Goal: Task Accomplishment & Management: Manage account settings

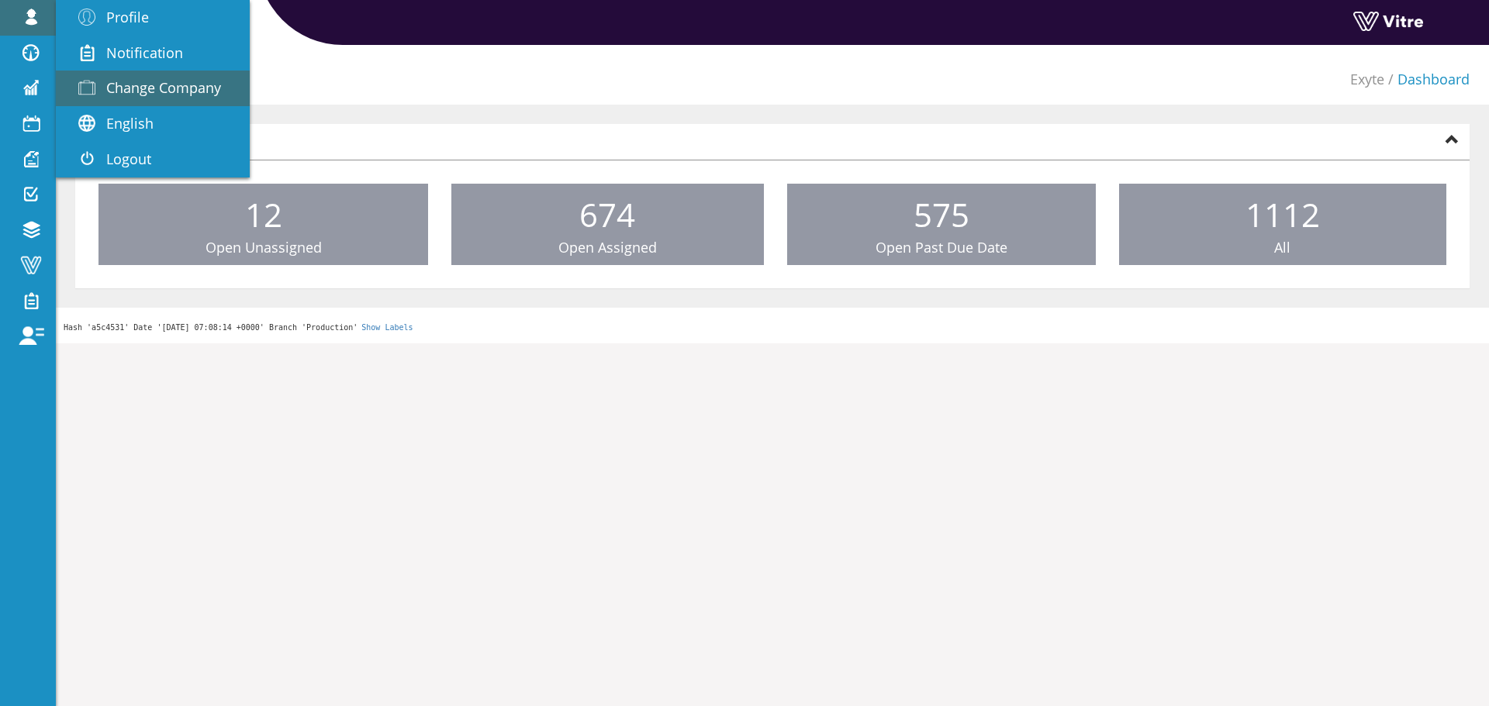
click at [151, 89] on span "Change Company" at bounding box center [163, 87] width 115 height 19
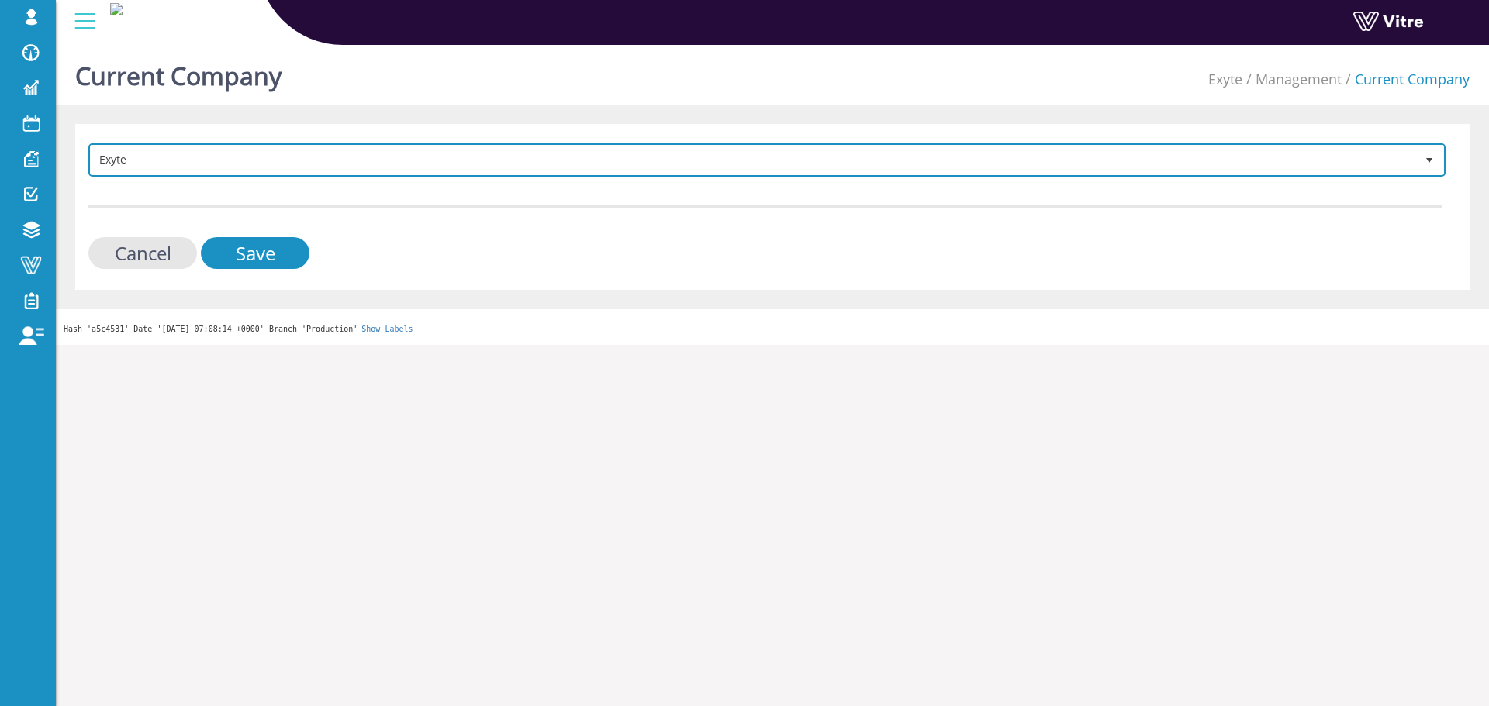
click at [407, 163] on span "Exyte" at bounding box center [753, 160] width 1324 height 28
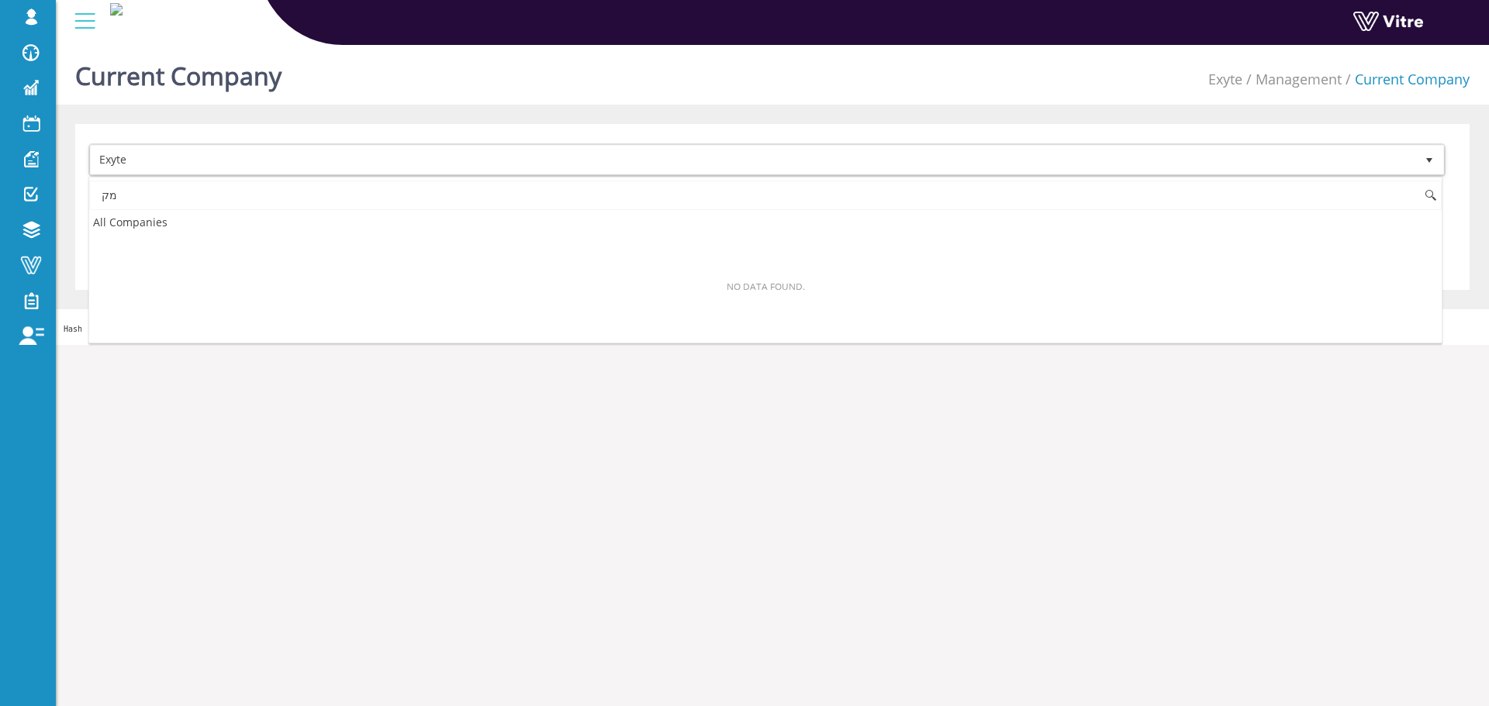
type input "מ"
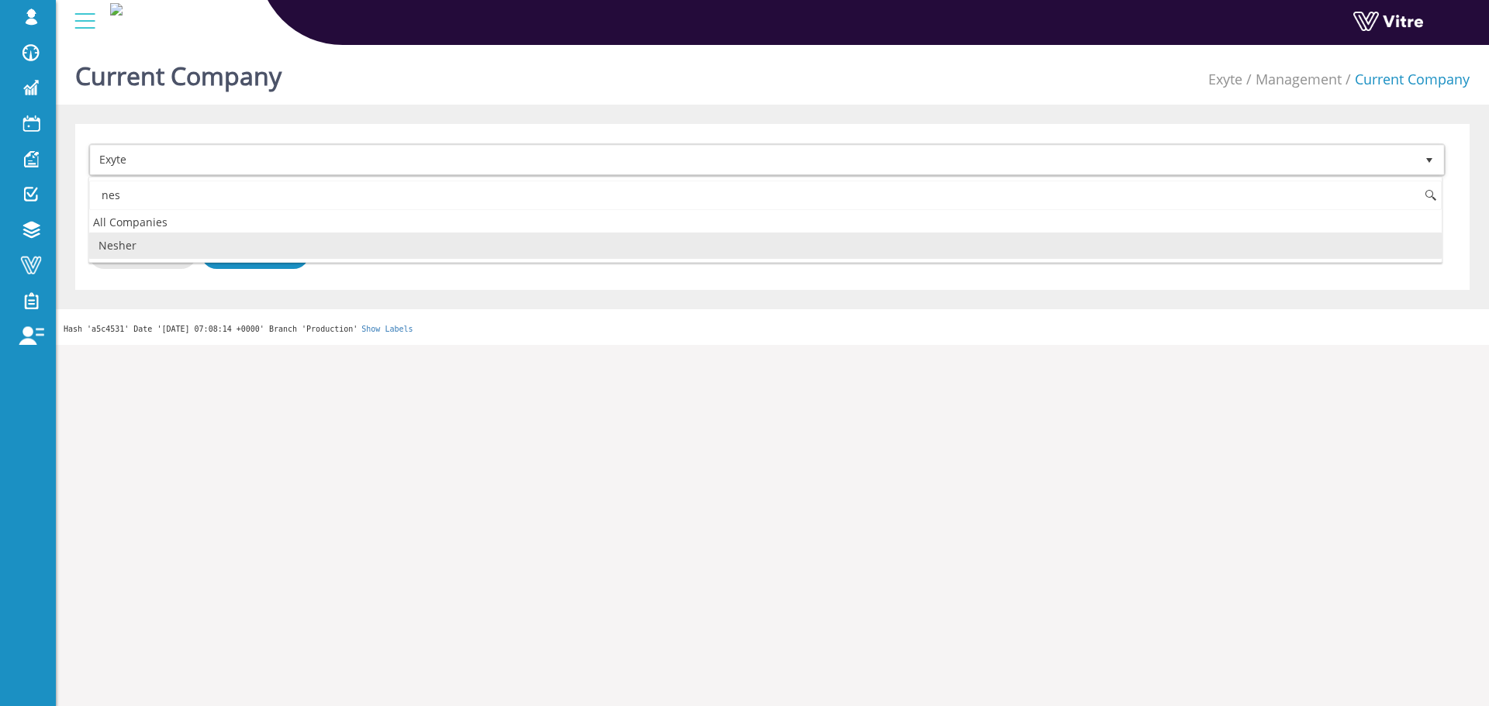
click at [337, 242] on li "Nesher" at bounding box center [765, 246] width 1352 height 26
type input "nes"
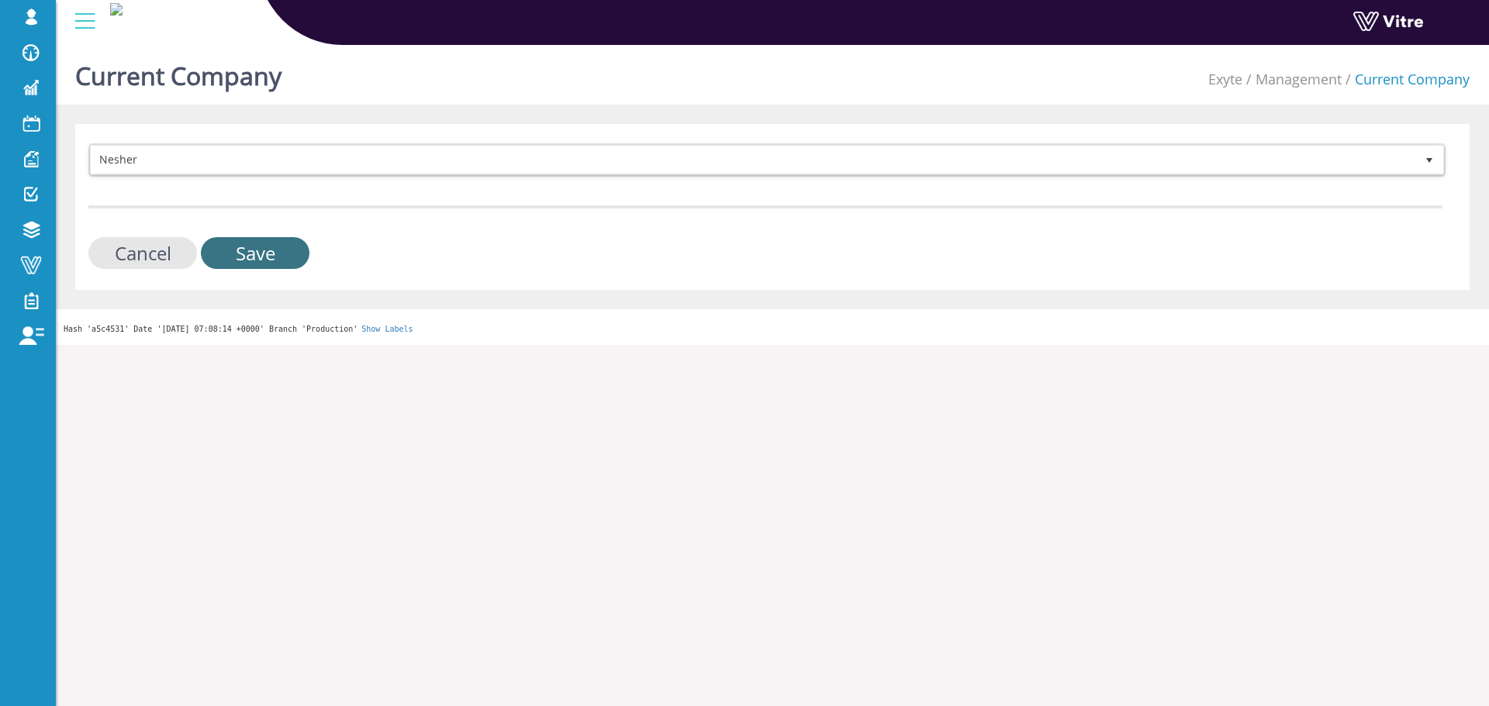
click at [287, 259] on input "Save" at bounding box center [255, 253] width 109 height 32
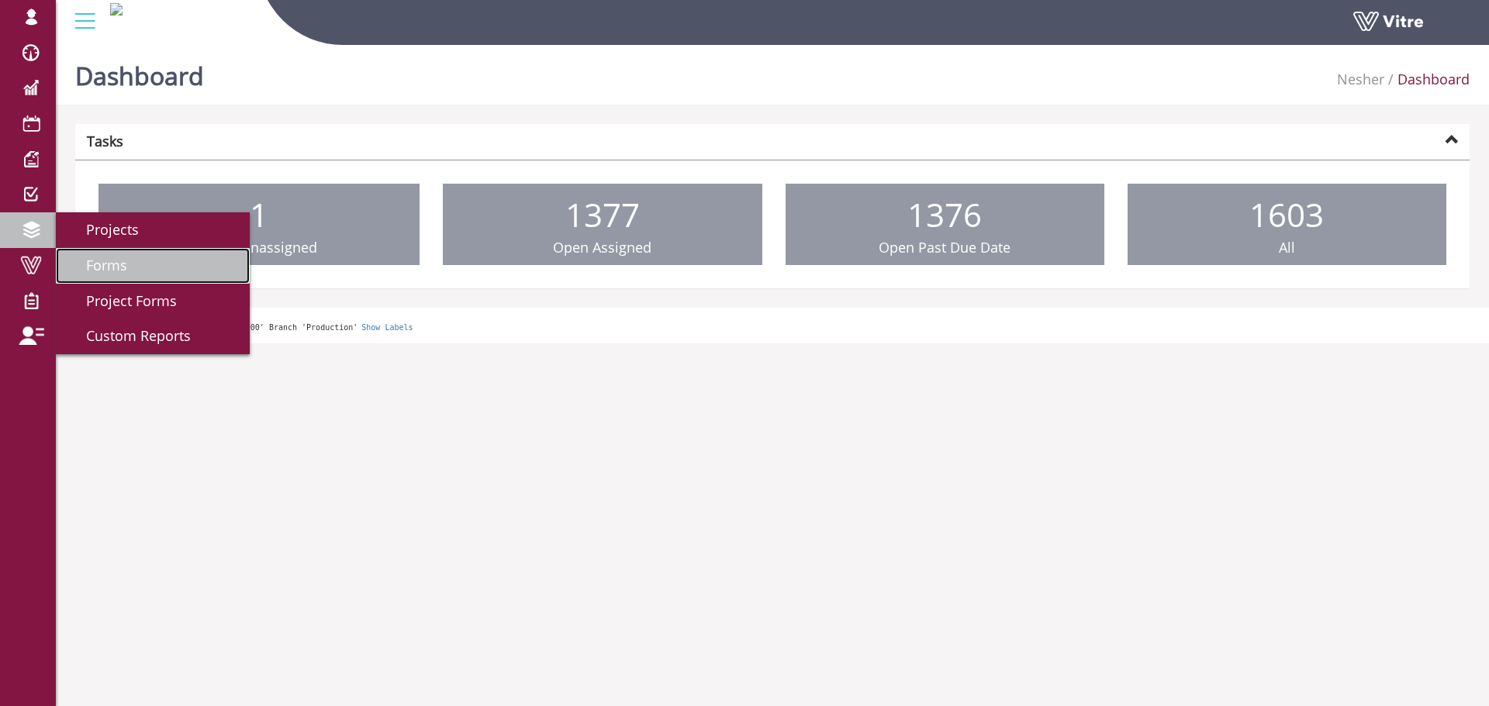
click at [100, 252] on link "Forms" at bounding box center [153, 266] width 194 height 36
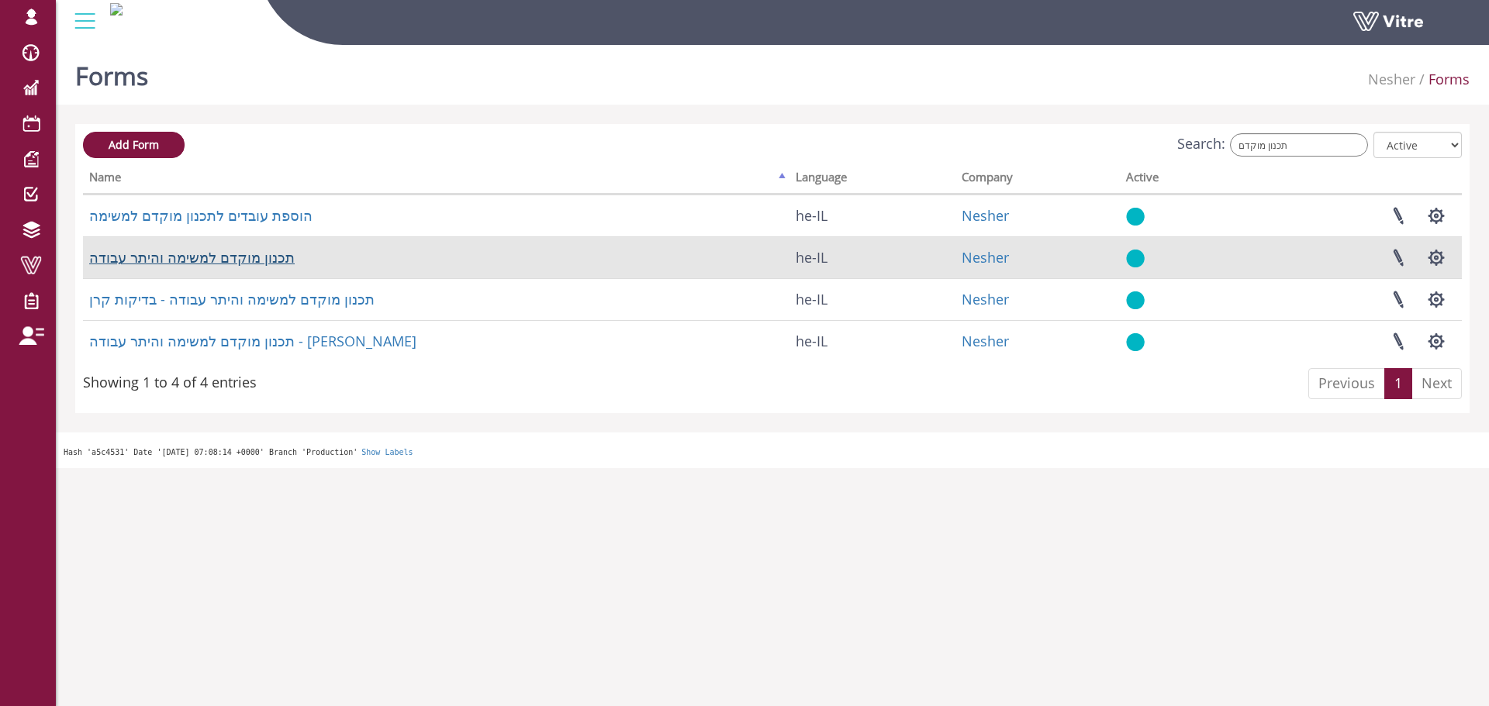
type input "תכנון מוקדם"
click at [209, 264] on link "תכנון מוקדם למשימה והיתר עבודה" at bounding box center [191, 257] width 205 height 19
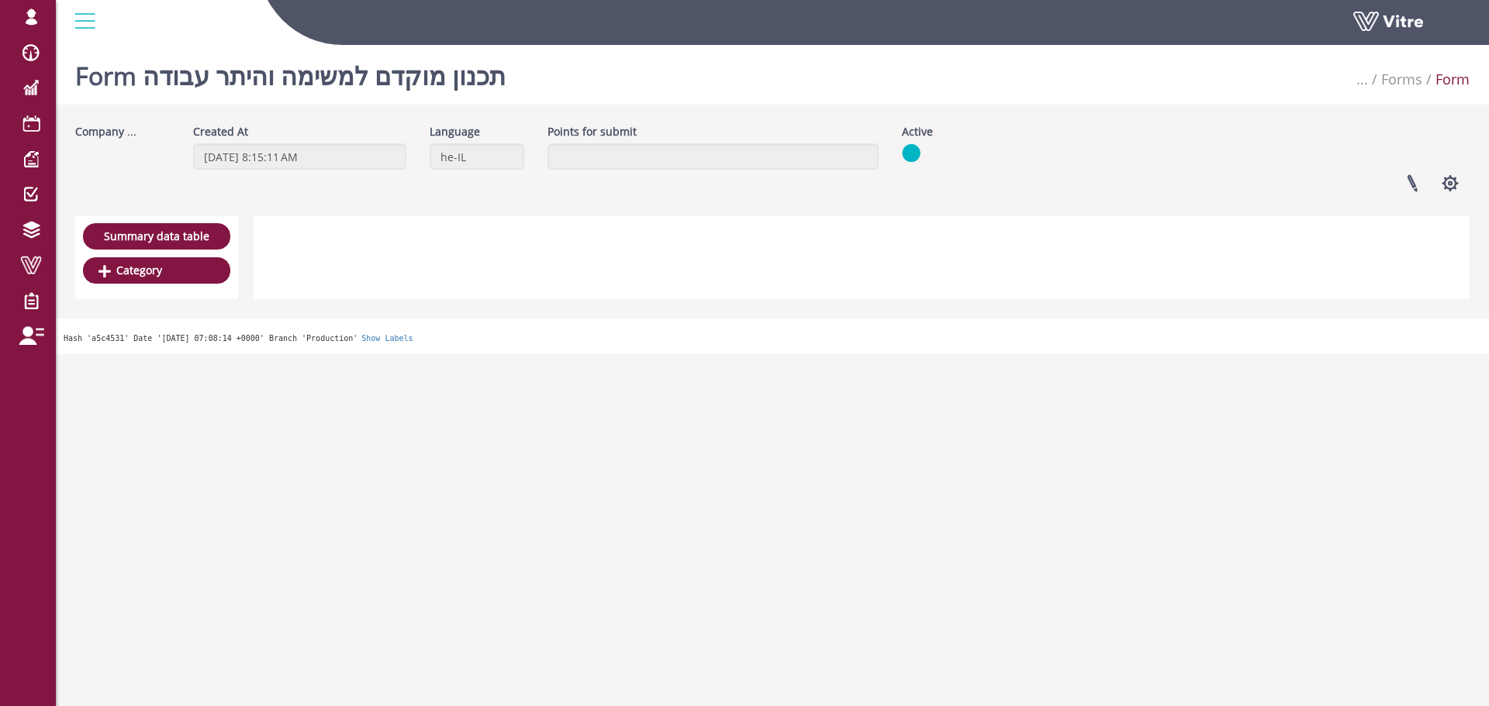
click at [1448, 174] on button "button" at bounding box center [1450, 183] width 39 height 41
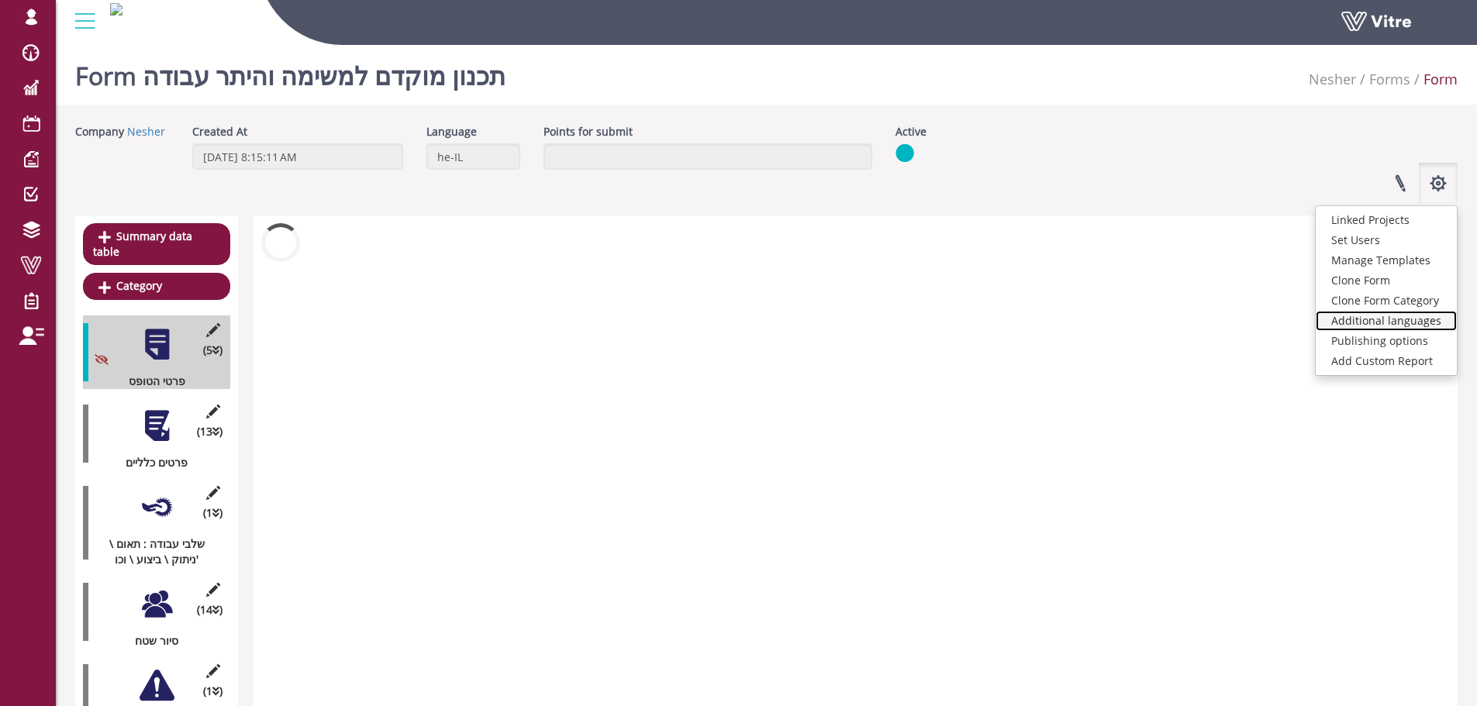
click at [1406, 320] on link "Additional languages" at bounding box center [1386, 321] width 141 height 20
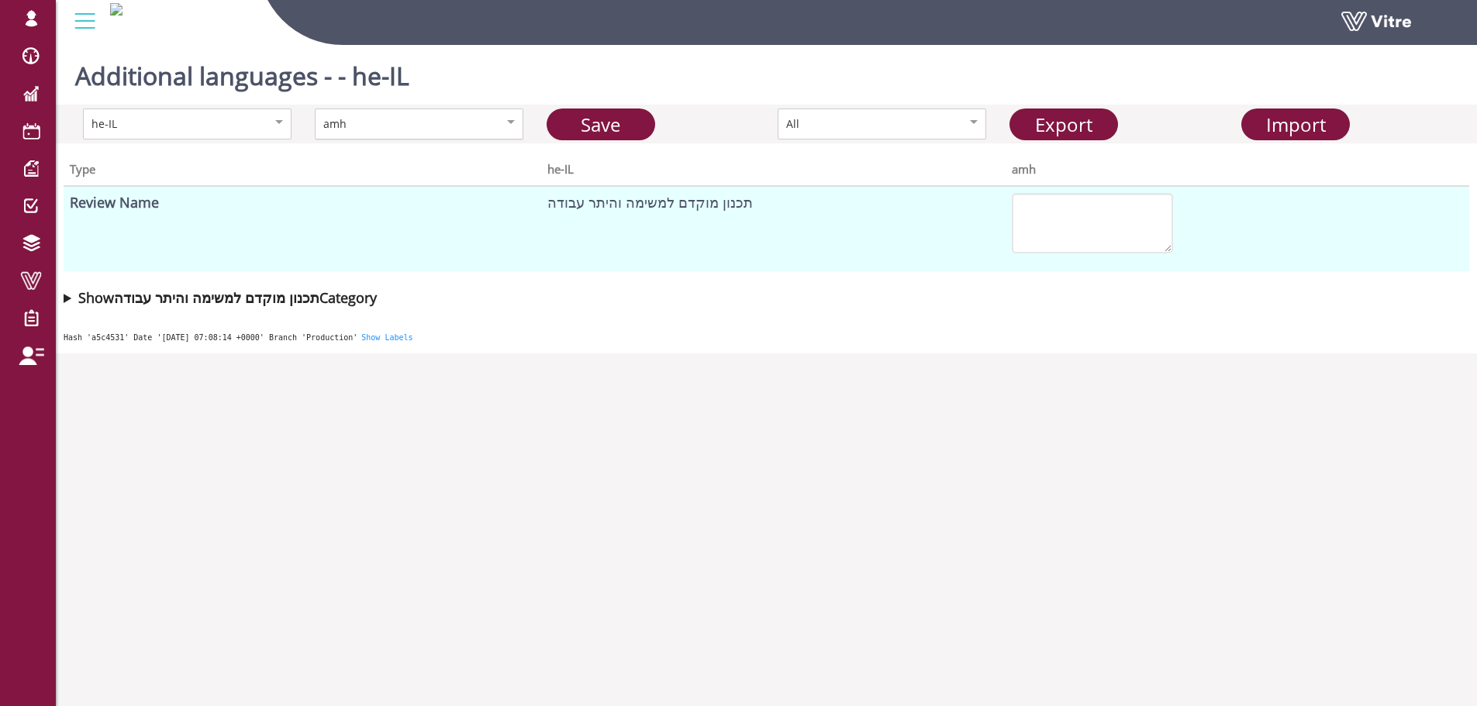
click at [500, 131] on div "amh" at bounding box center [419, 124] width 209 height 31
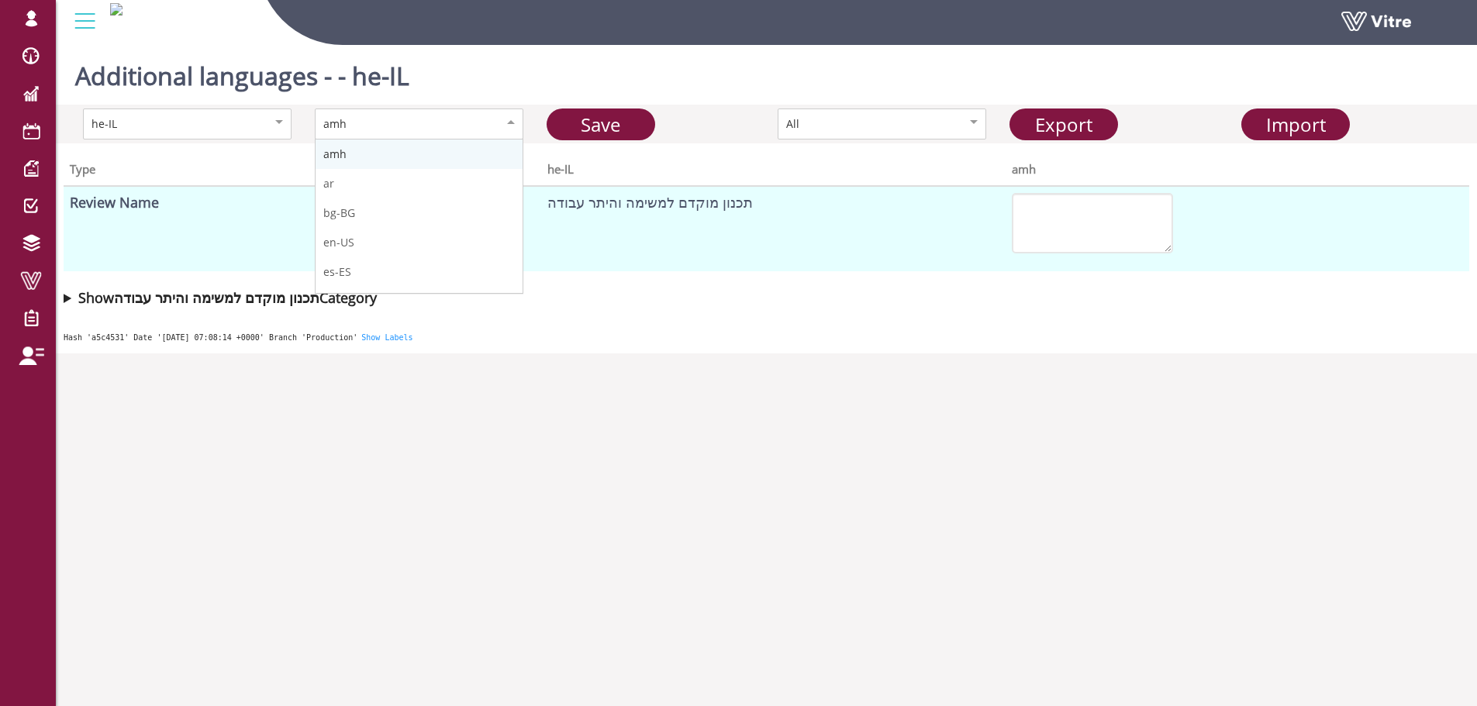
click at [495, 133] on div "amh" at bounding box center [419, 124] width 209 height 31
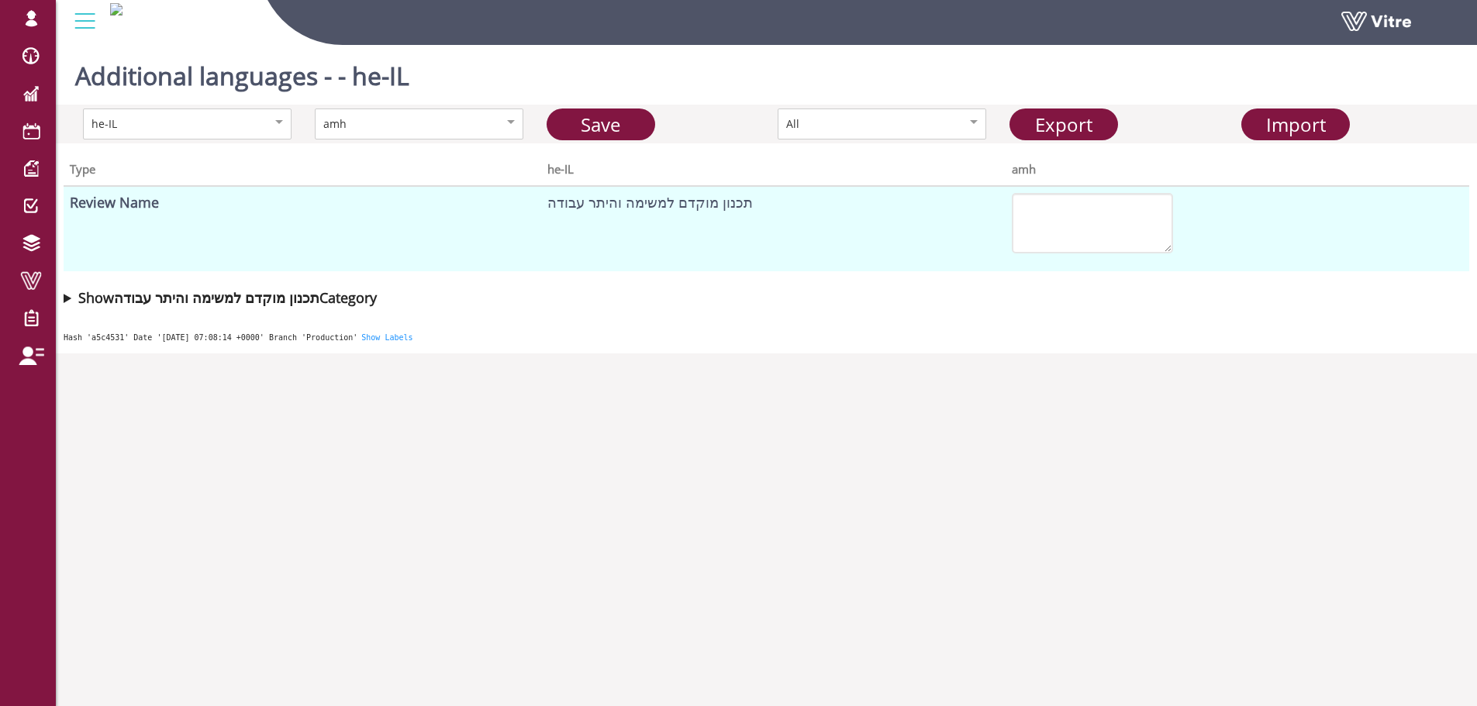
click at [70, 295] on summary "Show תכנון מוקדם למשימה והיתר עבודה Category" at bounding box center [767, 298] width 1406 height 22
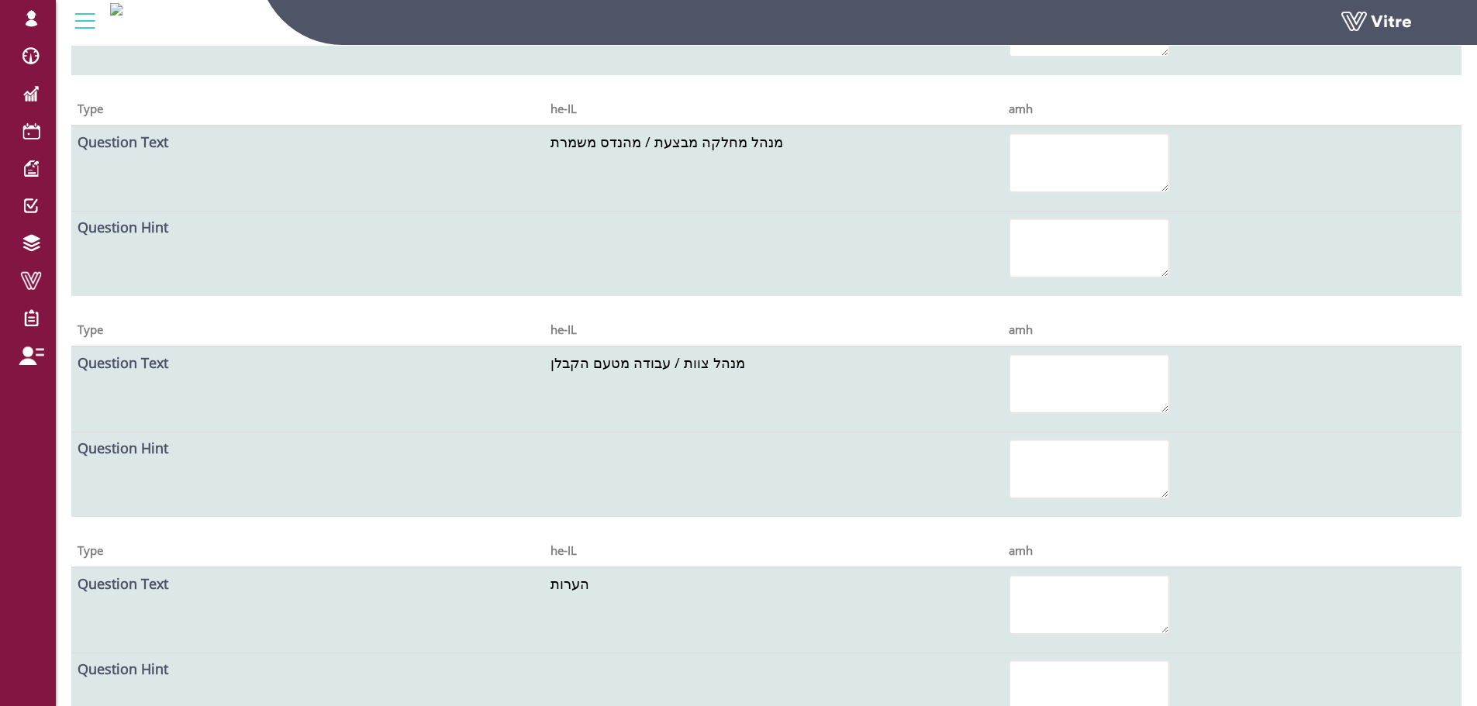
scroll to position [12062, 0]
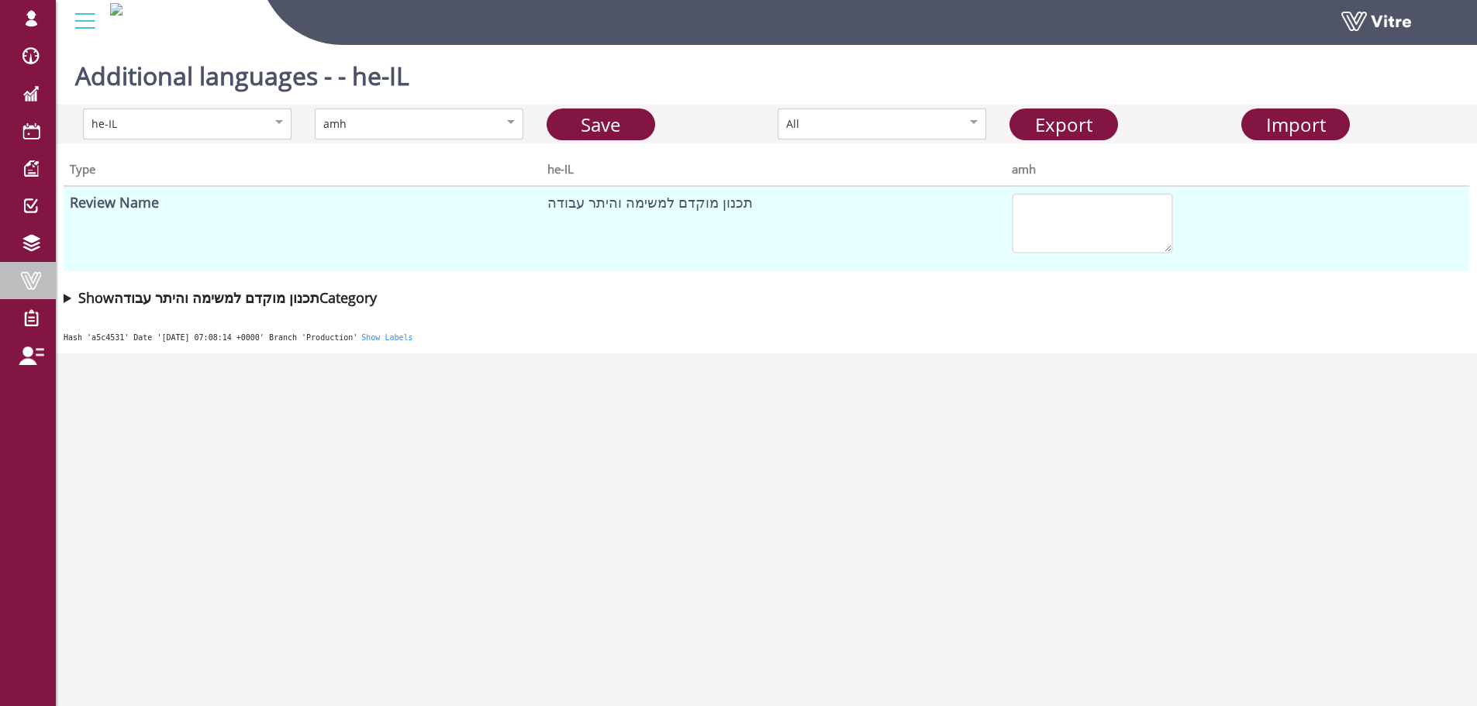
scroll to position [39, 0]
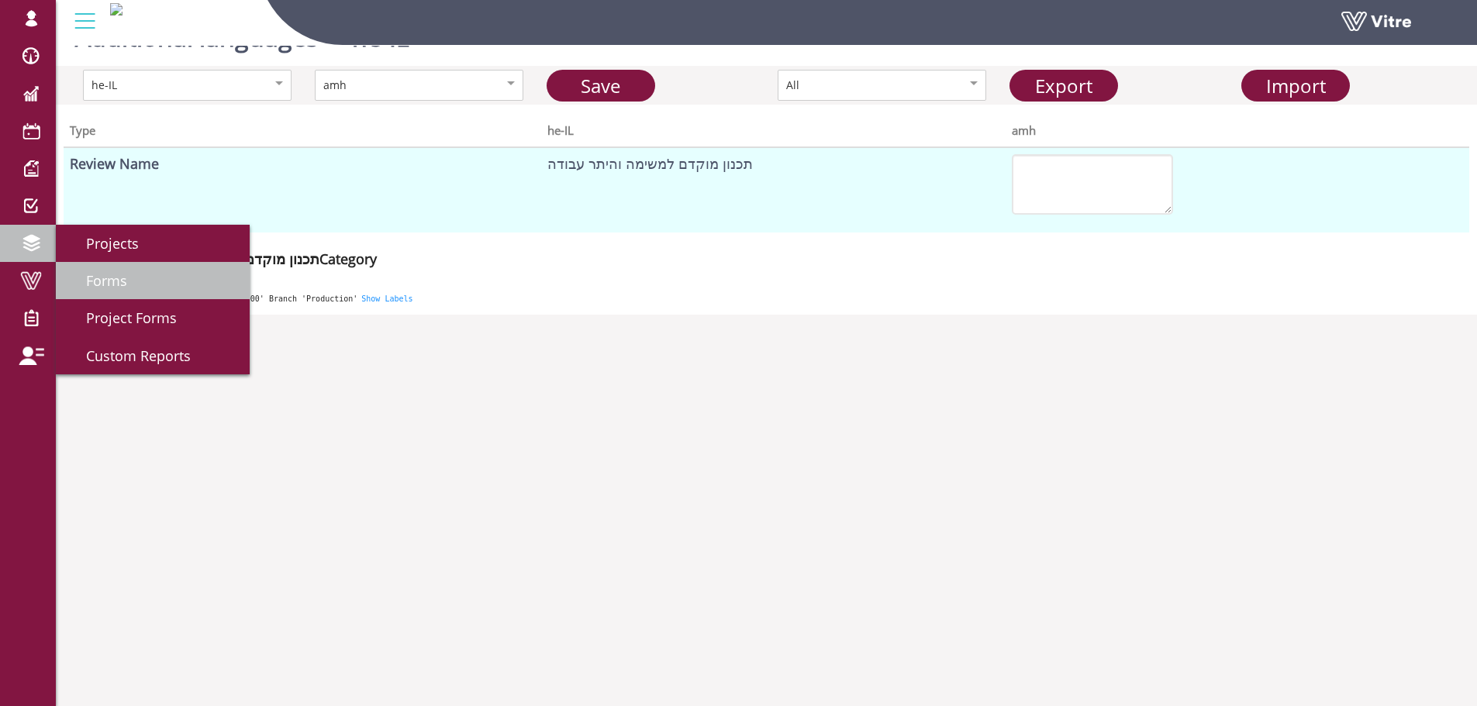
click at [126, 278] on span "Forms" at bounding box center [97, 280] width 60 height 19
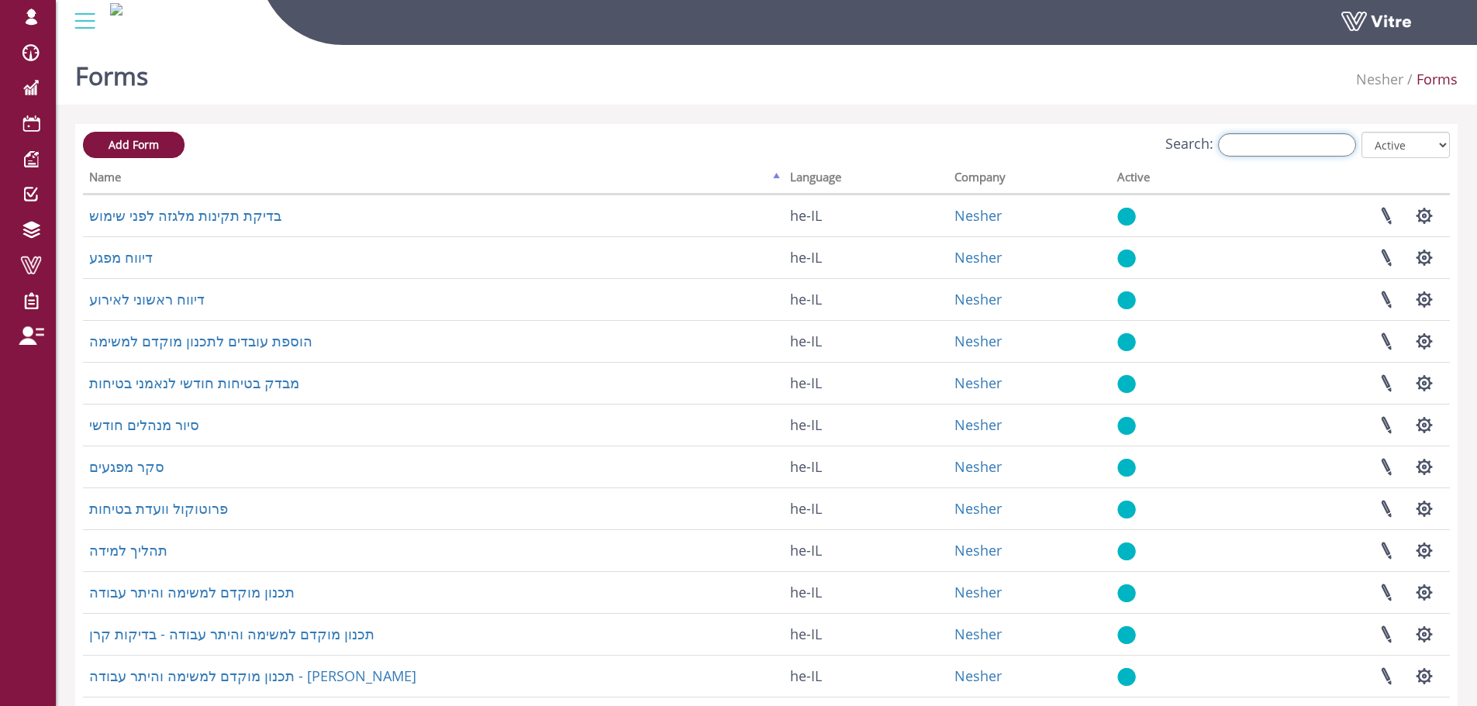
click at [1255, 143] on input "Search:" at bounding box center [1287, 144] width 138 height 23
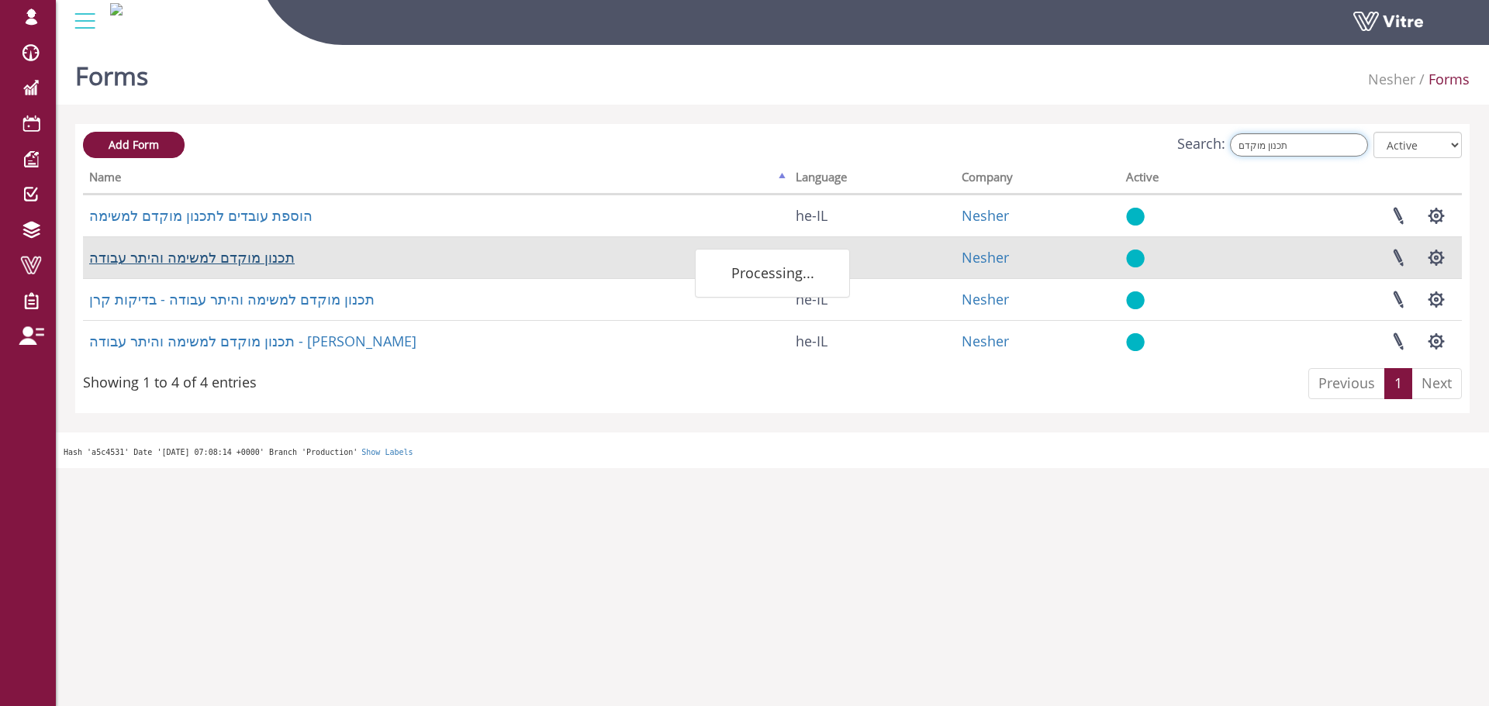
type input "תכנון מוקדם"
click at [199, 259] on link "תכנון מוקדם למשימה והיתר עבודה" at bounding box center [191, 257] width 205 height 19
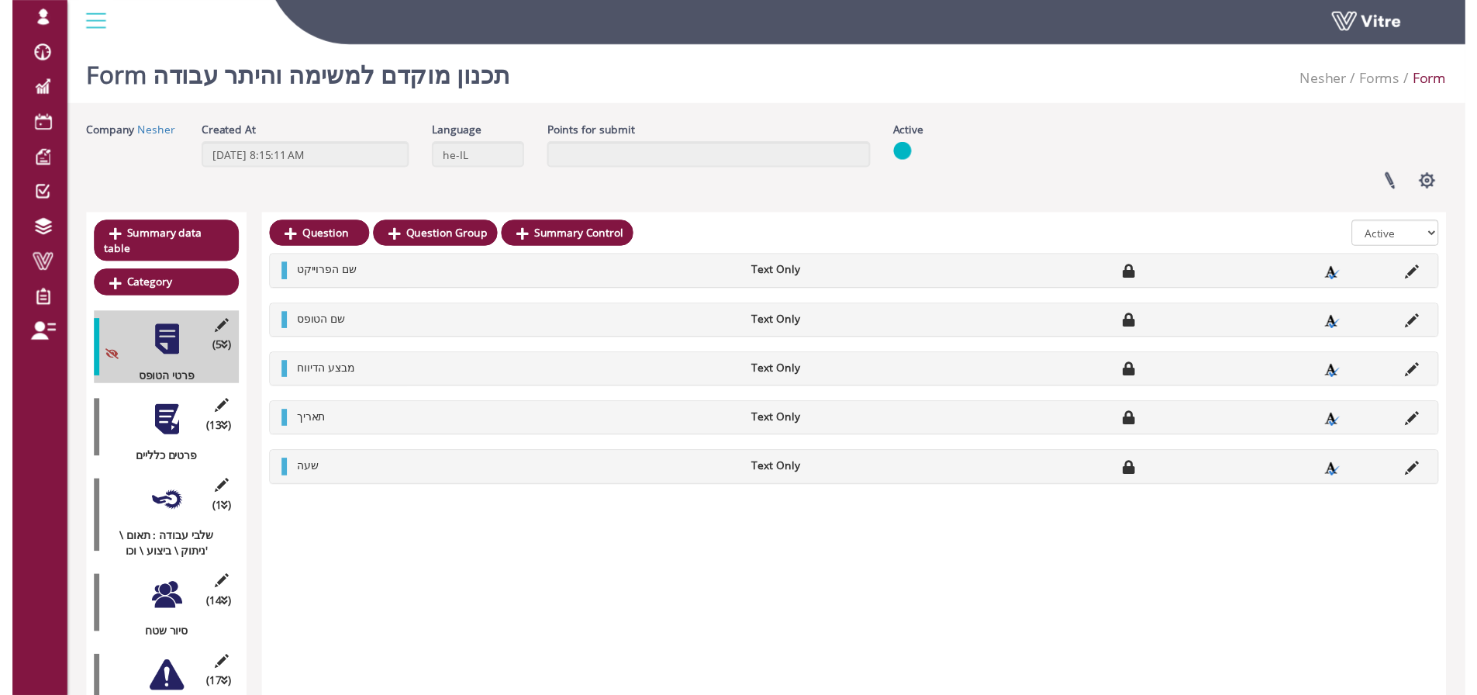
scroll to position [2044, 0]
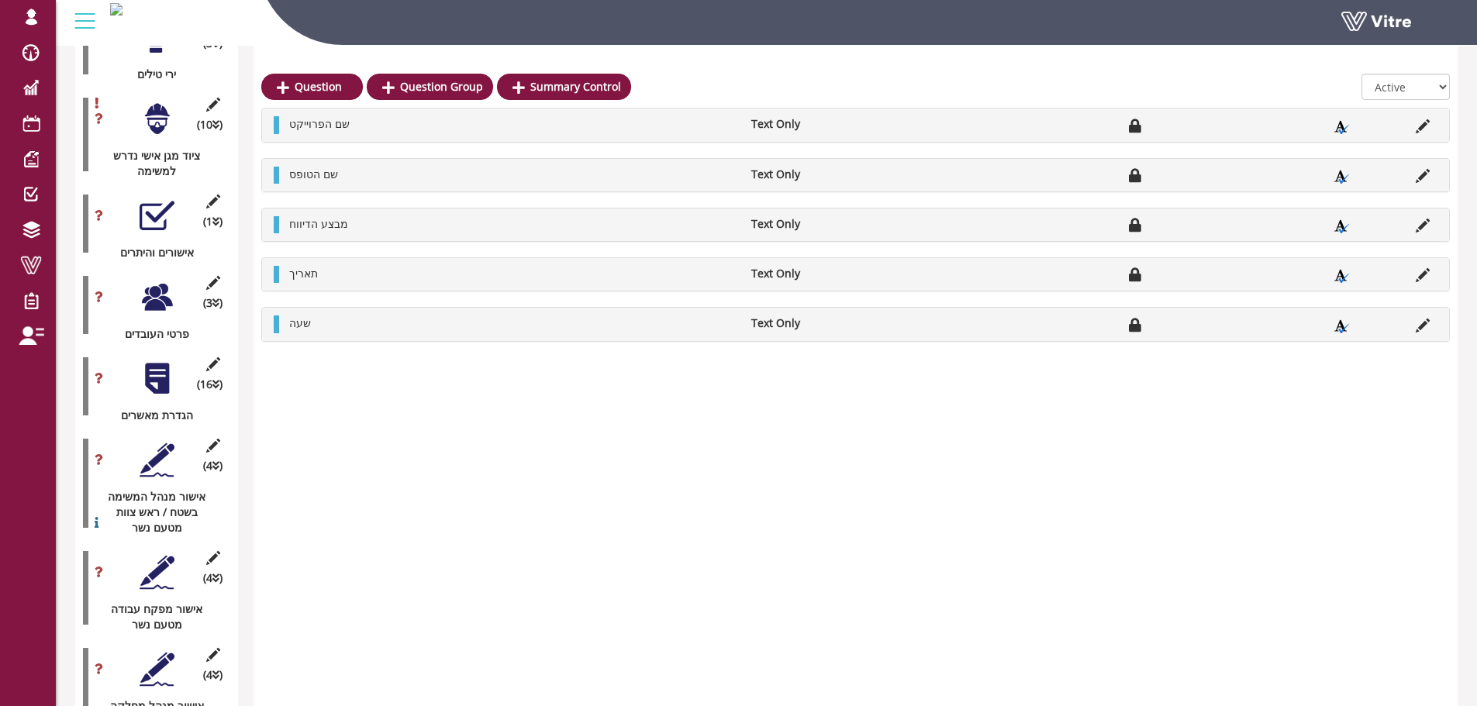
click at [171, 361] on div at bounding box center [157, 378] width 35 height 35
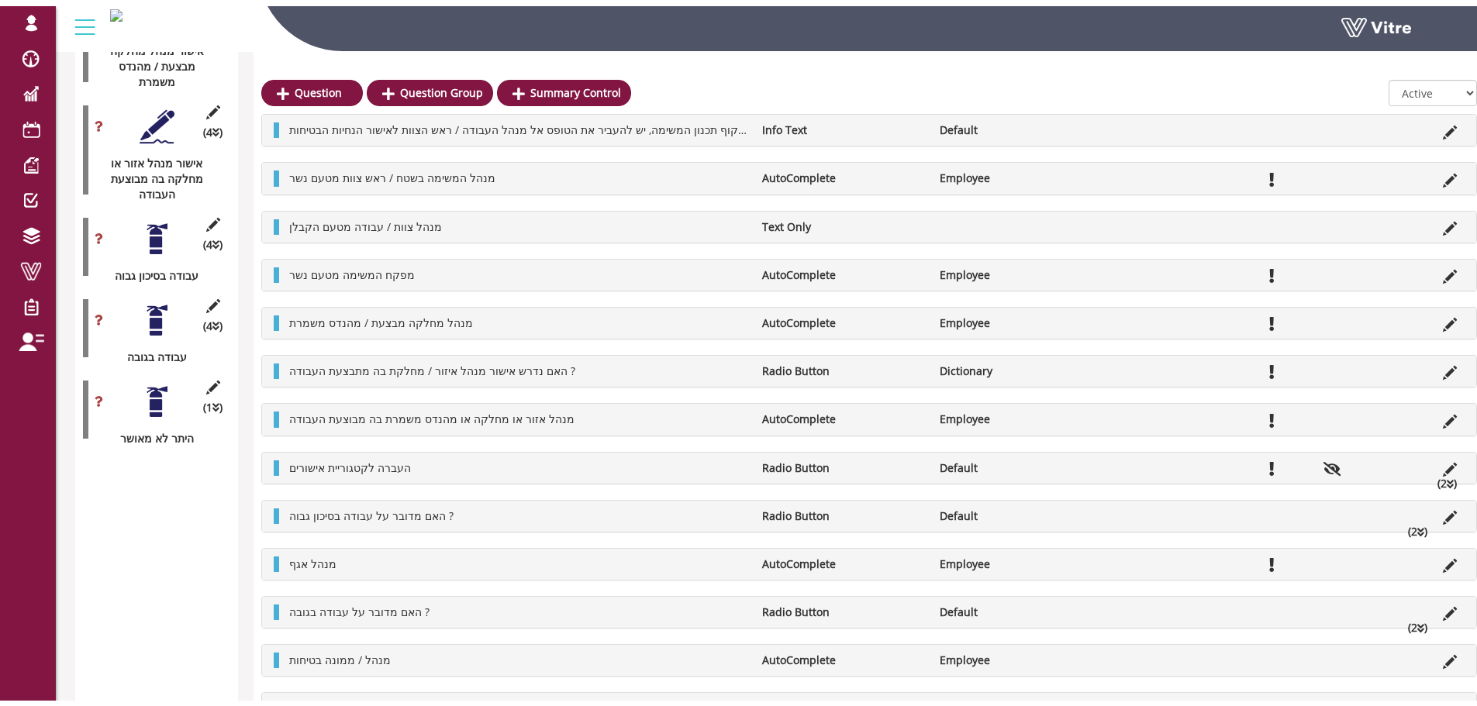
scroll to position [2952, 0]
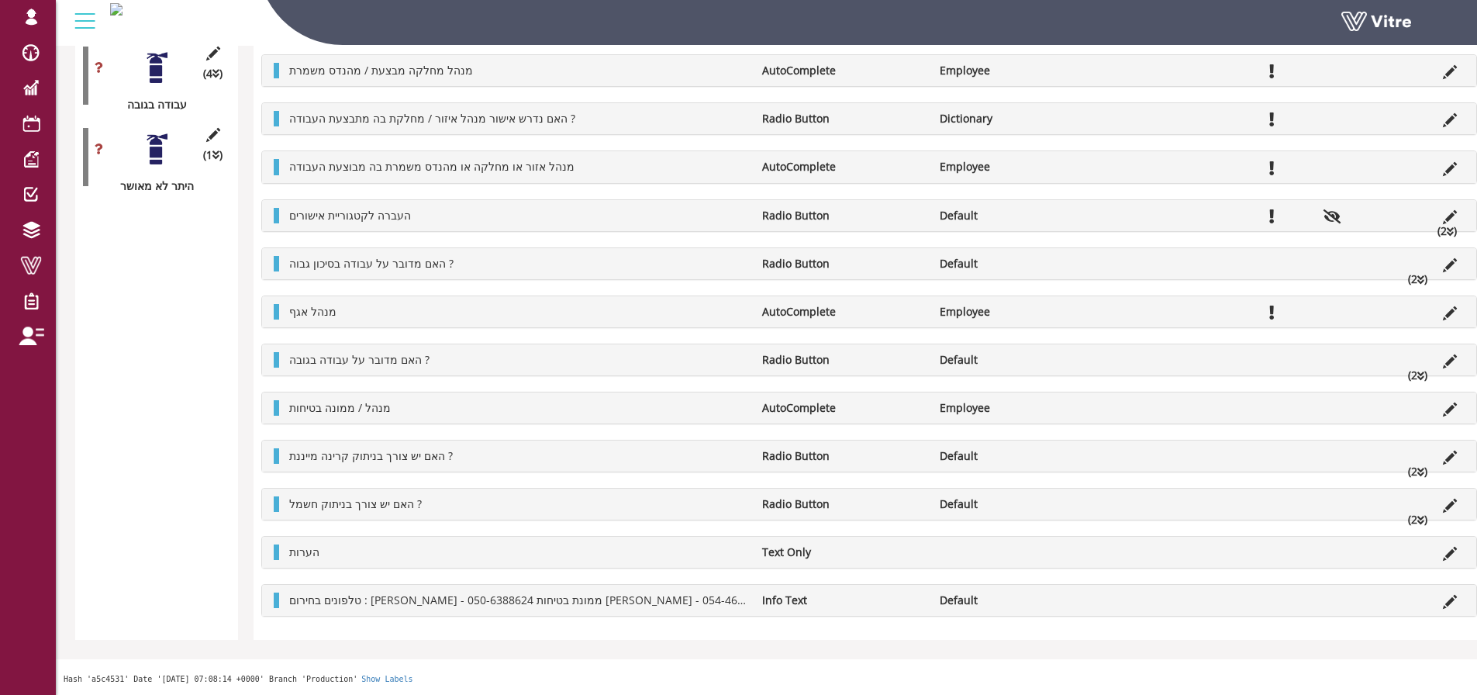
click at [1435, 602] on li at bounding box center [1449, 600] width 29 height 16
click at [1440, 602] on li at bounding box center [1449, 600] width 29 height 16
click at [1448, 602] on icon at bounding box center [1450, 602] width 14 height 14
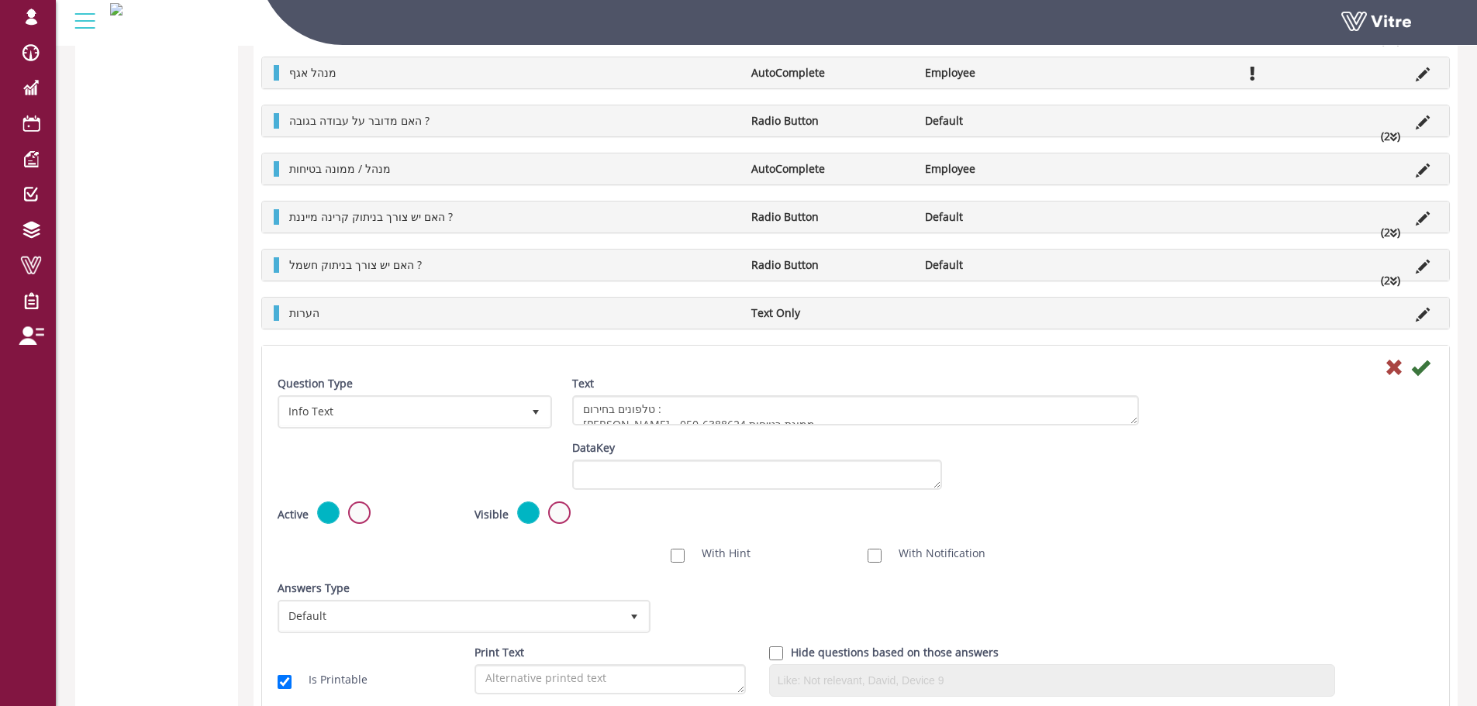
scroll to position [3417, 0]
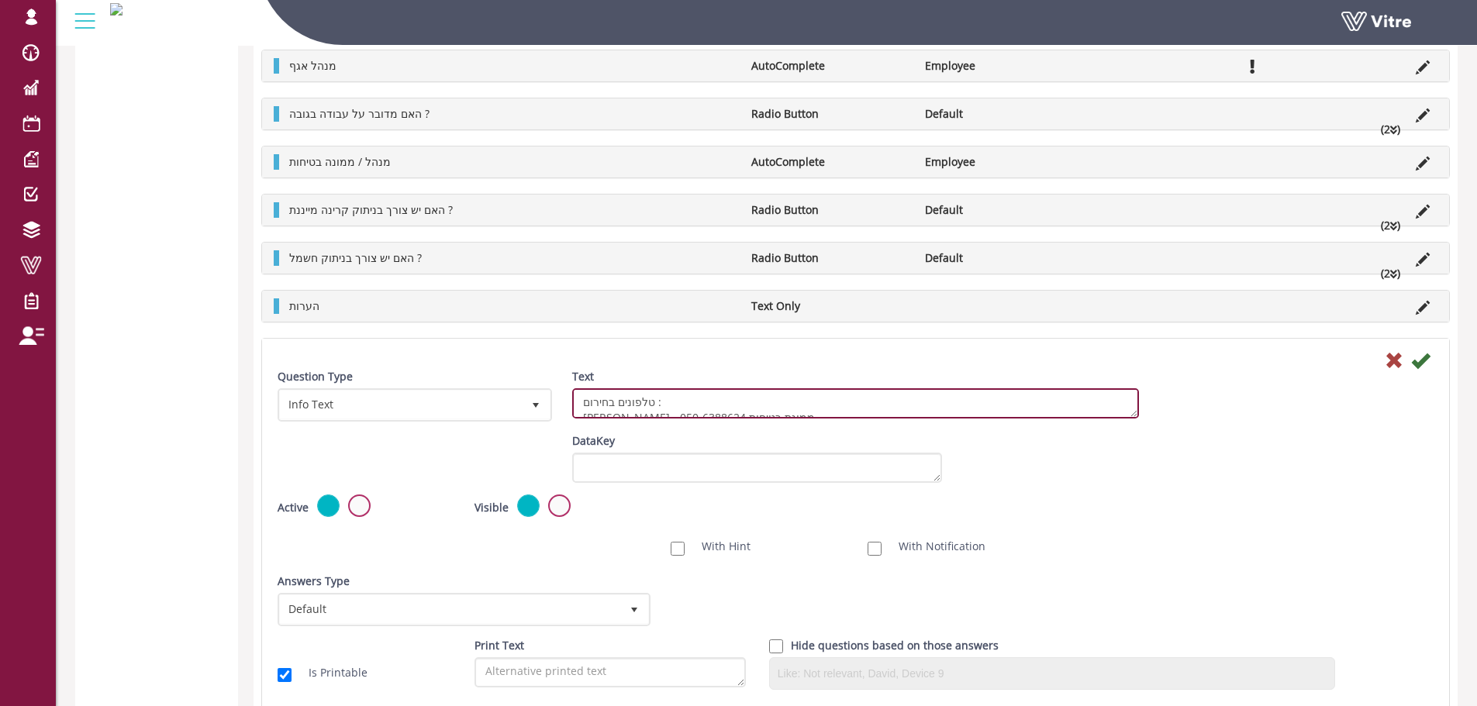
click at [661, 400] on textarea "טלפונים בחירום : איילת צימרמן - ממונת בטיחות 050-6388624 אייל ארגיל - ממונה בטי…" at bounding box center [855, 403] width 567 height 30
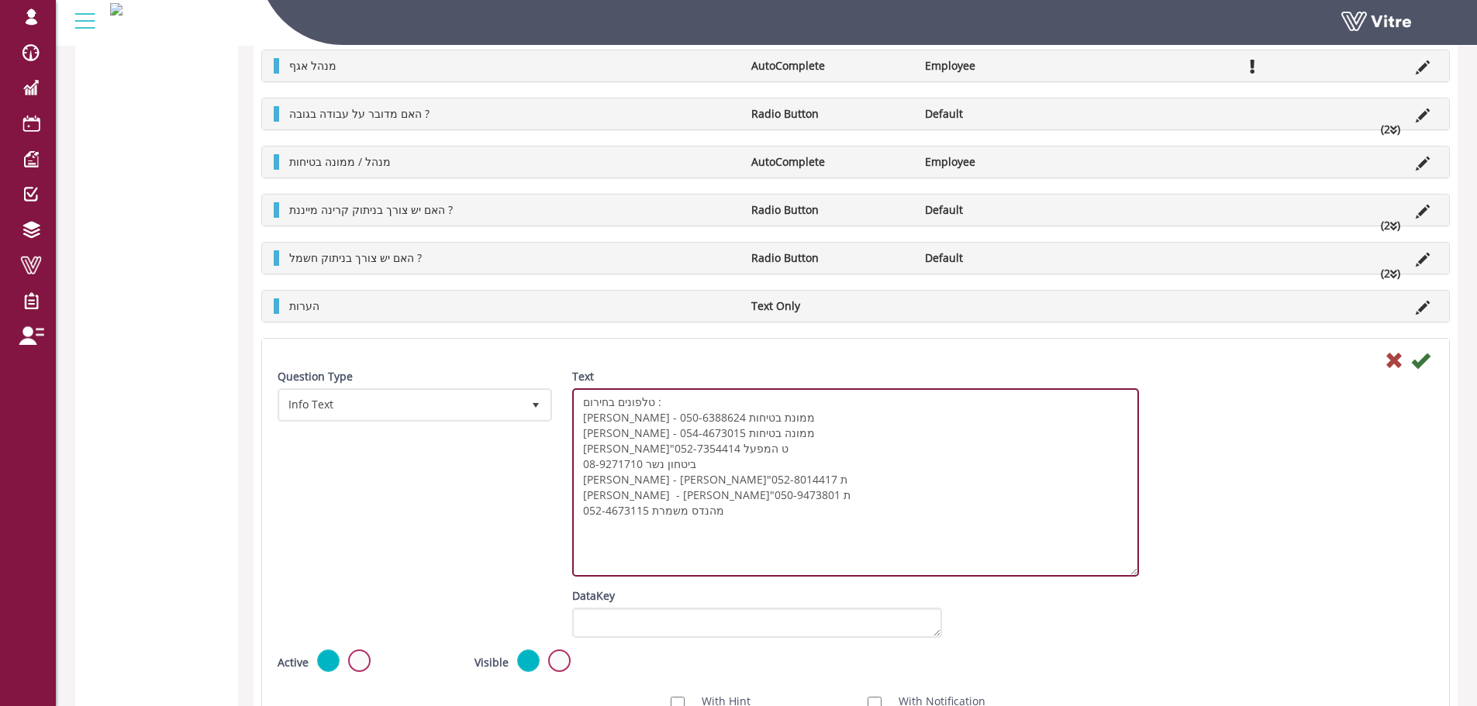
drag, startPoint x: 1133, startPoint y: 416, endPoint x: 1284, endPoint y: 586, distance: 227.9
click at [1284, 586] on div "Question Type Info Text 24 Text טלפונים בחירום : איילת צימרמן - ממונת בטיחות 05…" at bounding box center [855, 478] width 1179 height 219
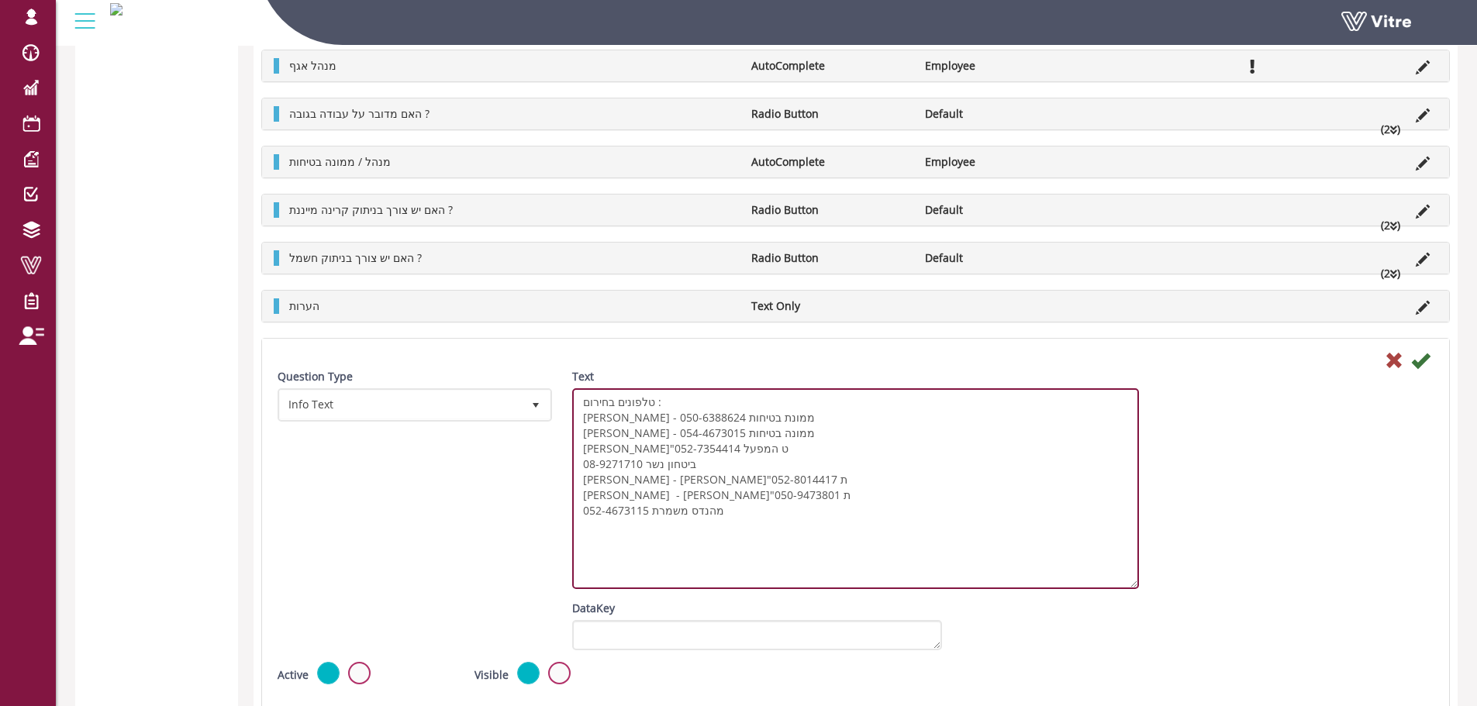
click at [758, 427] on textarea "טלפונים בחירום : איילת צימרמן - ממונת בטיחות 050-6388624 אייל ארגיל - ממונה בטי…" at bounding box center [855, 488] width 567 height 201
type textarea "טלפונים בחירום : איילת צימרמן - ממונת בטיחות 050-6388624 מוחמד אבו נאדי - קב"ט …"
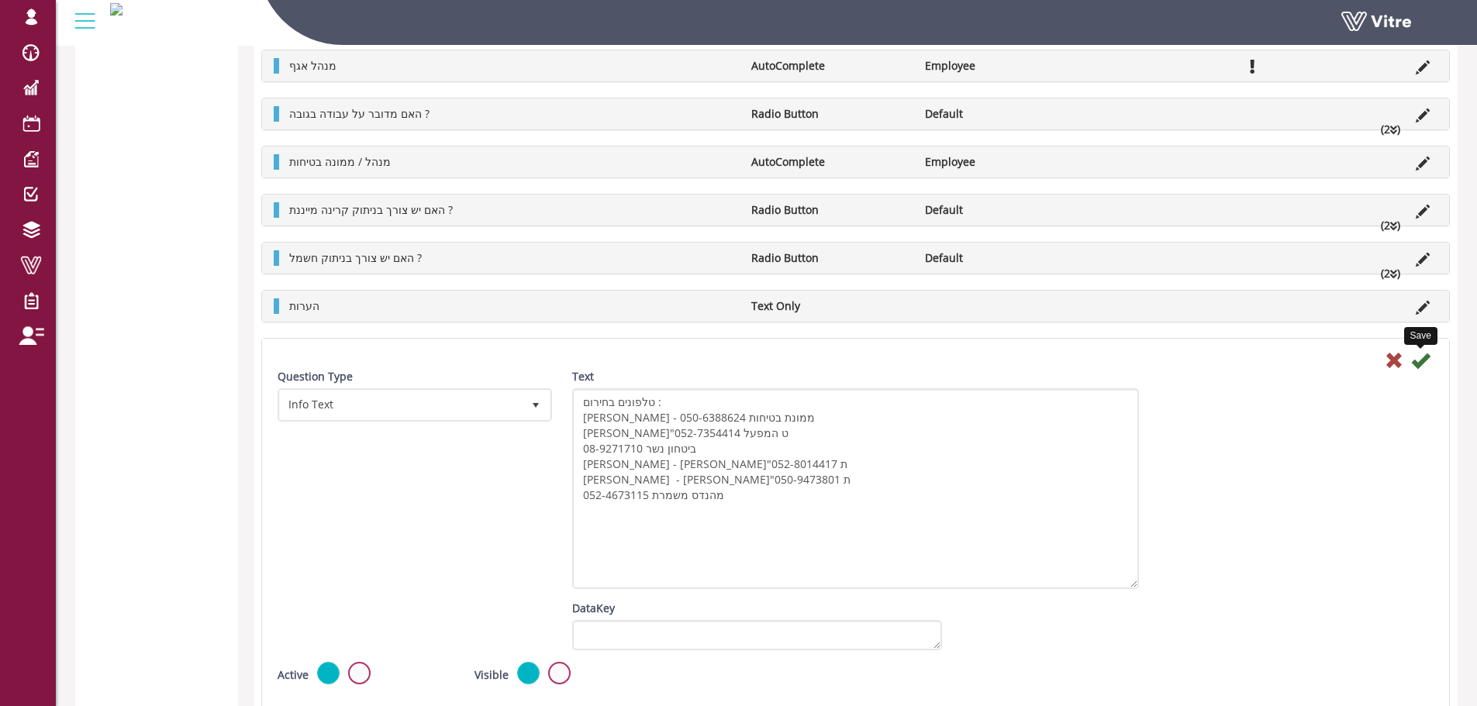
click at [1424, 358] on icon at bounding box center [1420, 360] width 19 height 19
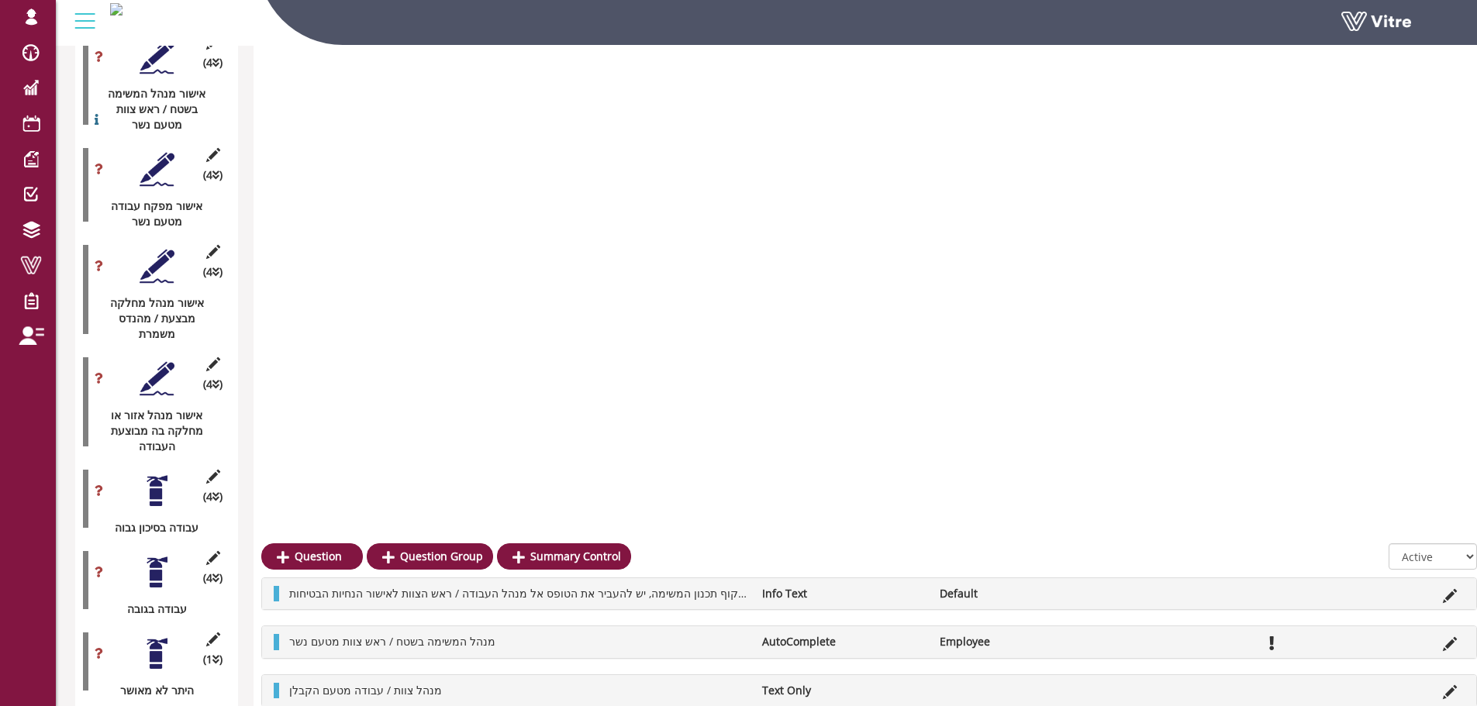
scroll to position [3152, 0]
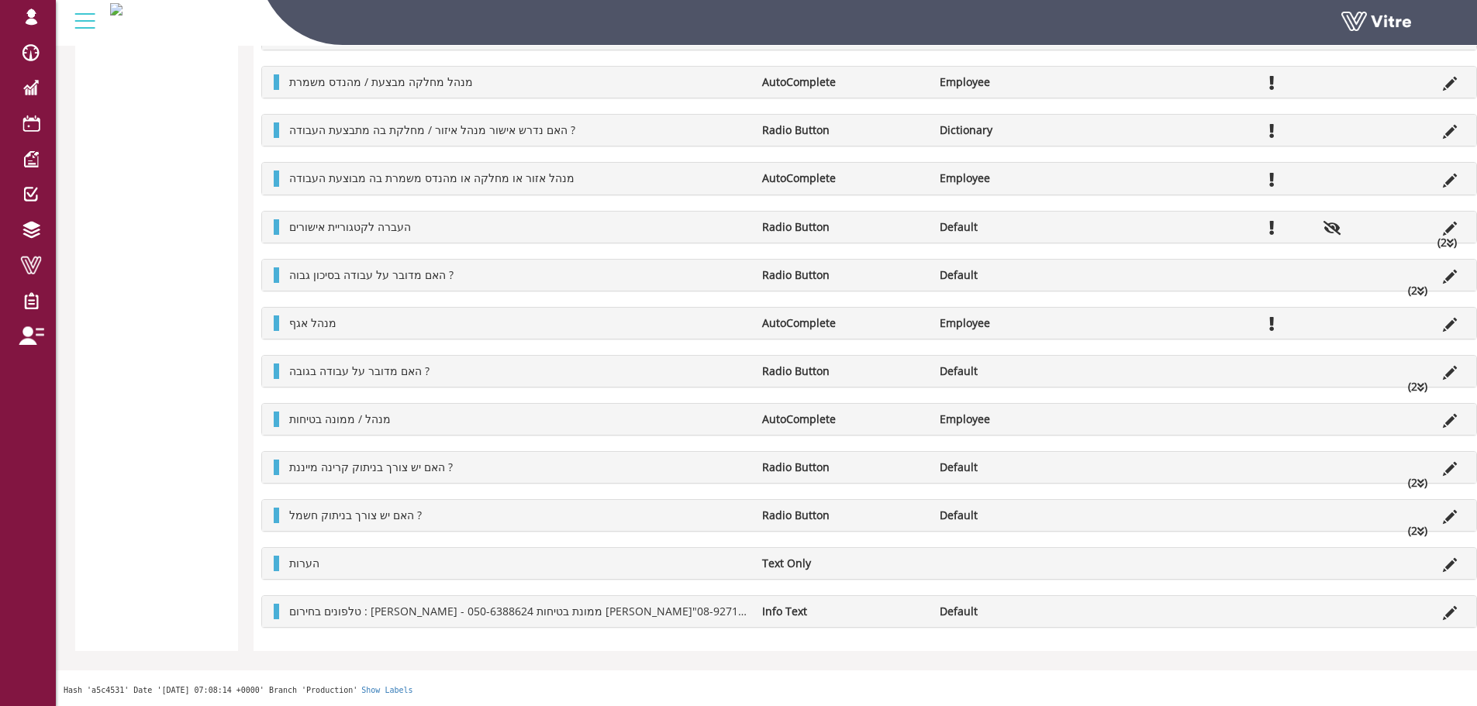
click at [1418, 599] on div "טלפונים בחירום : איילת צימרמן - ממונת בטיחות 050-6388624 מוחמד אבו נאדי - קב"ט …" at bounding box center [869, 611] width 1214 height 31
click at [1443, 607] on icon at bounding box center [1450, 613] width 14 height 14
click at [1443, 612] on icon at bounding box center [1450, 613] width 14 height 14
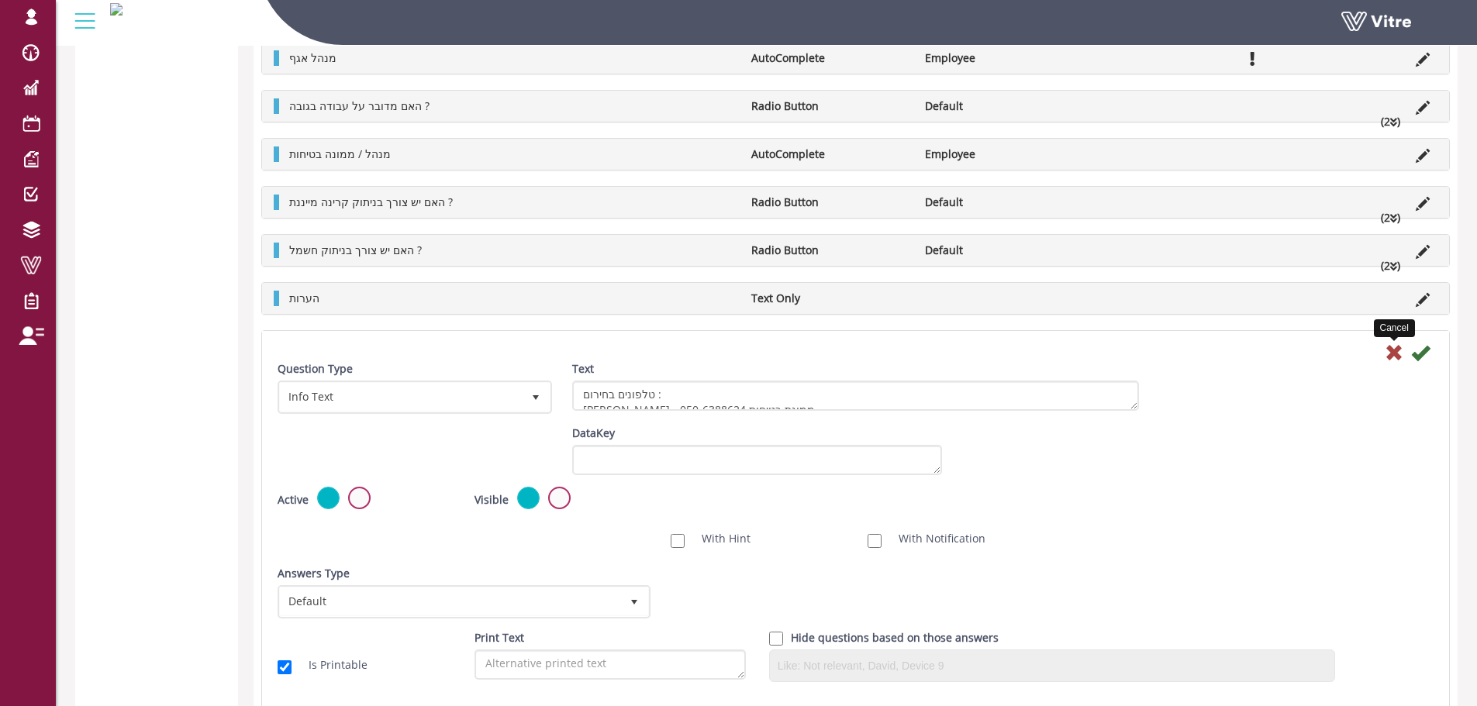
click at [1398, 350] on icon at bounding box center [1394, 352] width 19 height 19
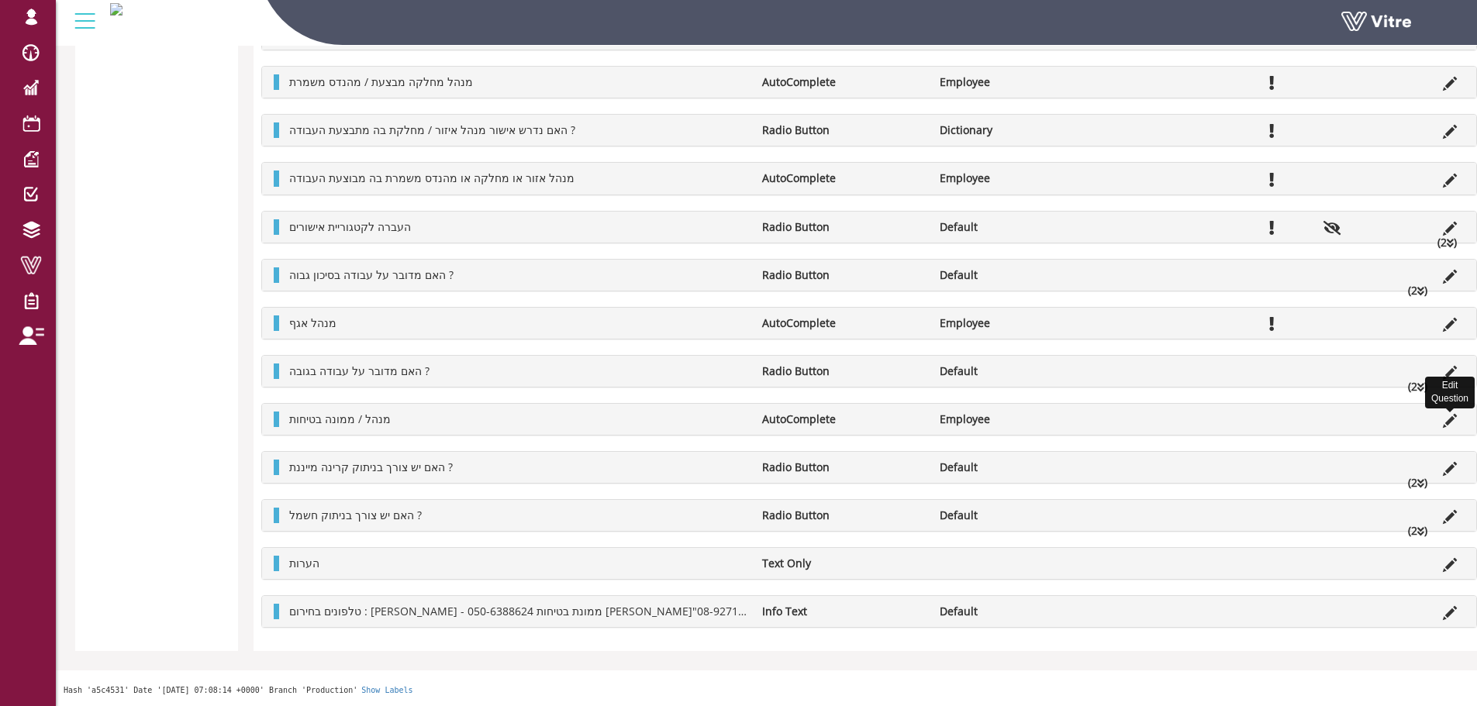
click at [1443, 420] on icon at bounding box center [1450, 421] width 14 height 14
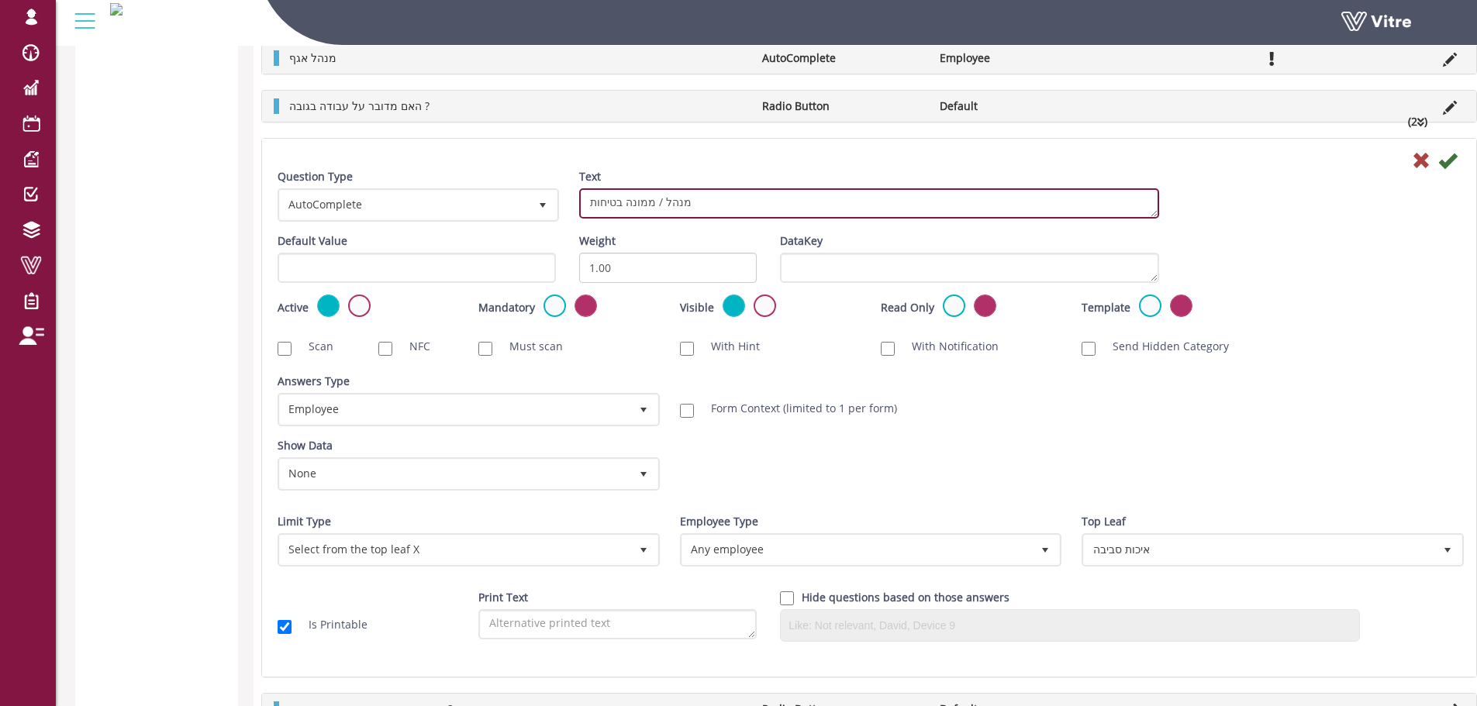
click at [724, 193] on textarea "מנהל / ממונה בטיחות" at bounding box center [869, 203] width 580 height 30
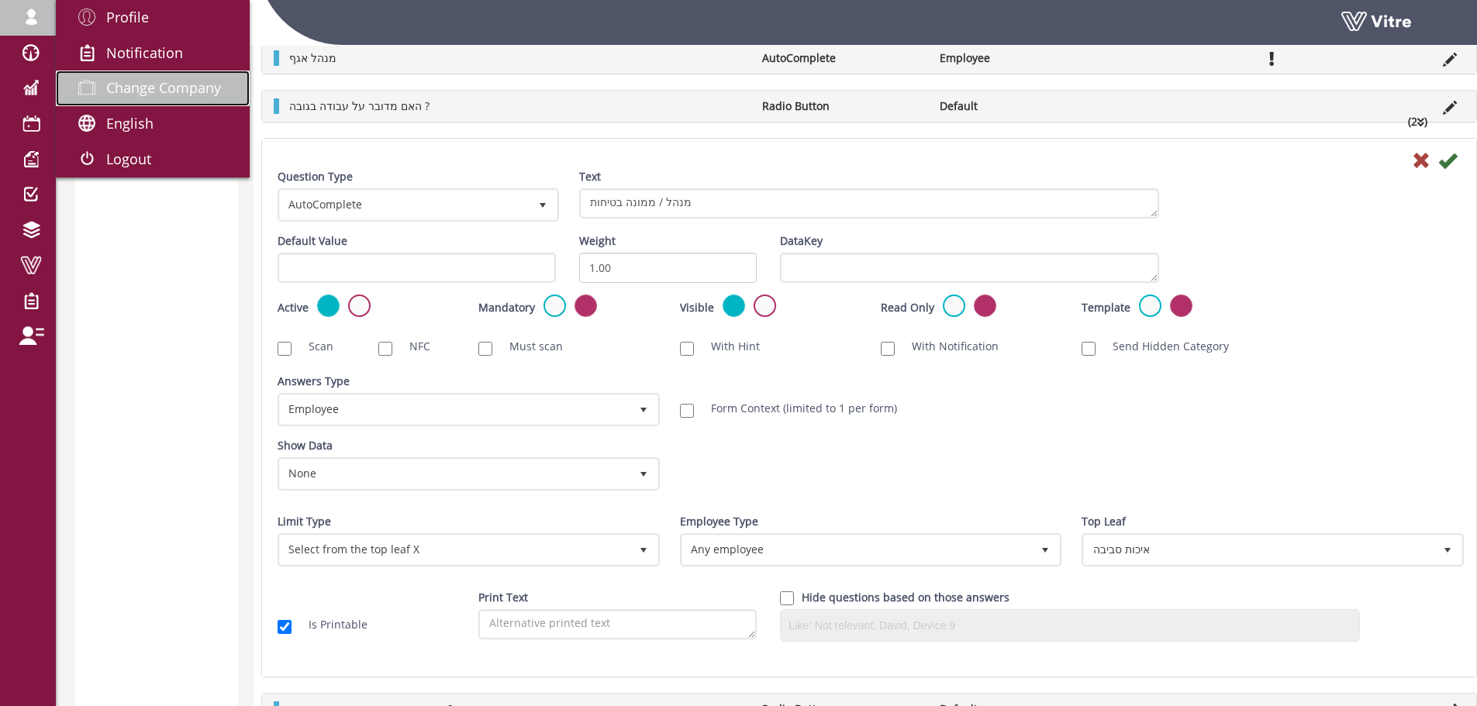
click at [143, 81] on span "Change Company" at bounding box center [163, 87] width 115 height 19
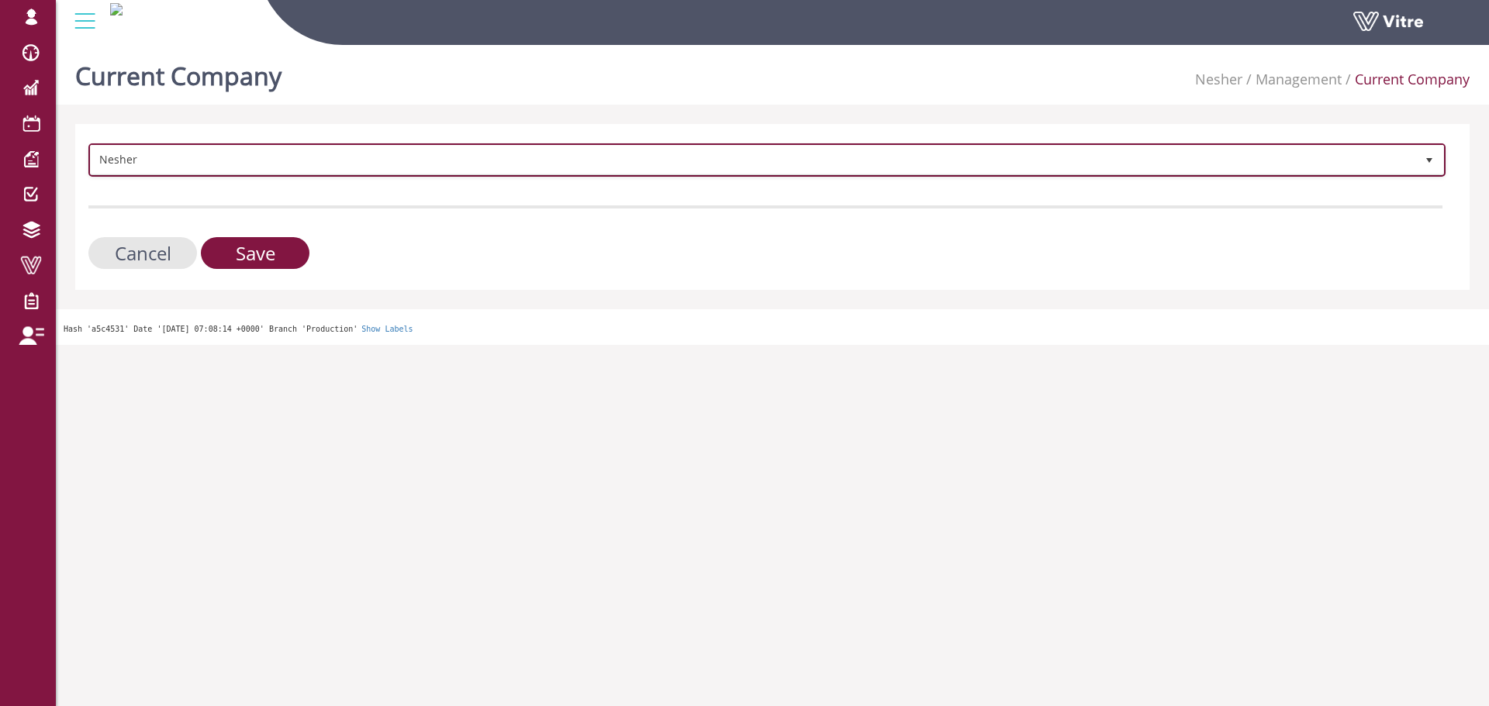
click at [320, 155] on span "Nesher" at bounding box center [753, 160] width 1324 height 28
click at [235, 169] on span "Nesher" at bounding box center [753, 160] width 1324 height 28
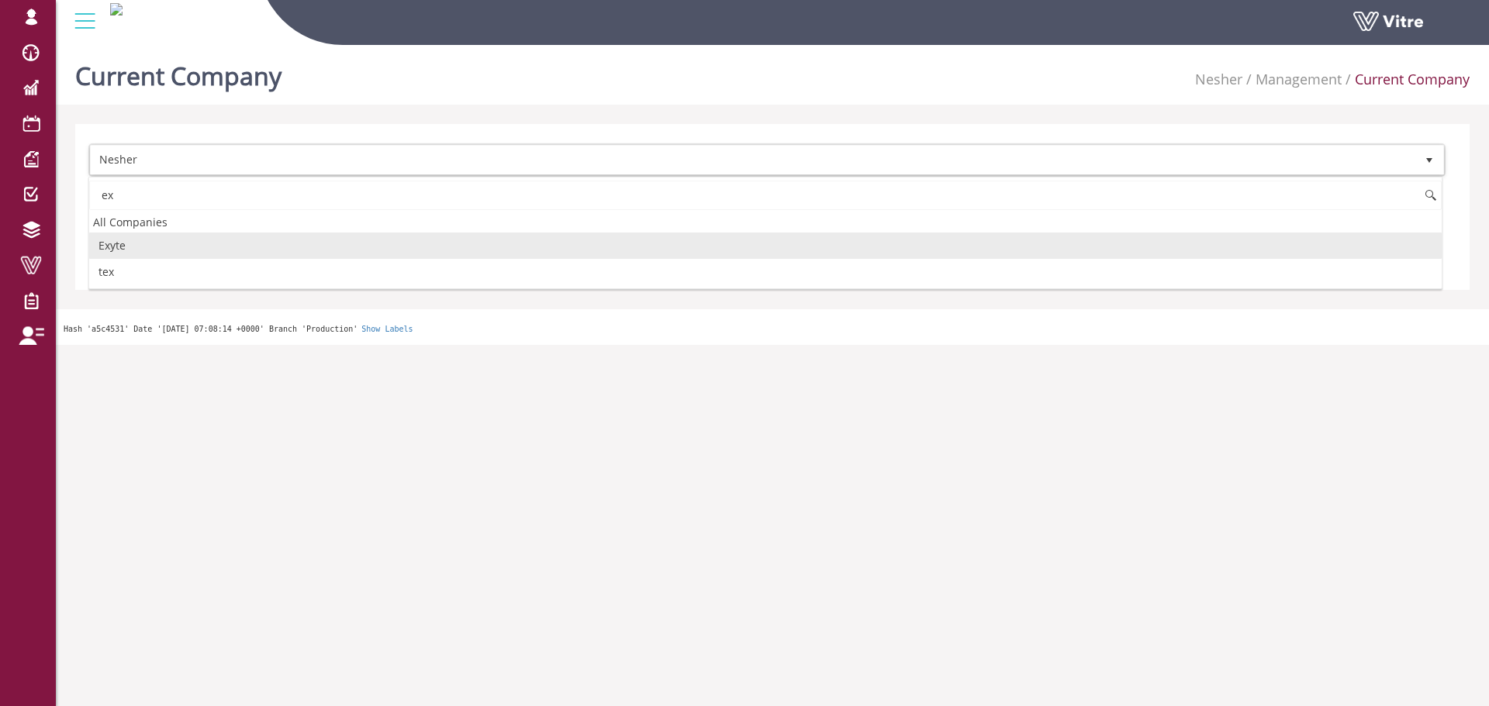
click at [163, 236] on li "Exyte" at bounding box center [765, 246] width 1352 height 26
type input "ex"
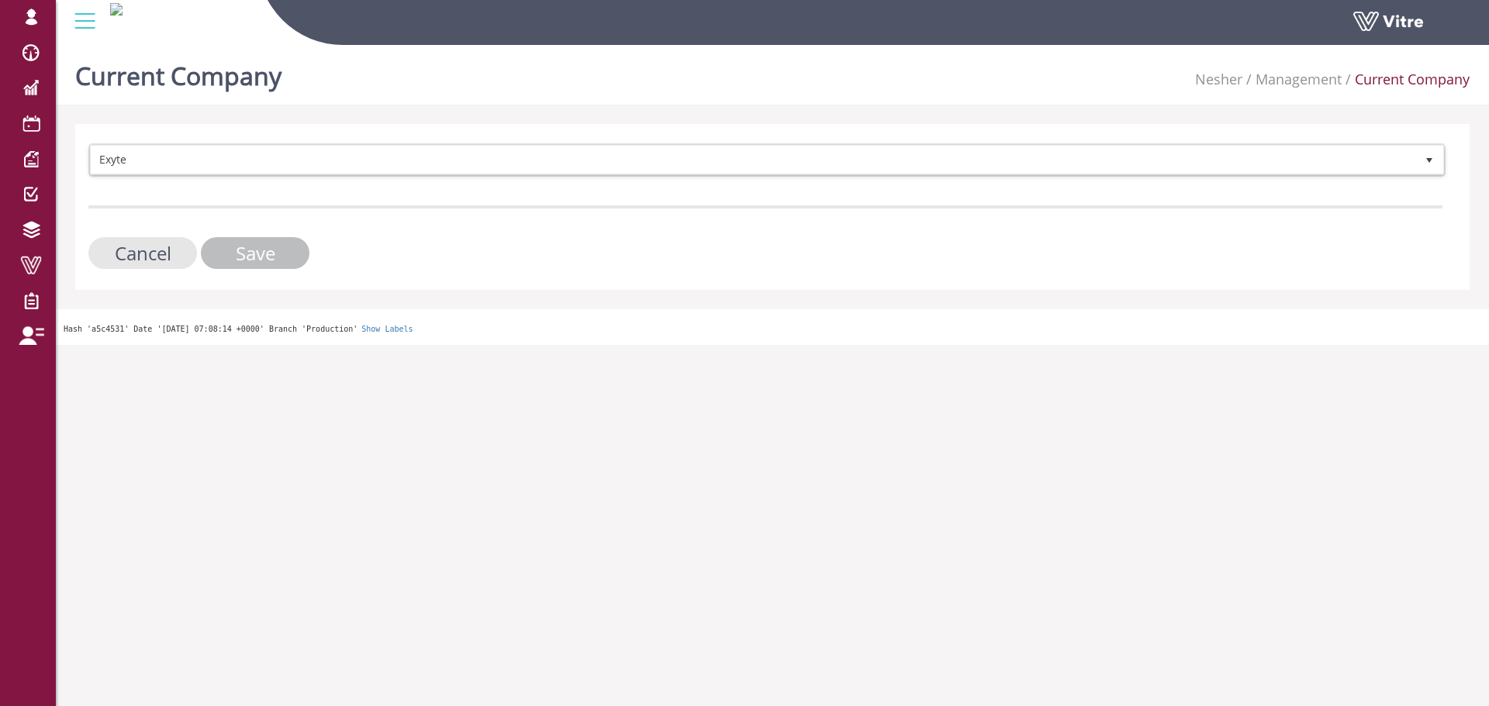
click at [257, 250] on input "Save" at bounding box center [255, 253] width 109 height 32
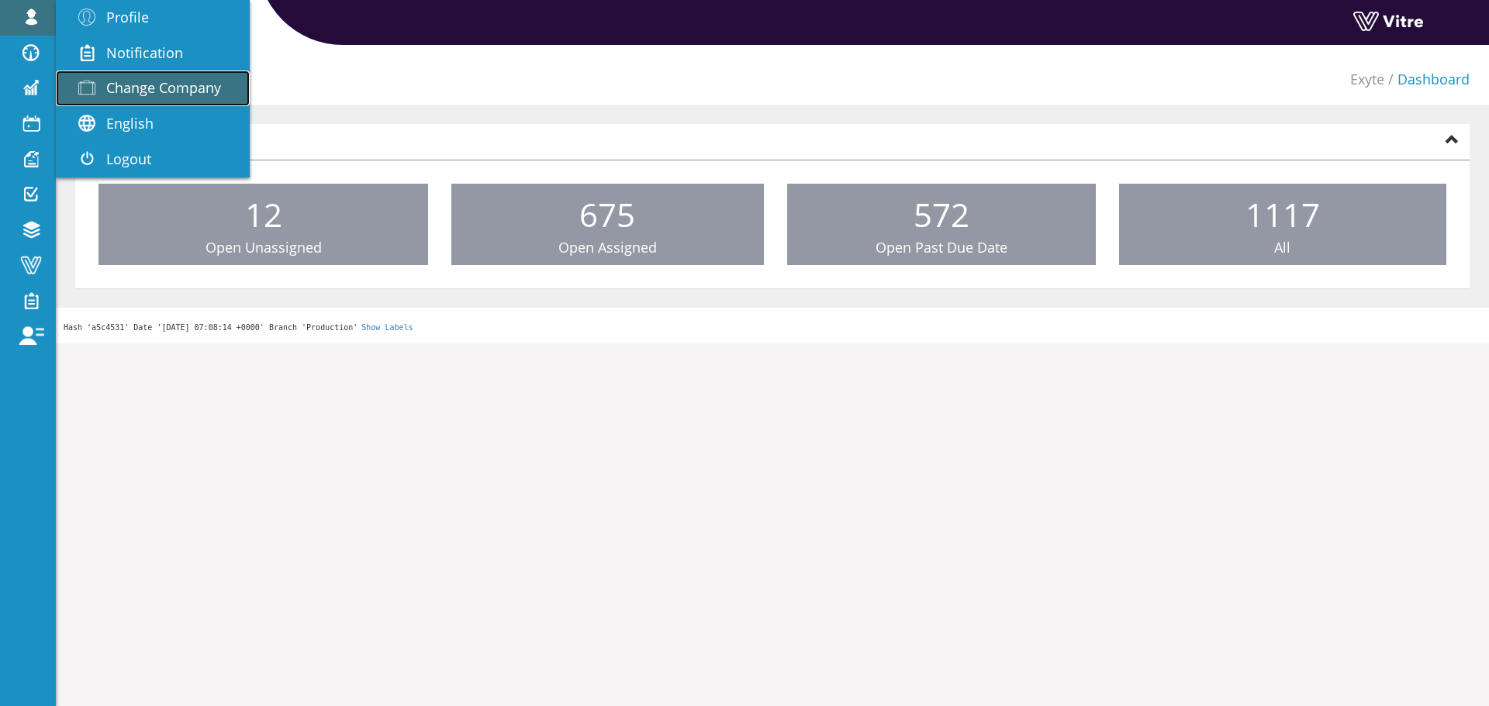
click at [164, 88] on span "Change Company" at bounding box center [163, 87] width 115 height 19
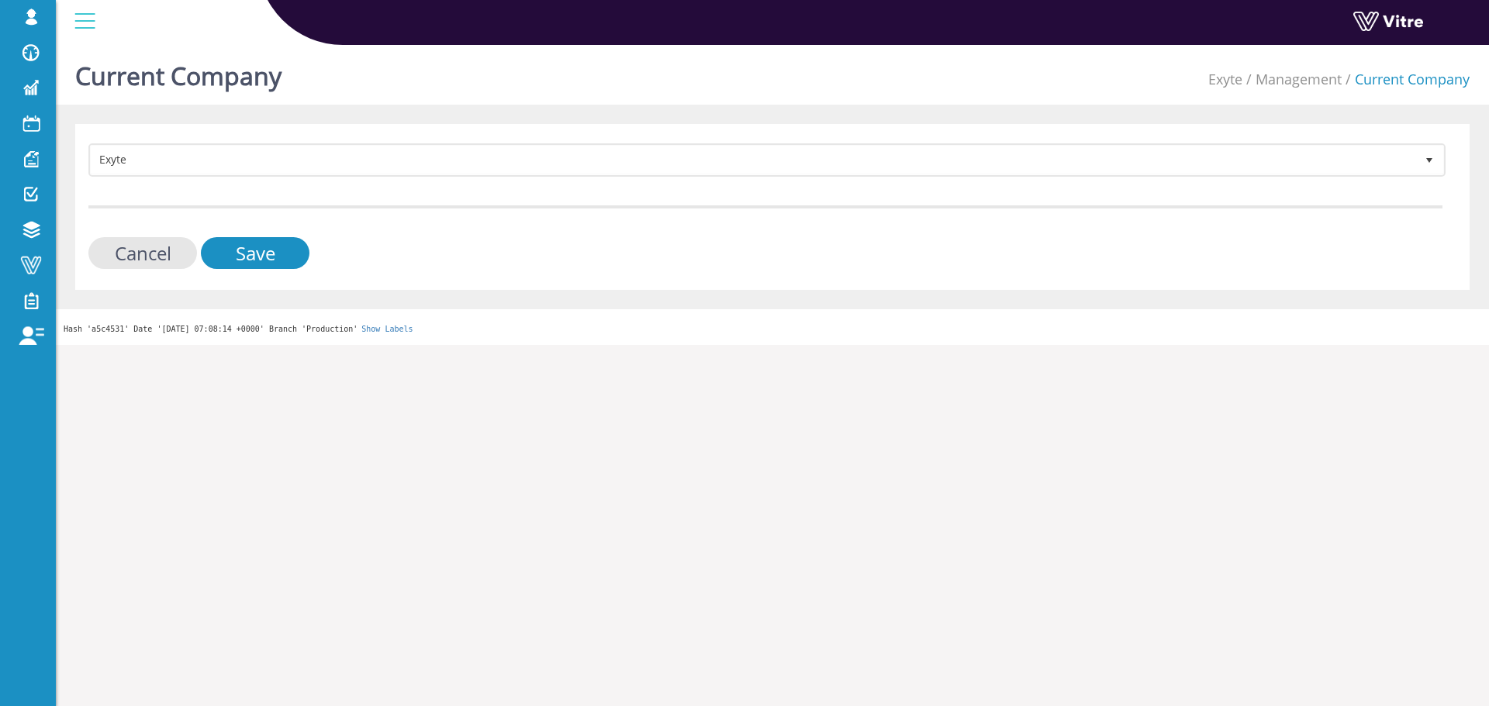
click at [350, 179] on form "Exyte 406 Cancel Save" at bounding box center [765, 206] width 1354 height 126
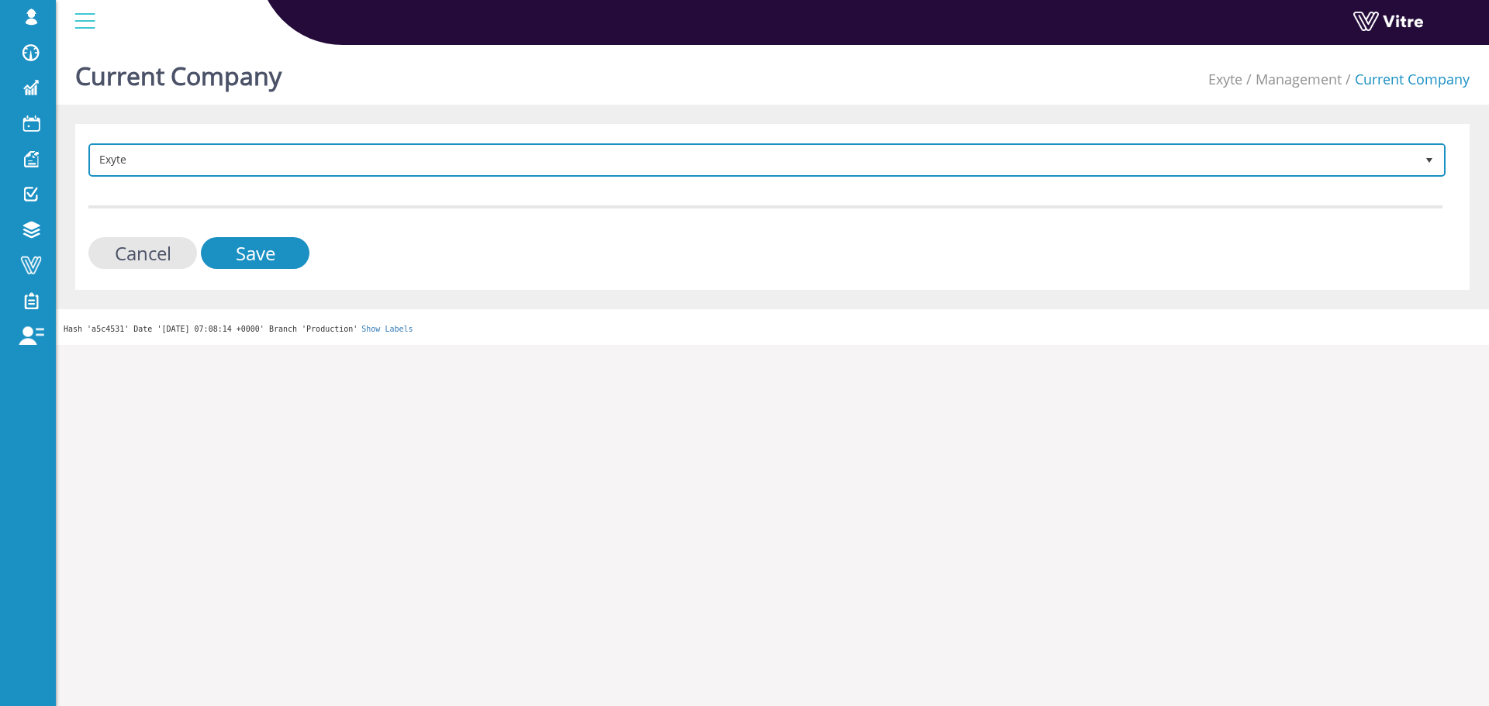
click at [357, 171] on span "Exyte" at bounding box center [753, 160] width 1324 height 28
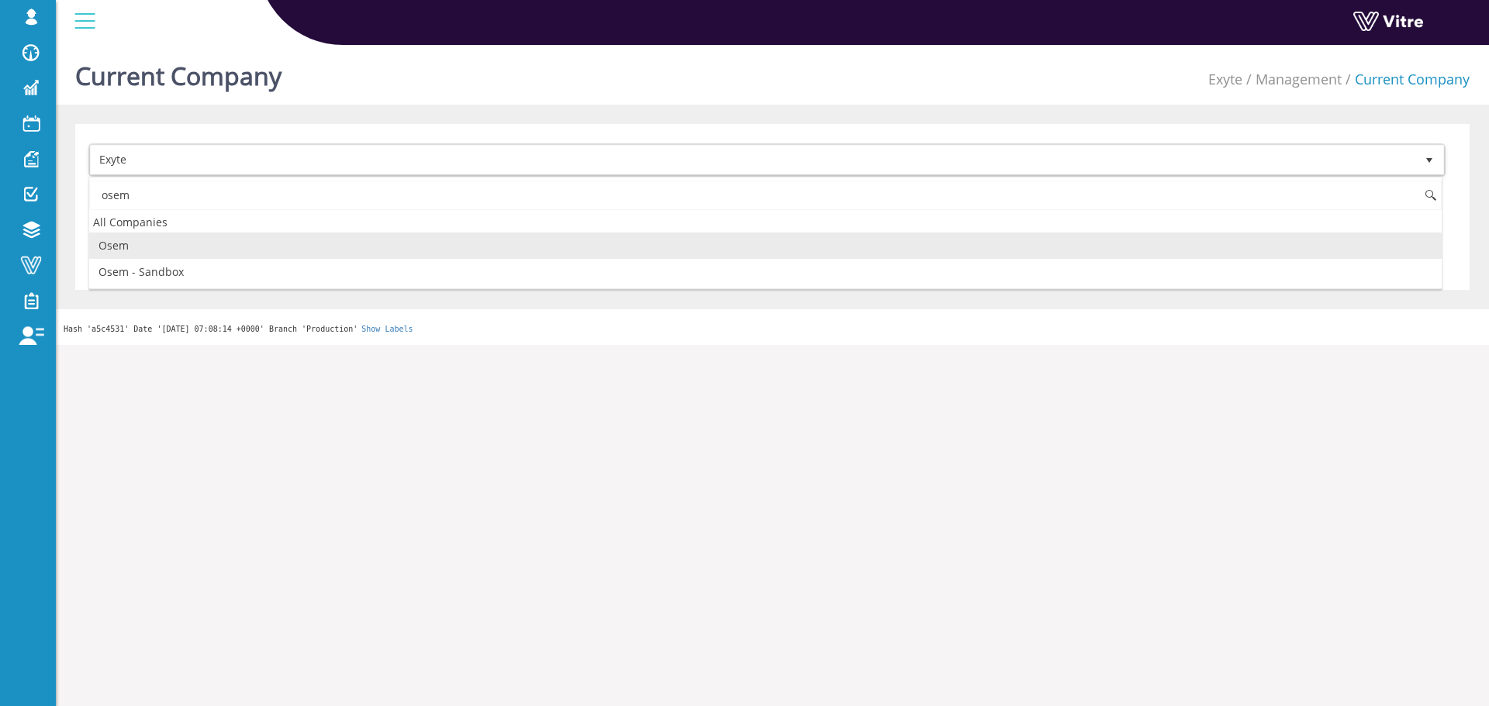
click at [297, 236] on div "osem All Companies Osem Osem - Sandbox No data found." at bounding box center [765, 233] width 1354 height 112
click at [297, 236] on li "Osem" at bounding box center [765, 246] width 1352 height 26
type input "osem"
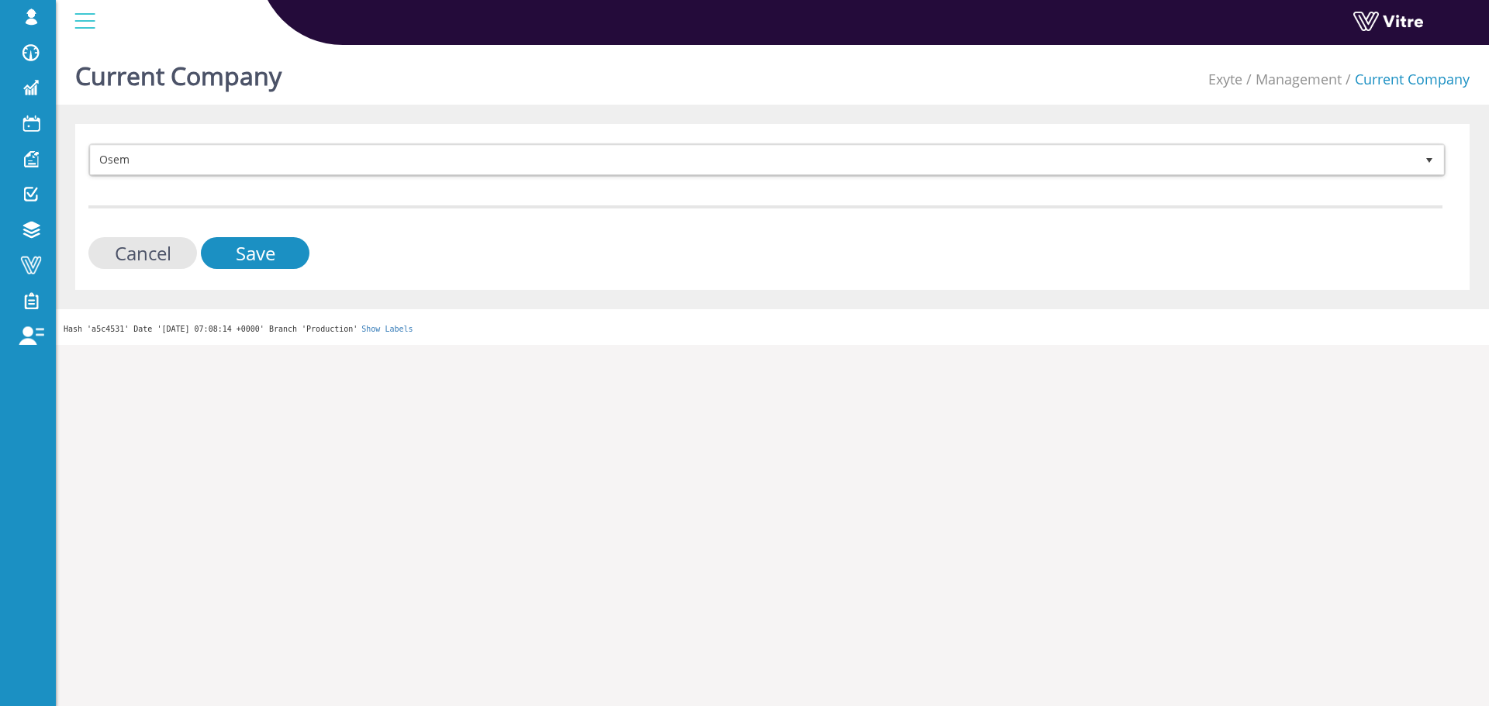
click at [316, 233] on form "Osem 402 Cancel Save" at bounding box center [765, 206] width 1354 height 126
click at [304, 244] on input "Save" at bounding box center [255, 253] width 109 height 32
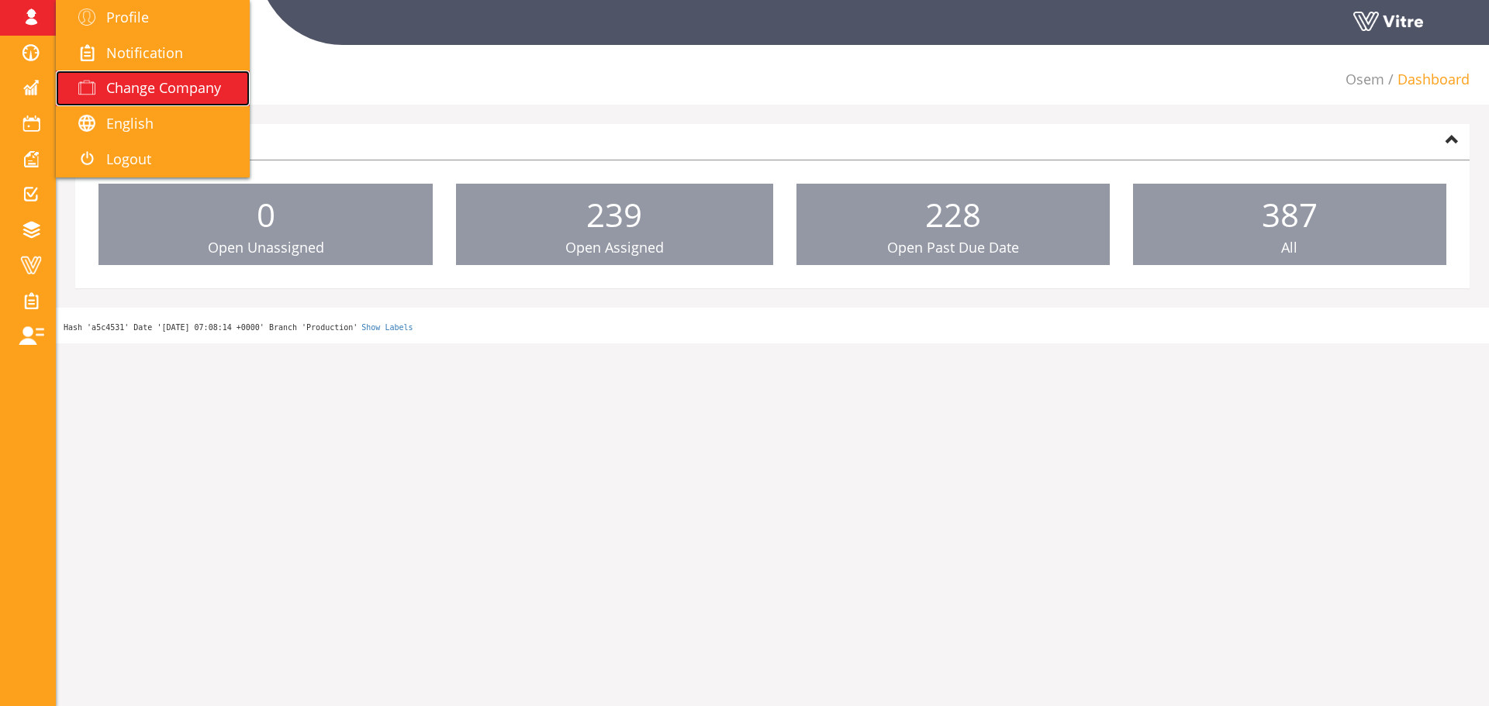
click at [164, 95] on span "Change Company" at bounding box center [163, 87] width 115 height 19
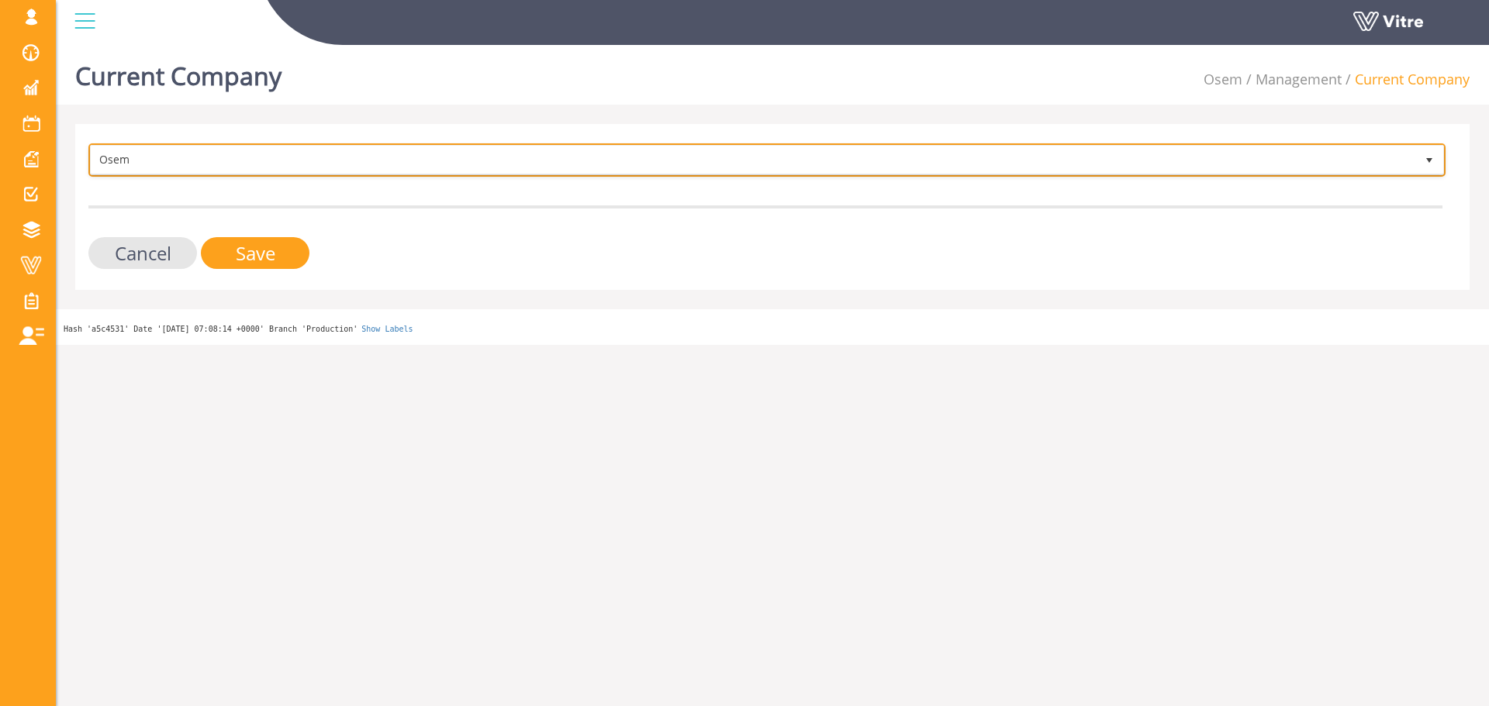
click at [202, 174] on span "Osem 402" at bounding box center [766, 159] width 1357 height 33
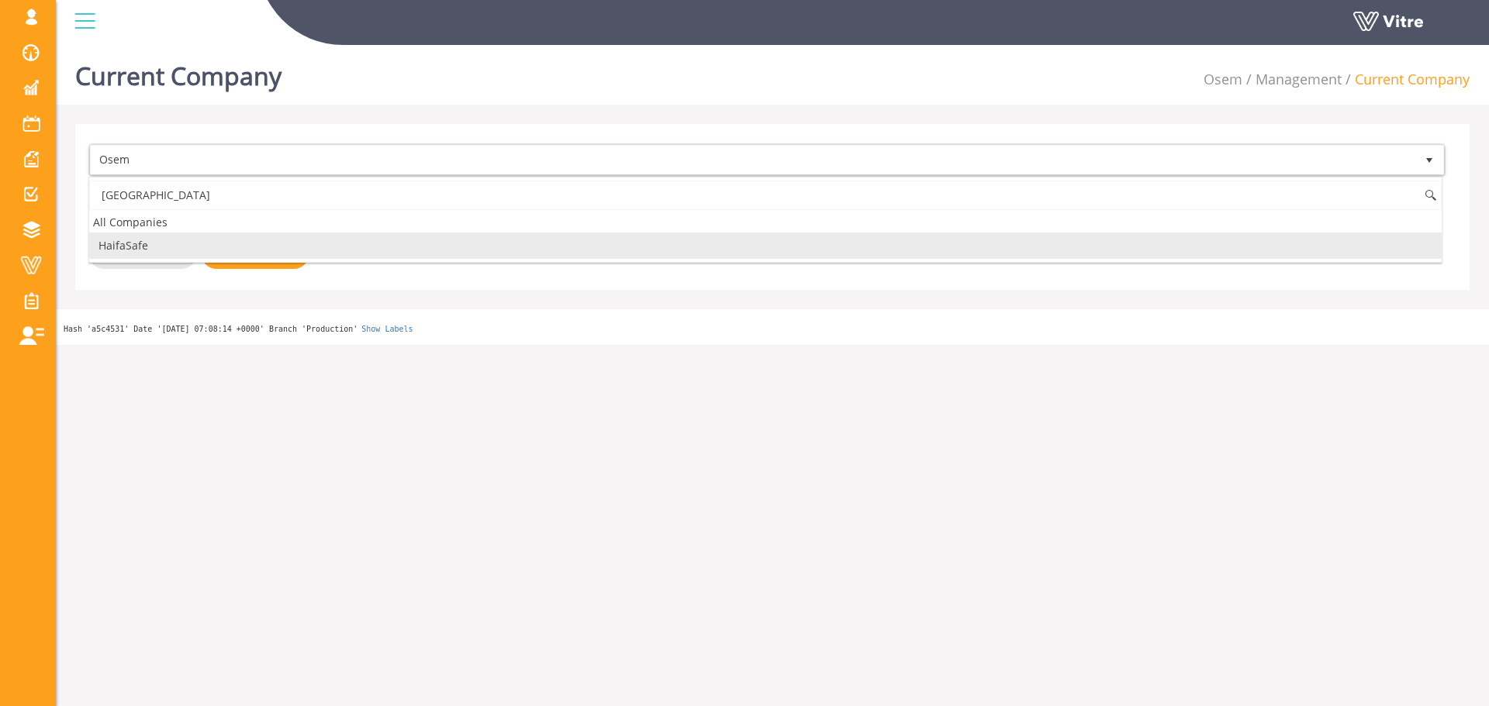
click at [184, 240] on li "HaifaSafe" at bounding box center [765, 246] width 1352 height 26
type input "[GEOGRAPHIC_DATA]"
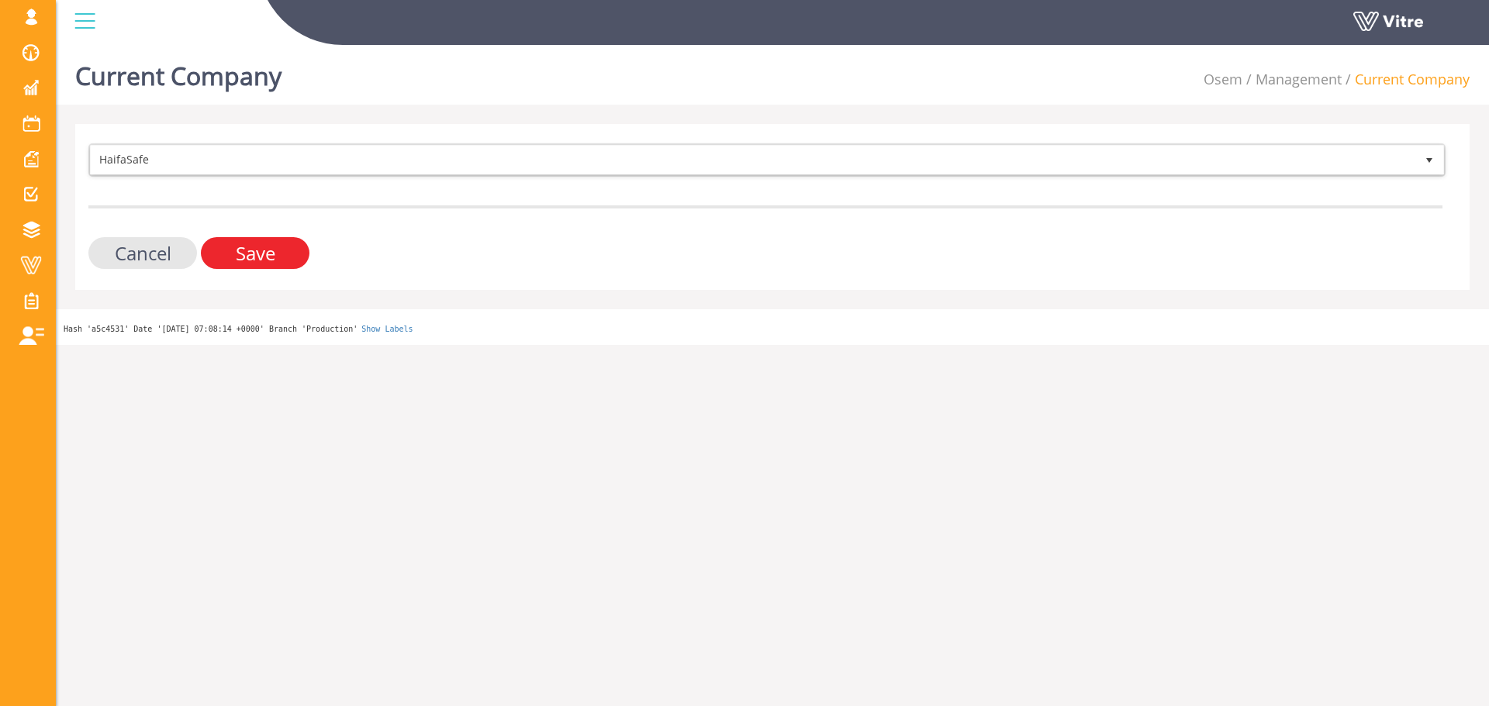
click at [240, 252] on input "Save" at bounding box center [255, 253] width 109 height 32
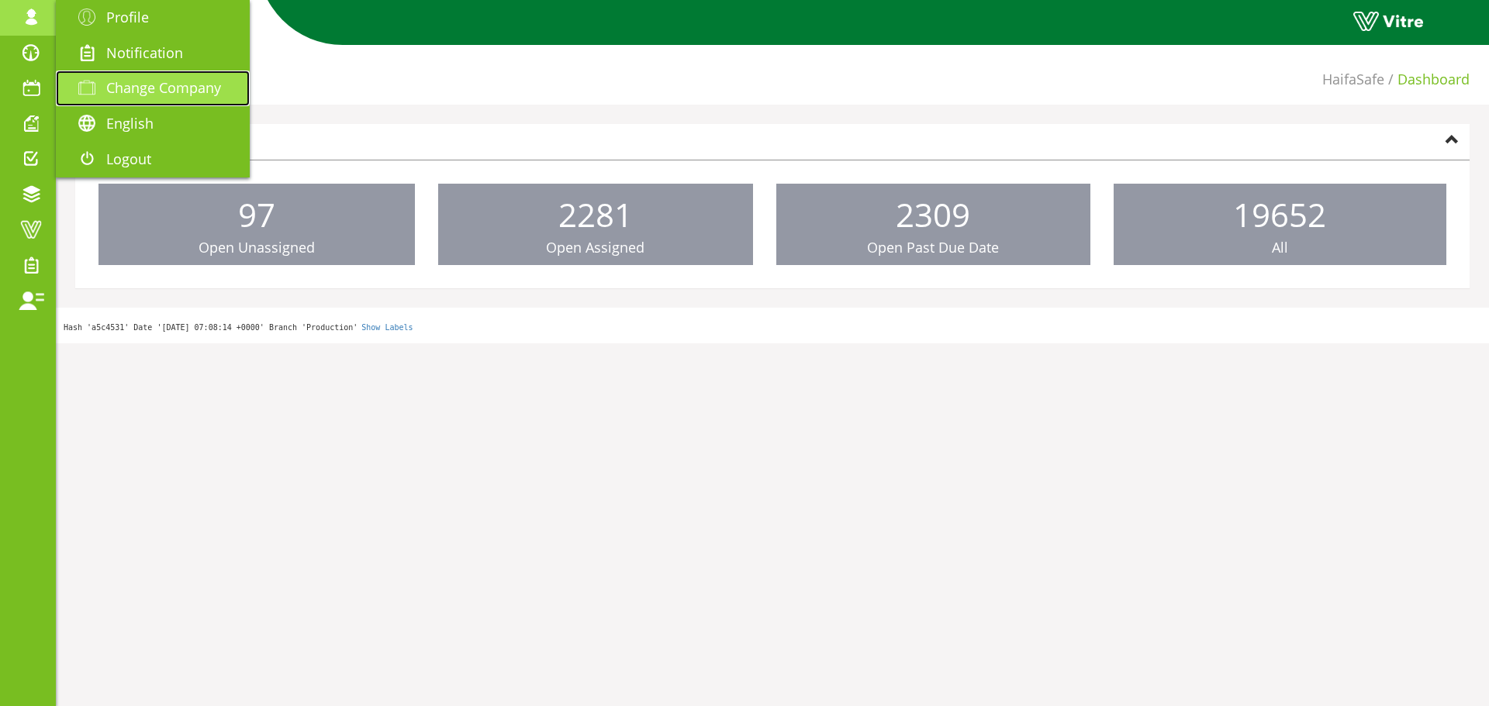
click at [175, 80] on span "Change Company" at bounding box center [163, 87] width 115 height 19
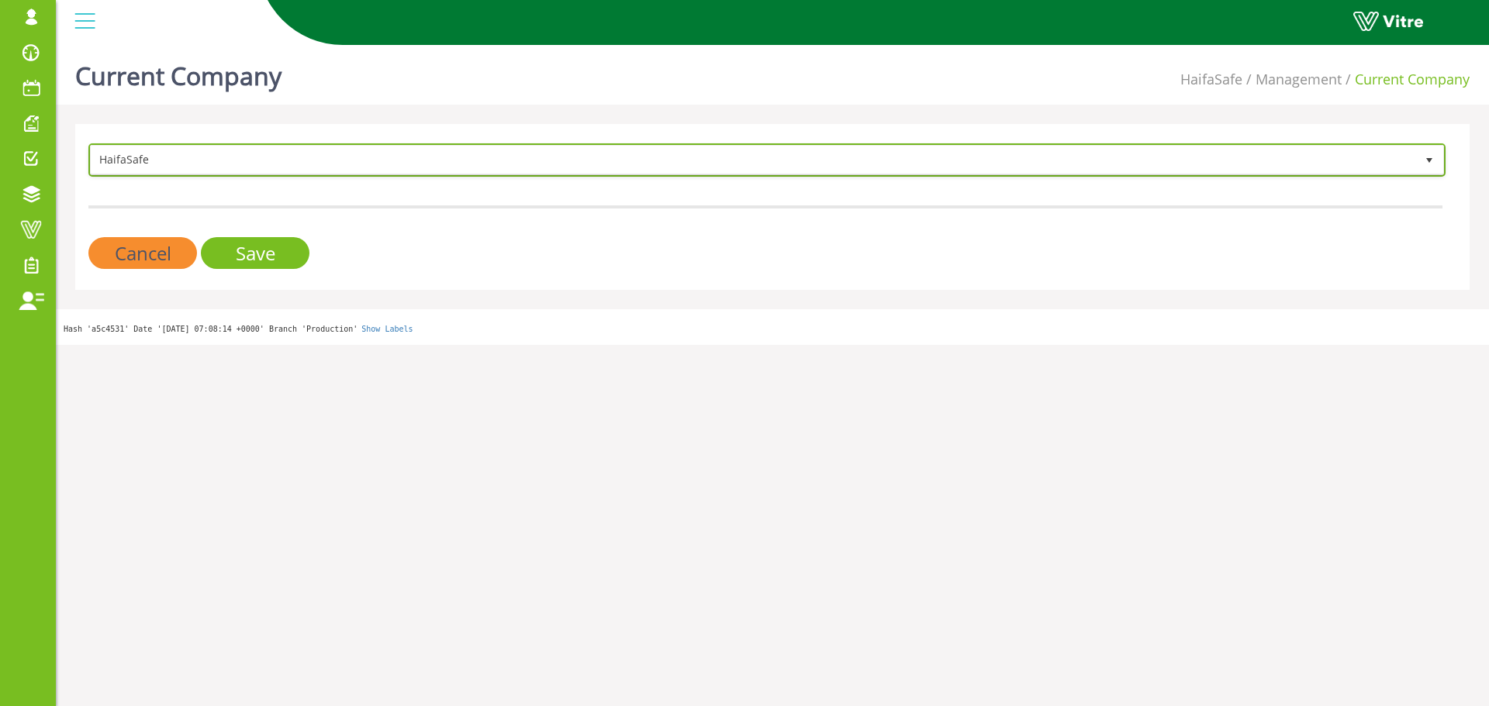
click at [292, 146] on span "HaifaSafe" at bounding box center [753, 160] width 1324 height 28
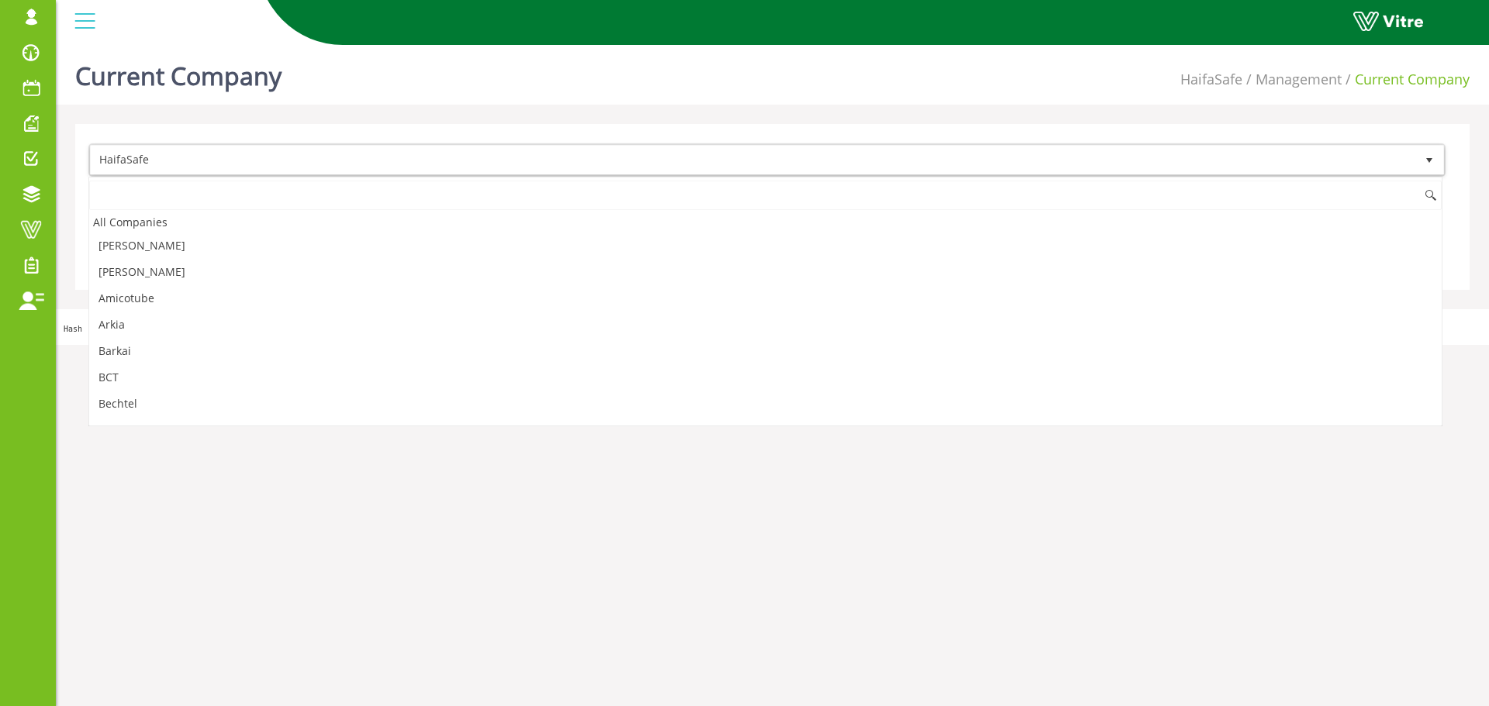
scroll to position [522, 0]
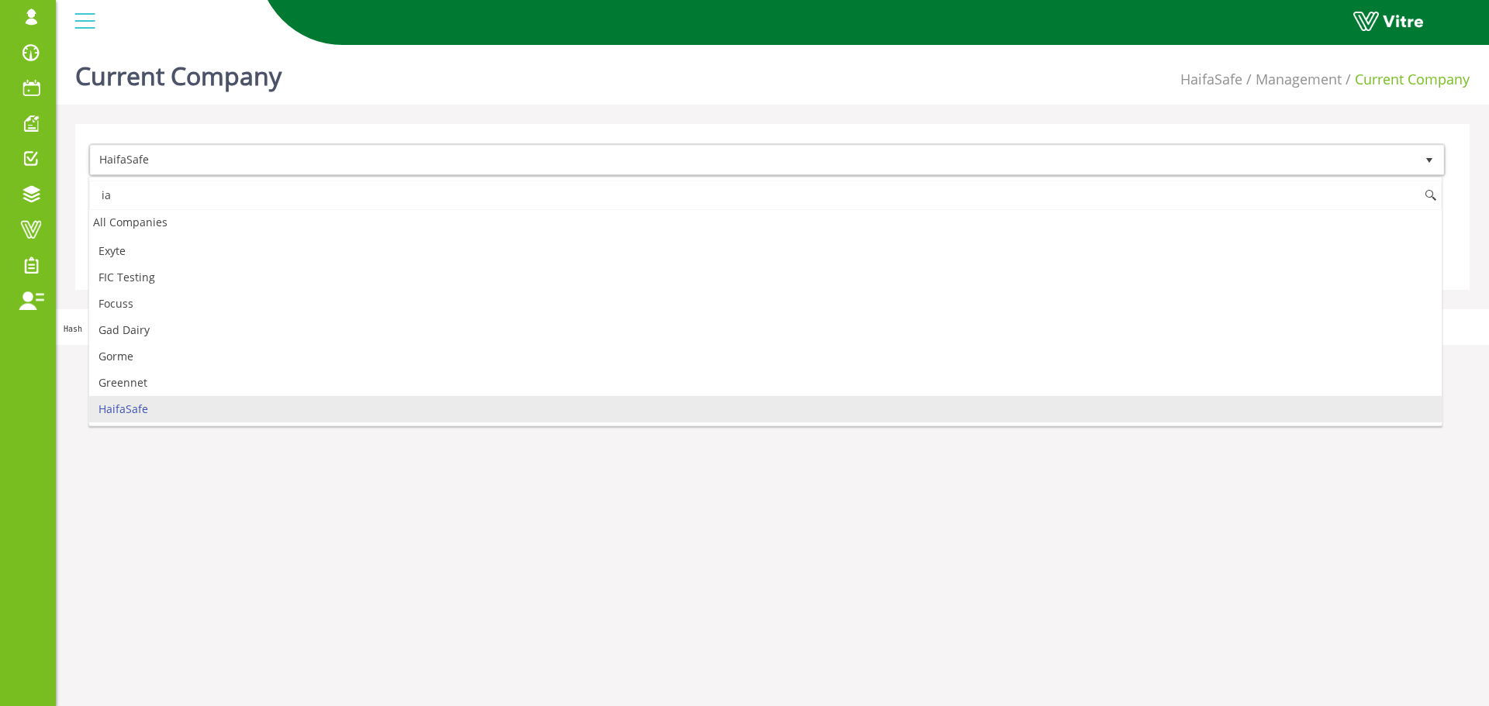
type input "i"
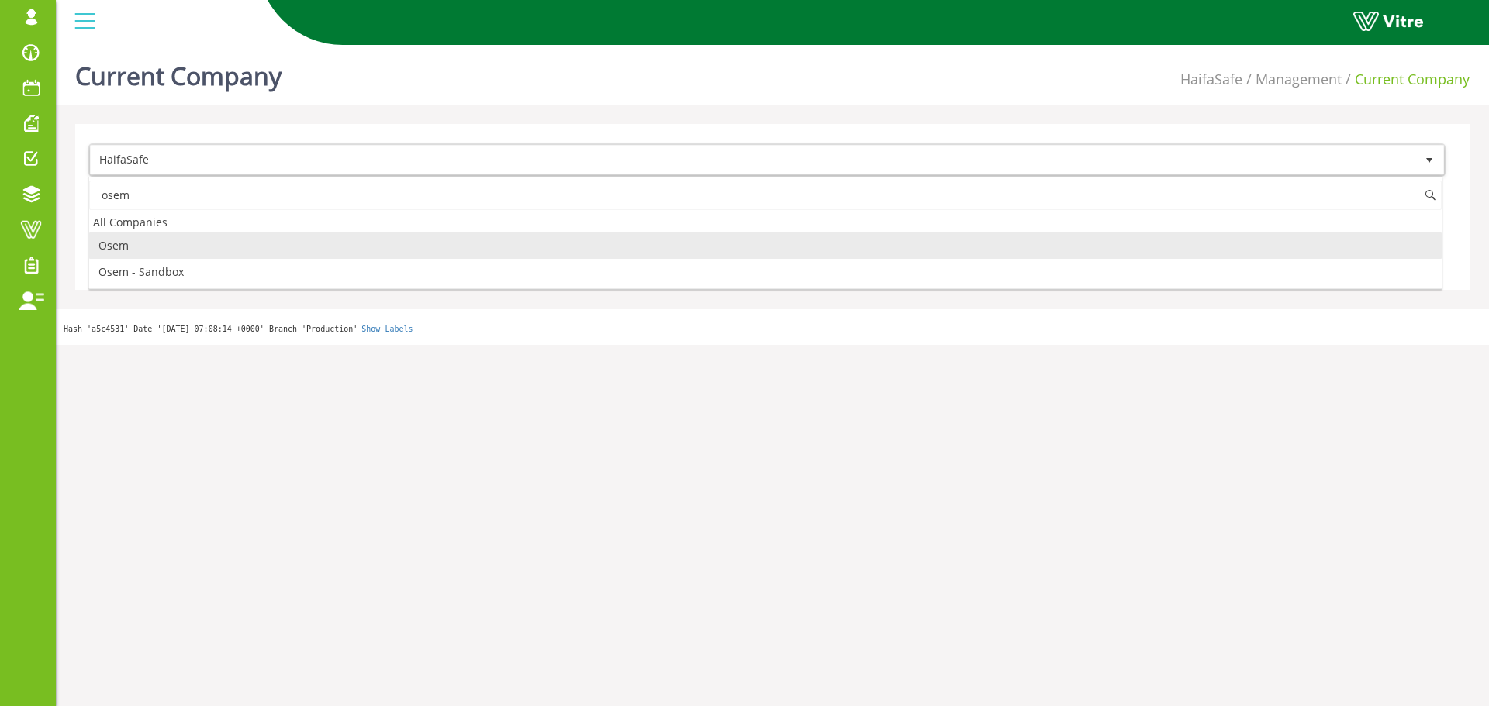
click at [222, 242] on li "Osem" at bounding box center [765, 246] width 1352 height 26
type input "osem"
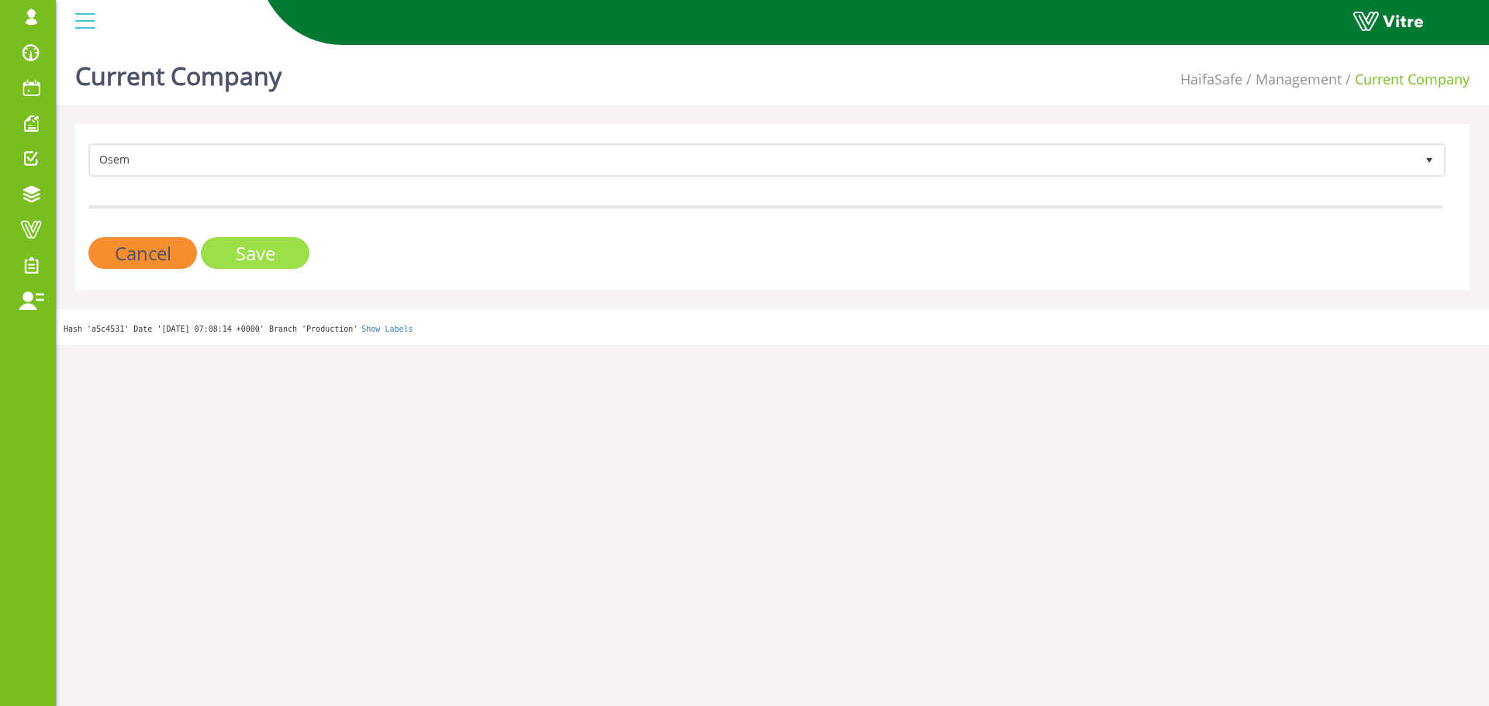
click at [279, 244] on input "Save" at bounding box center [255, 253] width 109 height 32
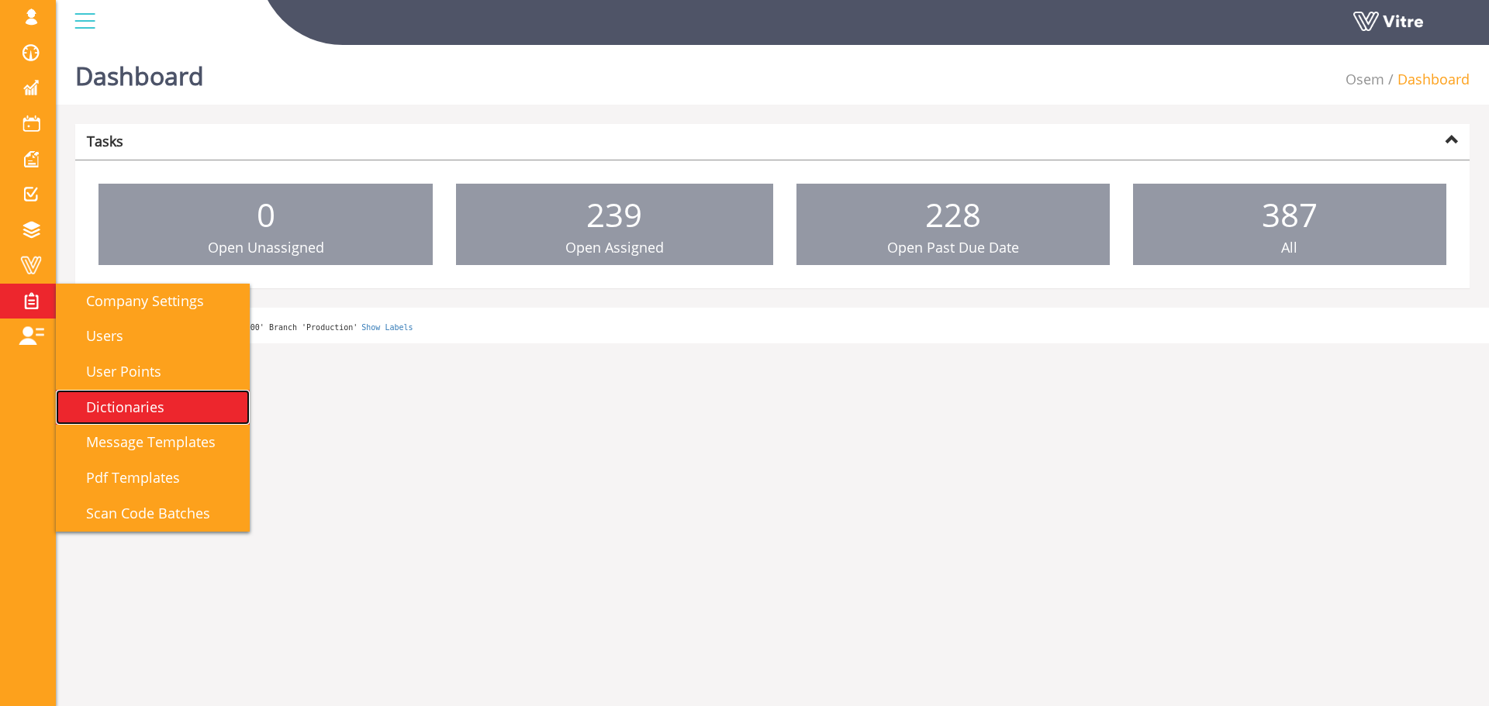
click at [120, 407] on span "Dictionaries" at bounding box center [115, 407] width 97 height 19
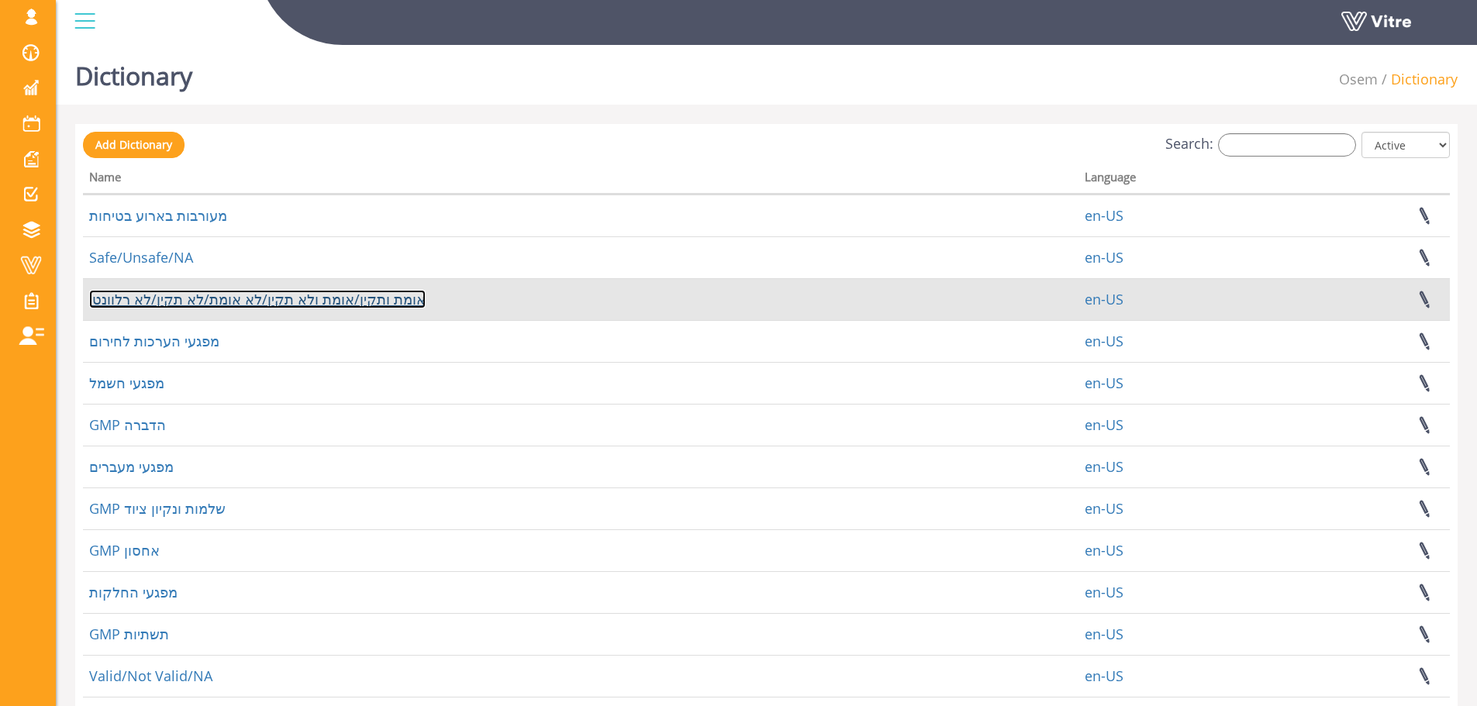
click at [173, 305] on link "אומת ותקין/אומת ולא תקין/לא אומת/לא תקין/לא רלוונטי" at bounding box center [257, 299] width 337 height 19
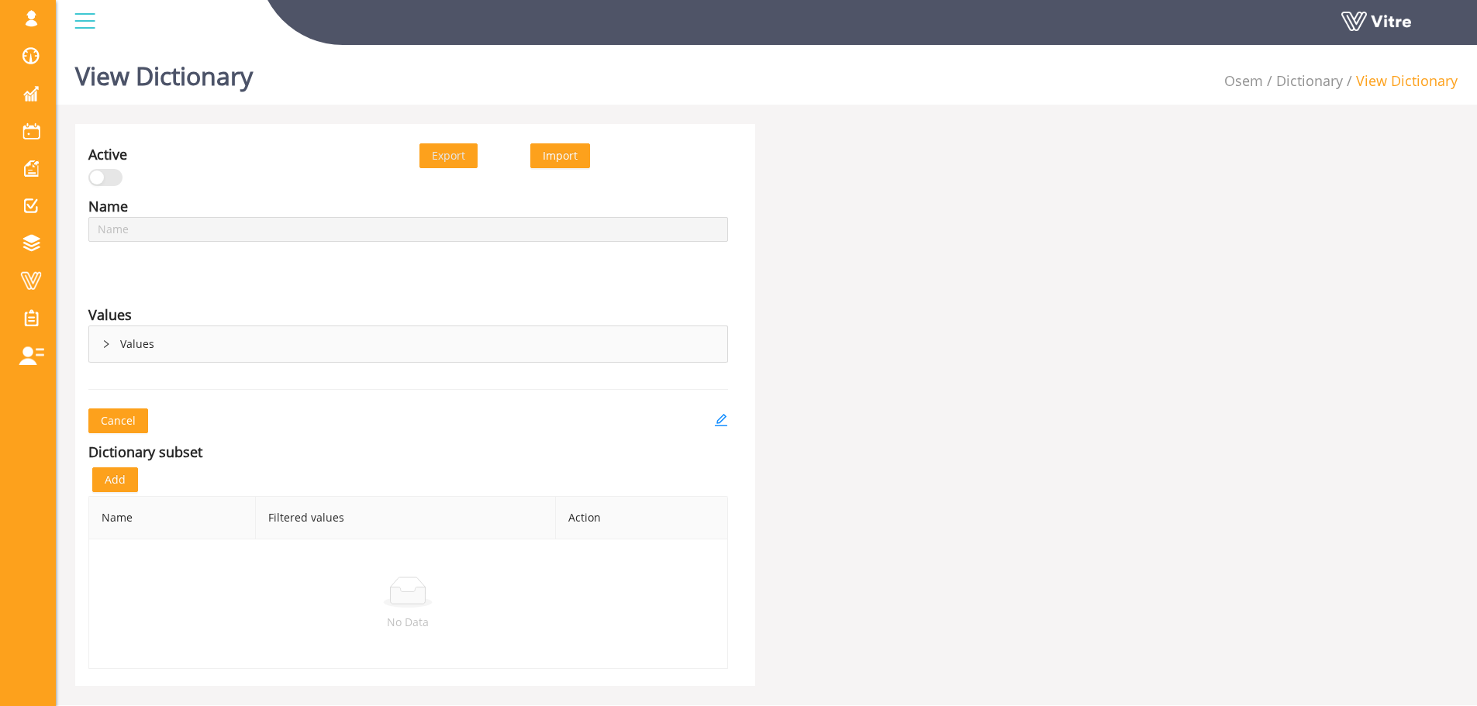
type input "אומת ותקין/אומת ולא תקין/לא אומת/לא תקין/לא רלוונטי"
type input "סיבת התנהגות לא בטוחה"
click at [185, 345] on div "Values" at bounding box center [408, 344] width 638 height 36
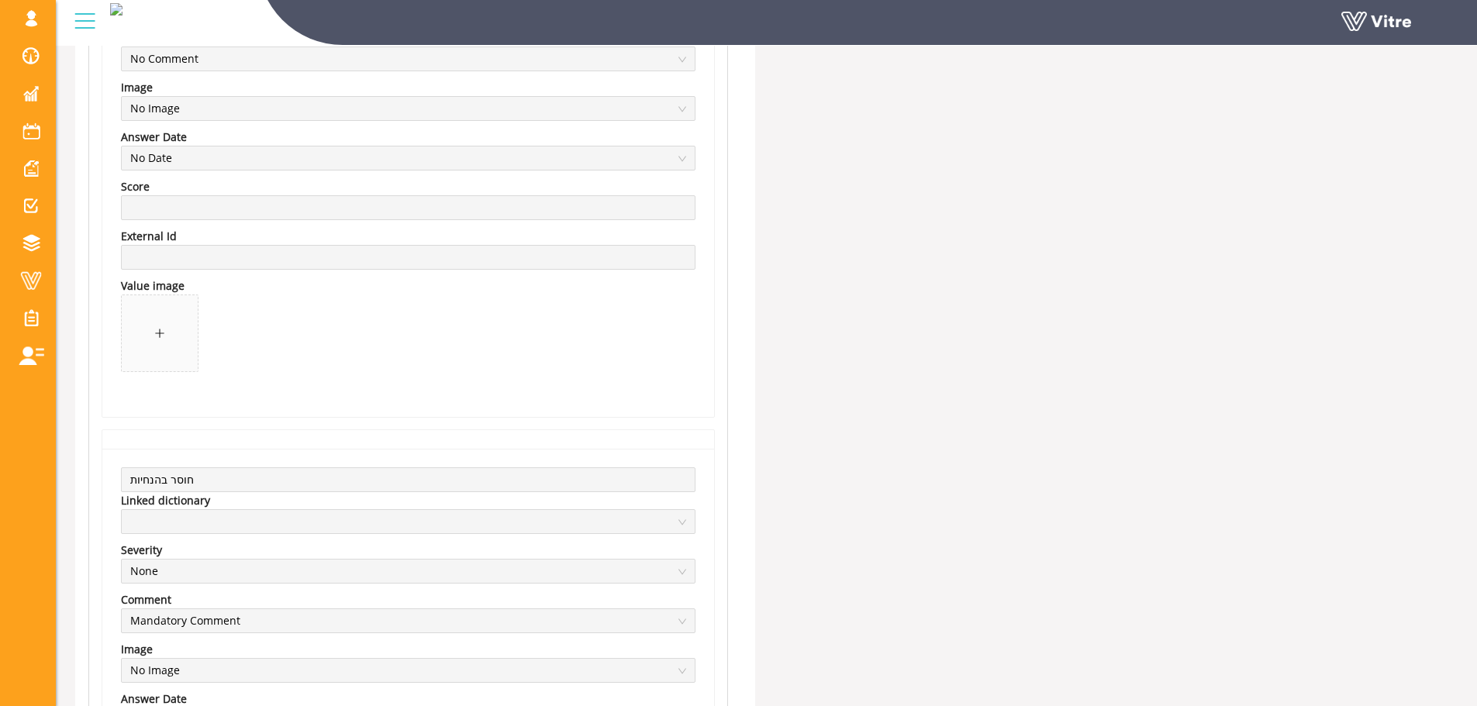
scroll to position [3447, 0]
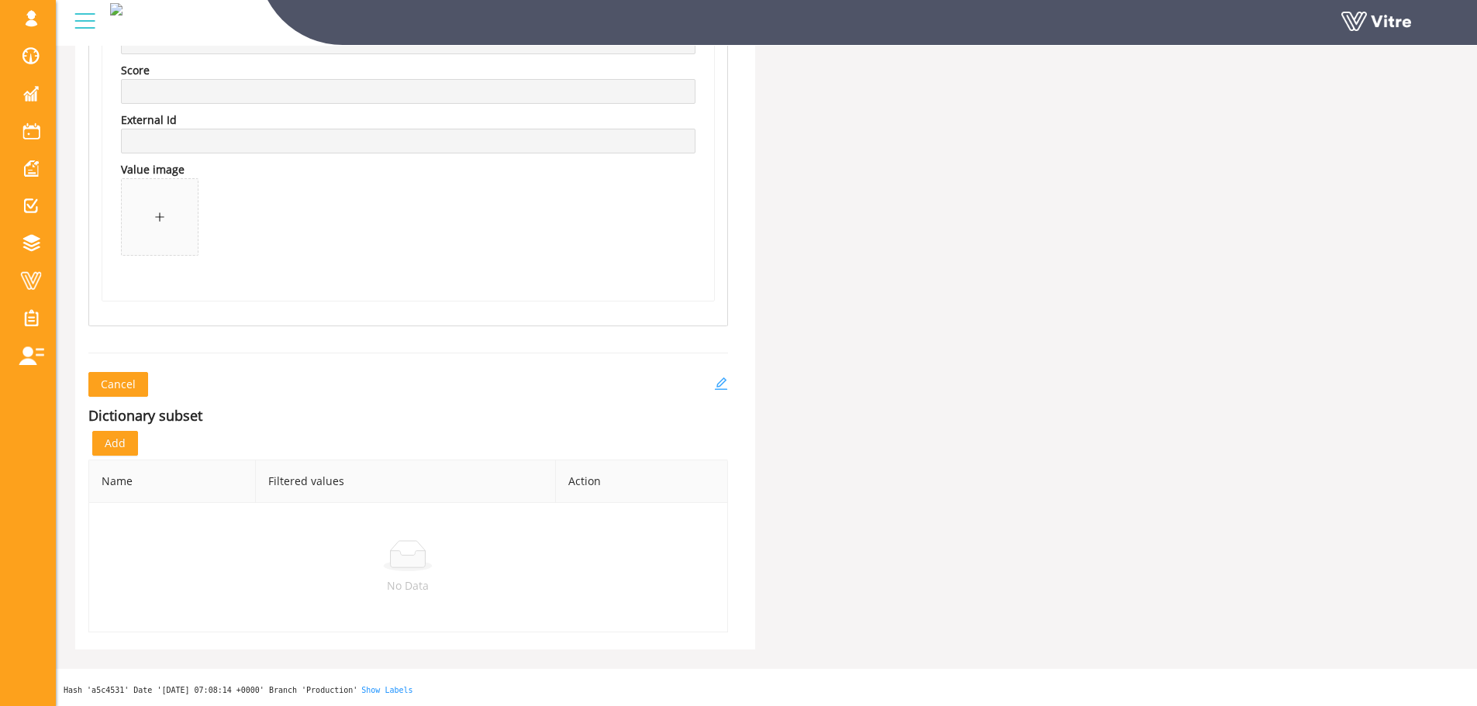
click at [720, 388] on icon "edit" at bounding box center [721, 384] width 14 height 14
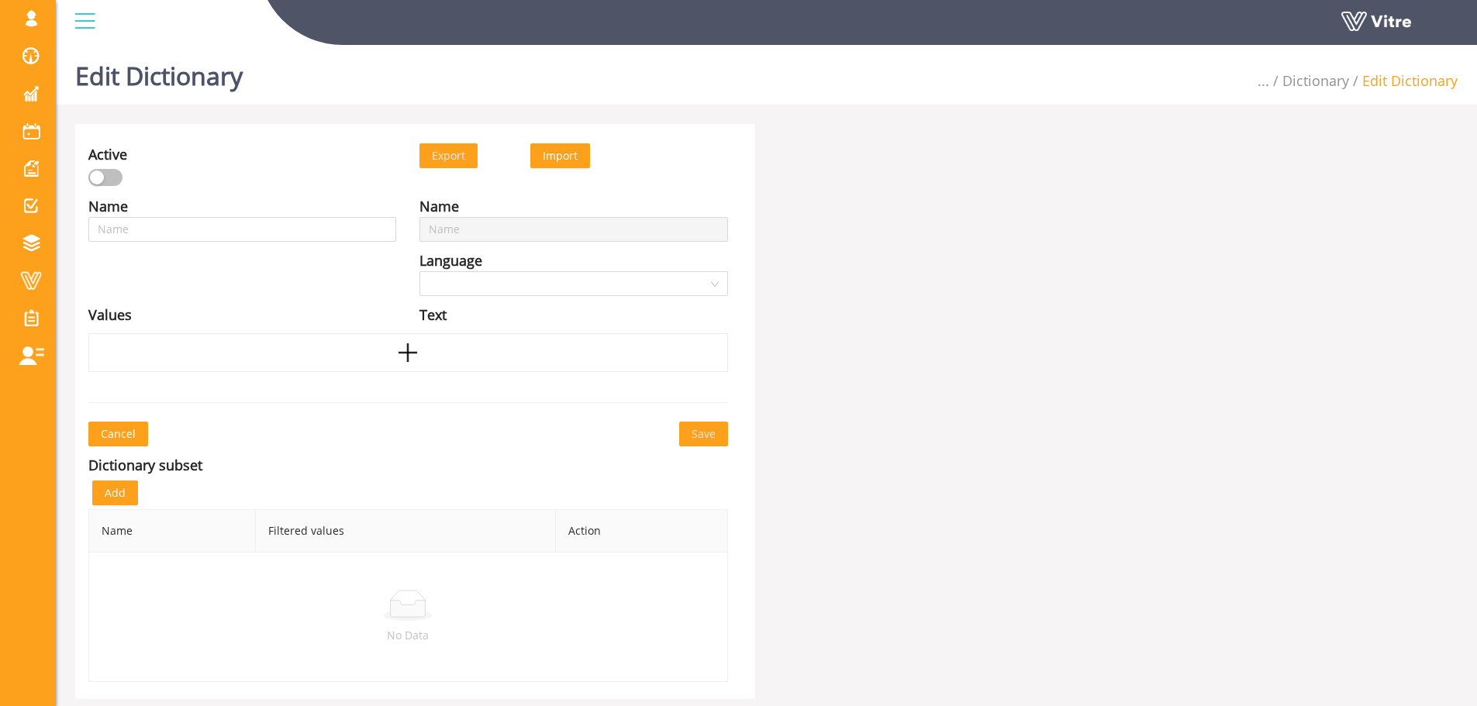
type input "סיבת התנהגות לא בטוחה"
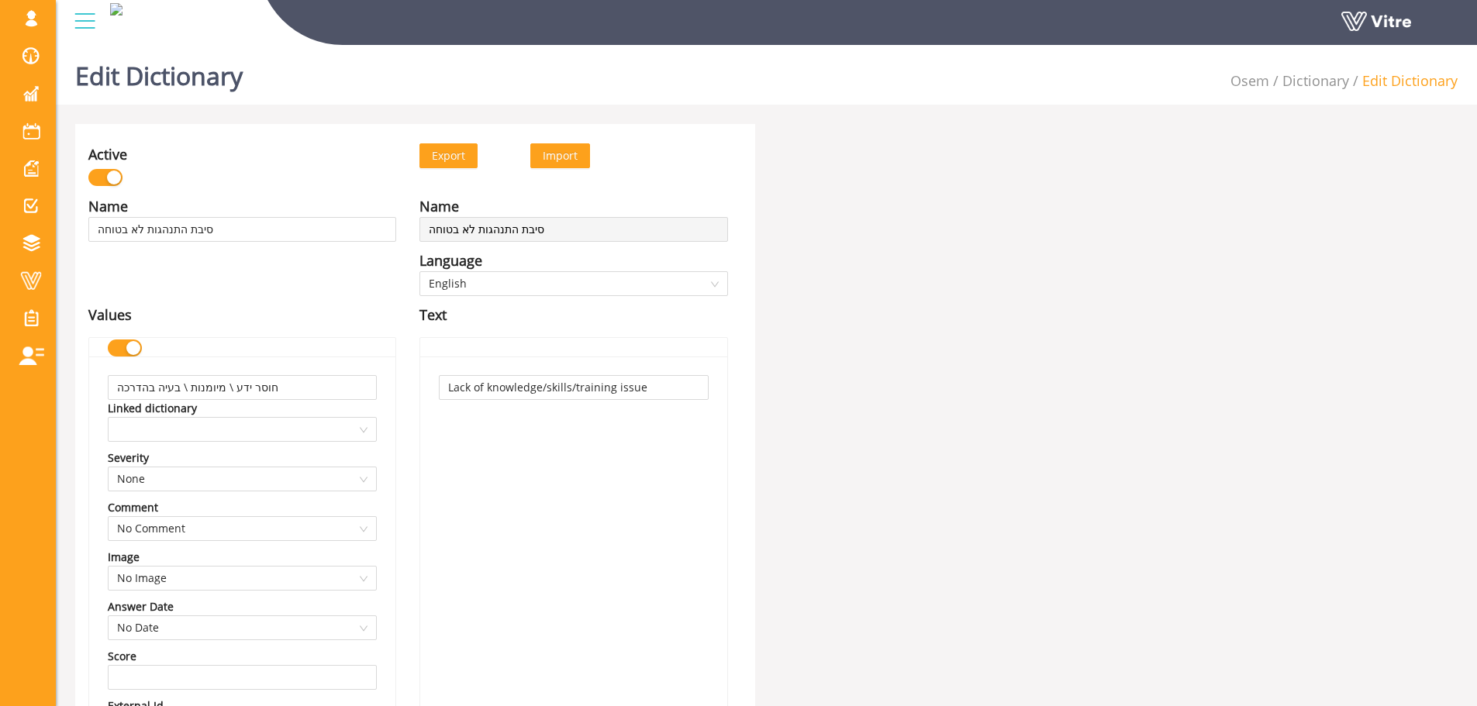
click at [475, 157] on button "Export" at bounding box center [448, 155] width 58 height 25
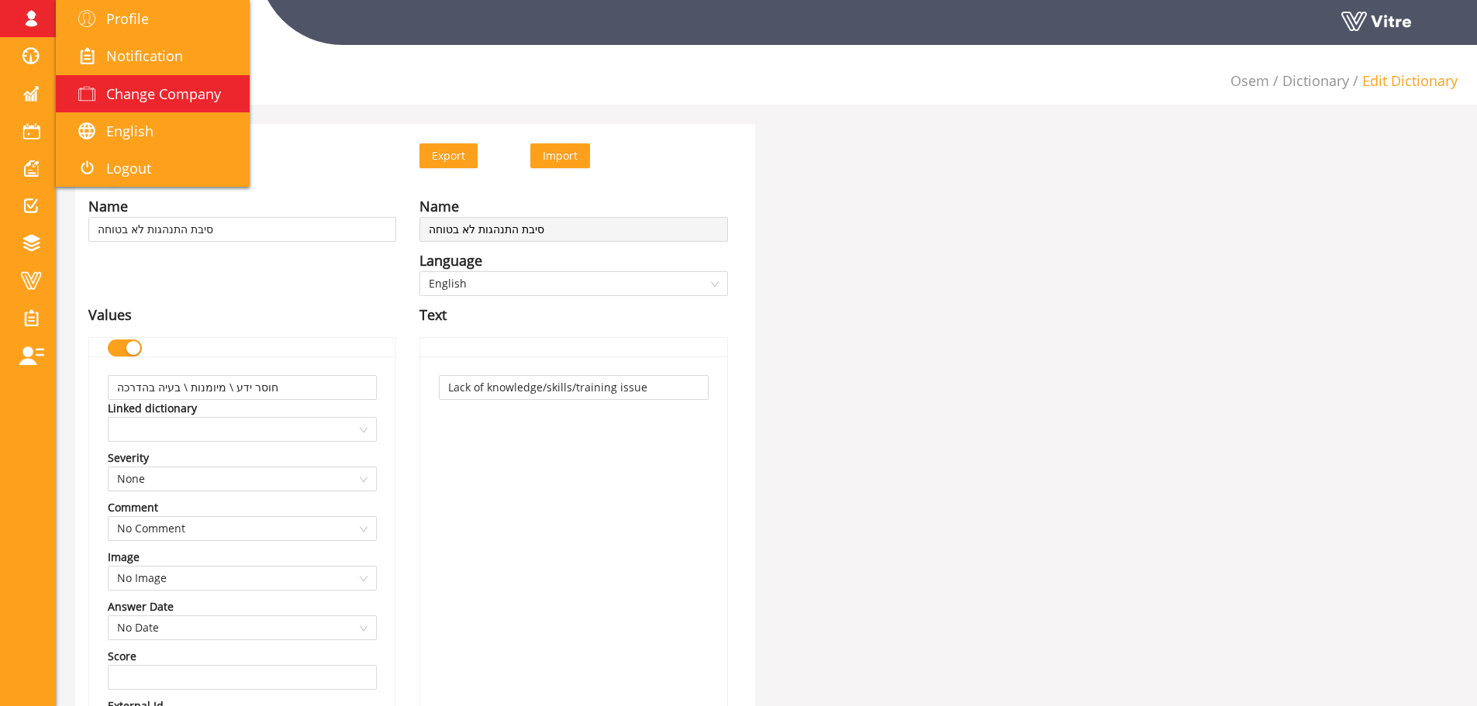
click at [133, 103] on link "Change Company" at bounding box center [153, 93] width 194 height 37
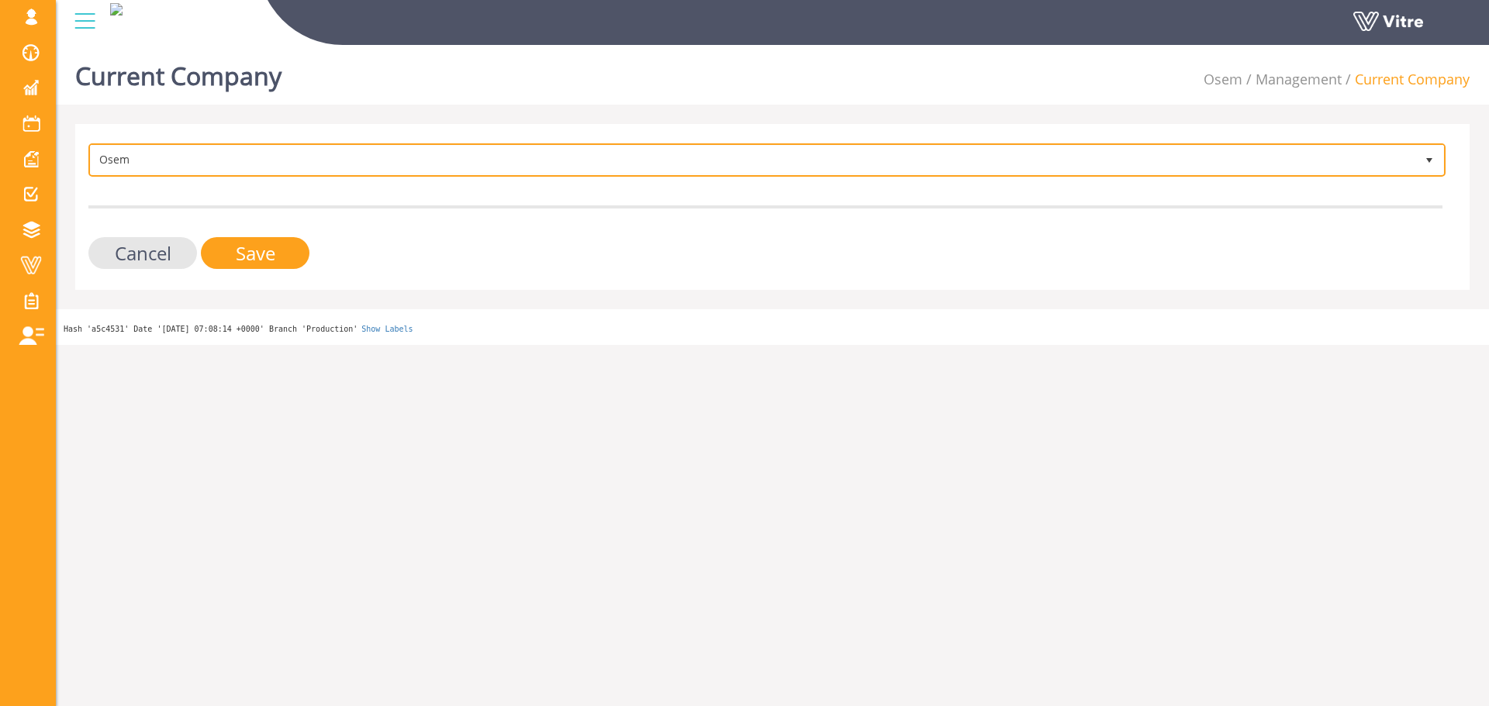
click at [347, 163] on span "Osem" at bounding box center [753, 160] width 1324 height 28
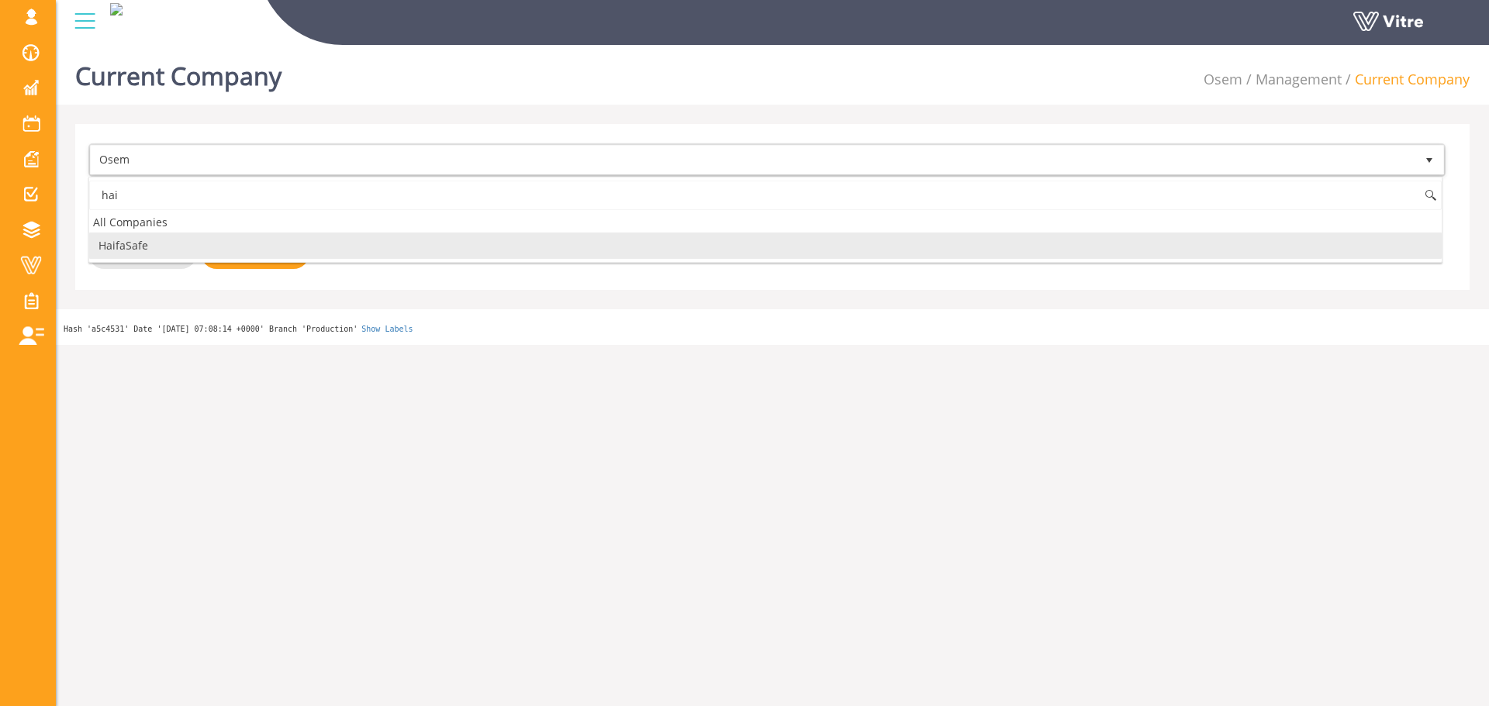
click at [185, 254] on li "HaifaSafe" at bounding box center [765, 246] width 1352 height 26
type input "hai"
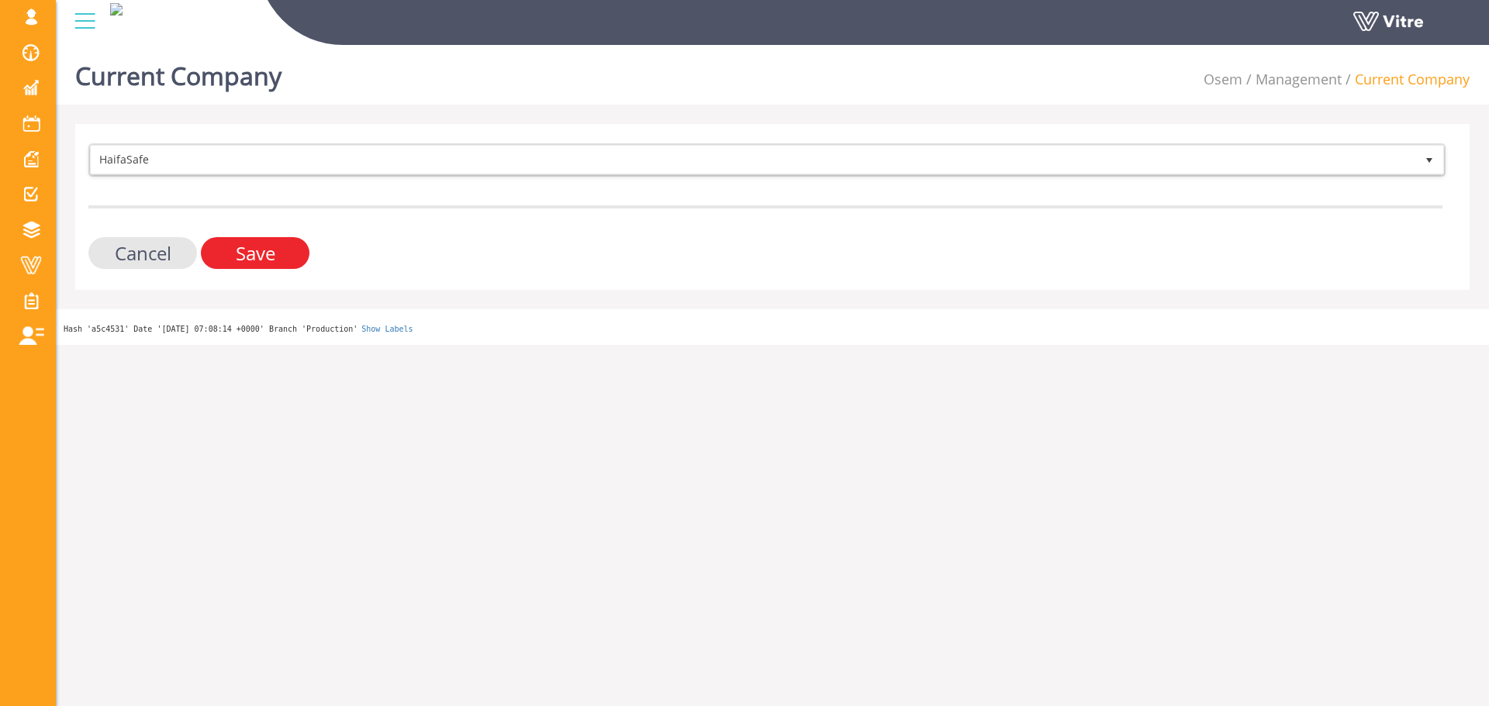
click at [236, 250] on input "Save" at bounding box center [255, 253] width 109 height 32
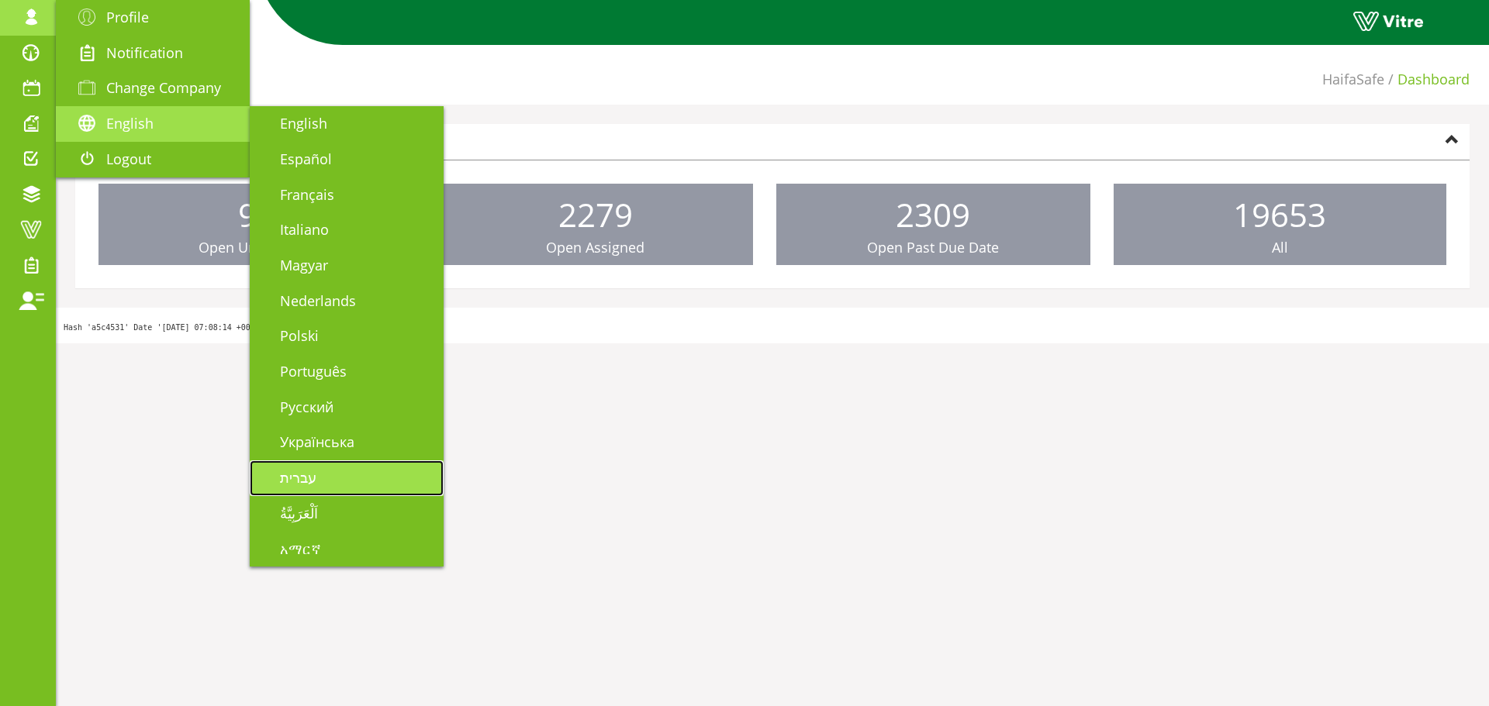
click at [332, 468] on link "עברית" at bounding box center [347, 479] width 194 height 36
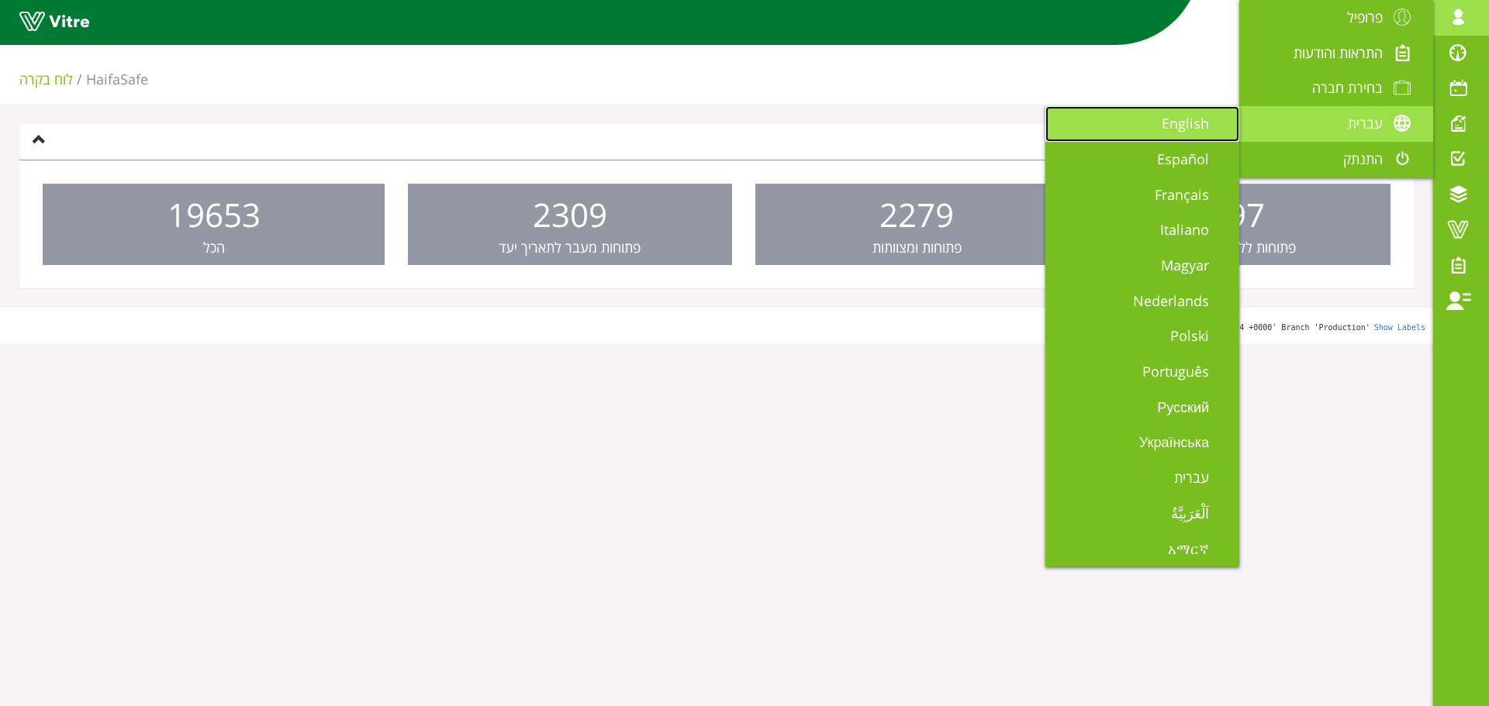
click at [1221, 128] on span "English" at bounding box center [1195, 123] width 66 height 19
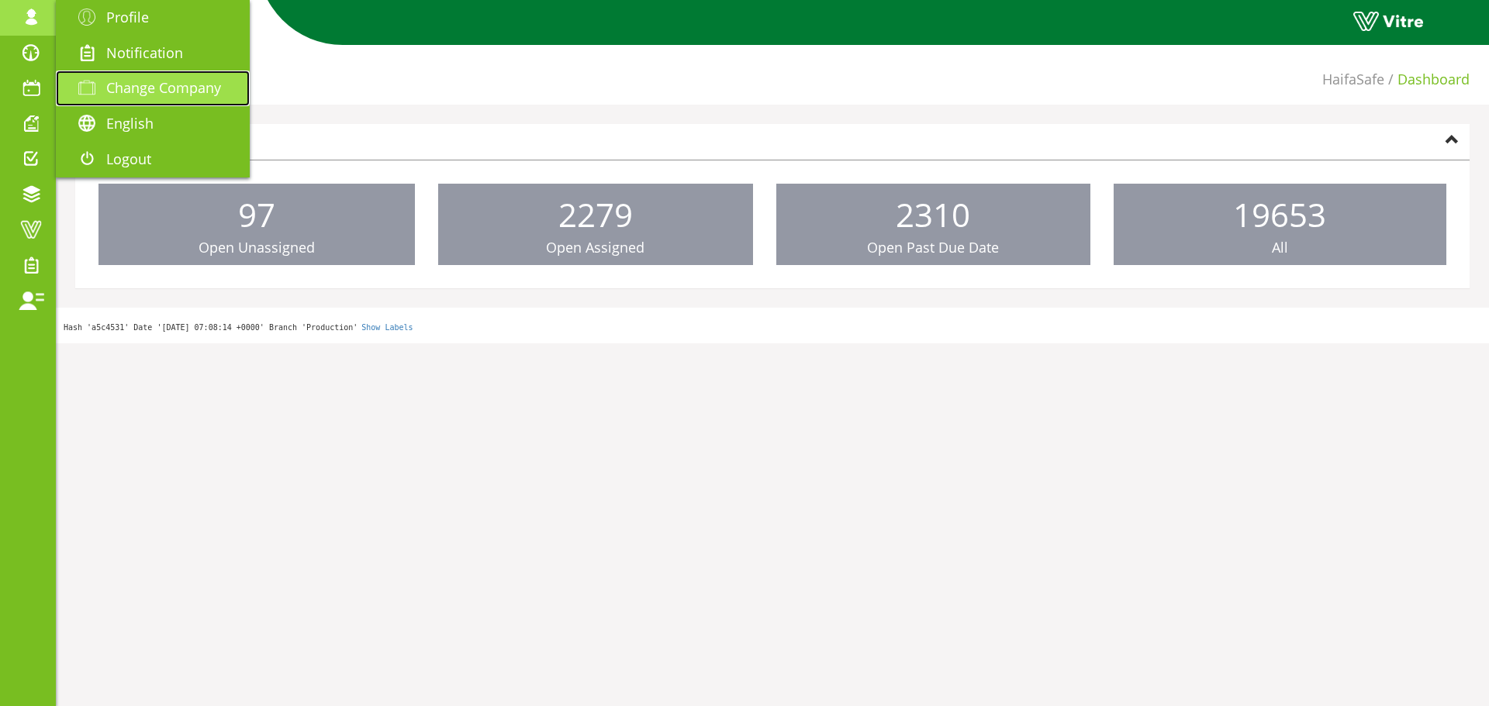
click at [156, 87] on span "Change Company" at bounding box center [163, 87] width 115 height 19
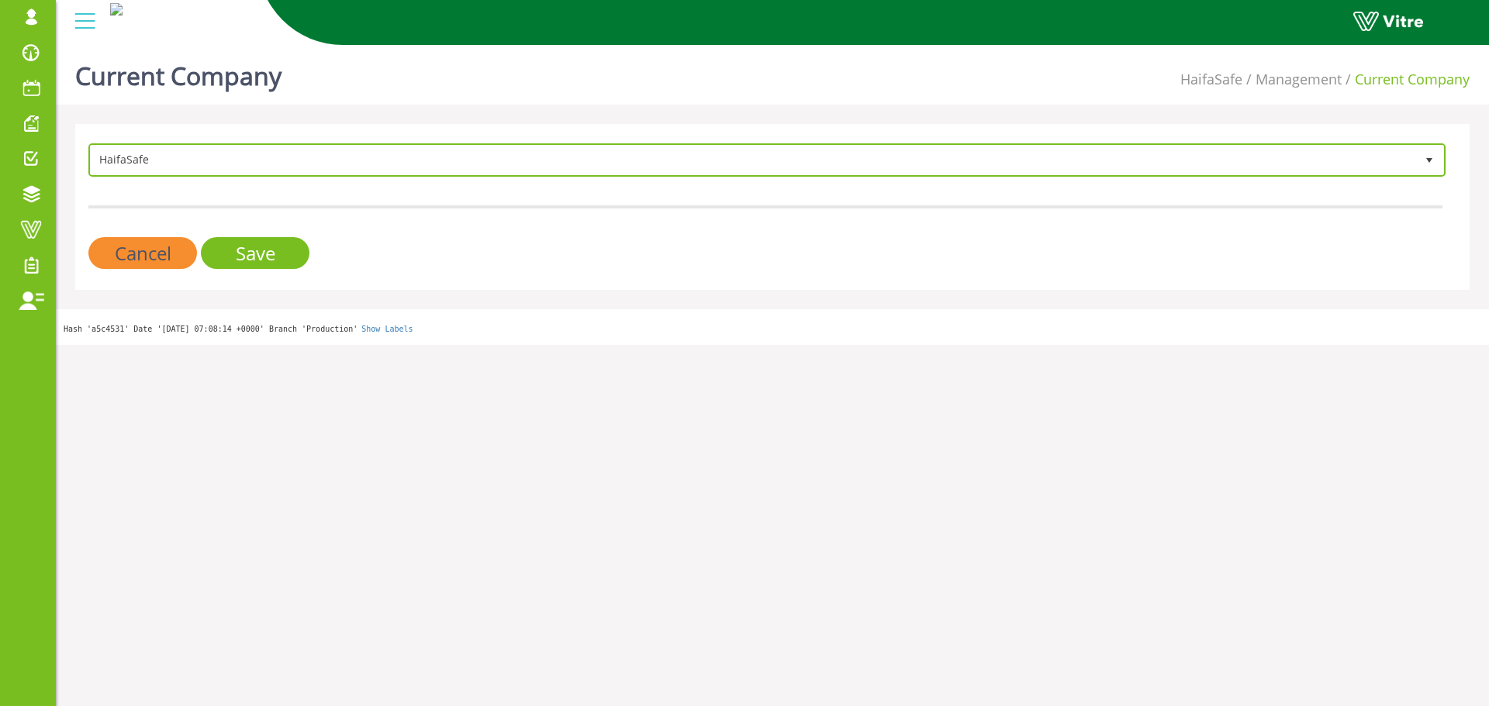
drag, startPoint x: 266, startPoint y: 144, endPoint x: 269, endPoint y: 154, distance: 10.5
click at [266, 143] on span "HaifaSafe 151" at bounding box center [766, 159] width 1357 height 33
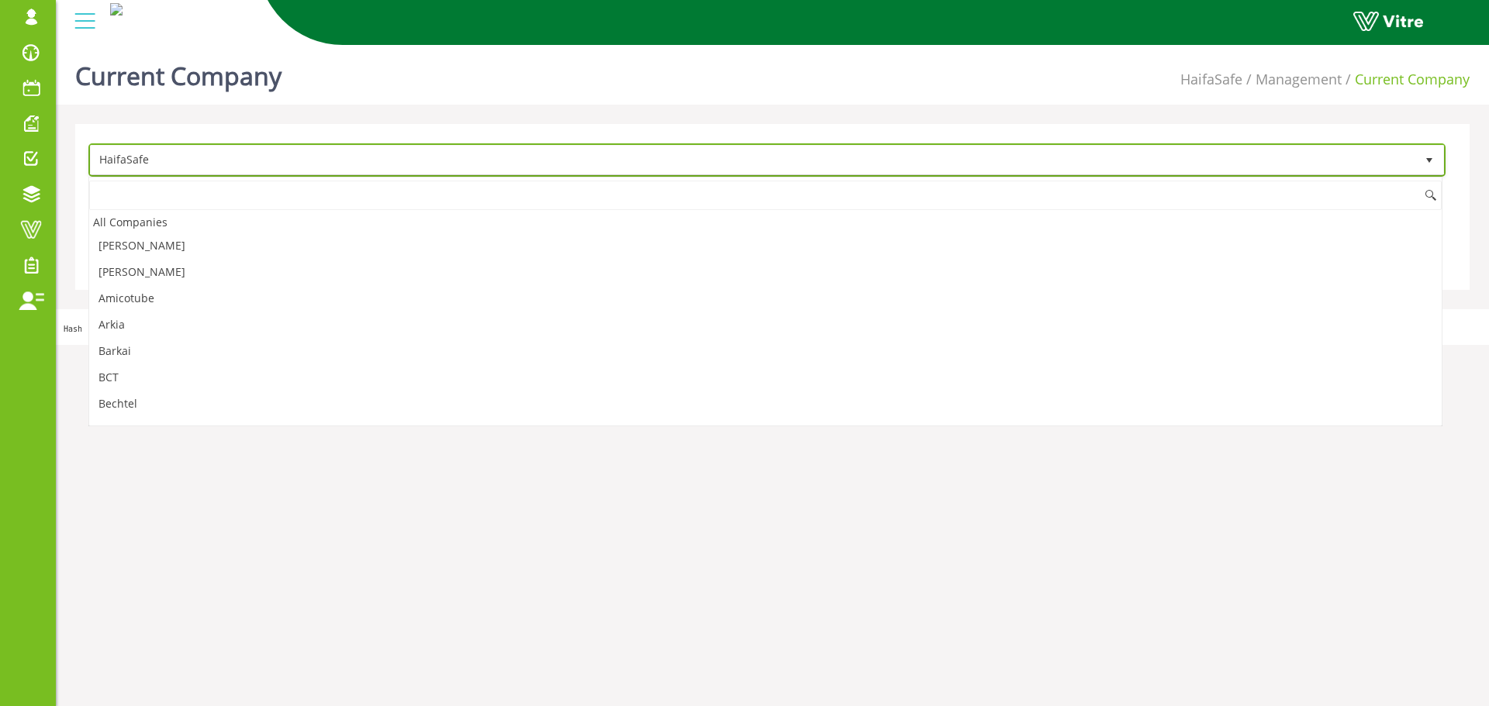
click at [269, 154] on span "HaifaSafe" at bounding box center [753, 160] width 1324 height 28
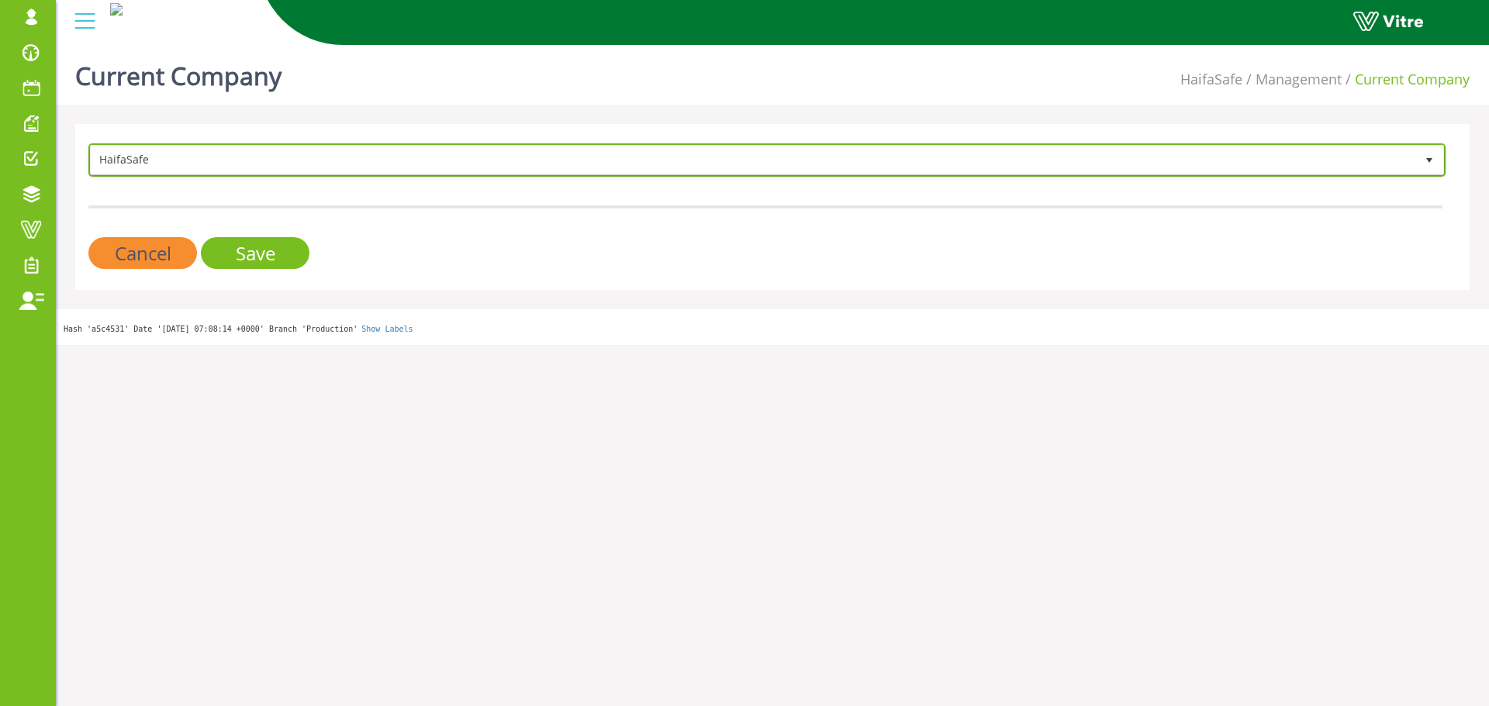
click at [269, 154] on span "HaifaSafe" at bounding box center [753, 160] width 1324 height 28
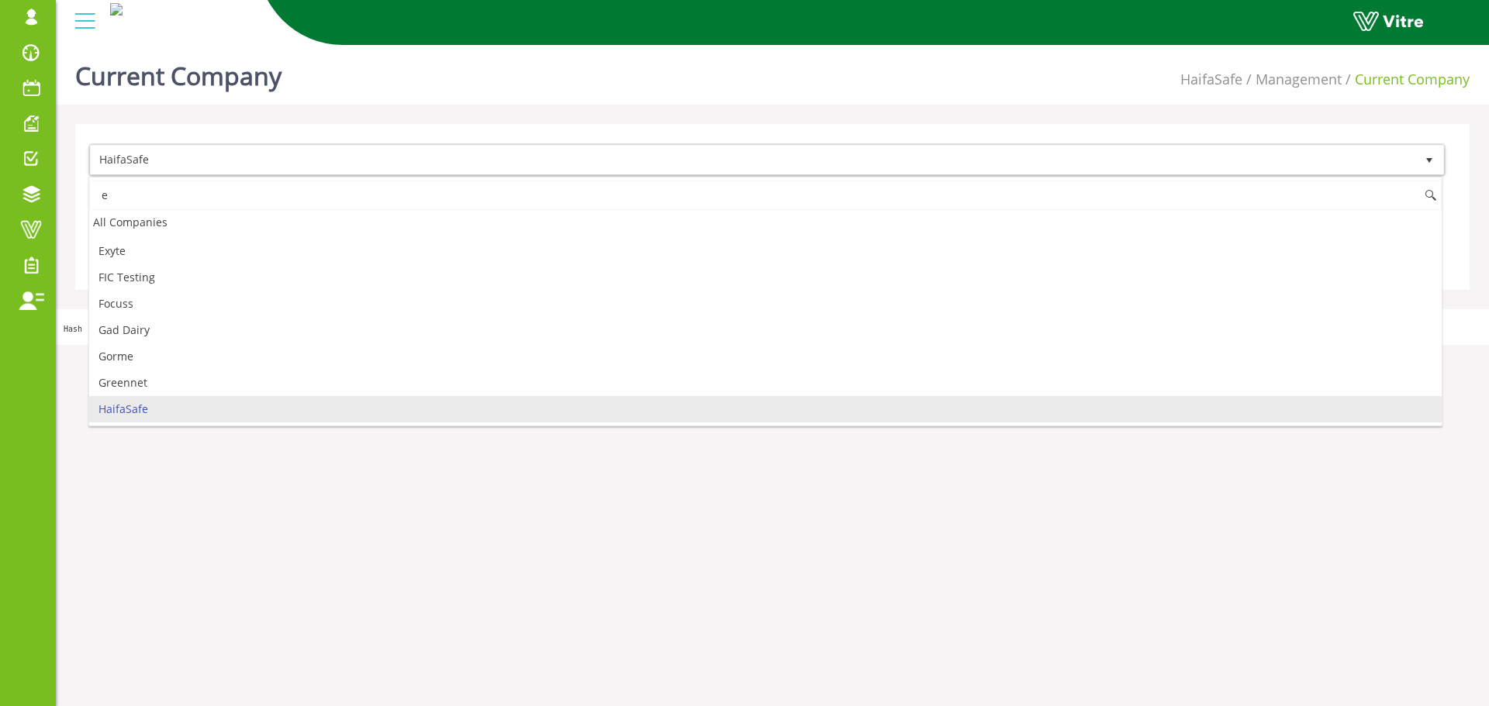
click at [223, 195] on input "e" at bounding box center [765, 195] width 1352 height 29
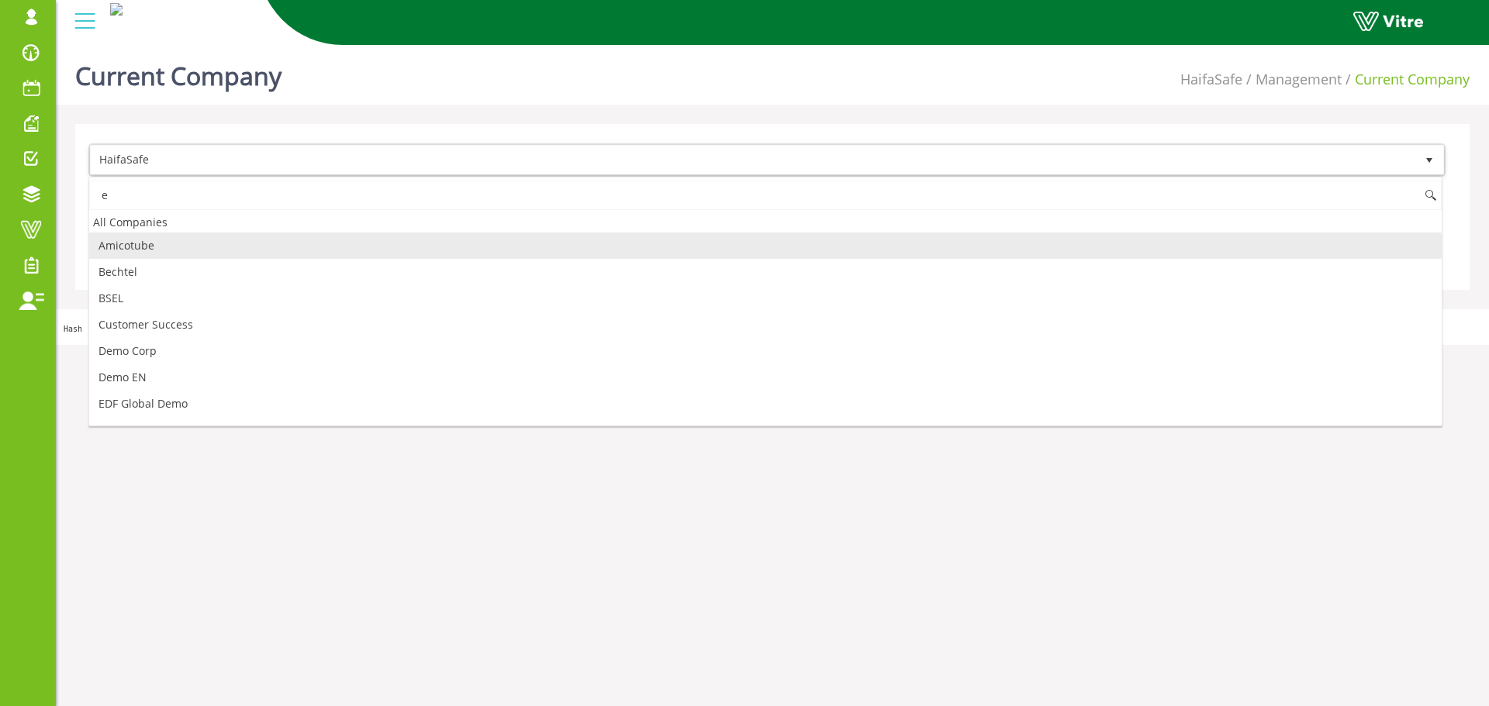
click at [223, 195] on input "e" at bounding box center [765, 195] width 1352 height 29
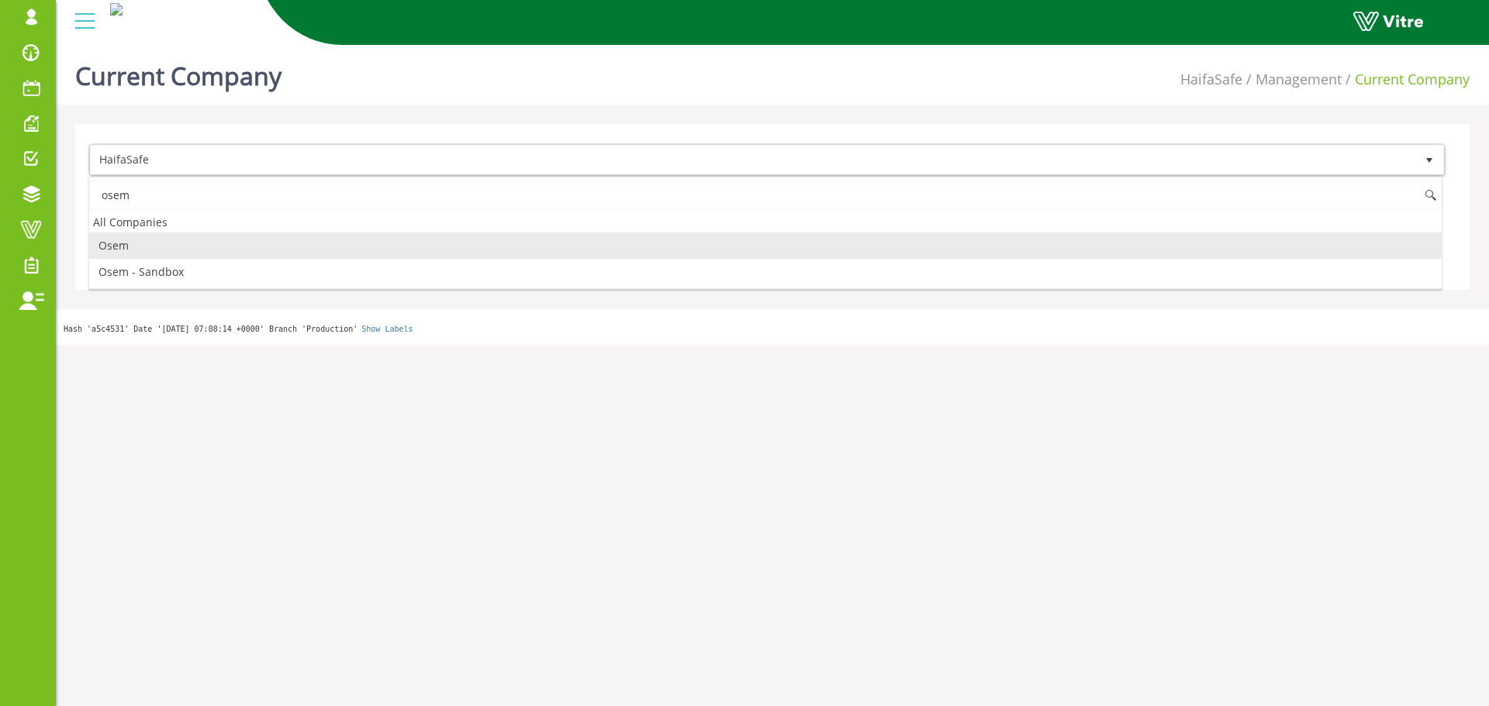
click at [198, 244] on li "Osem" at bounding box center [765, 246] width 1352 height 26
type input "osem"
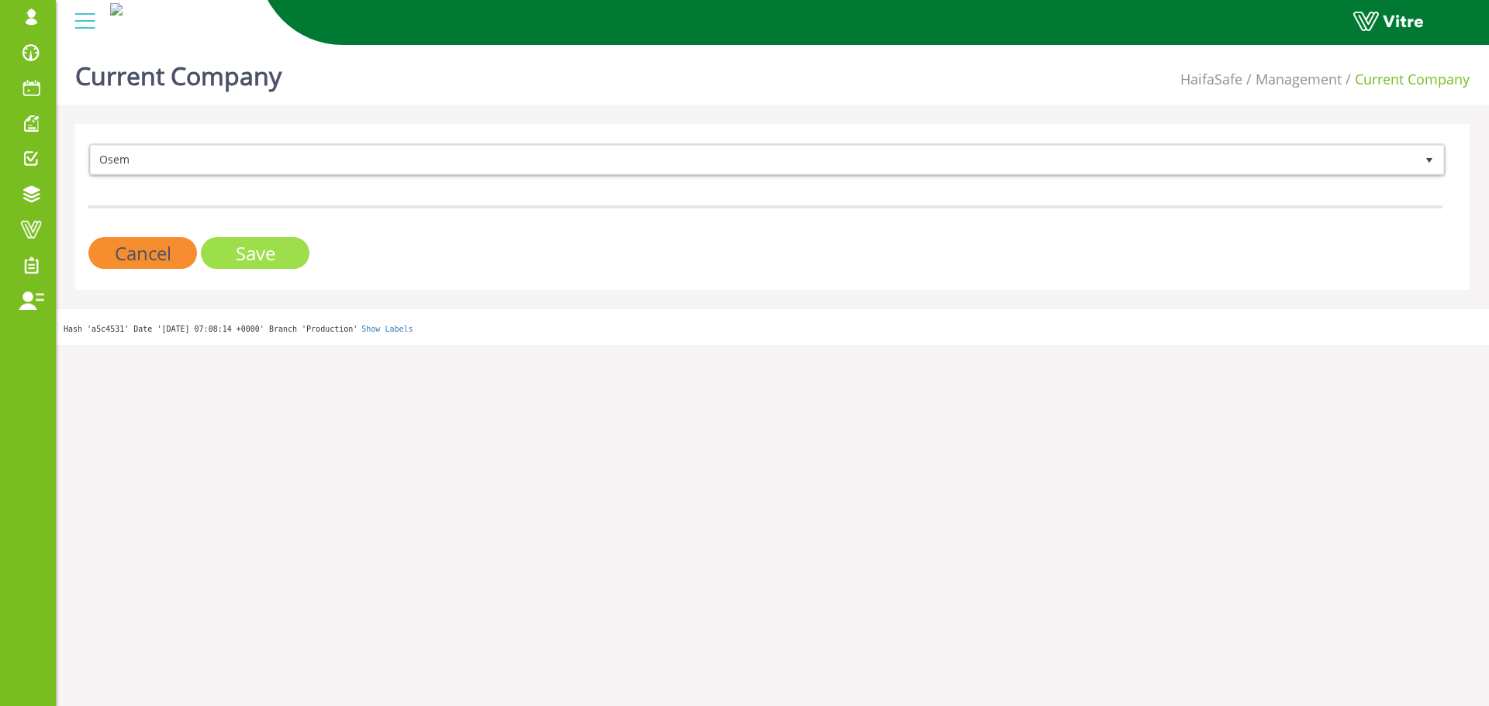
click at [257, 254] on input "Save" at bounding box center [255, 253] width 109 height 32
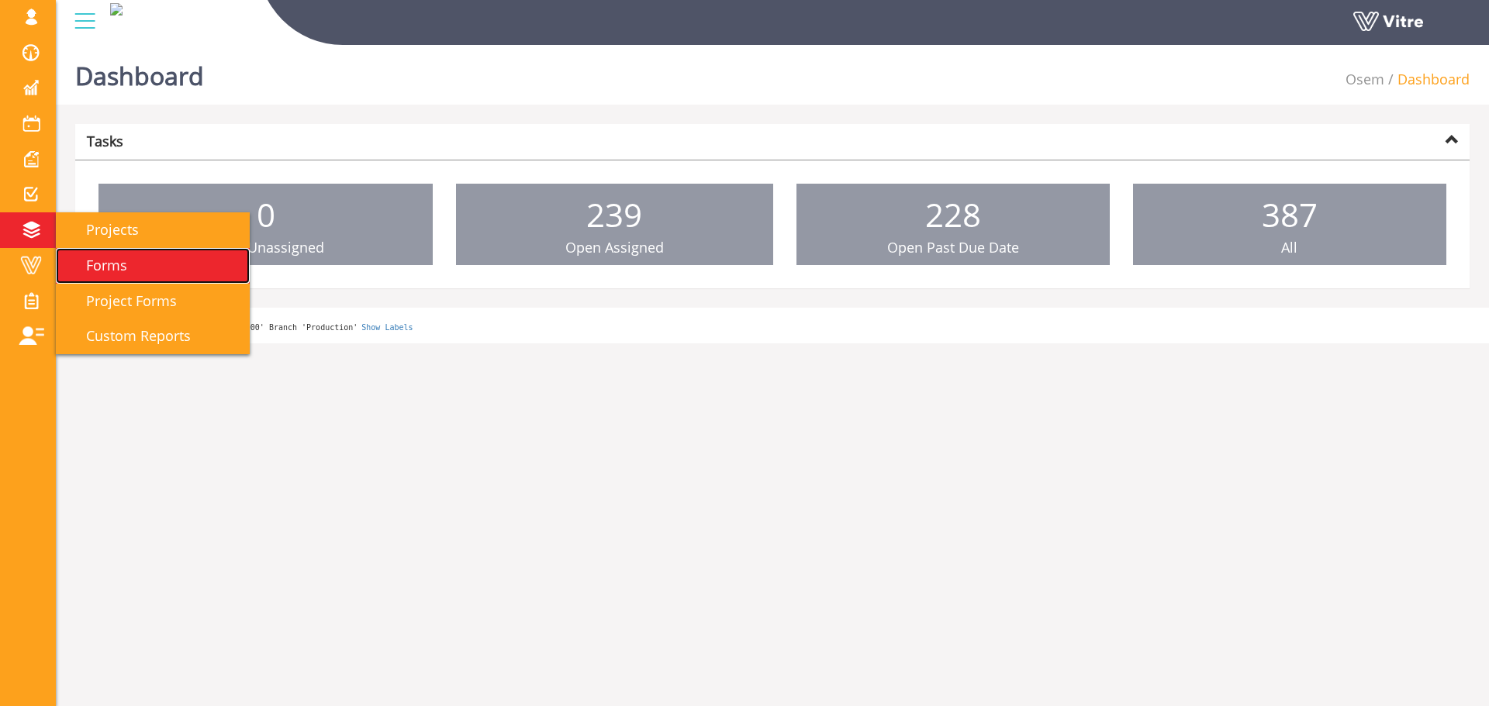
click at [91, 259] on span "Forms" at bounding box center [97, 265] width 60 height 19
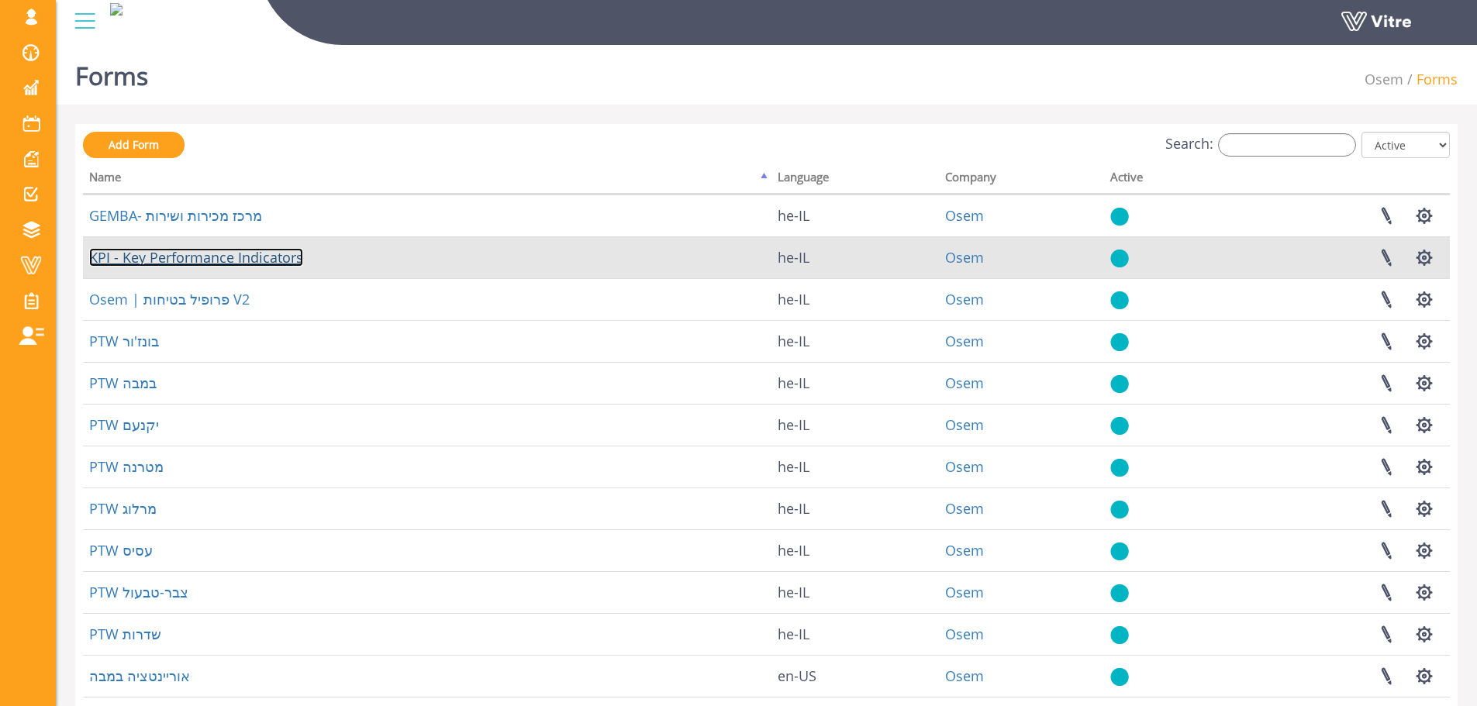
click at [161, 261] on link "KPI - Key Performance Indicators" at bounding box center [196, 257] width 214 height 19
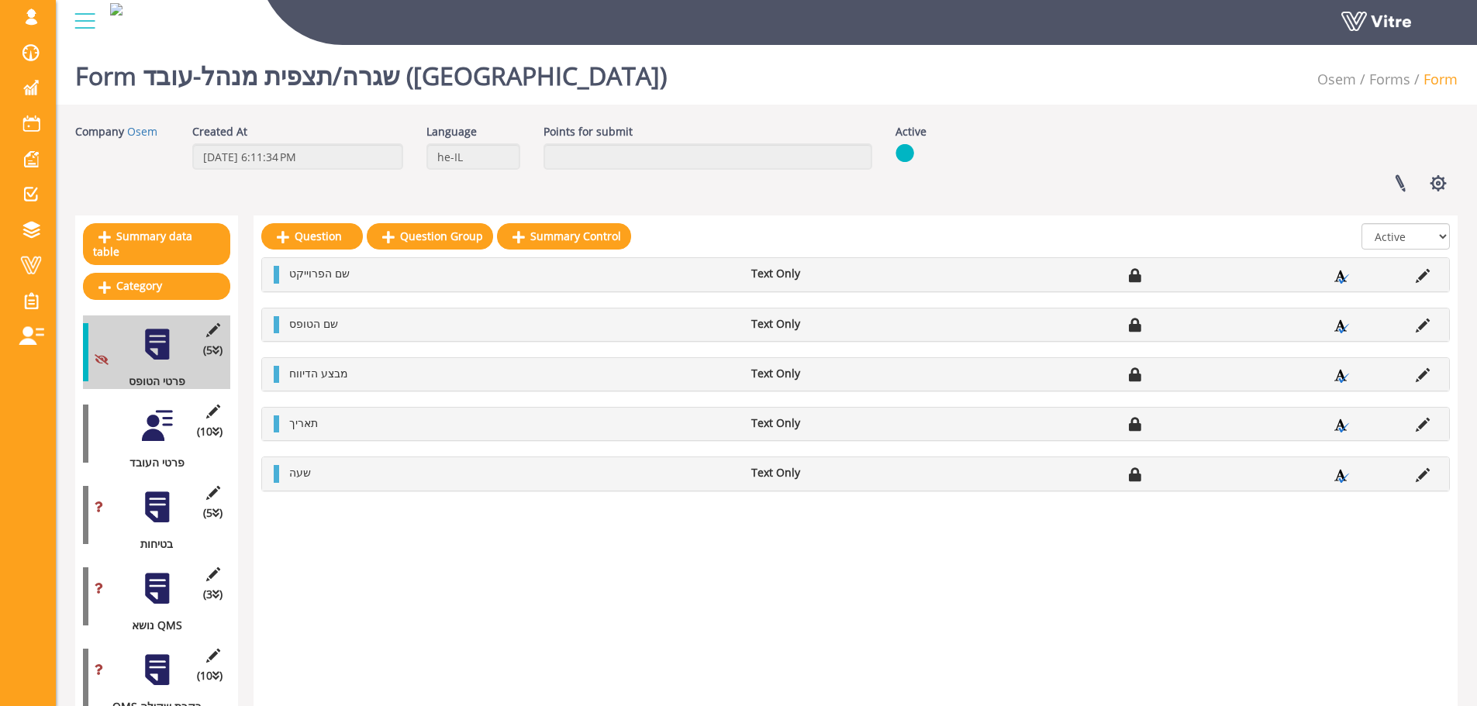
click at [394, 75] on h1 "Form שגרה/תצפית מנהל-עובד (Gemba)" at bounding box center [371, 72] width 592 height 66
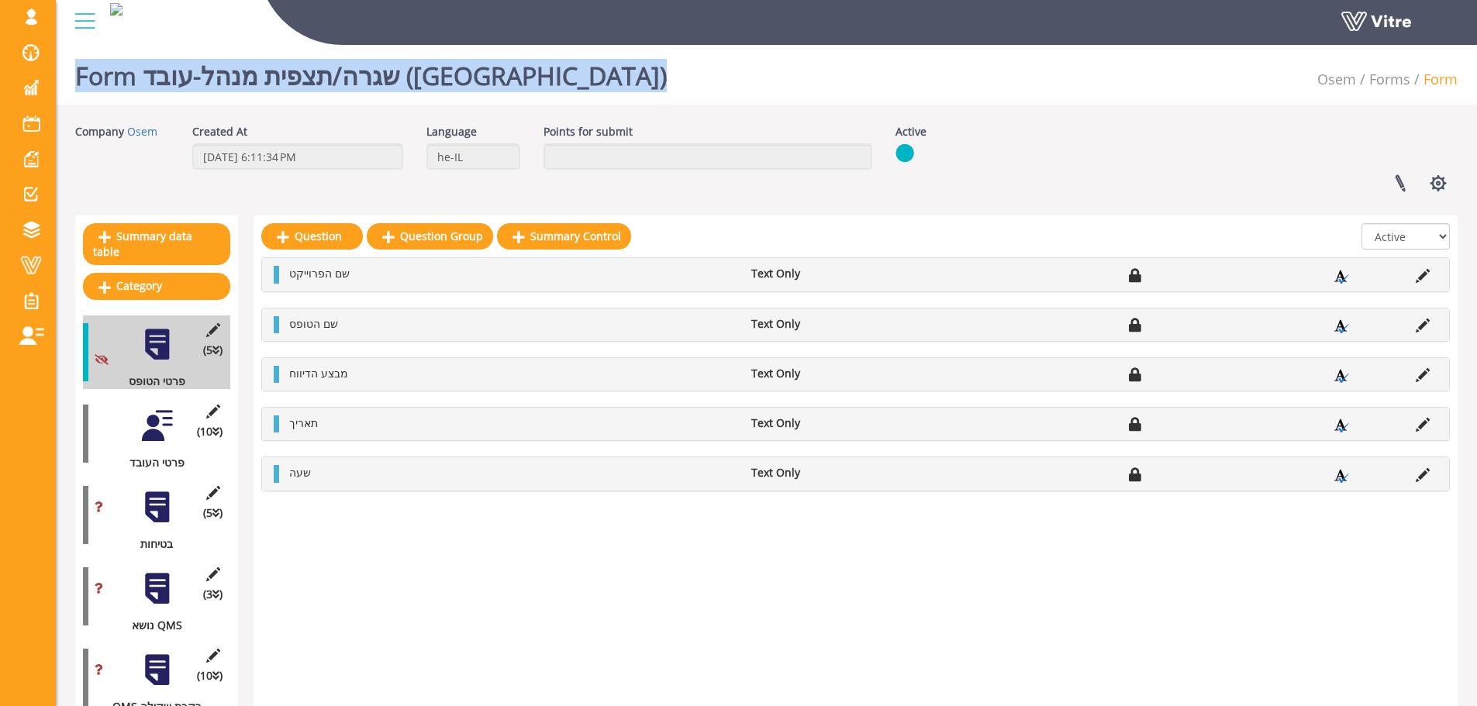
click at [394, 75] on h1 "Form שגרה/תצפית מנהל-עובד (Gemba)" at bounding box center [371, 72] width 592 height 66
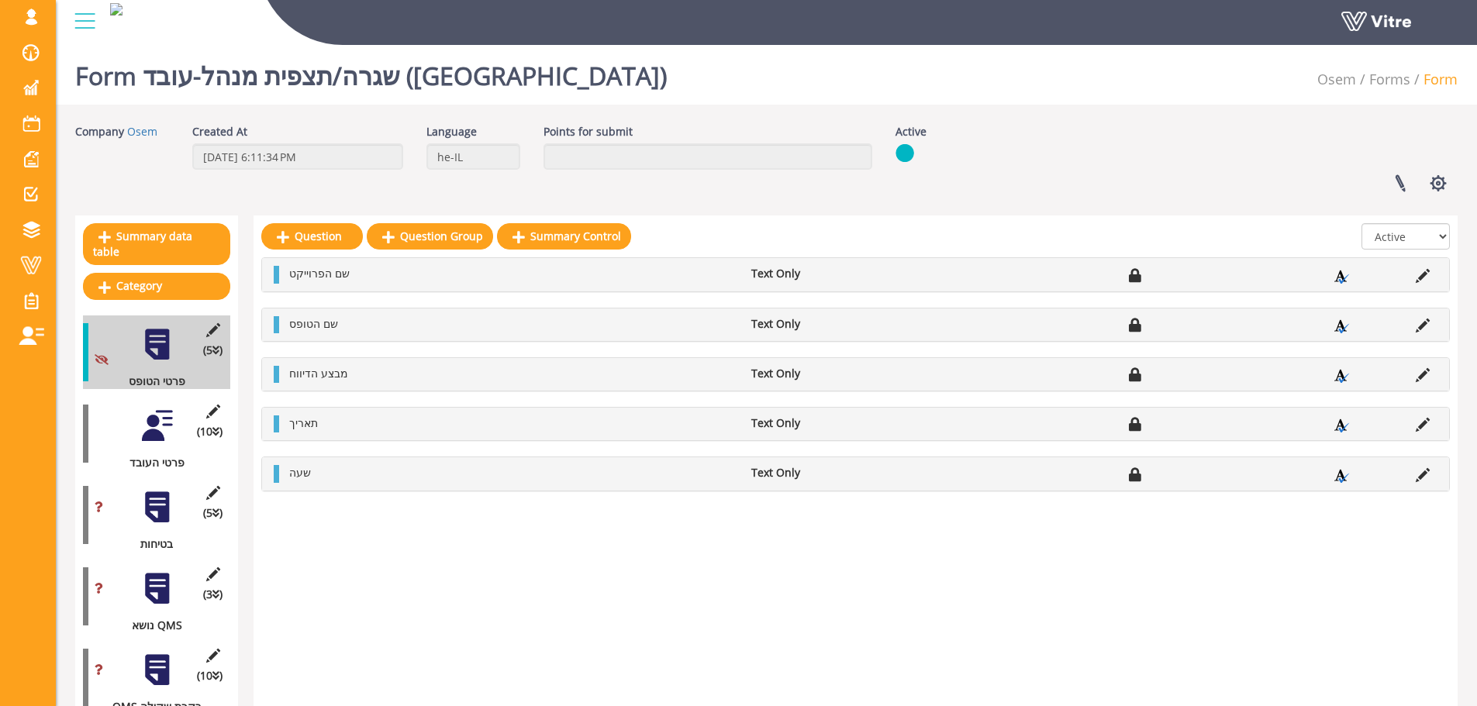
click at [497, 46] on div "sagi@vitre.io Profile Notification Change Company English English Español Franç…" at bounding box center [766, 23] width 1421 height 46
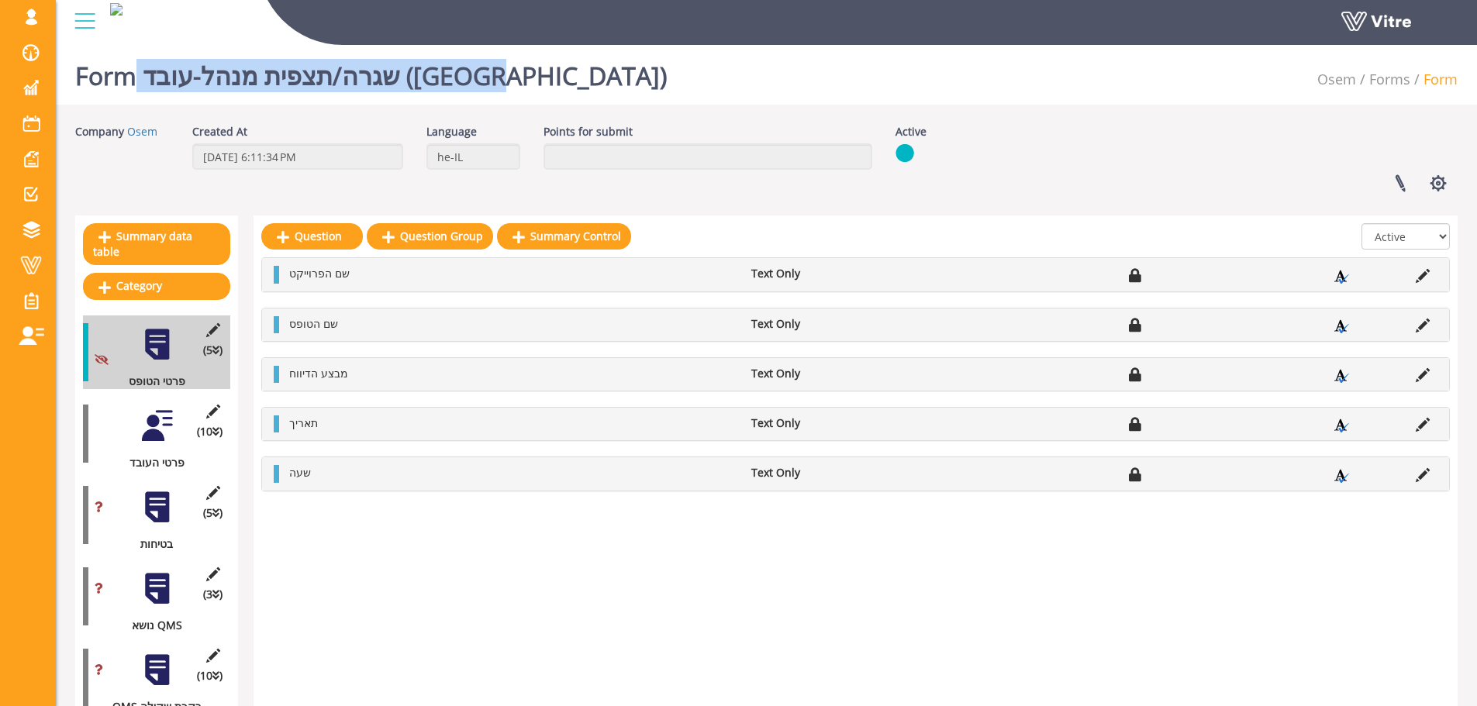
drag, startPoint x: 495, startPoint y: 73, endPoint x: 127, endPoint y: 76, distance: 367.5
click at [127, 76] on h1 "Form שגרה/תצפית מנהל-עובד (Gemba)" at bounding box center [371, 72] width 592 height 66
copy h1 "שגרה/תצפית מנהל-עובד ([GEOGRAPHIC_DATA])"
click at [1433, 189] on button "button" at bounding box center [1438, 183] width 39 height 41
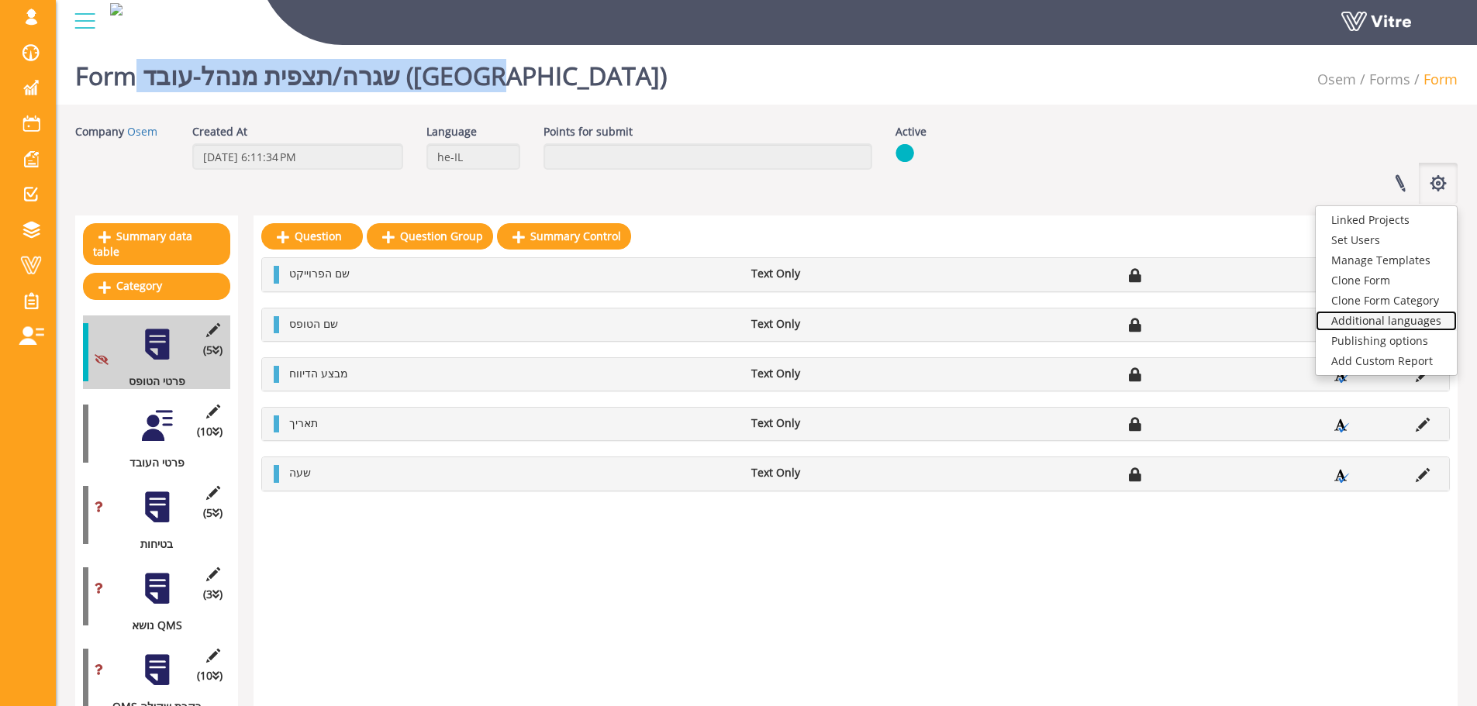
click at [1395, 327] on link "Additional languages" at bounding box center [1386, 321] width 141 height 20
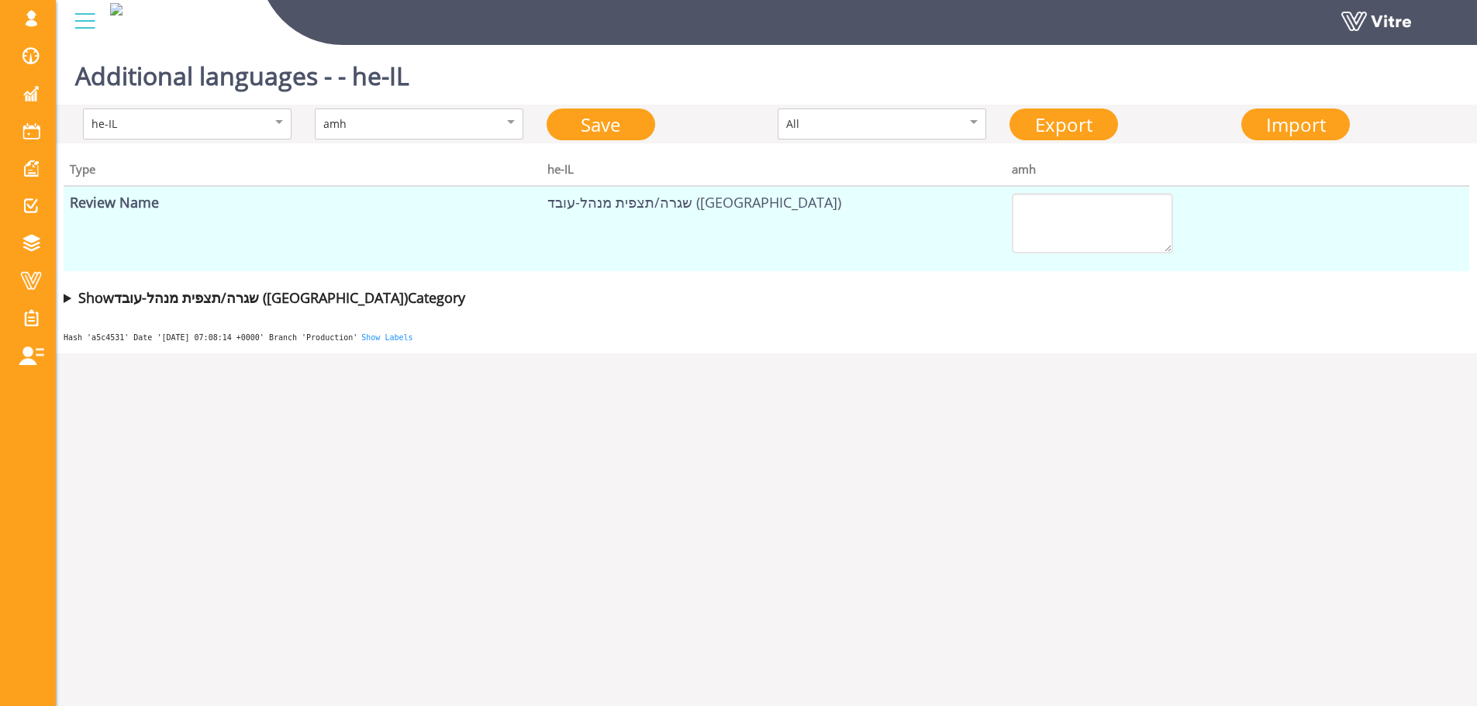
click at [62, 299] on div "Type he-IL amh Review Name שגרה/תצפית מנהל-עובד (Gemba) Show שגרה/תצפית מנהל-עו…" at bounding box center [766, 229] width 1421 height 173
click at [63, 299] on div "Type he-IL amh Review Name שגרה/תצפית מנהל-עובד (Gemba) Show שגרה/תצפית מנהל-עו…" at bounding box center [766, 229] width 1421 height 173
click at [64, 299] on summary "Show שגרה/תצפית מנהל-עובד (Gemba) Category" at bounding box center [767, 298] width 1406 height 22
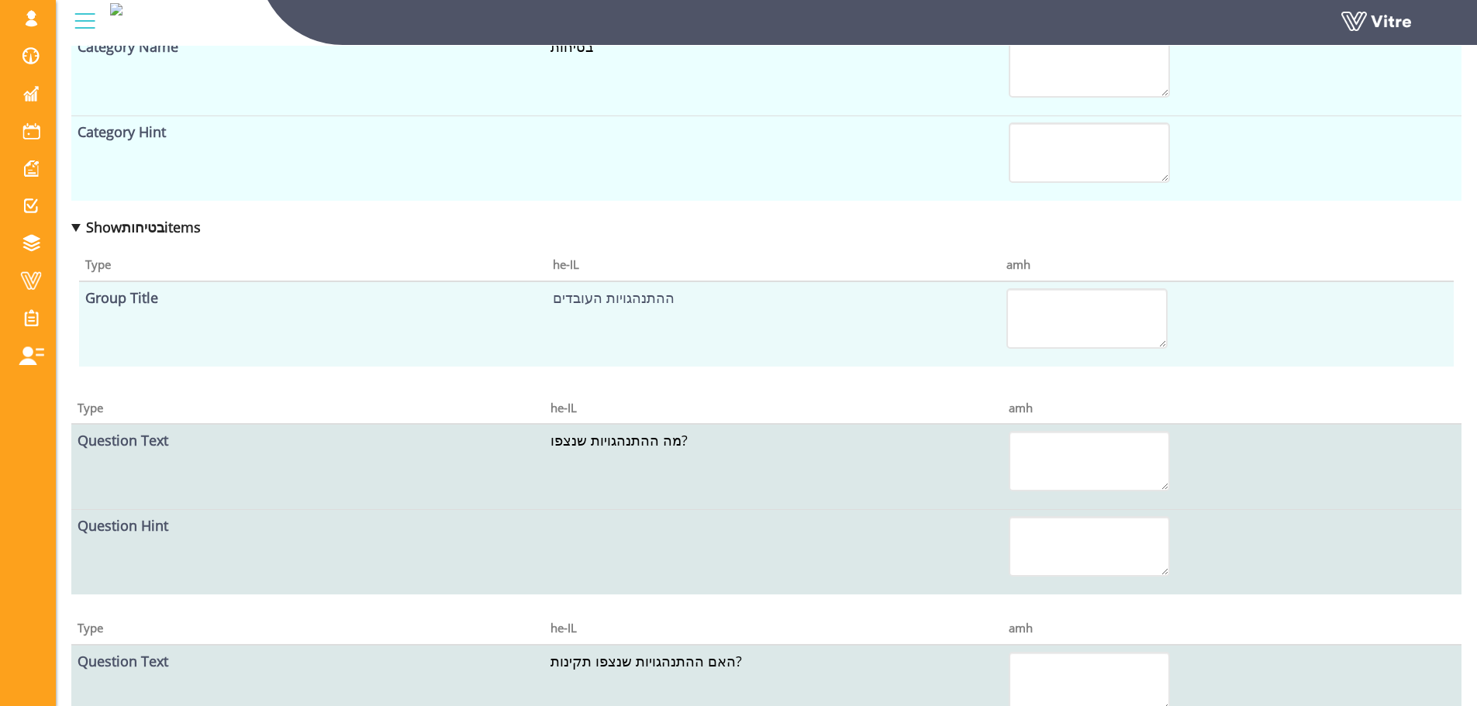
scroll to position [836, 0]
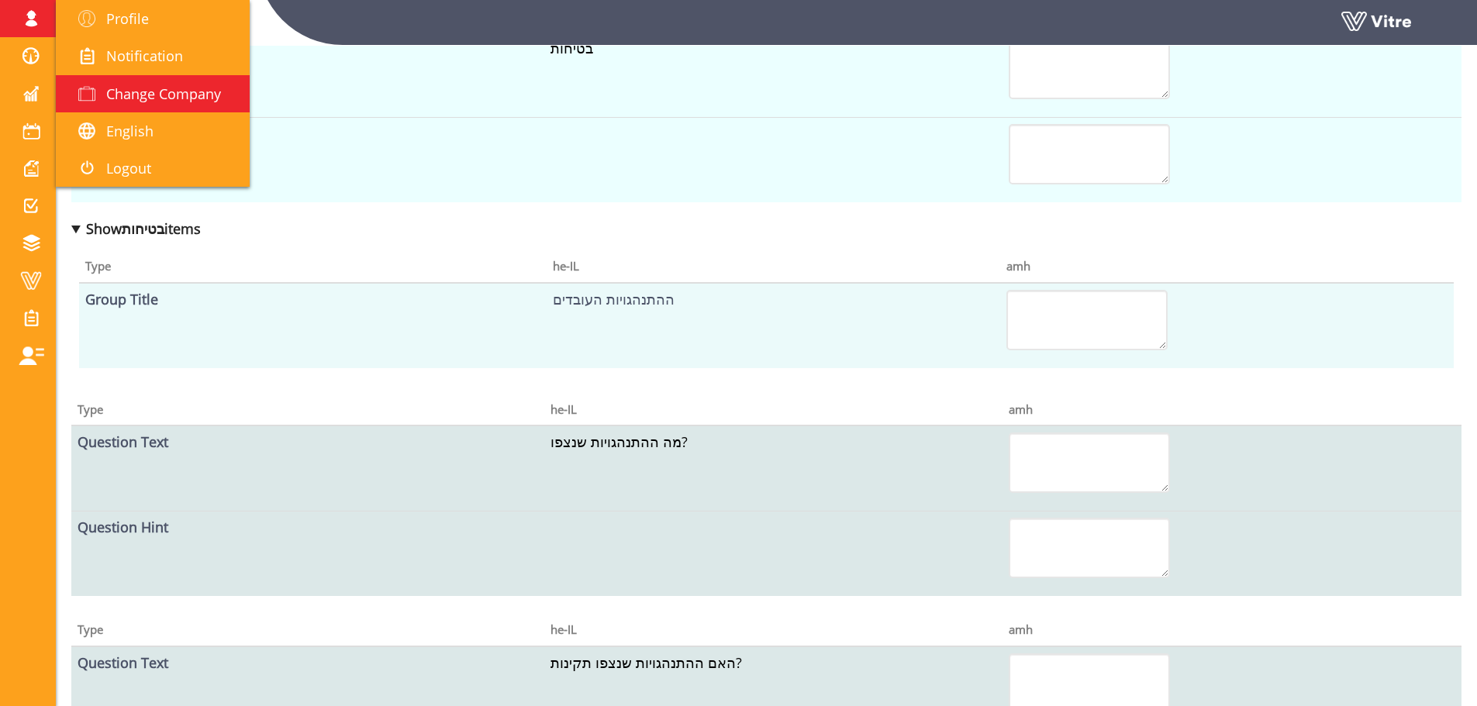
click at [148, 91] on span "Change Company" at bounding box center [163, 94] width 115 height 19
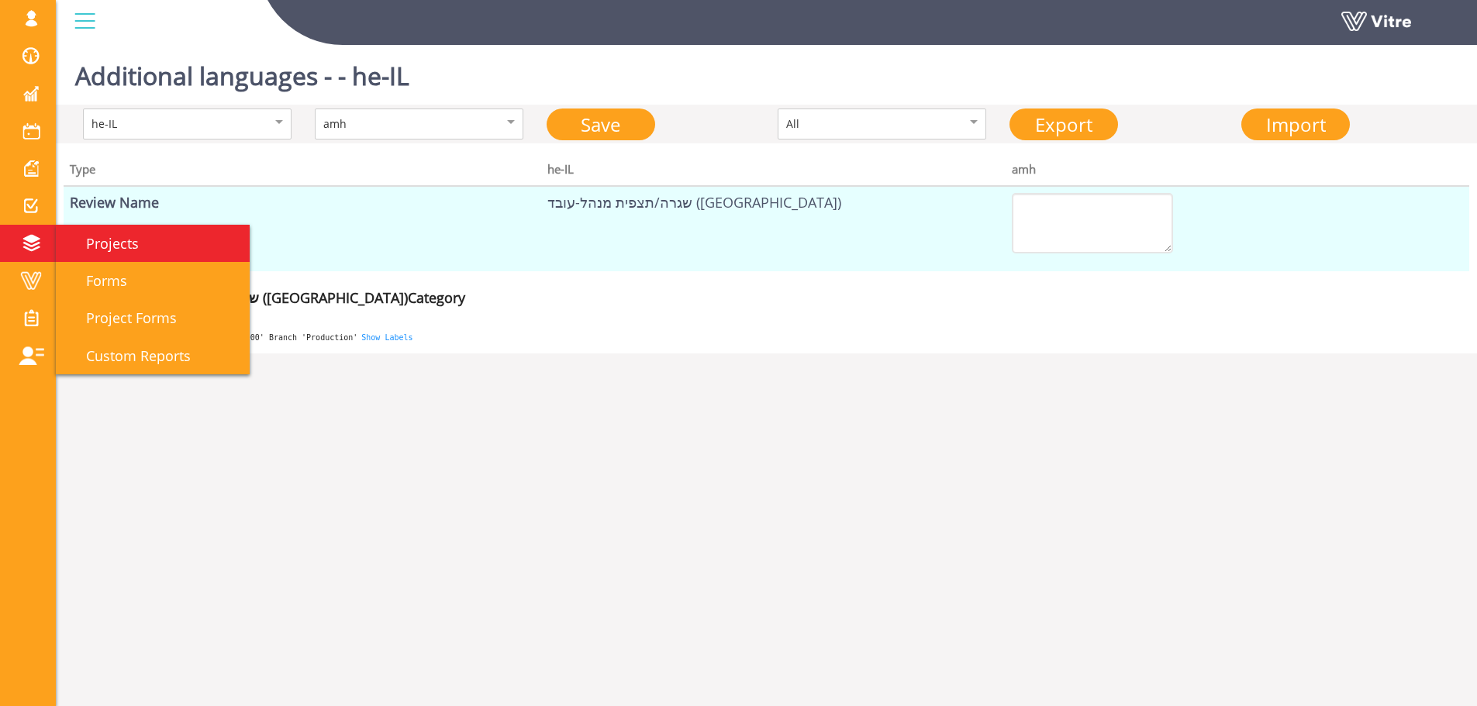
scroll to position [39, 0]
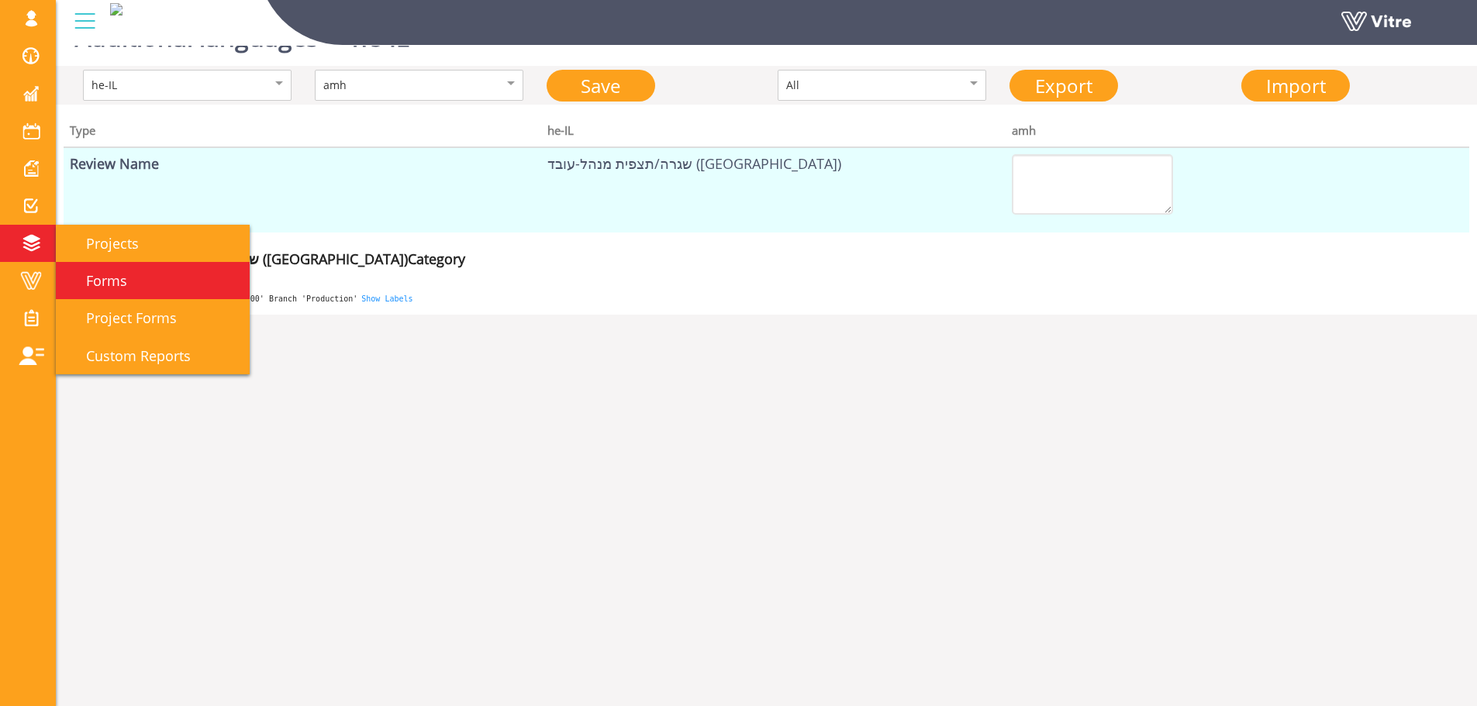
click at [136, 274] on link "Forms" at bounding box center [153, 280] width 194 height 37
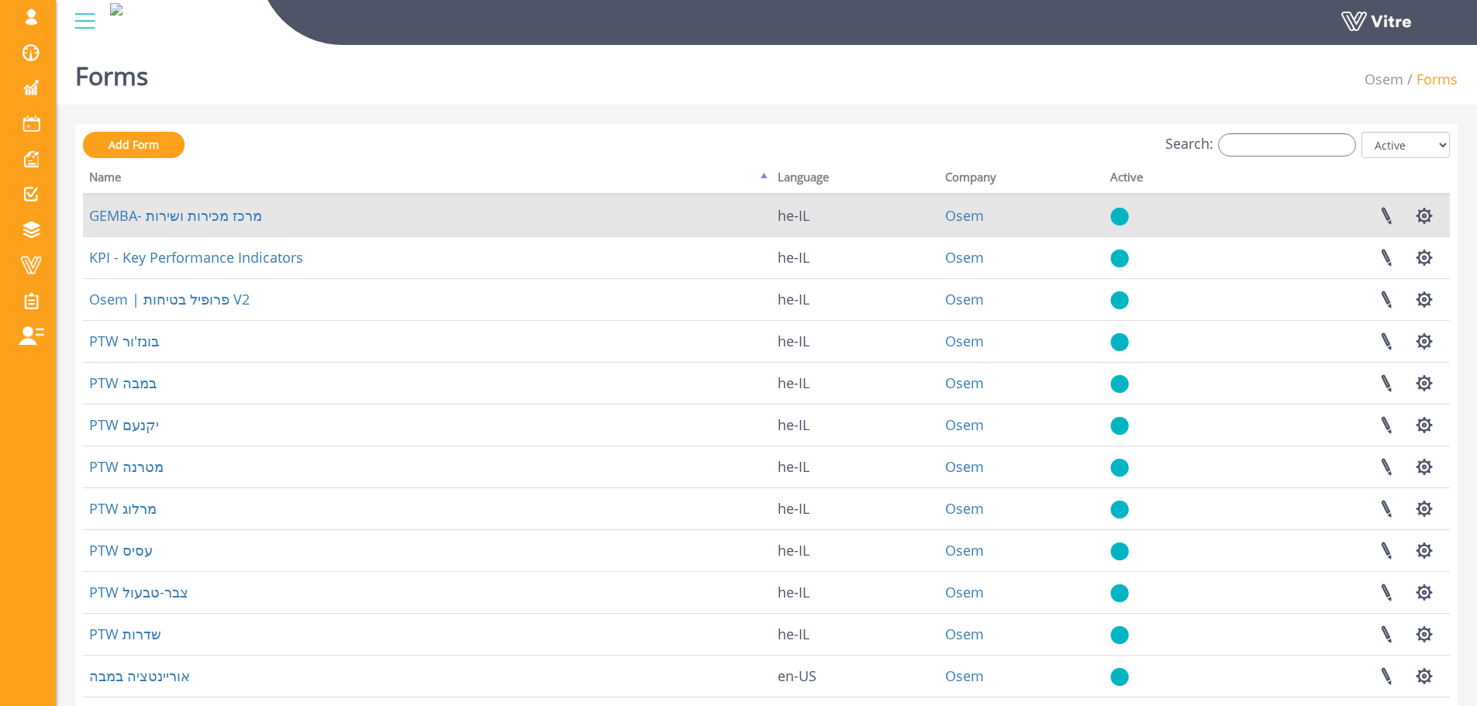
click at [257, 200] on td "GEMBA- מרכז מכירות ושירות" at bounding box center [427, 216] width 689 height 42
click at [243, 206] on link "GEMBA- מרכז מכירות ושירות" at bounding box center [175, 215] width 173 height 19
click at [181, 212] on link "GEMBA- מרכז מכירות ושירות" at bounding box center [175, 215] width 173 height 19
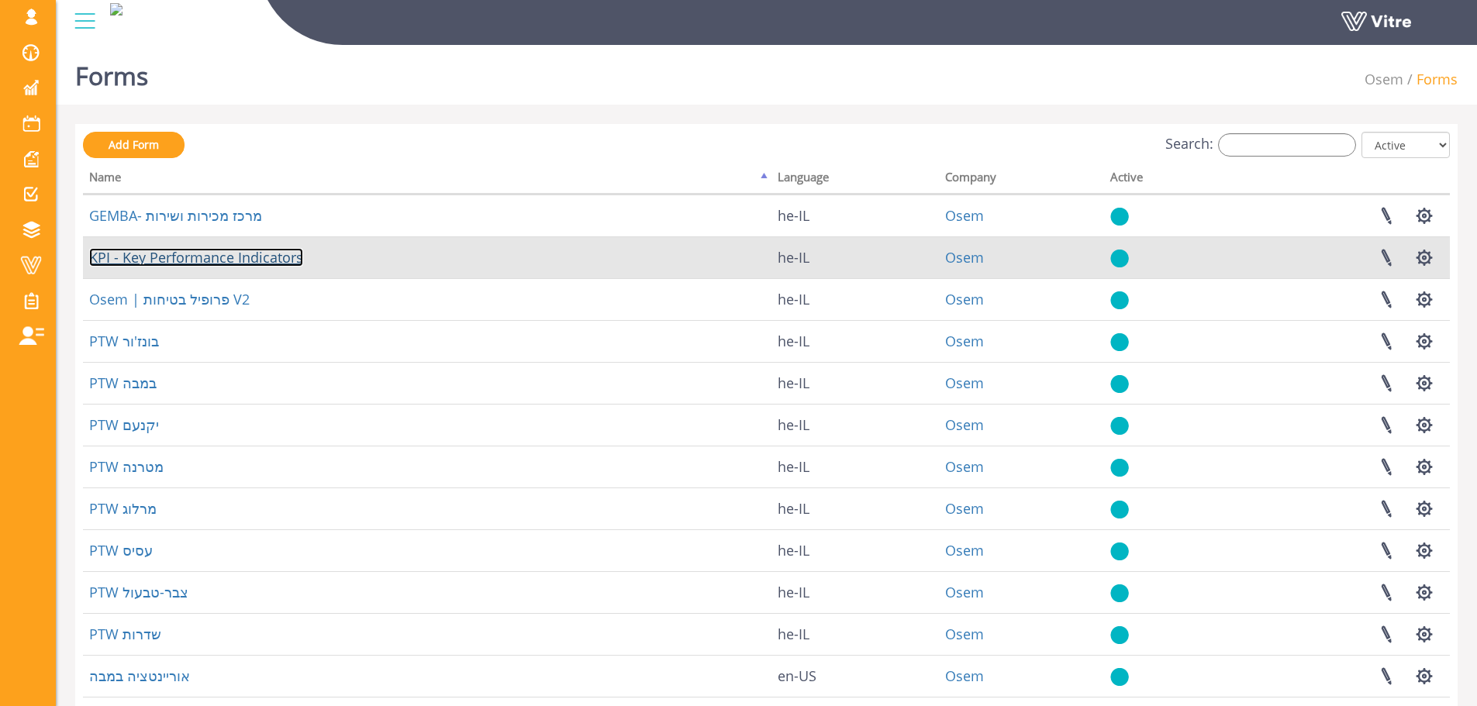
click at [188, 262] on link "KPI - Key Performance Indicators" at bounding box center [196, 257] width 214 height 19
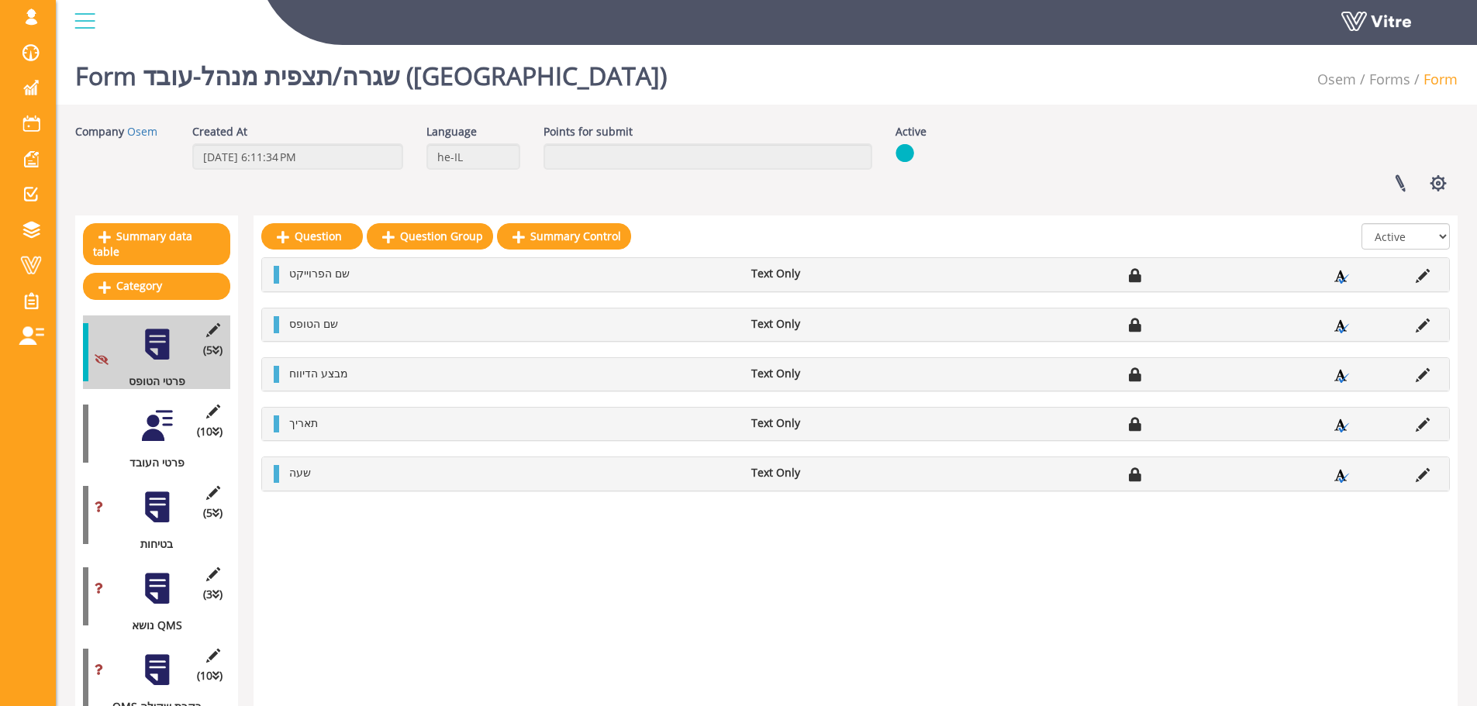
click at [131, 495] on div "(5 ) בטיחות" at bounding box center [156, 515] width 147 height 74
click at [140, 493] on div at bounding box center [157, 507] width 35 height 35
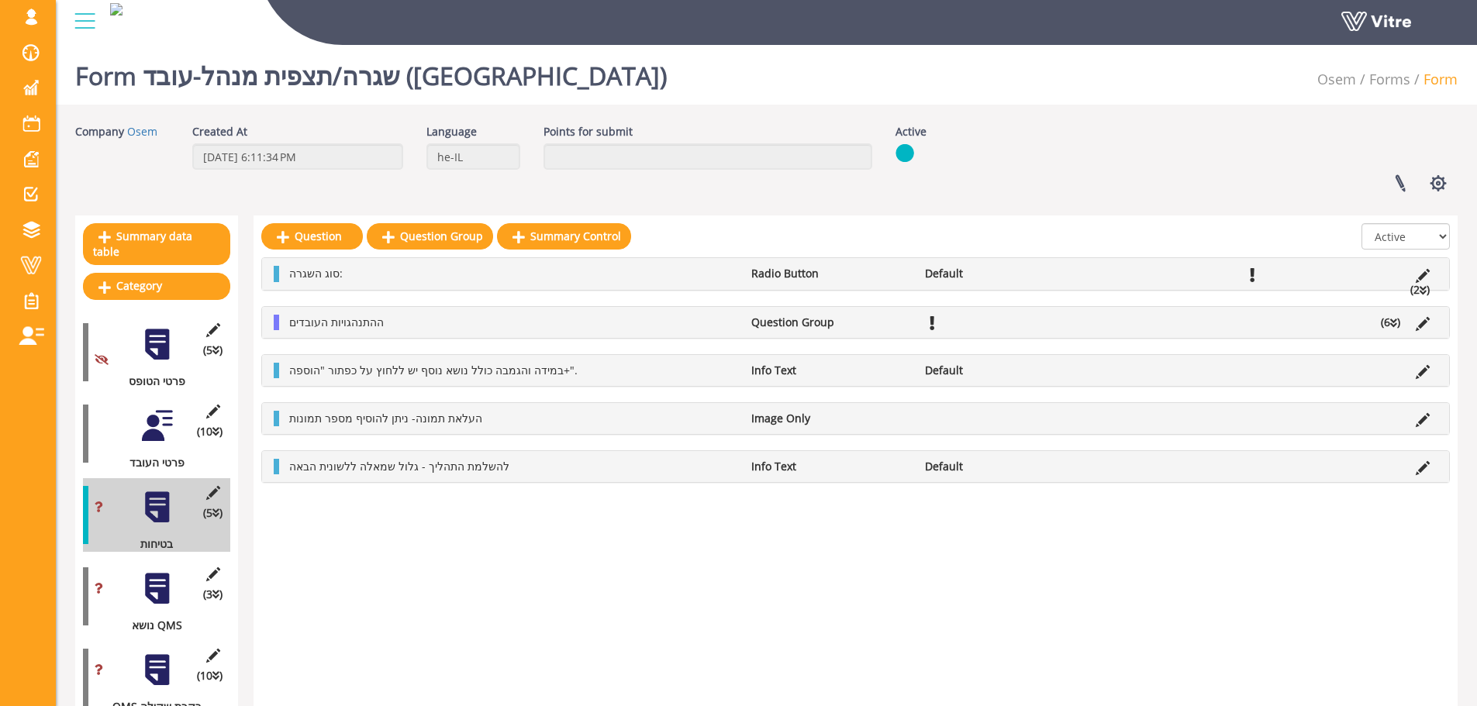
click at [1387, 326] on li "(6 )" at bounding box center [1390, 323] width 35 height 16
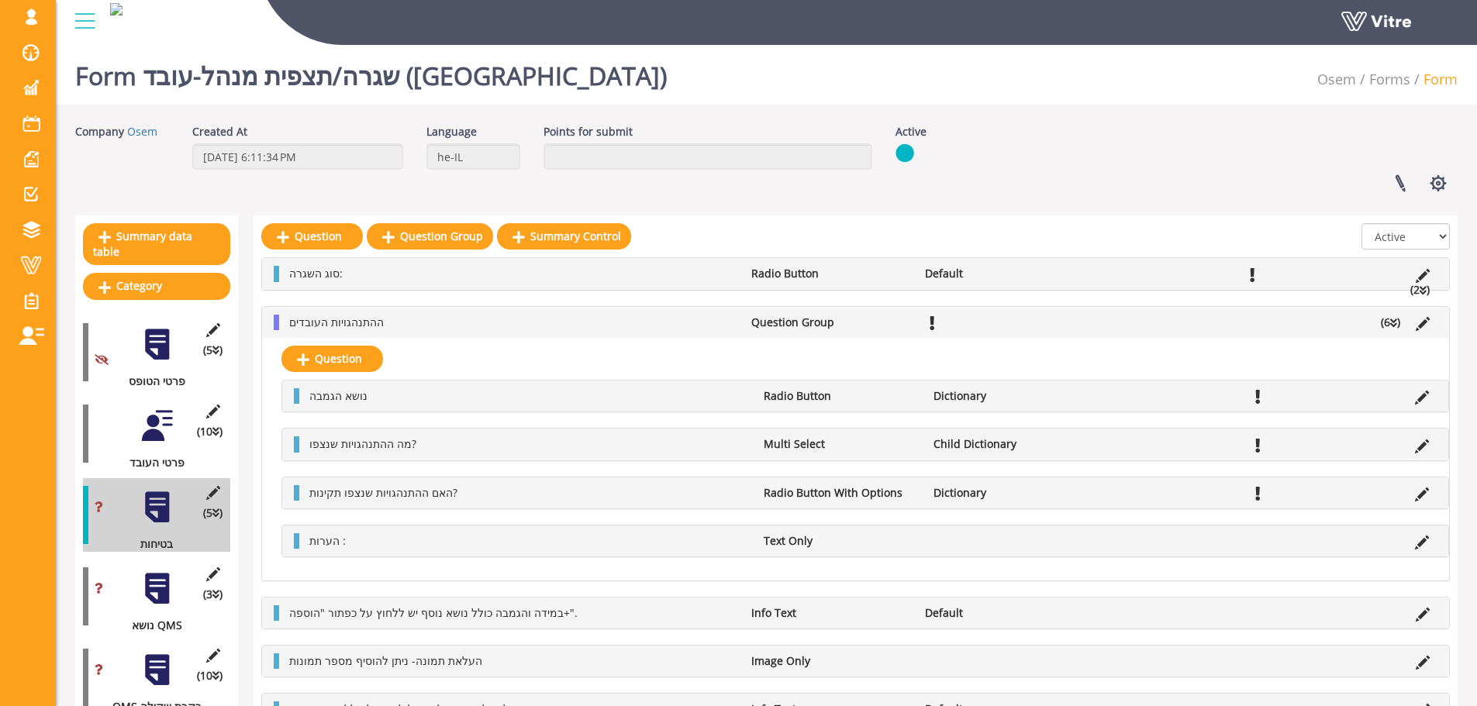
click at [1410, 494] on li at bounding box center [1421, 493] width 29 height 16
click at [1416, 495] on icon at bounding box center [1422, 495] width 14 height 14
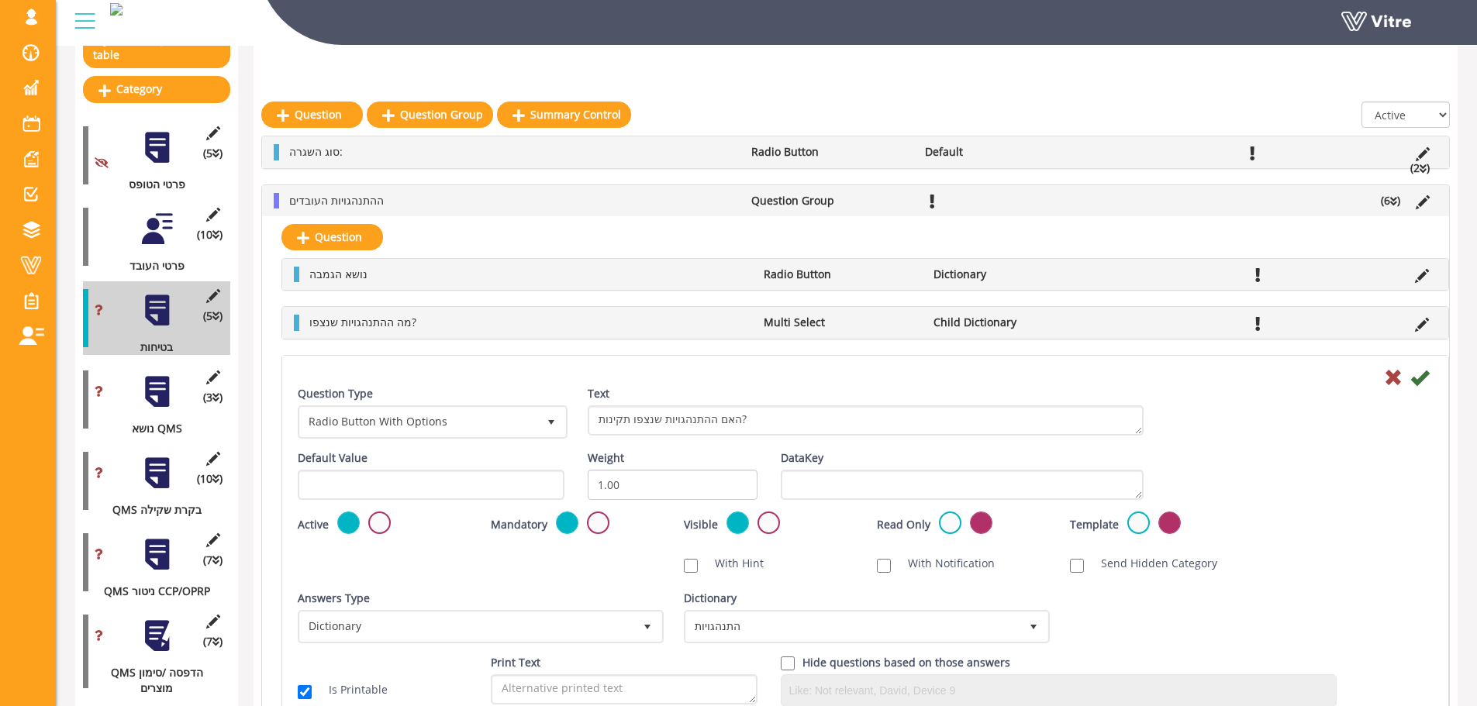
scroll to position [233, 0]
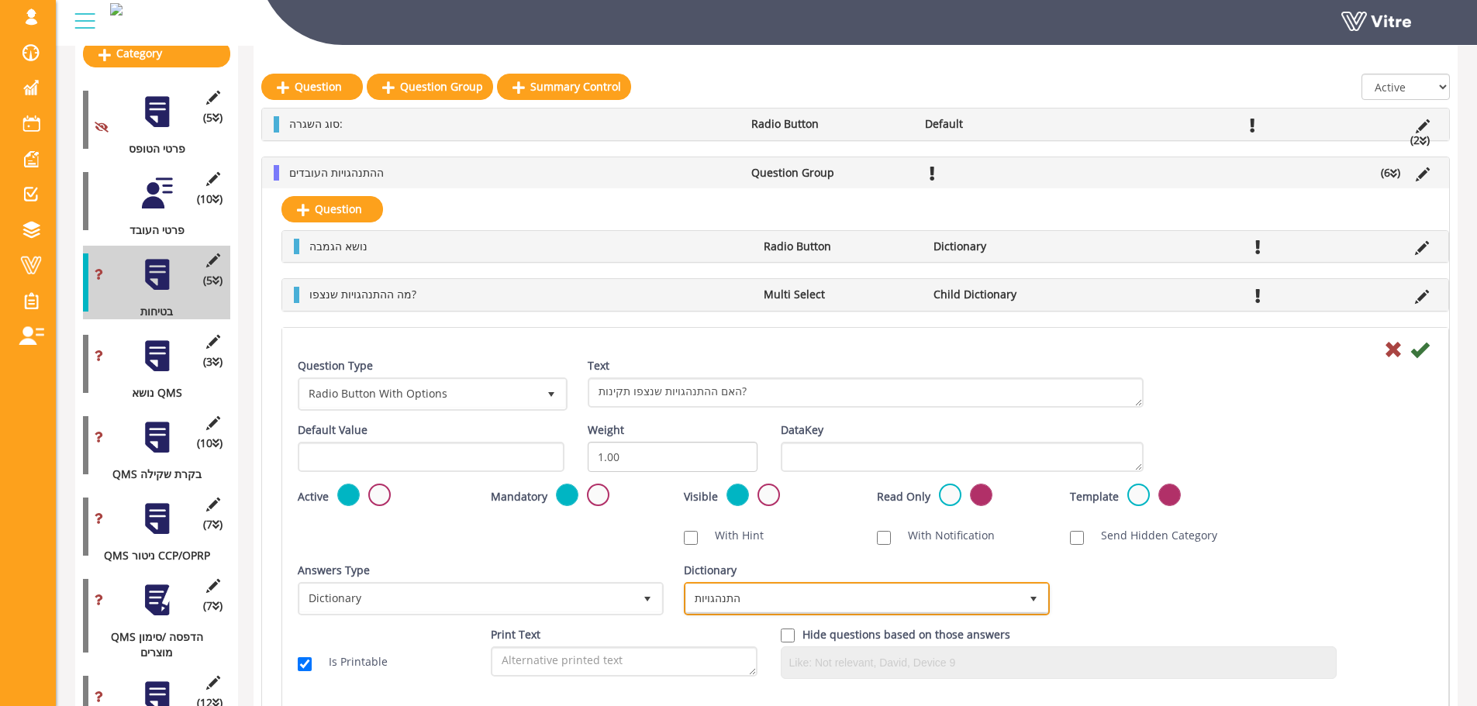
click at [727, 611] on span "התנהגויות" at bounding box center [852, 599] width 333 height 28
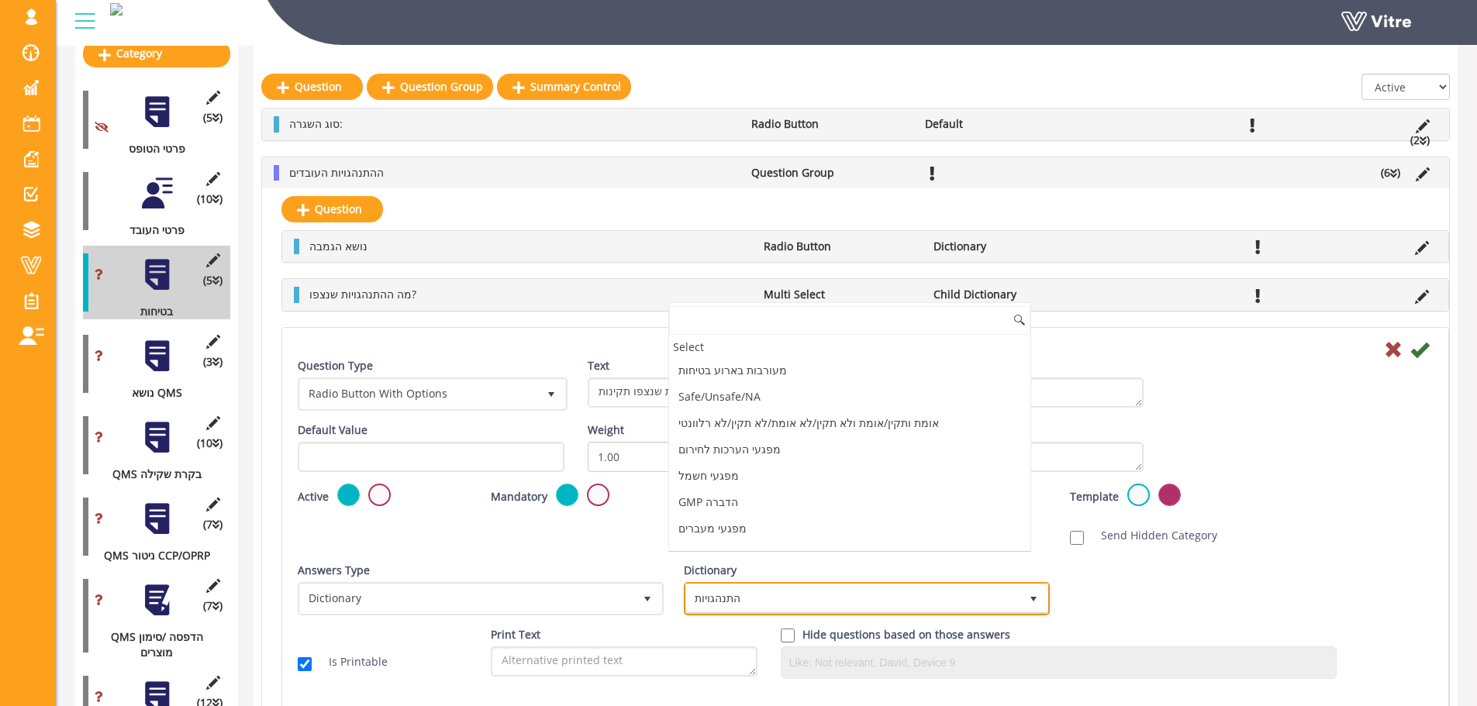
scroll to position [3527, 0]
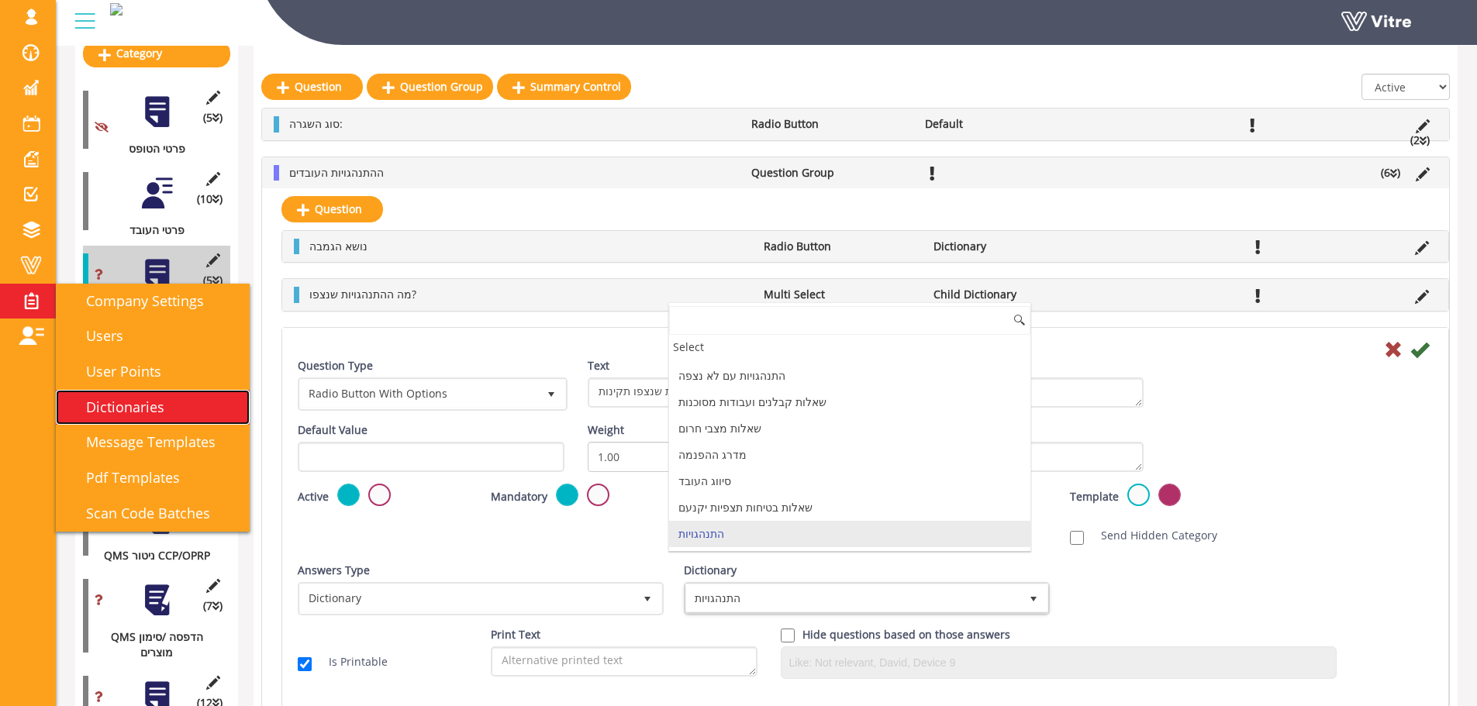
click at [129, 411] on span "Dictionaries" at bounding box center [115, 407] width 97 height 19
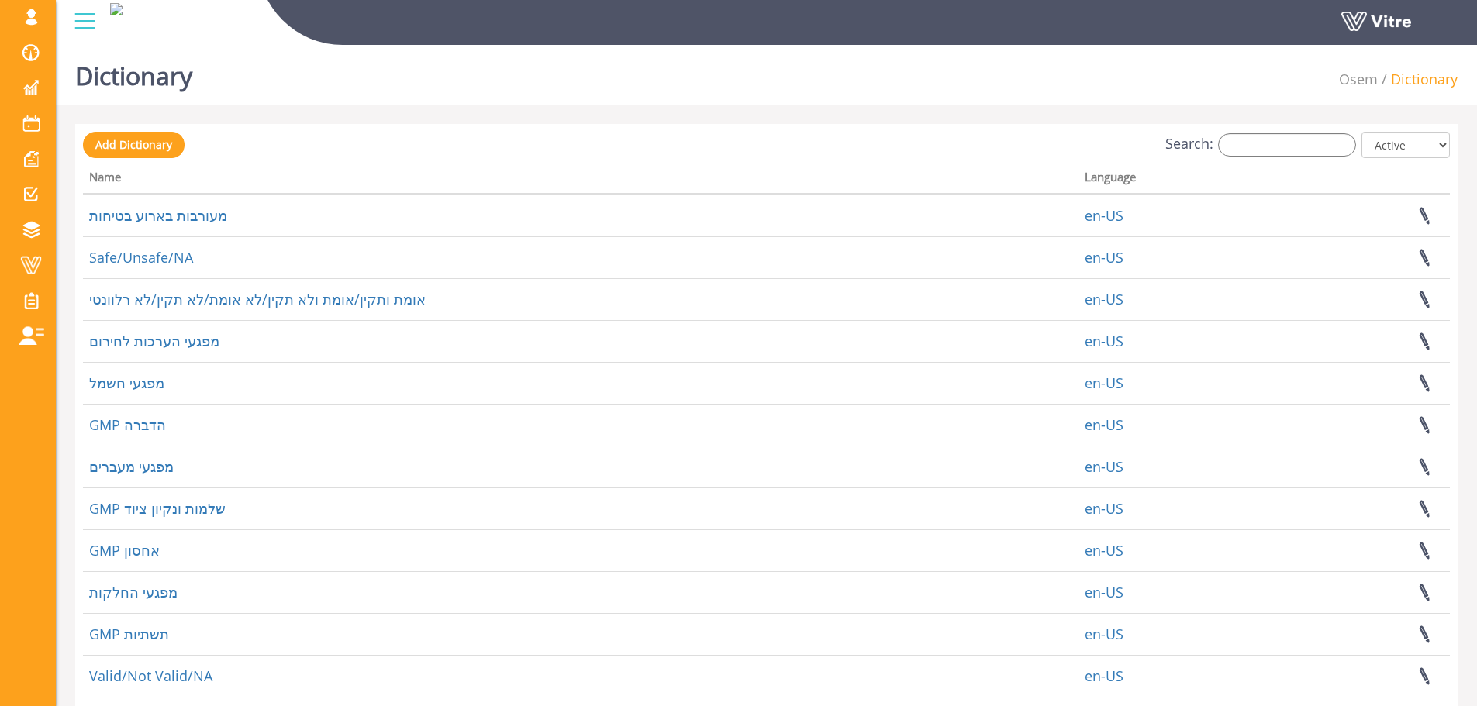
click at [1282, 132] on div "Search: All Active Not Active" at bounding box center [766, 146] width 1367 height 29
click at [1282, 144] on input "Search:" at bounding box center [1287, 144] width 138 height 23
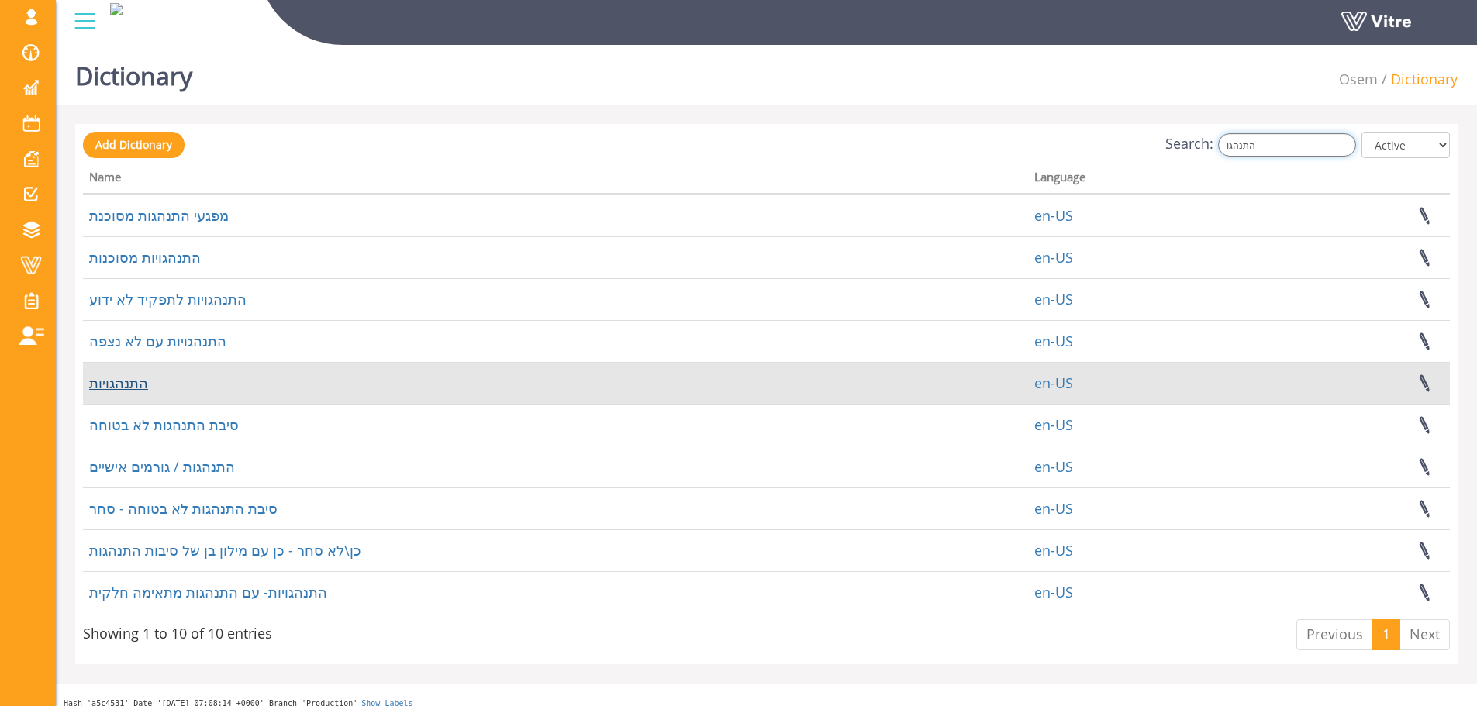
type input "התנהגו"
click at [133, 384] on link "התנהגויות" at bounding box center [118, 383] width 59 height 19
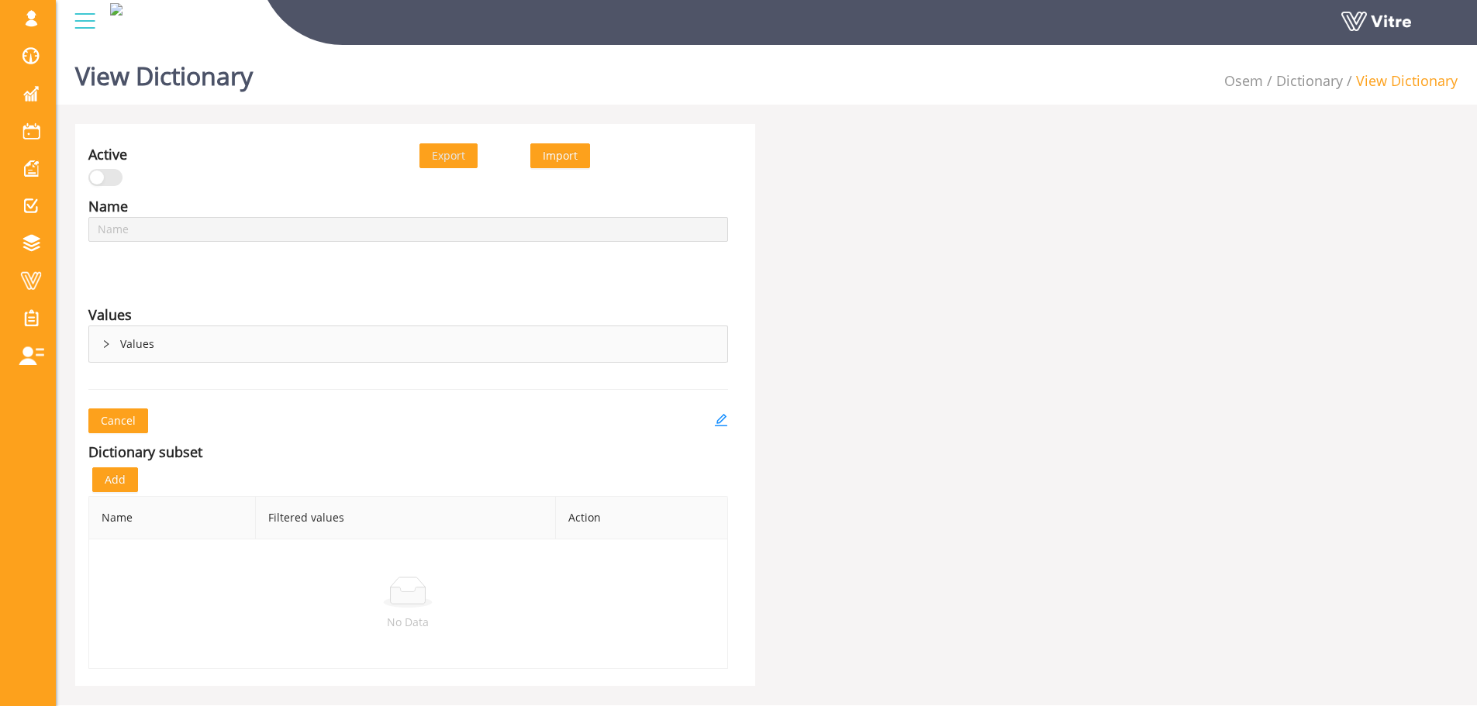
type input "התנהגויות"
click at [144, 343] on div "Values" at bounding box center [408, 344] width 638 height 36
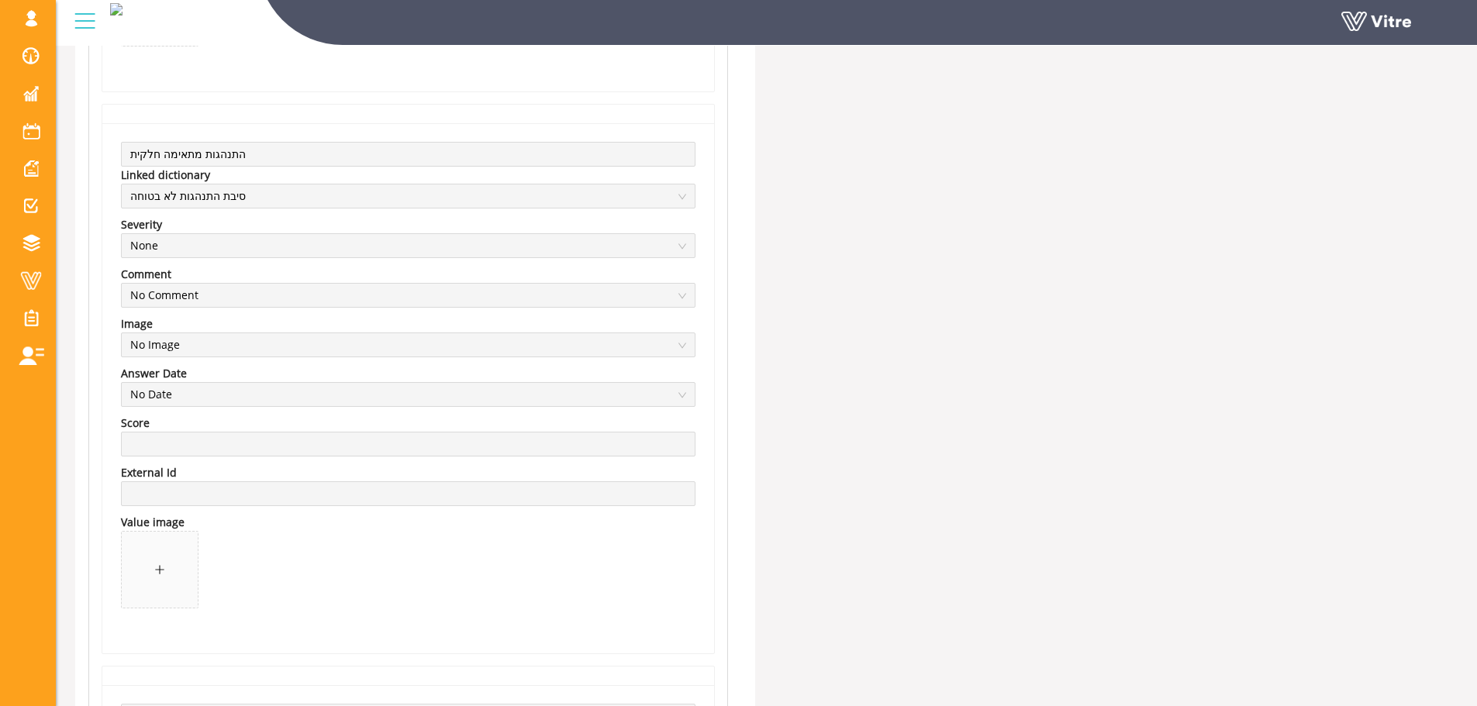
scroll to position [830, 0]
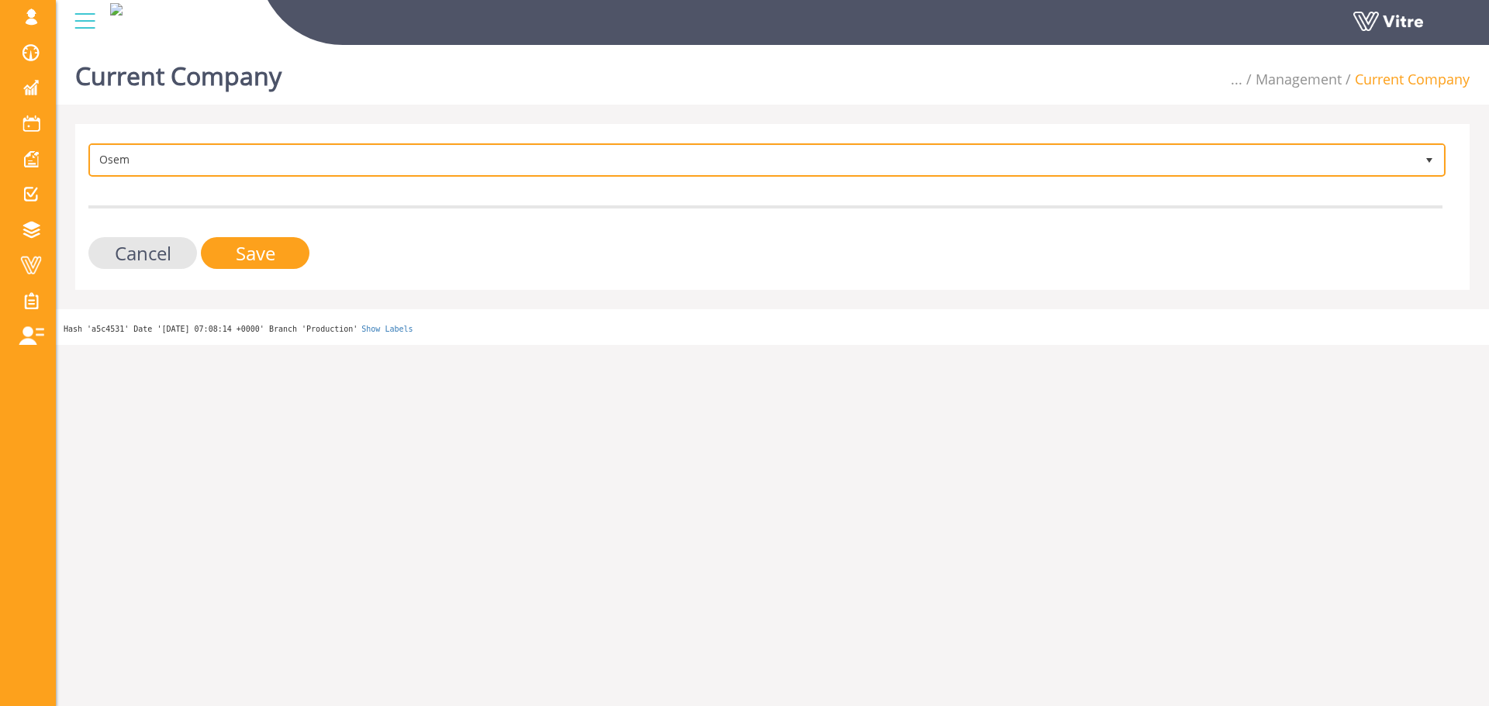
click at [203, 150] on span "Osem" at bounding box center [753, 160] width 1324 height 28
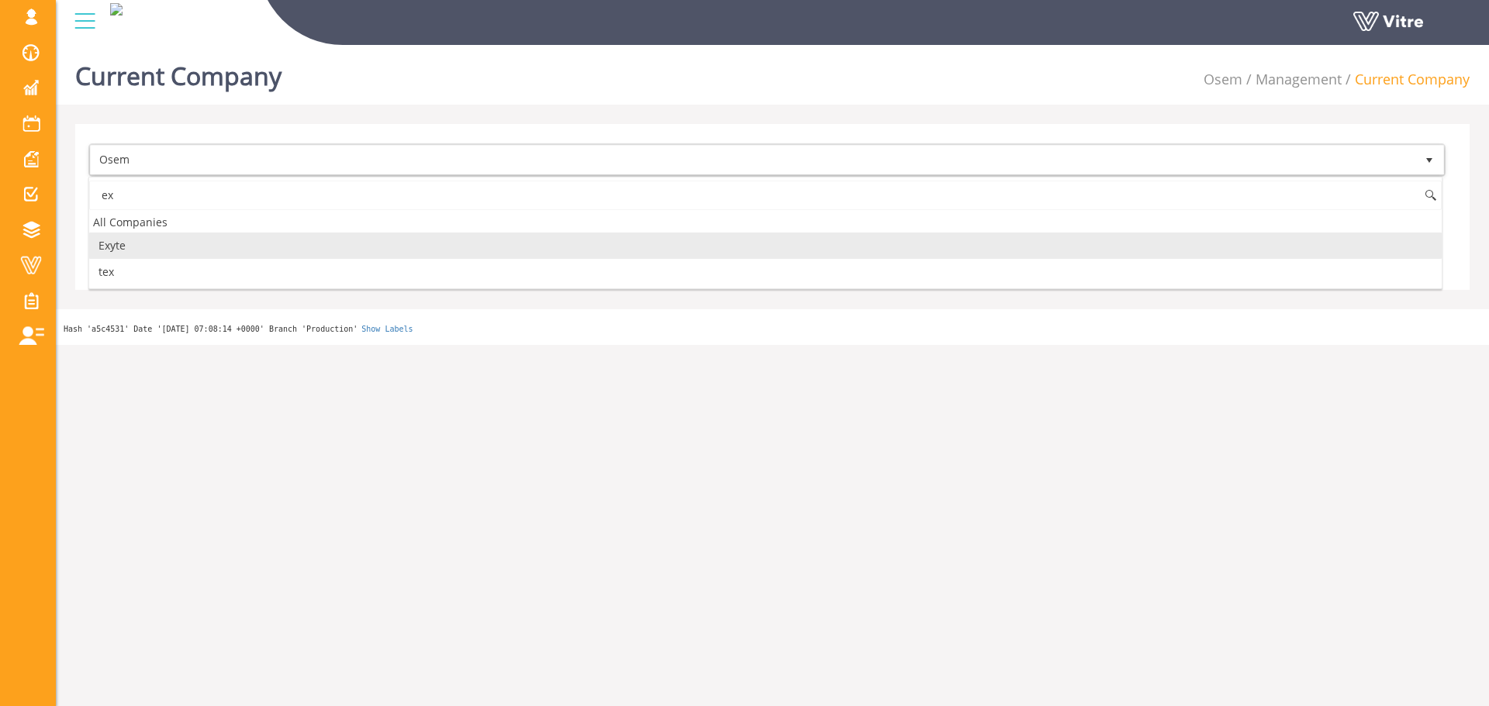
click at [145, 240] on li "Exyte" at bounding box center [765, 246] width 1352 height 26
type input "ex"
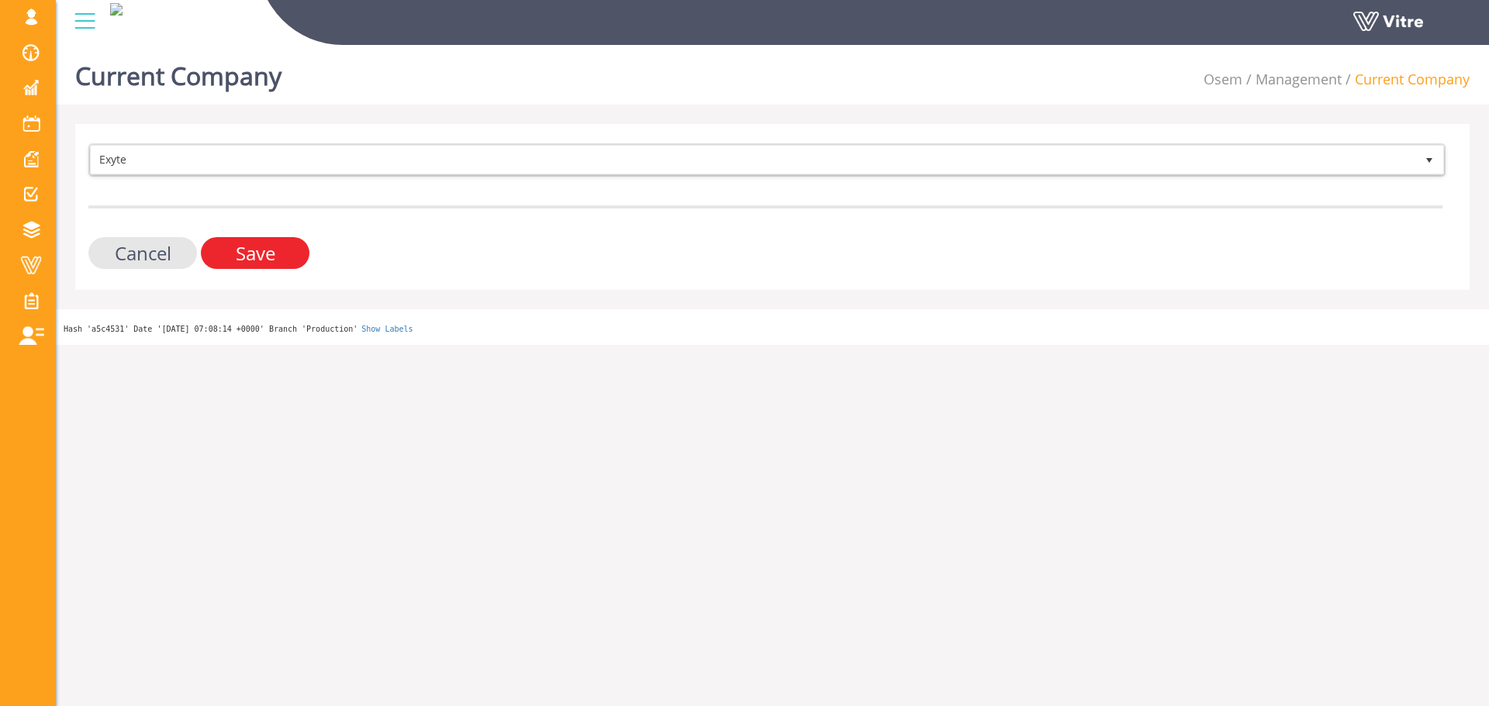
click at [255, 257] on input "Save" at bounding box center [255, 253] width 109 height 32
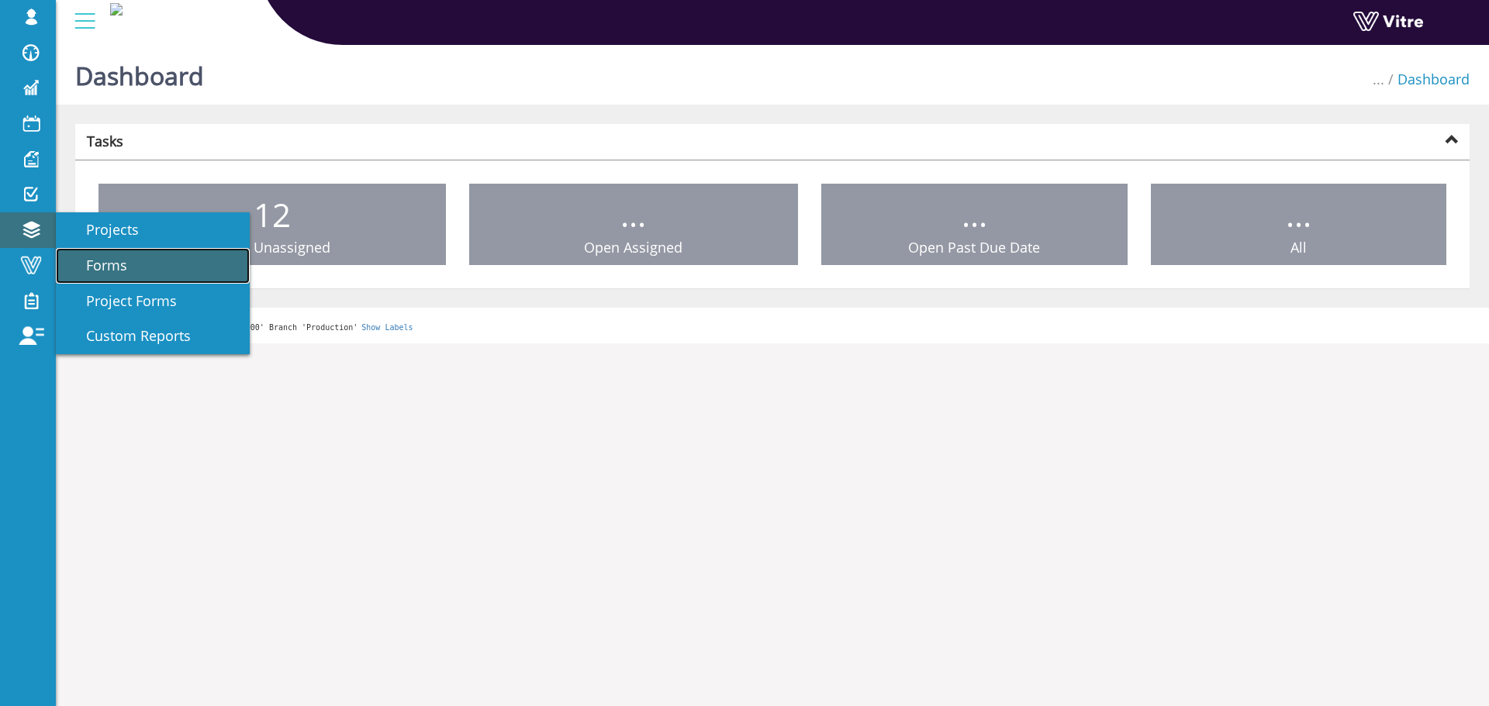
click at [161, 267] on link "Forms" at bounding box center [153, 266] width 194 height 36
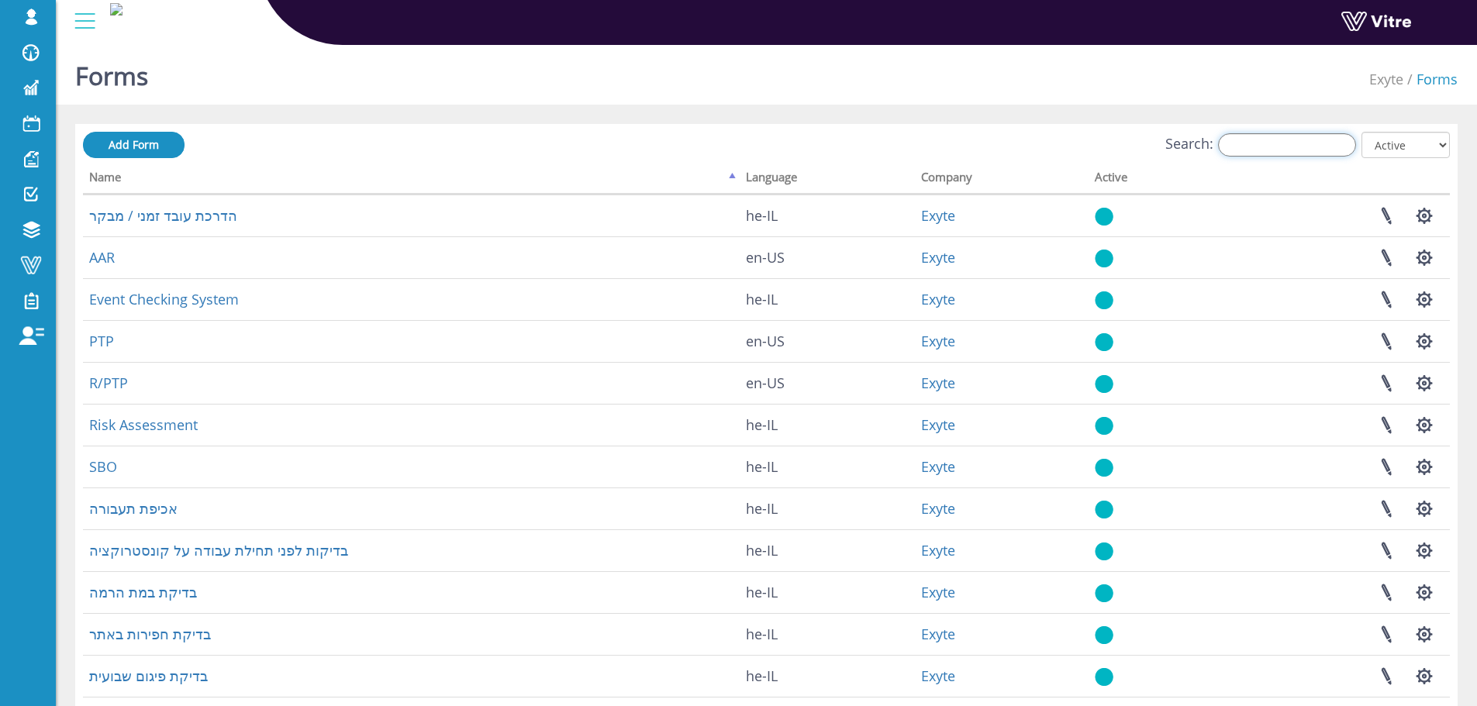
click at [1348, 136] on input "Search:" at bounding box center [1287, 144] width 138 height 23
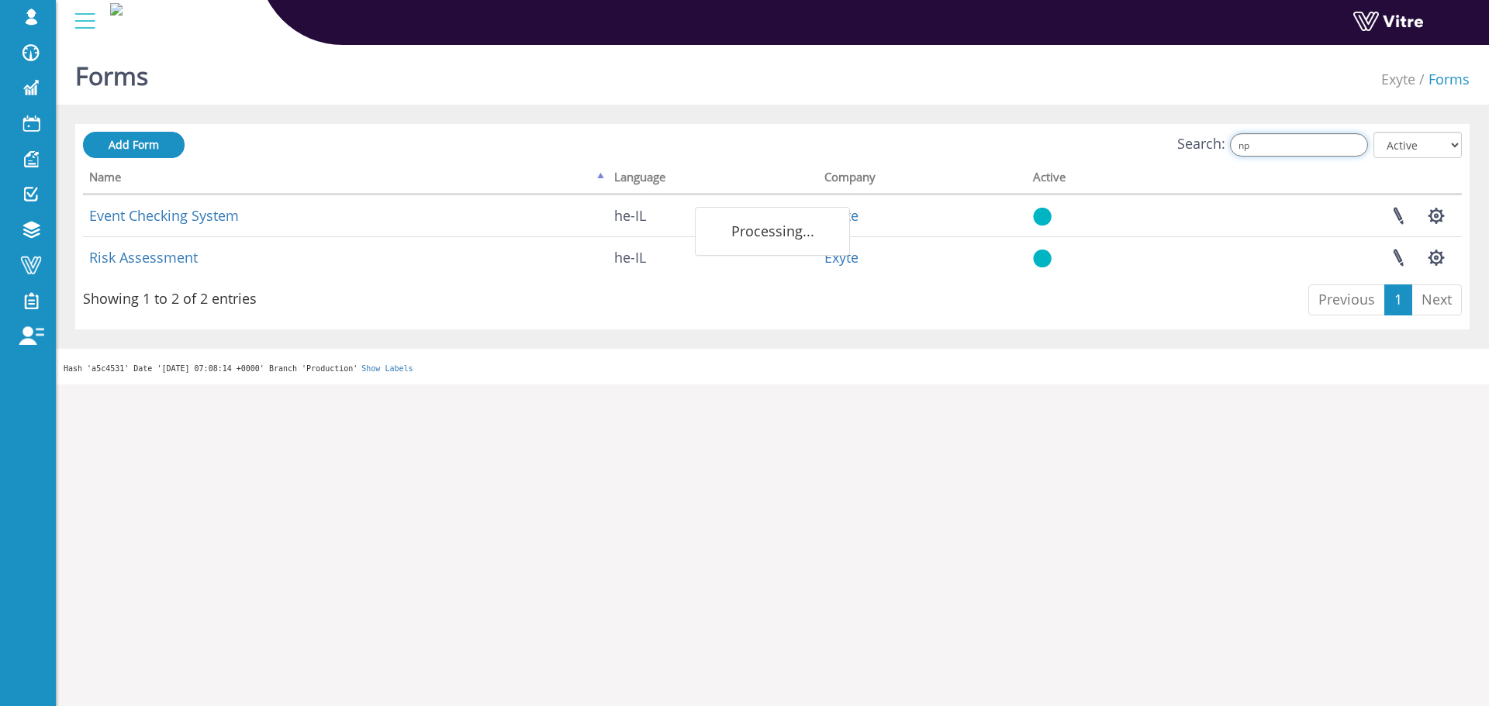
type input "n"
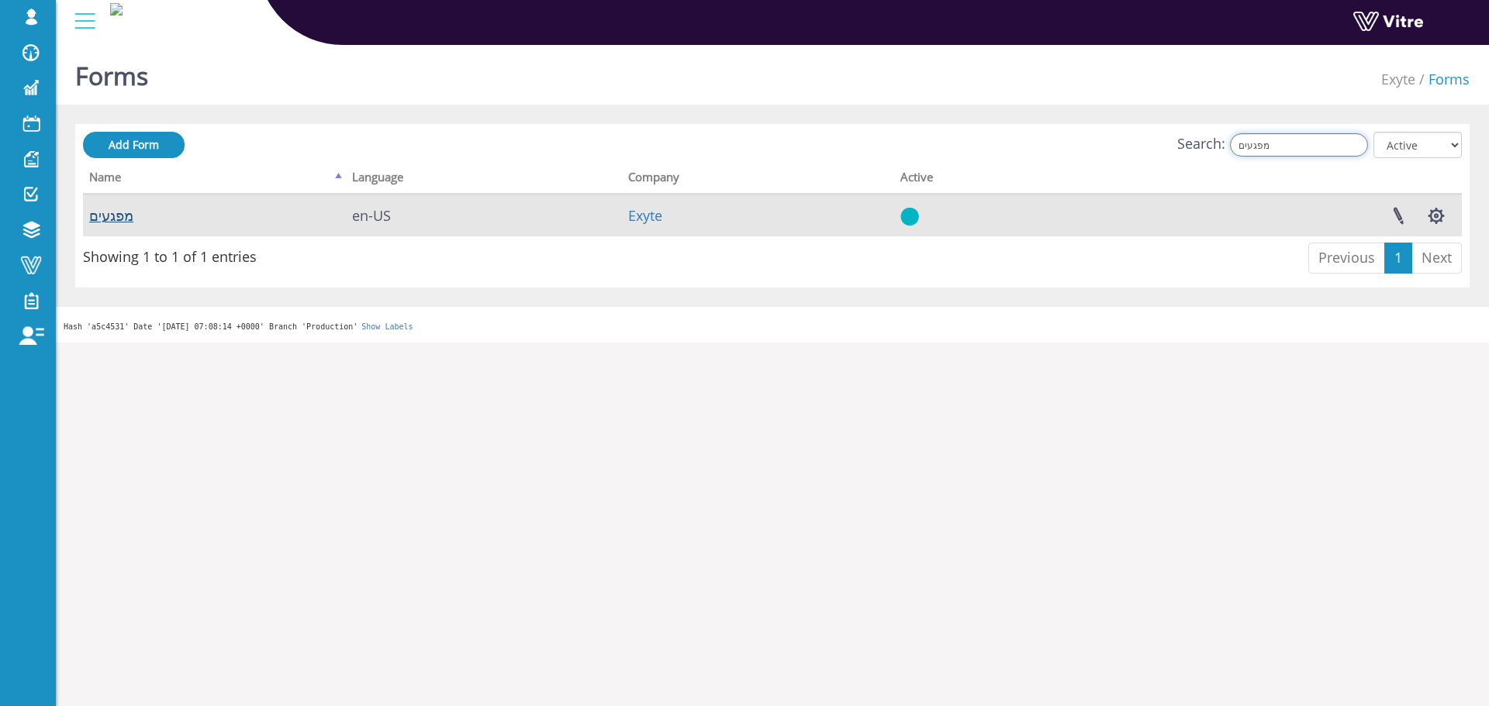
type input "מפגעים"
click at [114, 209] on link "מפגעים" at bounding box center [111, 215] width 44 height 19
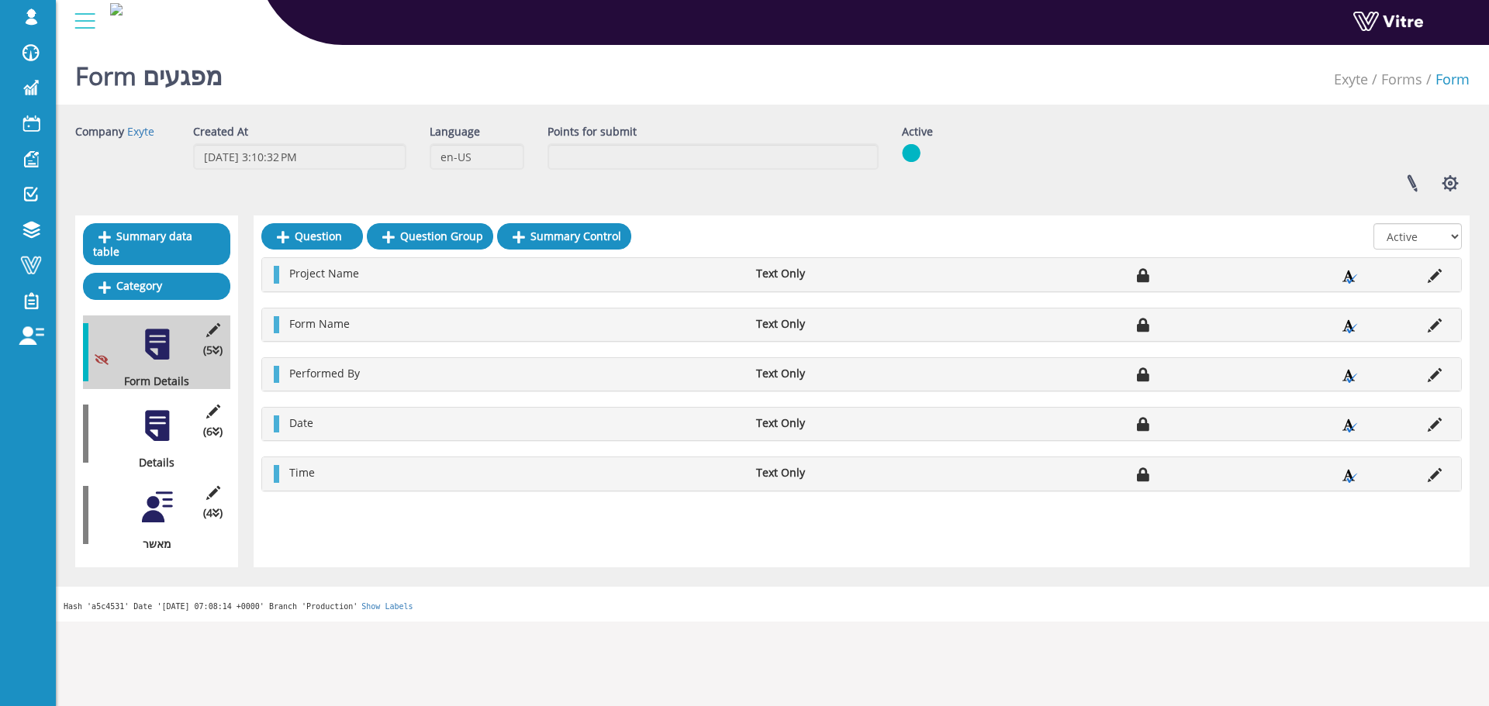
click at [151, 420] on div at bounding box center [157, 426] width 35 height 35
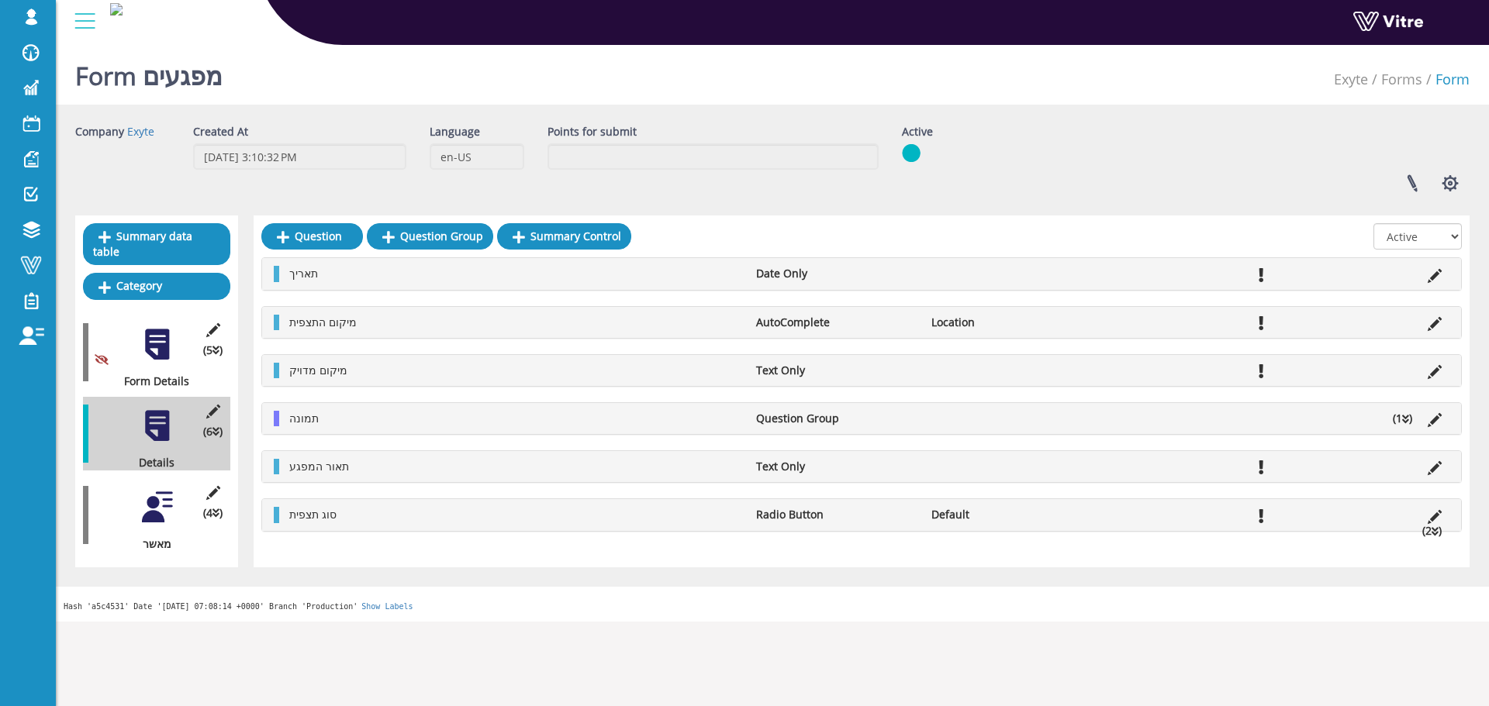
click at [167, 502] on div at bounding box center [157, 507] width 35 height 35
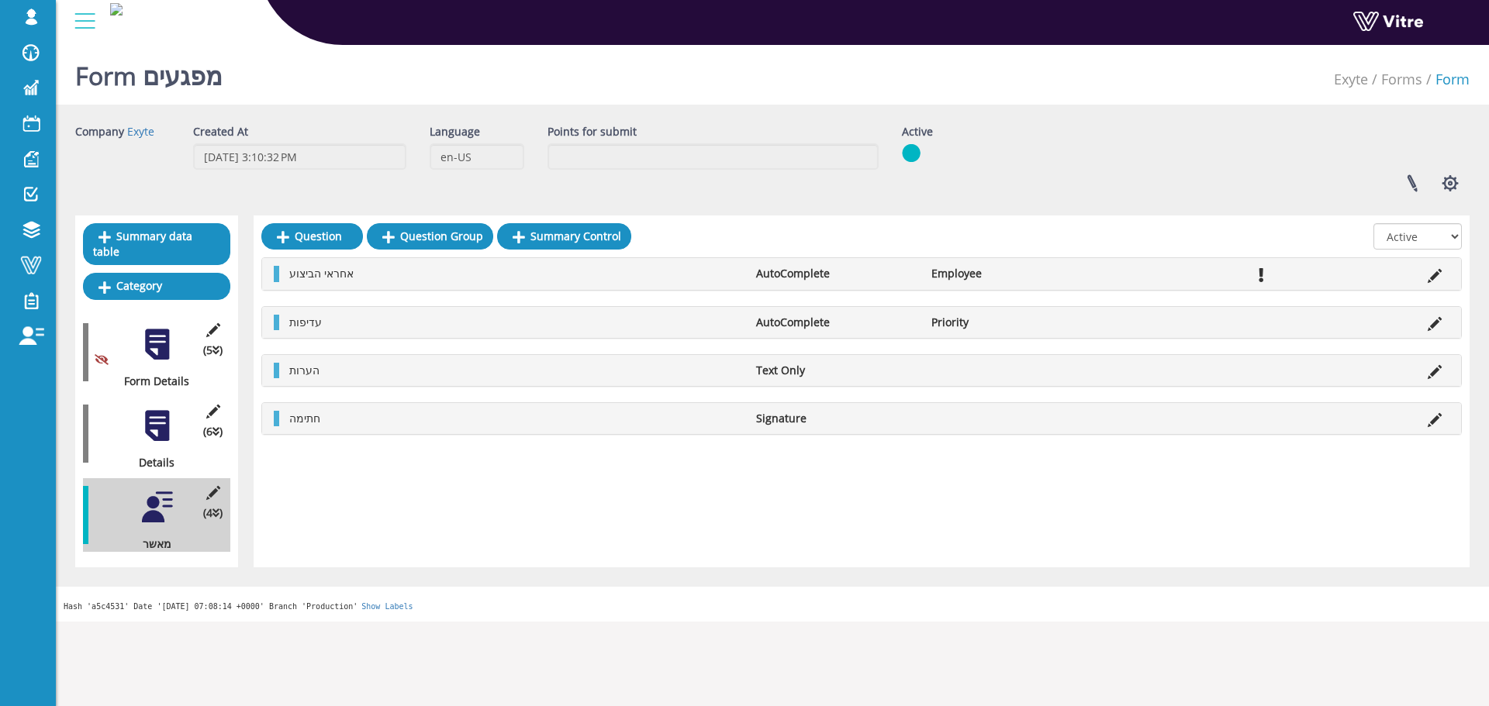
click at [157, 437] on div "(6 ) Details" at bounding box center [156, 434] width 147 height 74
click at [156, 426] on div at bounding box center [157, 426] width 35 height 35
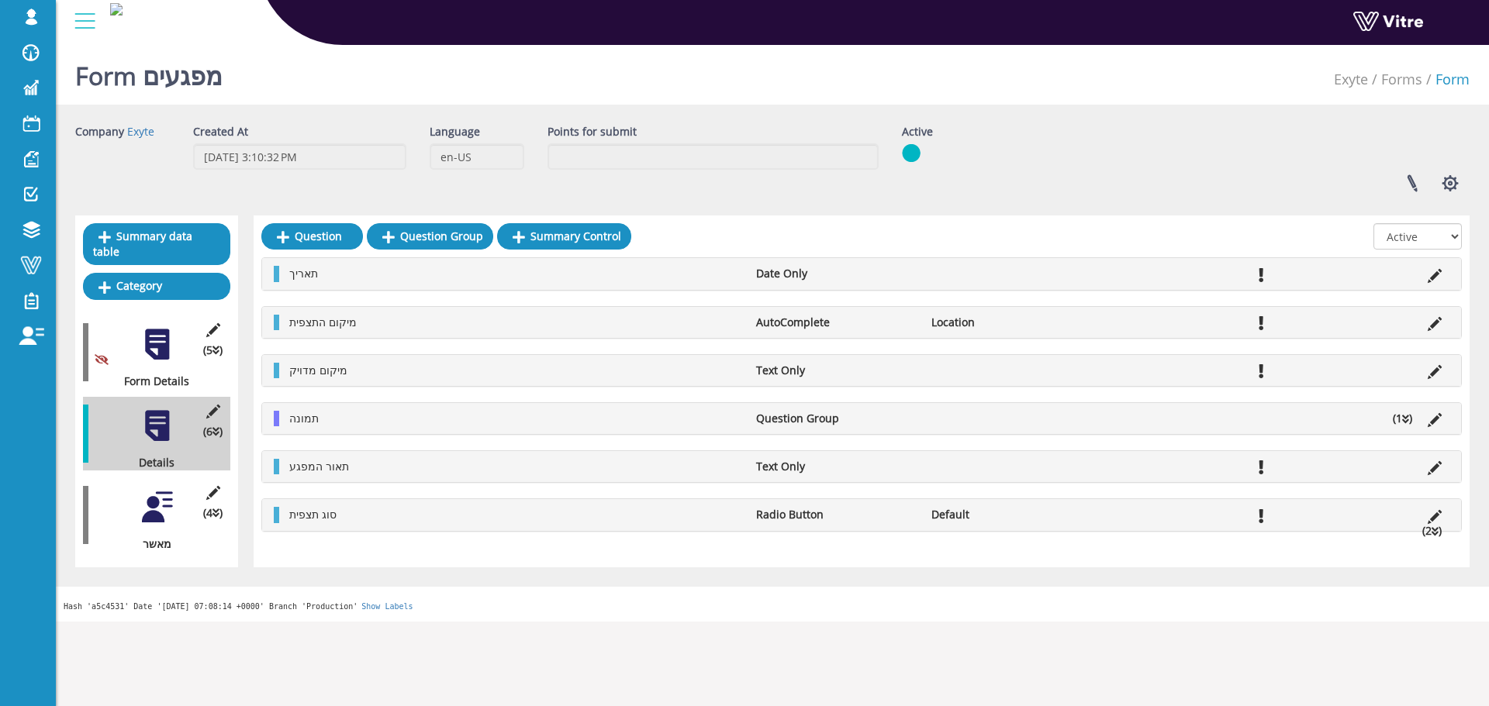
click at [169, 510] on div "(4 ) מאשר" at bounding box center [156, 515] width 147 height 74
click at [161, 511] on div "(4 ) מאשר" at bounding box center [156, 515] width 147 height 74
click at [161, 509] on div "(4 ) מאשר" at bounding box center [156, 515] width 147 height 74
click at [154, 492] on div at bounding box center [157, 507] width 35 height 35
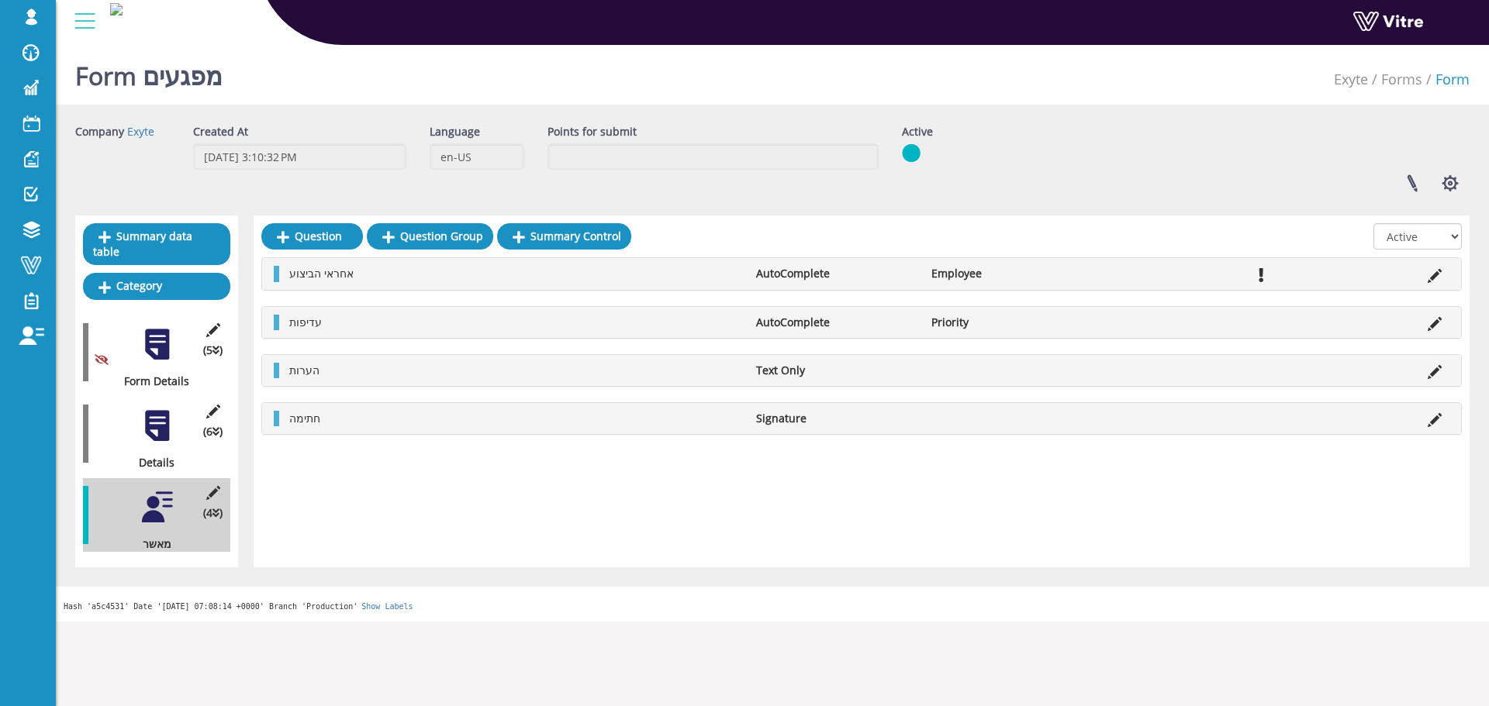
click at [1441, 271] on li at bounding box center [1434, 274] width 29 height 16
click at [1438, 274] on icon at bounding box center [1434, 276] width 14 height 14
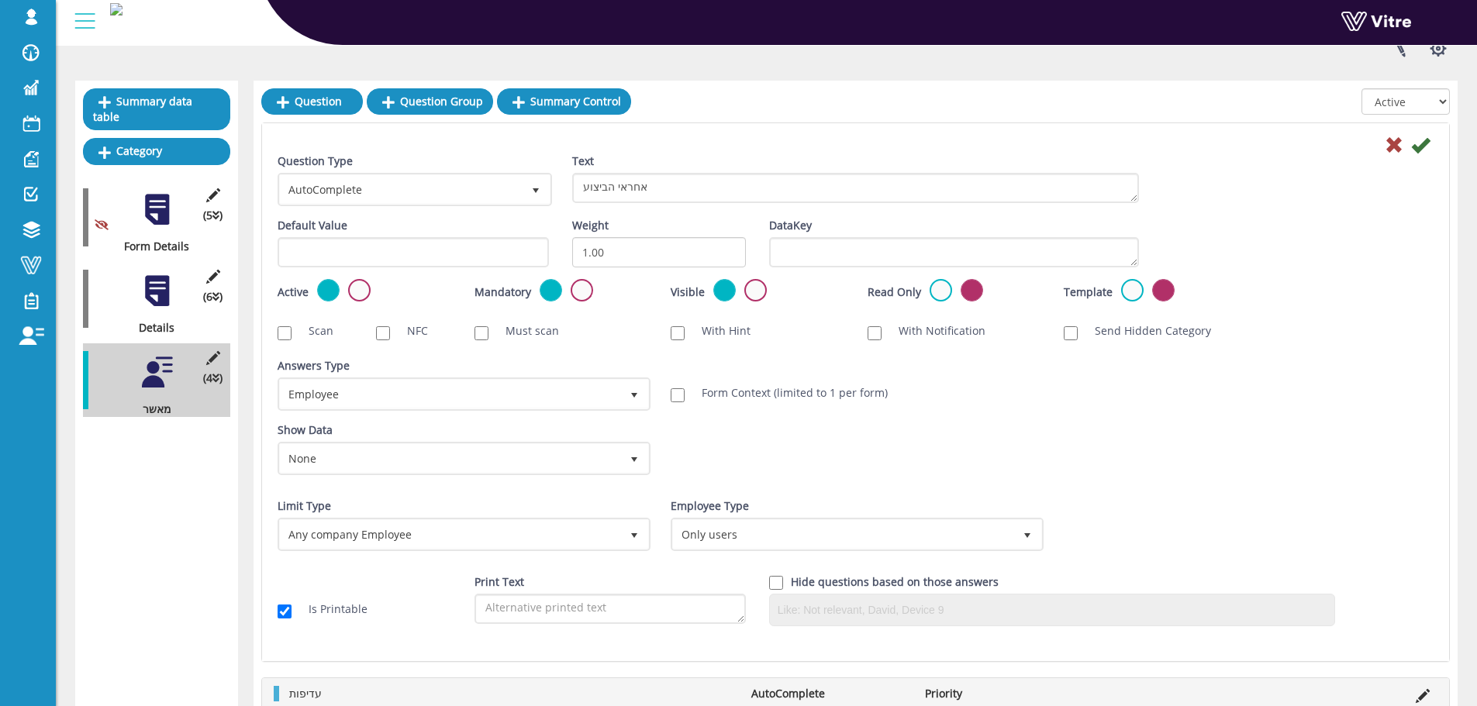
scroll to position [155, 0]
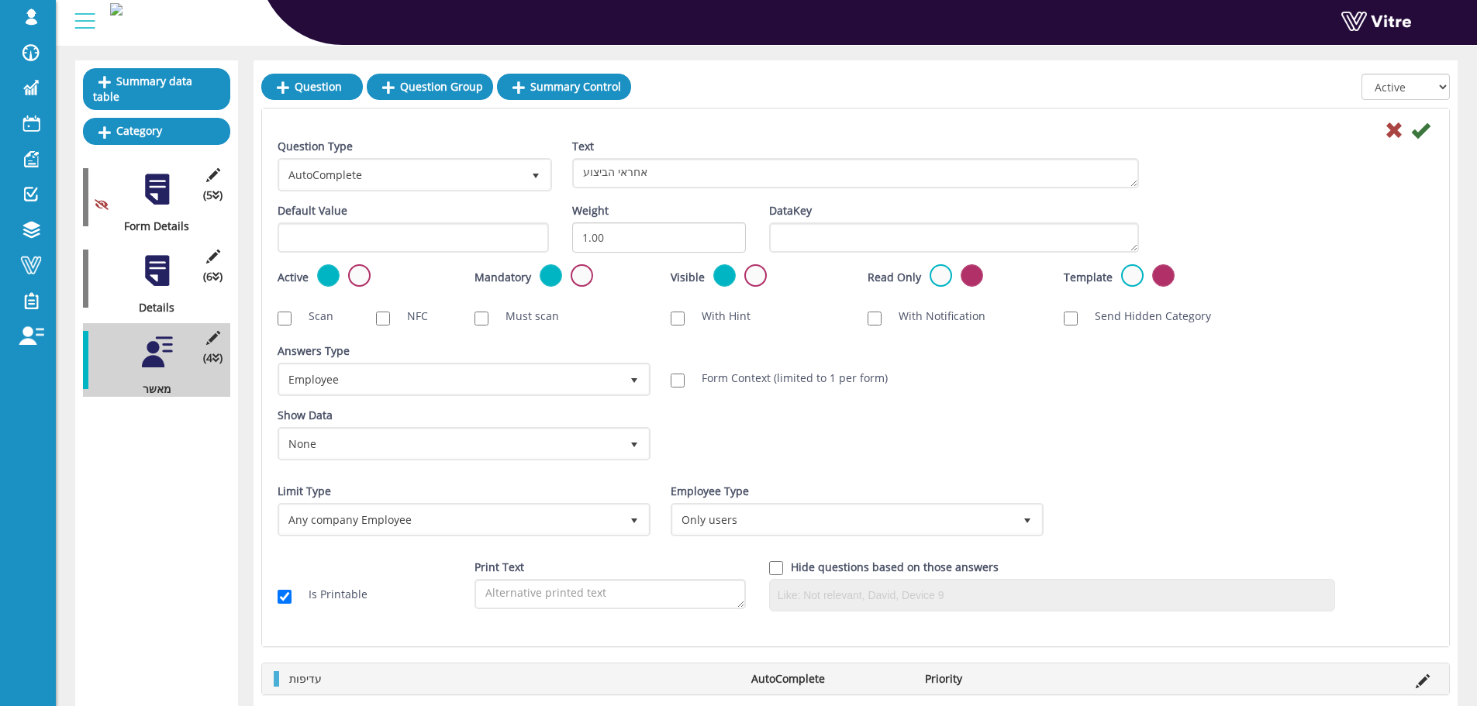
click at [179, 269] on div "(6 ) Details" at bounding box center [156, 279] width 147 height 74
click at [163, 267] on div at bounding box center [157, 271] width 35 height 35
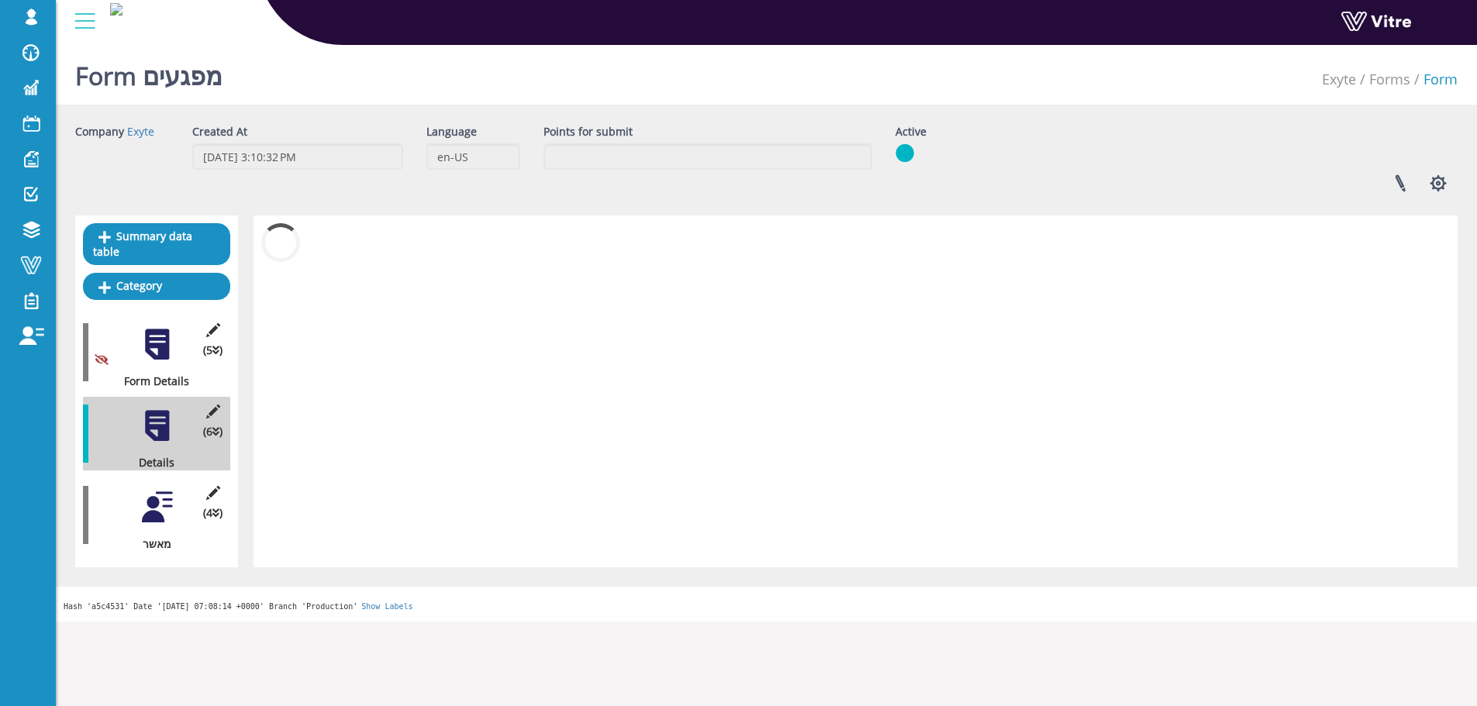
scroll to position [0, 0]
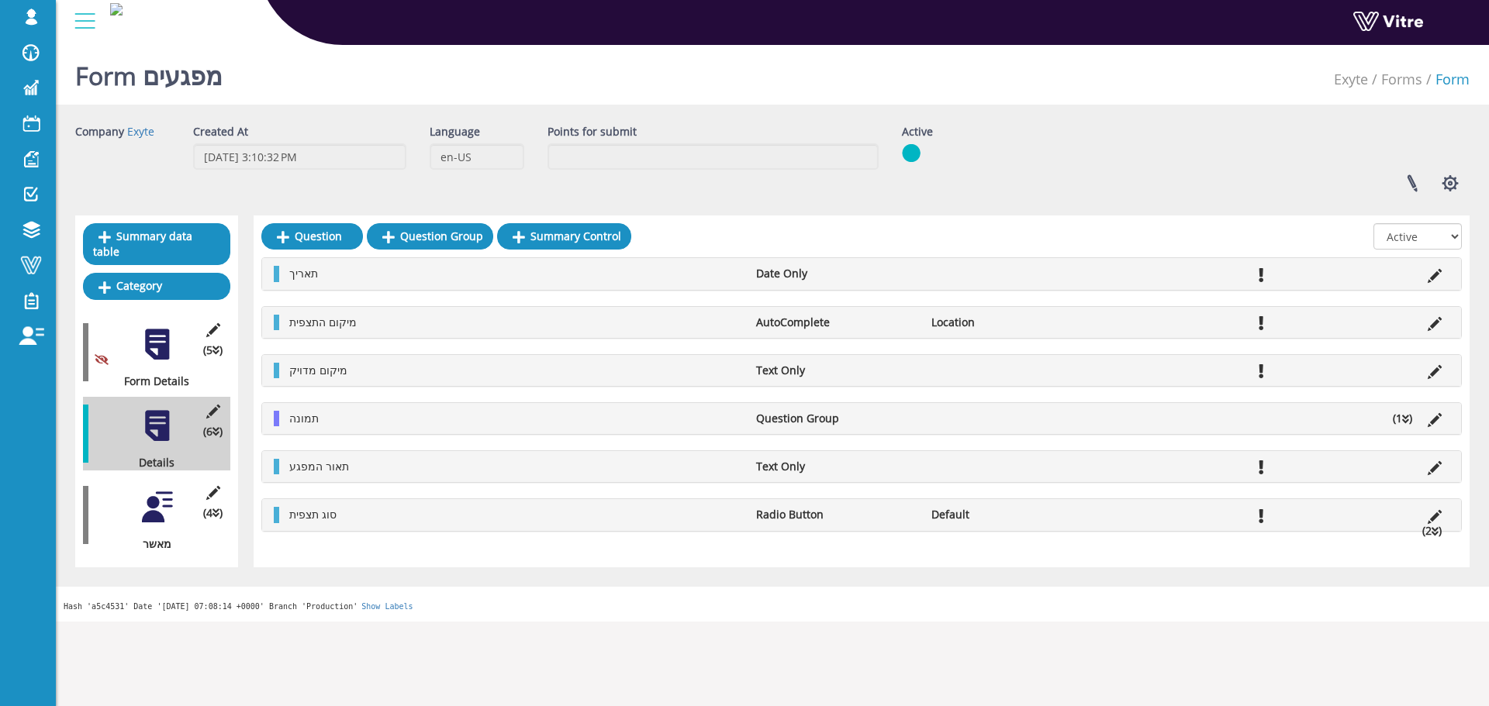
click at [178, 478] on div "(4 ) מאשר" at bounding box center [156, 515] width 147 height 74
click at [177, 479] on div "(4 ) מאשר" at bounding box center [156, 515] width 147 height 74
click at [175, 481] on div "(4 ) מאשר" at bounding box center [156, 515] width 147 height 74
click at [161, 492] on div at bounding box center [157, 507] width 35 height 35
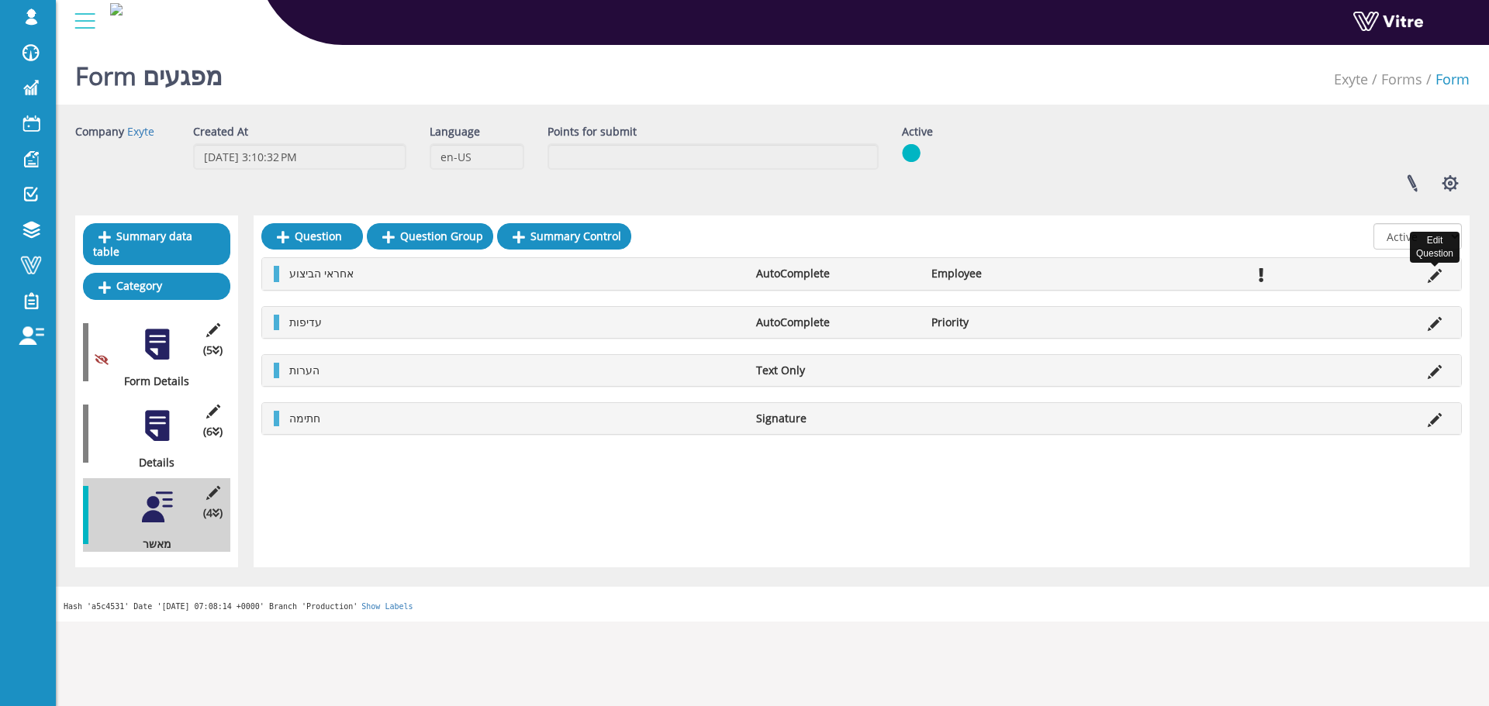
click at [1434, 269] on icon at bounding box center [1434, 276] width 14 height 14
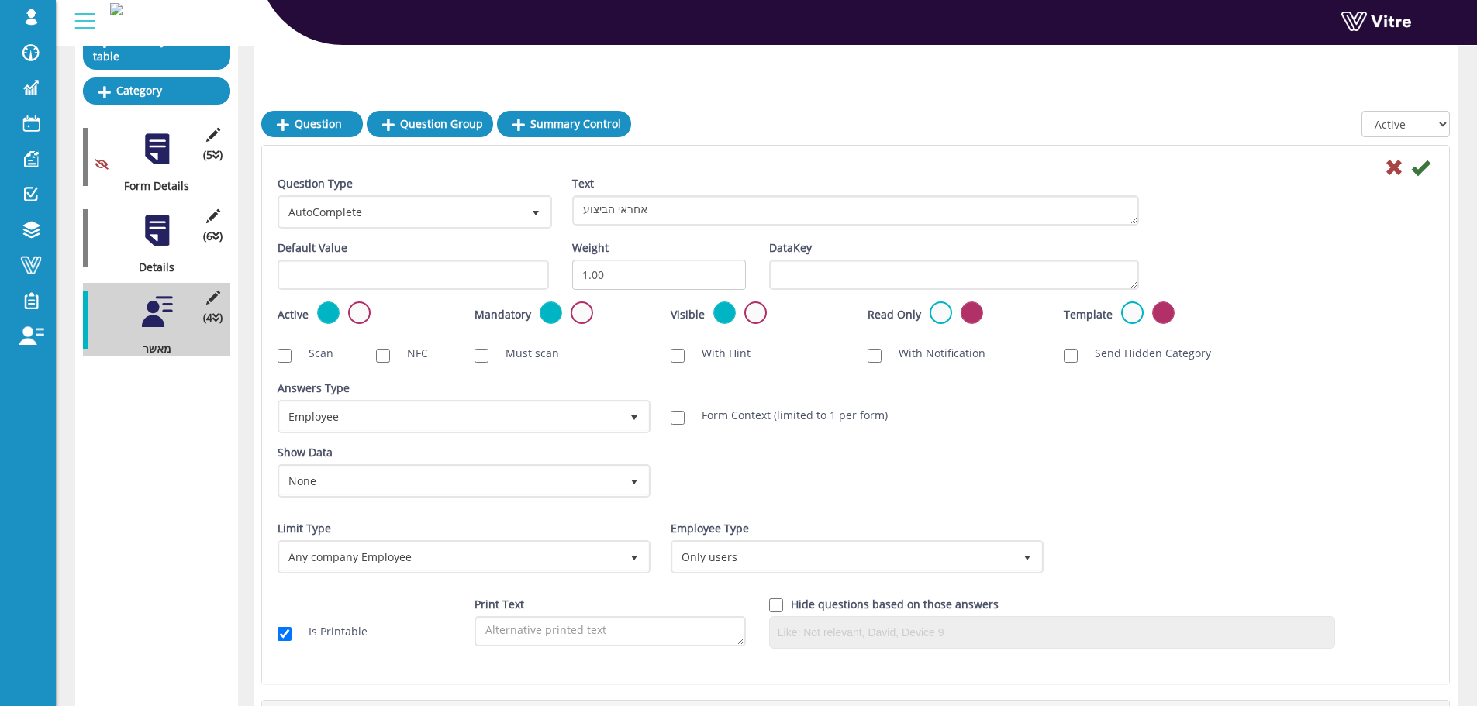
scroll to position [233, 0]
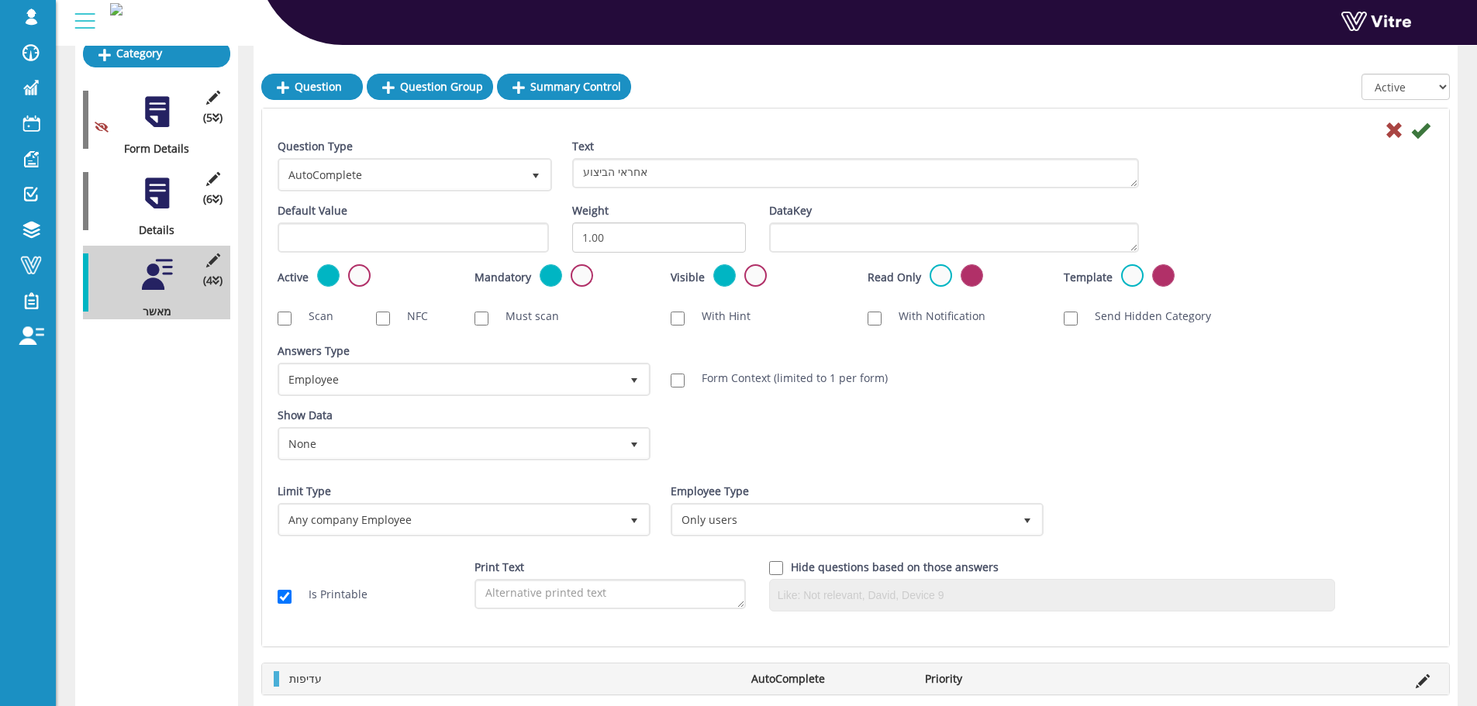
click at [161, 189] on div at bounding box center [157, 193] width 35 height 35
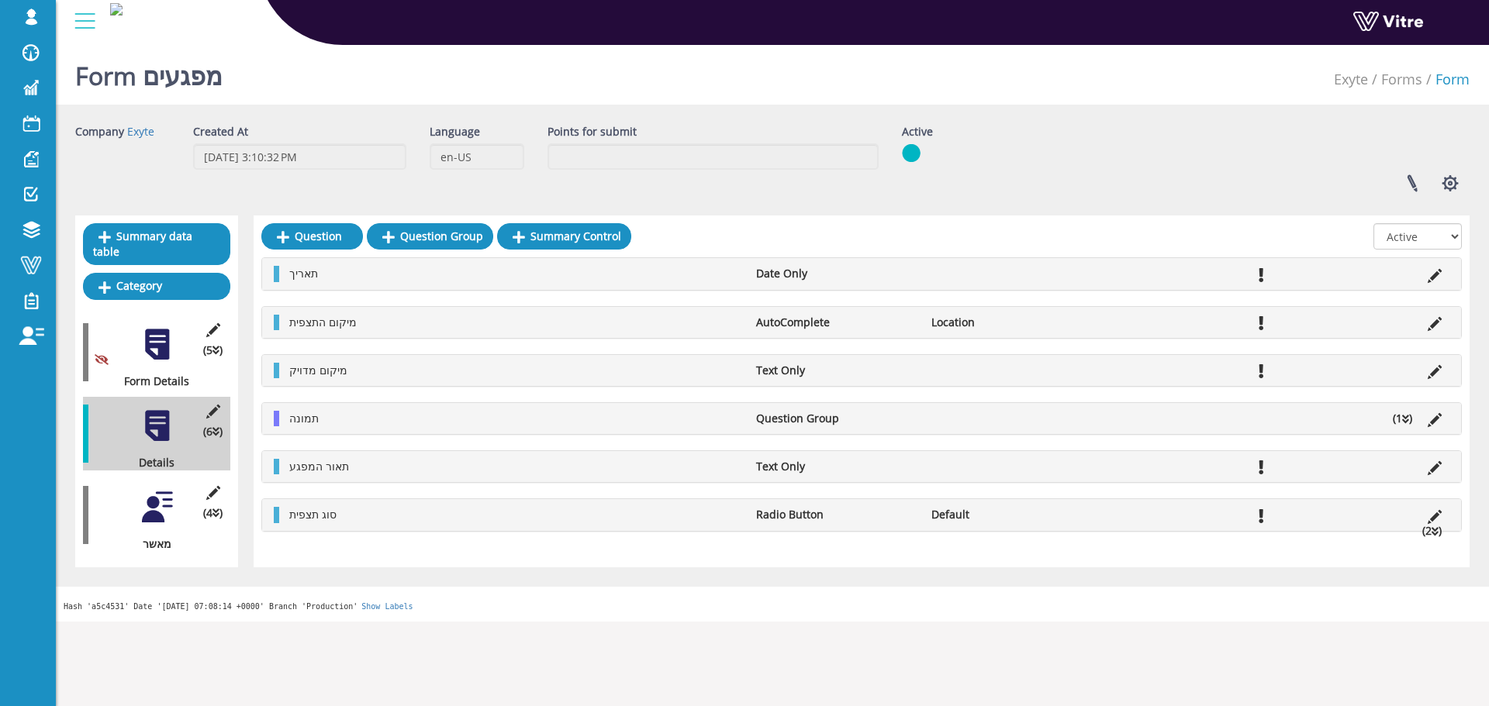
click at [171, 490] on div at bounding box center [157, 507] width 35 height 35
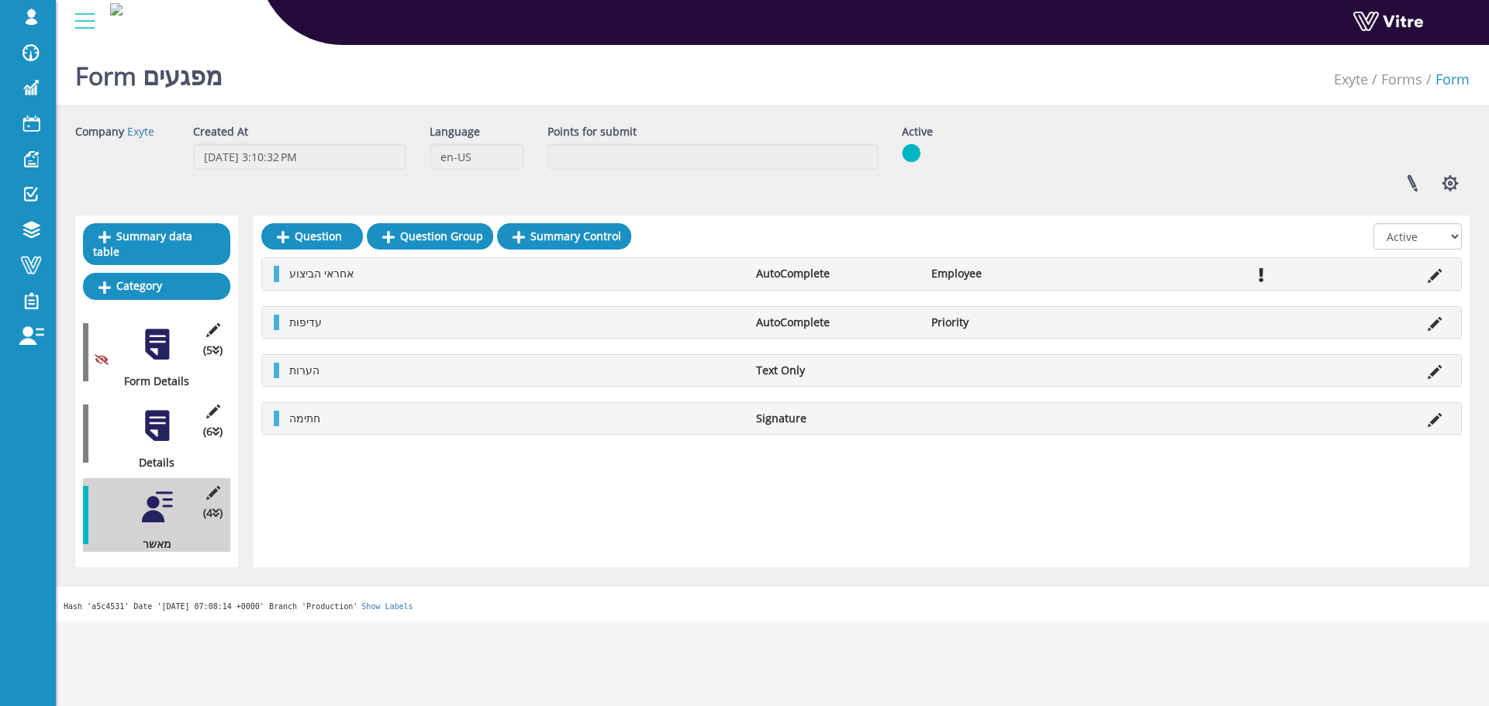
click at [337, 281] on li "אחראי הביצוע" at bounding box center [514, 274] width 467 height 16
click at [340, 275] on span "אחראי הביצוע" at bounding box center [321, 273] width 64 height 15
drag, startPoint x: 348, startPoint y: 278, endPoint x: 292, endPoint y: 279, distance: 56.6
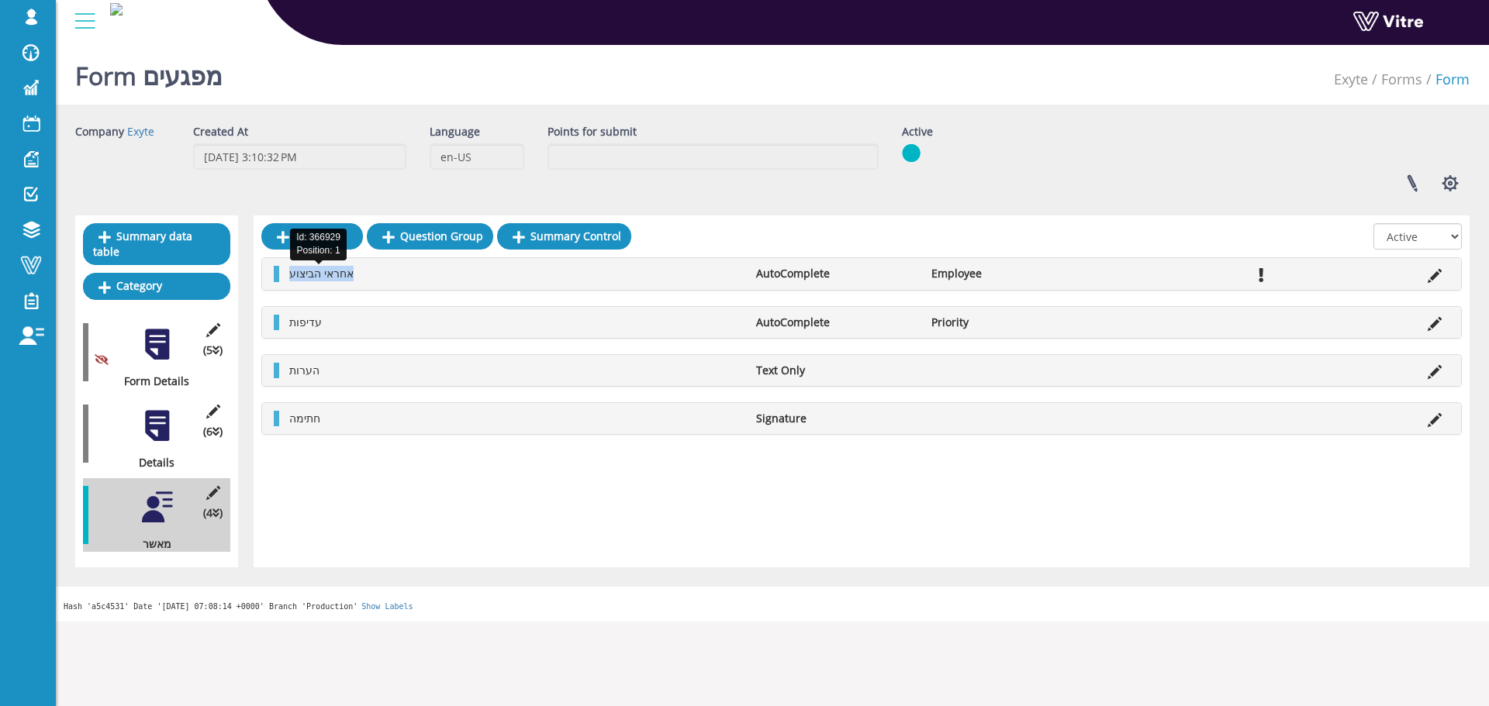
click at [292, 279] on li "אחראי הביצוע" at bounding box center [514, 274] width 467 height 16
copy span "אחראי הביצוע"
click at [180, 397] on div "(6 ) Details" at bounding box center [156, 434] width 147 height 74
click at [168, 409] on div at bounding box center [157, 426] width 35 height 35
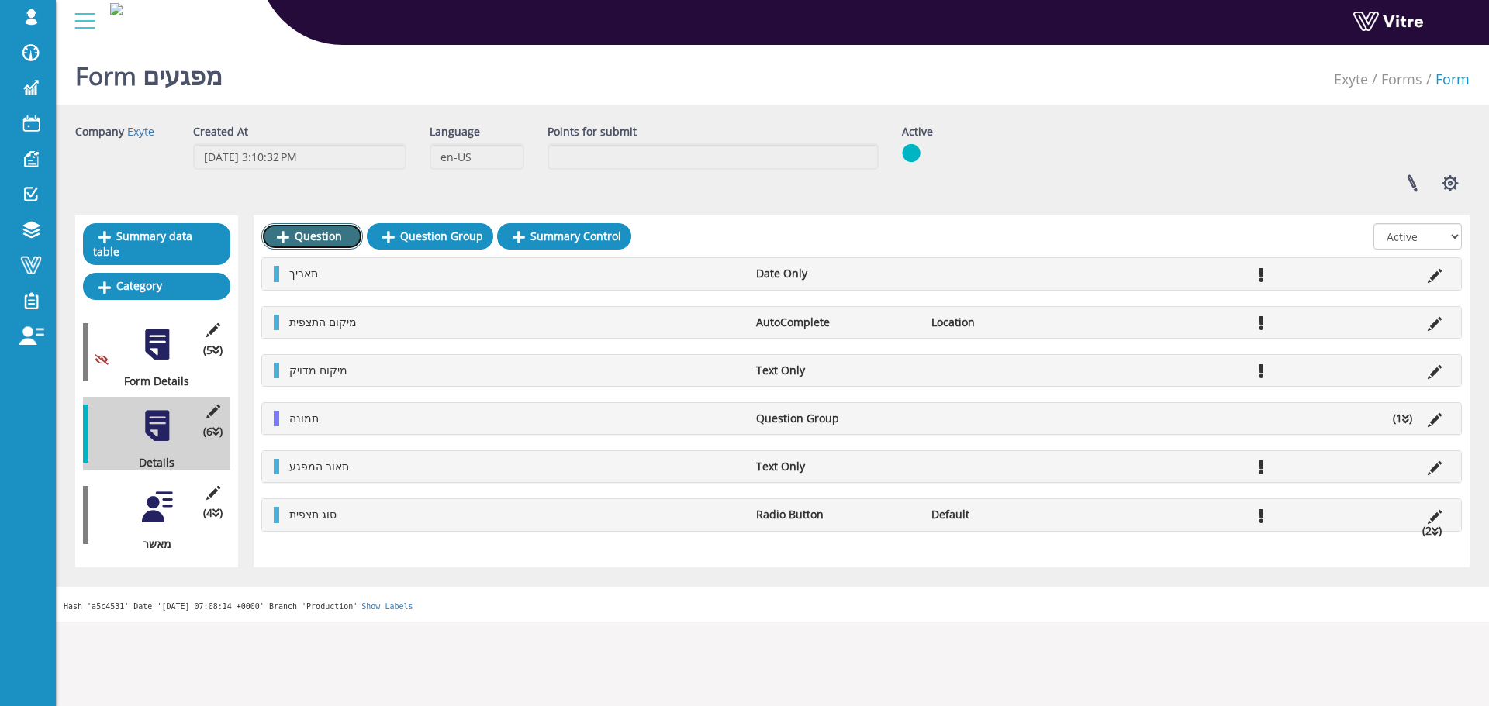
click at [335, 231] on link "Question" at bounding box center [312, 236] width 102 height 26
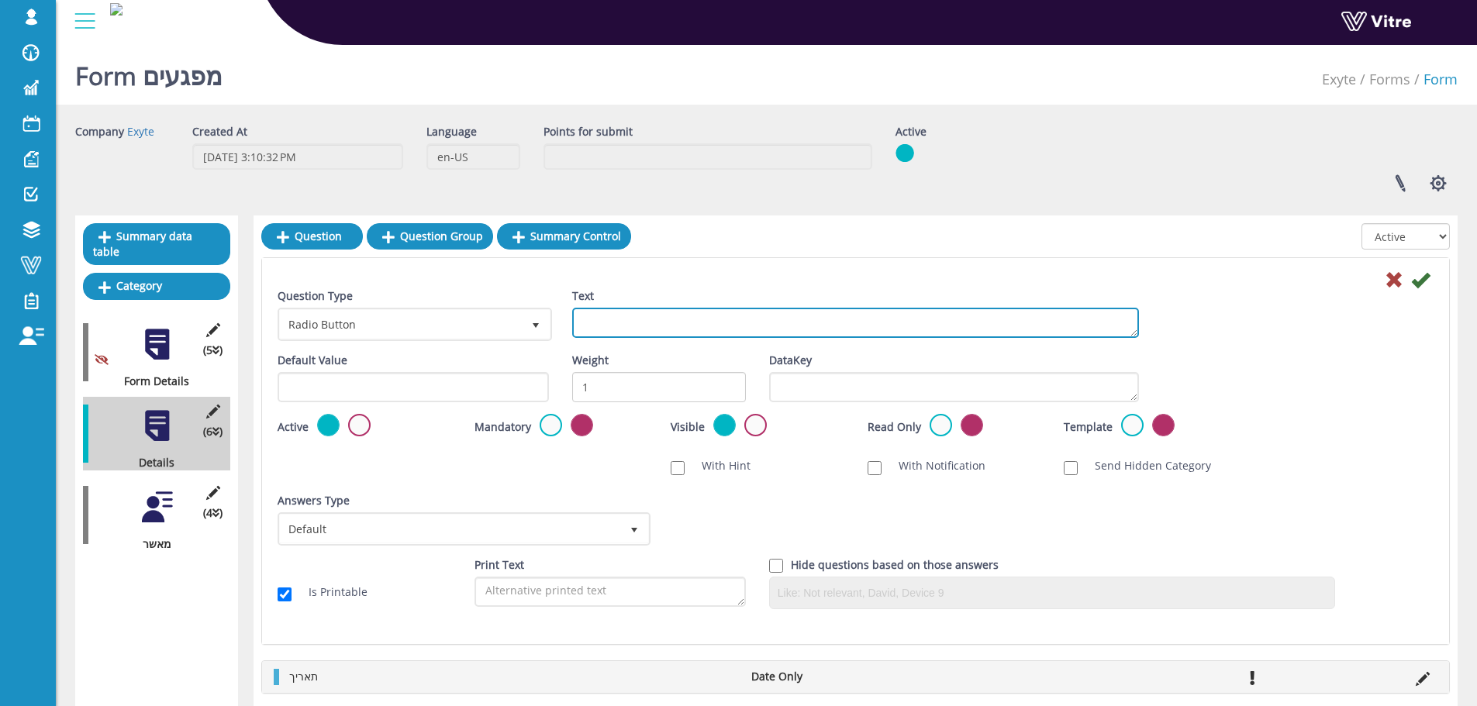
click at [641, 326] on textarea "Text" at bounding box center [855, 323] width 567 height 30
paste textarea "אחראי הביצוע"
type textarea "אחראי הביצוע"
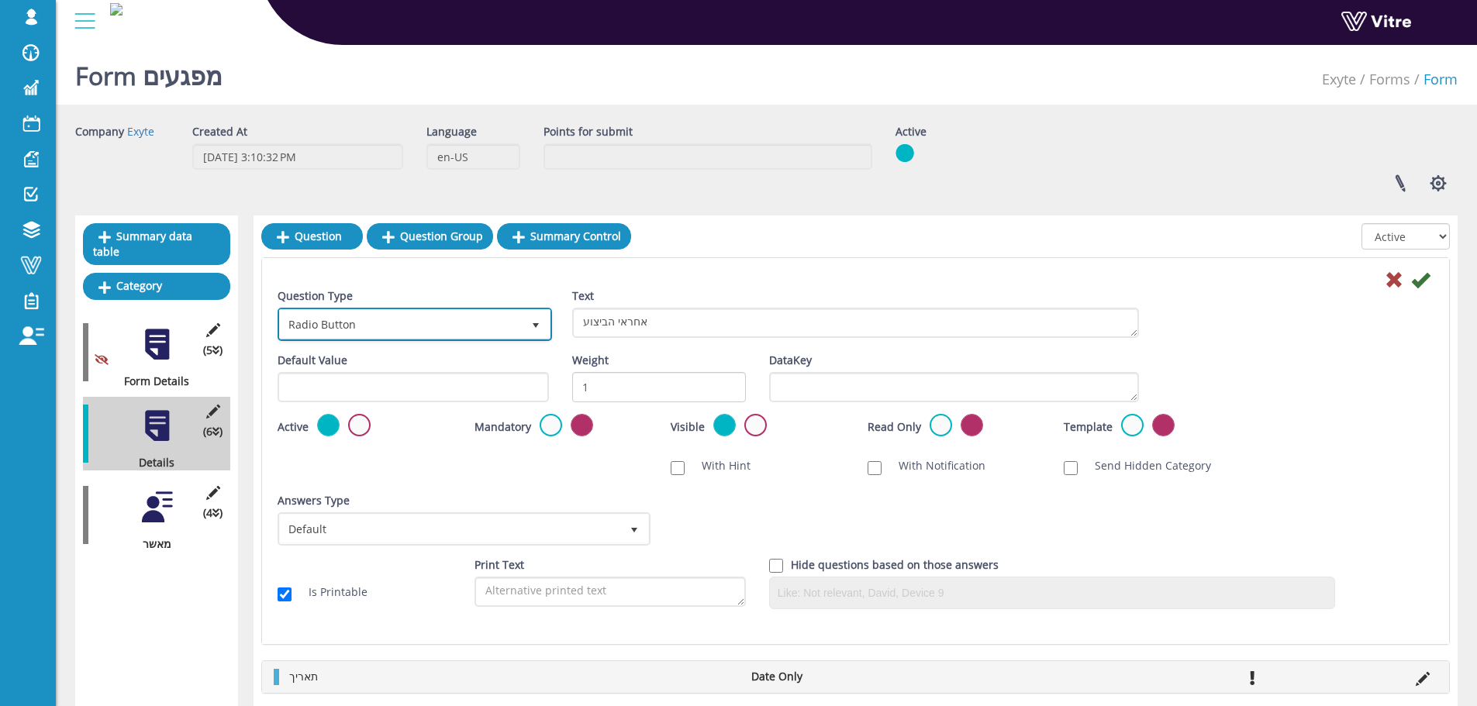
click at [498, 312] on span "Radio Button" at bounding box center [401, 324] width 242 height 28
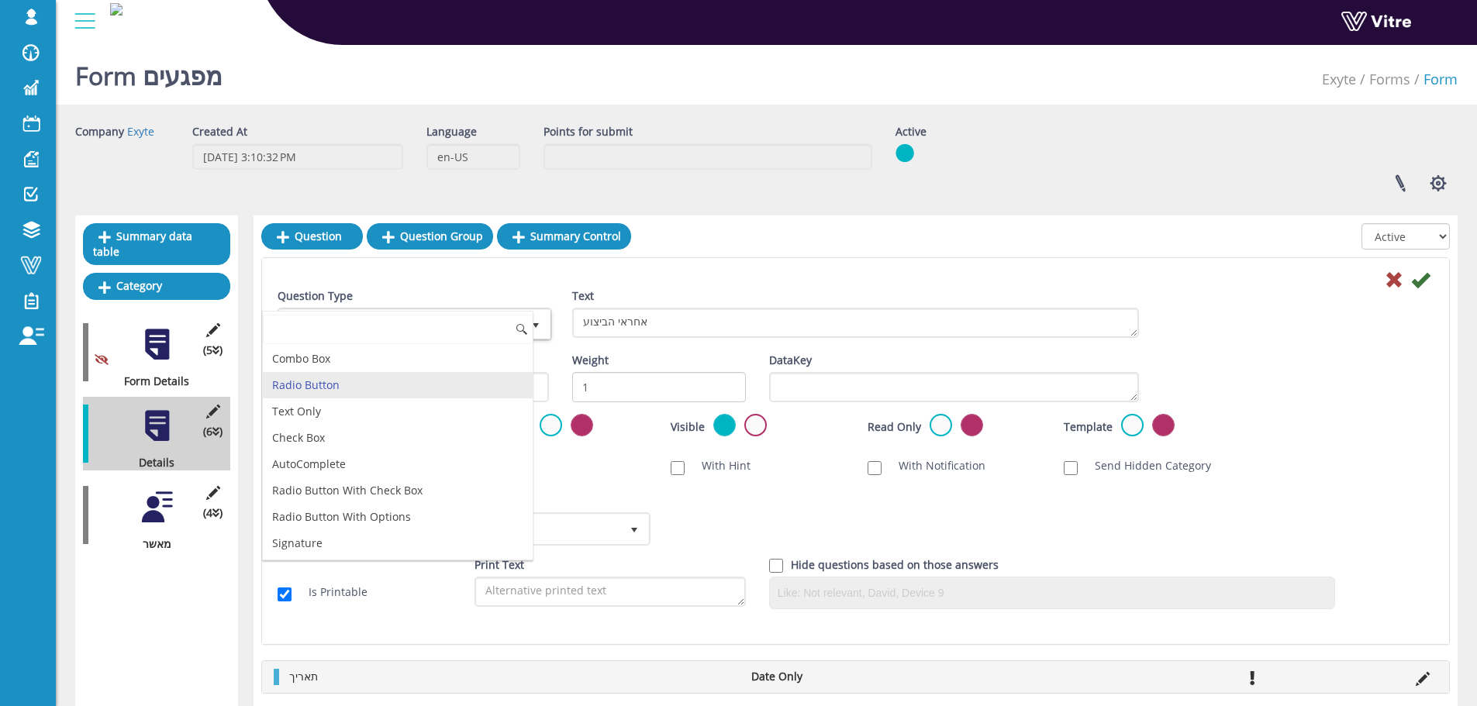
click at [498, 312] on div "Combo Box Radio Button Text Only Check Box AutoComplete Radio Button With Check…" at bounding box center [397, 436] width 271 height 250
click at [496, 314] on div "Combo Box Radio Button Text Only Check Box AutoComplete Radio Button With Check…" at bounding box center [397, 436] width 271 height 250
click at [520, 294] on div "Question Type Radio Button 3" at bounding box center [413, 314] width 271 height 53
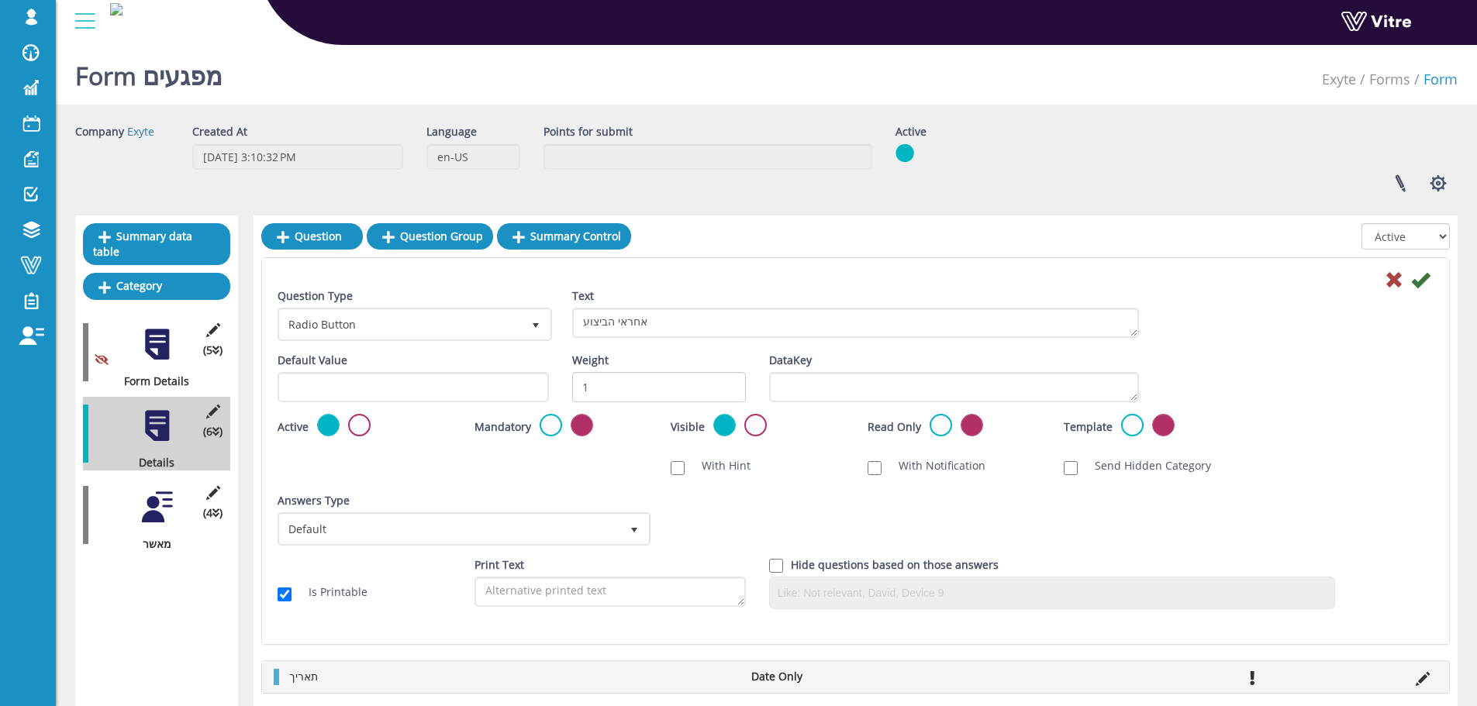
click at [144, 490] on div at bounding box center [157, 507] width 35 height 35
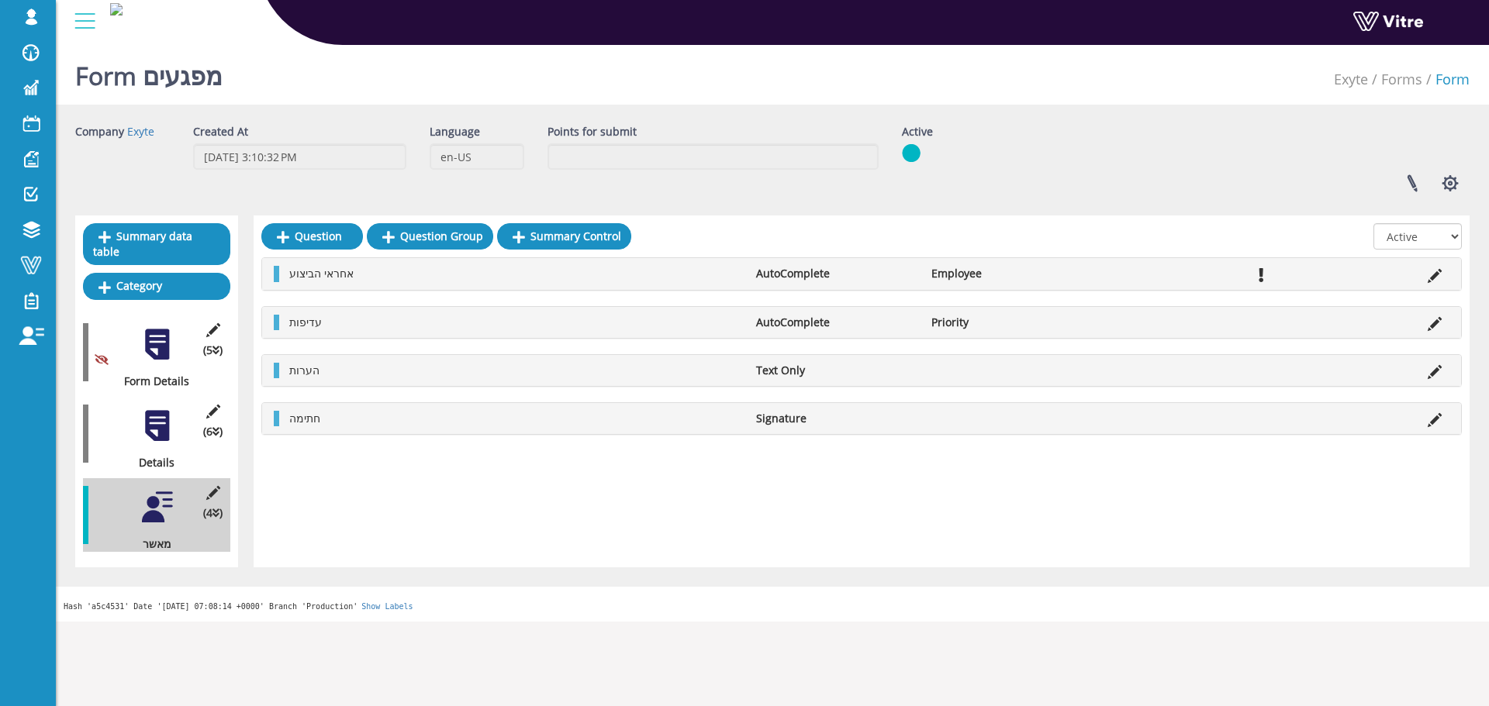
click at [168, 419] on div at bounding box center [157, 426] width 35 height 35
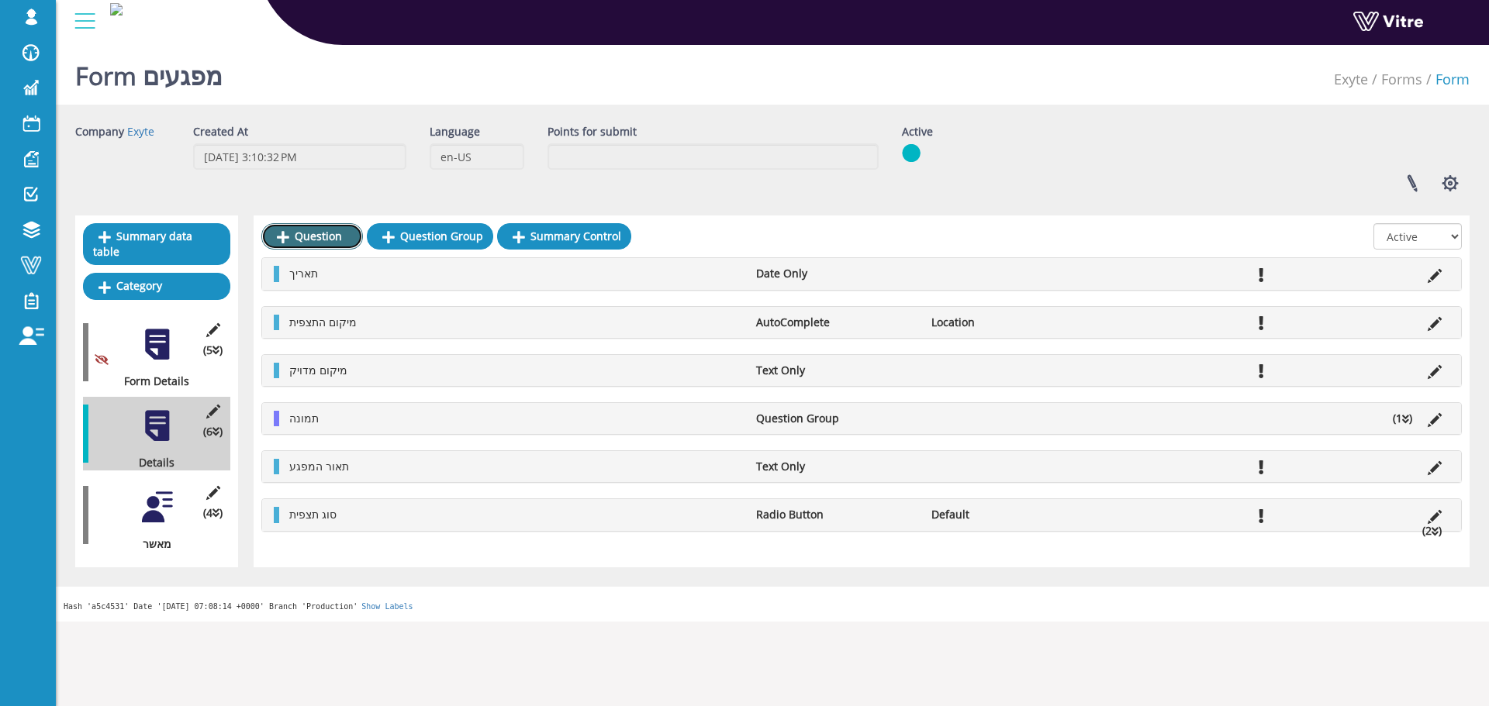
click at [338, 241] on link "Question" at bounding box center [312, 236] width 102 height 26
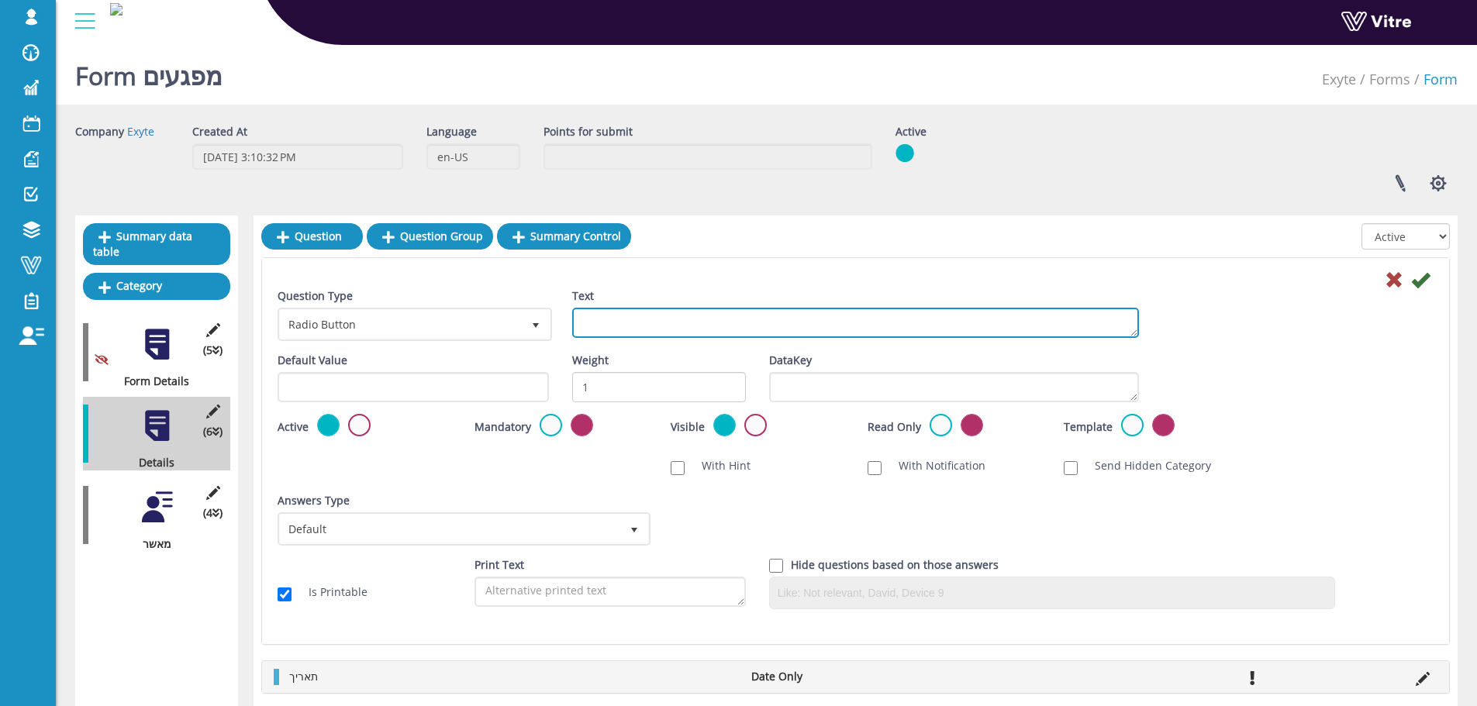
click at [639, 325] on textarea "Text" at bounding box center [855, 323] width 567 height 30
paste textarea "אחראי הביצוע"
type textarea "אחראי הביצוע"
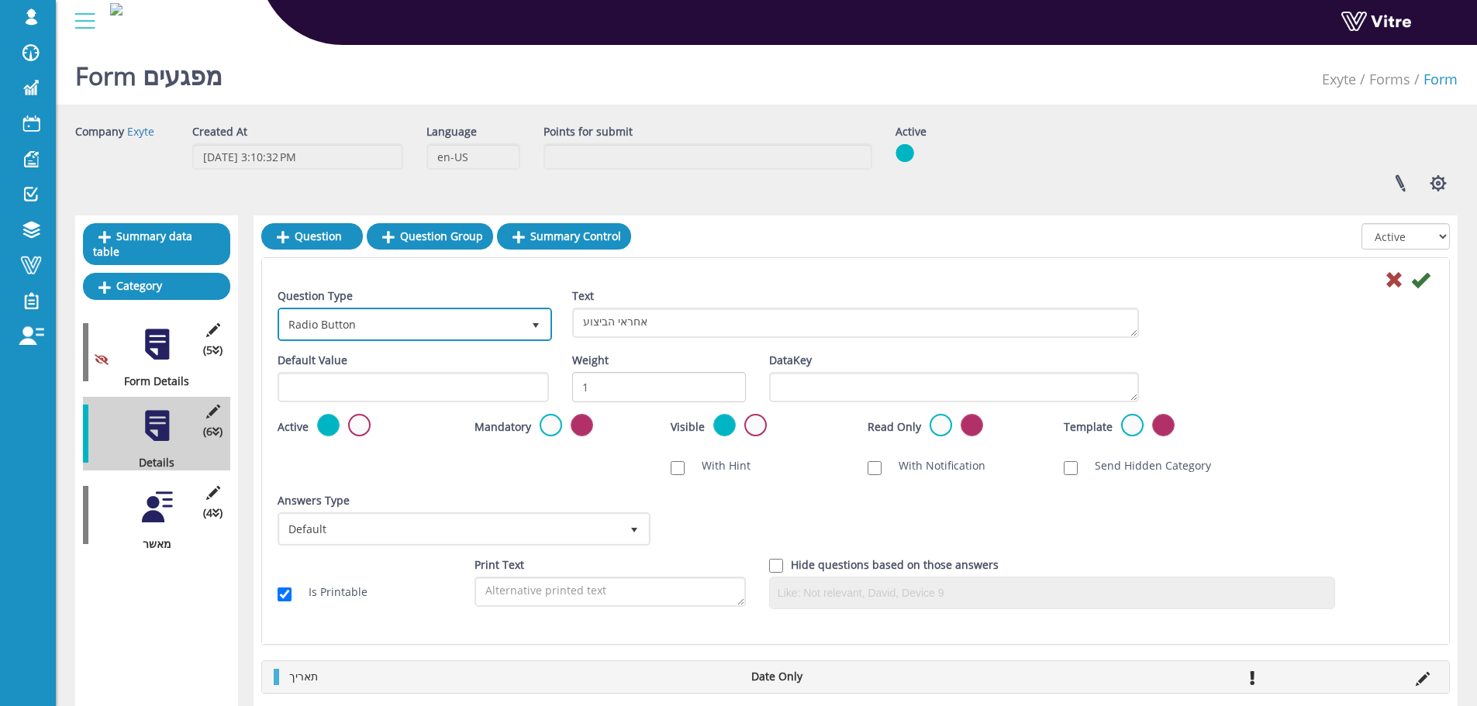
click at [441, 339] on span "Radio Button" at bounding box center [414, 323] width 271 height 29
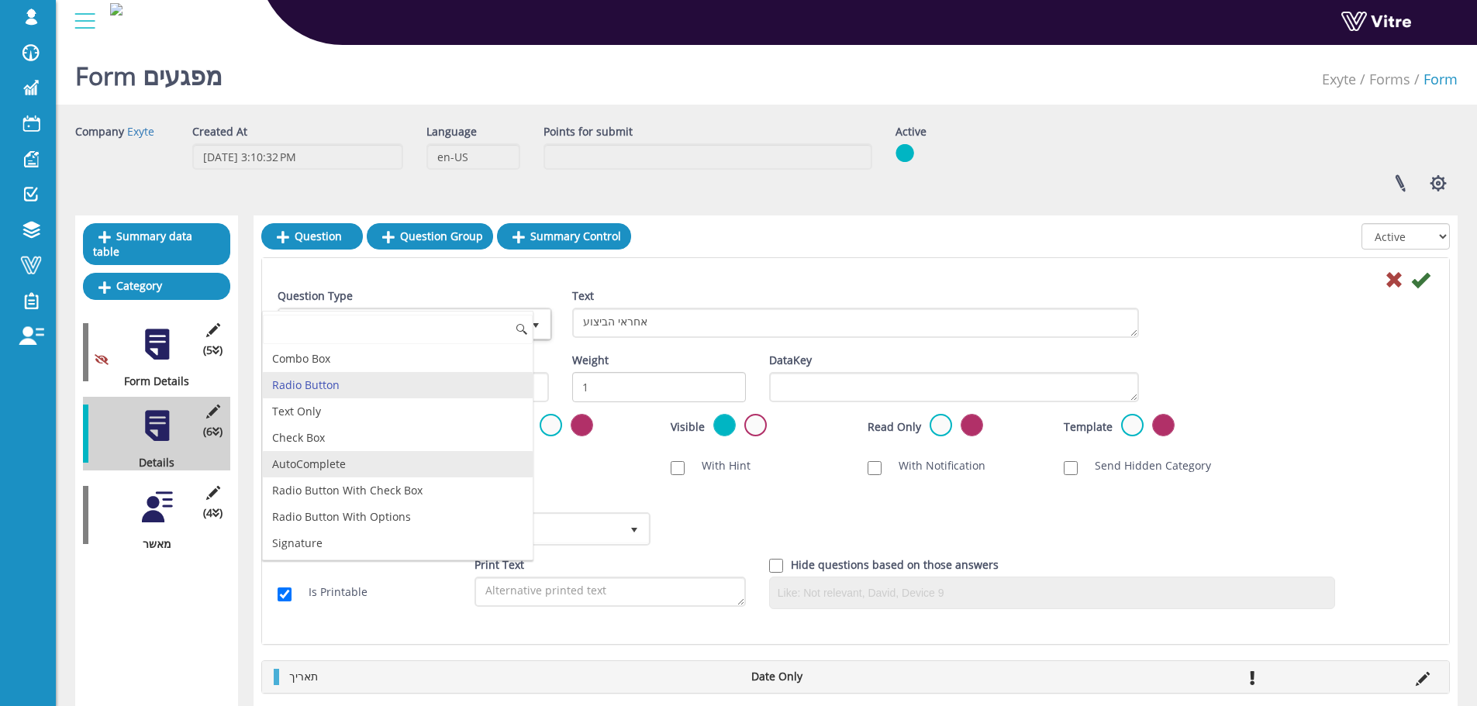
click at [336, 471] on li "AutoComplete" at bounding box center [398, 464] width 270 height 26
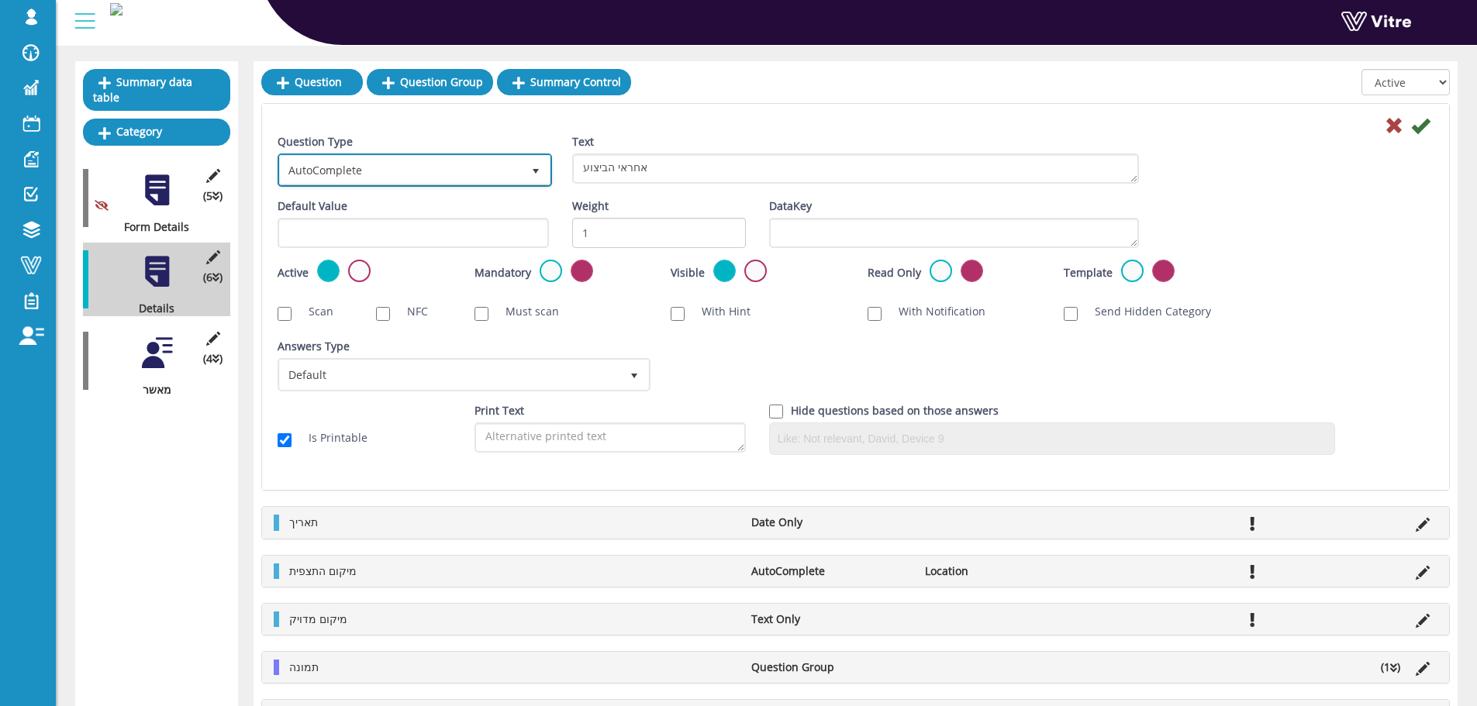
scroll to position [155, 0]
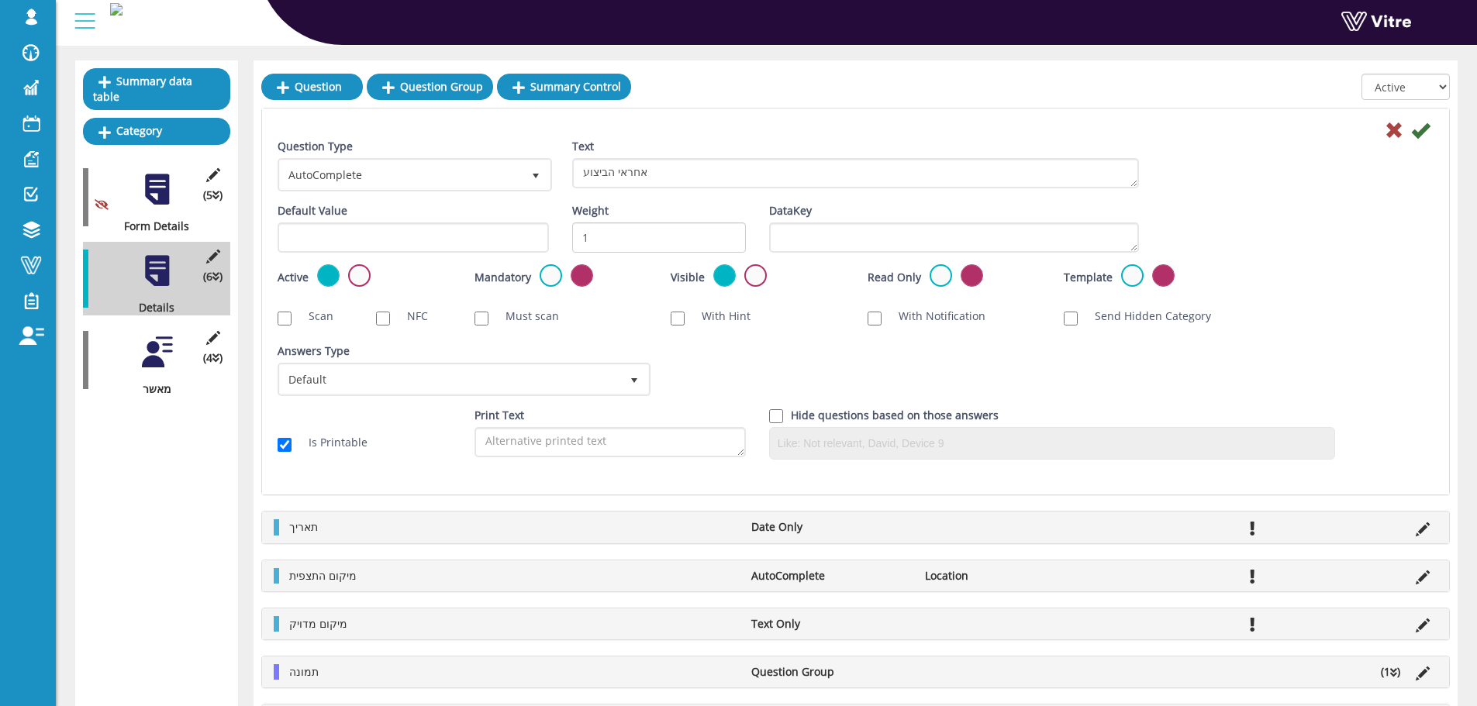
click at [474, 345] on div "Answers Type Default 0" at bounding box center [463, 369] width 370 height 53
click at [466, 371] on span "Default" at bounding box center [450, 379] width 340 height 28
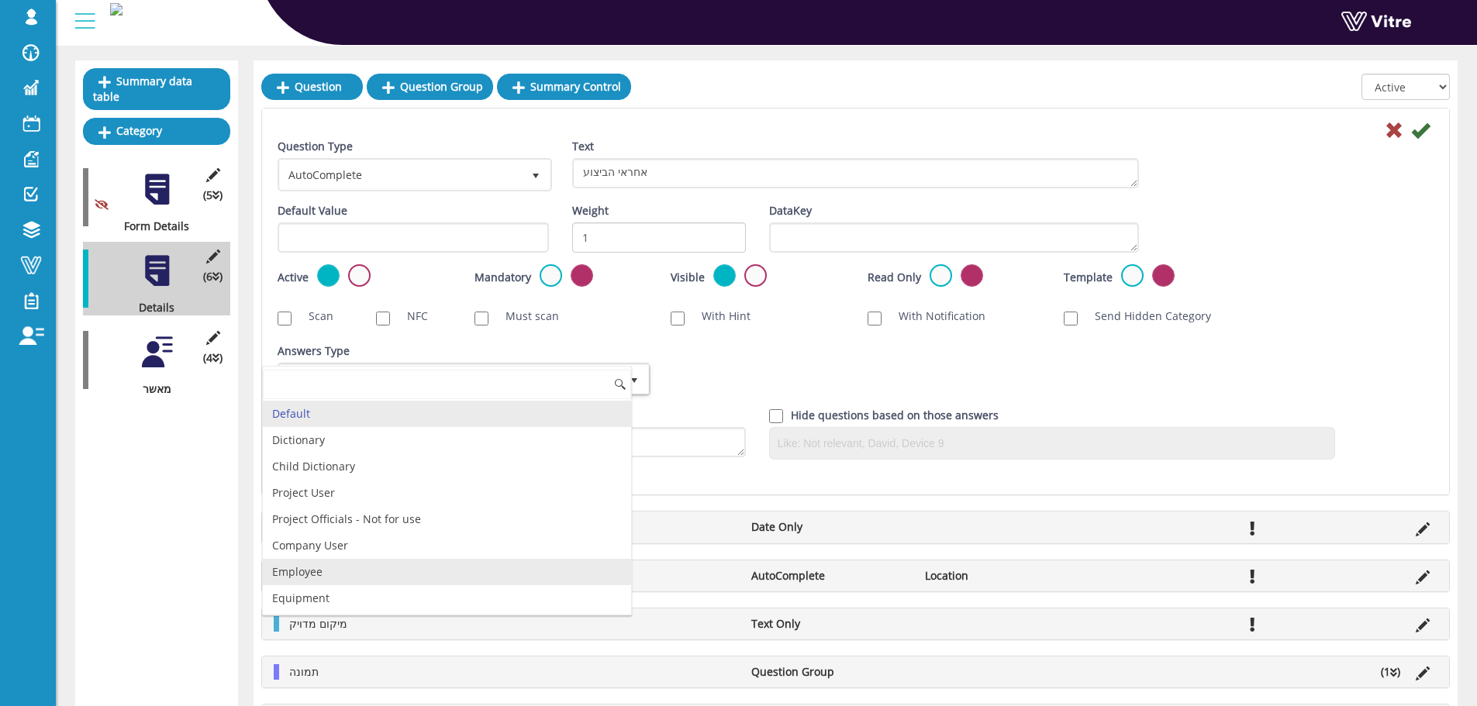
click at [333, 565] on li "Employee" at bounding box center [447, 572] width 368 height 26
checkbox input "true"
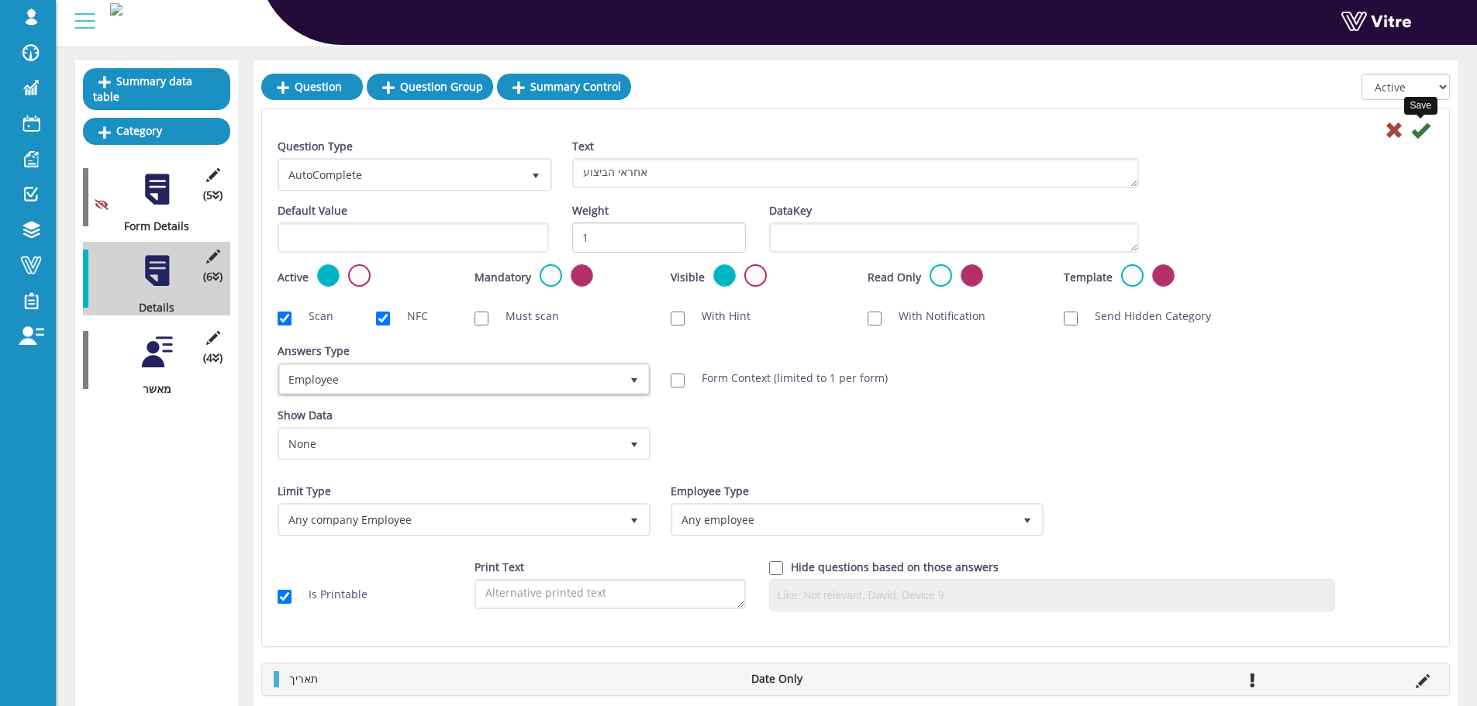
click at [1426, 129] on icon at bounding box center [1420, 130] width 19 height 19
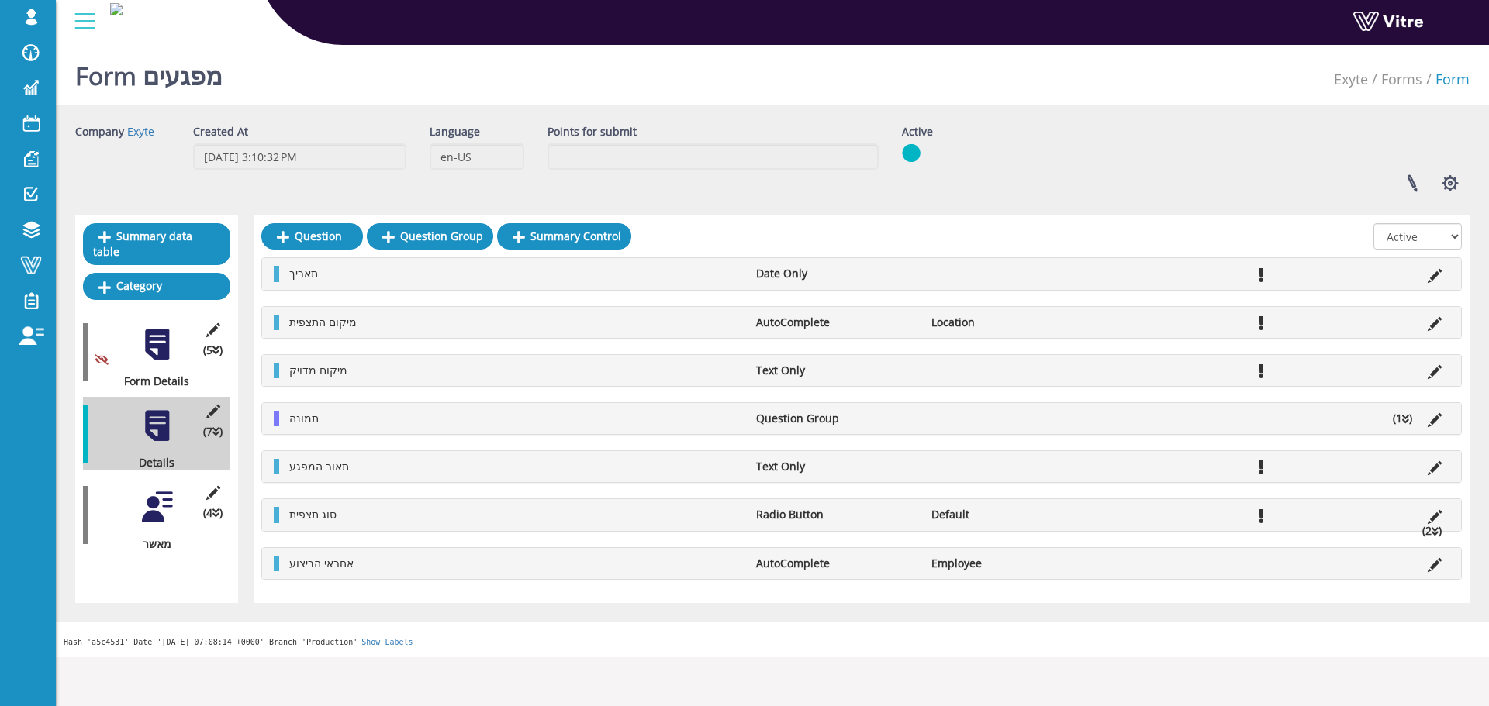
click at [169, 512] on div "(4 ) מאשר" at bounding box center [156, 515] width 147 height 74
click at [164, 498] on div at bounding box center [157, 507] width 35 height 35
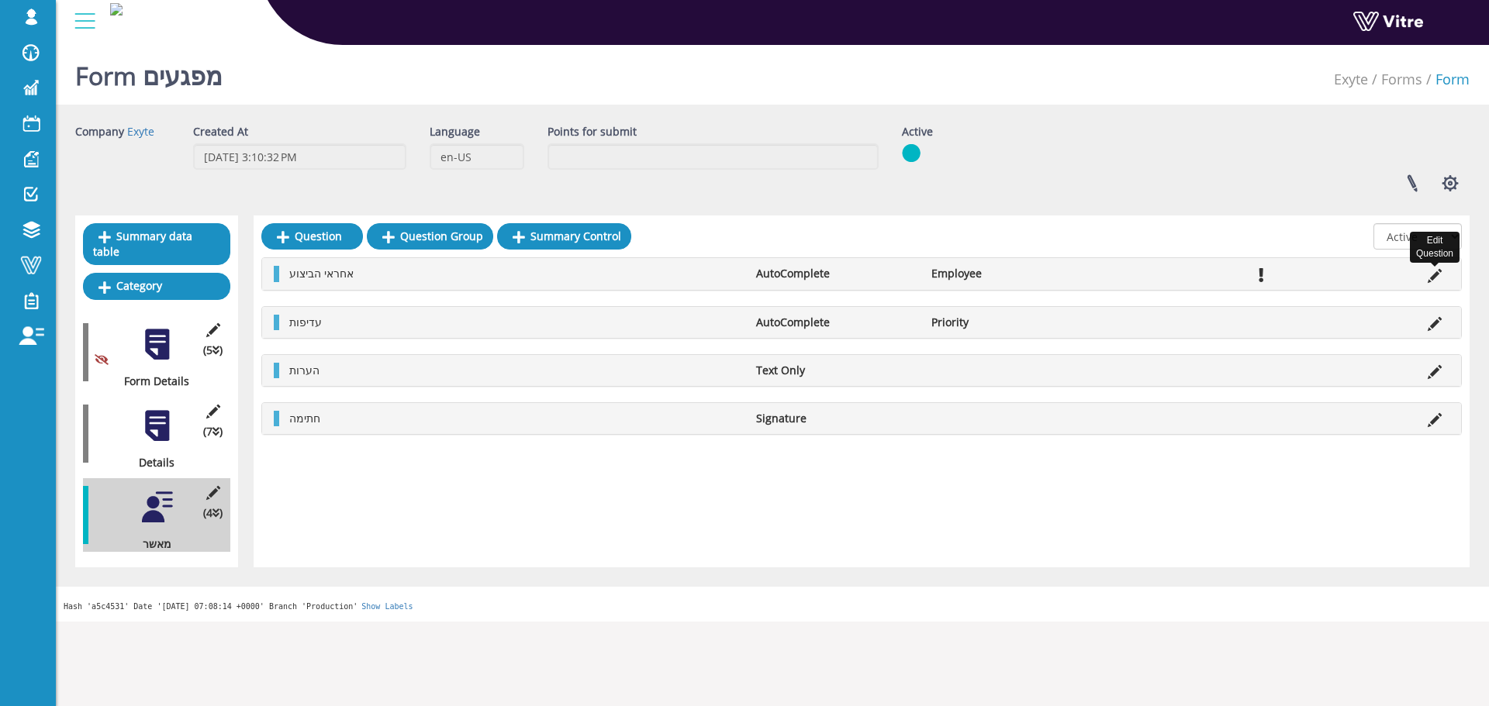
click at [1435, 274] on icon at bounding box center [1434, 276] width 14 height 14
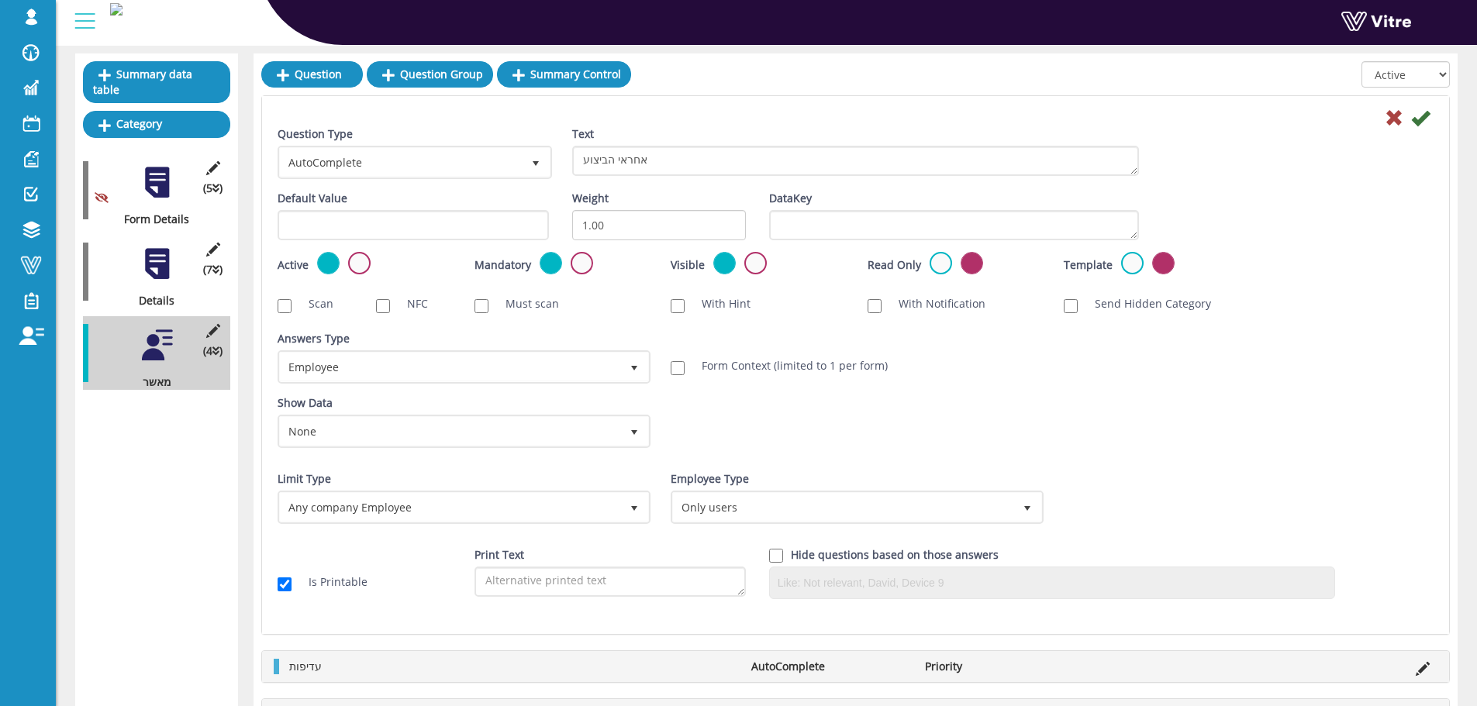
scroll to position [310, 0]
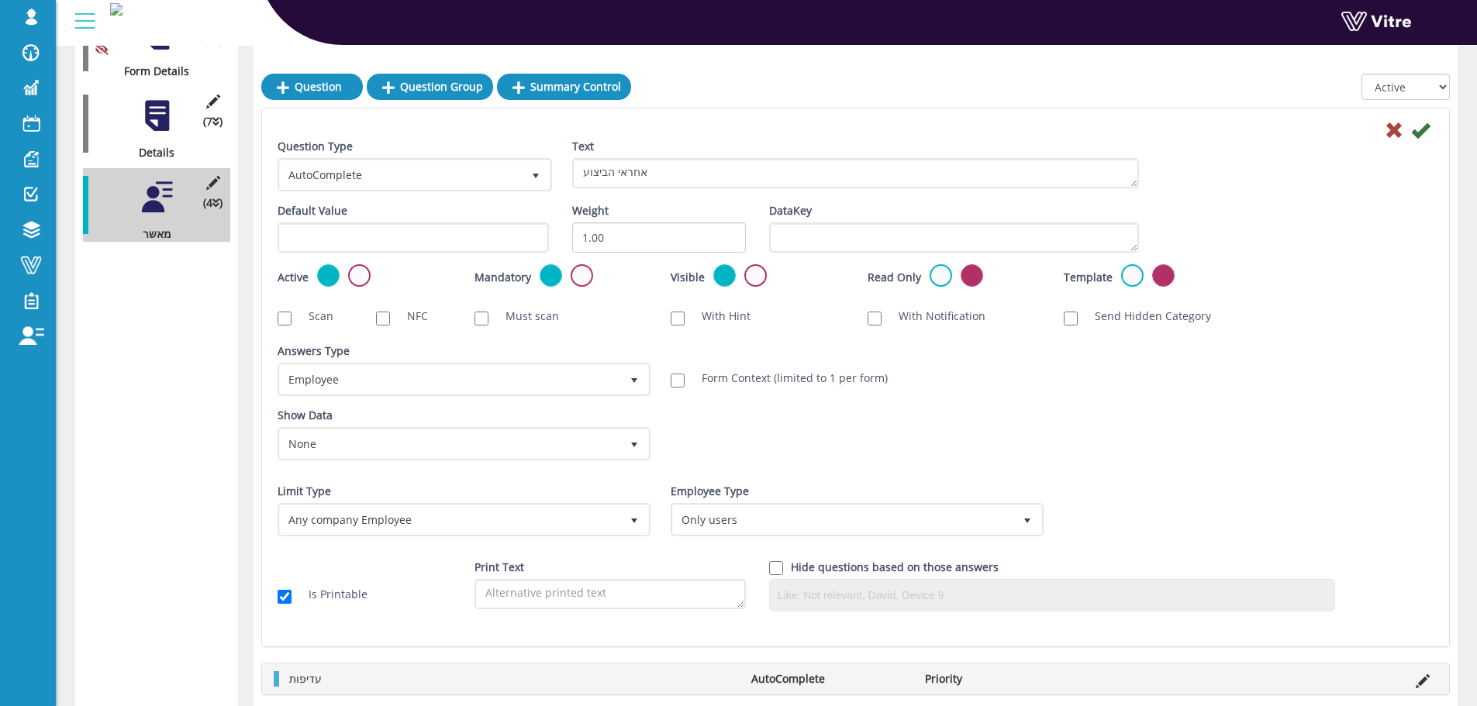
click at [149, 108] on div at bounding box center [157, 115] width 35 height 35
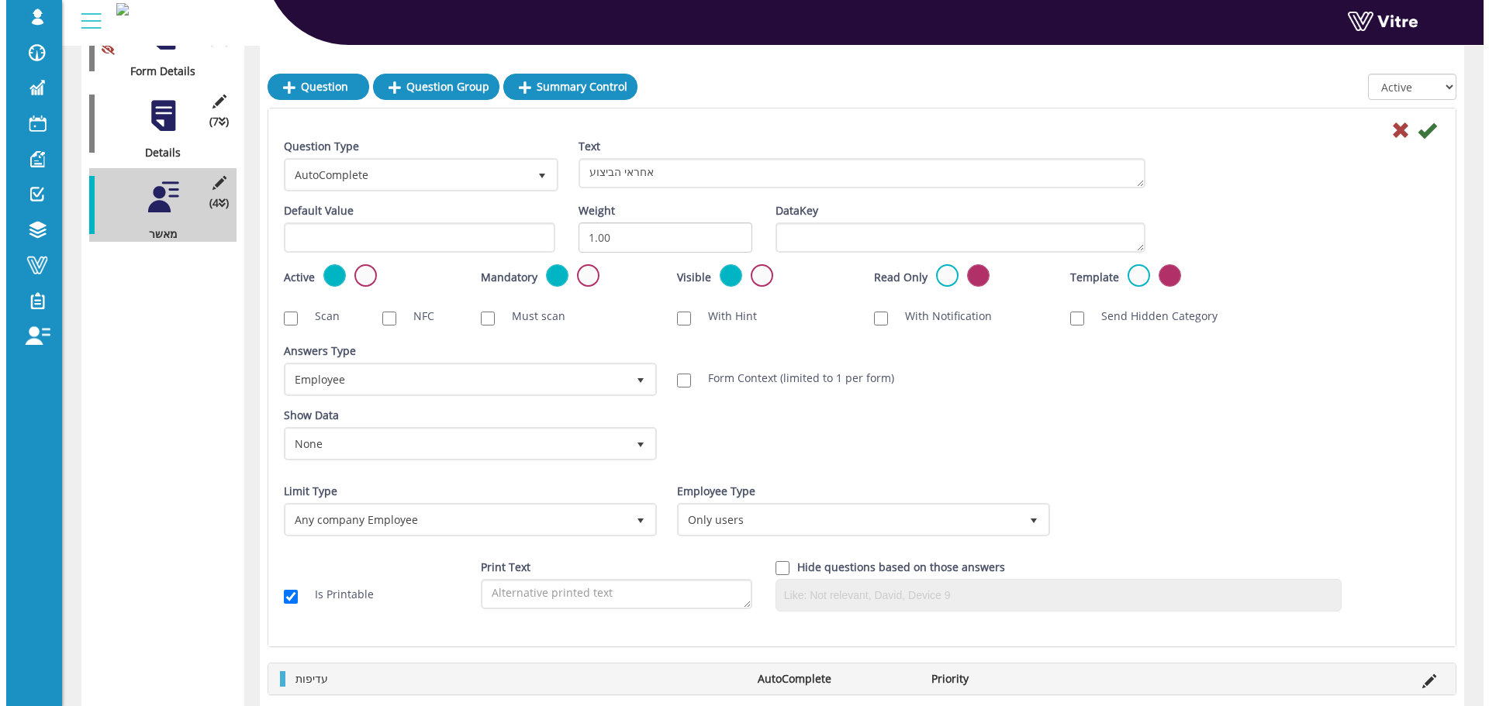
scroll to position [0, 0]
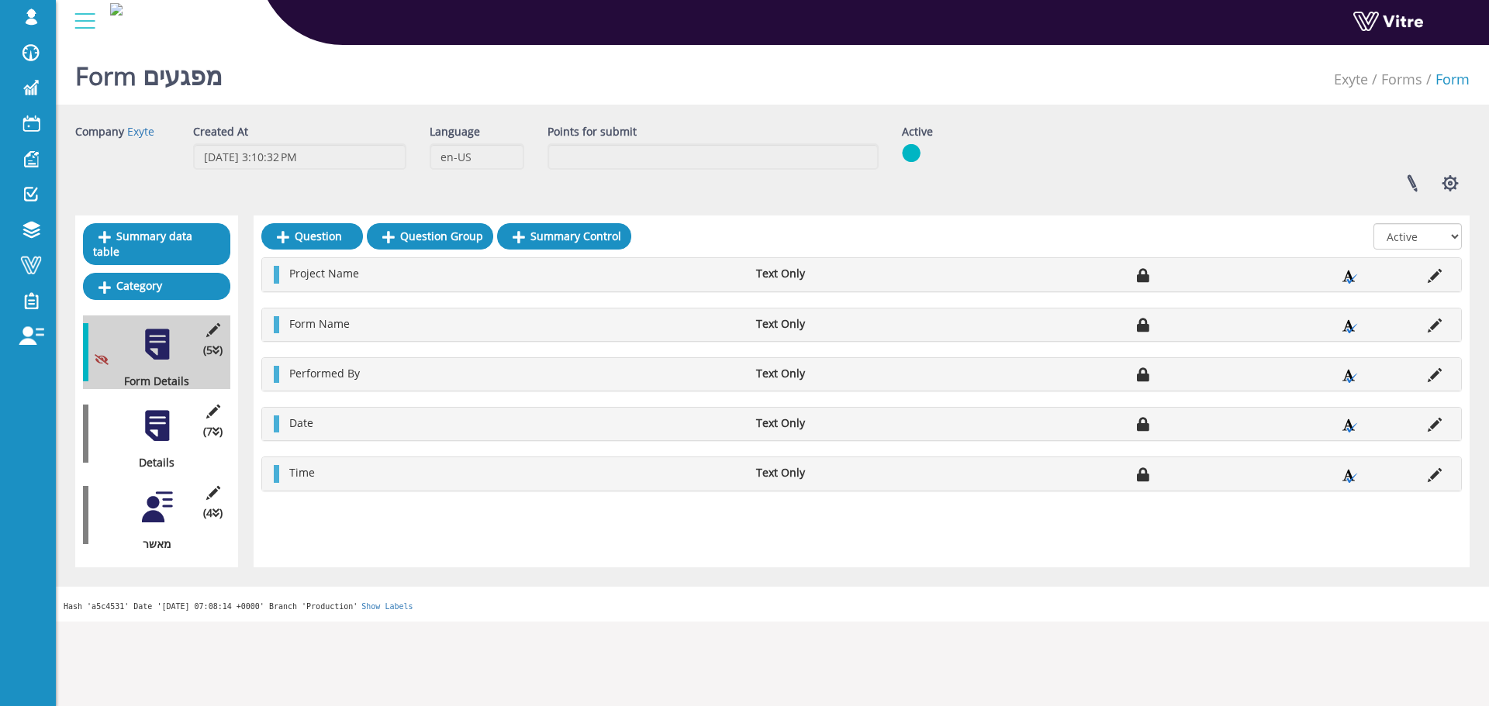
click at [150, 416] on div at bounding box center [157, 426] width 35 height 35
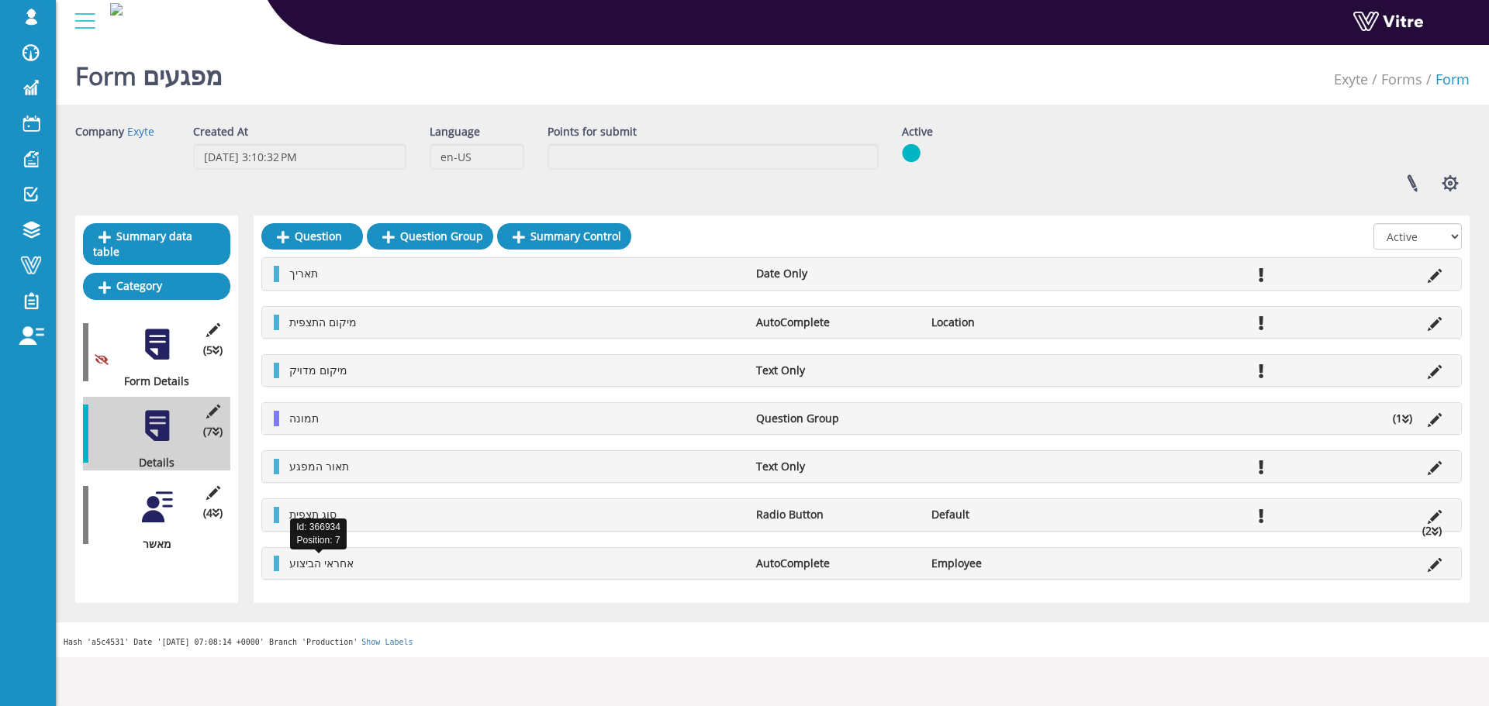
click at [337, 567] on span "אחראי הביצוע" at bounding box center [321, 563] width 64 height 15
click at [1439, 568] on icon at bounding box center [1434, 565] width 14 height 14
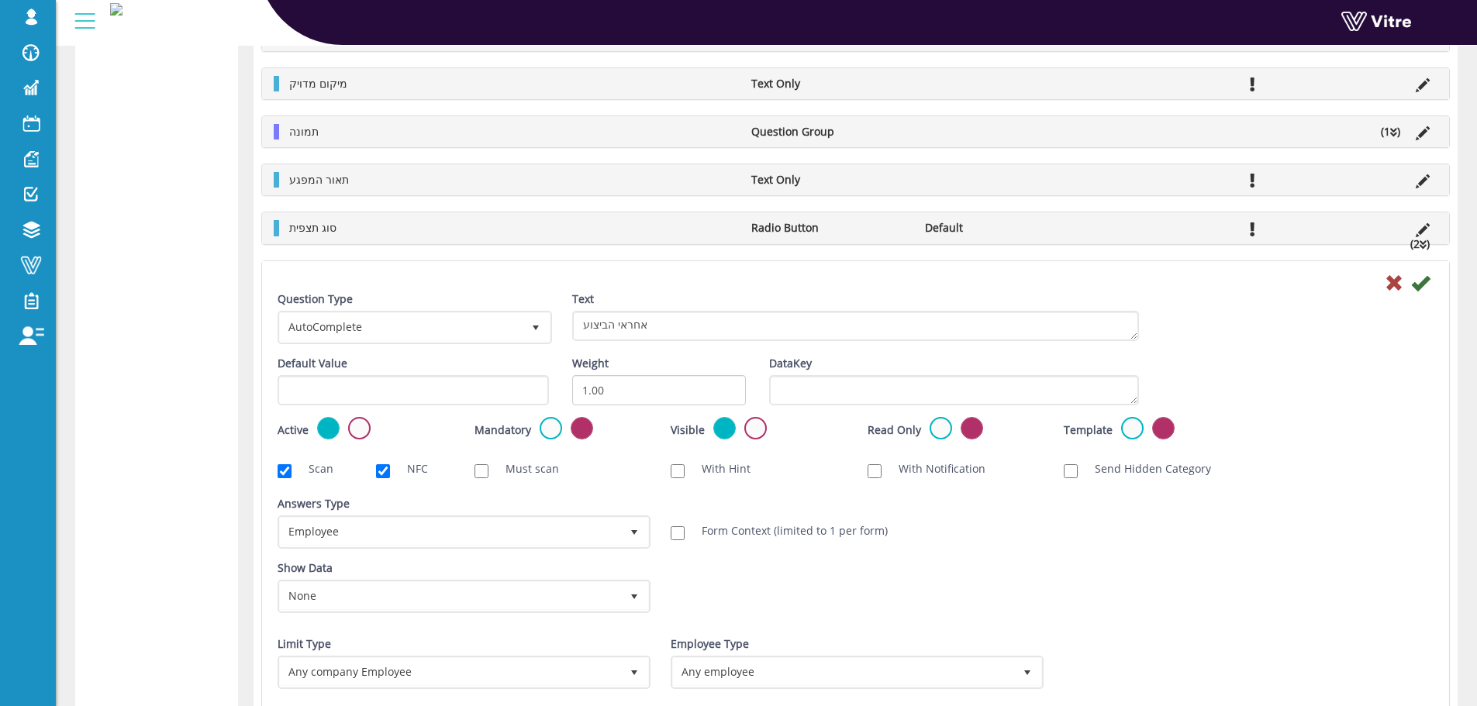
scroll to position [543, 0]
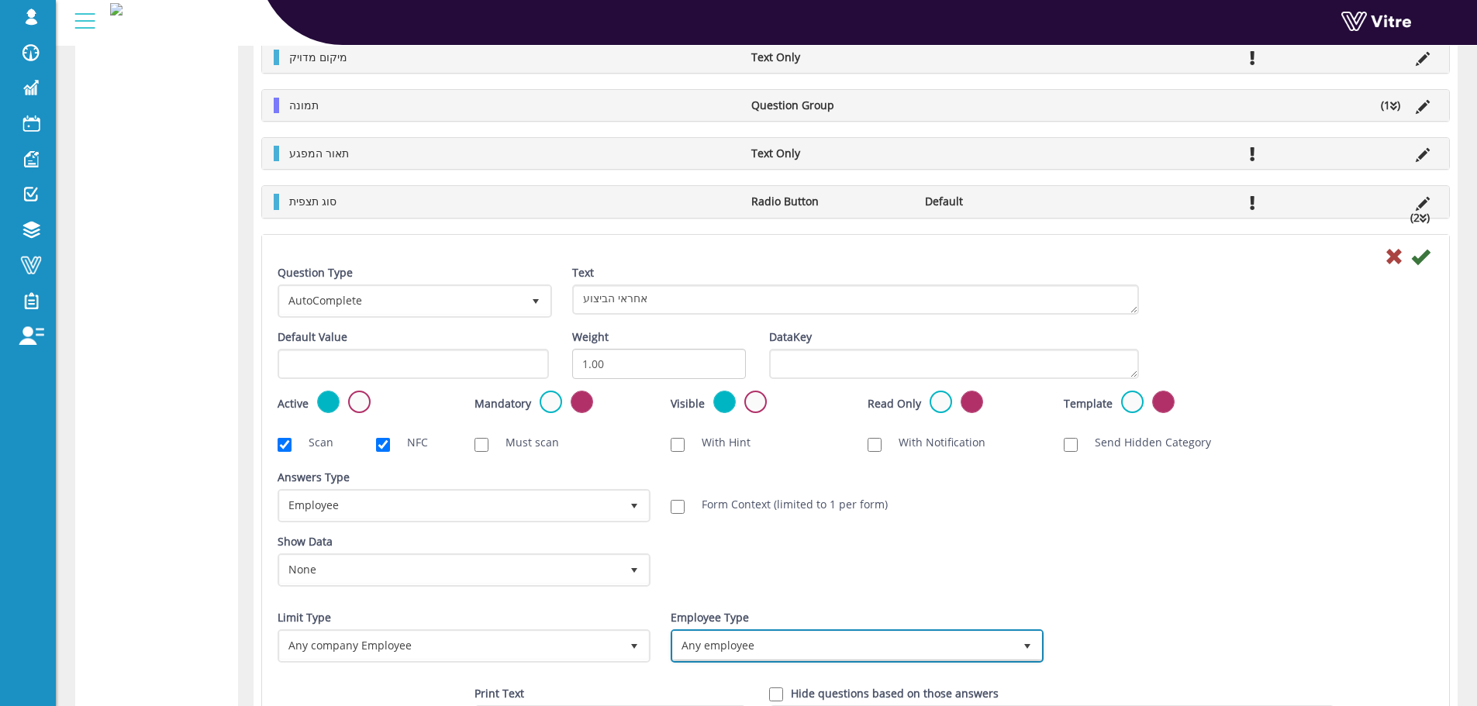
click at [874, 639] on span "Any employee" at bounding box center [843, 646] width 340 height 28
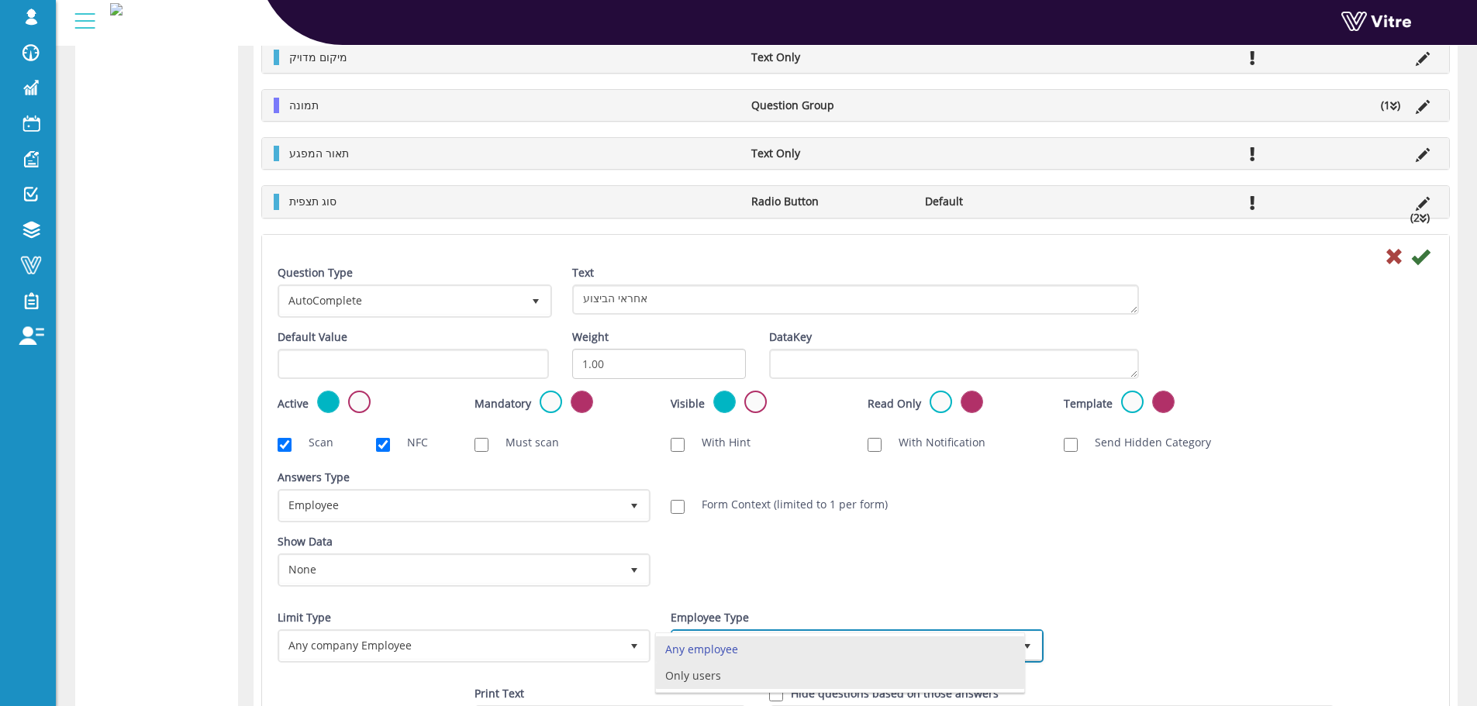
click at [823, 682] on li "Only users" at bounding box center [840, 676] width 368 height 26
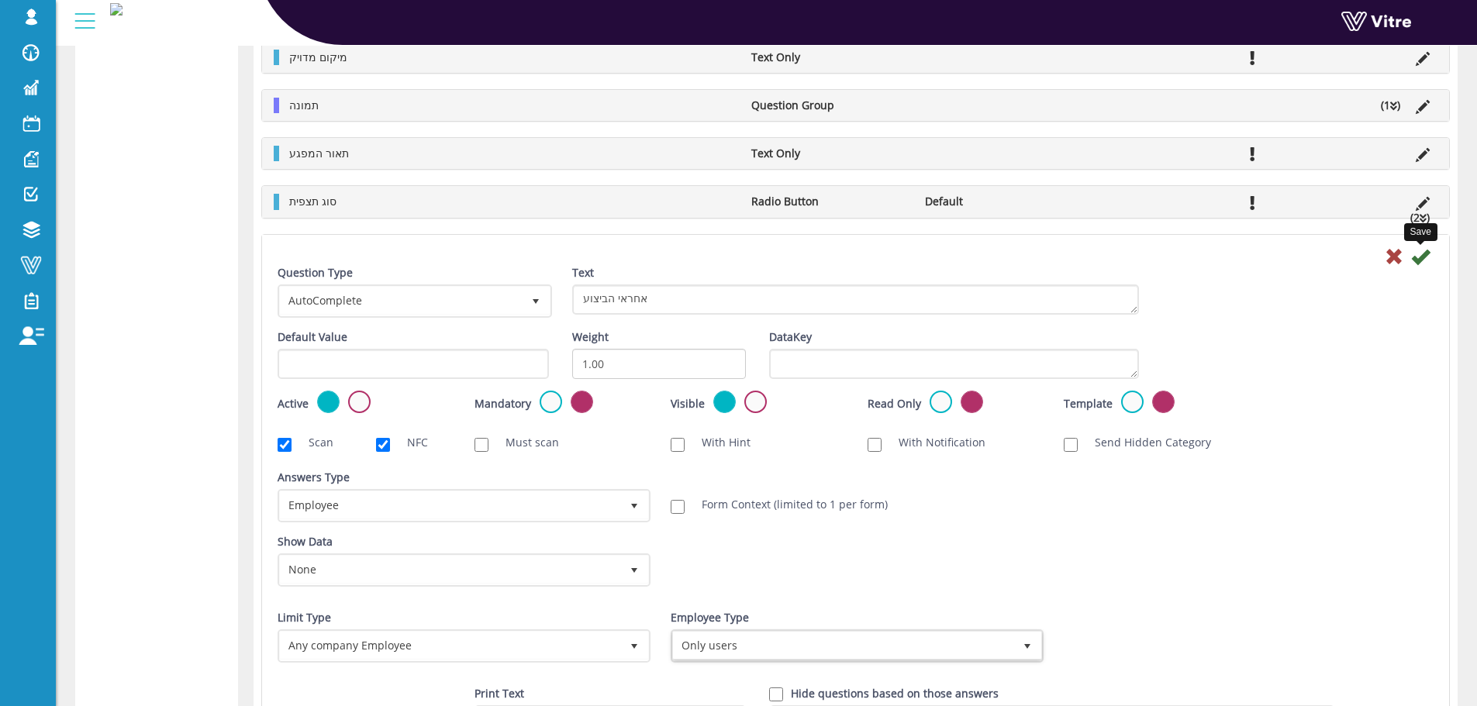
click at [1417, 262] on icon at bounding box center [1420, 256] width 19 height 19
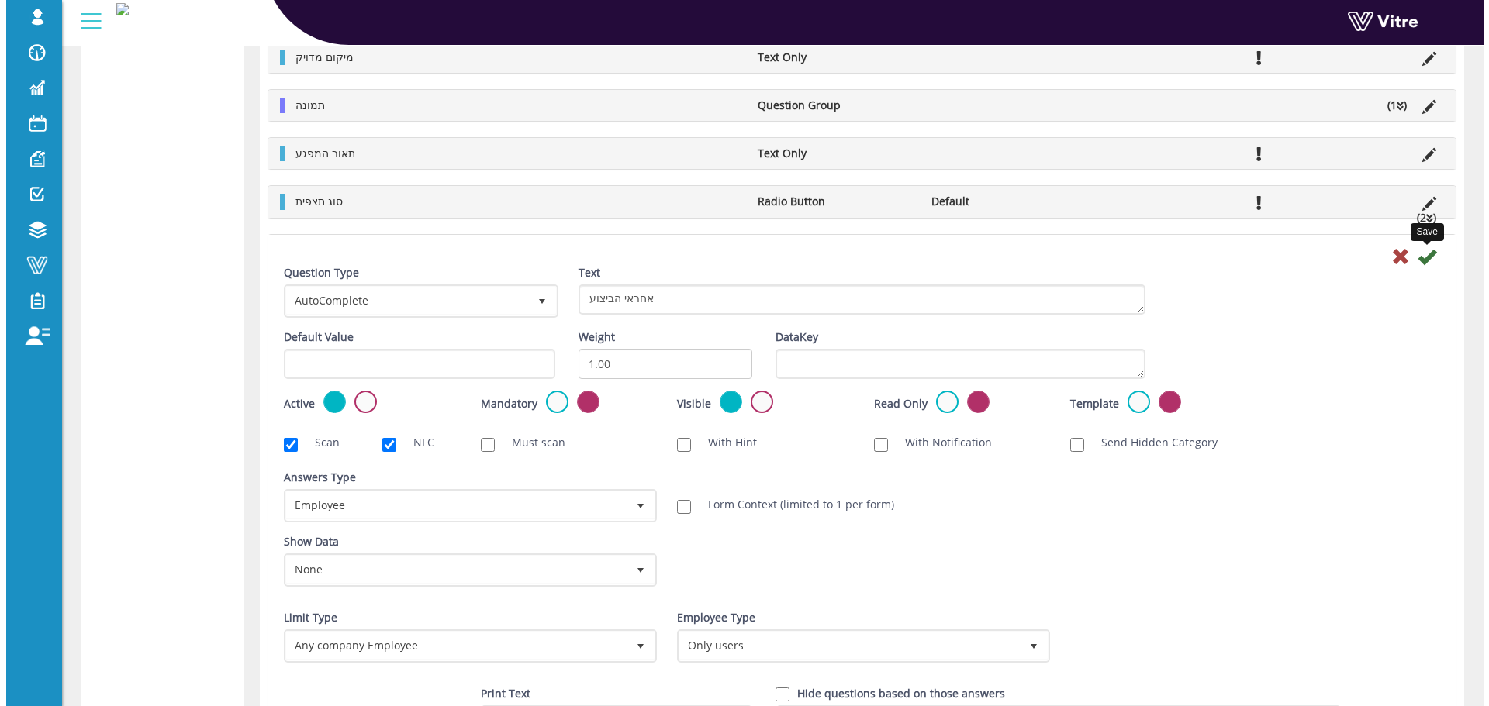
scroll to position [0, 0]
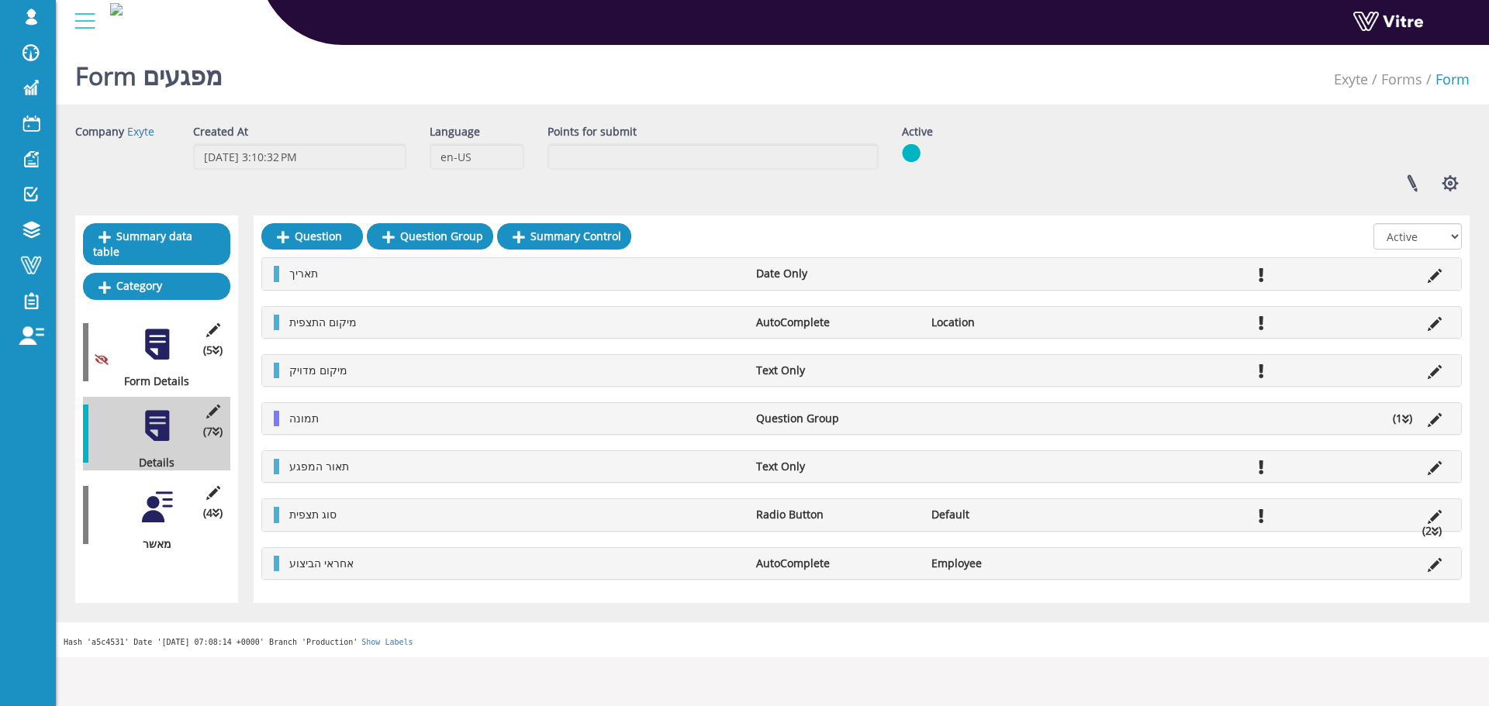
click at [206, 486] on icon at bounding box center [212, 493] width 19 height 14
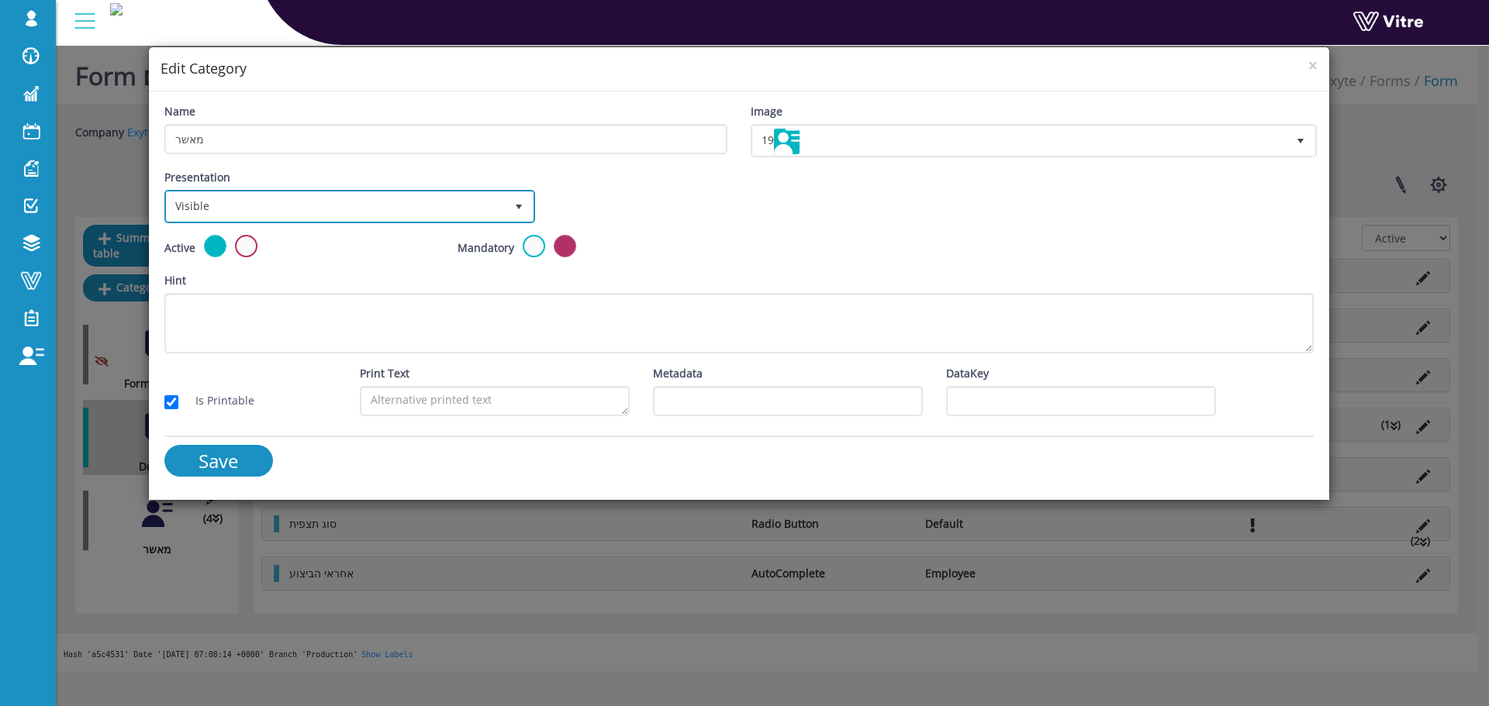
click at [270, 218] on span "Visible" at bounding box center [336, 206] width 338 height 28
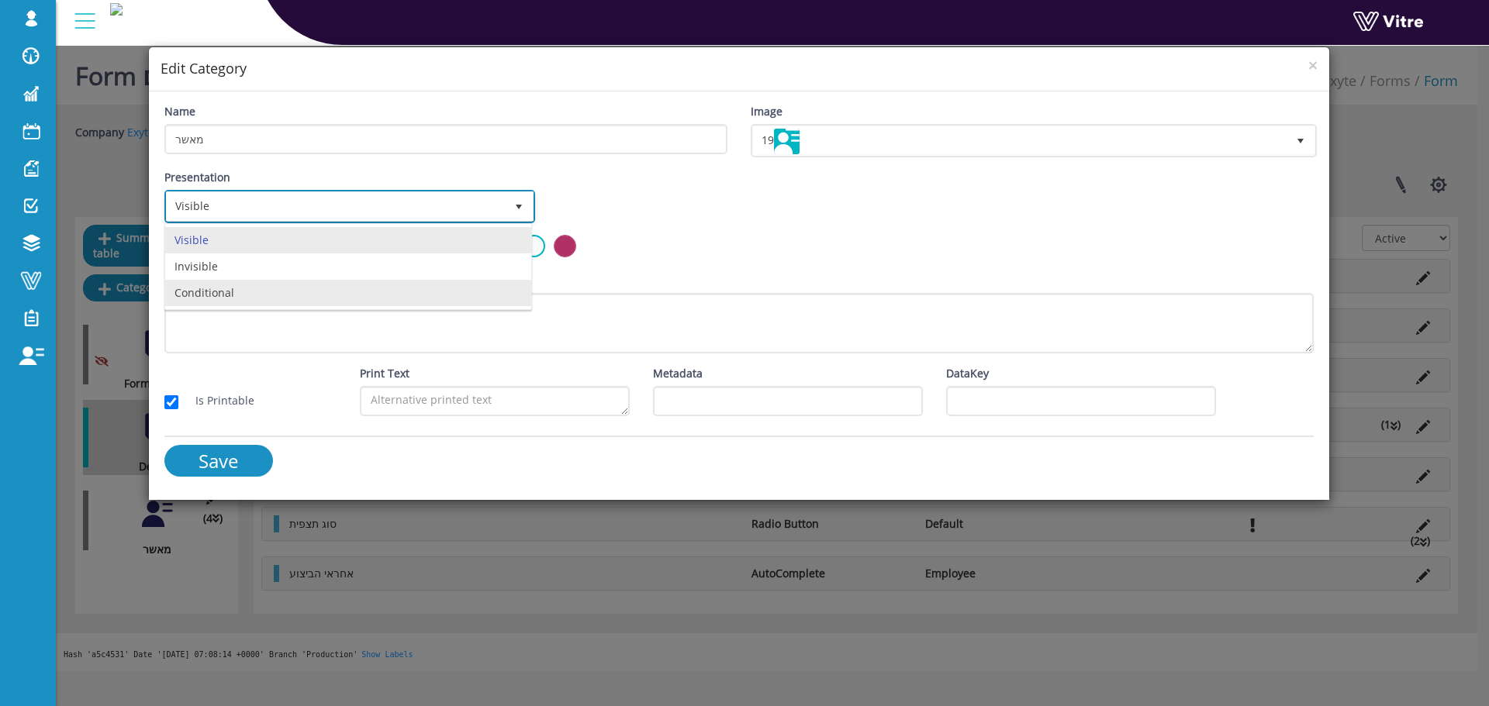
click at [235, 287] on li "Conditional" at bounding box center [348, 293] width 366 height 26
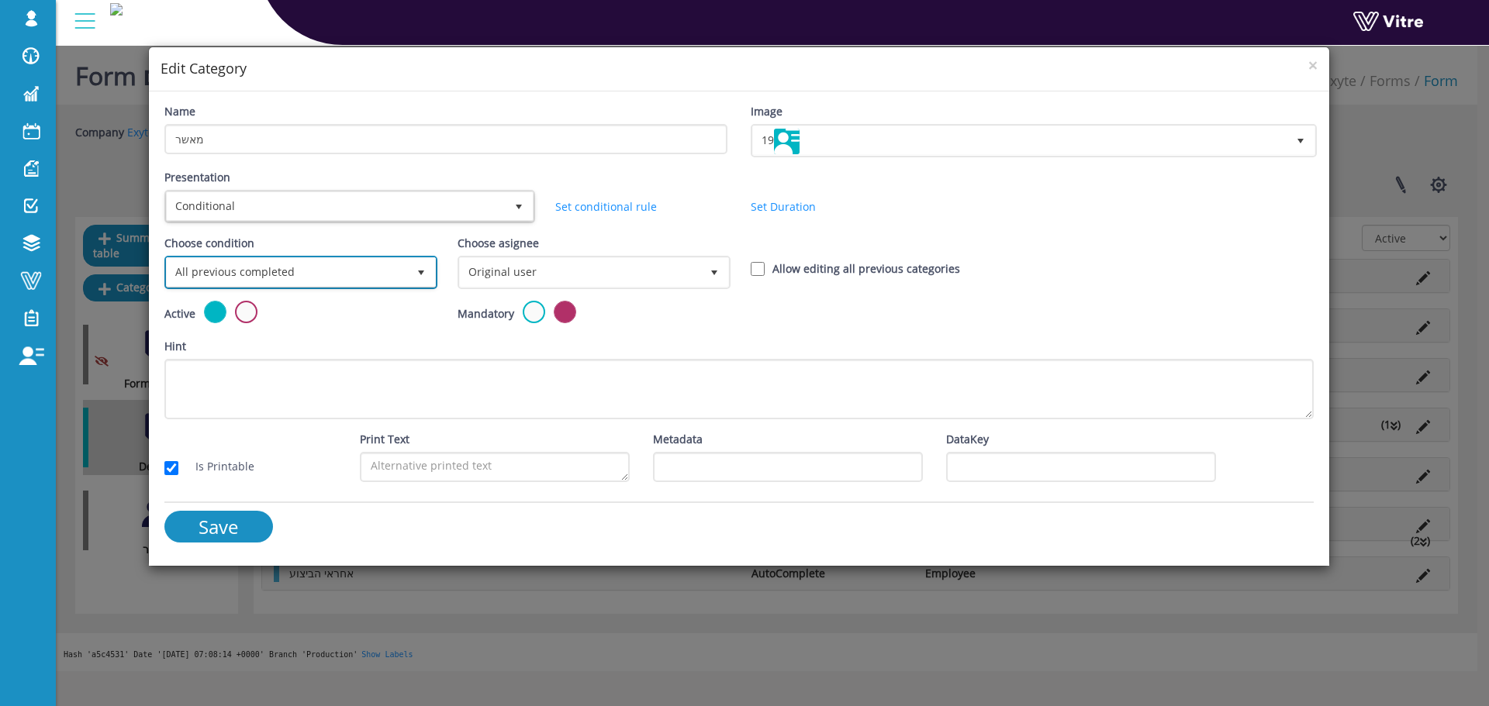
click at [288, 265] on span "All previous completed" at bounding box center [287, 272] width 240 height 28
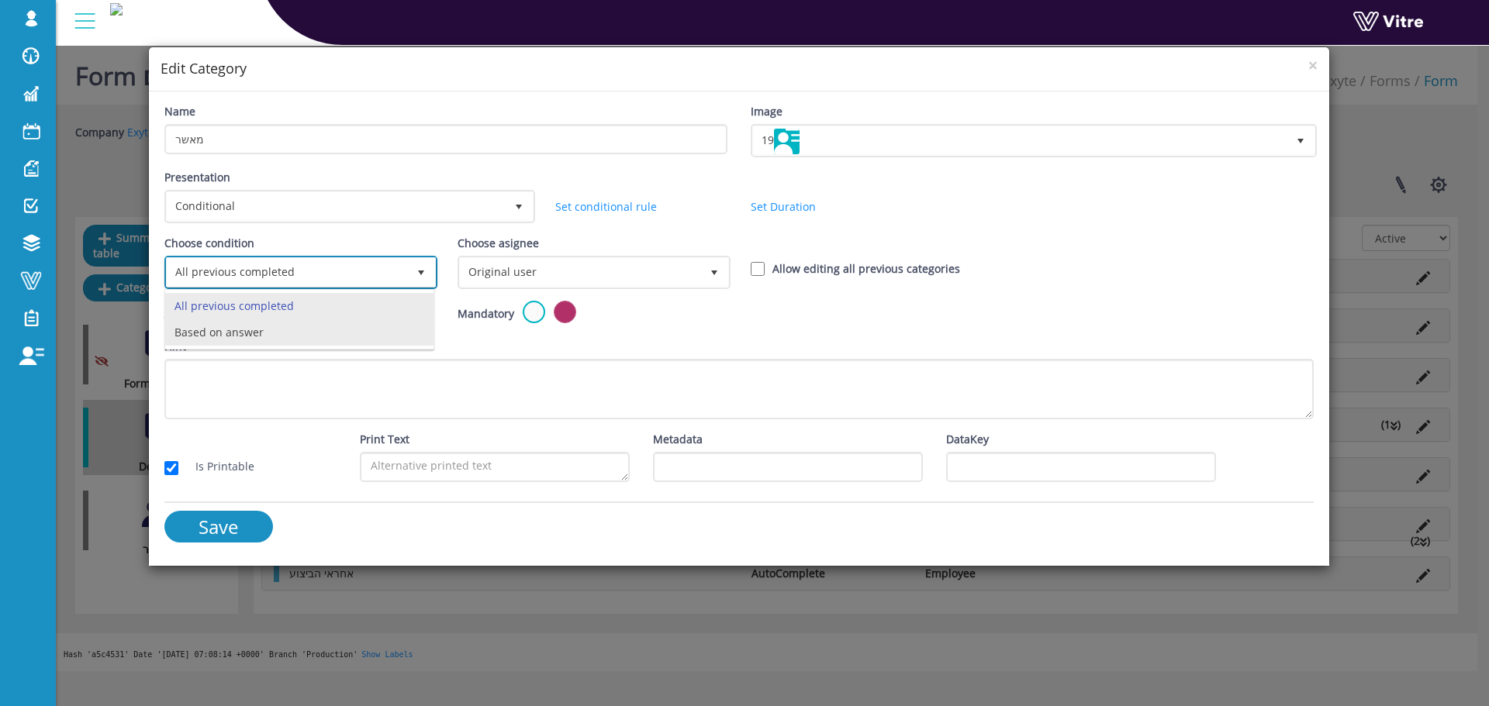
click at [249, 337] on li "Based on answer" at bounding box center [299, 332] width 268 height 26
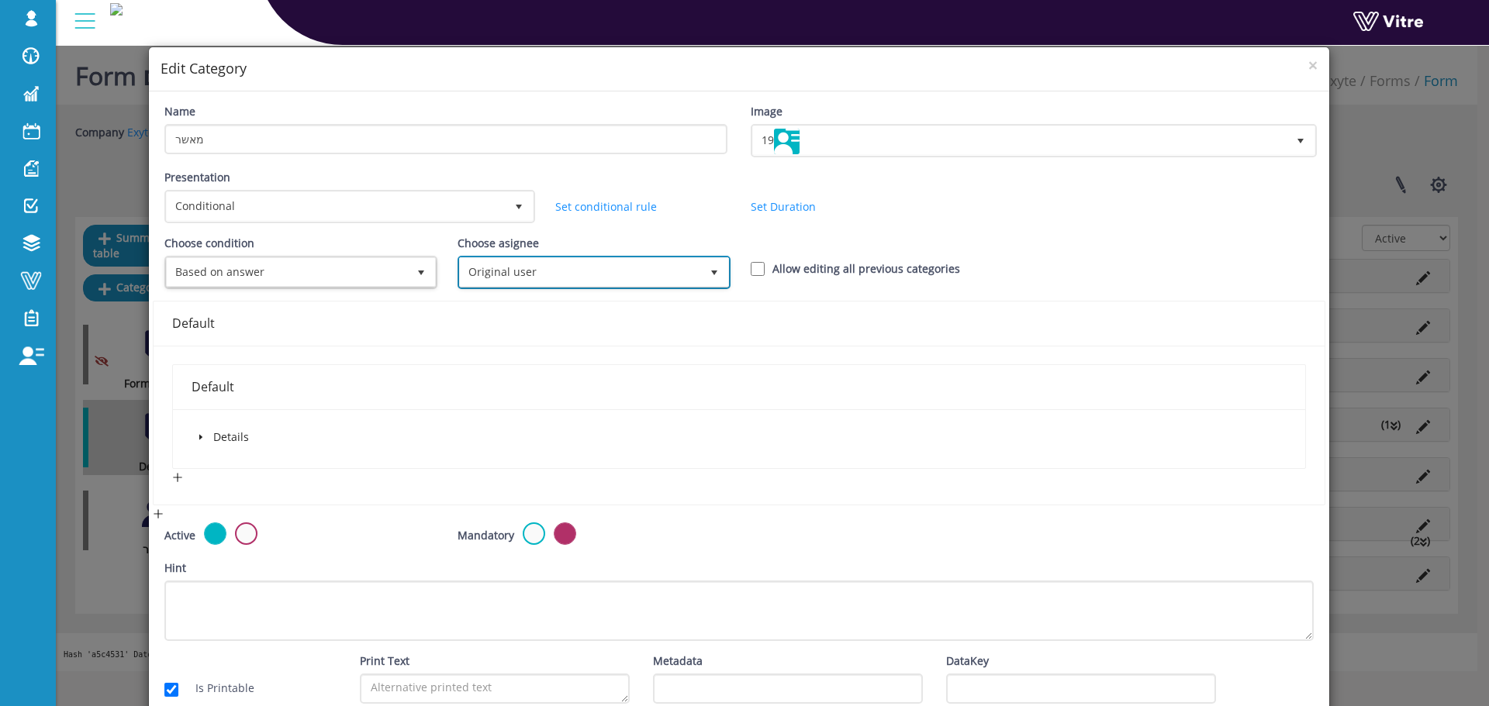
click at [503, 276] on span "Original user" at bounding box center [580, 272] width 240 height 28
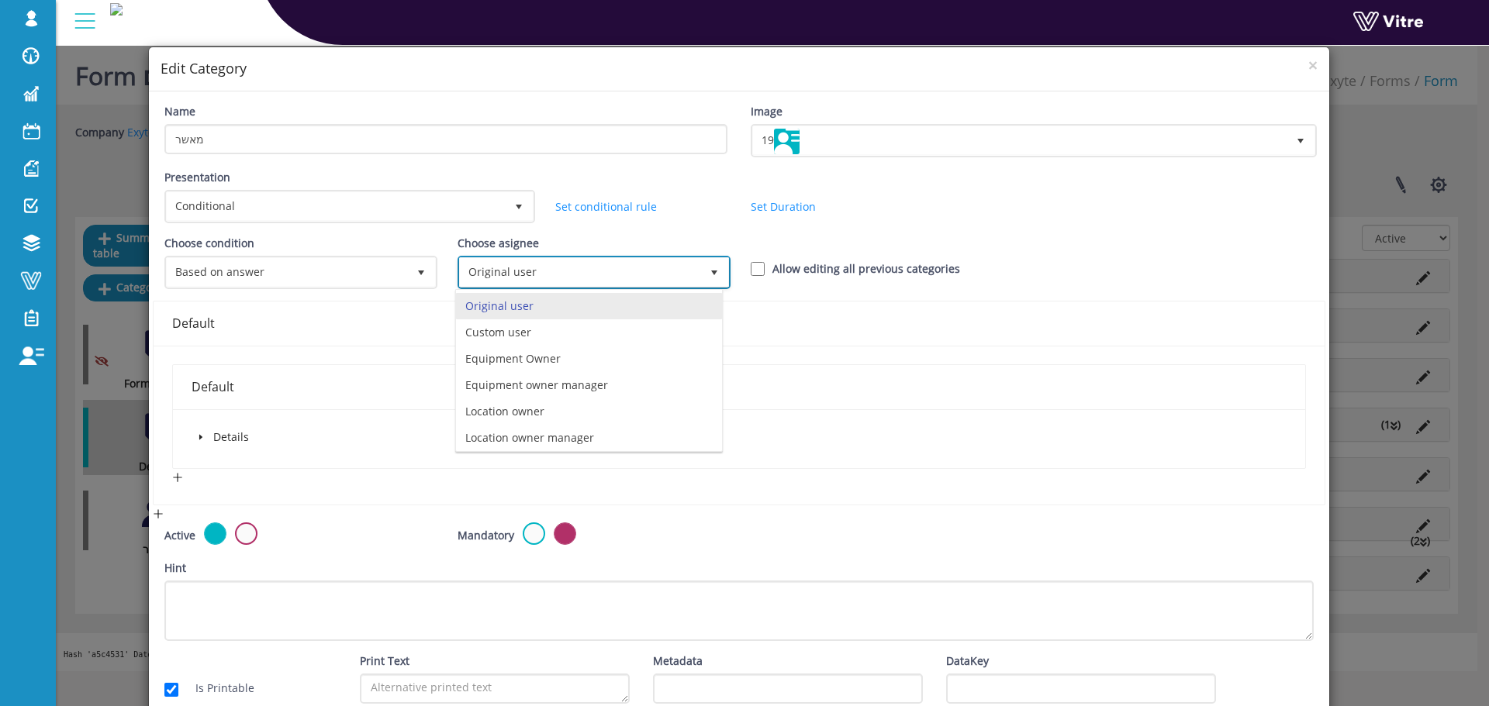
click at [503, 276] on span "Original user" at bounding box center [580, 272] width 240 height 28
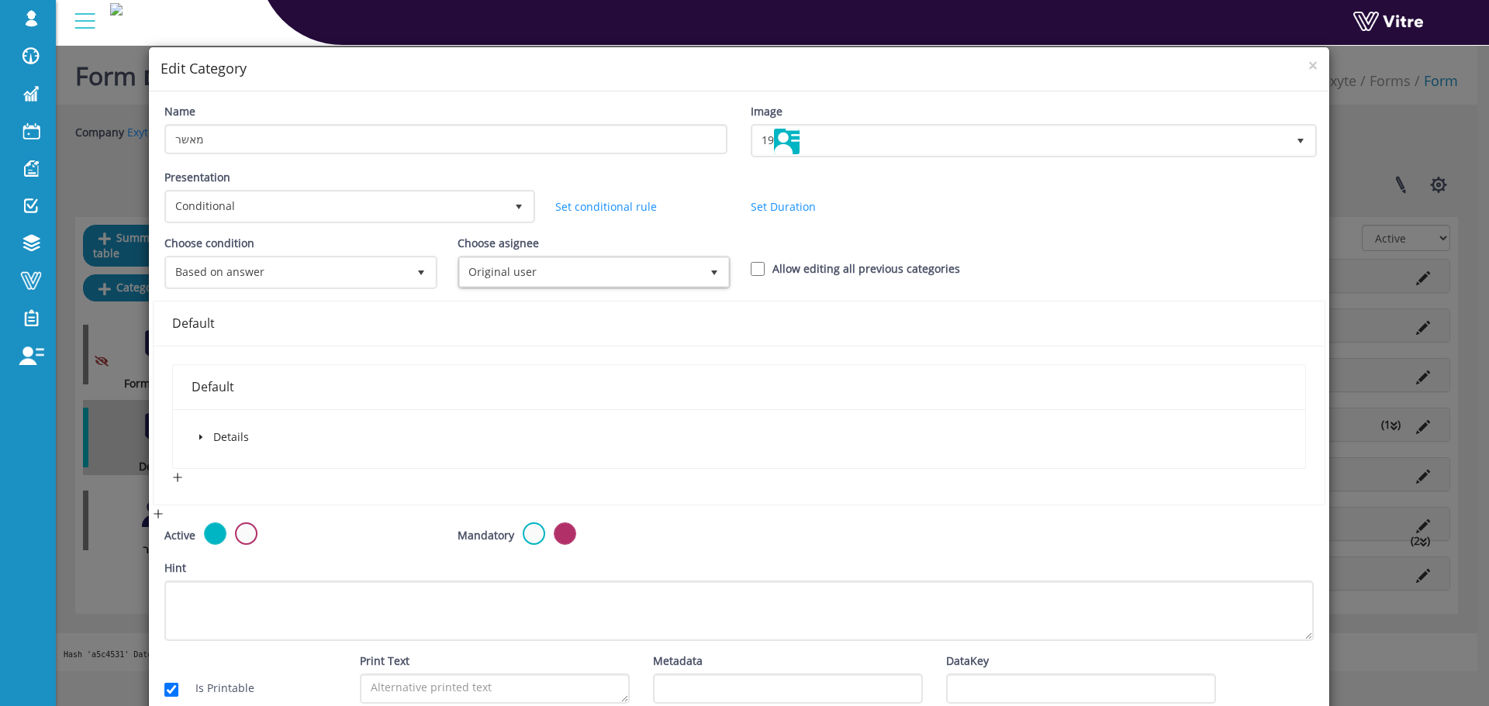
click at [197, 439] on icon "caret-down" at bounding box center [201, 437] width 8 height 8
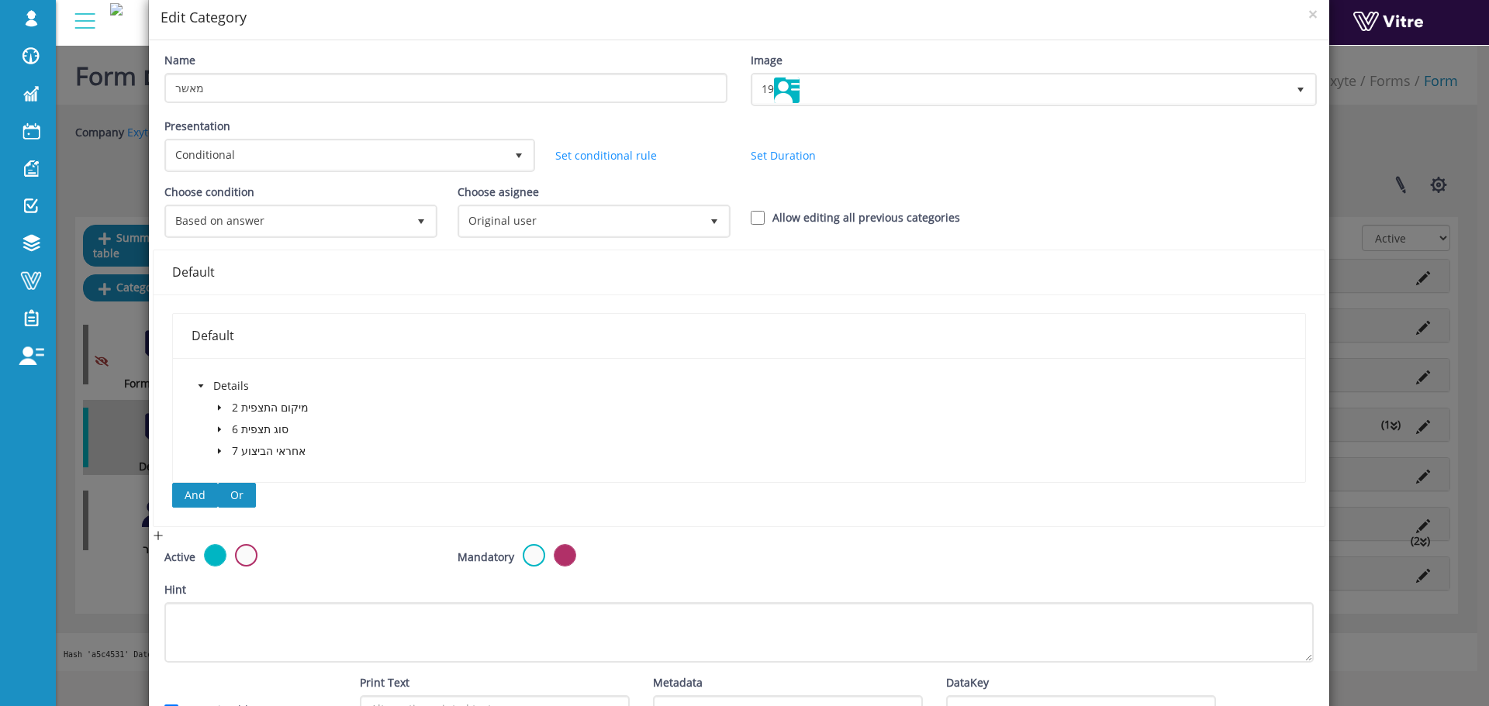
scroll to position [78, 0]
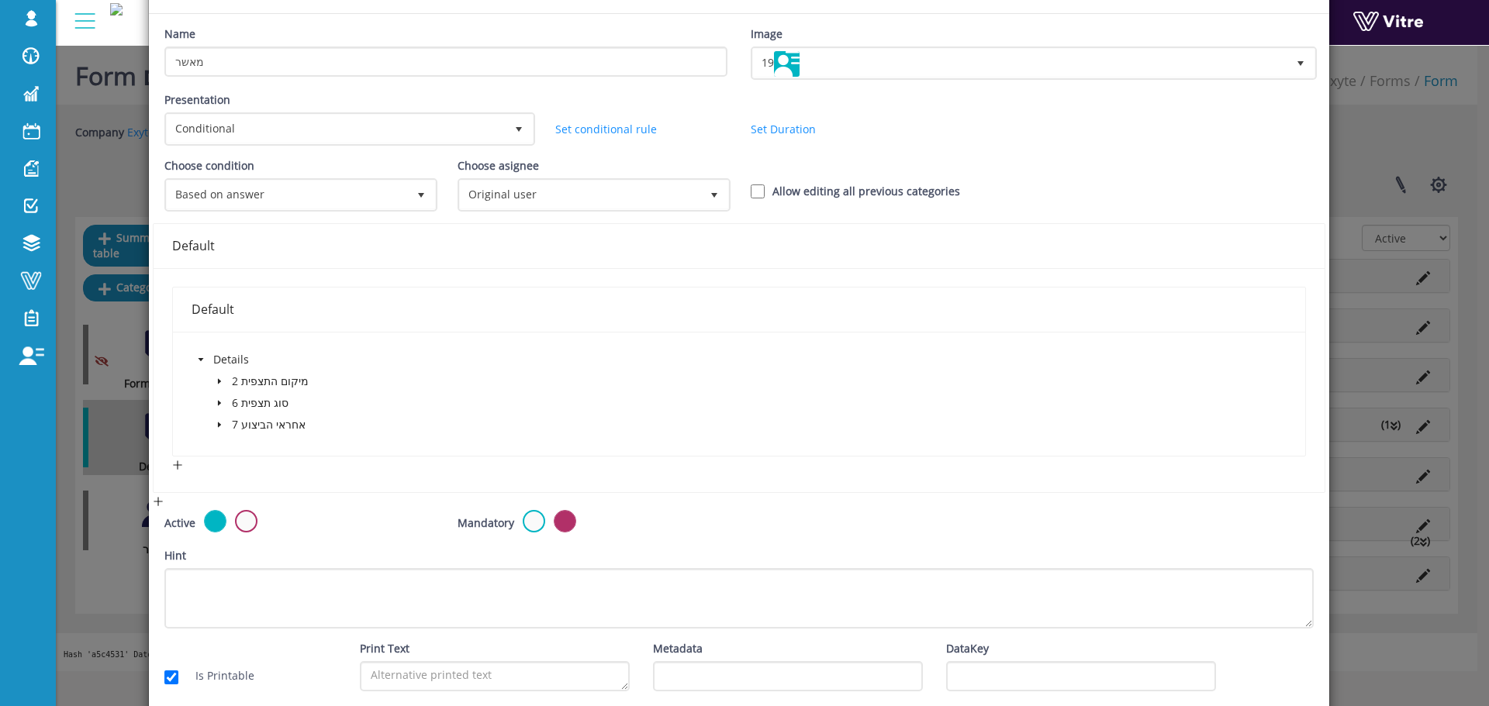
click at [219, 421] on icon "caret-down" at bounding box center [220, 425] width 8 height 8
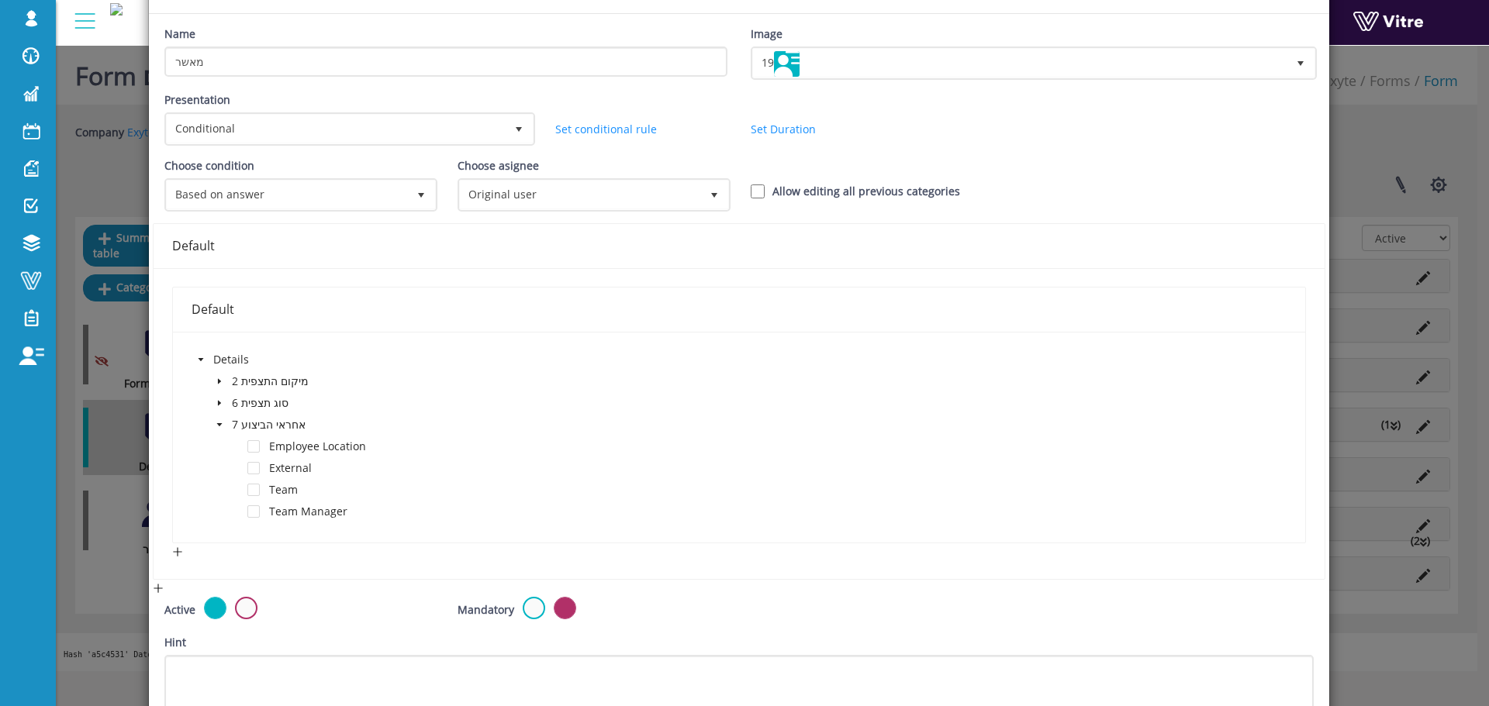
click at [219, 421] on icon "caret-down" at bounding box center [220, 425] width 8 height 8
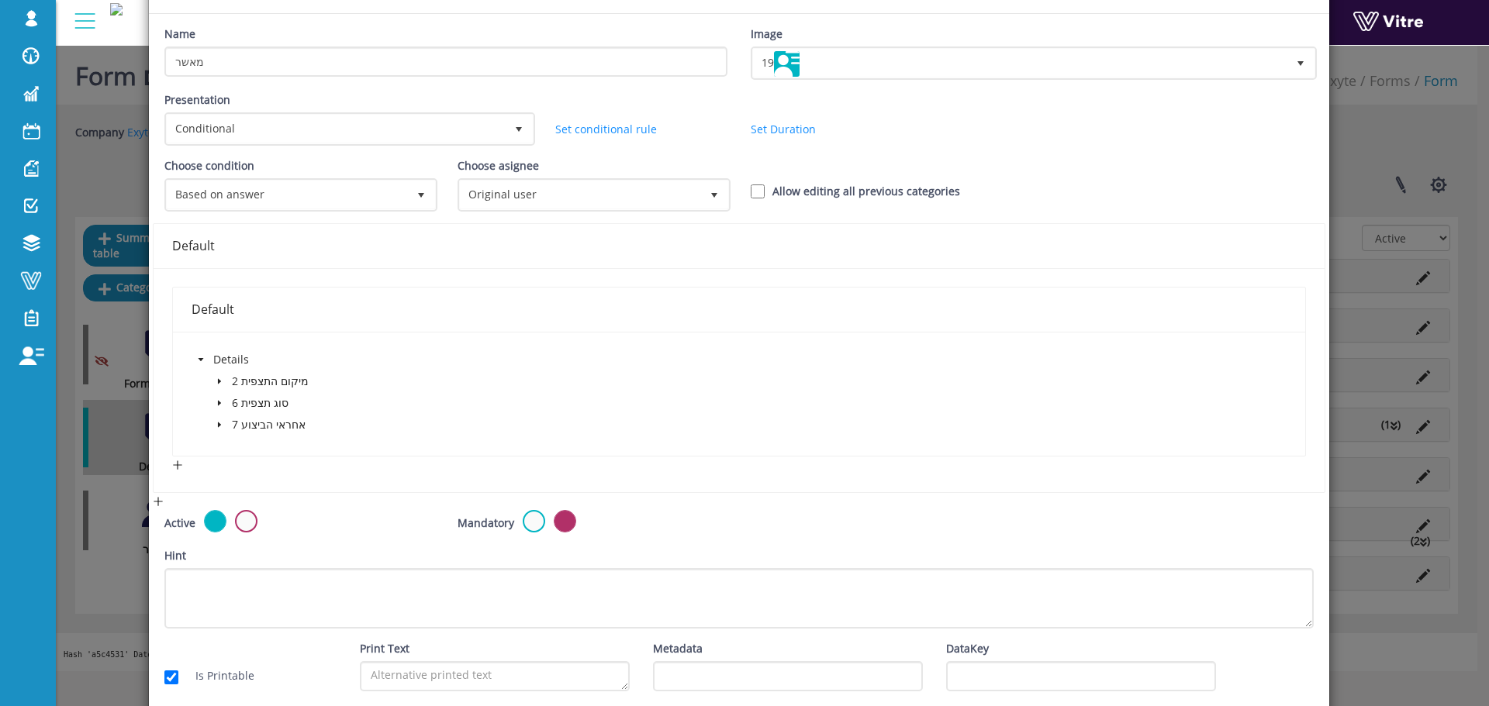
click at [372, 223] on div "Default Default Details 2 מיקום התצפית 6 סוג תצפית 7 אחראי הביצוע" at bounding box center [739, 358] width 1172 height 270
click at [146, 381] on div "× Edit Category Name מאשר Image 19 19 Presentation Conditional 5 Set Duration M…" at bounding box center [744, 353] width 1489 height 706
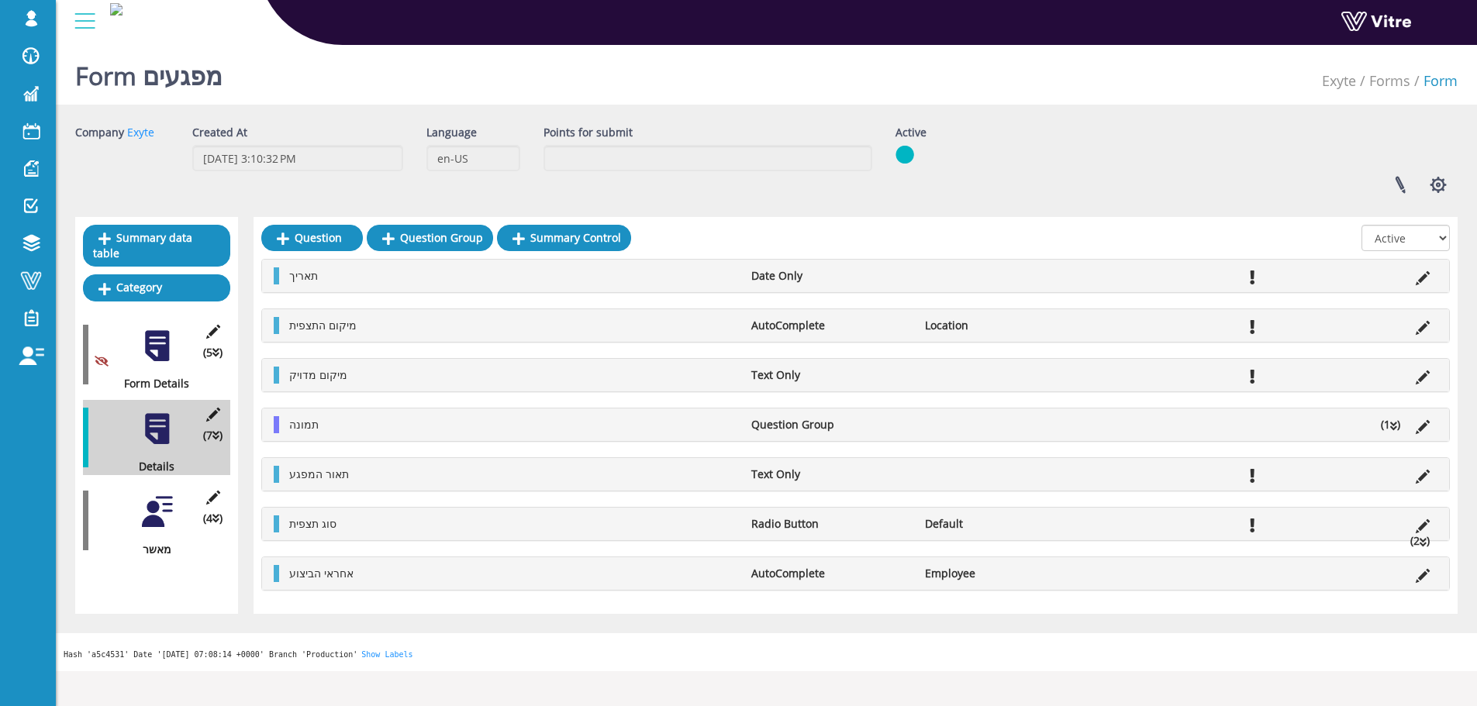
click at [160, 495] on div at bounding box center [157, 512] width 35 height 35
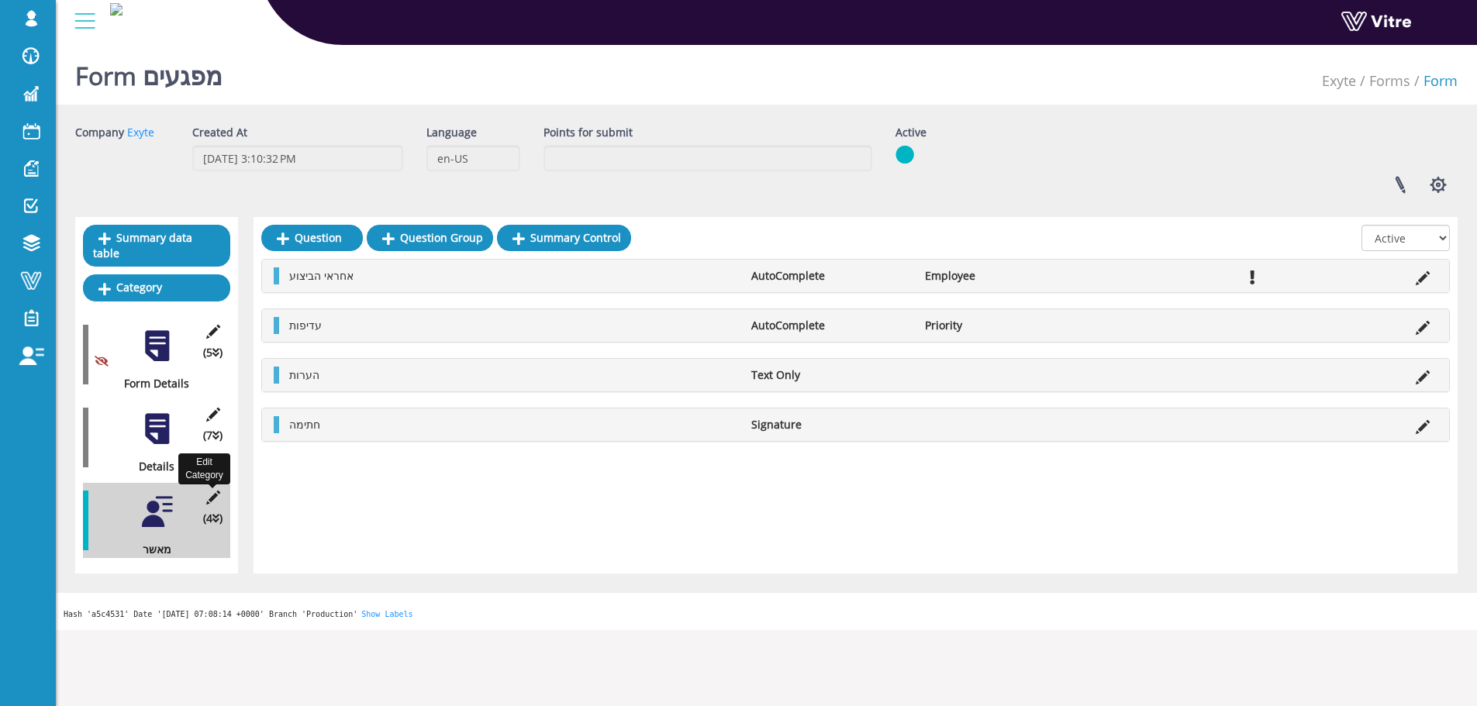
click at [216, 491] on icon at bounding box center [212, 498] width 19 height 14
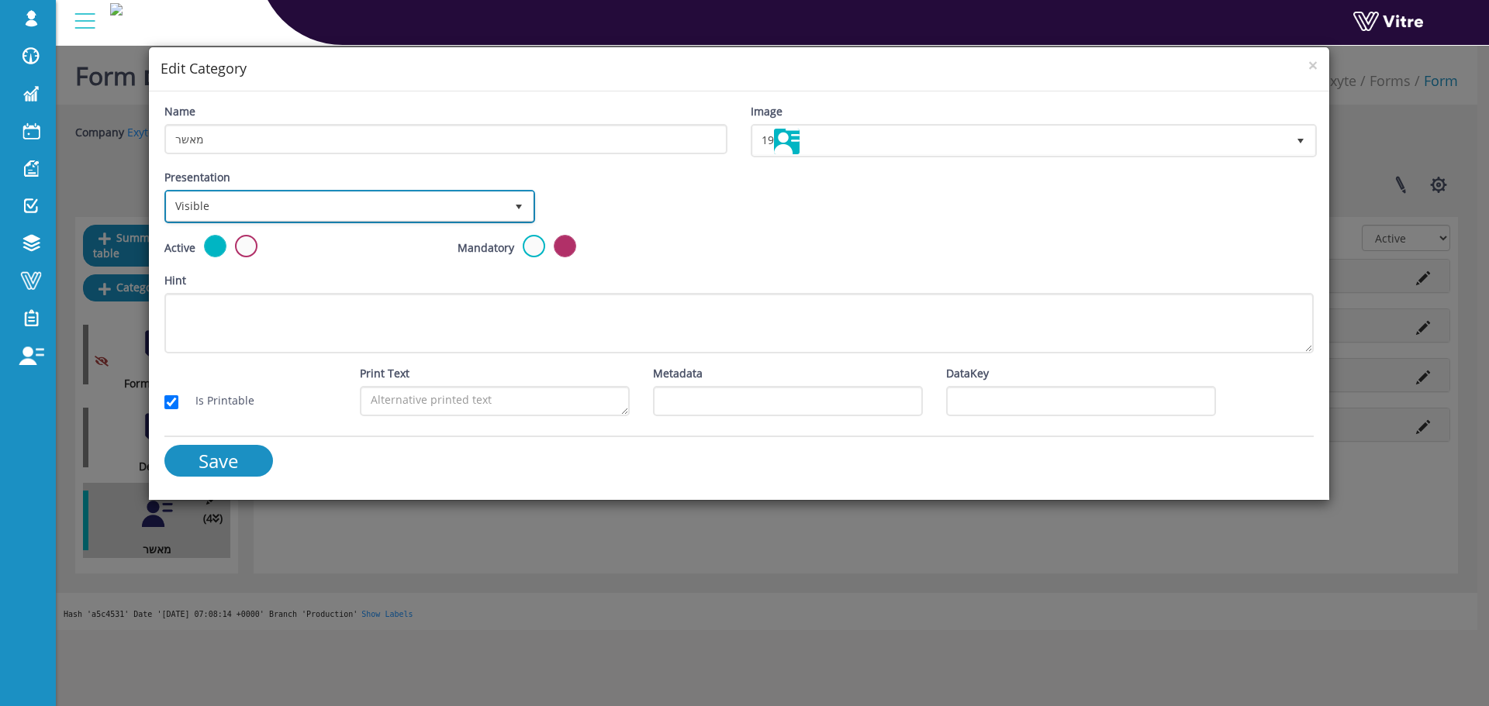
click at [312, 206] on span "Visible" at bounding box center [336, 206] width 338 height 28
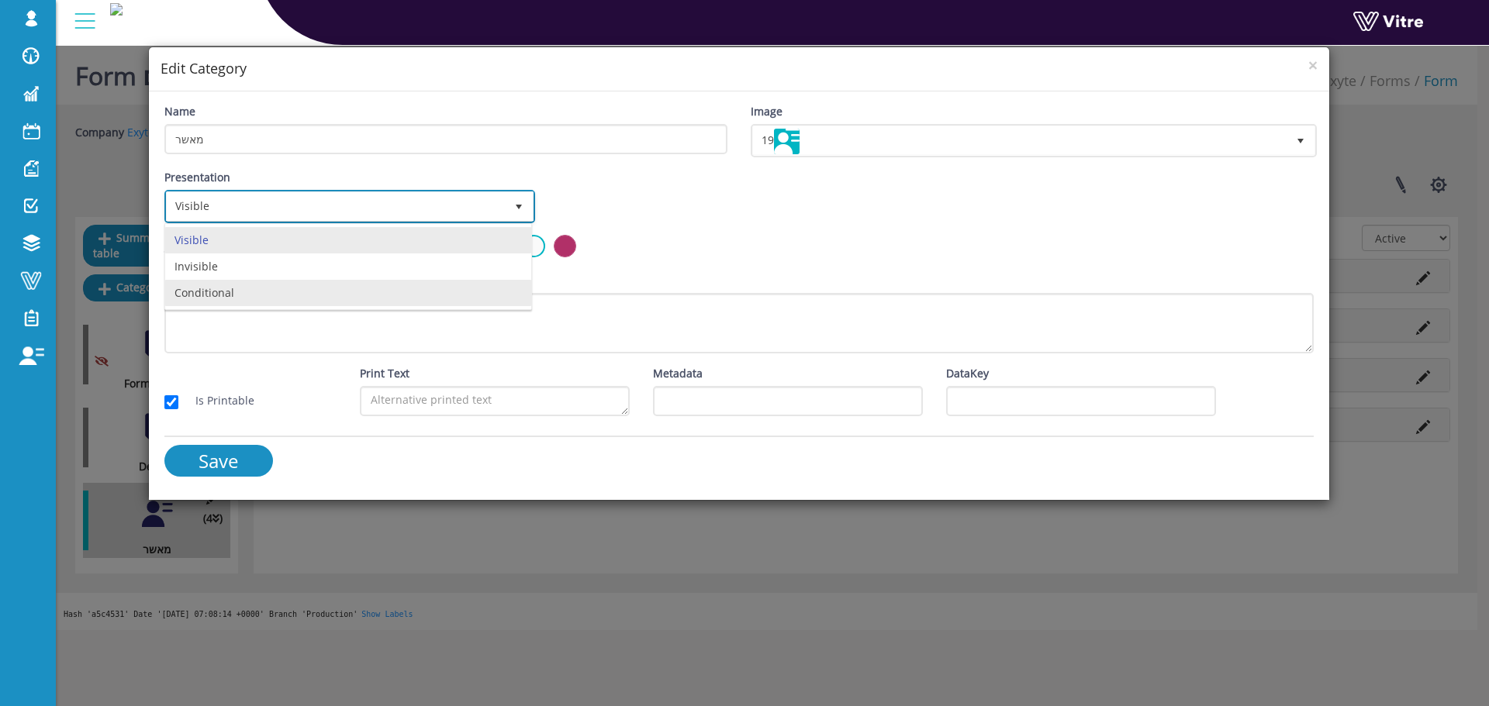
click at [286, 280] on li "Conditional" at bounding box center [348, 293] width 366 height 26
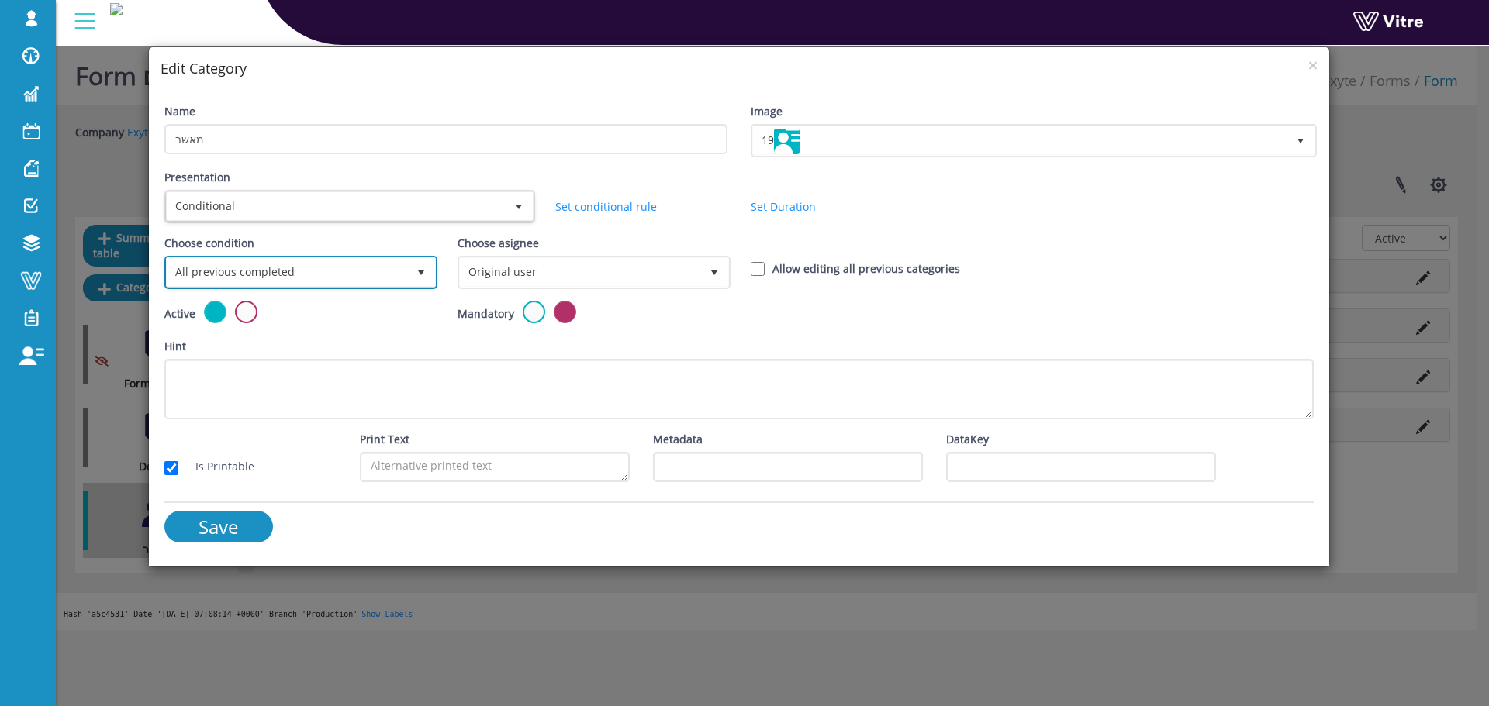
click at [286, 272] on span "All previous completed" at bounding box center [287, 272] width 240 height 28
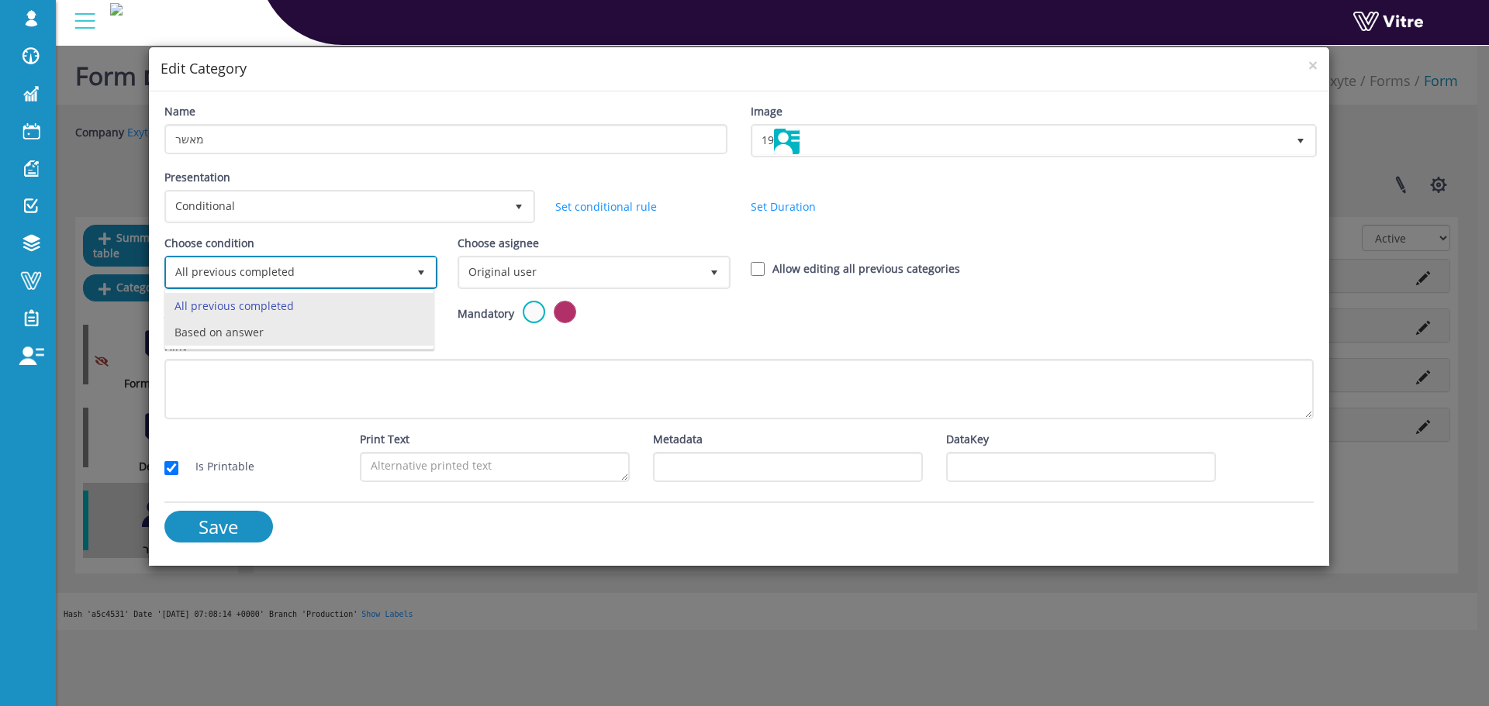
click at [261, 332] on li "Based on answer" at bounding box center [299, 332] width 268 height 26
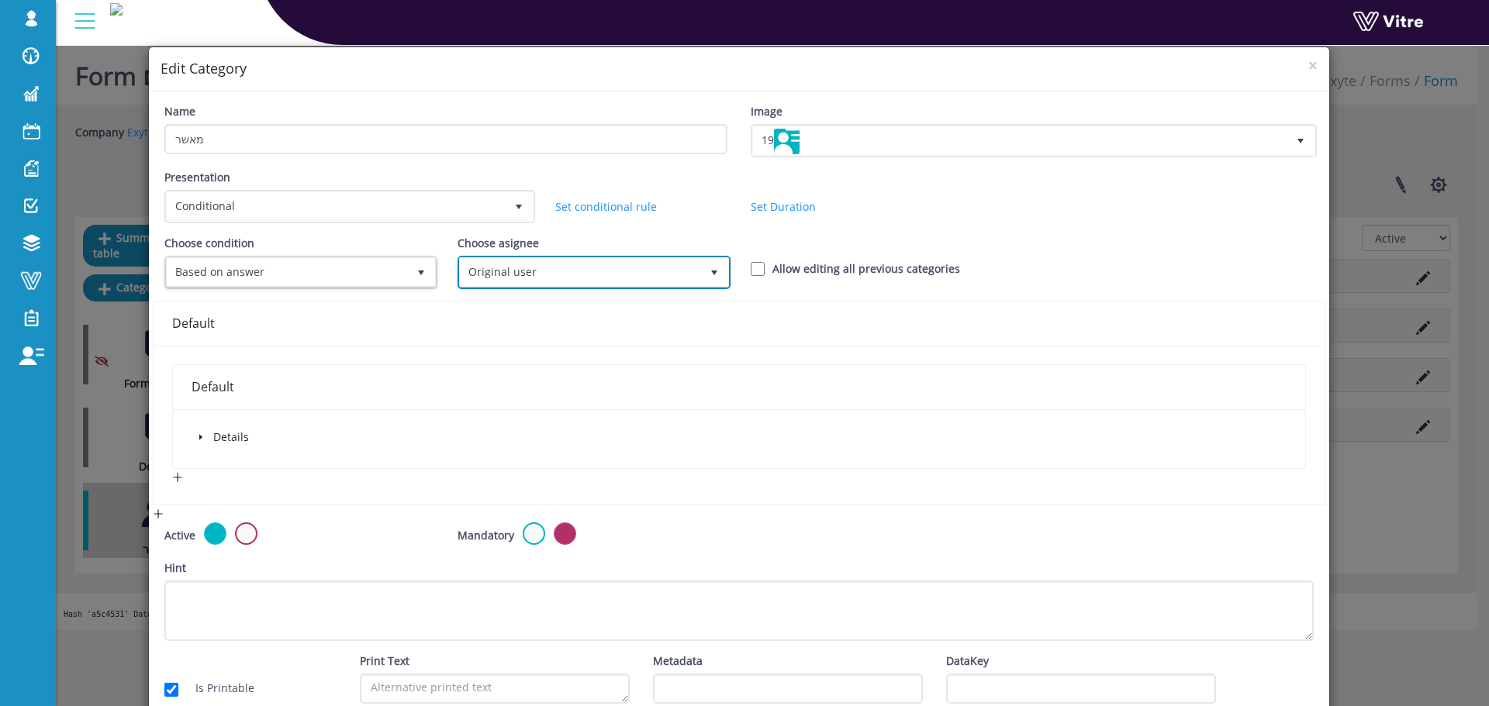
click at [558, 271] on span "Original user" at bounding box center [580, 272] width 240 height 28
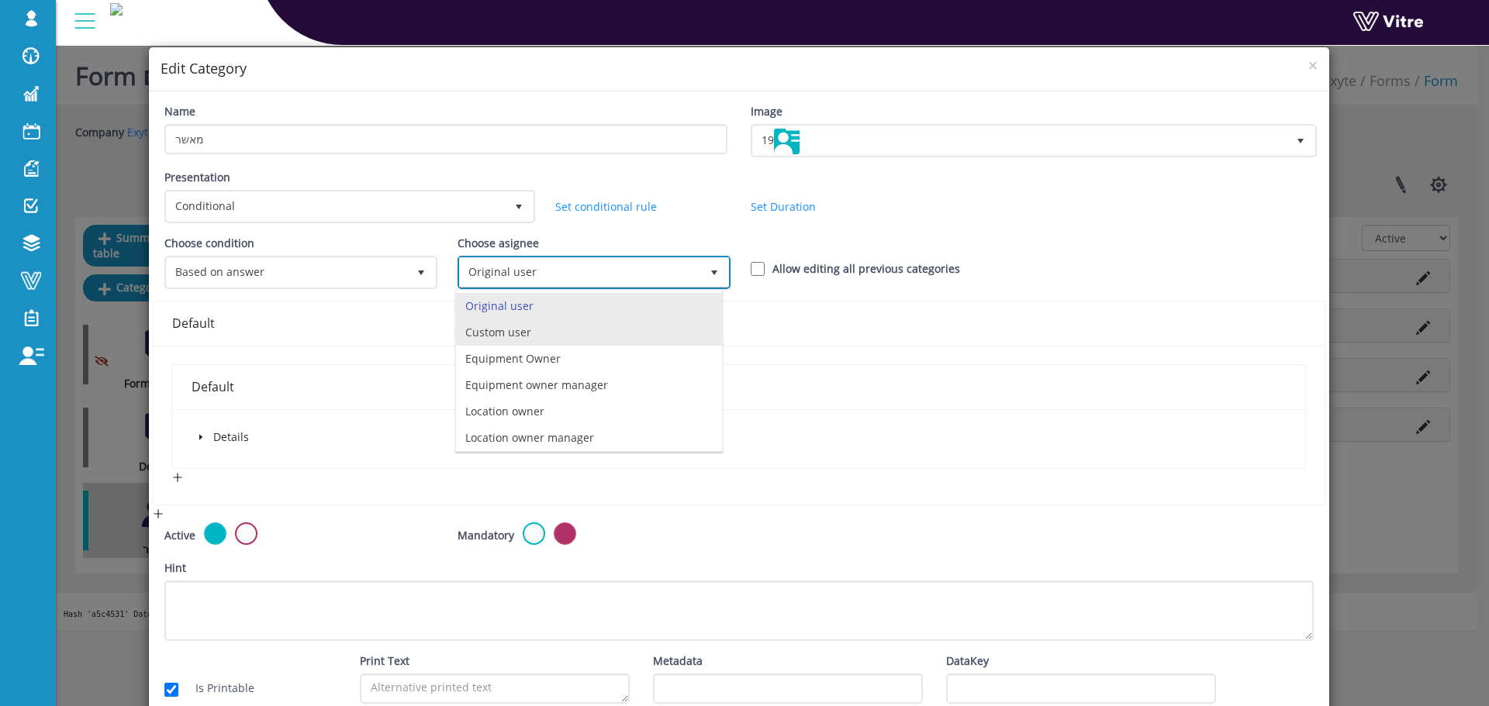
click at [562, 330] on li "Custom user" at bounding box center [589, 332] width 266 height 26
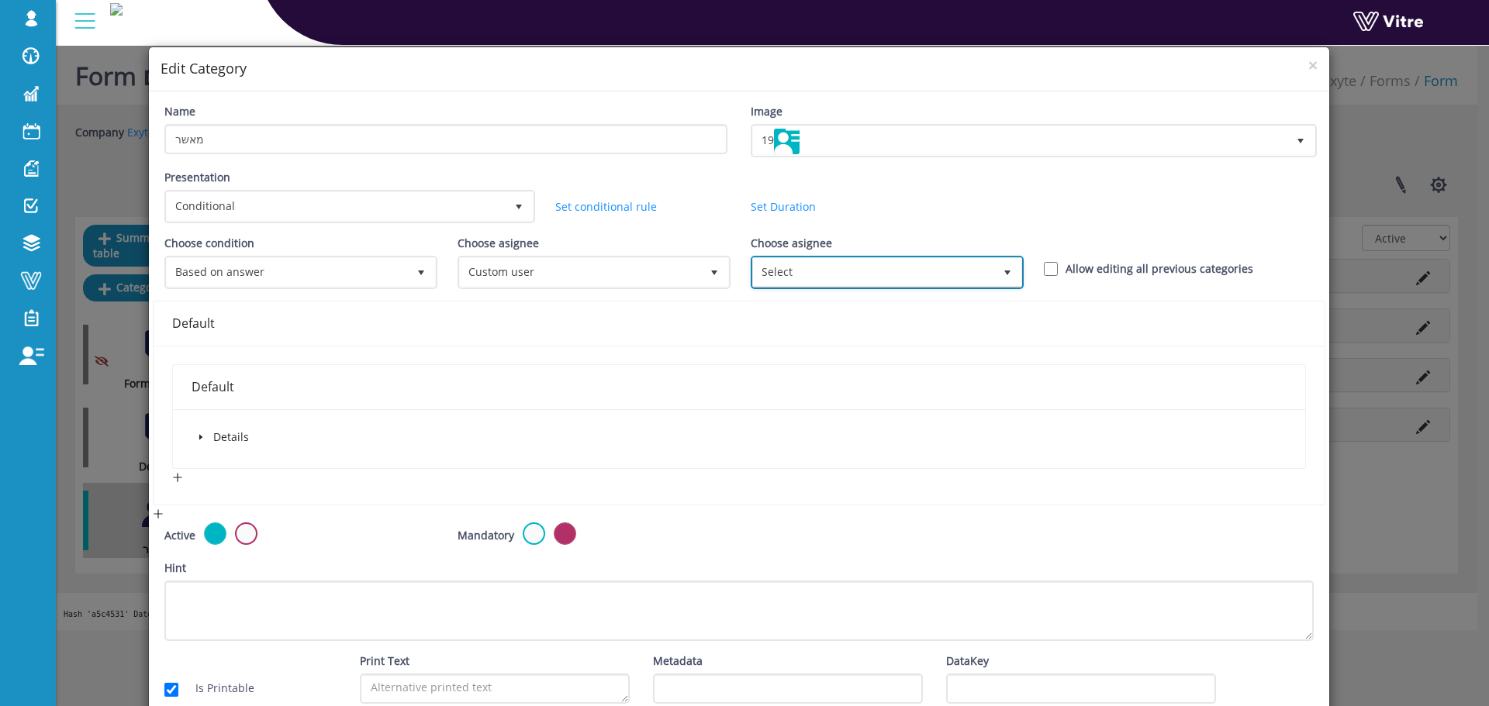
click at [819, 268] on span "Select" at bounding box center [873, 272] width 240 height 28
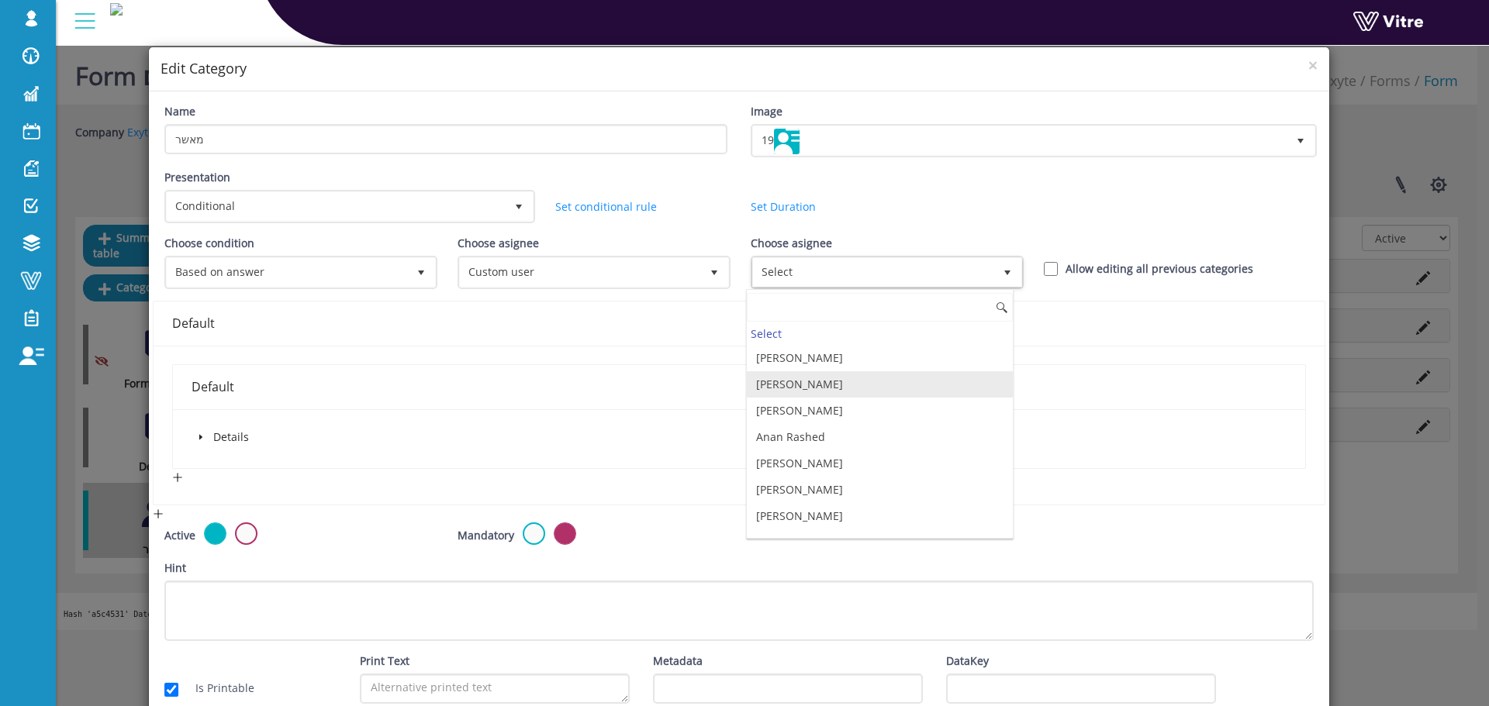
scroll to position [388, 0]
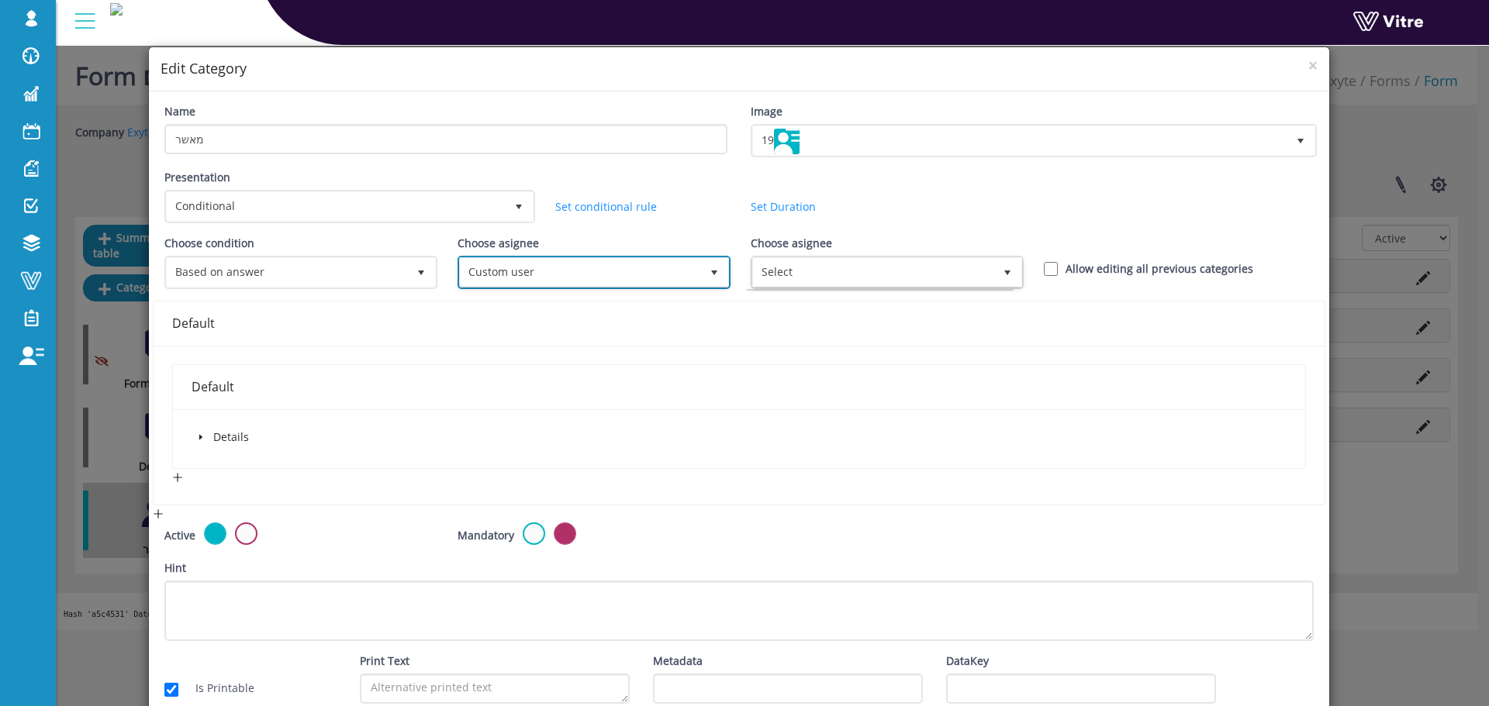
click at [651, 275] on span "Custom user" at bounding box center [580, 272] width 240 height 28
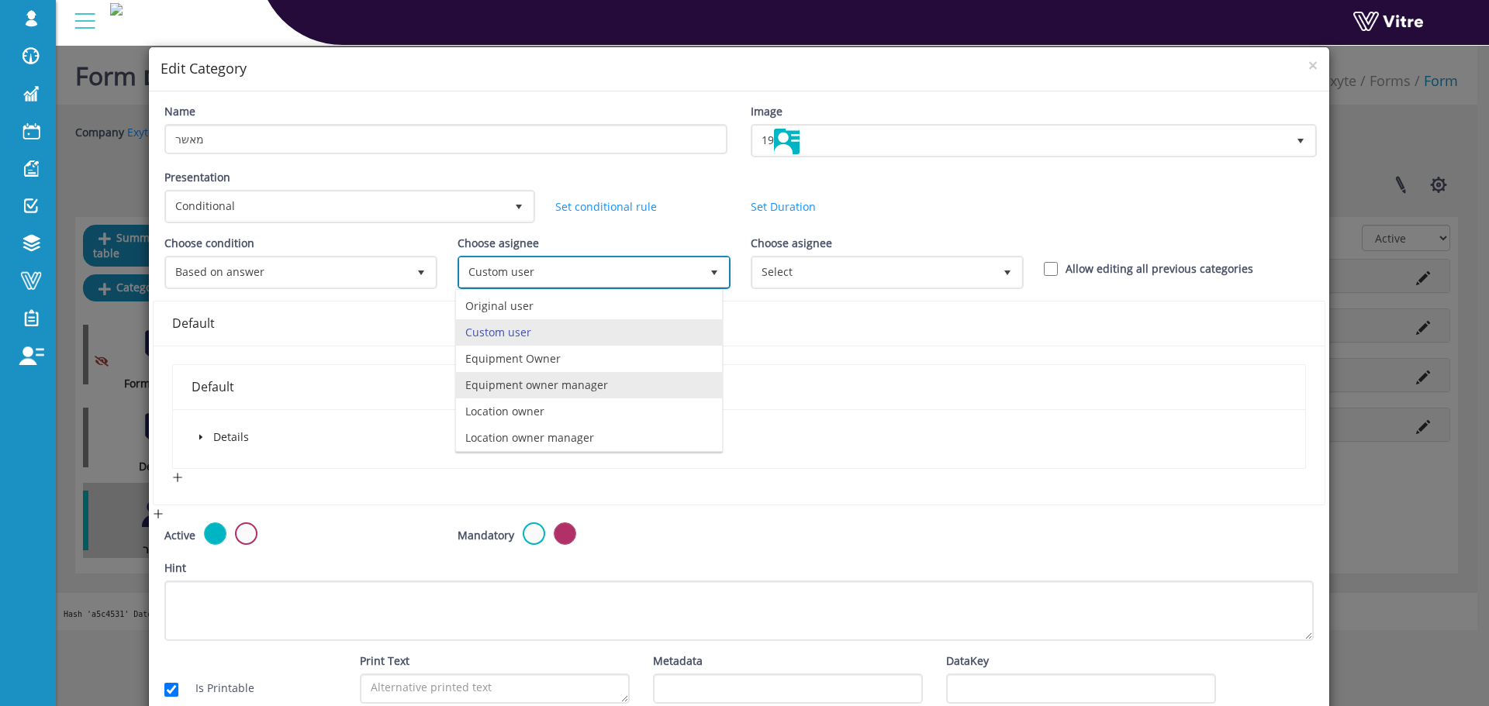
scroll to position [109, 0]
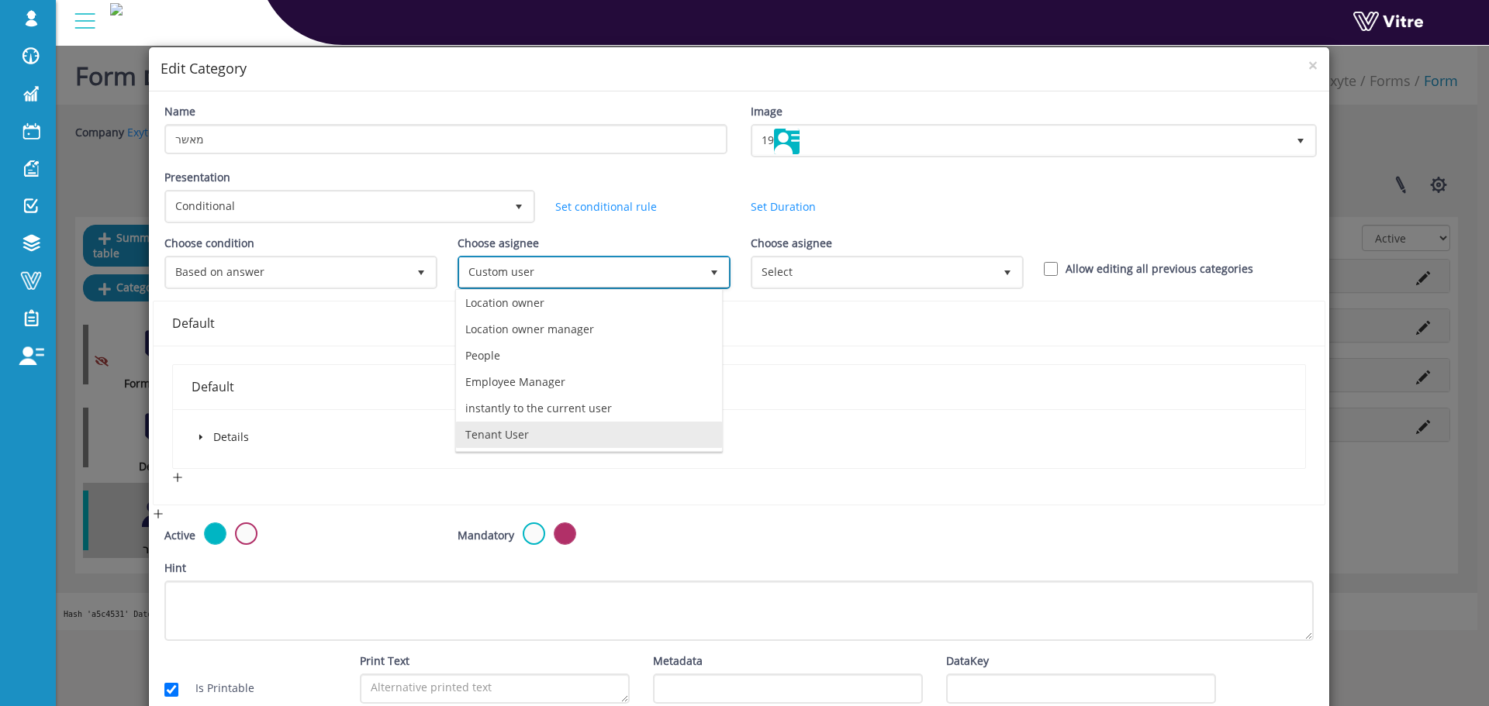
click at [527, 434] on li "Tenant User" at bounding box center [589, 435] width 266 height 26
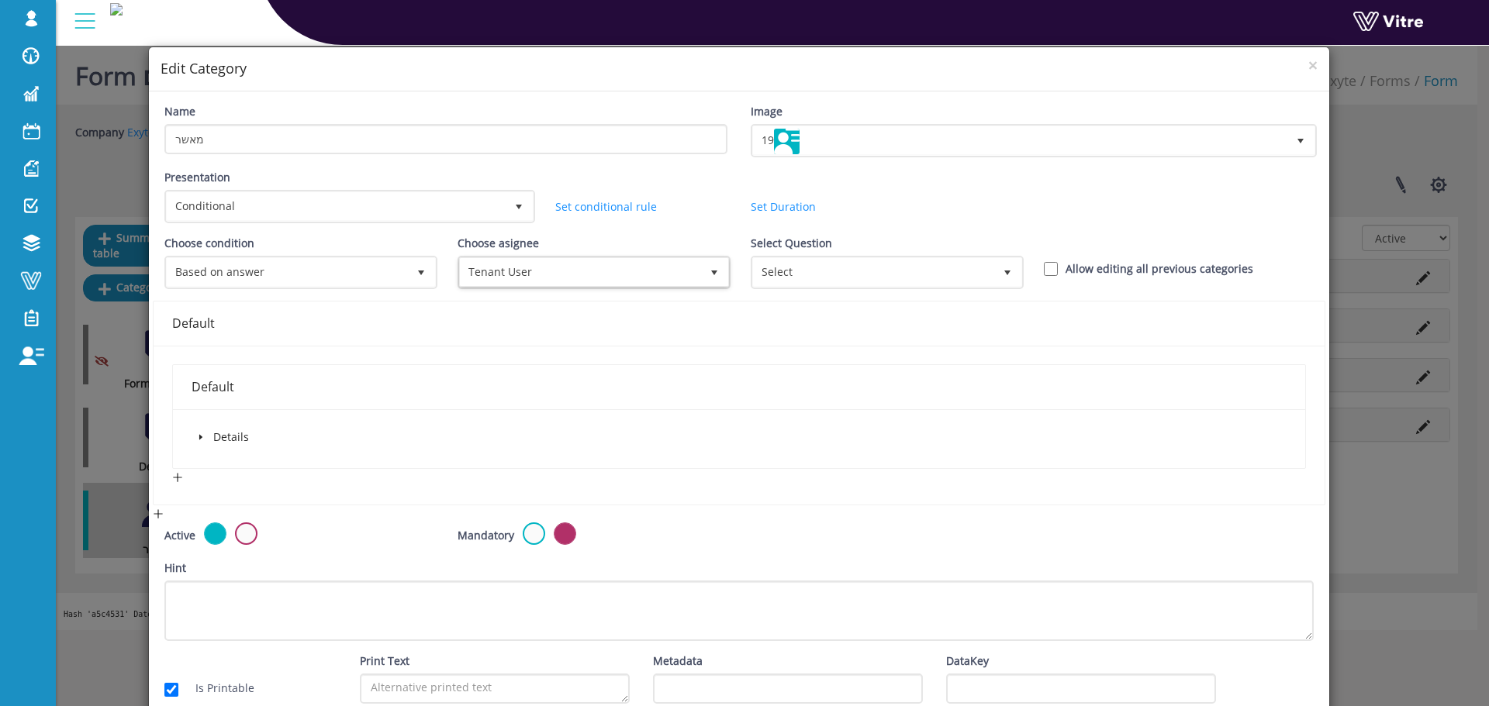
click at [198, 426] on div "Details" at bounding box center [739, 438] width 1132 height 59
click at [199, 431] on span at bounding box center [201, 437] width 19 height 19
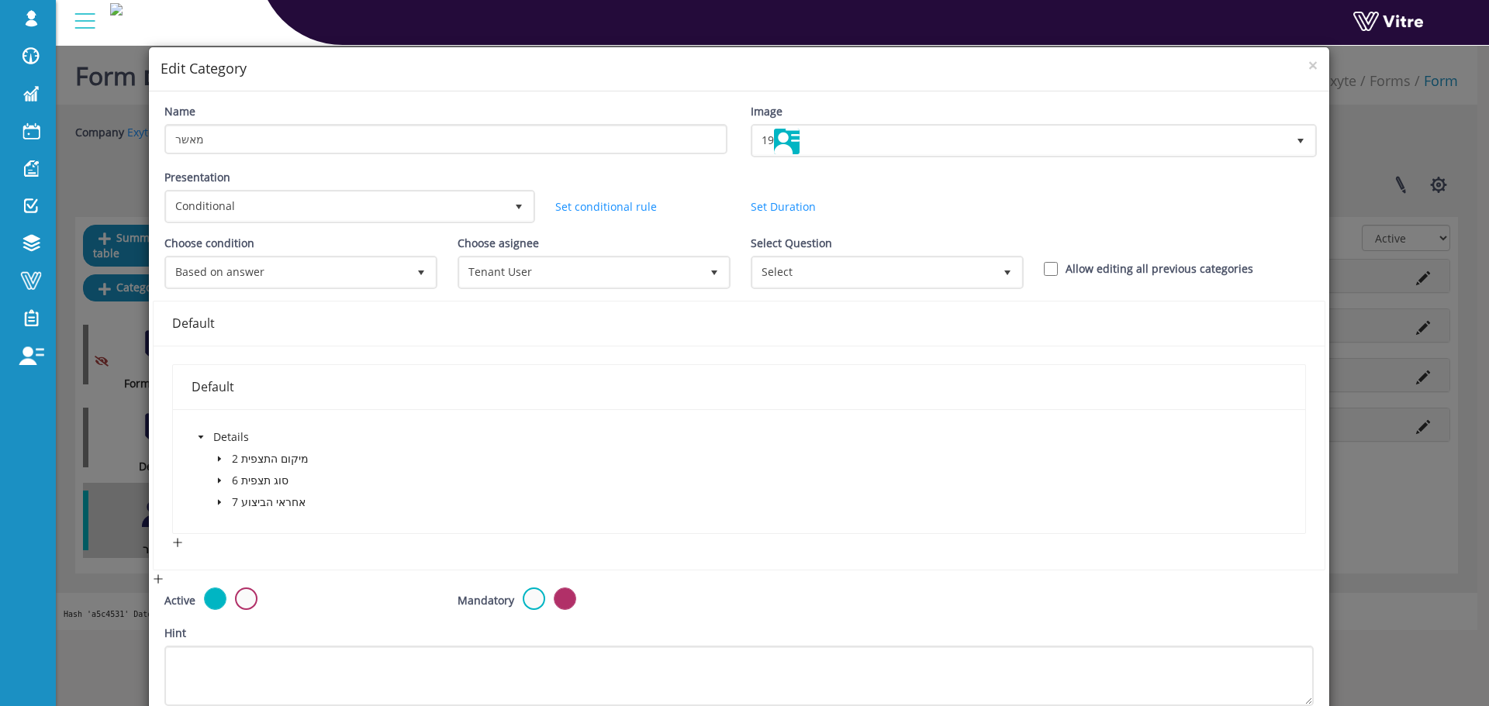
click at [212, 499] on span at bounding box center [219, 502] width 19 height 19
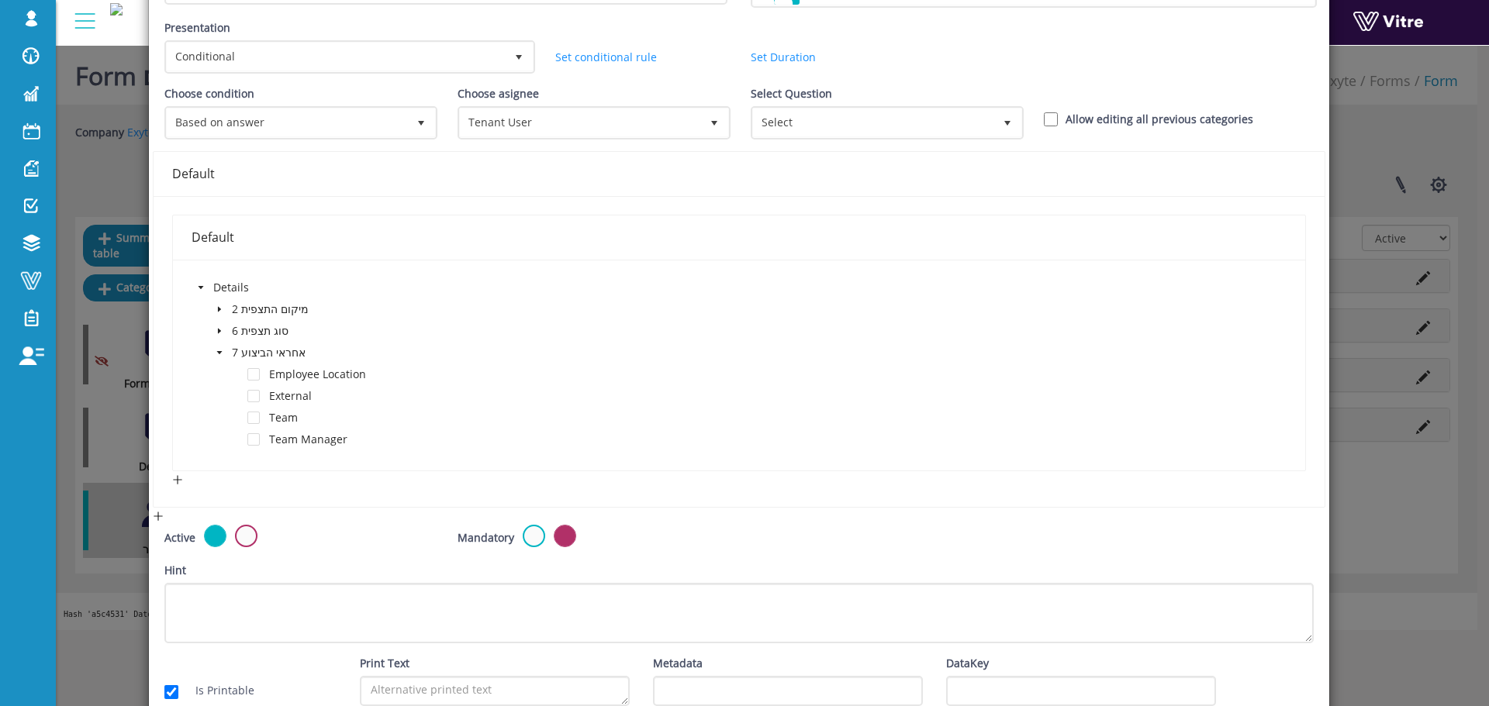
scroll to position [155, 0]
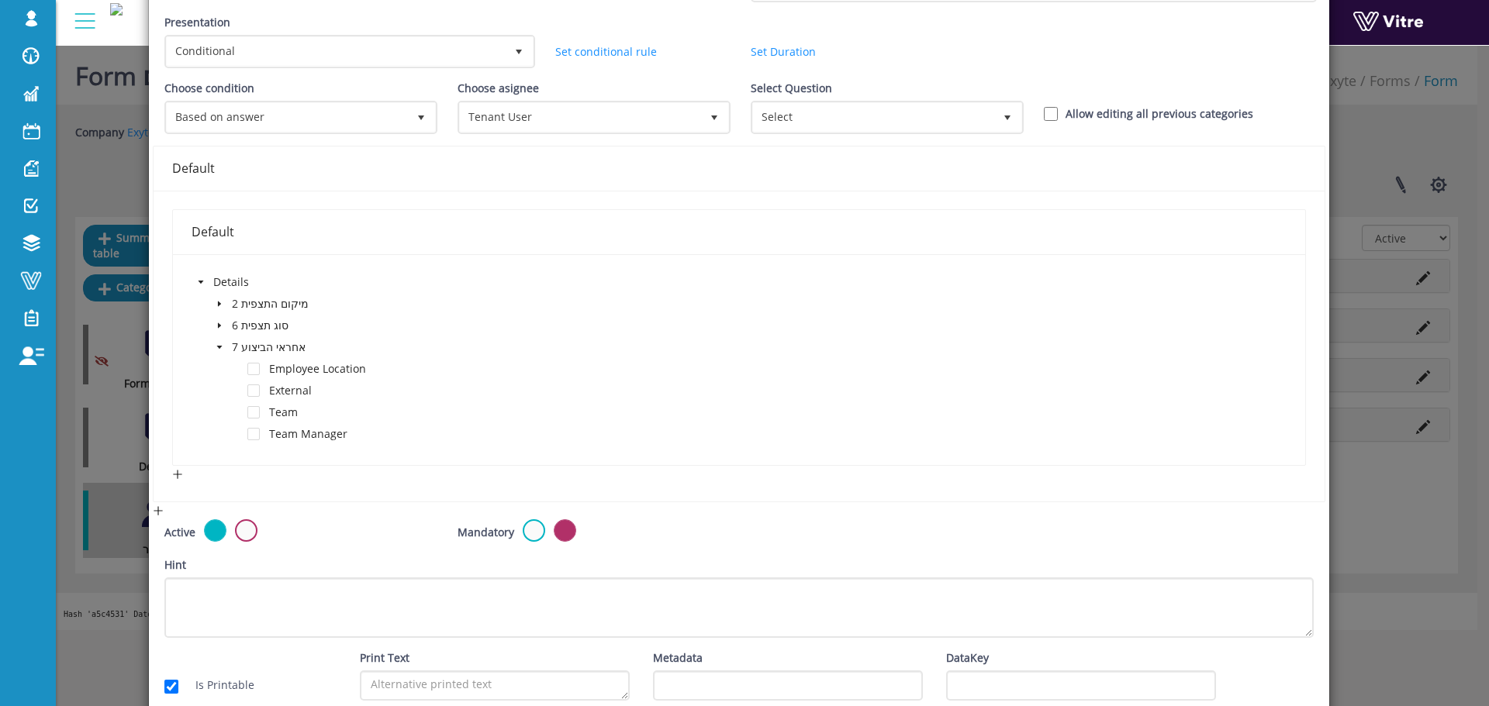
click at [214, 330] on span at bounding box center [219, 325] width 19 height 19
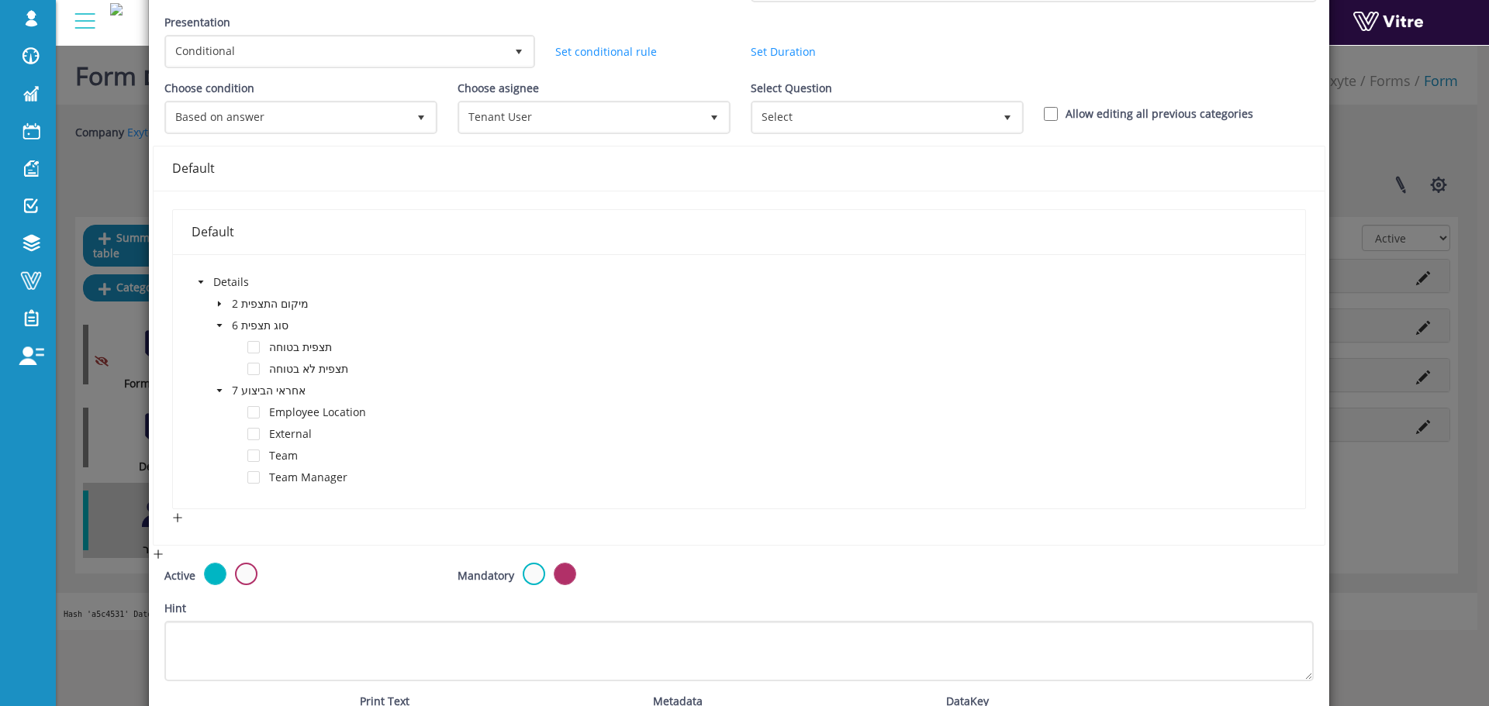
click at [216, 300] on icon "caret-down" at bounding box center [220, 304] width 8 height 8
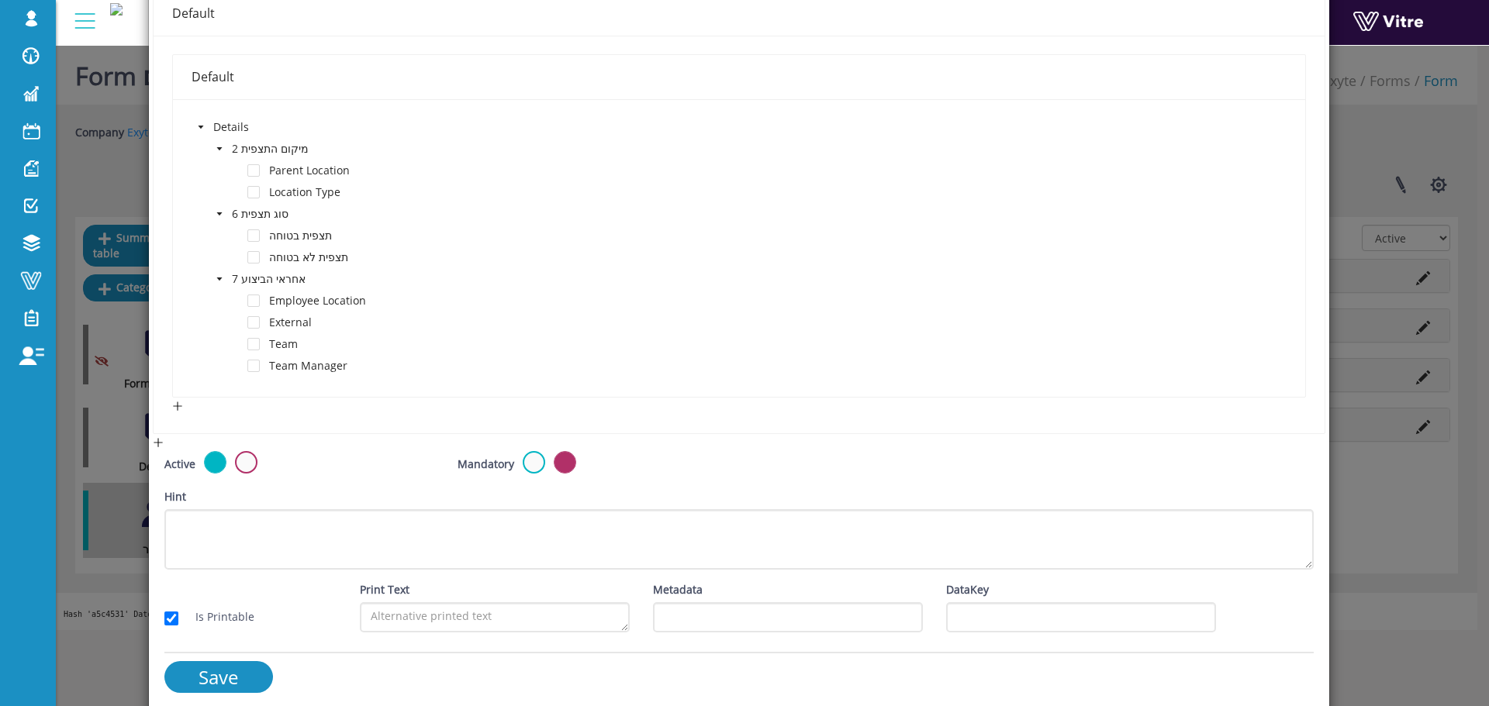
scroll to position [0, 0]
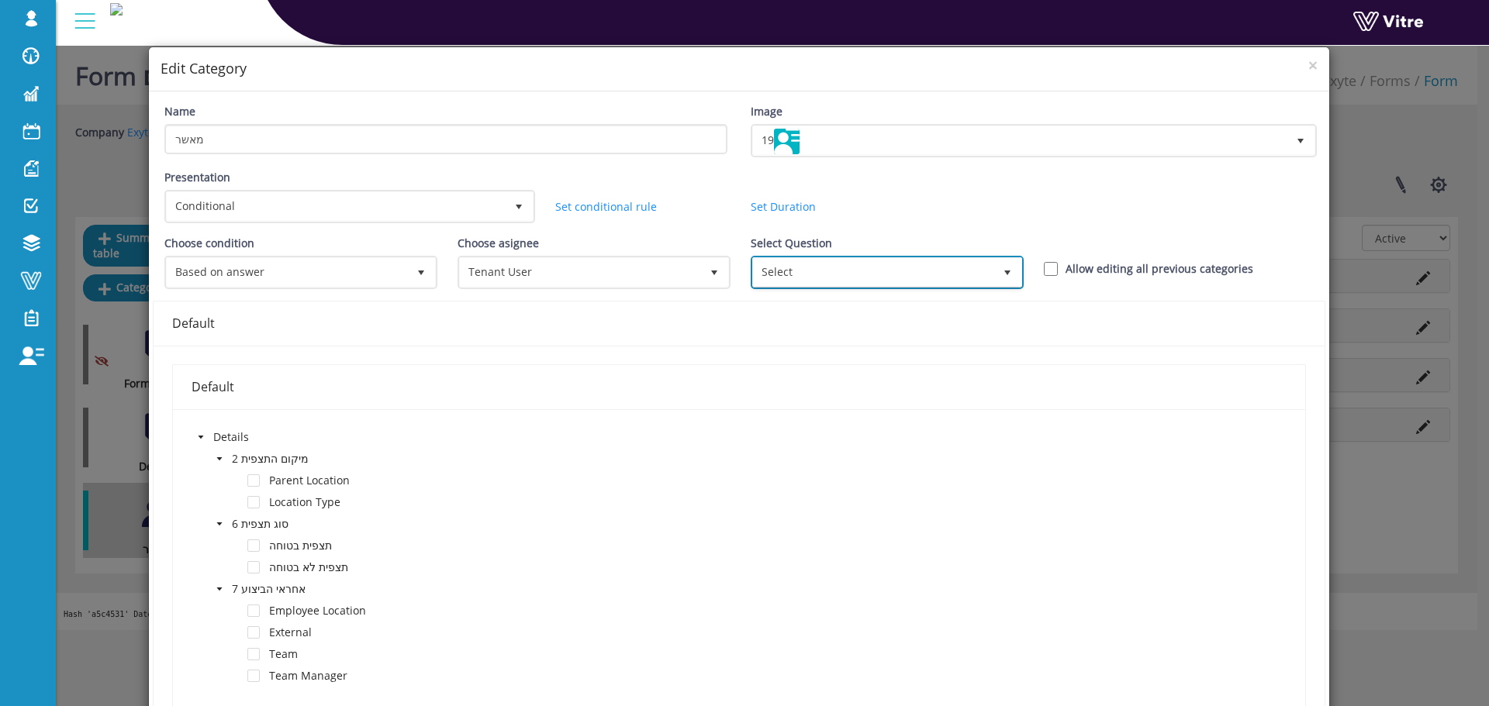
click at [753, 271] on span "Select" at bounding box center [873, 272] width 240 height 28
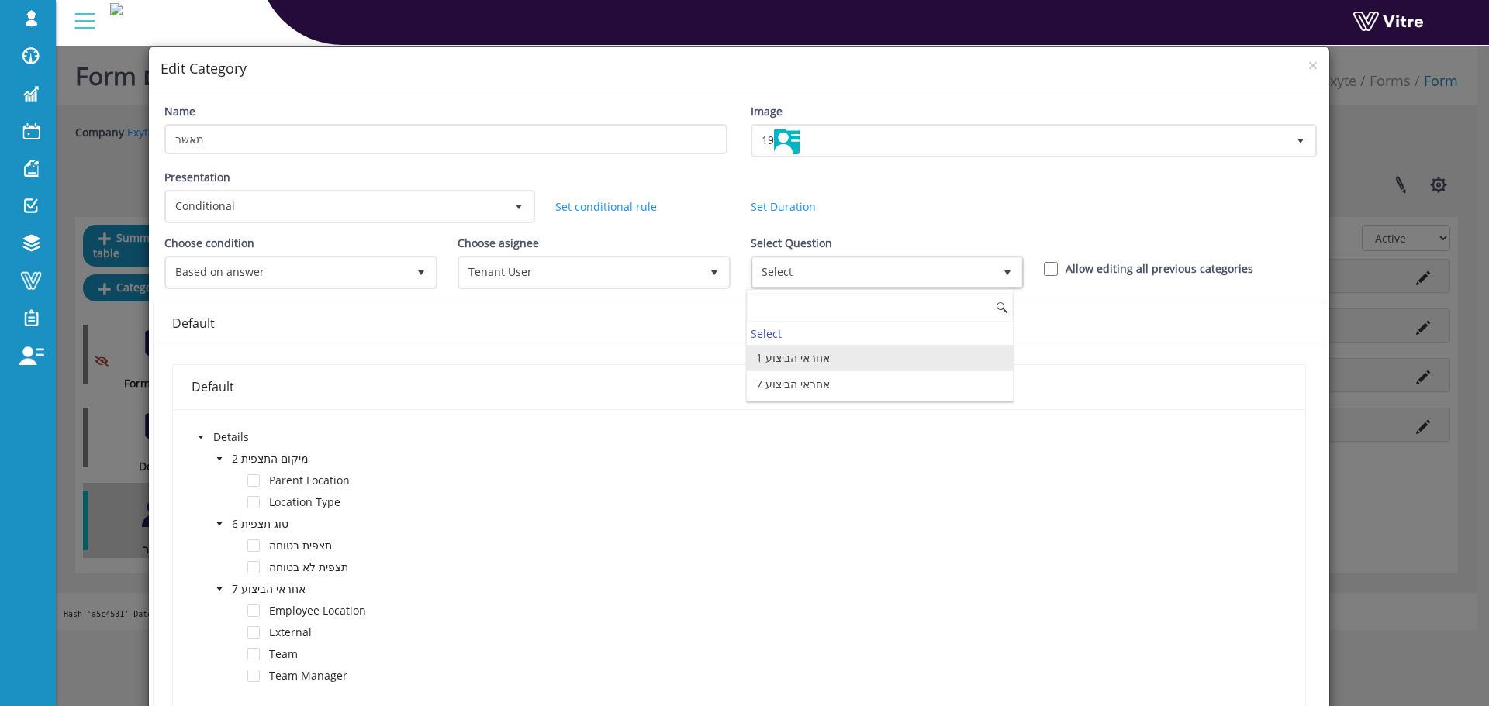
click at [847, 364] on li "1 אחראי הביצוע" at bounding box center [880, 358] width 266 height 26
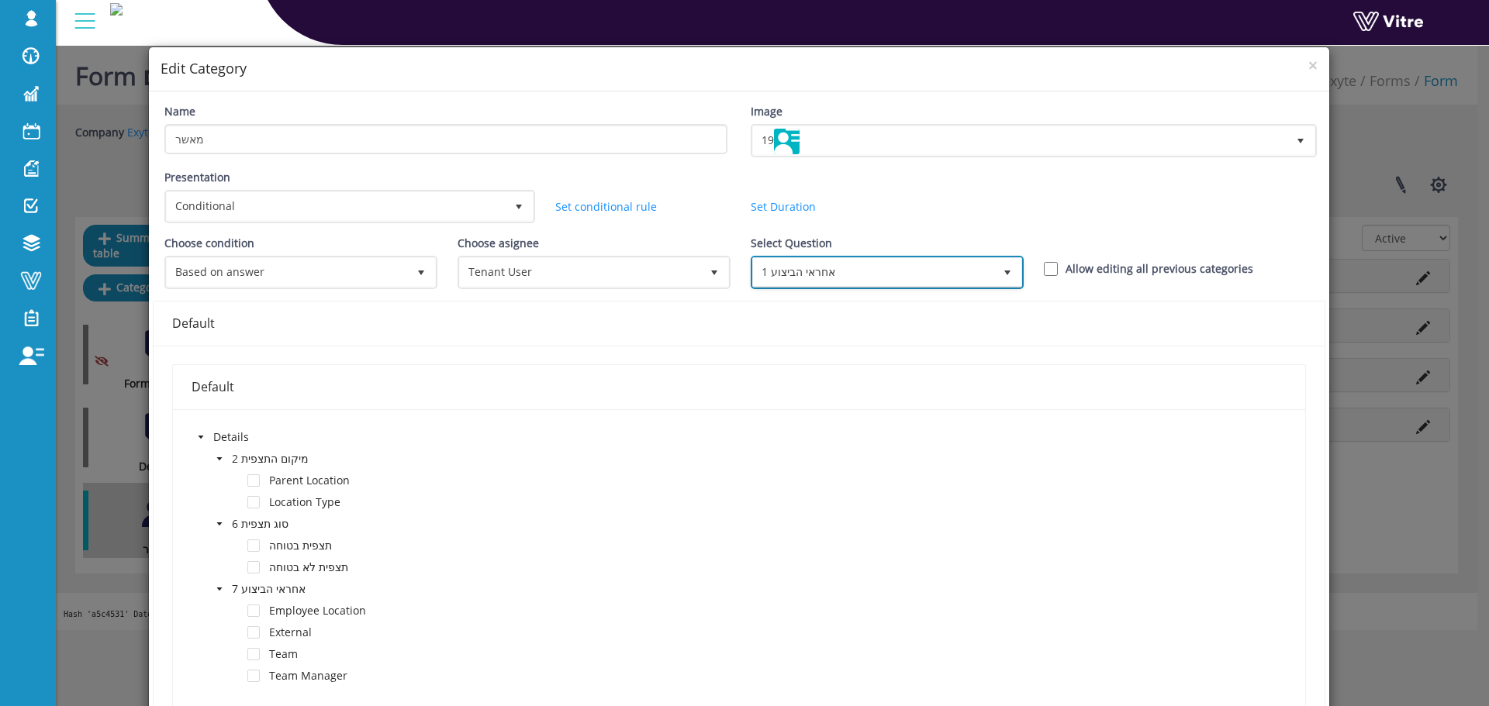
click at [854, 285] on span "1 אחראי הביצוע" at bounding box center [873, 272] width 240 height 28
click at [1051, 250] on div "Choose condition Based on answer 1 Choose asignee Original user 0 Choose asigne…" at bounding box center [739, 268] width 1172 height 66
click at [1048, 259] on div "Choose condition Based on answer 1 Choose asignee Original user 0 Choose asigne…" at bounding box center [739, 268] width 1172 height 66
click at [1044, 268] on input "Allow editing all previous categories" at bounding box center [1051, 269] width 14 height 14
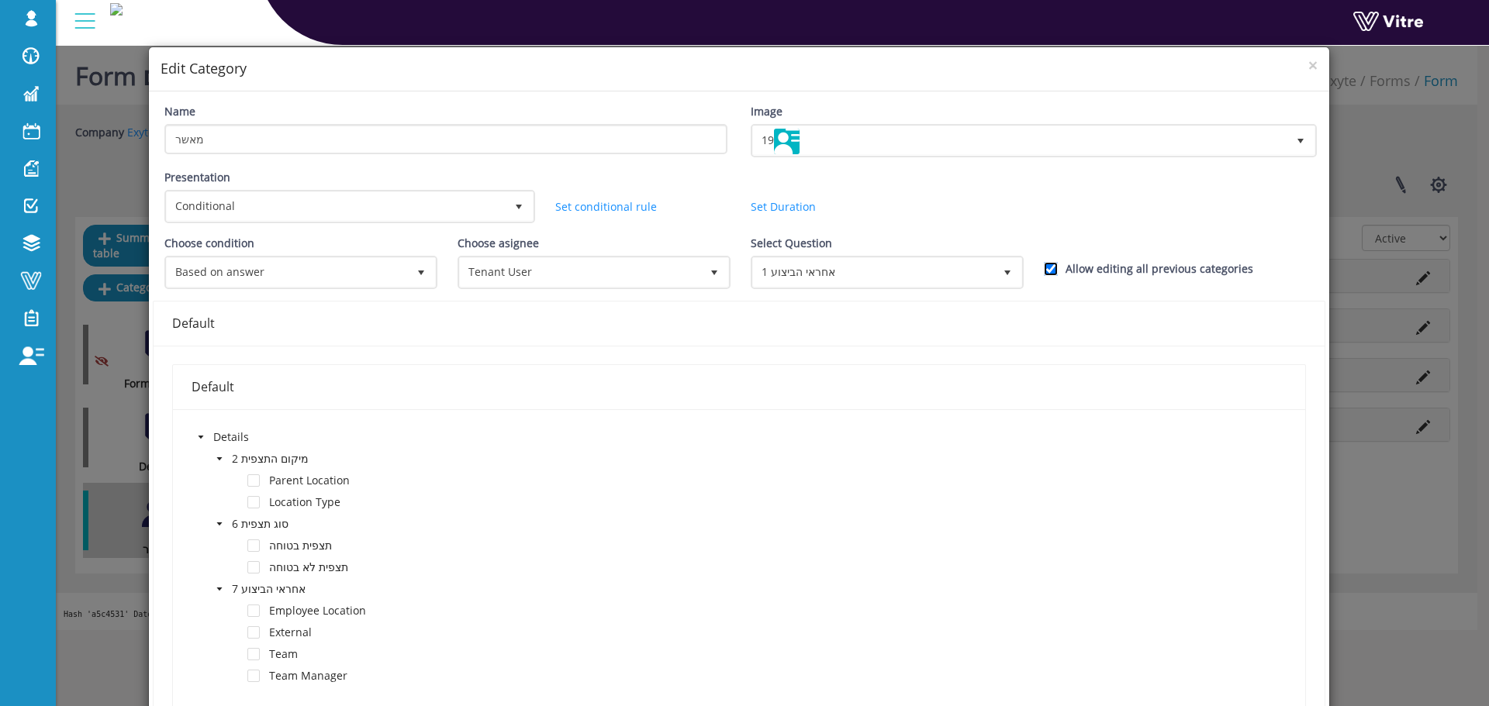
click at [1044, 269] on input "Allow editing all previous categories" at bounding box center [1051, 269] width 14 height 14
click at [1044, 268] on input "Allow editing all previous categories" at bounding box center [1051, 269] width 14 height 14
checkbox input "true"
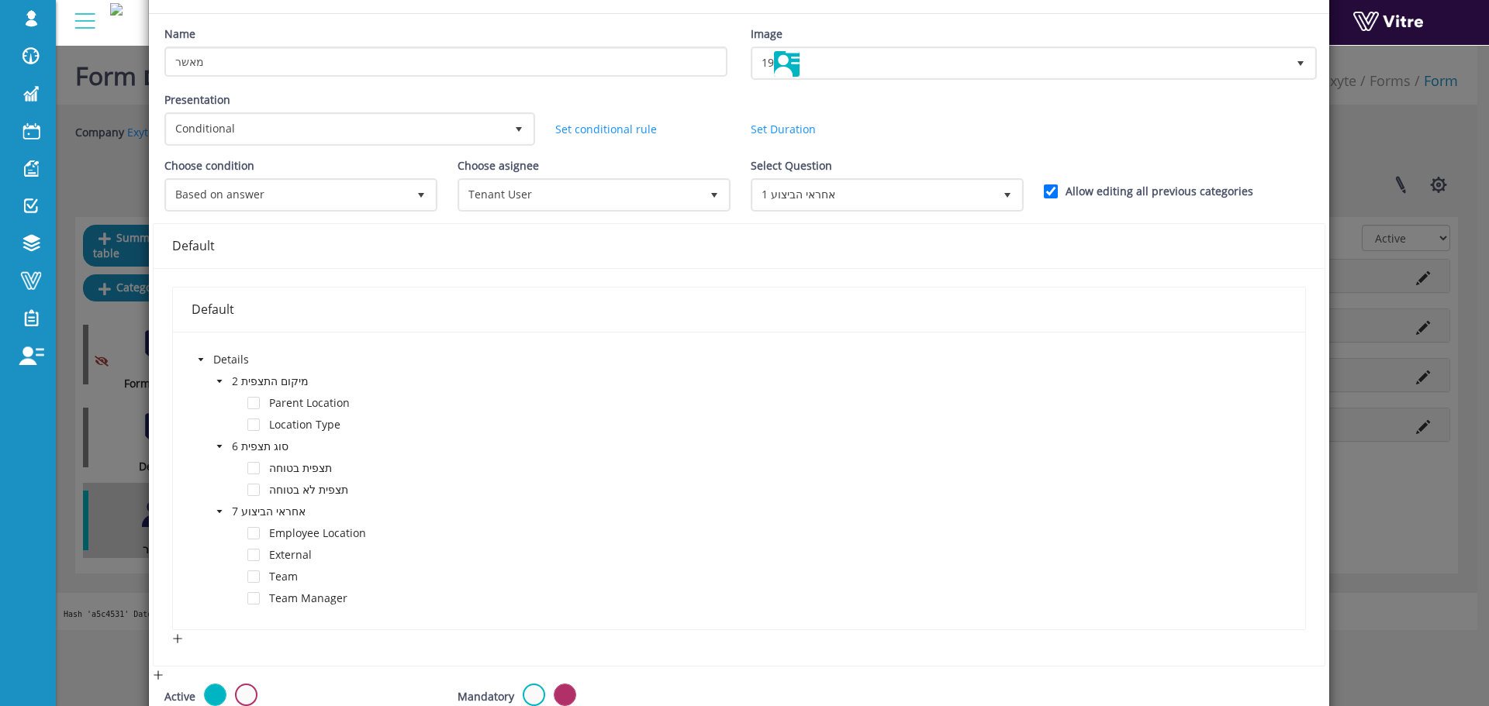
click at [203, 367] on span at bounding box center [201, 359] width 19 height 19
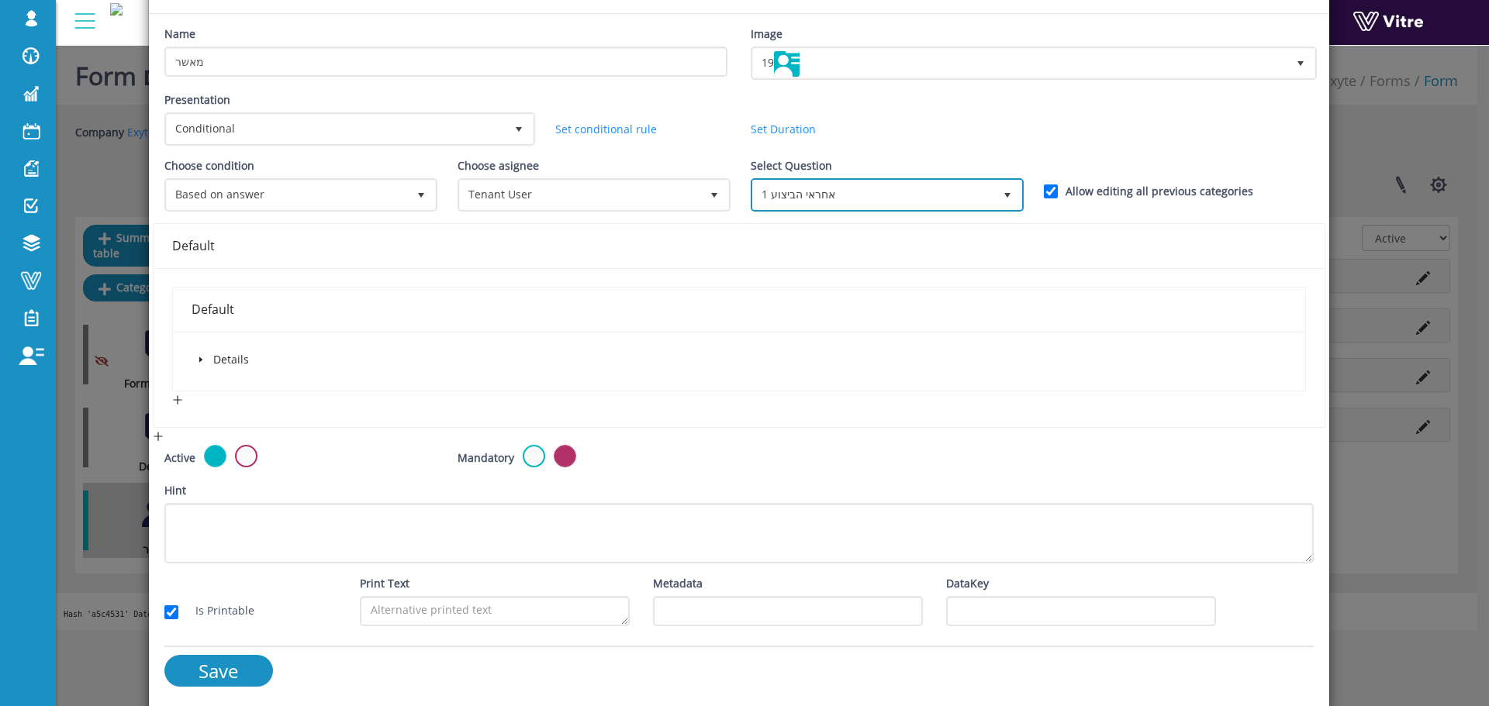
click at [828, 179] on span "1 אחראי הביצוע 366929" at bounding box center [887, 194] width 273 height 33
click at [828, 180] on span "1 אחראי הביצוע" at bounding box center [887, 194] width 270 height 29
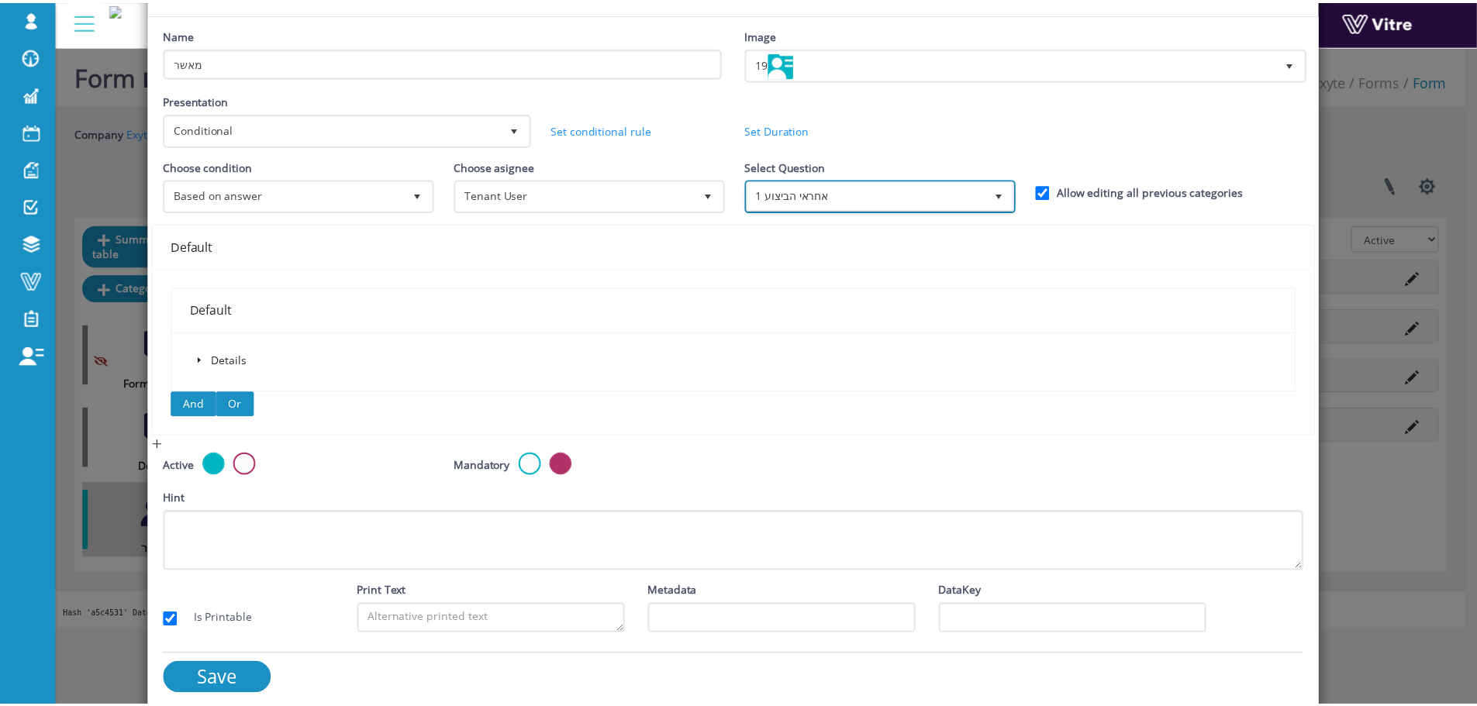
scroll to position [82, 0]
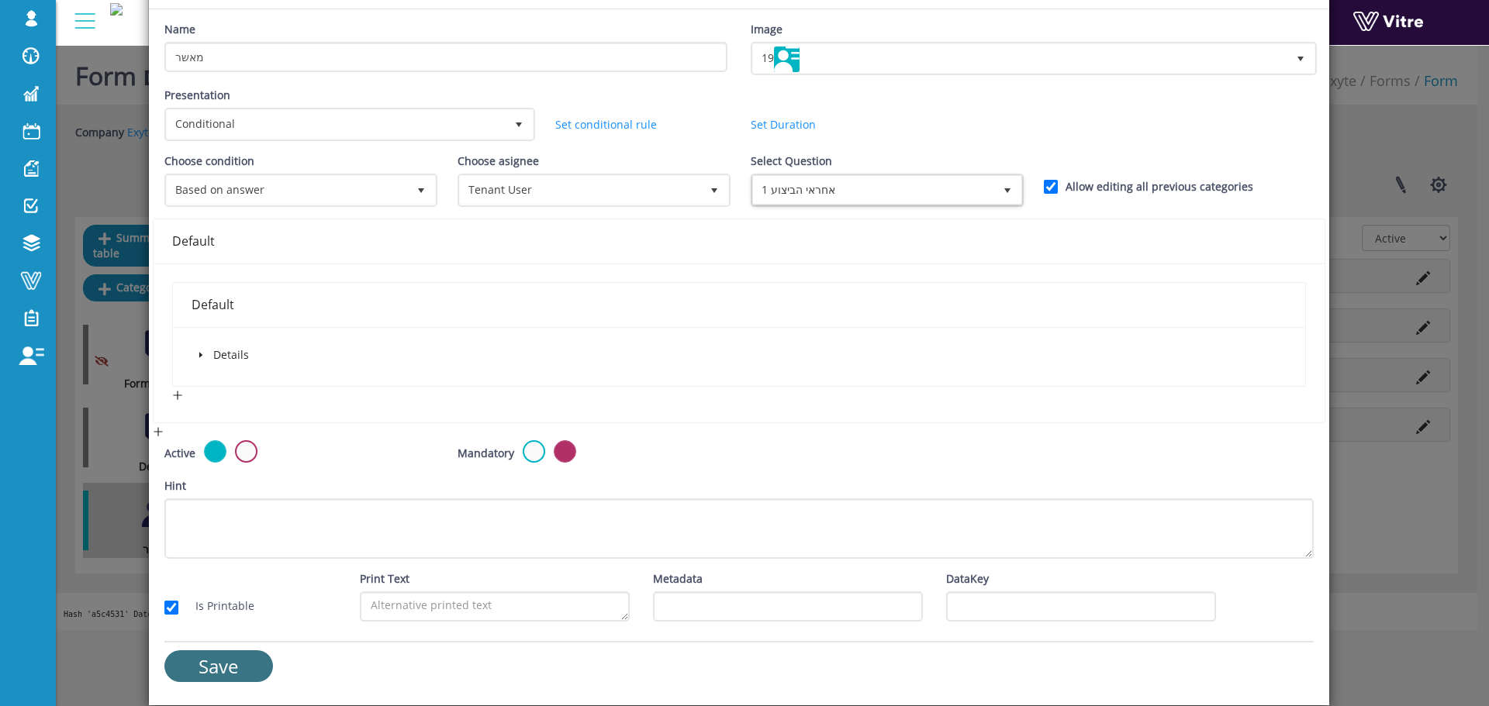
click at [243, 655] on input "Save" at bounding box center [218, 667] width 109 height 32
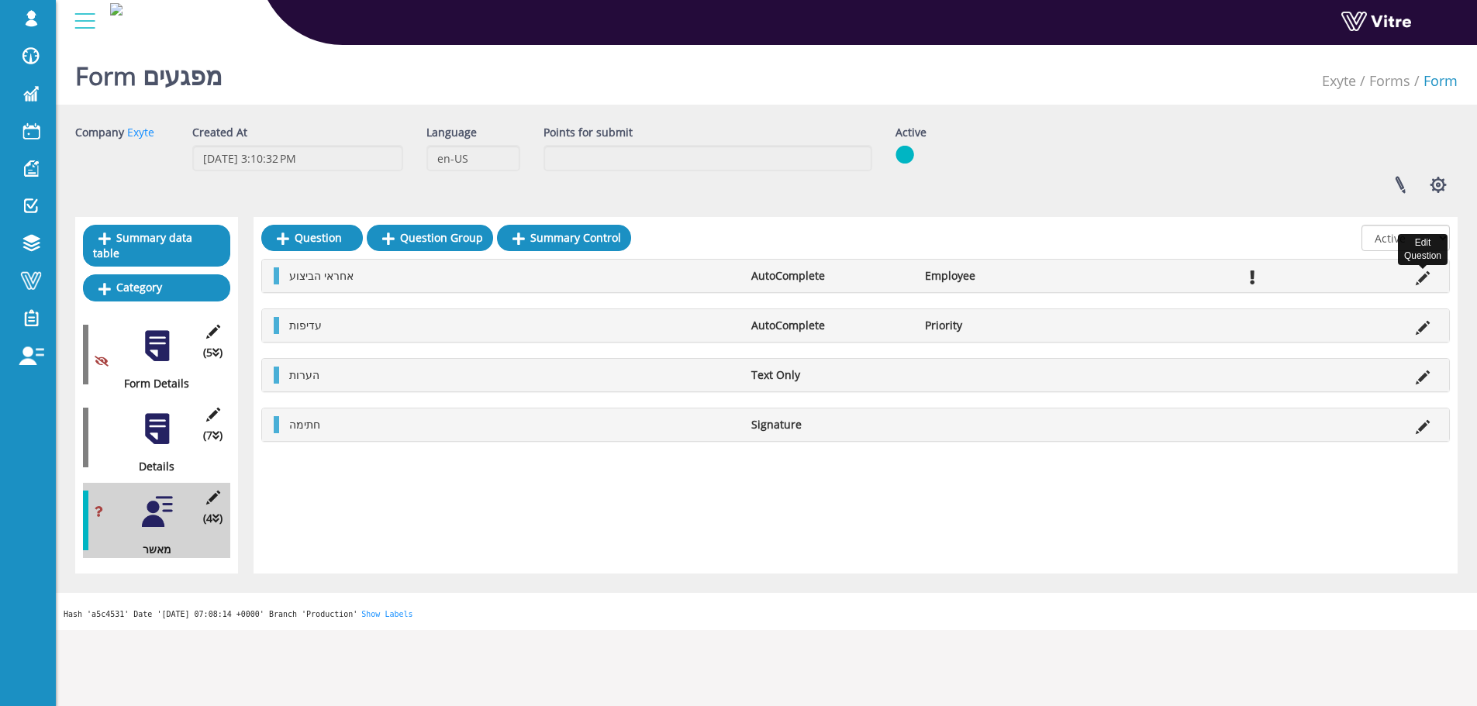
click at [1421, 271] on icon at bounding box center [1423, 278] width 14 height 14
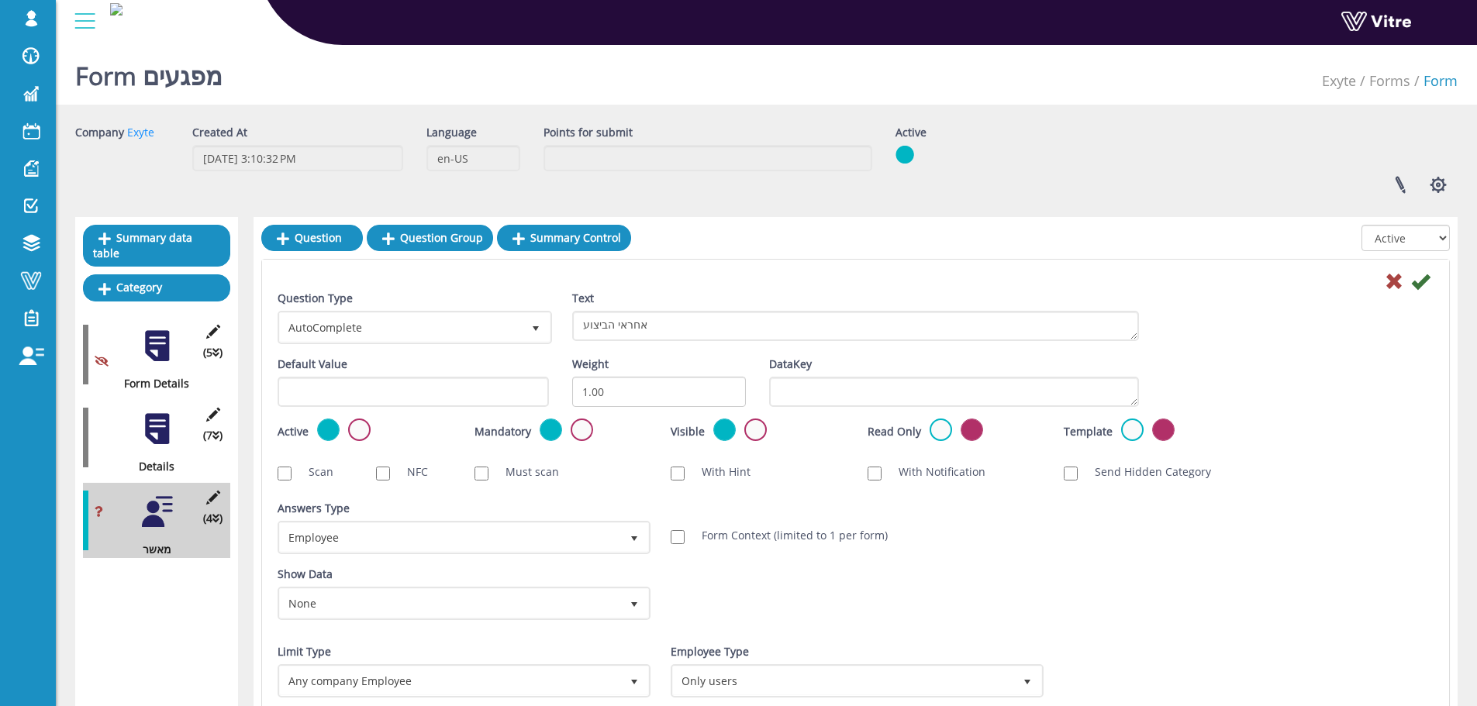
click at [352, 430] on label at bounding box center [359, 430] width 22 height 22
click at [0, 0] on input "radio" at bounding box center [0, 0] width 0 height 0
click at [1424, 283] on icon at bounding box center [1420, 281] width 19 height 19
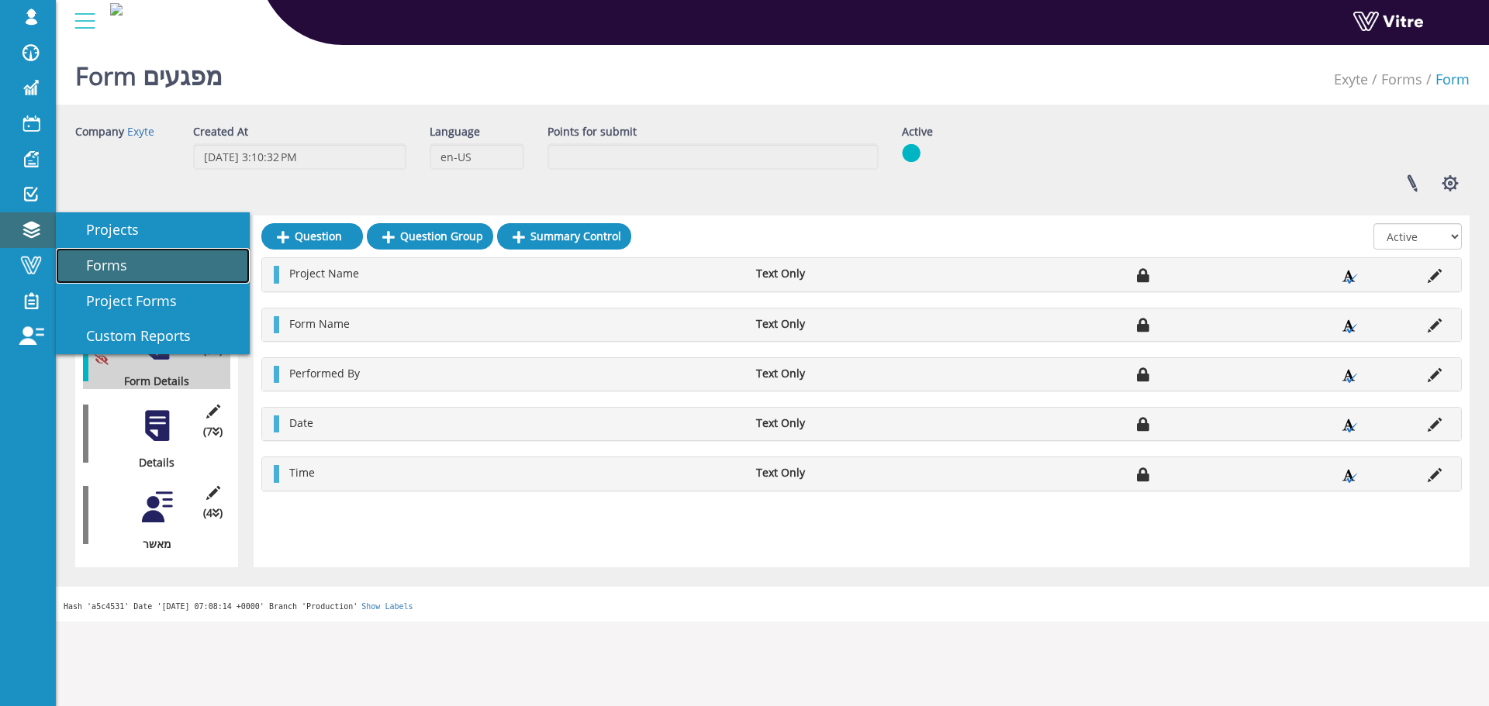
click at [95, 257] on span "Forms" at bounding box center [97, 265] width 60 height 19
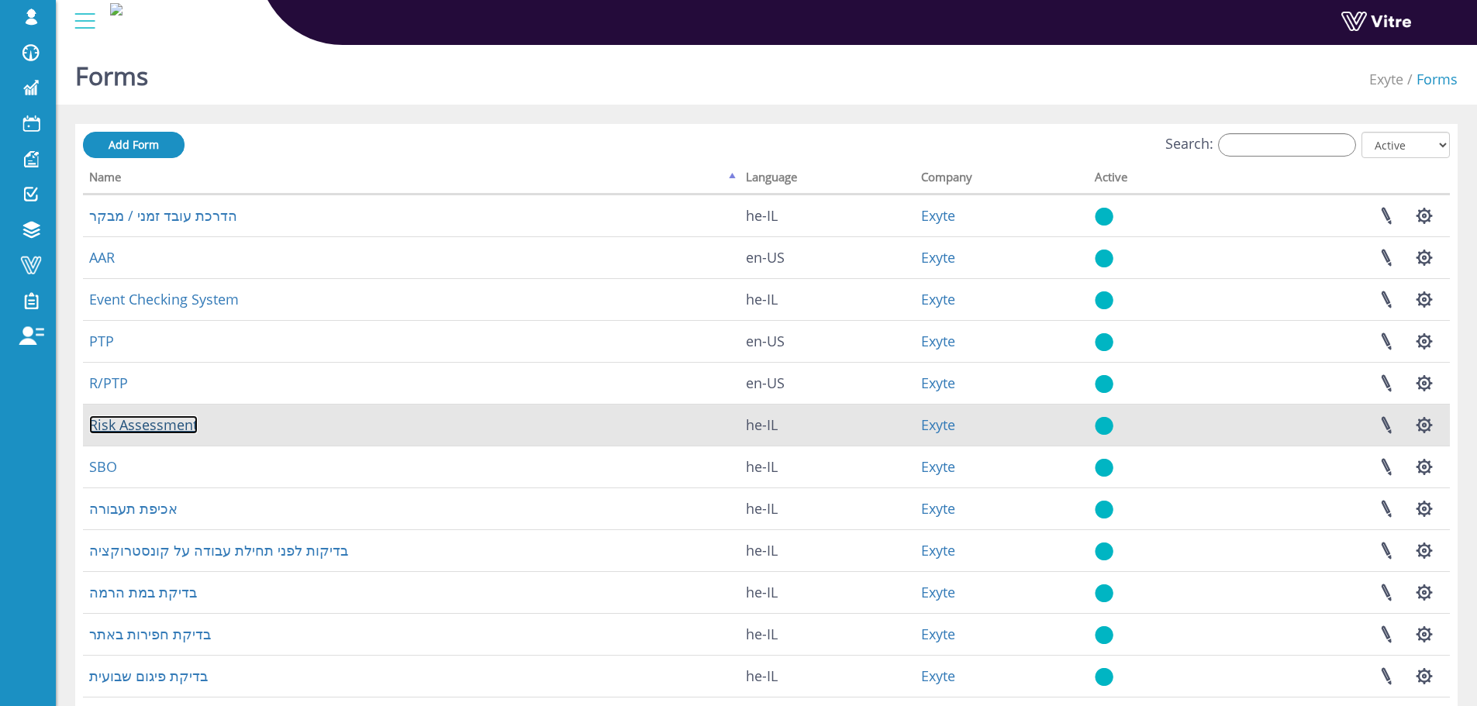
click at [160, 433] on link "Risk Assessment" at bounding box center [143, 425] width 109 height 19
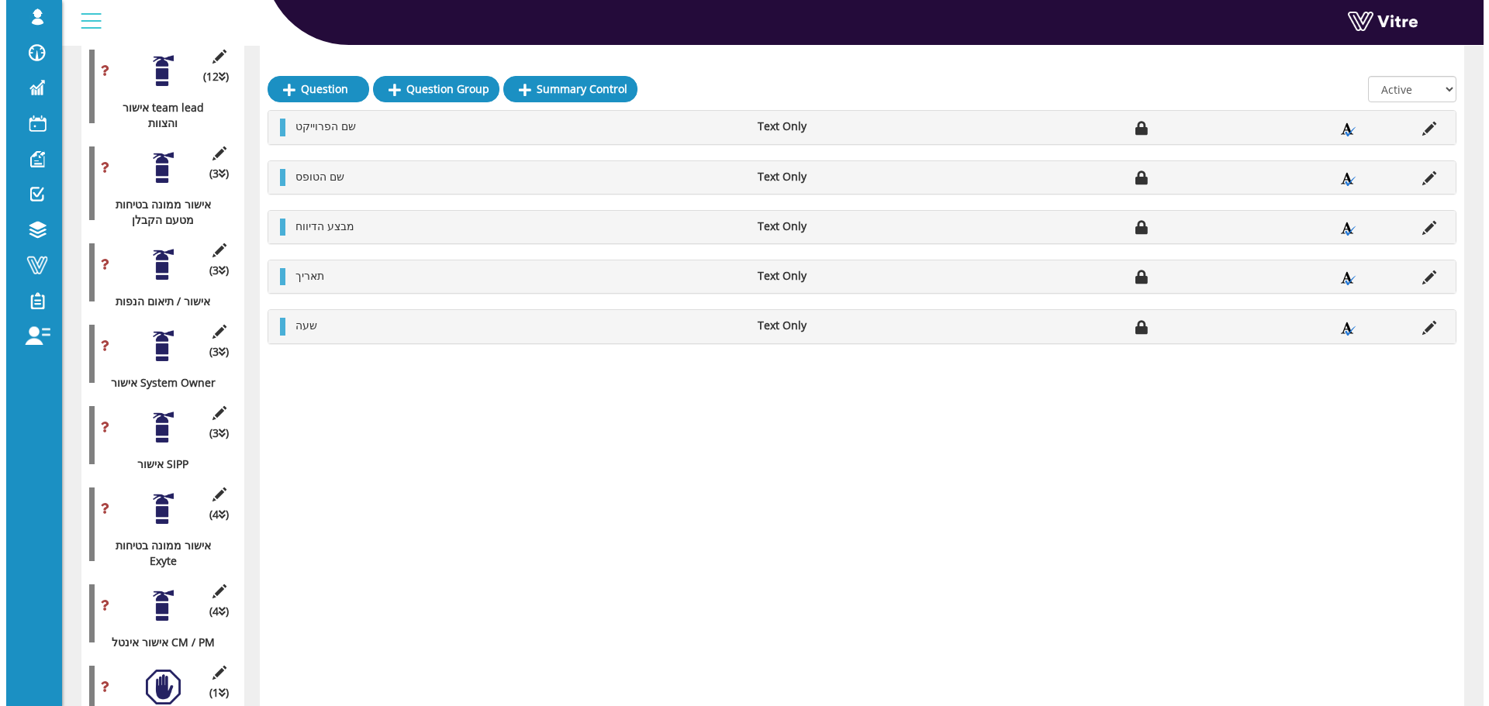
scroll to position [6723, 0]
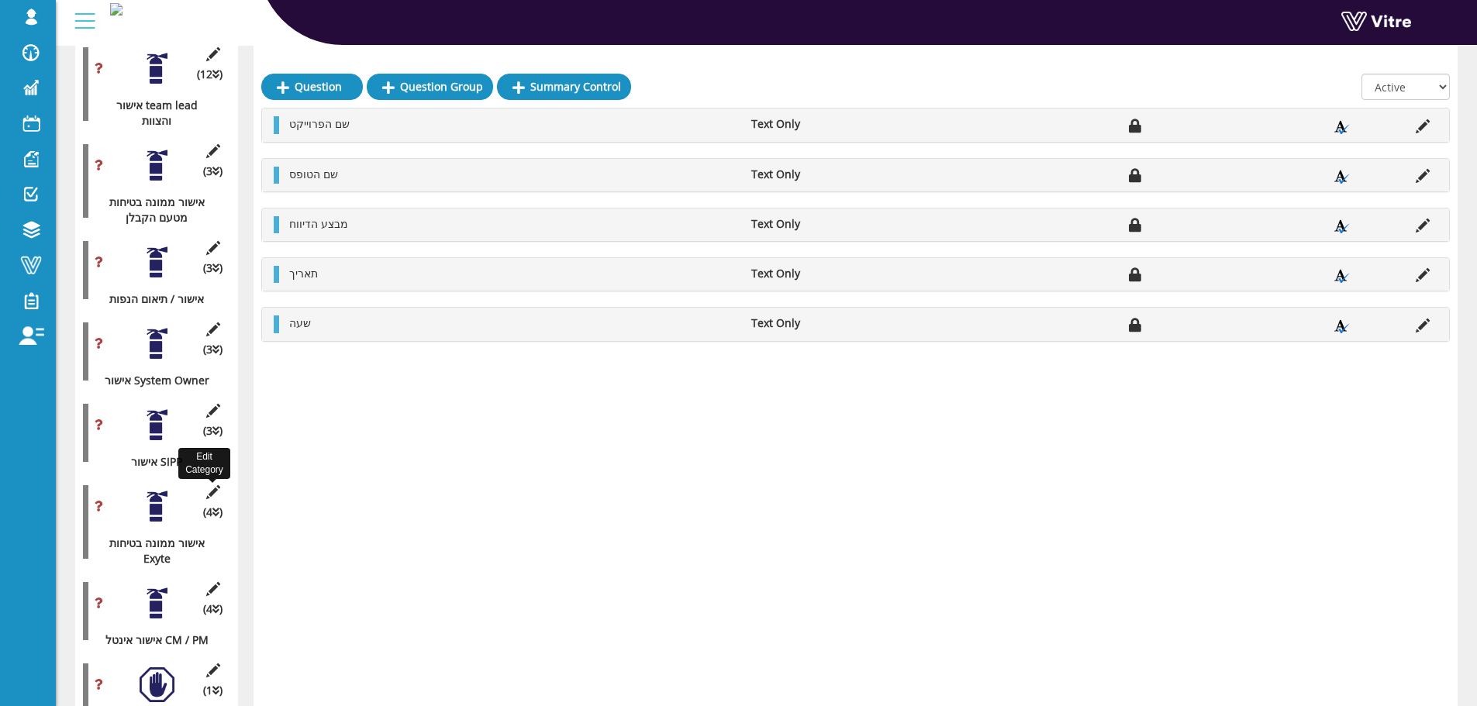
click at [207, 485] on icon at bounding box center [212, 492] width 19 height 14
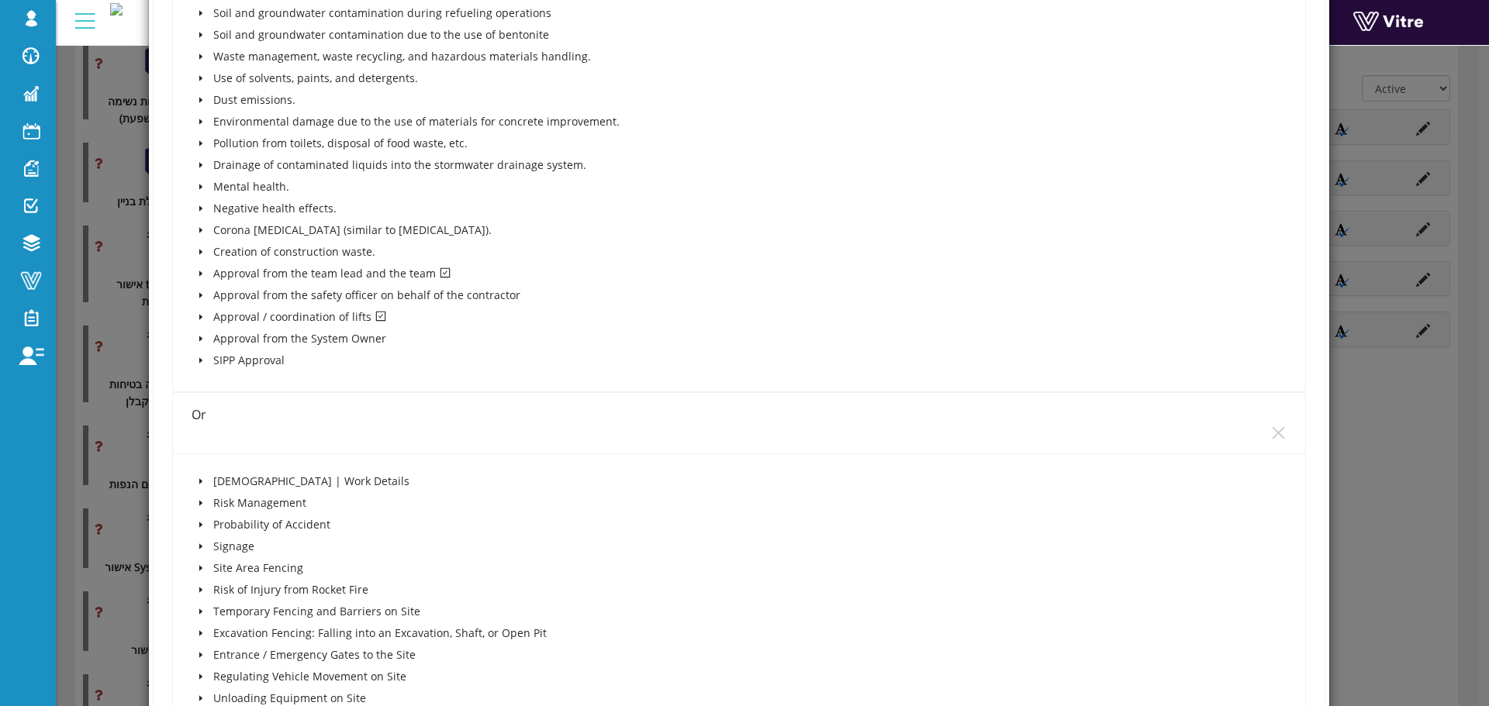
scroll to position [3179, 0]
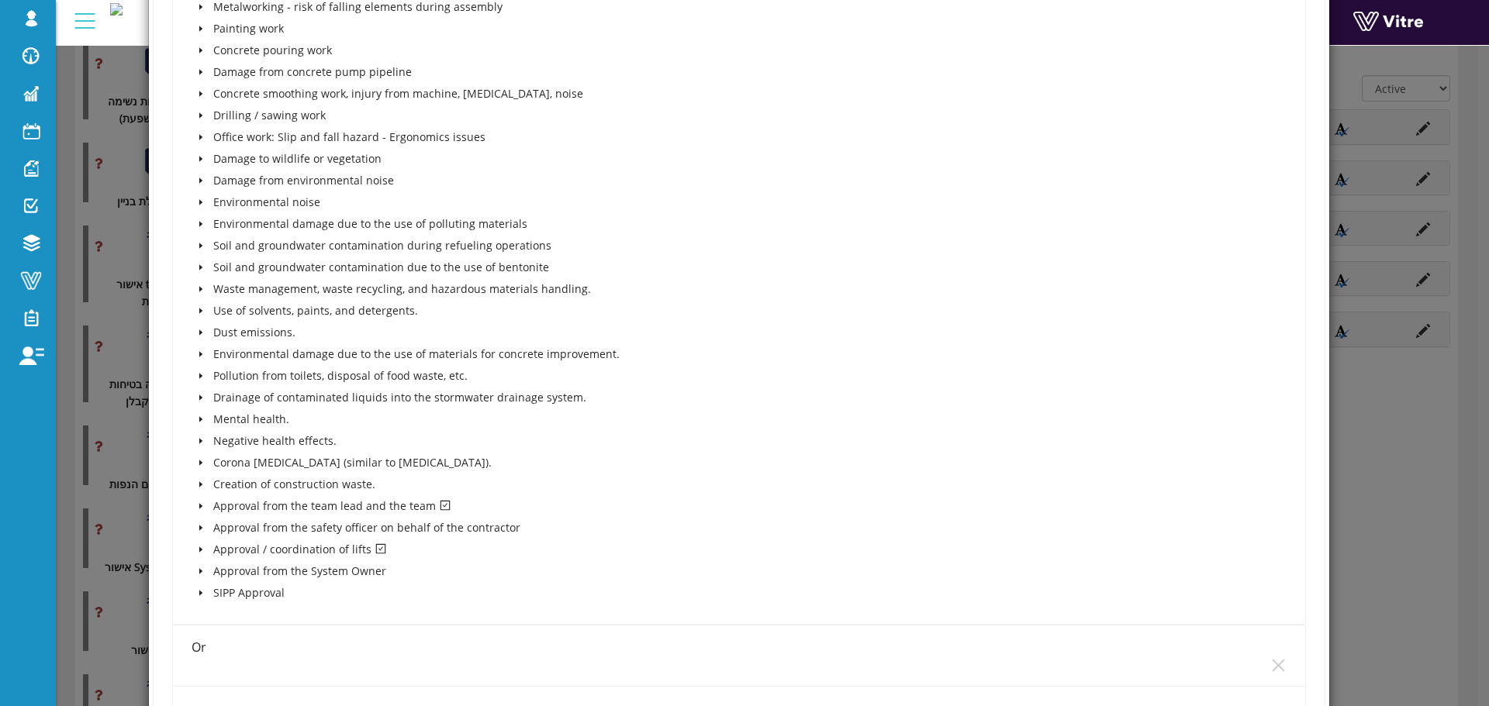
click at [197, 505] on icon "caret-down" at bounding box center [201, 506] width 8 height 8
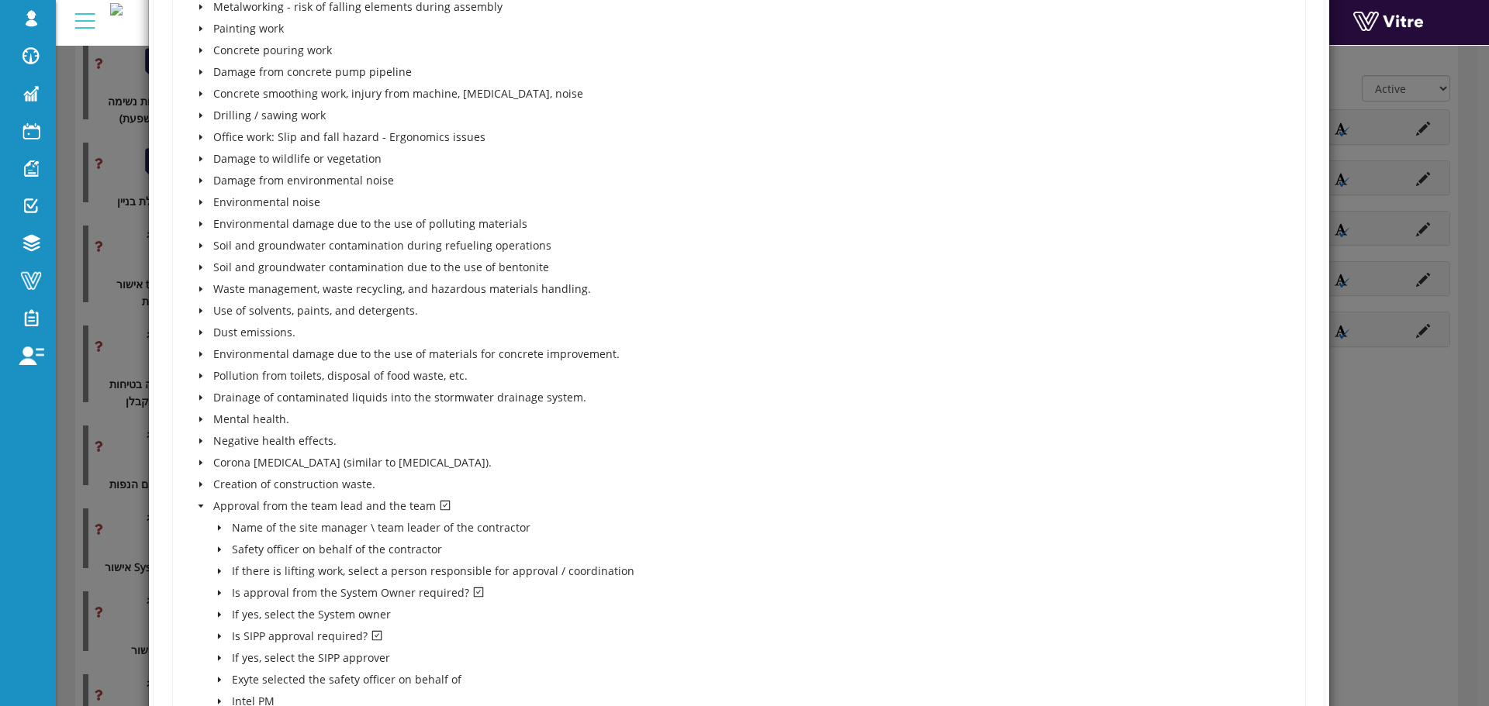
click at [216, 585] on span at bounding box center [219, 593] width 19 height 19
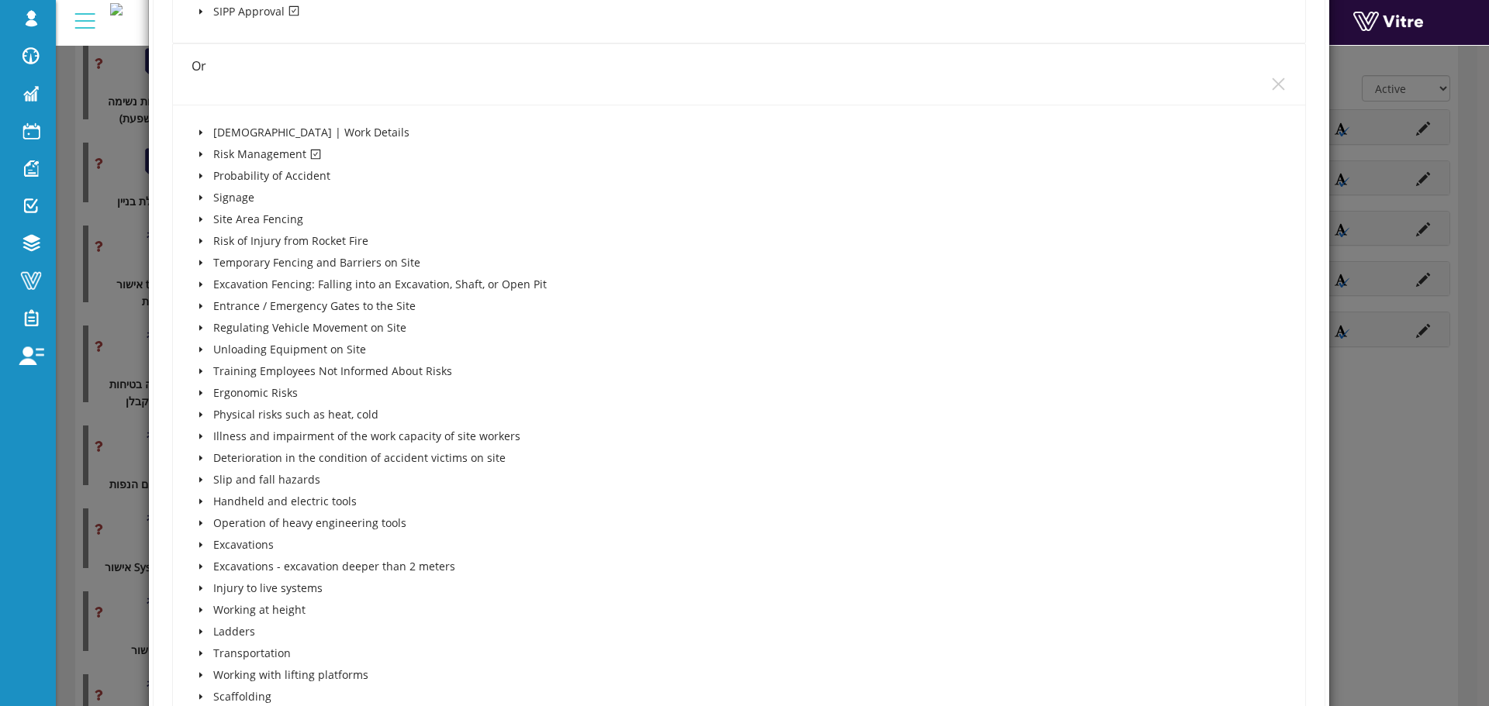
scroll to position [7366, 0]
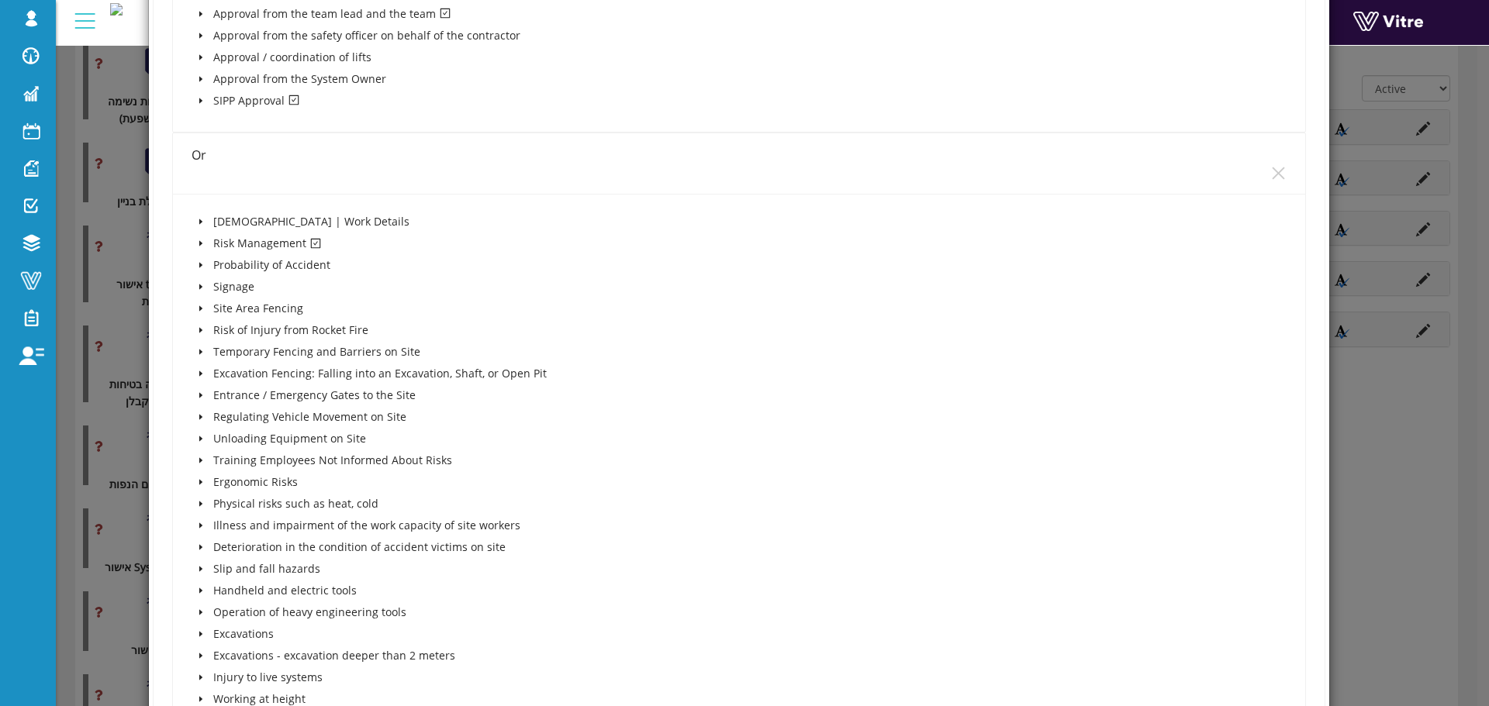
click at [194, 240] on span at bounding box center [201, 243] width 19 height 19
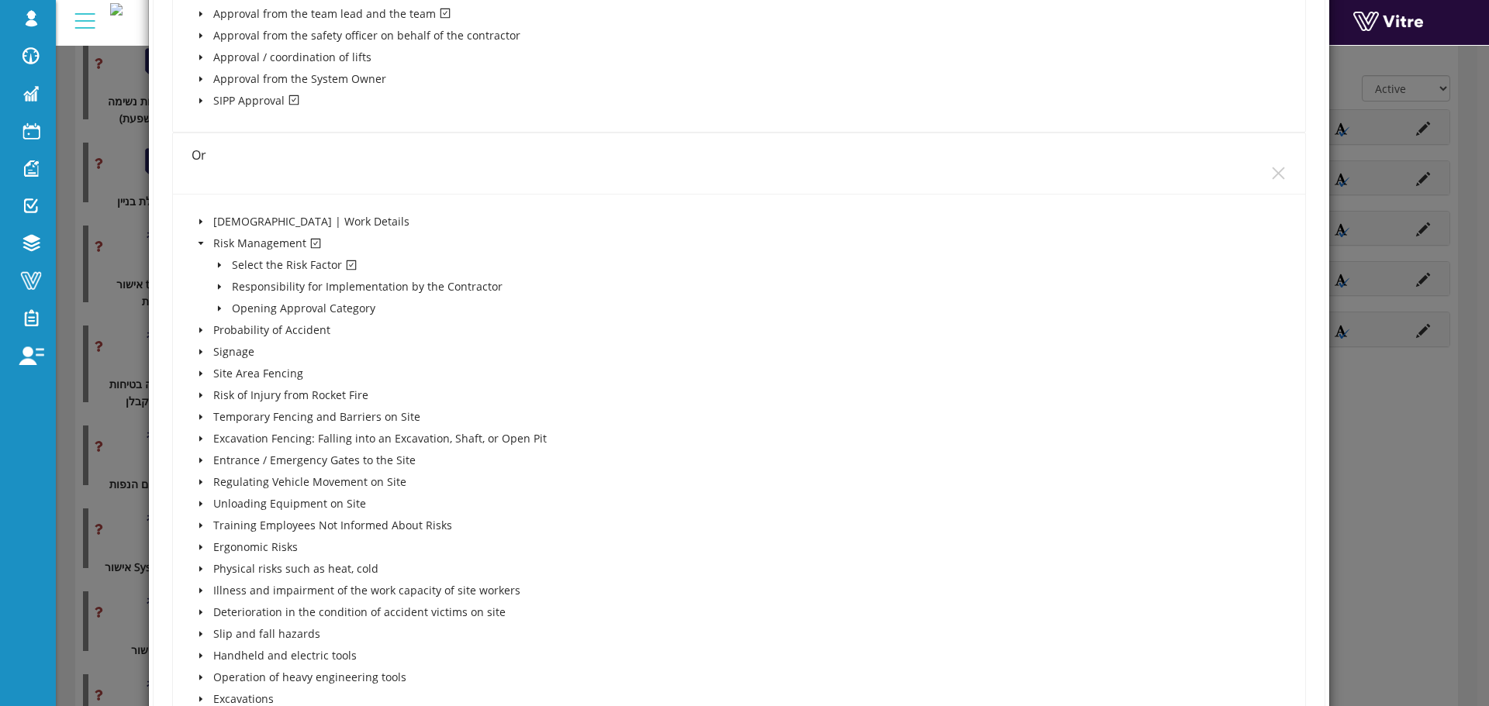
click at [218, 274] on span at bounding box center [219, 265] width 19 height 19
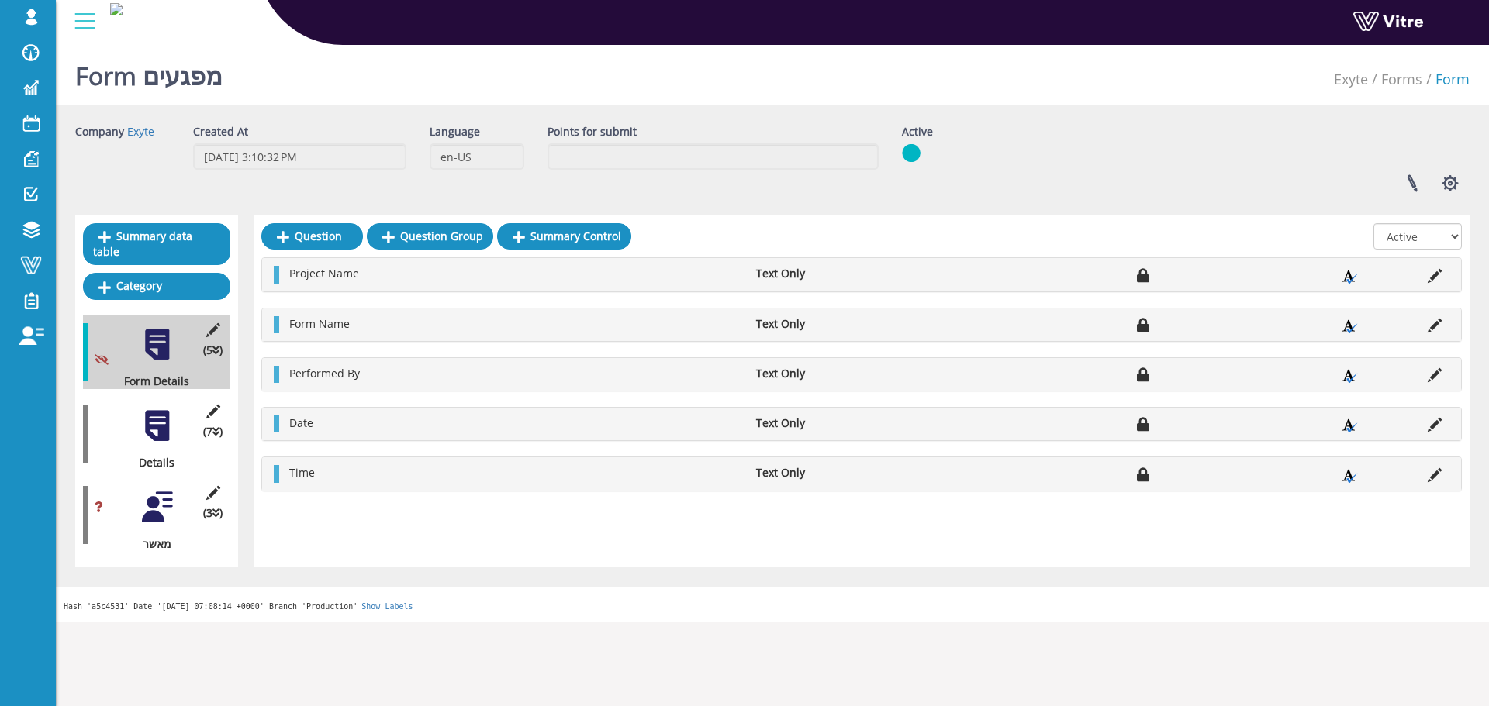
click at [180, 488] on div "(3 ) מאשר" at bounding box center [156, 515] width 147 height 74
click at [158, 490] on div at bounding box center [157, 507] width 35 height 35
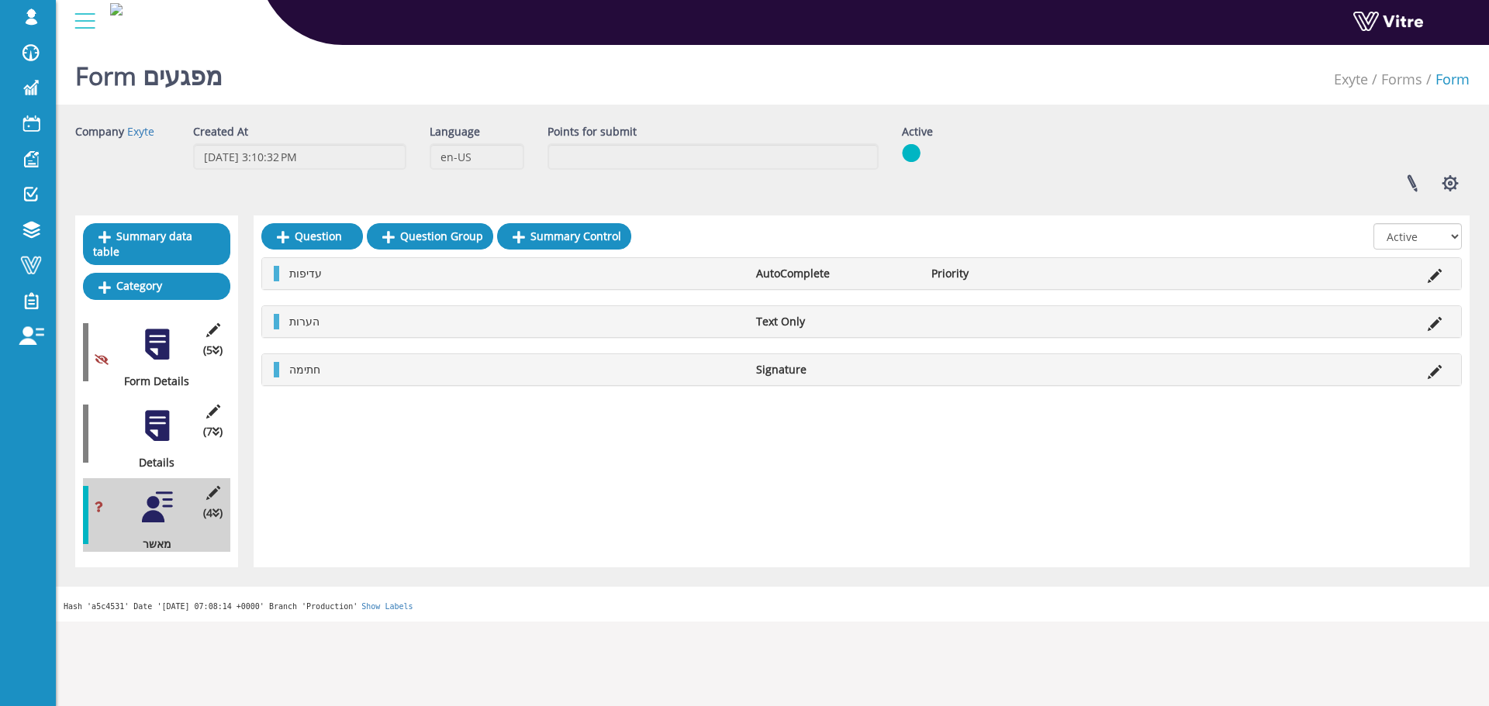
click at [164, 420] on div at bounding box center [157, 426] width 35 height 35
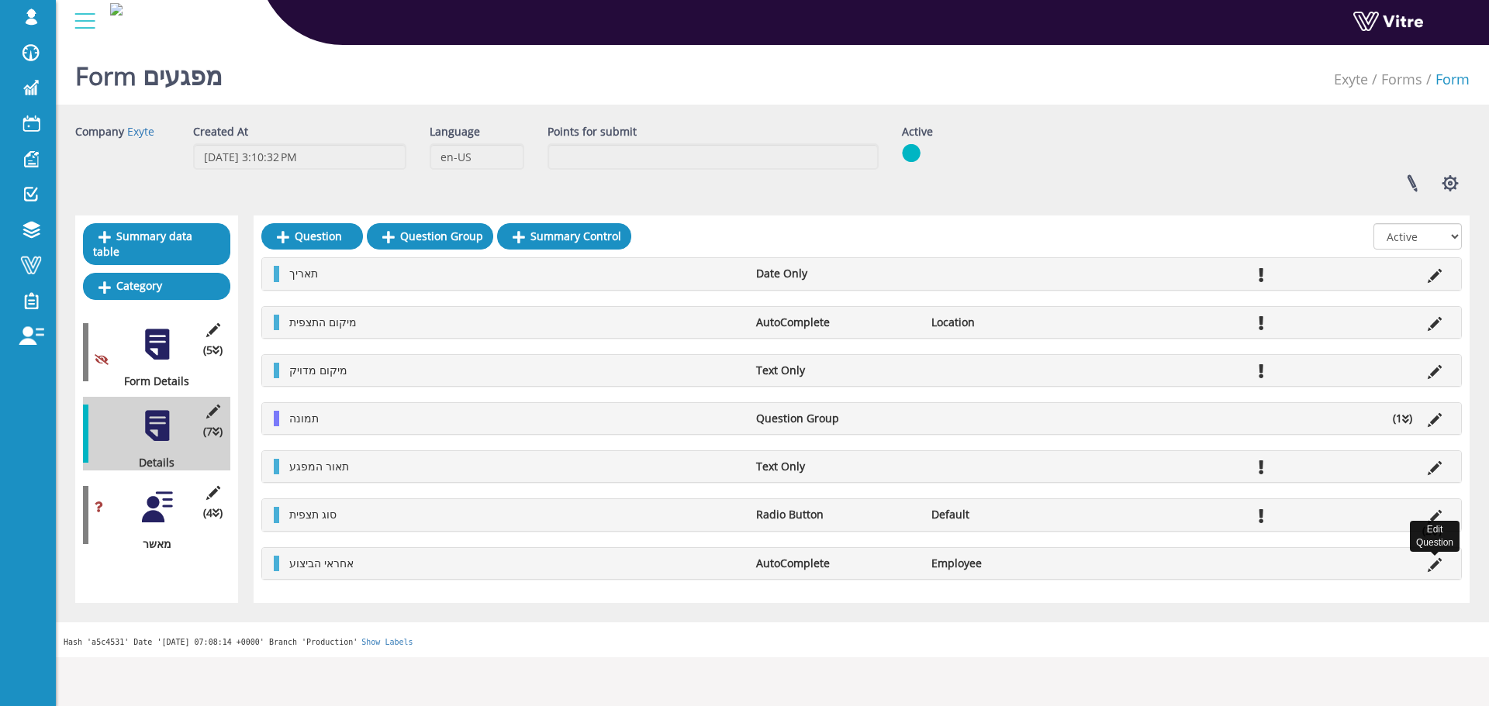
click at [1431, 564] on icon at bounding box center [1434, 565] width 14 height 14
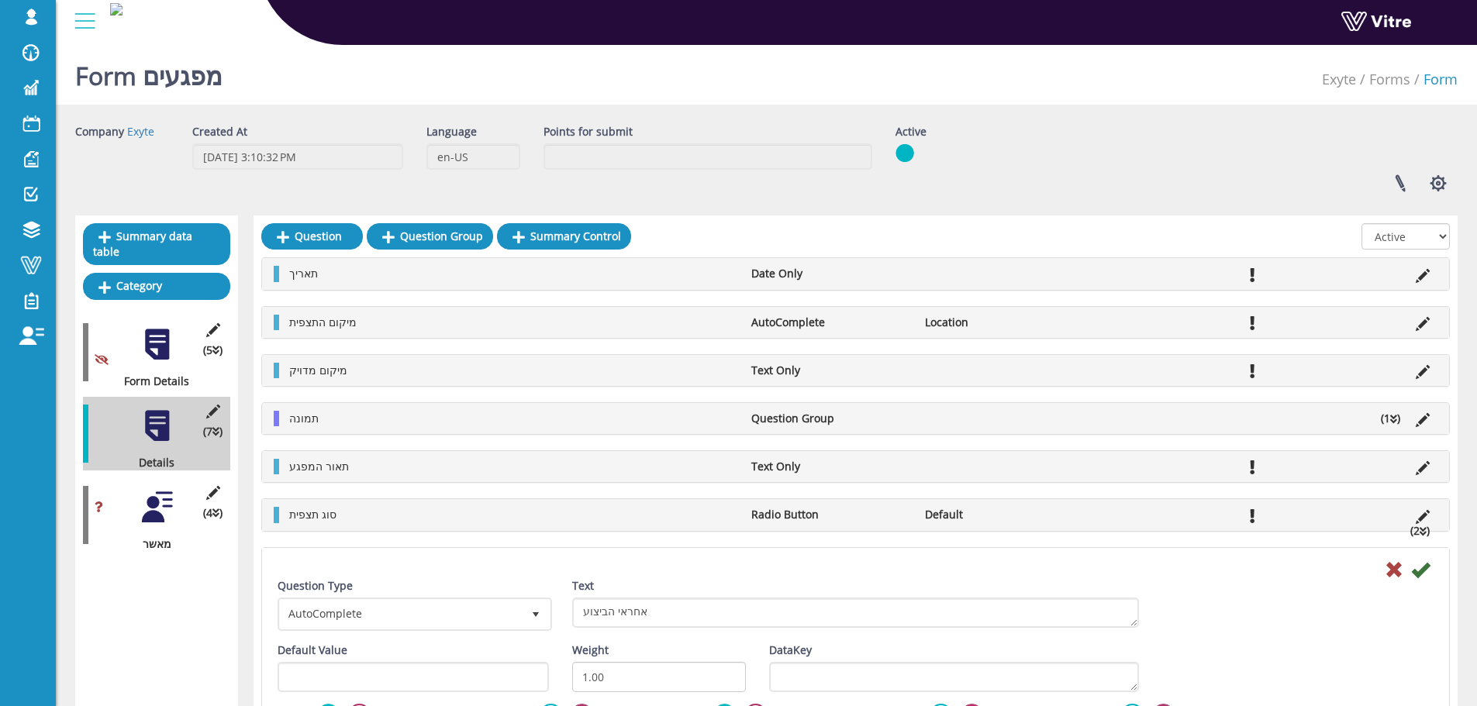
drag, startPoint x: 196, startPoint y: 511, endPoint x: 172, endPoint y: 506, distance: 24.6
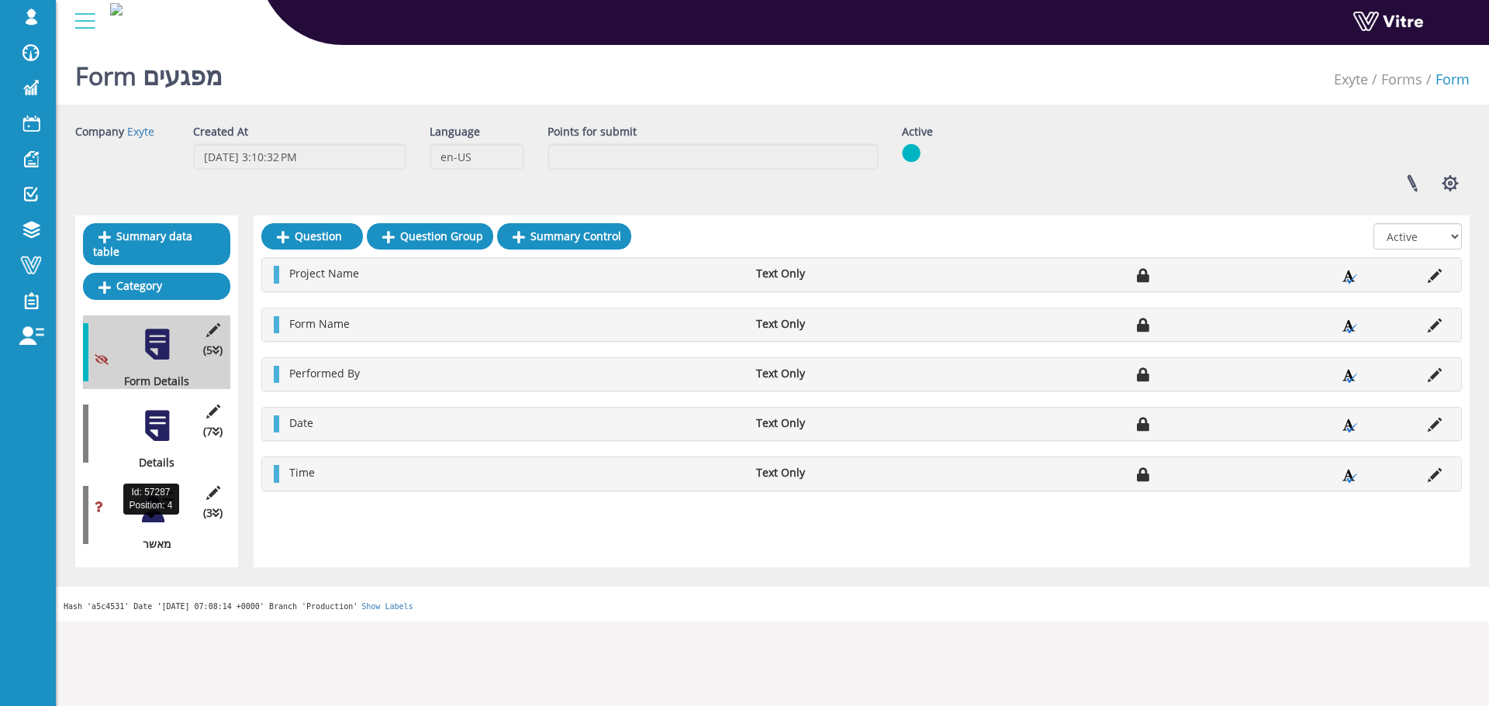
click at [173, 537] on div "מאשר" at bounding box center [151, 545] width 136 height 16
click at [164, 502] on div "Id: 57287 Position: 4" at bounding box center [151, 499] width 56 height 31
click at [163, 501] on div at bounding box center [157, 507] width 35 height 35
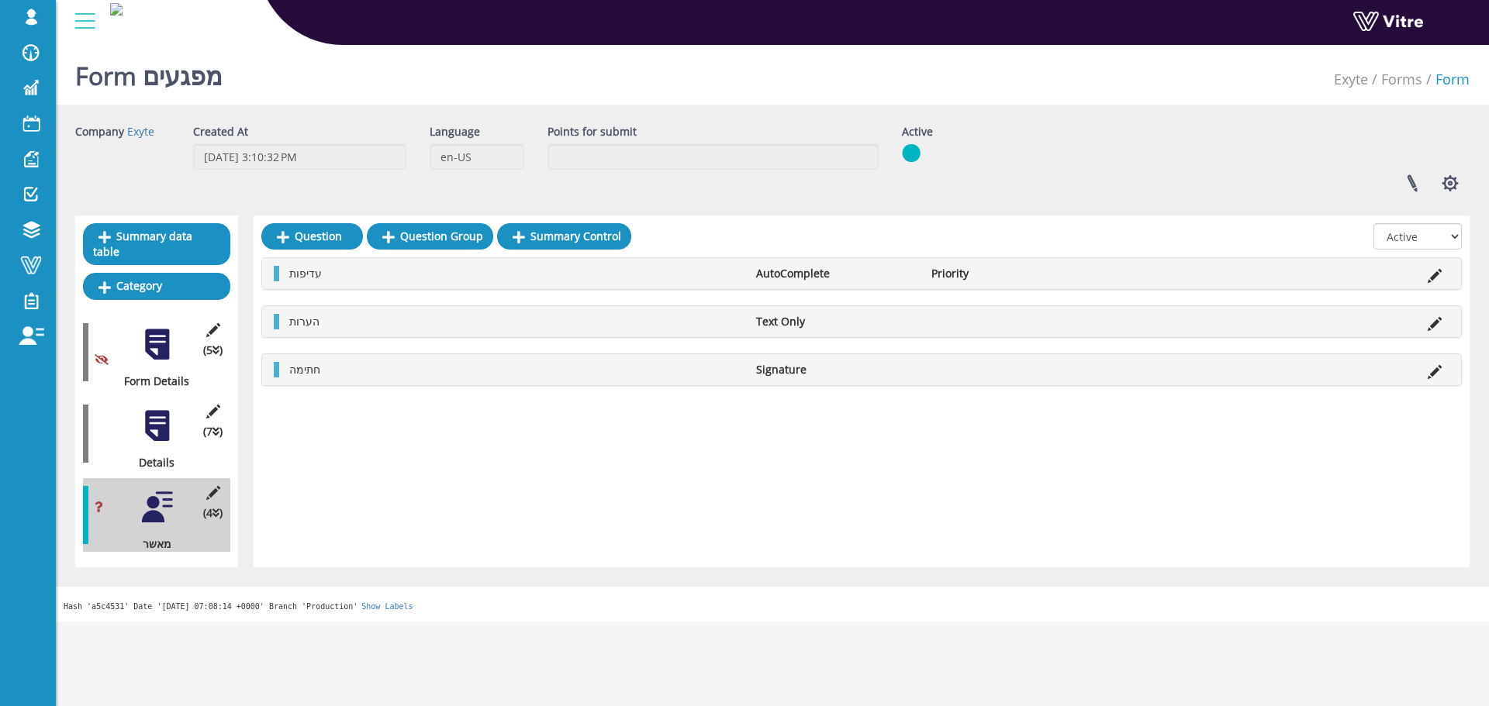
click at [1370, 233] on div at bounding box center [861, 240] width 1200 height 34
click at [1376, 234] on select "All Active Not Active" at bounding box center [1417, 236] width 88 height 26
select select "2"
click at [1374, 223] on select "All Active Not Active" at bounding box center [1417, 236] width 88 height 26
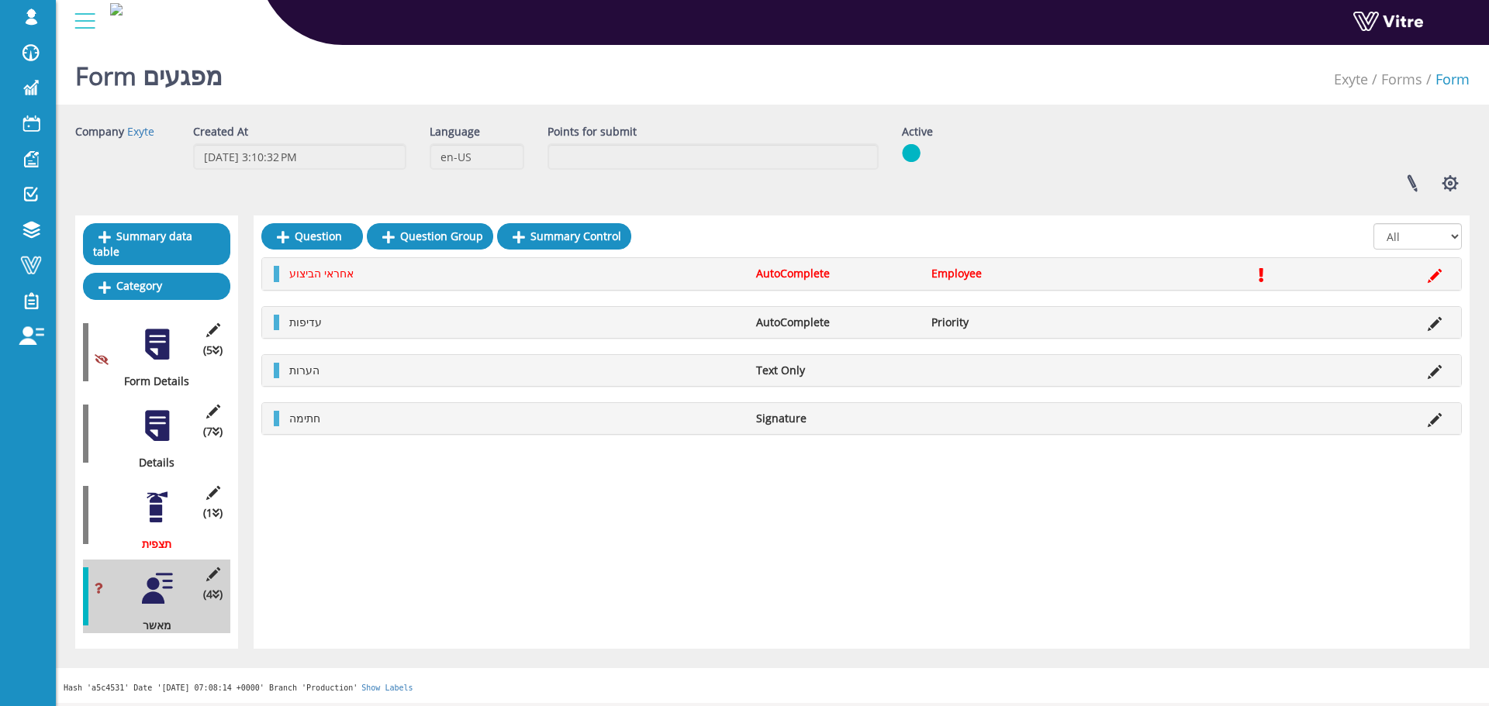
click at [1423, 275] on li "Edit Question" at bounding box center [1434, 274] width 29 height 16
click at [1427, 275] on li at bounding box center [1434, 274] width 29 height 16
click at [1434, 278] on icon at bounding box center [1434, 276] width 14 height 14
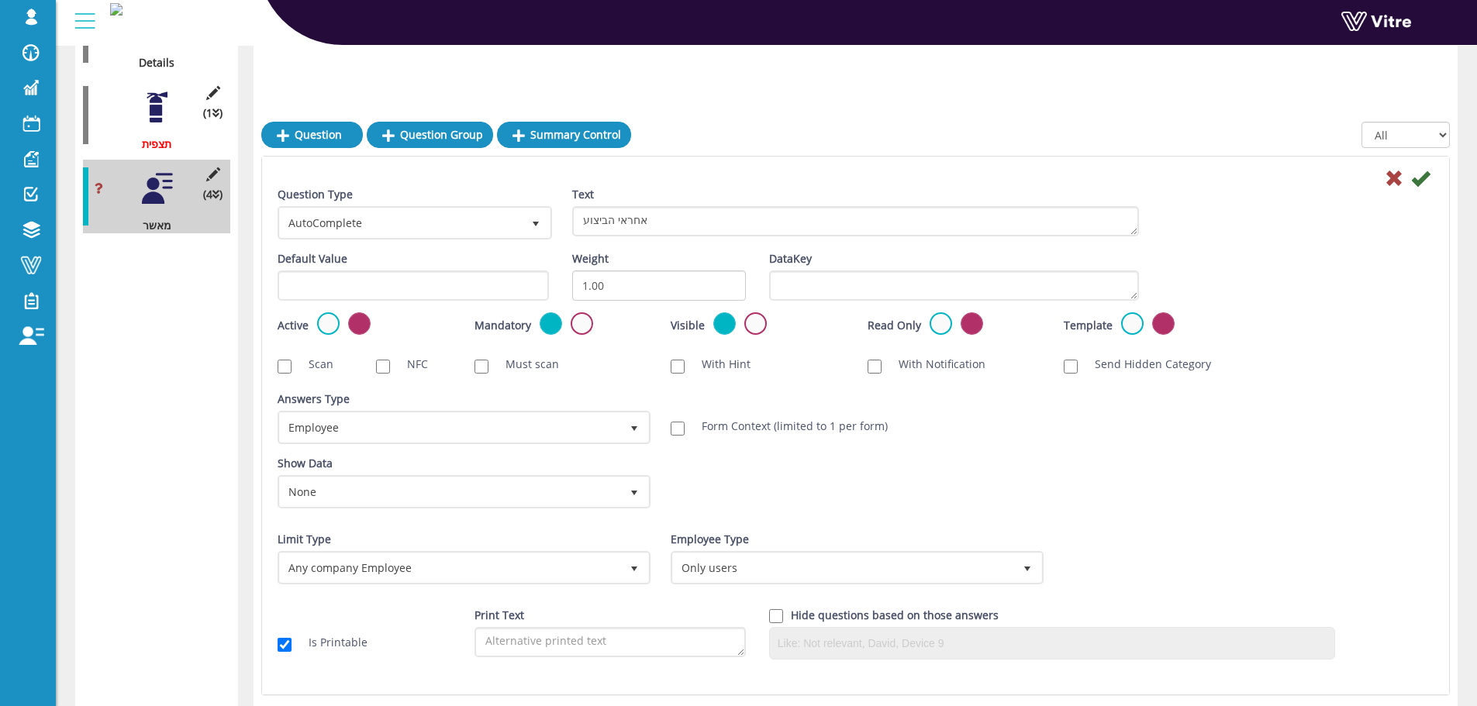
scroll to position [330, 0]
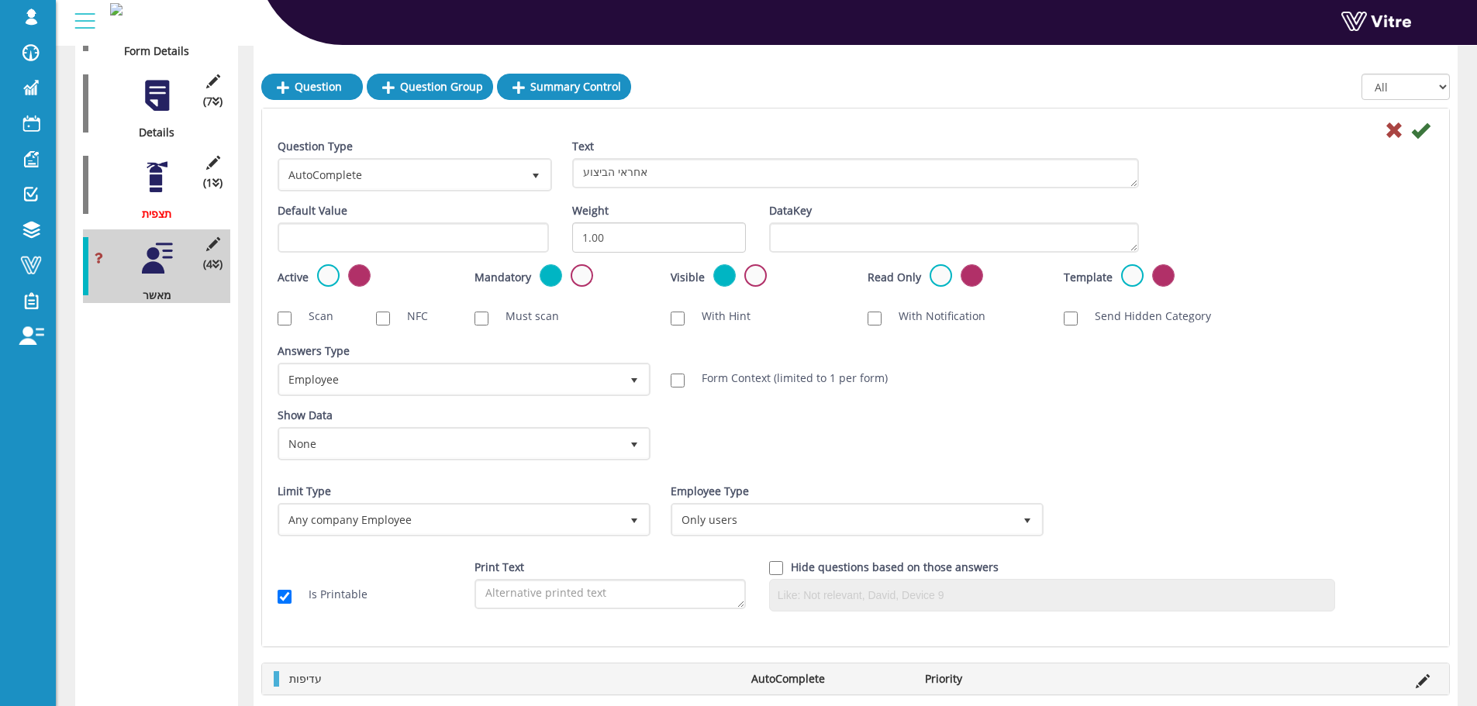
click at [156, 94] on div at bounding box center [157, 95] width 35 height 35
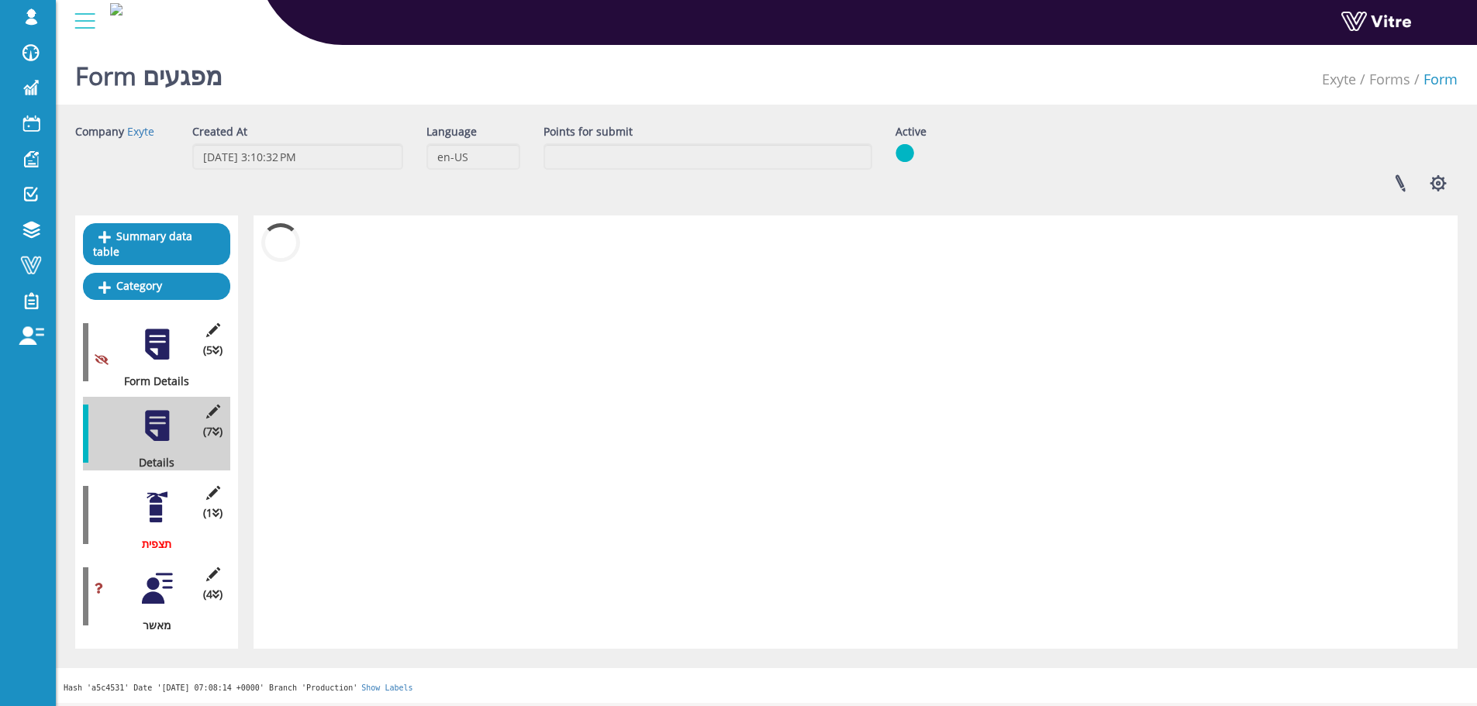
scroll to position [0, 0]
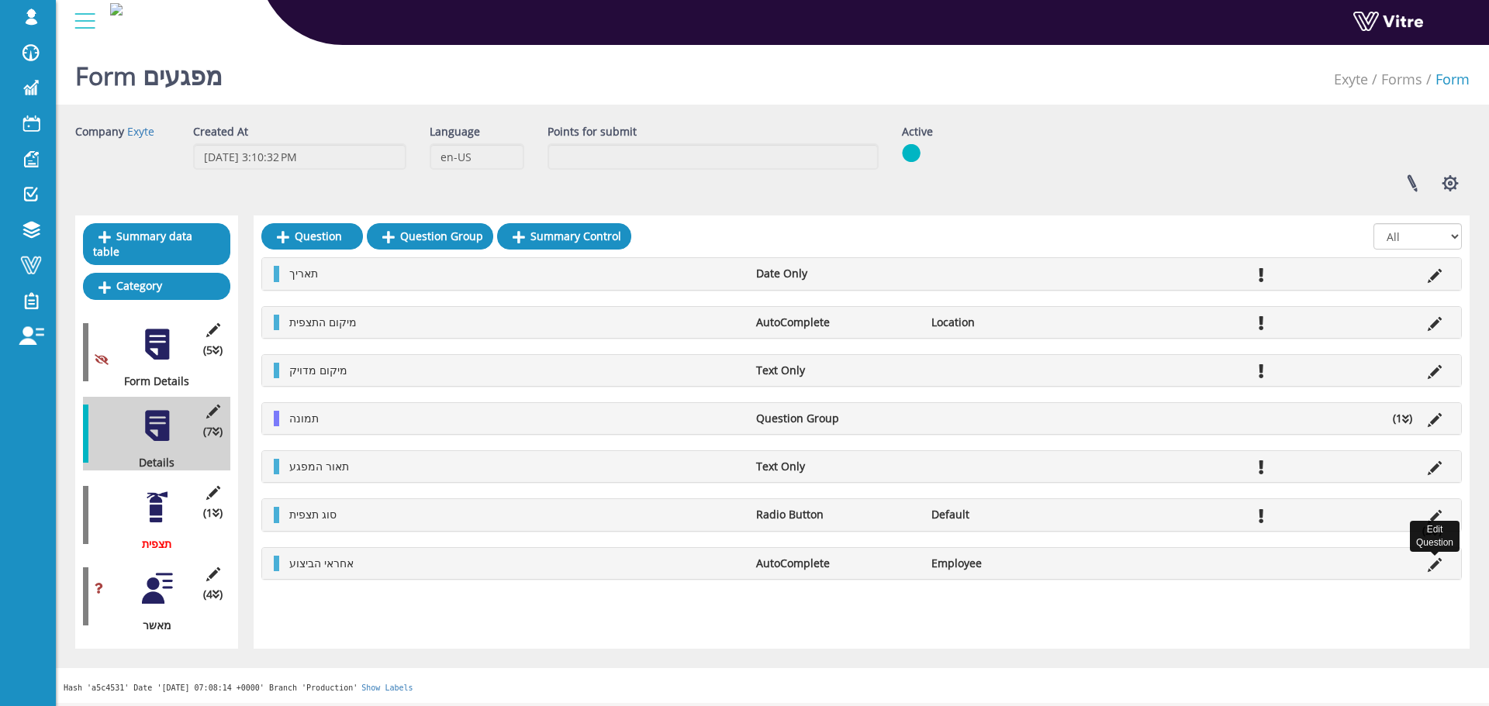
click at [1428, 567] on icon at bounding box center [1434, 565] width 14 height 14
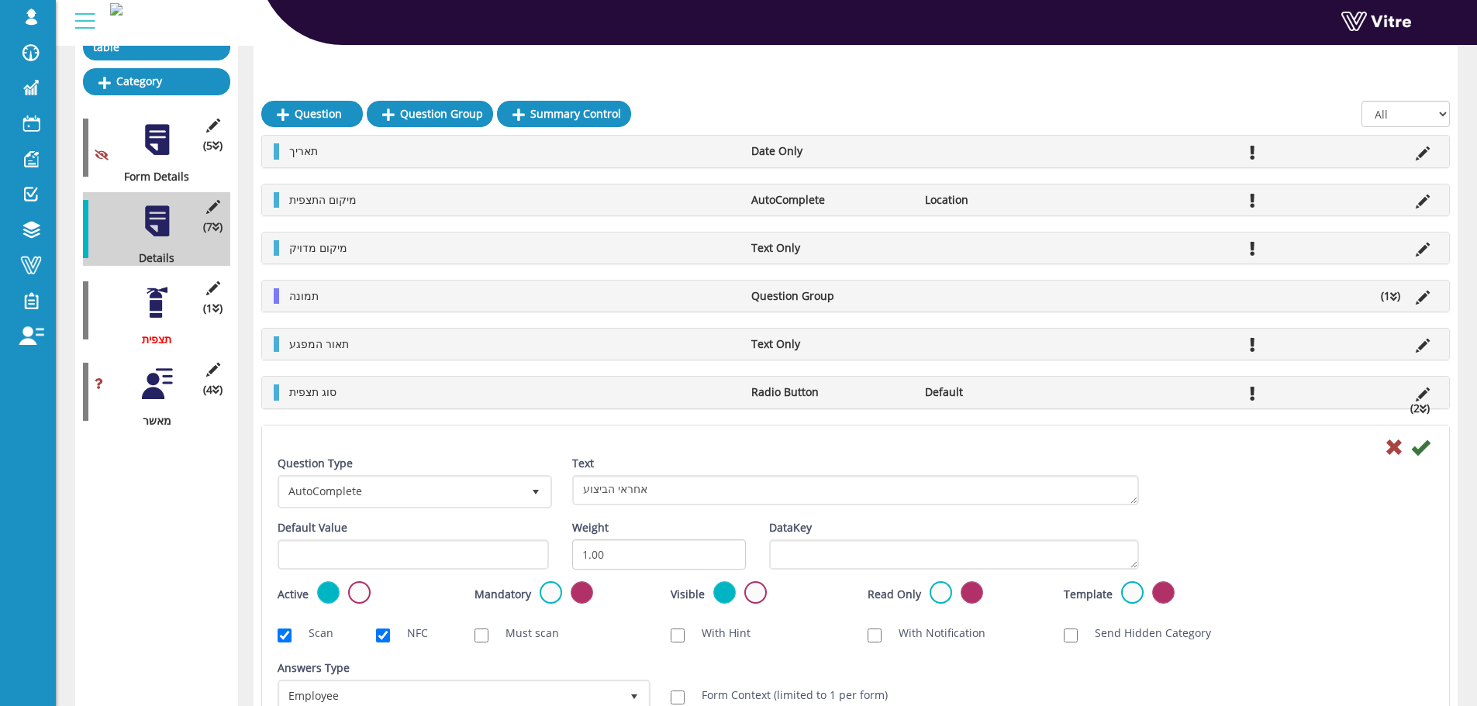
scroll to position [233, 0]
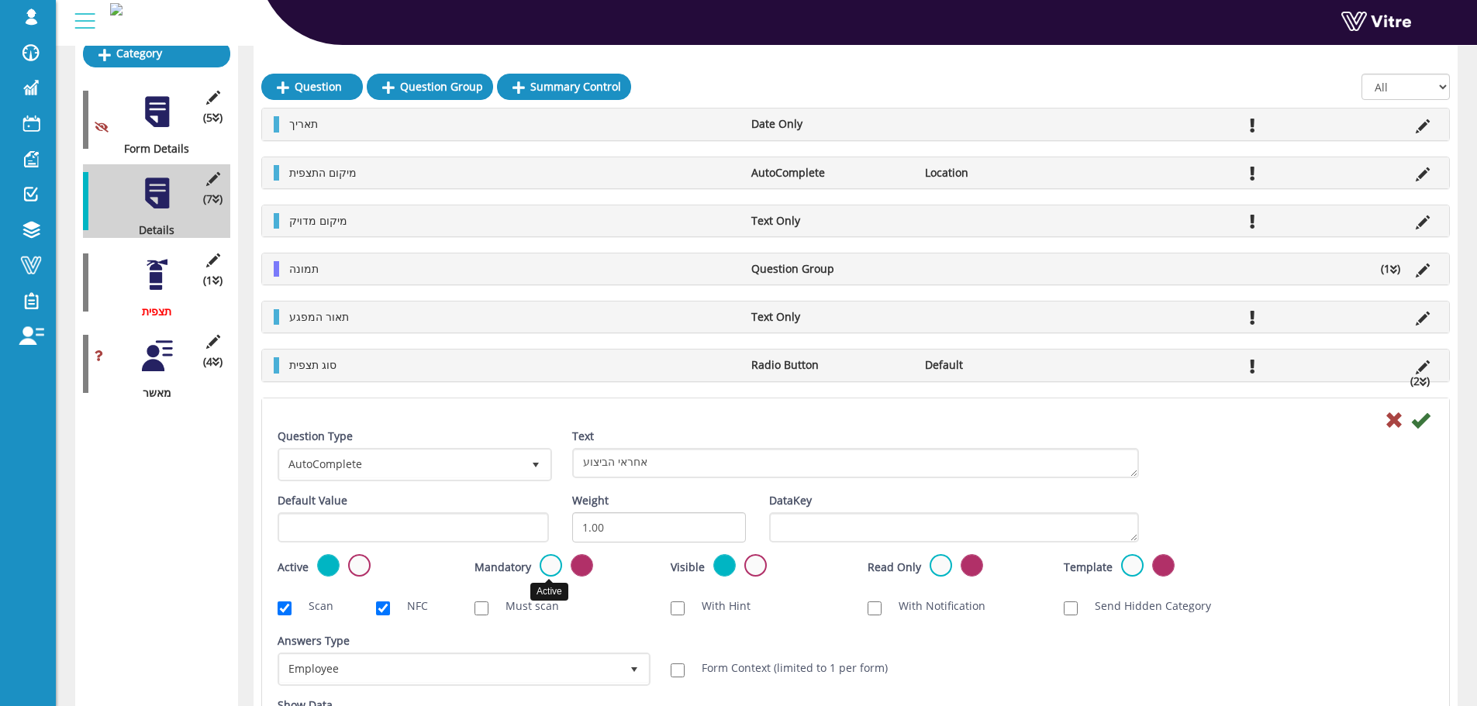
click at [558, 570] on label at bounding box center [551, 565] width 22 height 22
click at [0, 0] on input "radio" at bounding box center [0, 0] width 0 height 0
click at [1420, 418] on icon at bounding box center [1420, 420] width 19 height 19
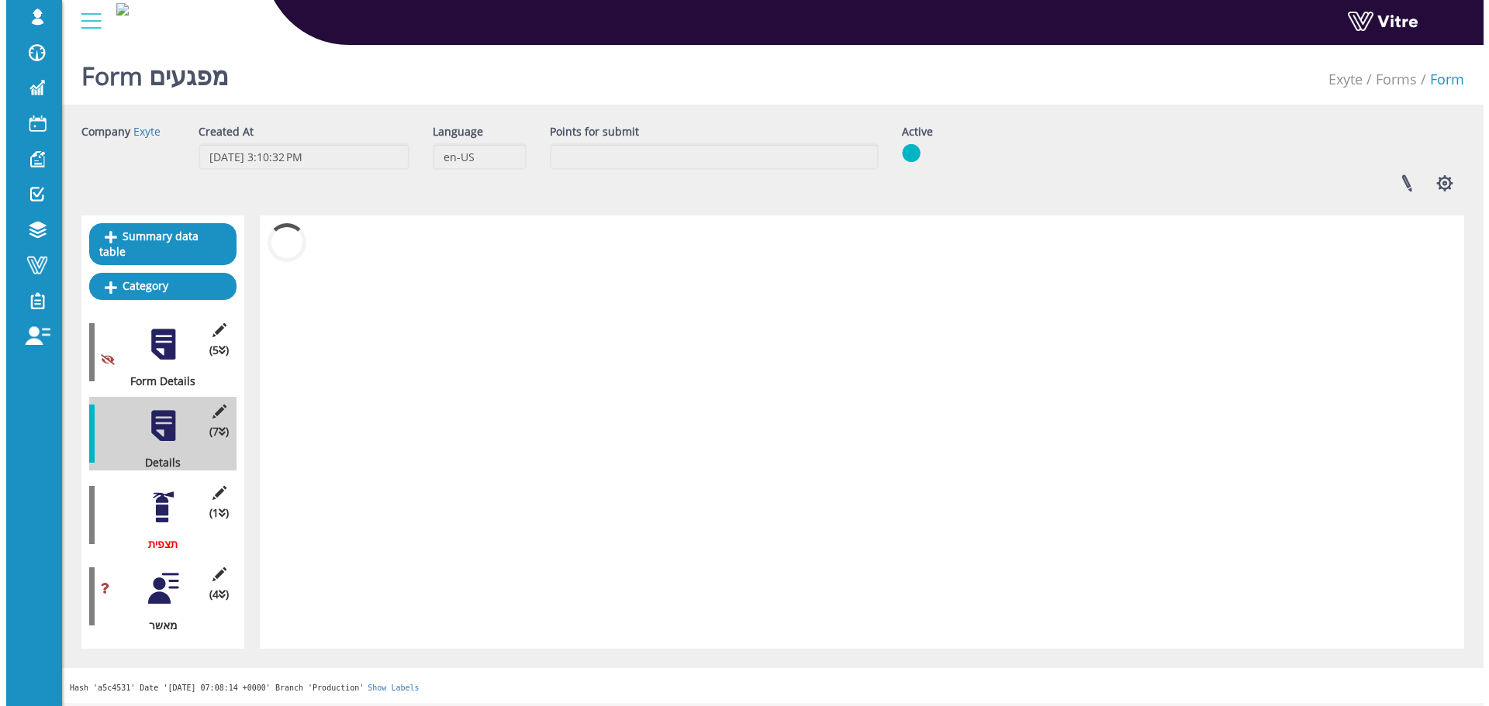
scroll to position [0, 0]
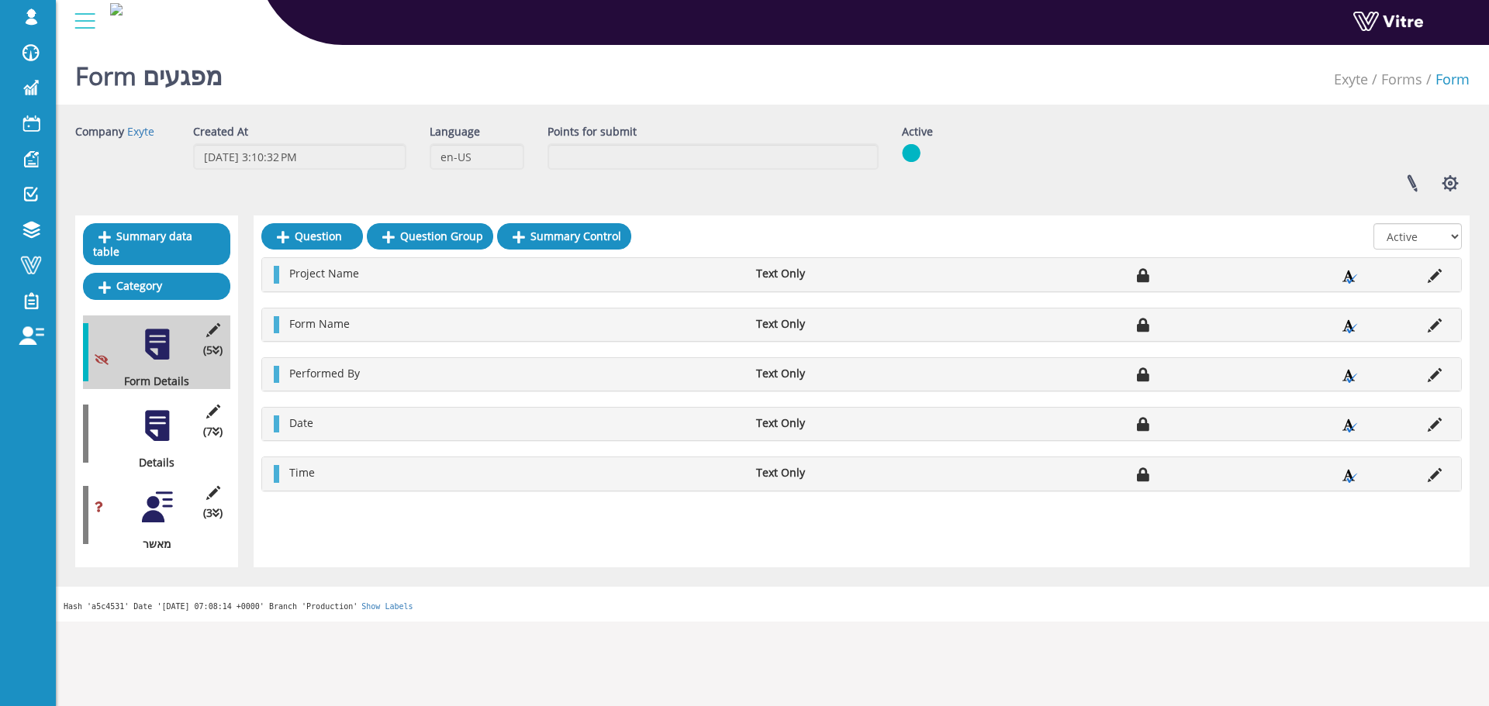
click at [182, 418] on div "(7 ) Details" at bounding box center [156, 434] width 147 height 74
click at [159, 419] on div at bounding box center [157, 426] width 35 height 35
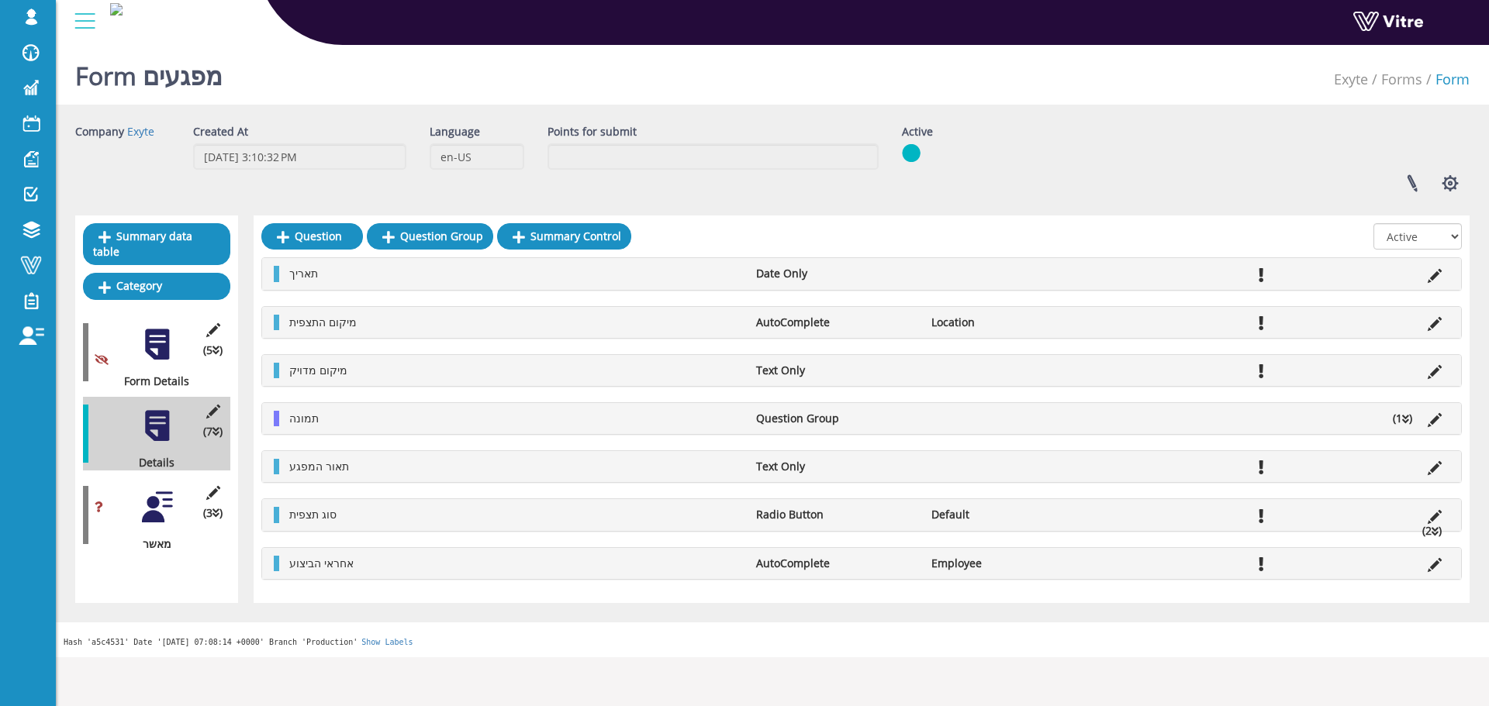
click at [164, 490] on div at bounding box center [157, 507] width 35 height 35
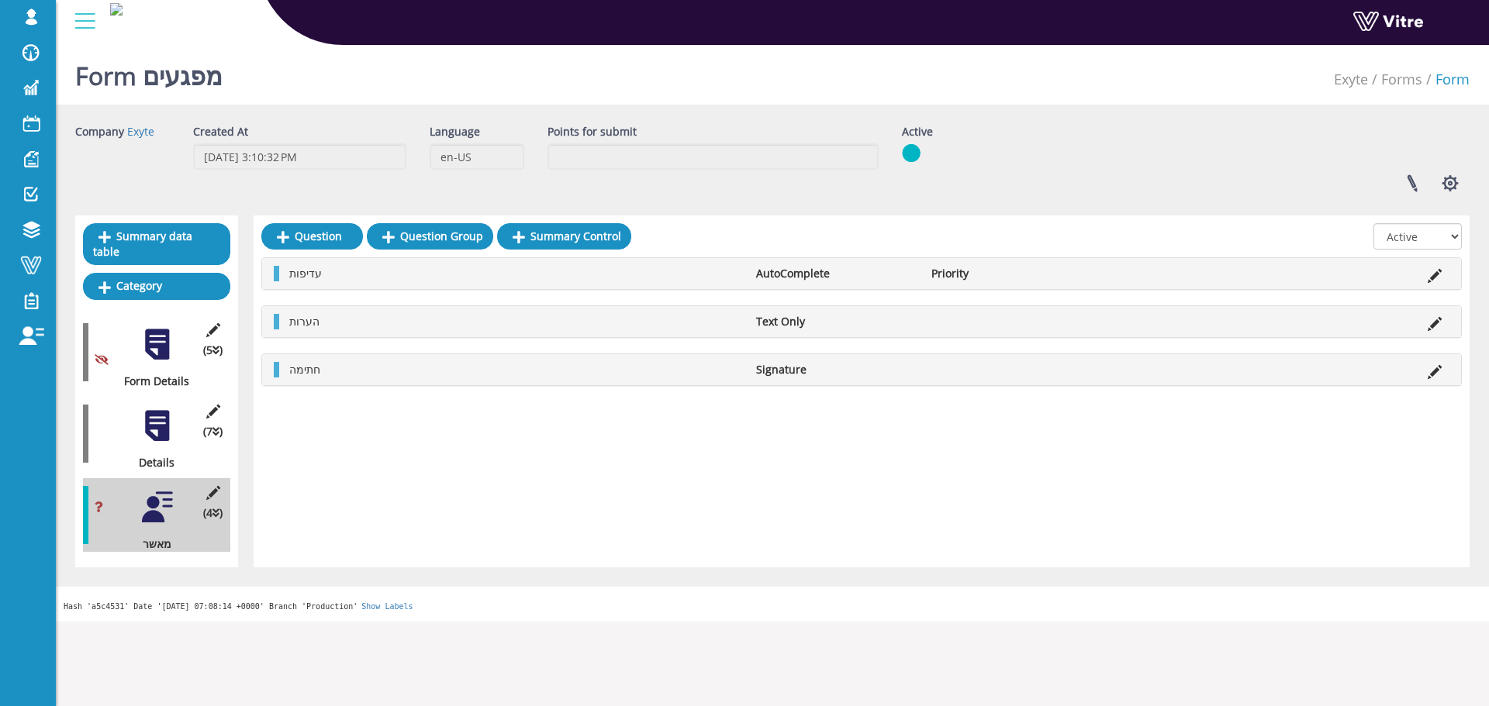
click at [169, 416] on div at bounding box center [157, 426] width 35 height 35
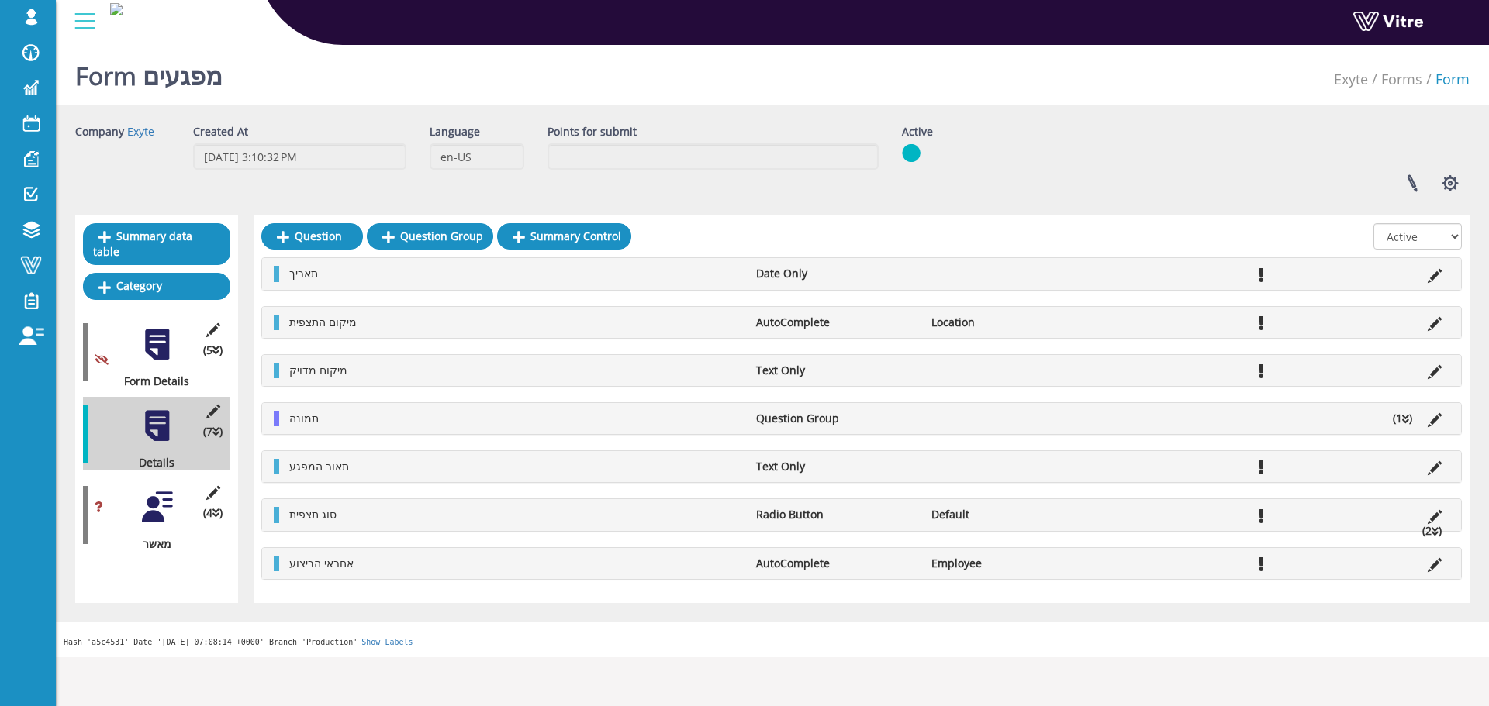
click at [116, 499] on div "(4 ) מאשר" at bounding box center [156, 515] width 147 height 74
click at [134, 489] on div "(4 ) מאשר" at bounding box center [156, 515] width 147 height 74
click at [140, 490] on div at bounding box center [157, 507] width 35 height 35
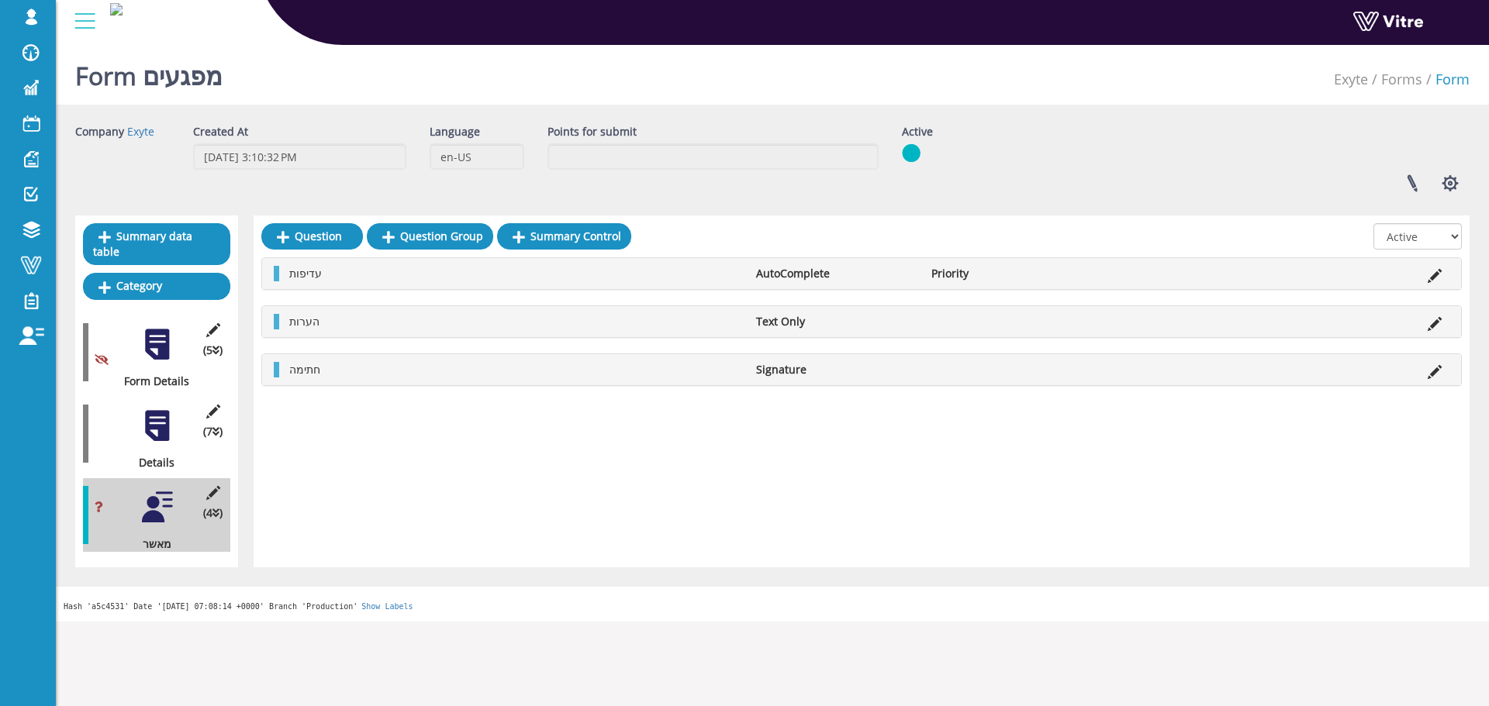
click at [157, 423] on div at bounding box center [157, 426] width 35 height 35
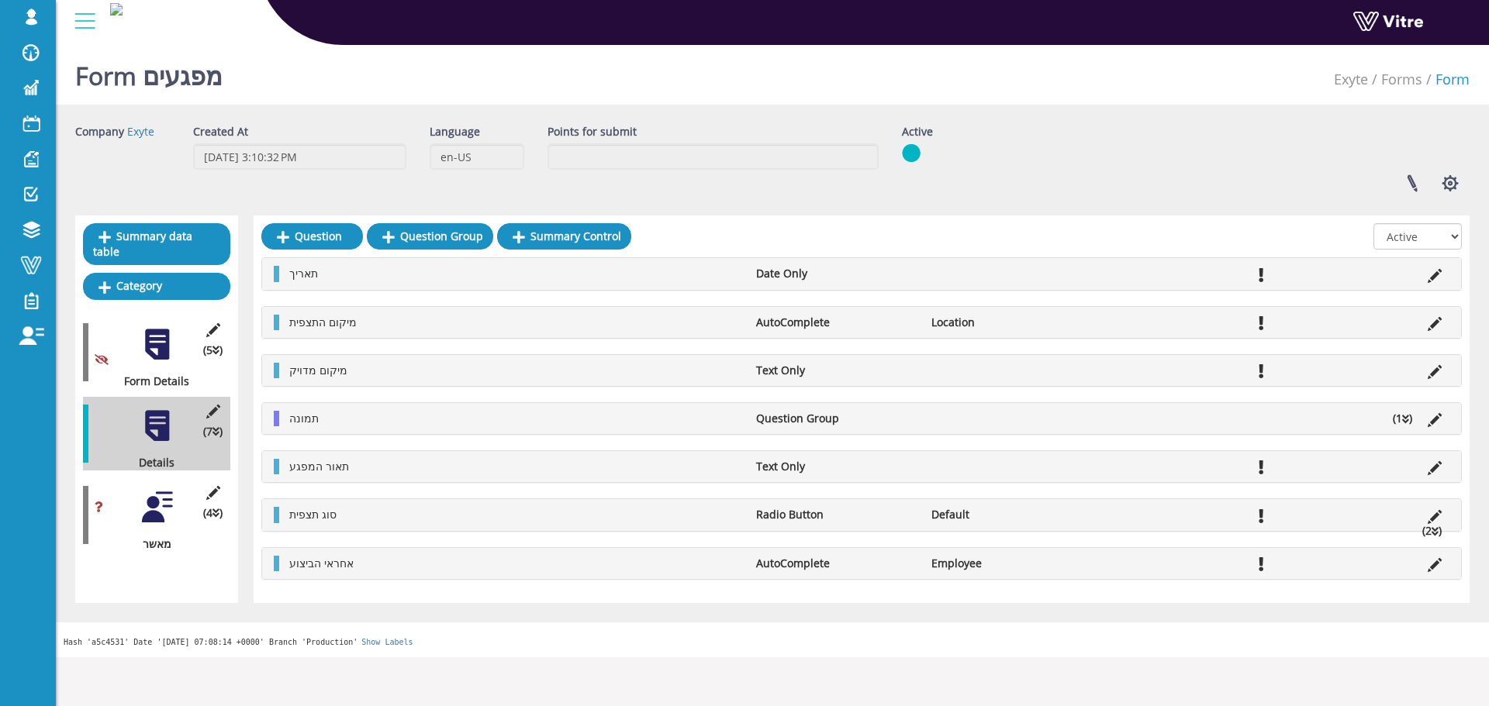
click at [150, 537] on div "Summary data table Category (5 ) Form Details (7 ) Details (1 ) תצפית (4 ) מאשר" at bounding box center [156, 410] width 163 height 388
click at [161, 513] on div "(4 ) מאשר" at bounding box center [156, 515] width 147 height 74
click at [161, 508] on div at bounding box center [157, 507] width 35 height 35
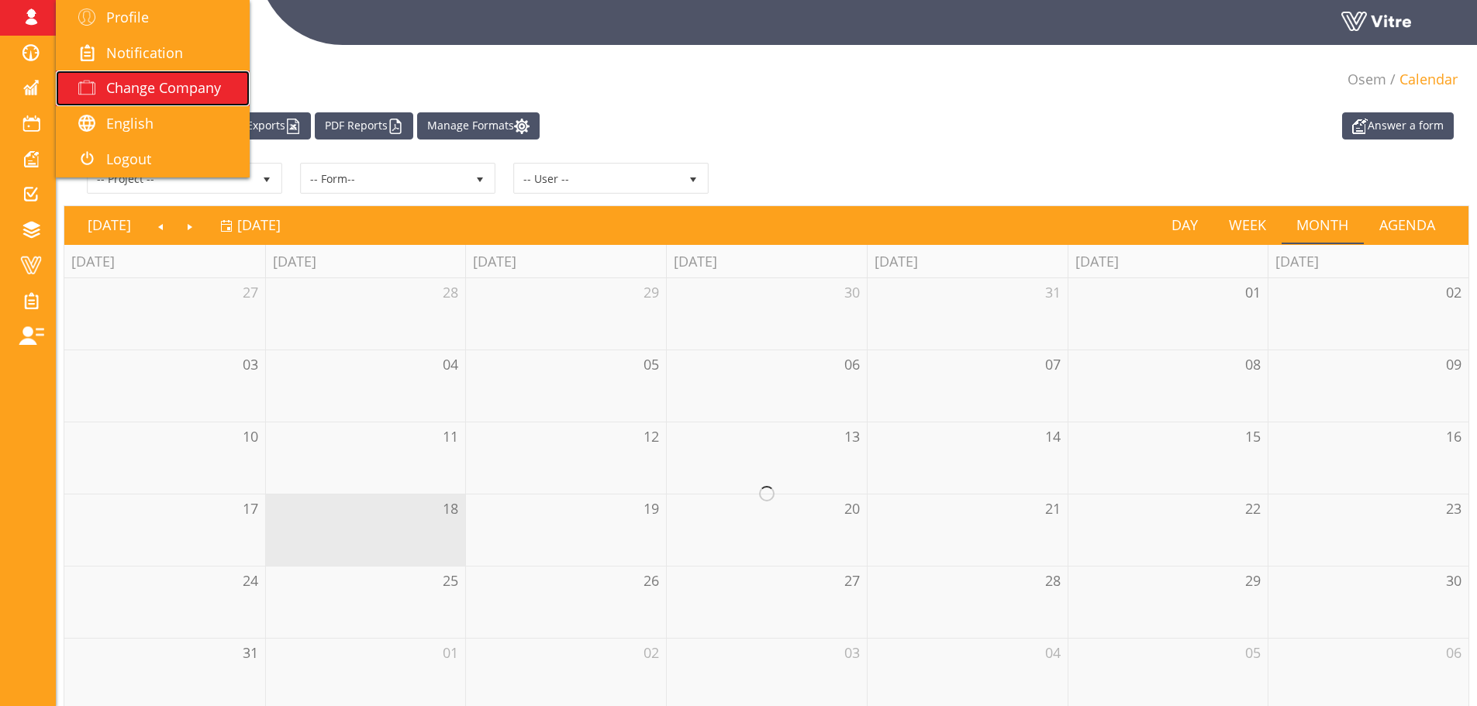
click at [190, 90] on span "Change Company" at bounding box center [163, 87] width 115 height 19
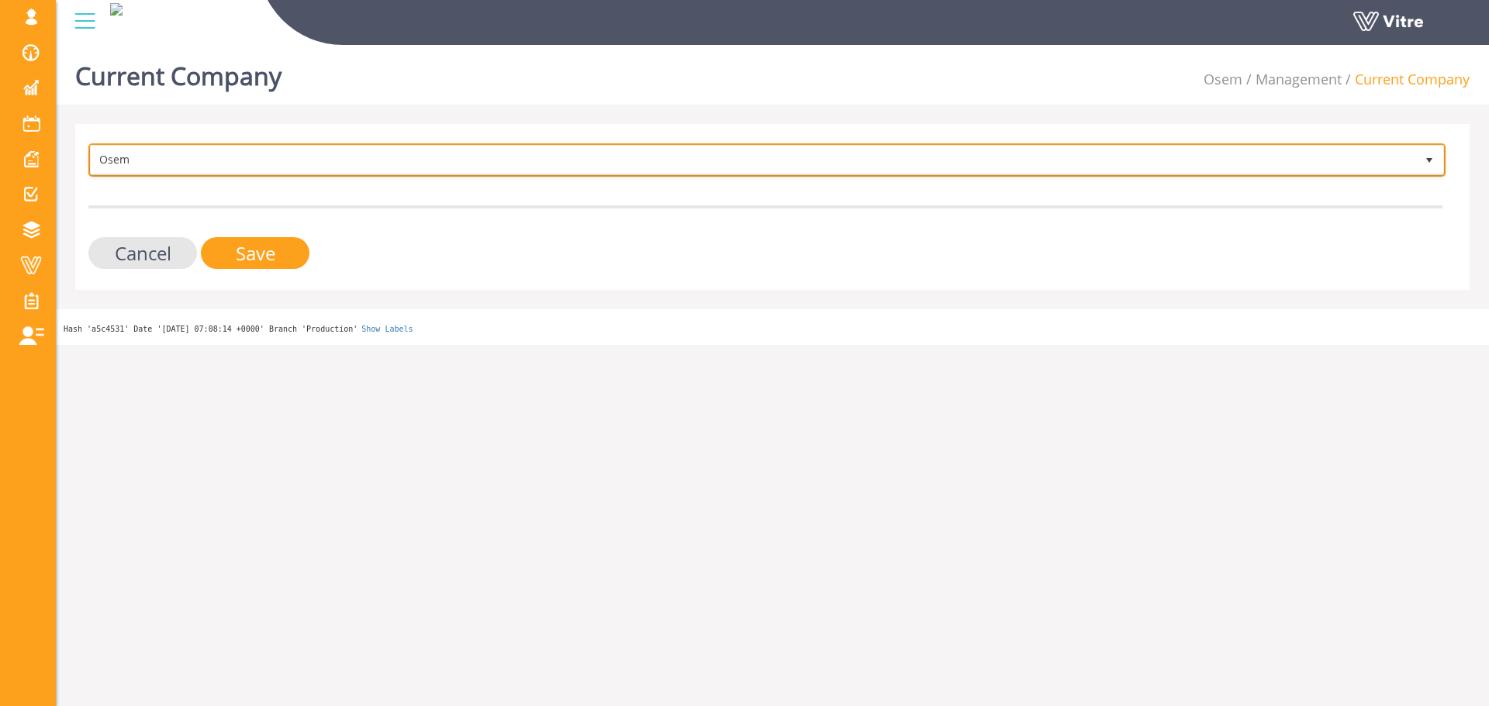
click at [419, 154] on span "Osem" at bounding box center [753, 160] width 1324 height 28
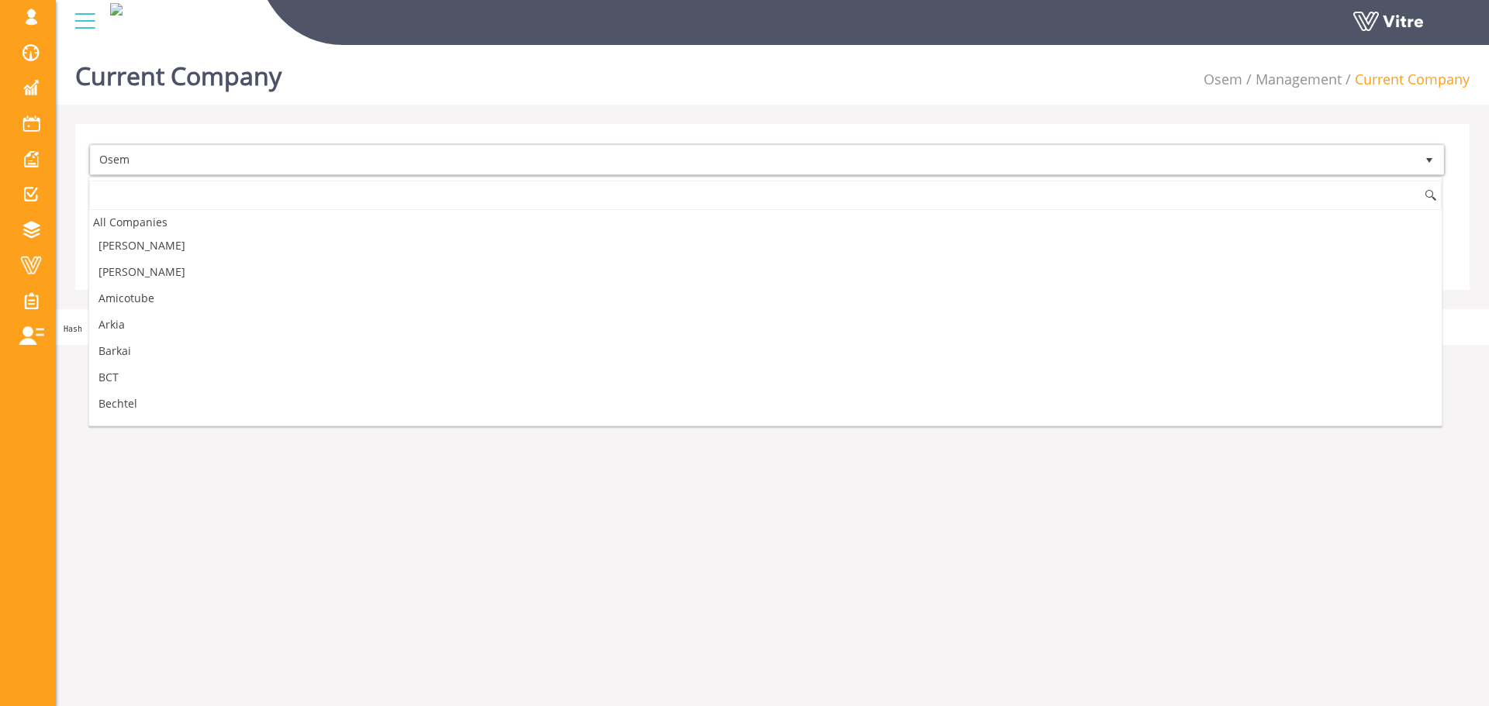
scroll to position [1286, 0]
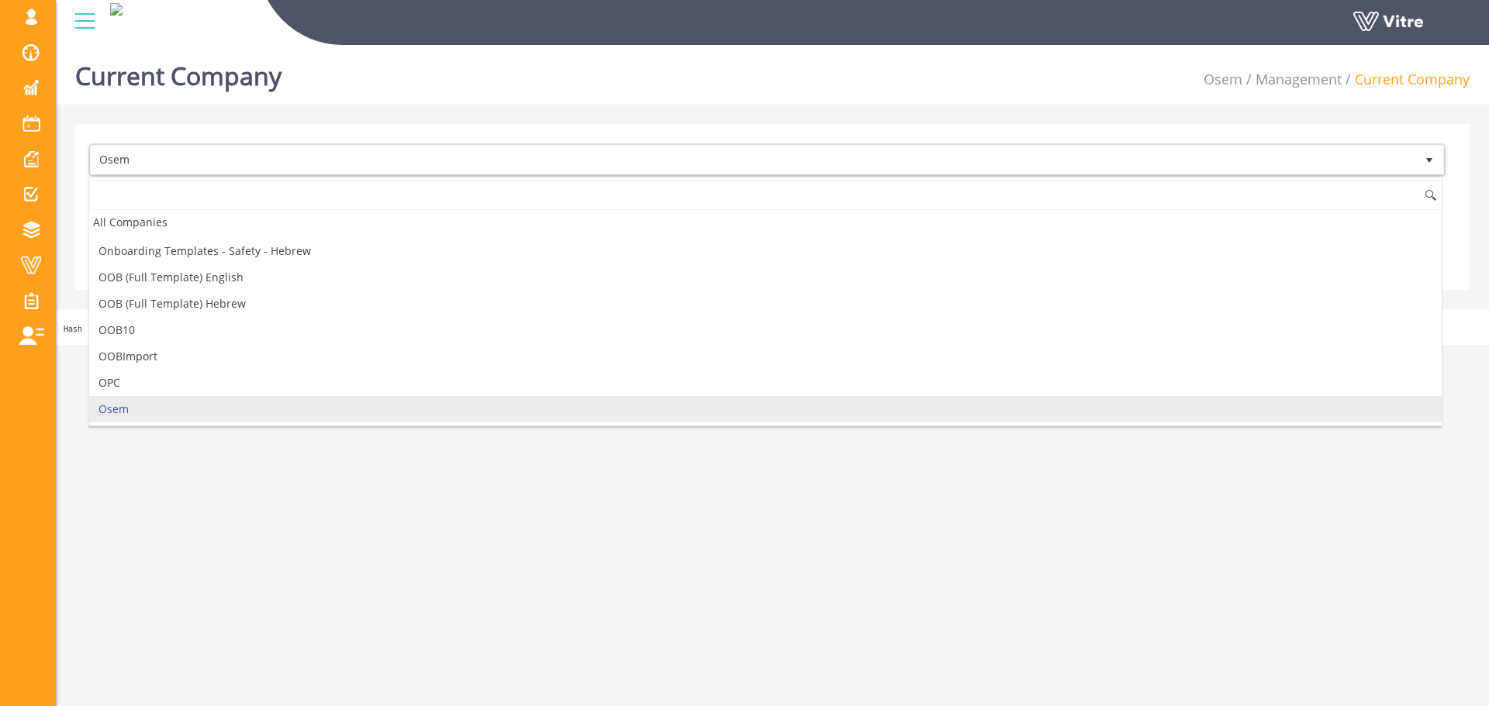
type input "ק"
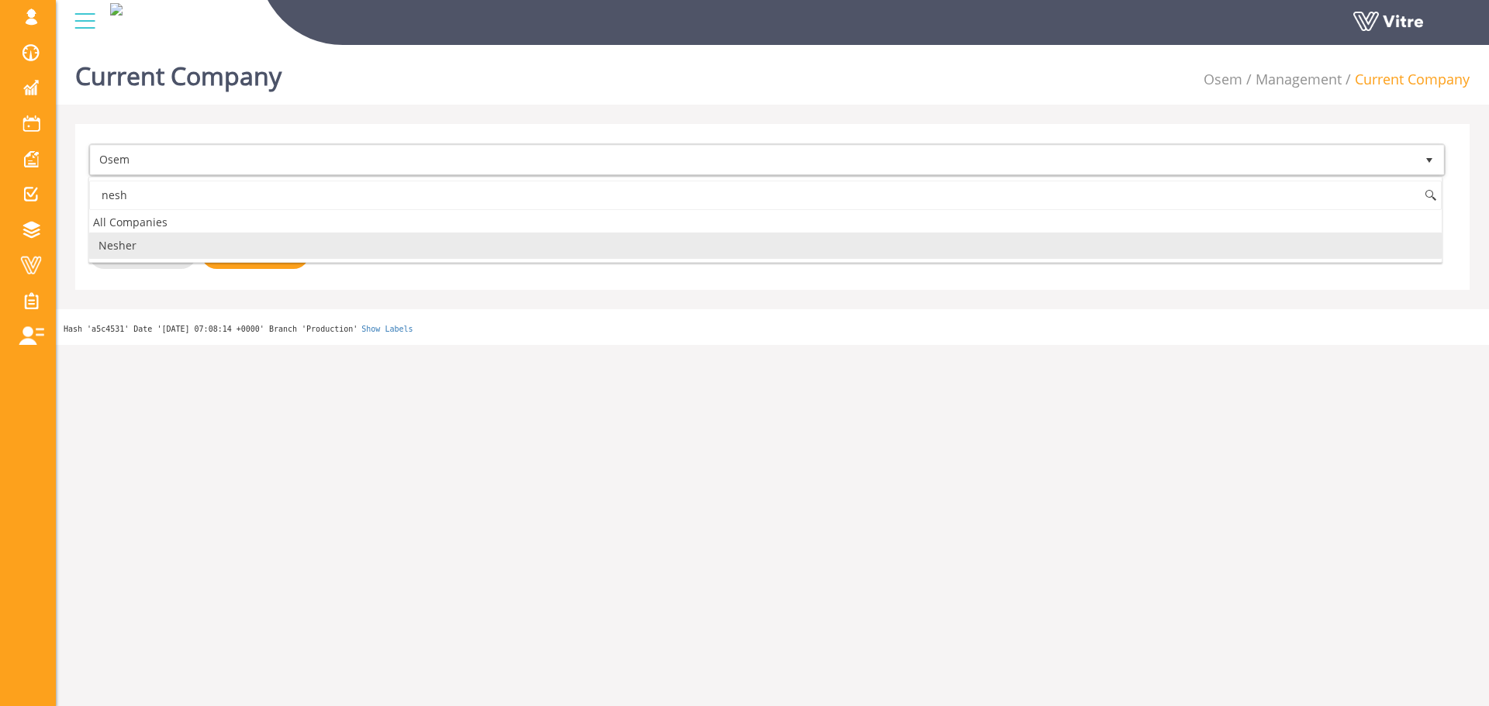
click at [371, 244] on li "Nesher" at bounding box center [765, 246] width 1352 height 26
type input "nesh"
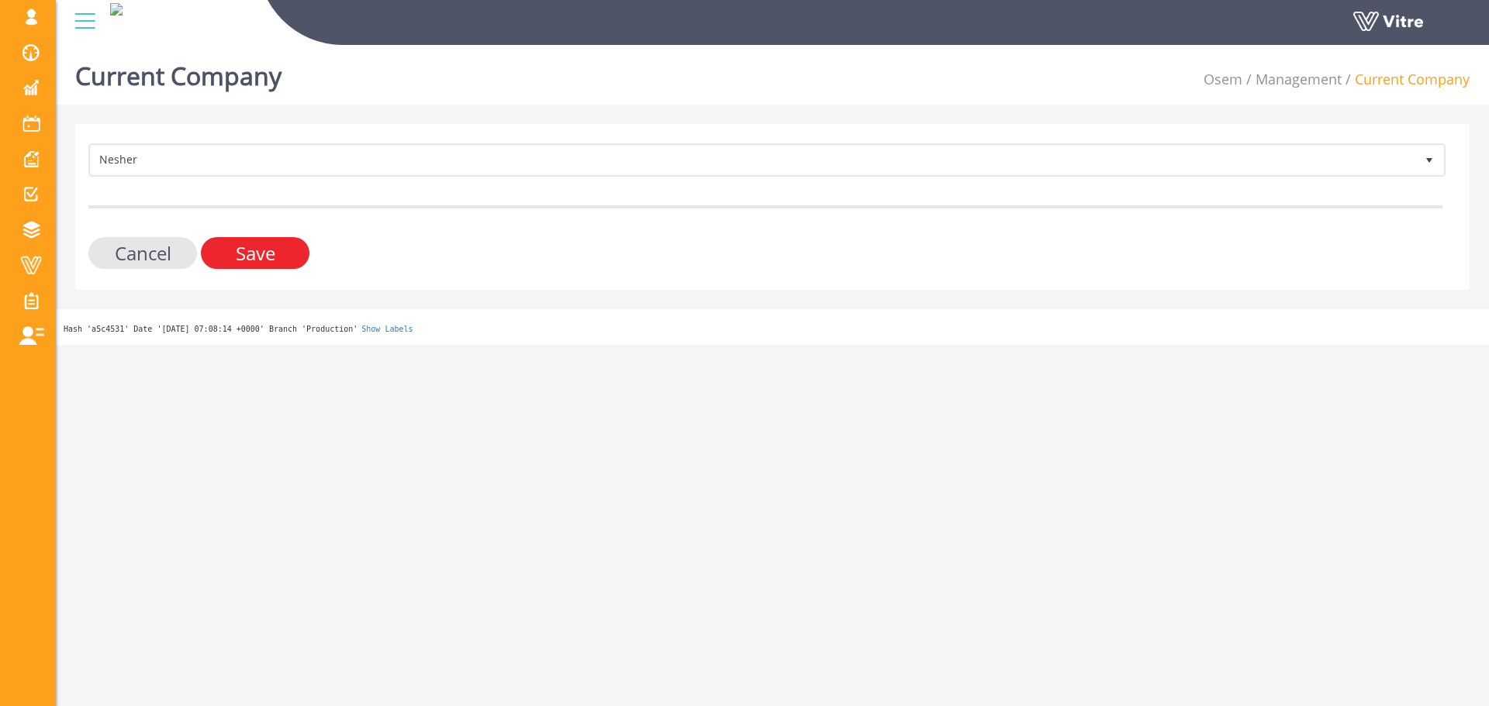
drag, startPoint x: 289, startPoint y: 250, endPoint x: 252, endPoint y: 259, distance: 38.2
click at [288, 250] on input "Save" at bounding box center [255, 253] width 109 height 32
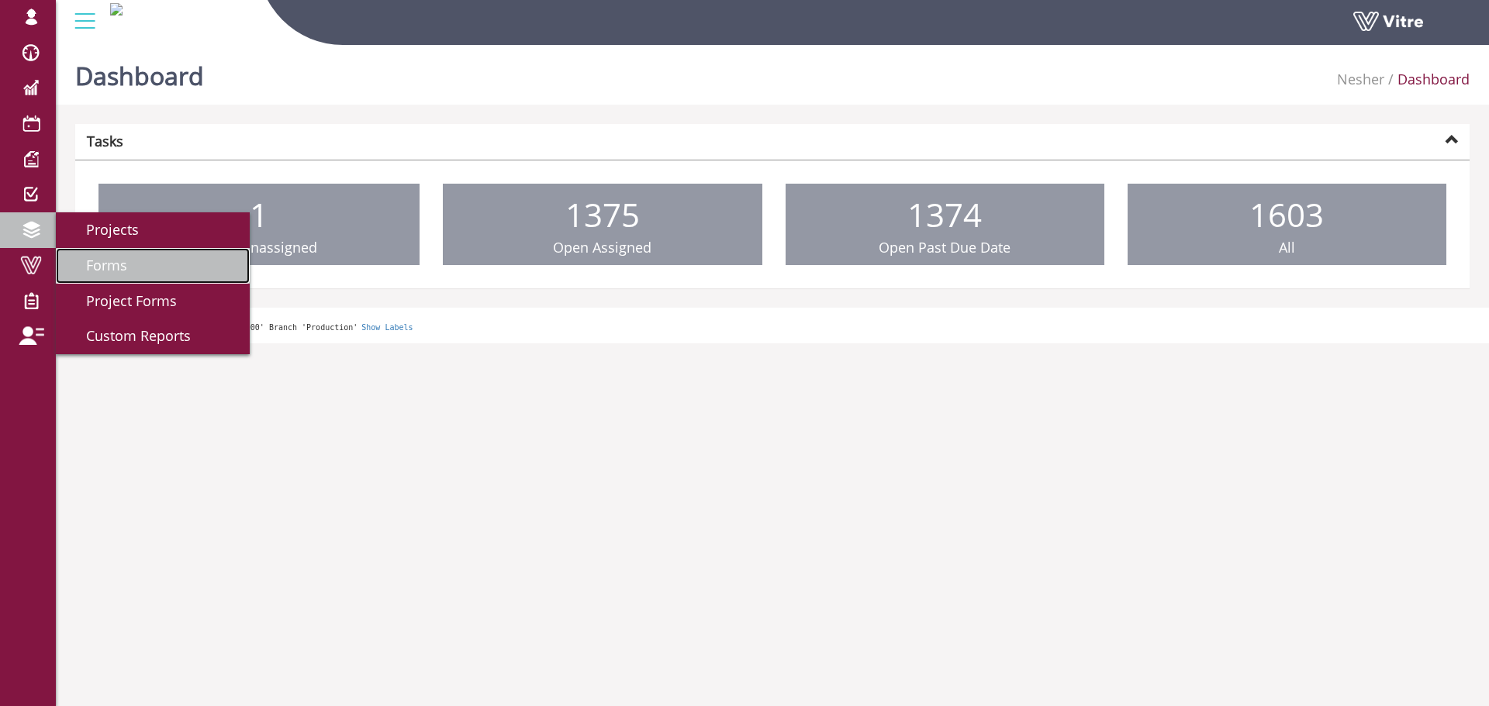
click at [88, 265] on span "Forms" at bounding box center [97, 265] width 60 height 19
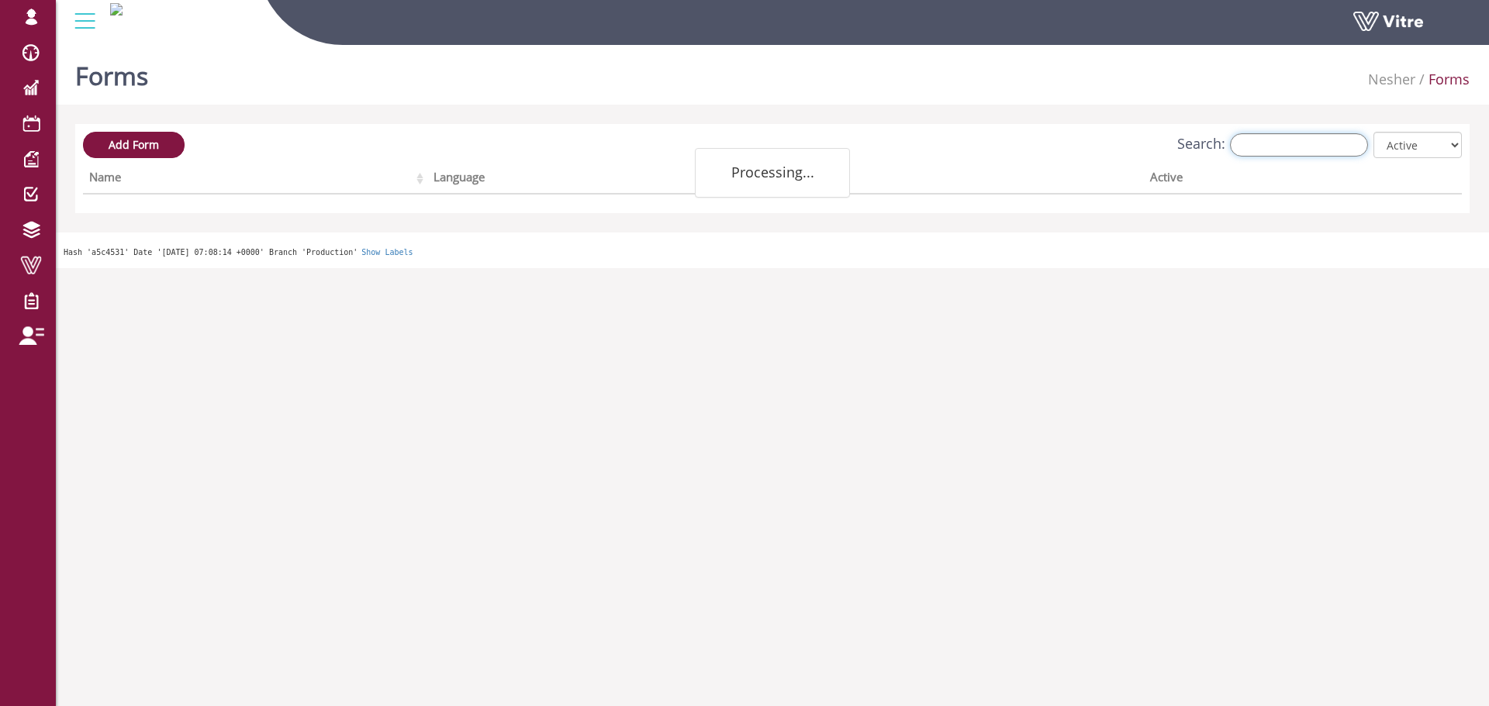
click at [1300, 148] on input "Search:" at bounding box center [1299, 144] width 138 height 23
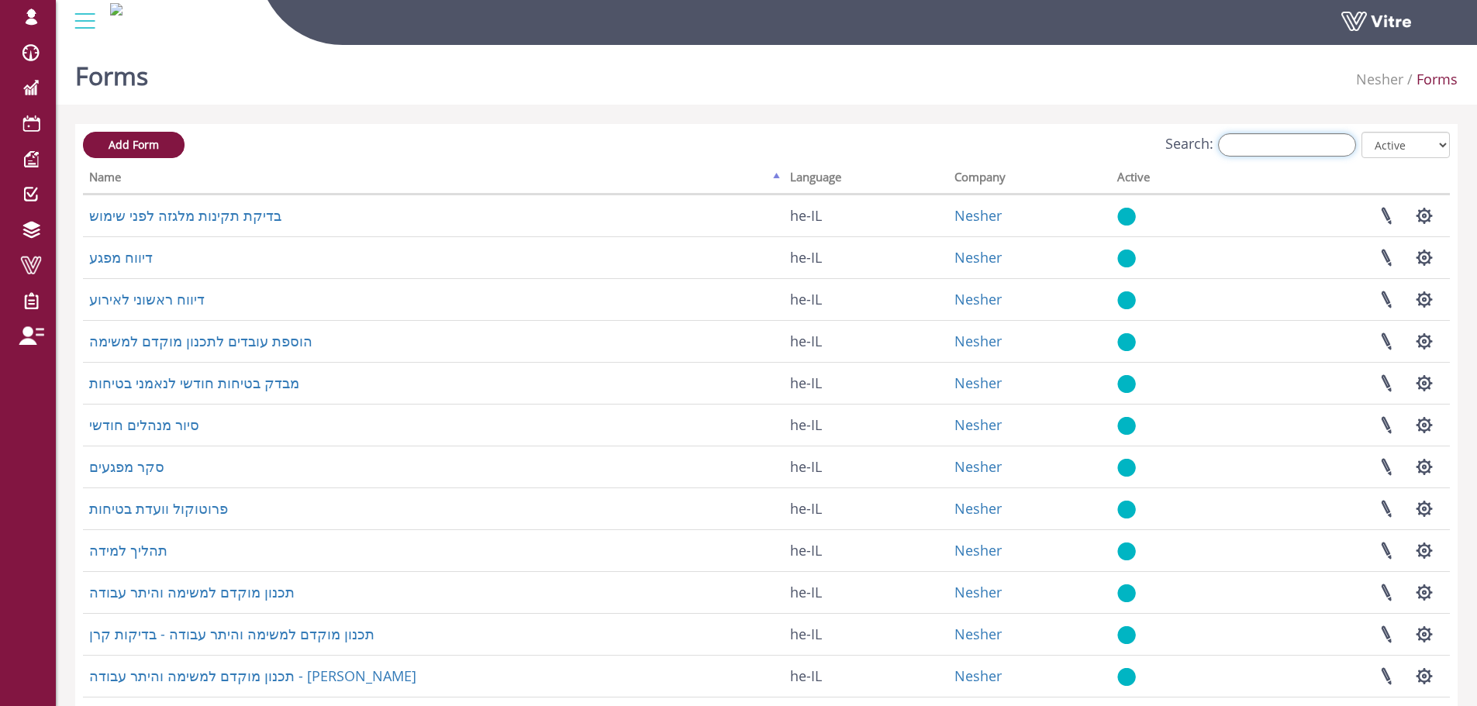
type input "m"
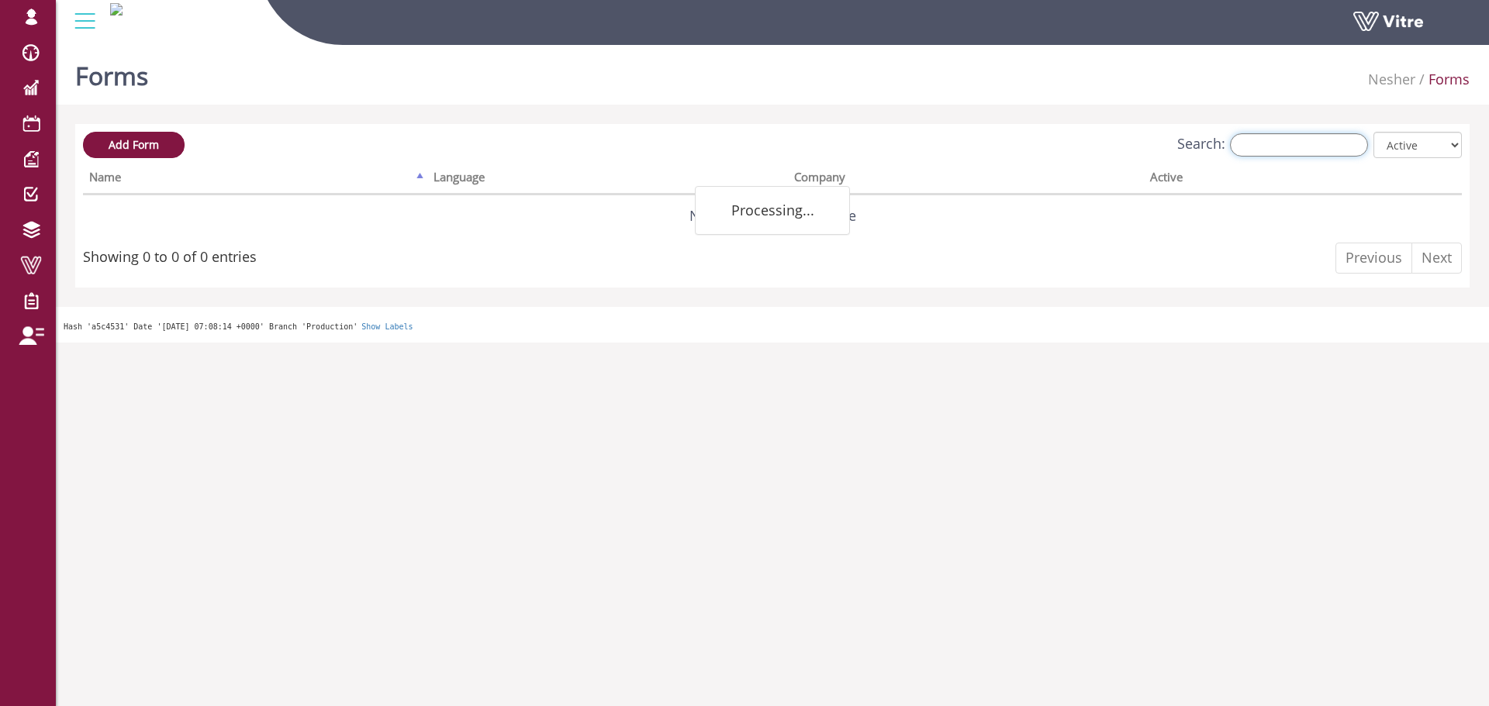
type input "צ"
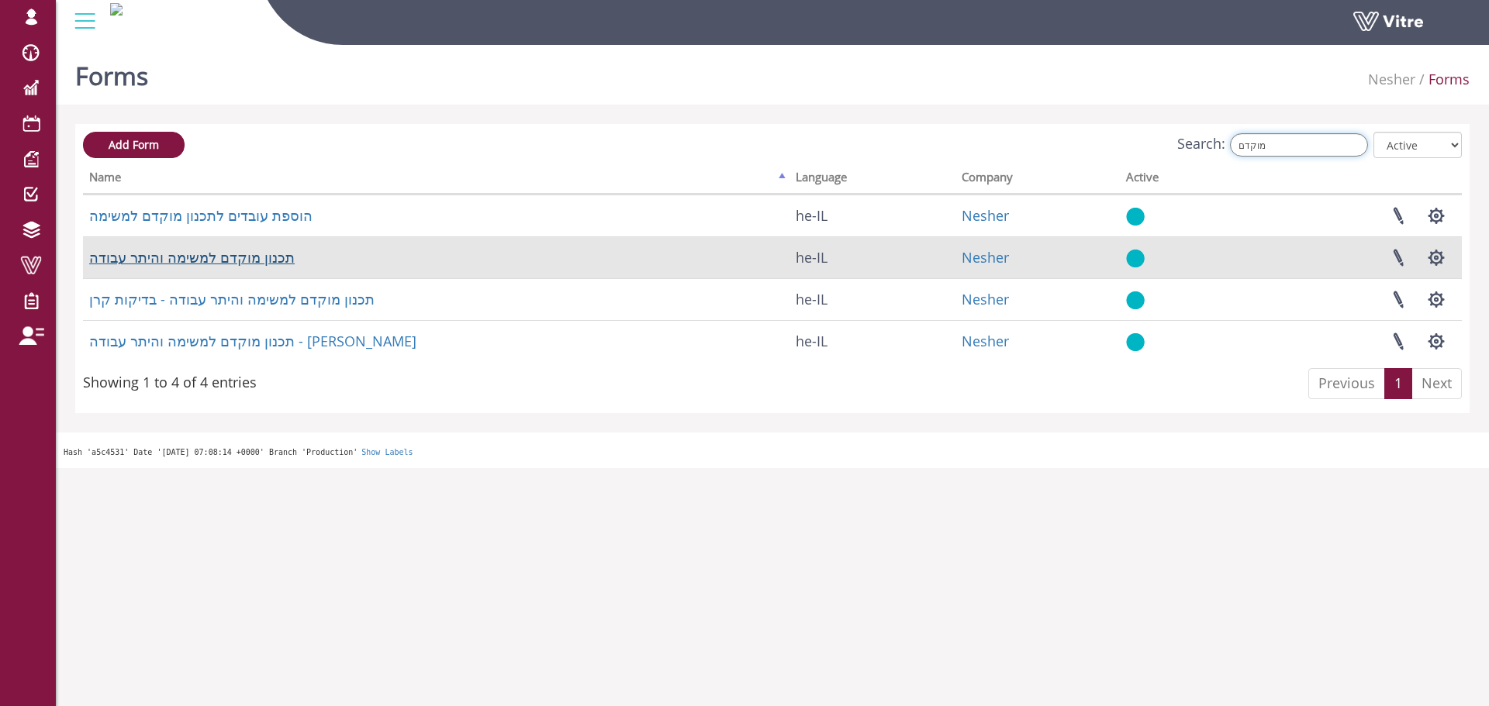
type input "מוקדם"
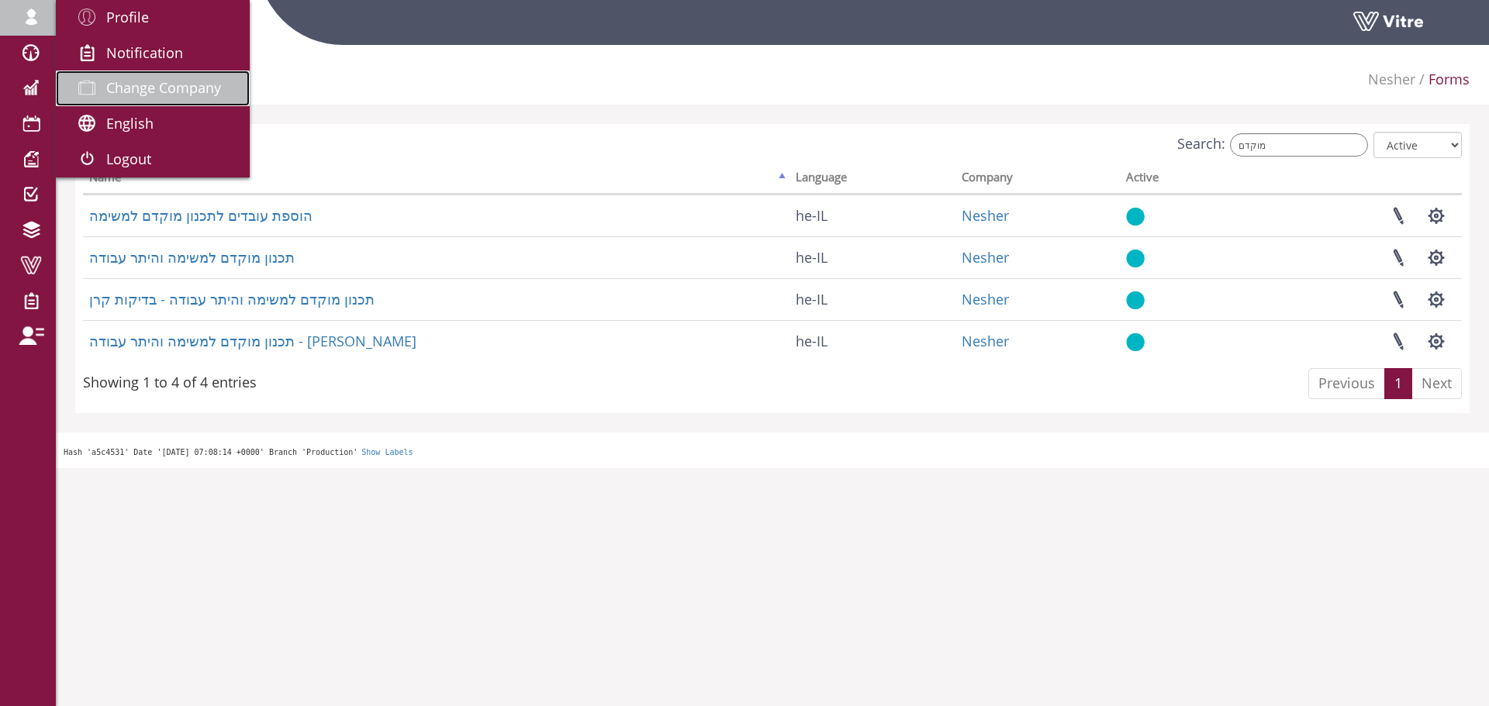
click at [159, 94] on span "Change Company" at bounding box center [163, 87] width 115 height 19
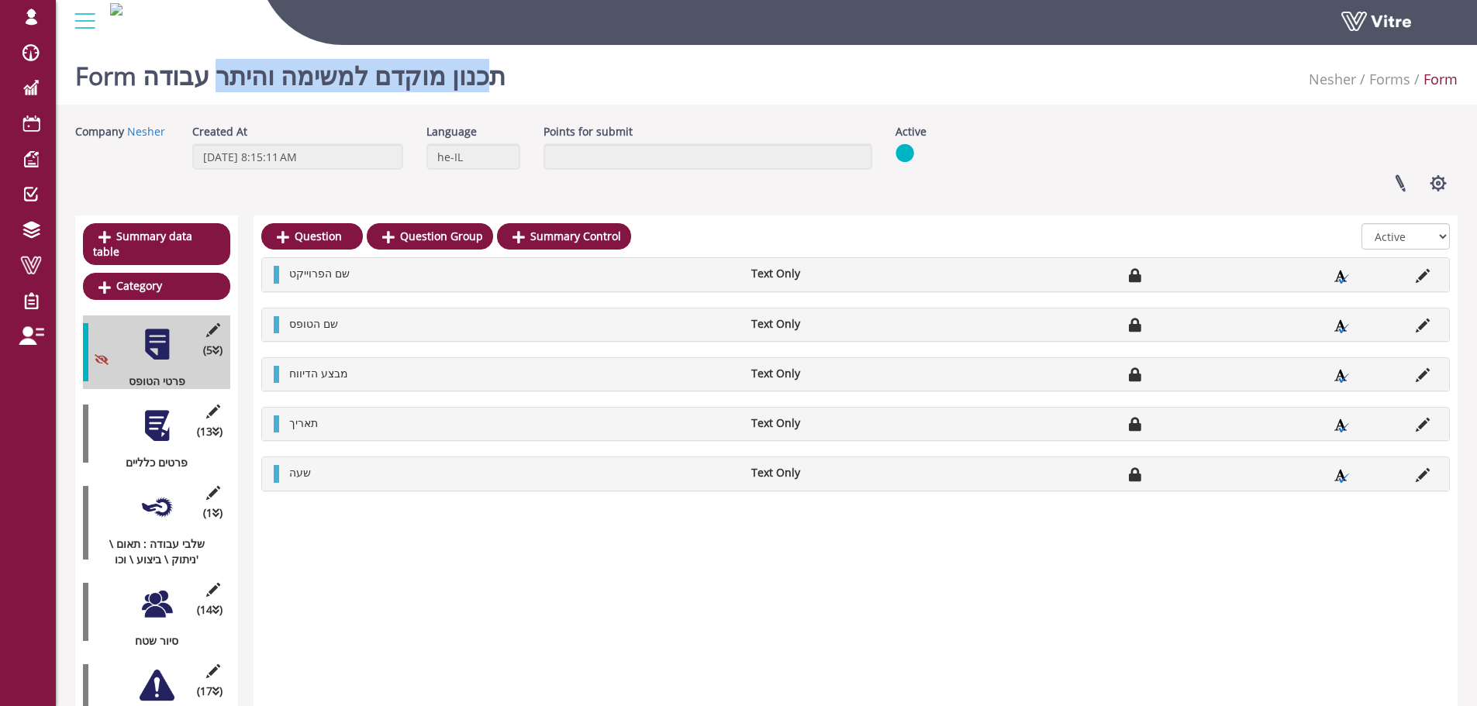
drag, startPoint x: 479, startPoint y: 78, endPoint x: 217, endPoint y: 69, distance: 262.2
click at [217, 69] on h1 "Form תכנון מוקדם למשימה והיתר עבודה" at bounding box center [290, 72] width 430 height 66
click at [1437, 187] on button "button" at bounding box center [1438, 183] width 39 height 41
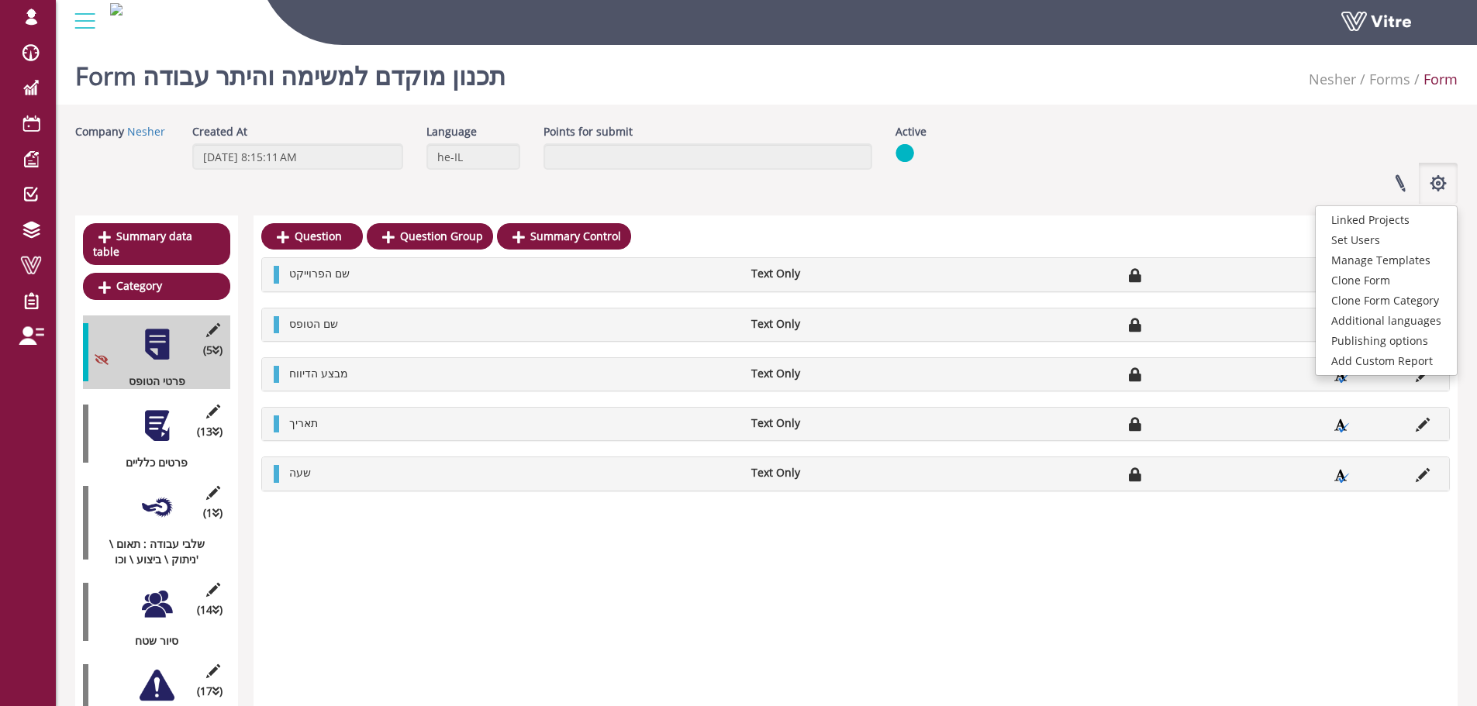
click at [1097, 179] on div "Linked Projects Set Users Manage Templates Clone Form Clone Form Category Addit…" at bounding box center [1176, 183] width 585 height 41
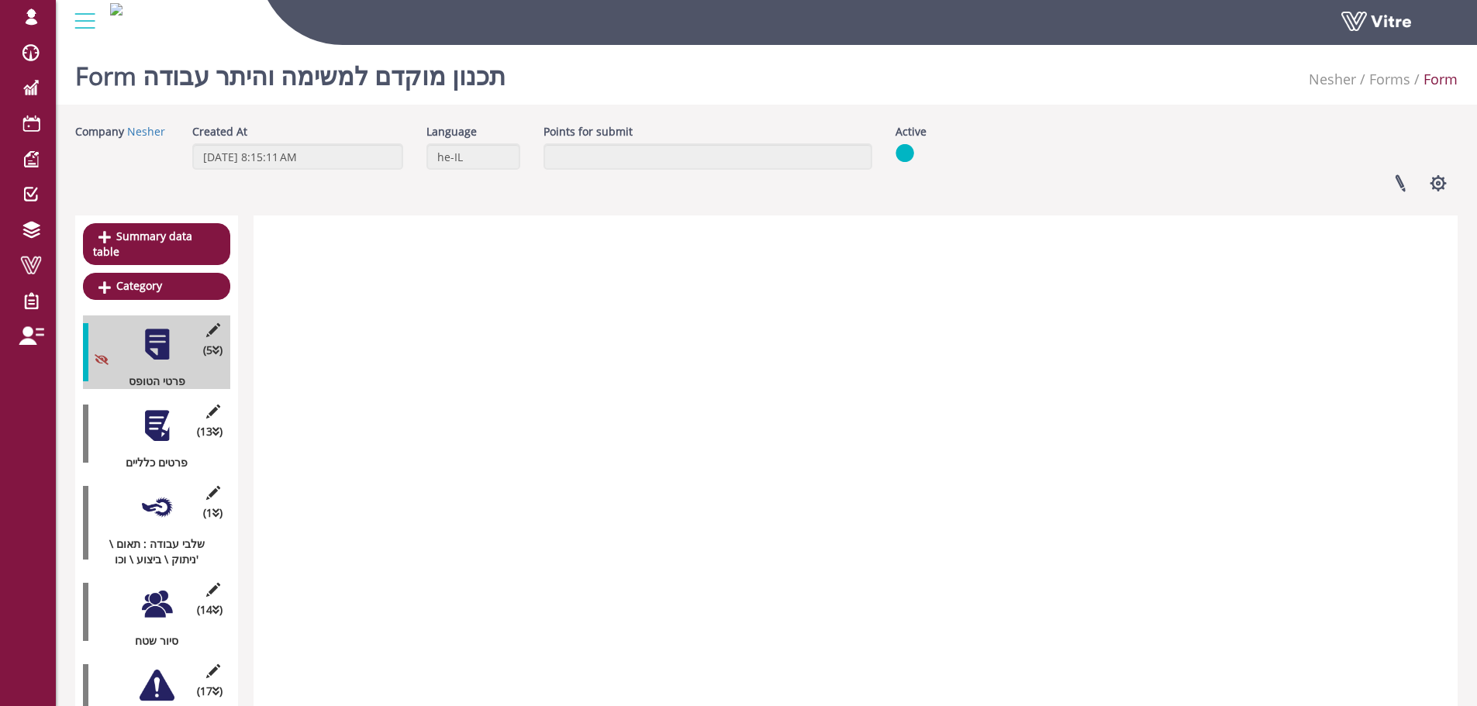
scroll to position [1963, 0]
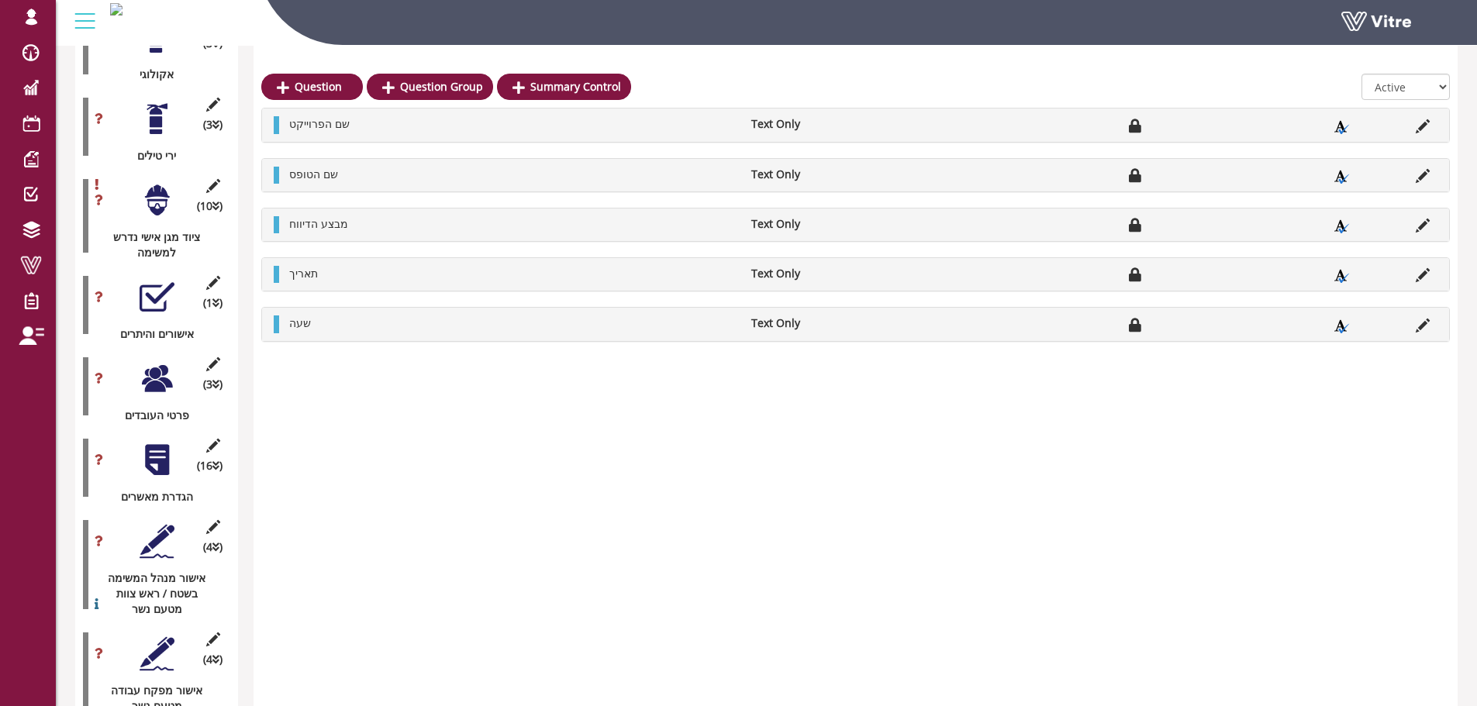
click at [121, 350] on div "(3 ) פרטי העובדים" at bounding box center [156, 387] width 147 height 74
click at [138, 350] on div "(3 ) פרטי העובדים" at bounding box center [156, 387] width 147 height 74
click at [145, 361] on div at bounding box center [157, 378] width 35 height 35
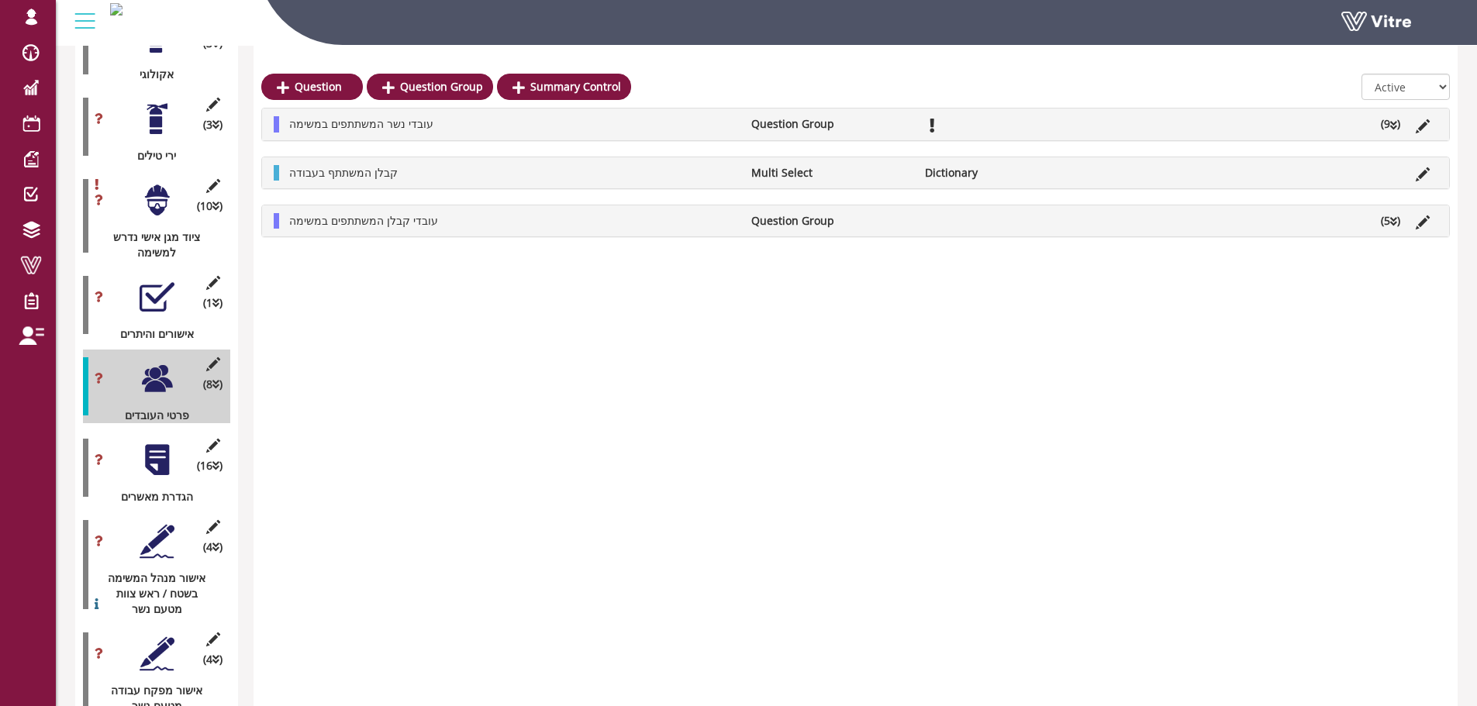
click at [482, 127] on li "עובדי נשר המשתתפים במשימה" at bounding box center [512, 124] width 462 height 16
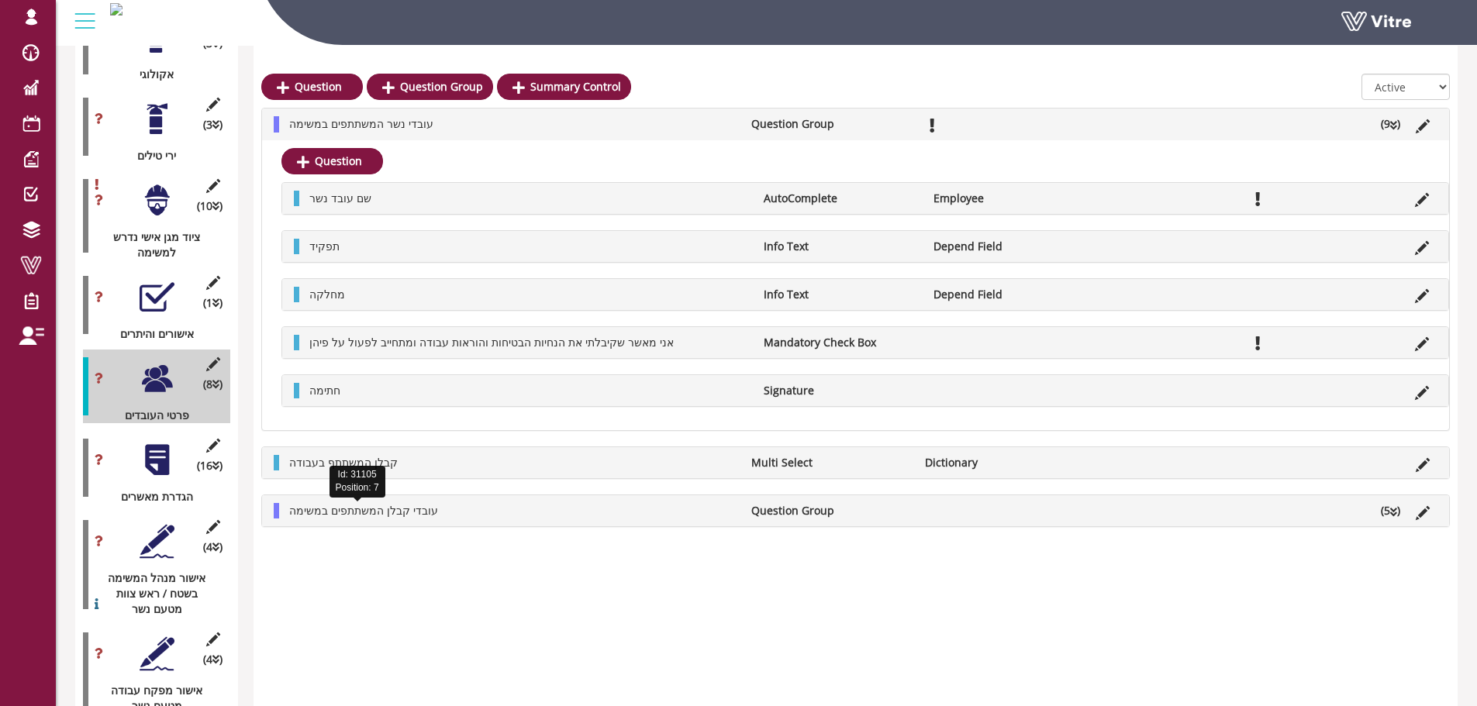
click at [386, 506] on span "עובדי קבלן המשתתפים במשימה" at bounding box center [363, 510] width 149 height 15
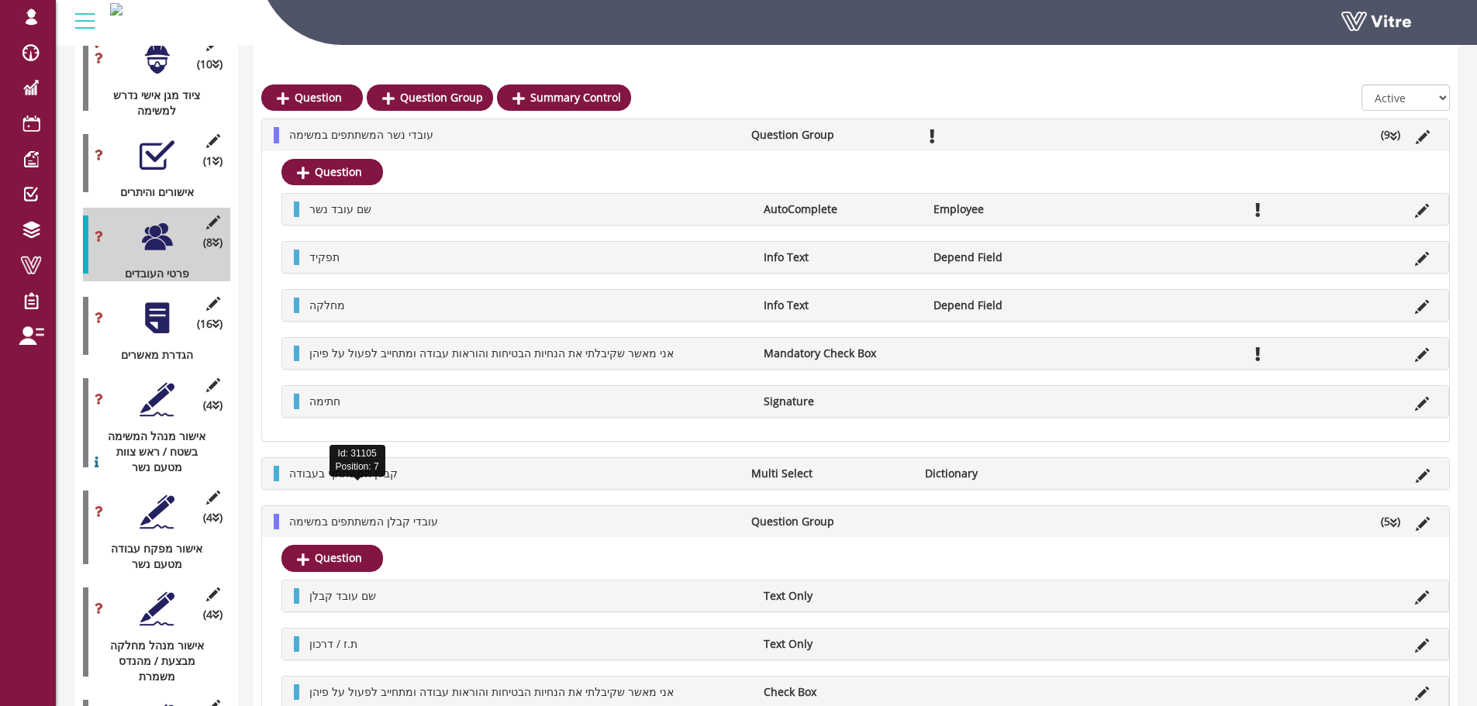
scroll to position [2118, 0]
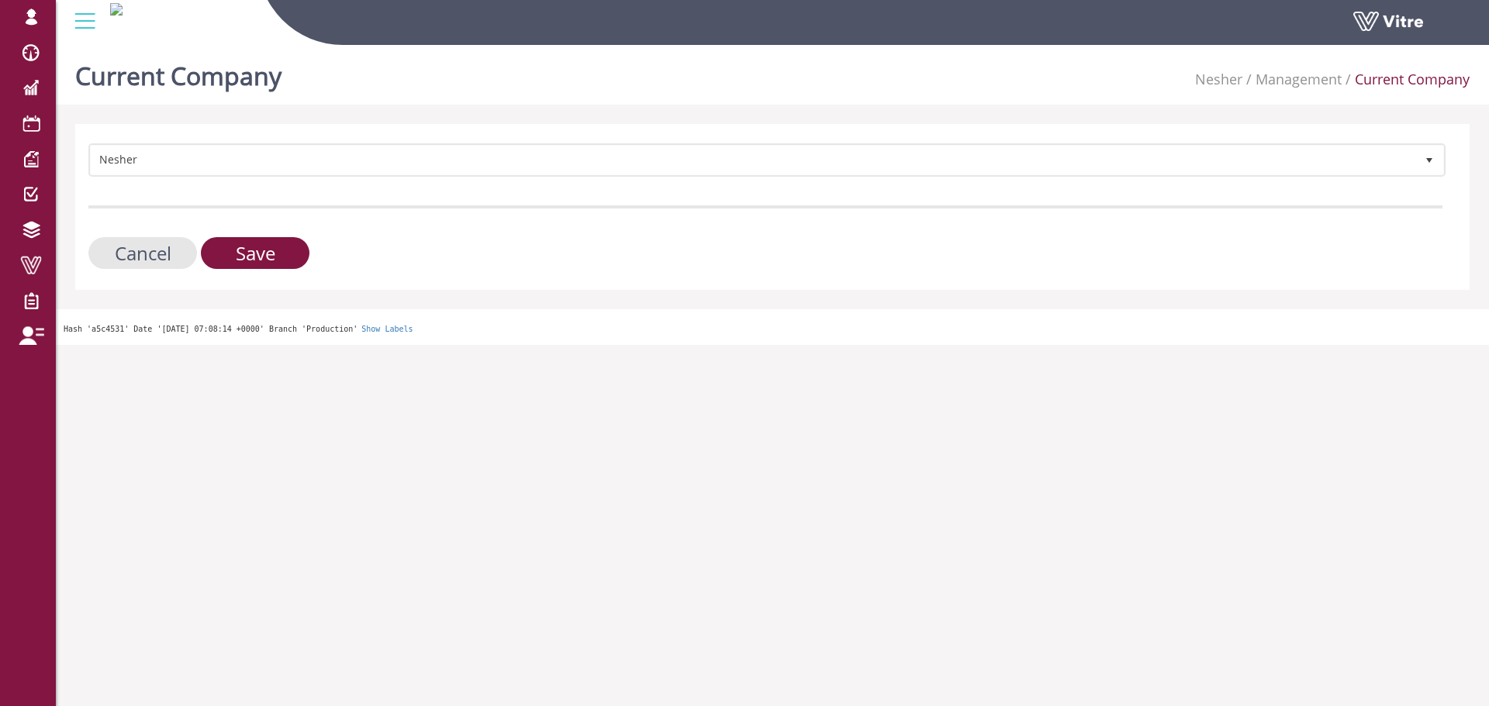
click at [337, 181] on form "Nesher 324 Cancel Save" at bounding box center [765, 206] width 1354 height 126
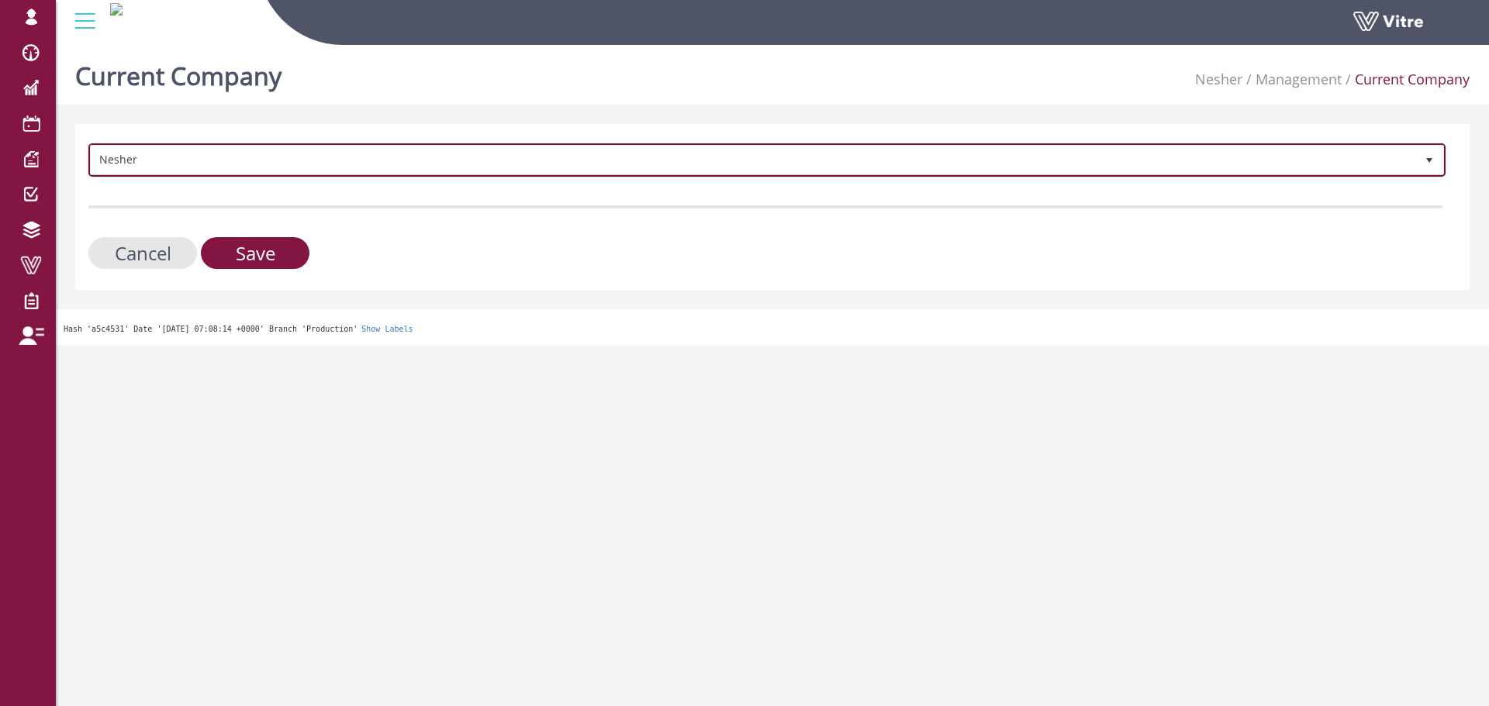
click at [340, 167] on span "Nesher" at bounding box center [753, 160] width 1324 height 28
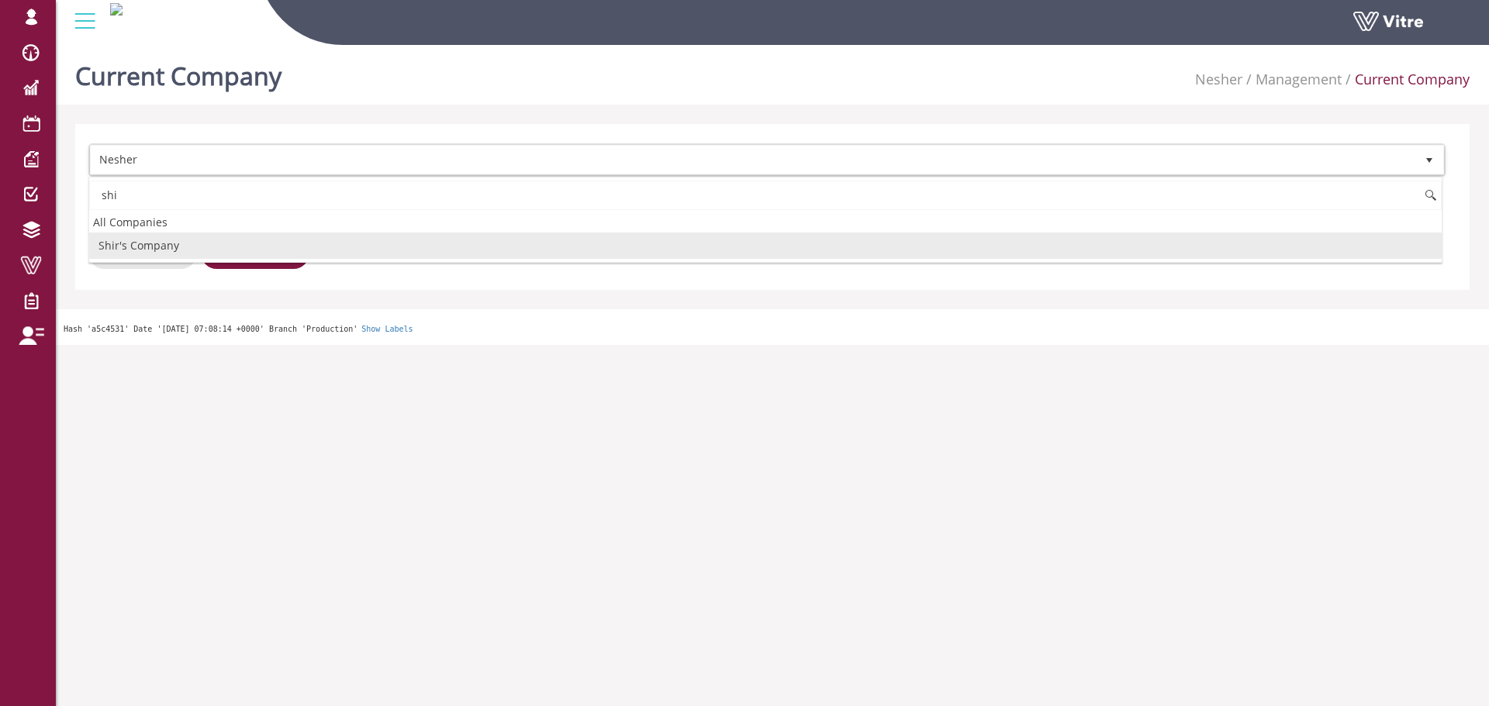
click at [263, 250] on li "Shir's Company" at bounding box center [765, 246] width 1352 height 26
type input "shi"
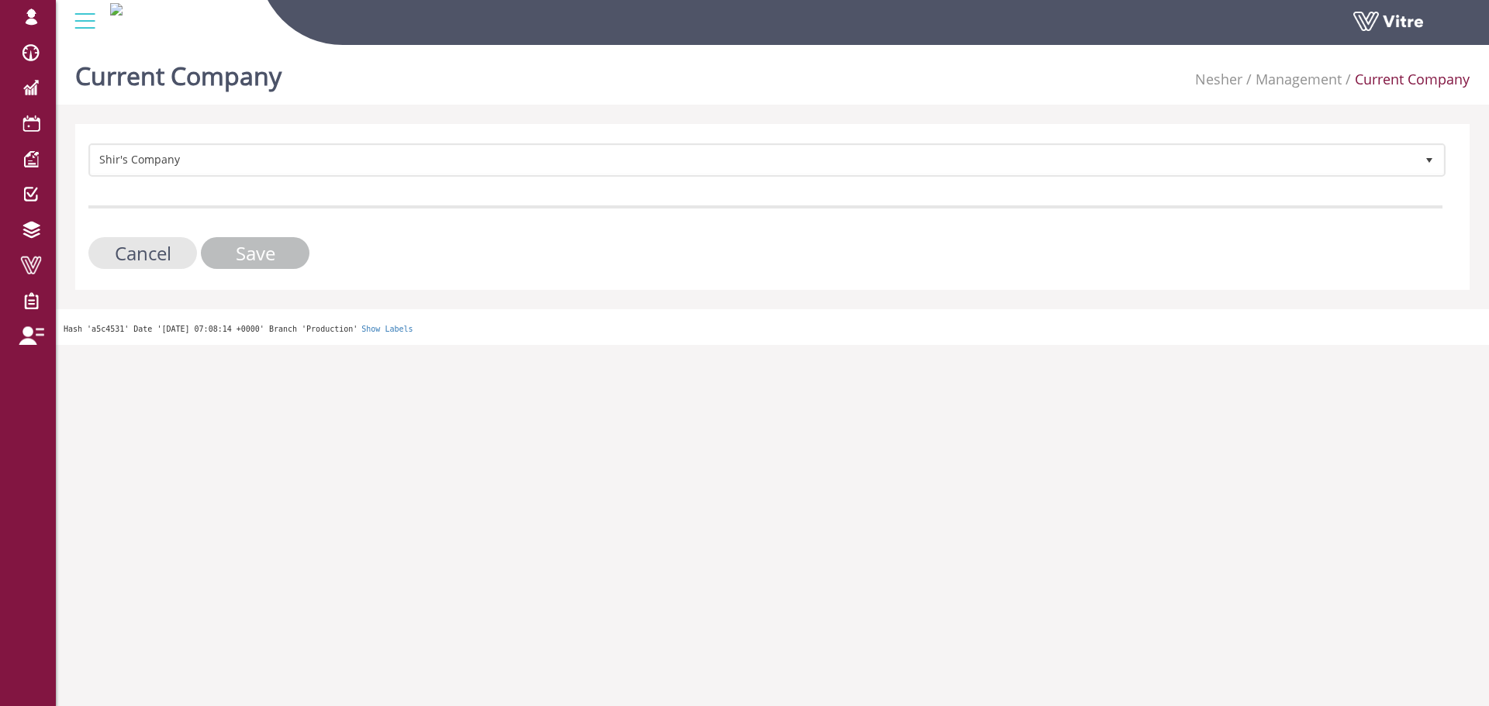
click at [262, 252] on input "Save" at bounding box center [255, 253] width 109 height 32
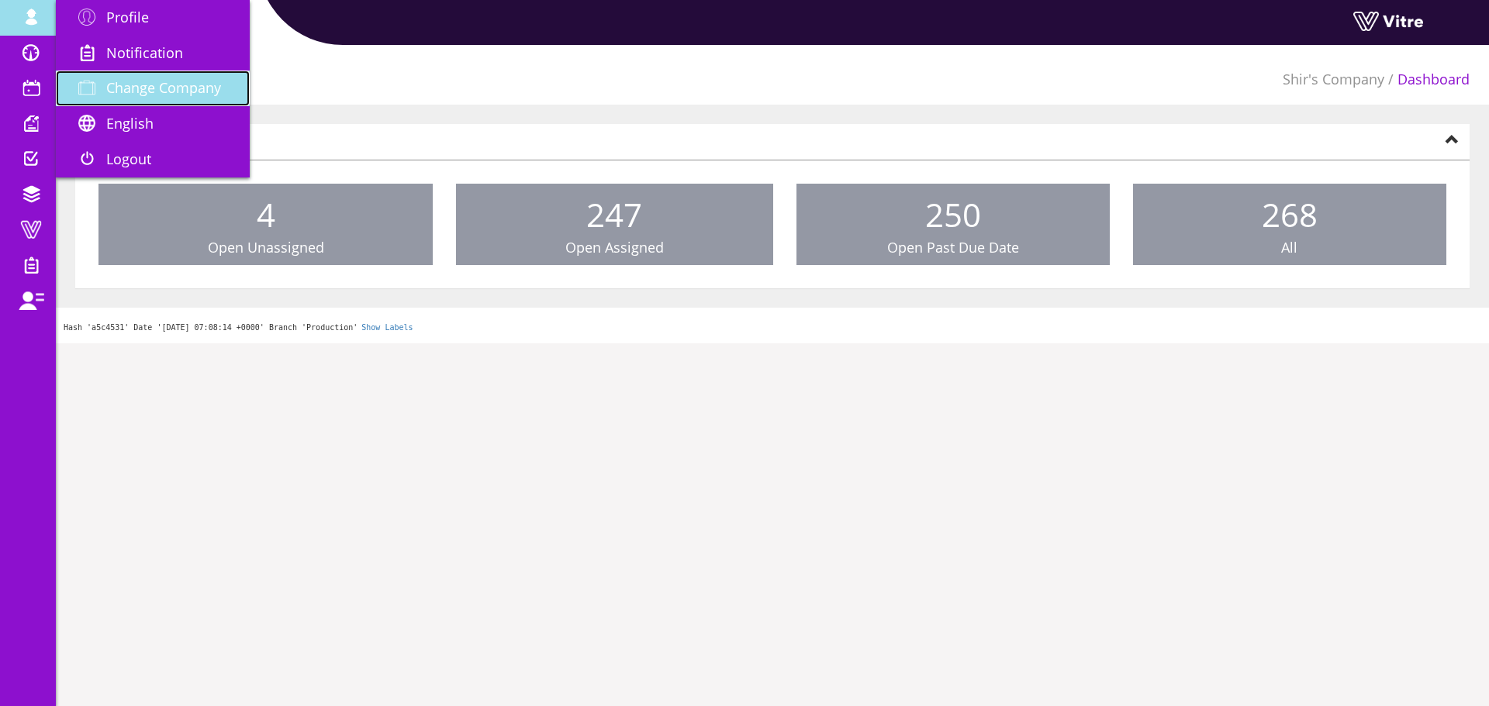
click at [191, 95] on span "Change Company" at bounding box center [163, 87] width 115 height 19
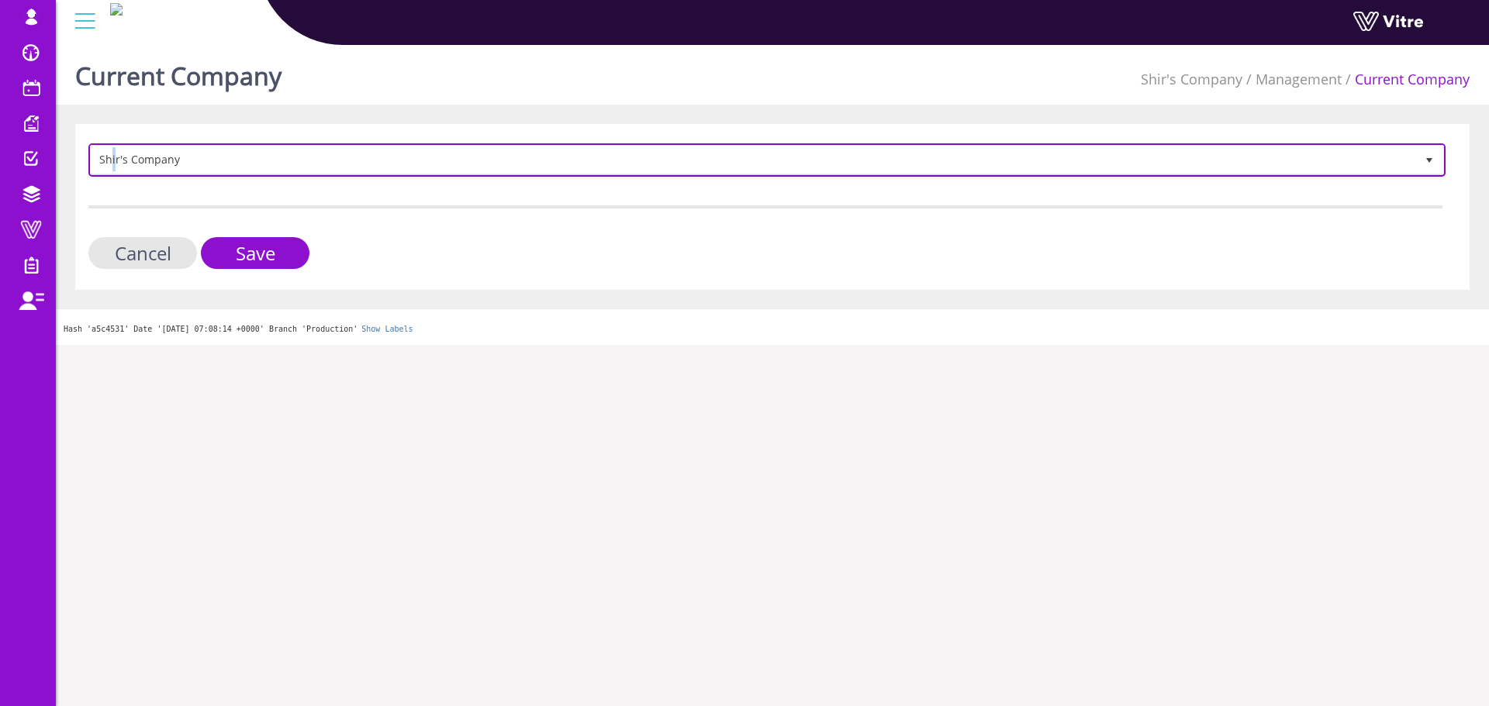
click at [115, 160] on span "Shir's Company" at bounding box center [753, 160] width 1324 height 28
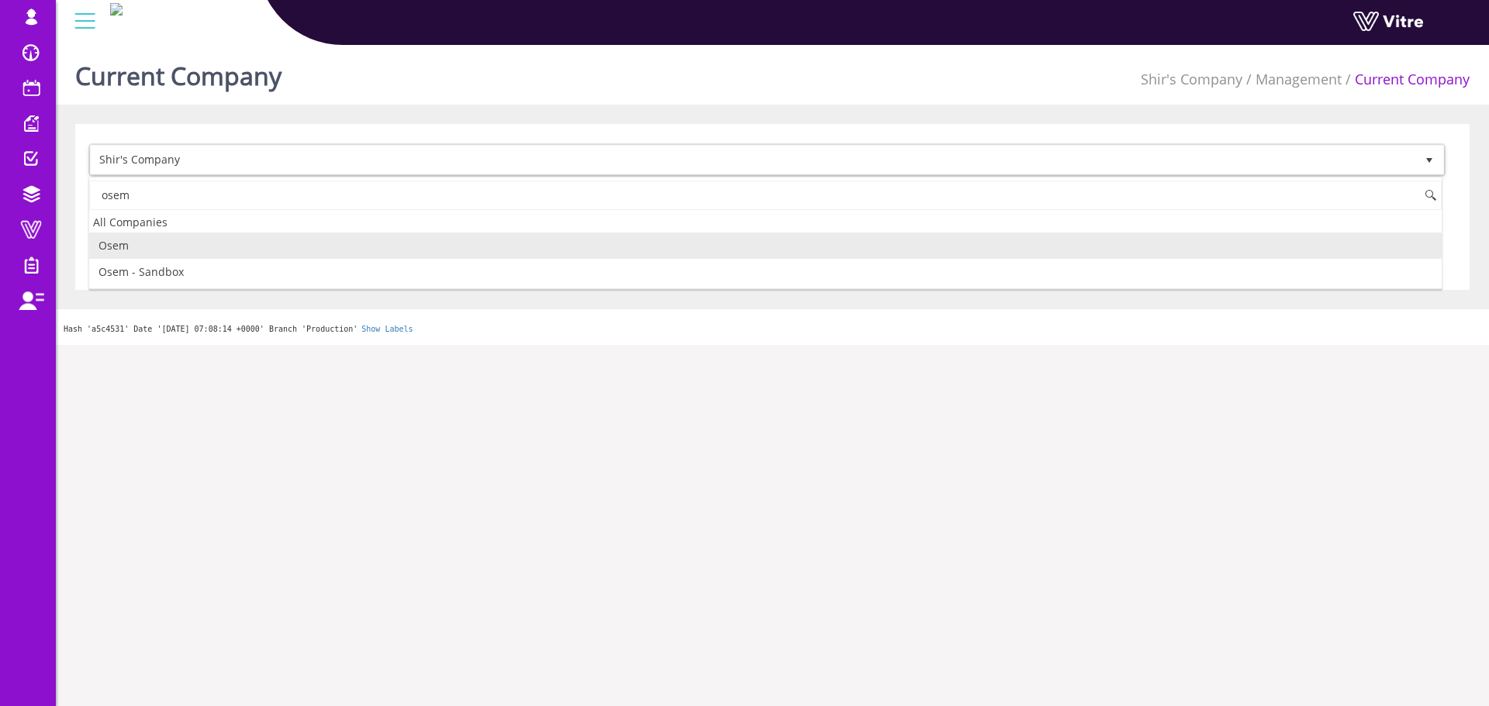
click at [154, 244] on li "Osem" at bounding box center [765, 246] width 1352 height 26
type input "osem"
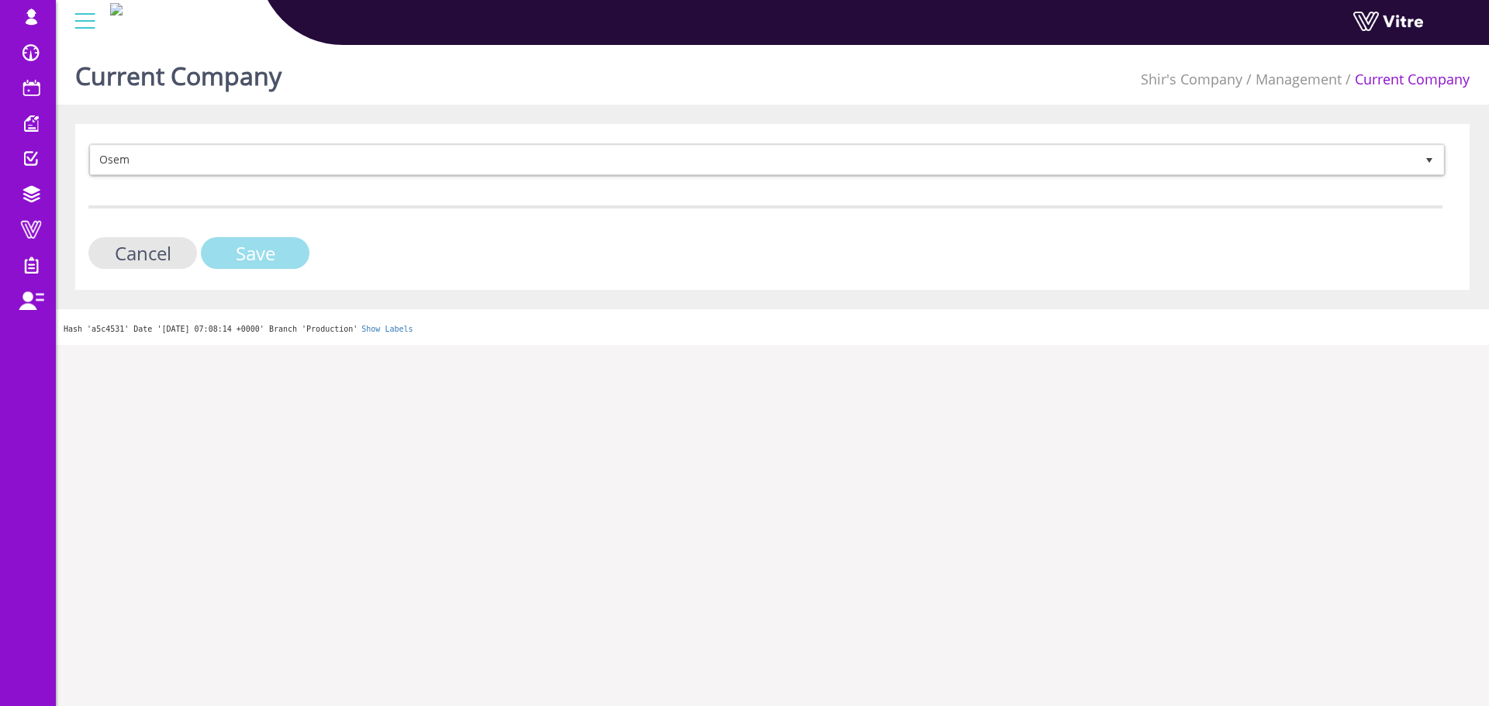
click at [212, 257] on input "Save" at bounding box center [255, 253] width 109 height 32
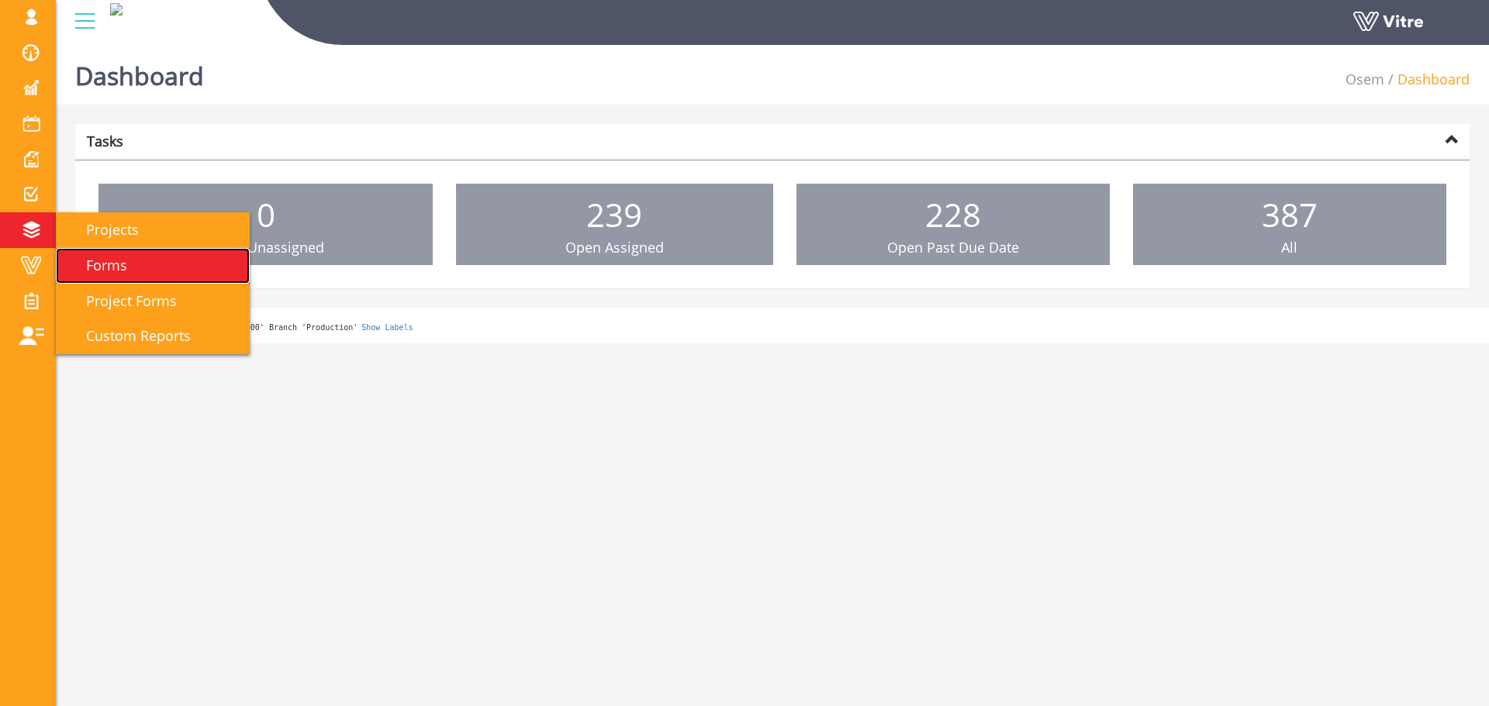
click at [119, 267] on span "Forms" at bounding box center [97, 265] width 60 height 19
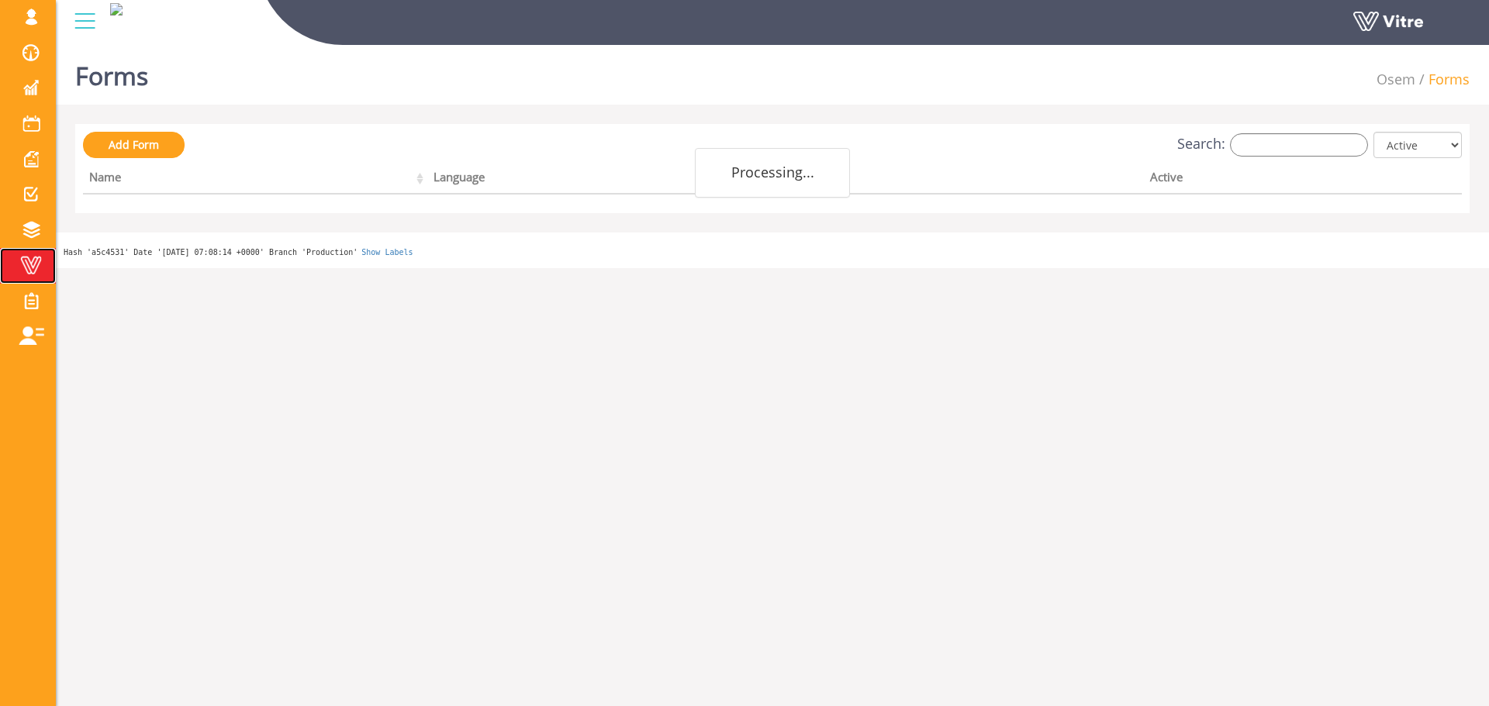
click at [41, 256] on span at bounding box center [31, 265] width 39 height 19
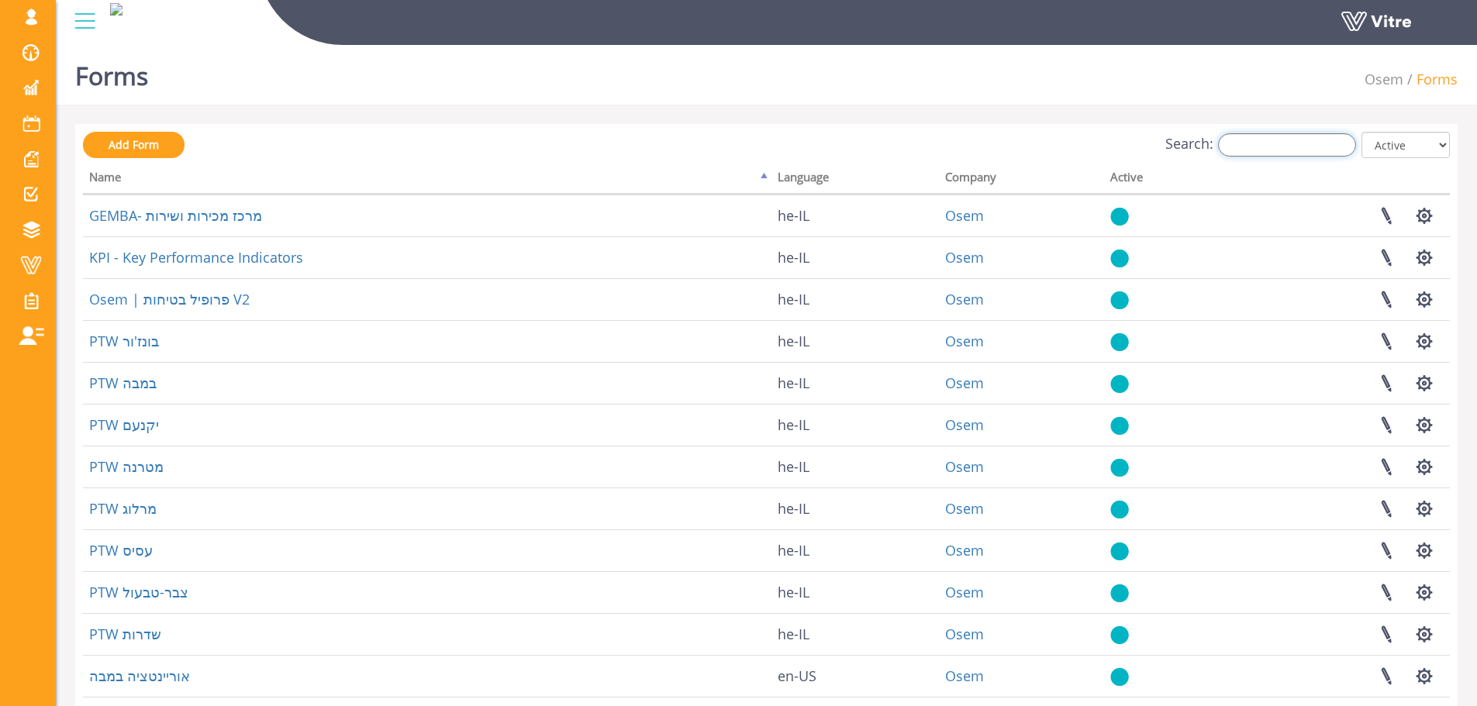
click at [1242, 150] on input "Search:" at bounding box center [1287, 144] width 138 height 23
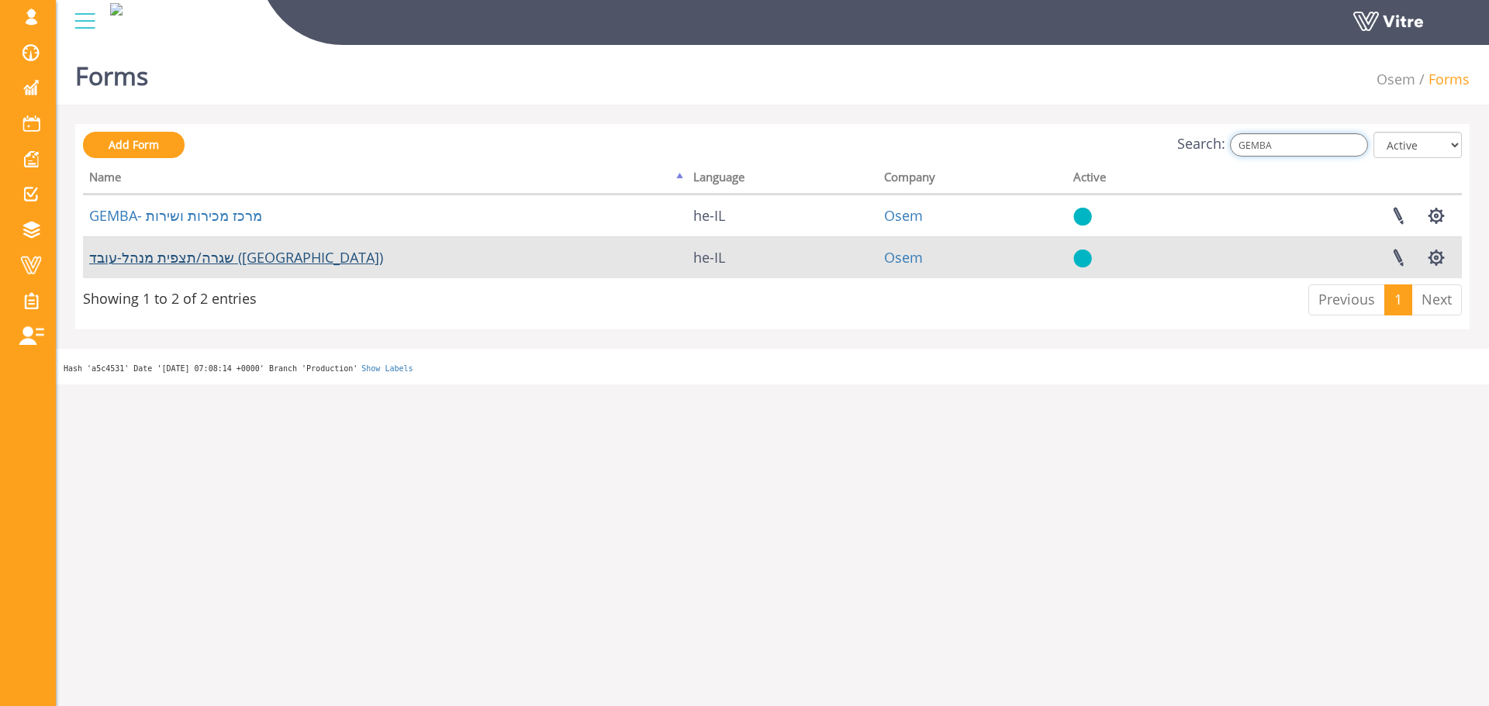
type input "GEMBA"
click at [212, 259] on link "שגרה/תצפית מנהל-עובד ([GEOGRAPHIC_DATA])" at bounding box center [236, 257] width 294 height 19
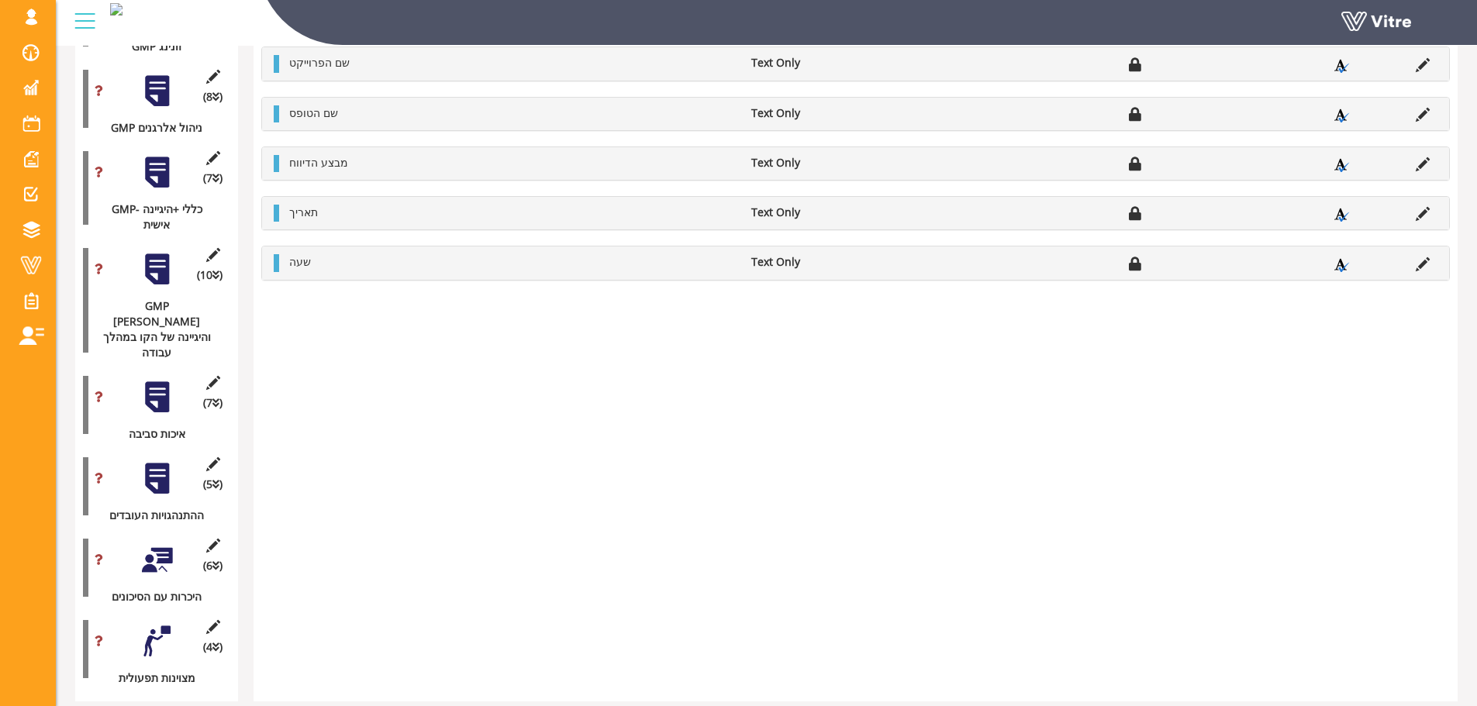
scroll to position [1459, 0]
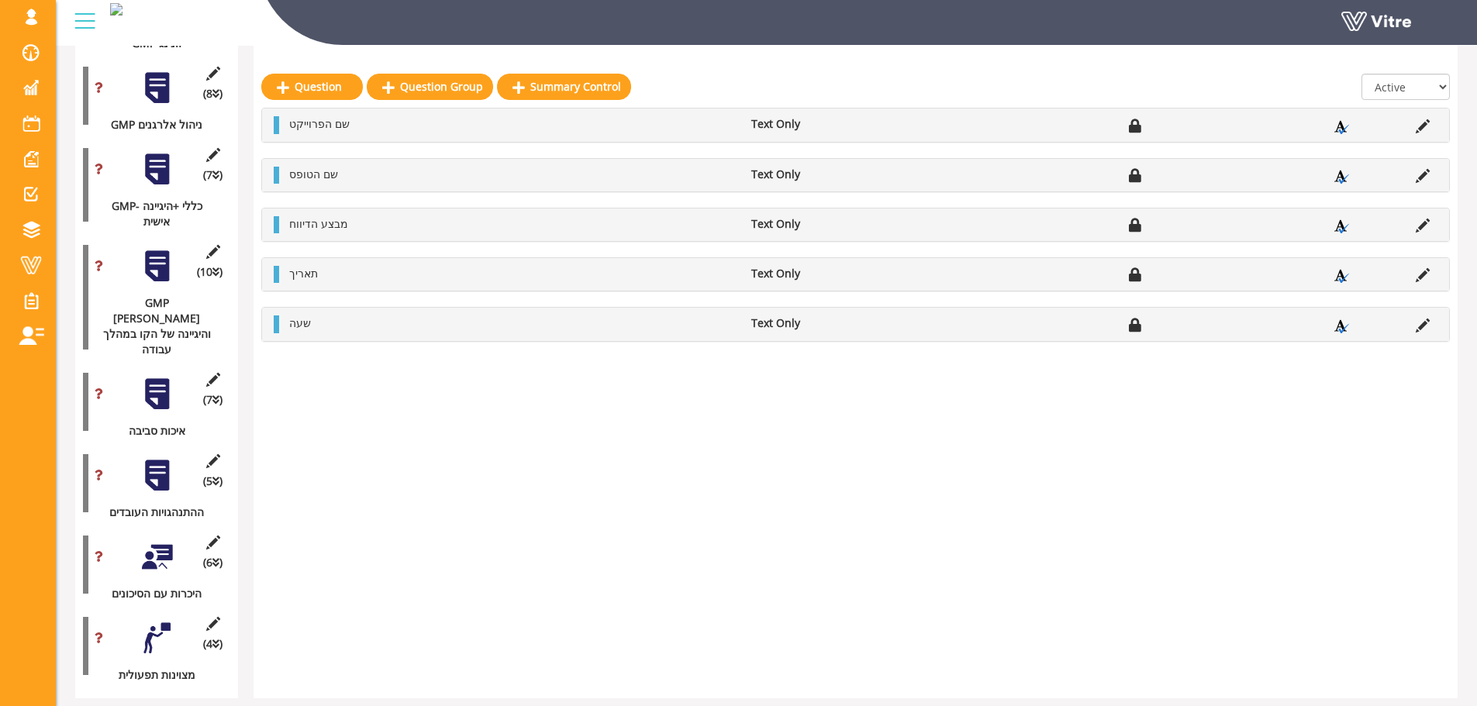
click at [175, 528] on div "(6 ) היכרות עם הסיכונים" at bounding box center [156, 565] width 147 height 74
click at [155, 540] on div at bounding box center [157, 557] width 35 height 35
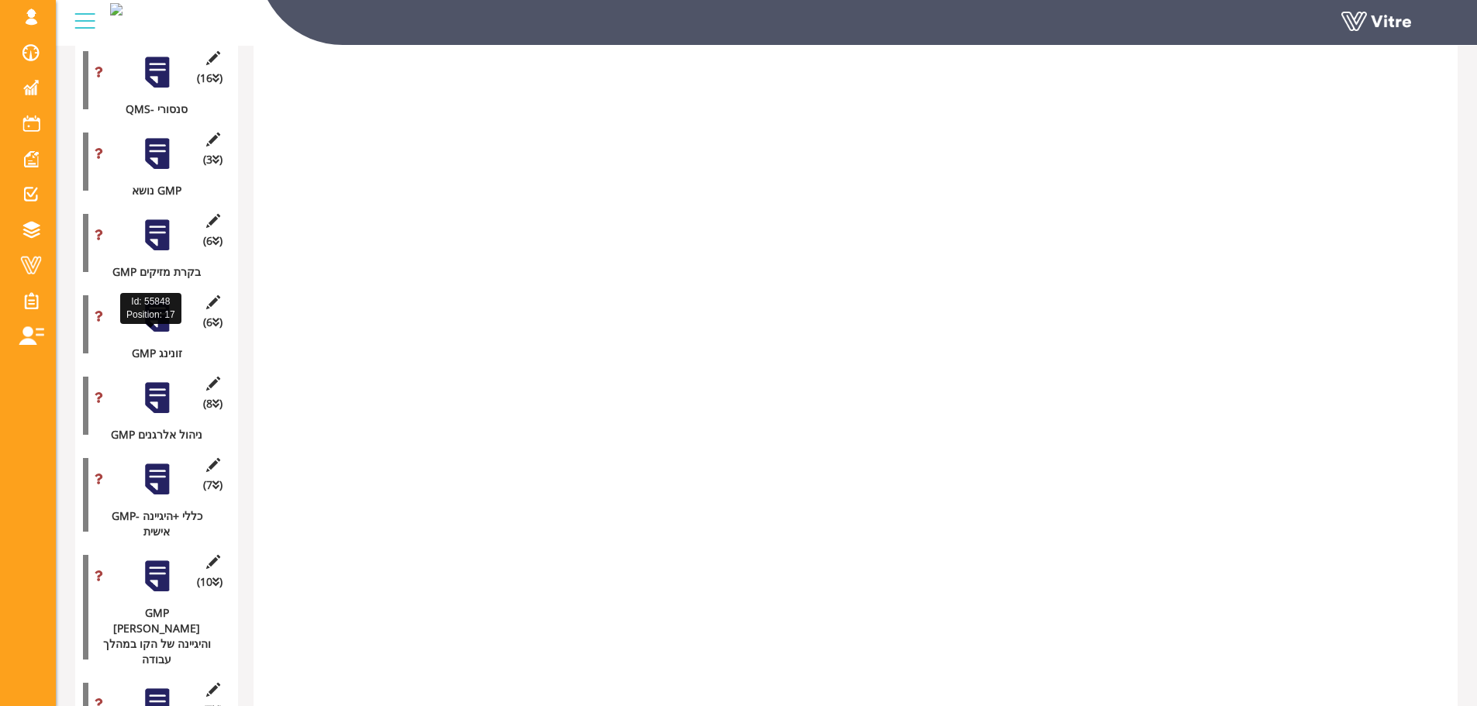
scroll to position [175, 0]
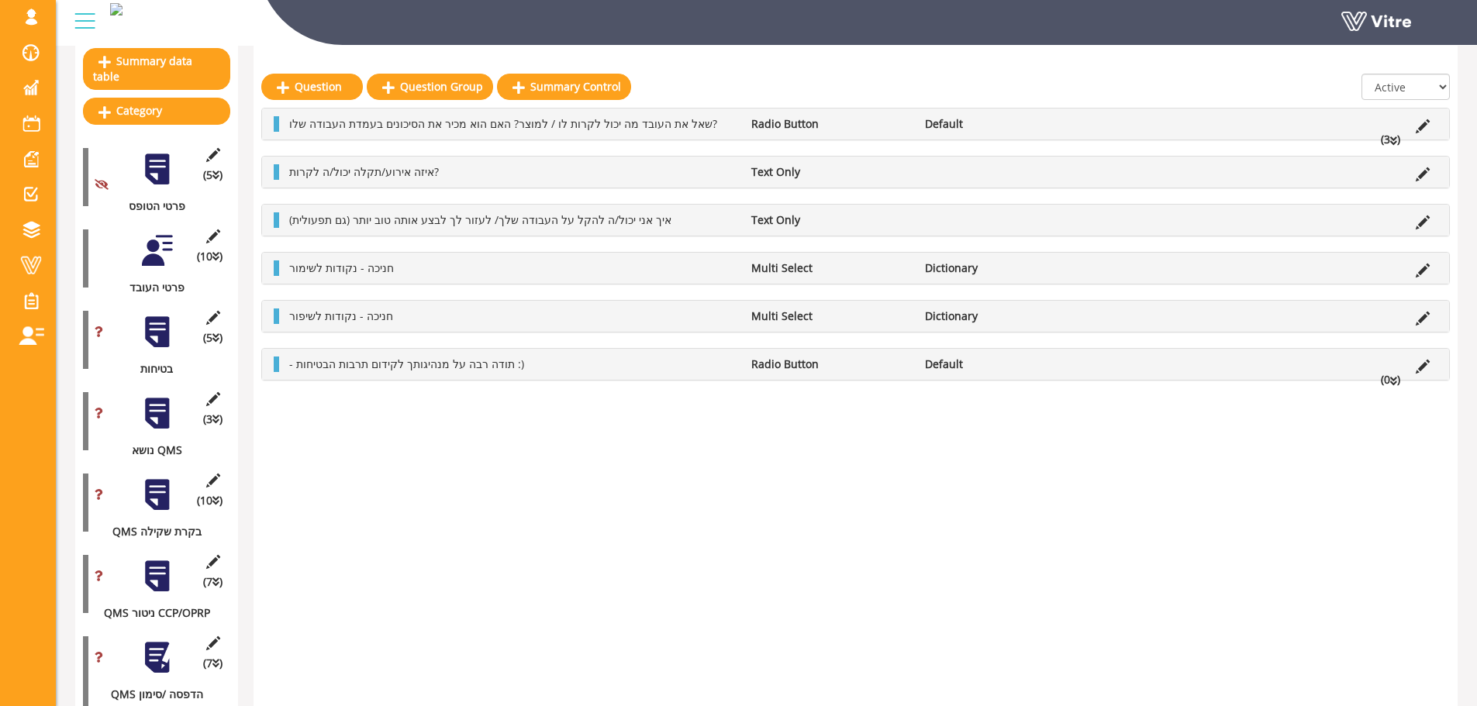
click at [174, 329] on div "(5 ) בטיחות" at bounding box center [156, 340] width 147 height 74
click at [152, 330] on div at bounding box center [157, 332] width 35 height 35
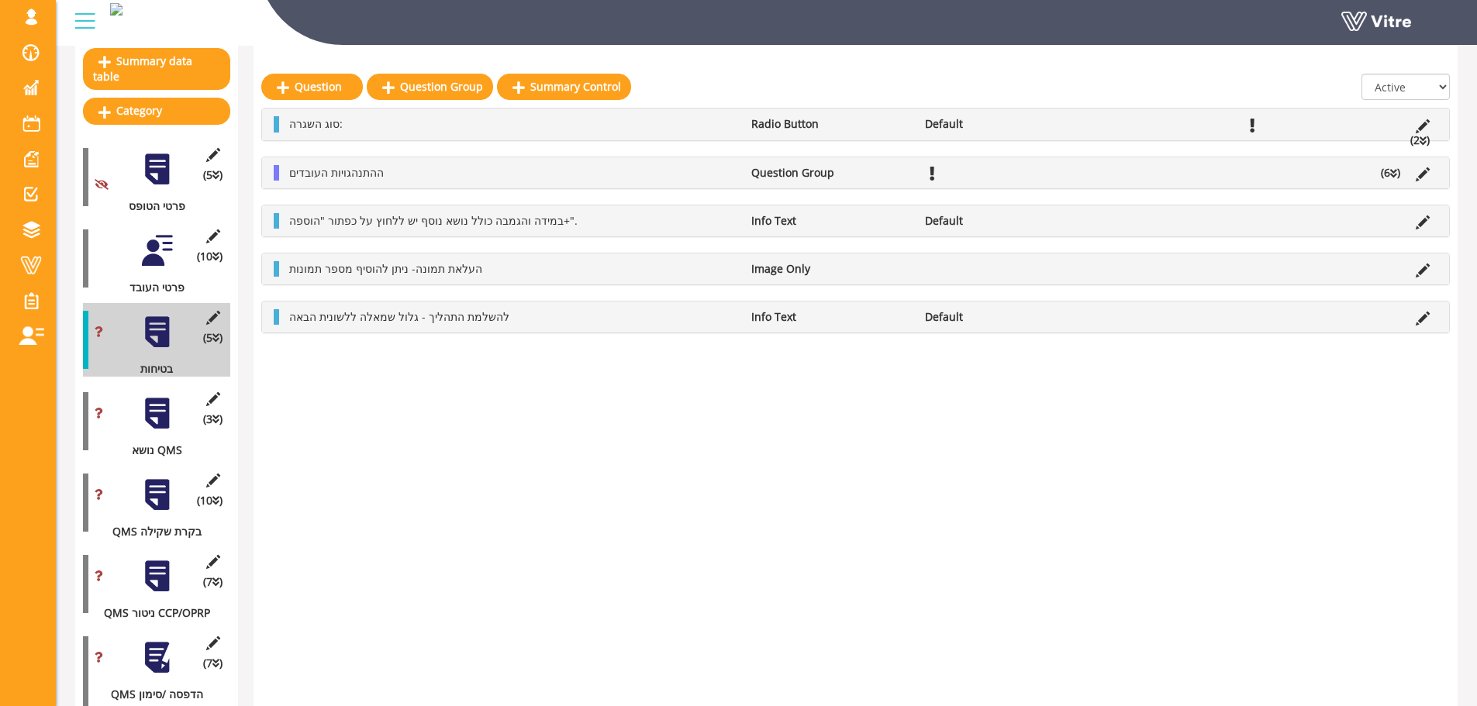
click at [1396, 168] on icon at bounding box center [1393, 173] width 7 height 11
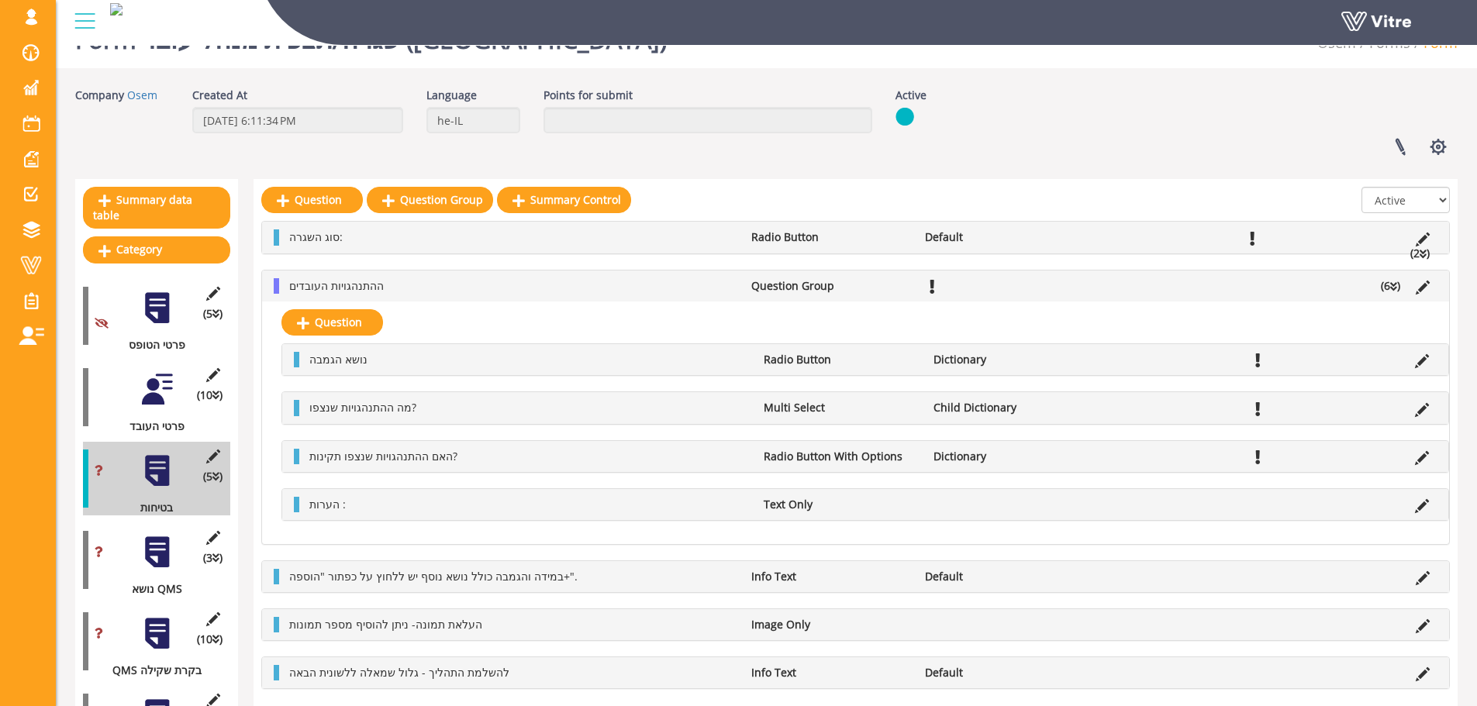
scroll to position [20, 0]
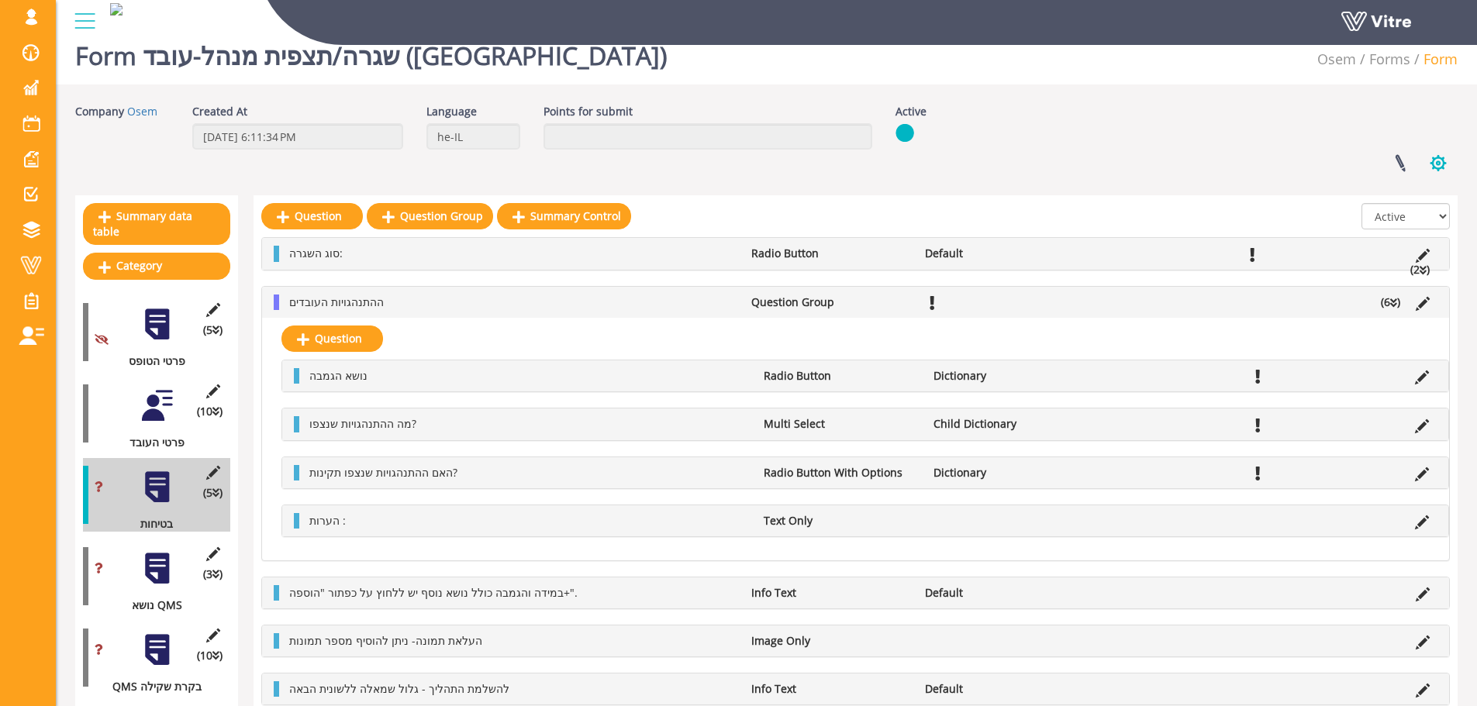
click at [1438, 163] on button "button" at bounding box center [1438, 163] width 39 height 41
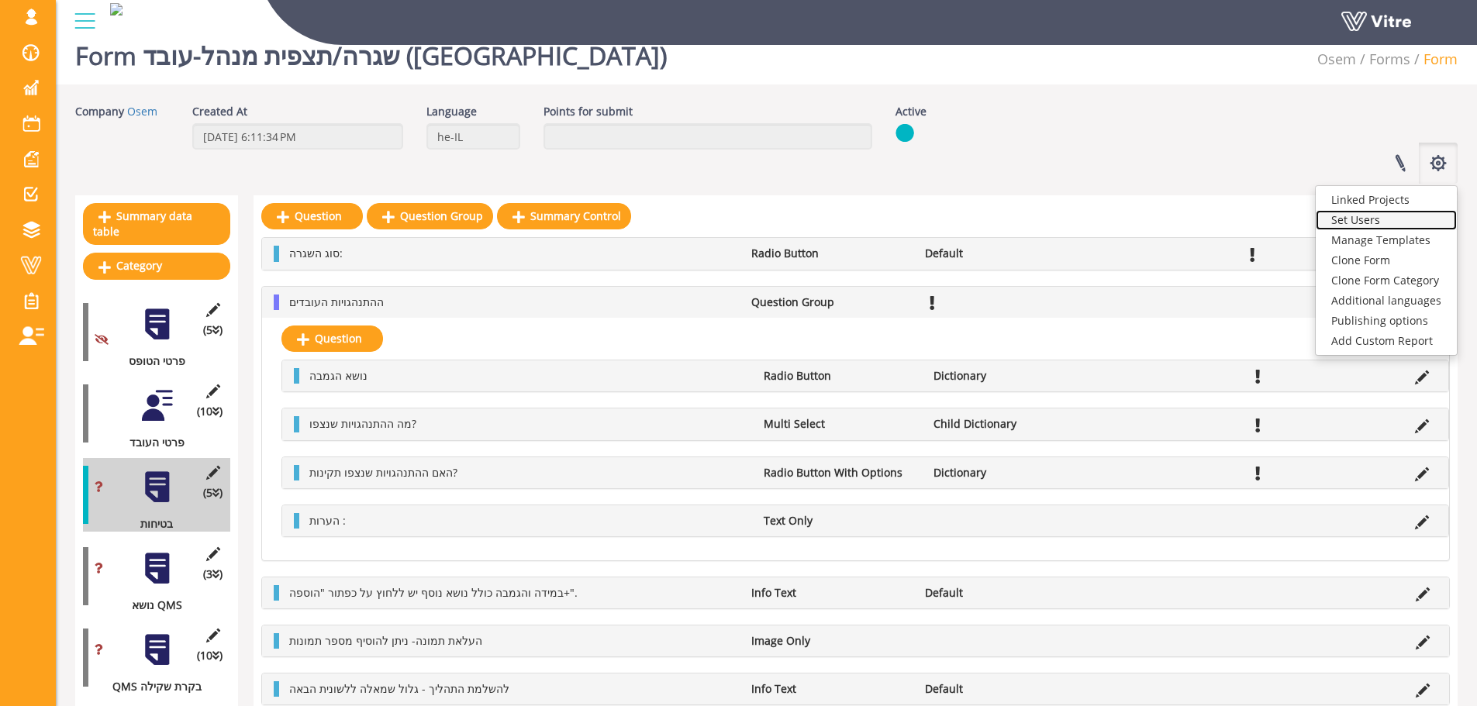
click at [1389, 223] on link "Set Users" at bounding box center [1386, 220] width 141 height 20
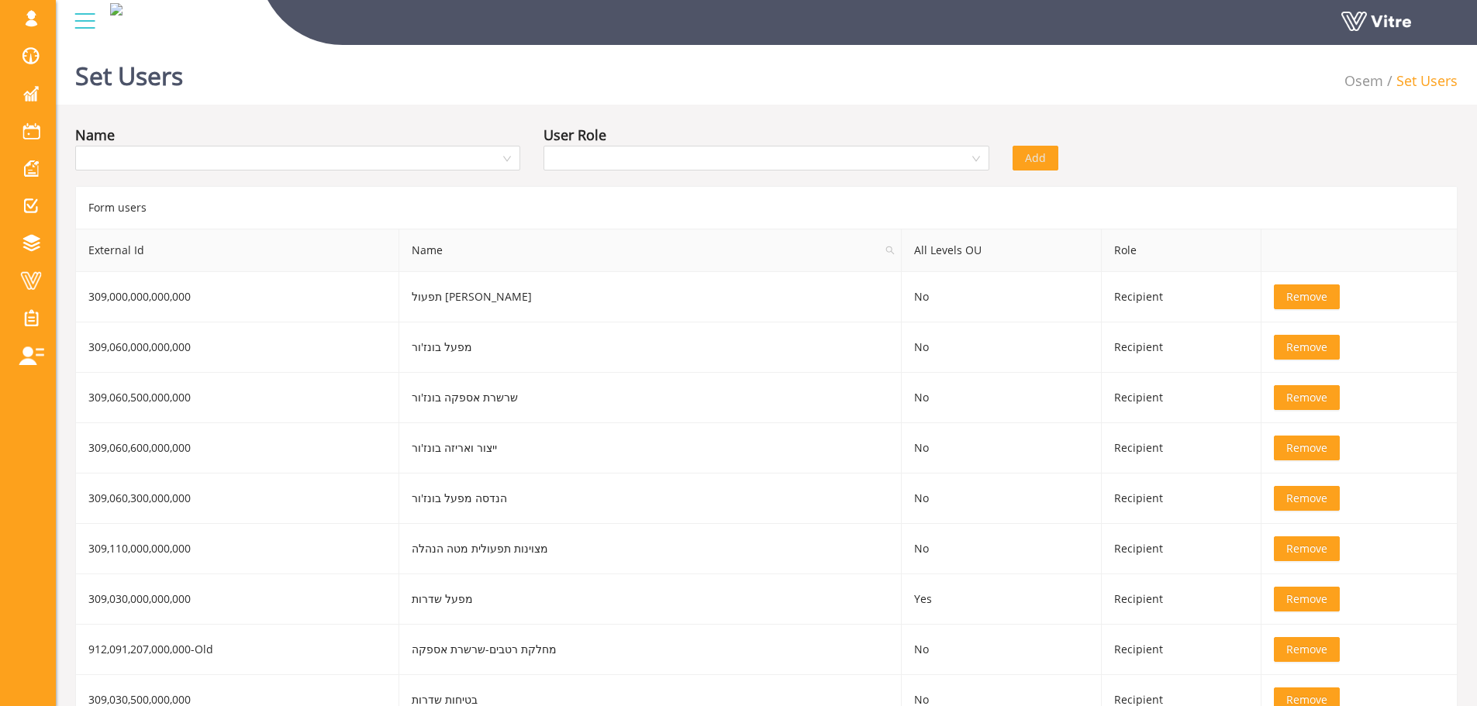
drag, startPoint x: 553, startPoint y: 121, endPoint x: 554, endPoint y: 113, distance: 7.8
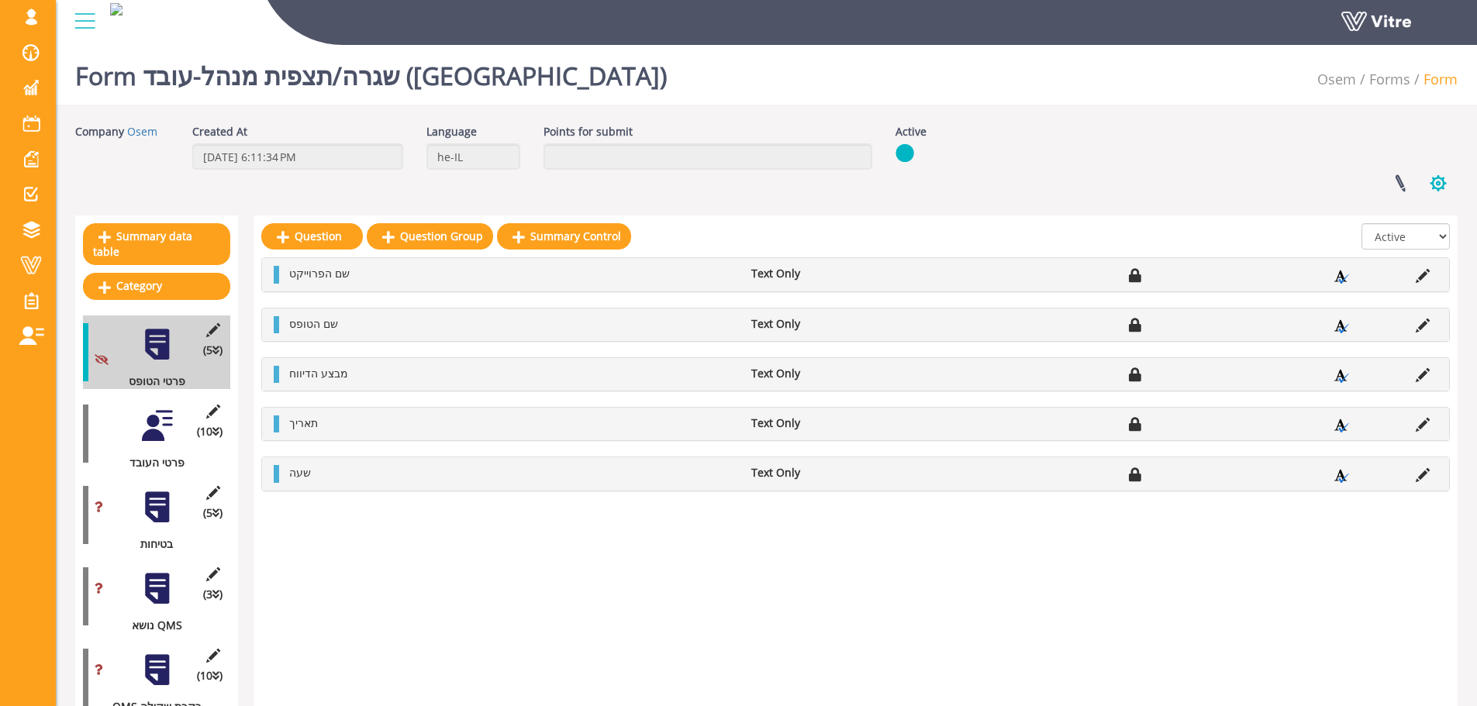
click at [1456, 173] on button "button" at bounding box center [1438, 183] width 39 height 41
click at [441, 180] on div "Language he-IL" at bounding box center [473, 152] width 117 height 57
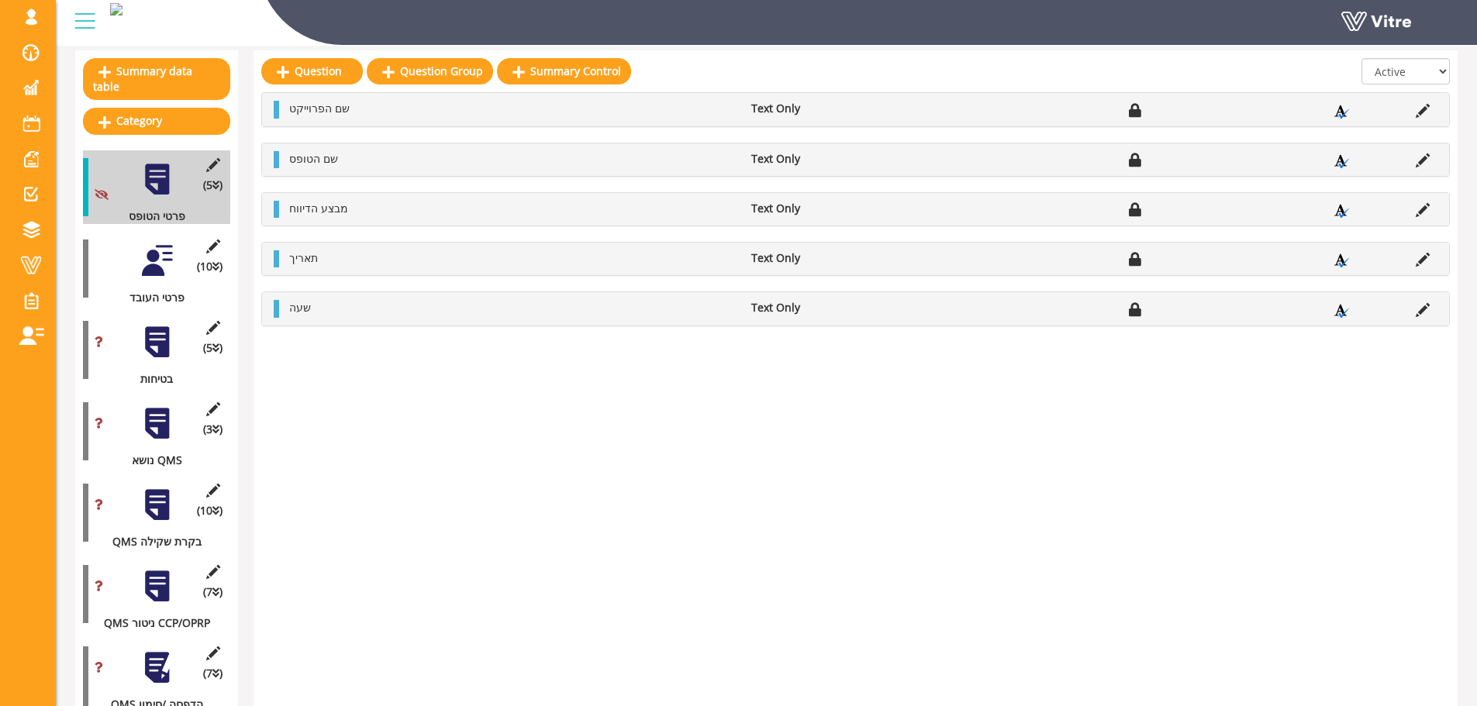
scroll to position [140, 0]
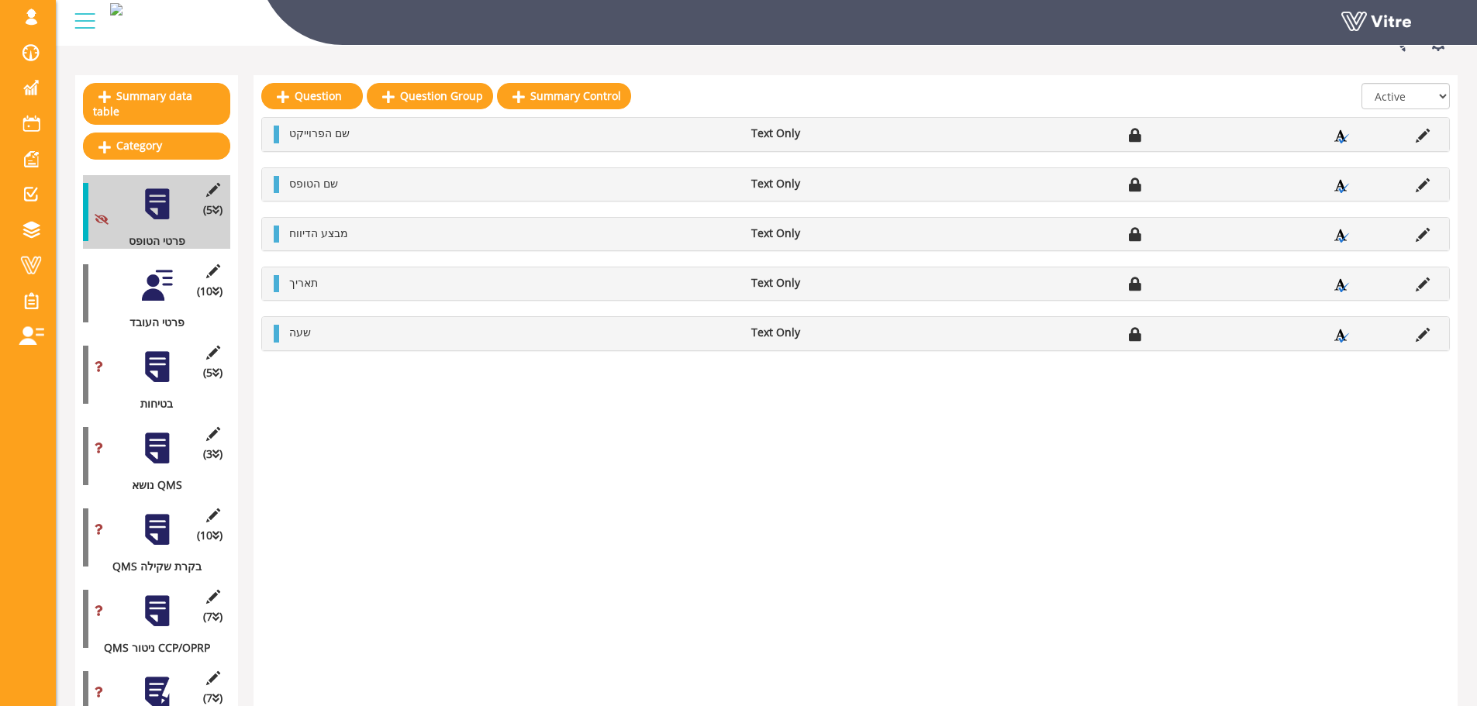
click at [150, 366] on div at bounding box center [157, 367] width 35 height 35
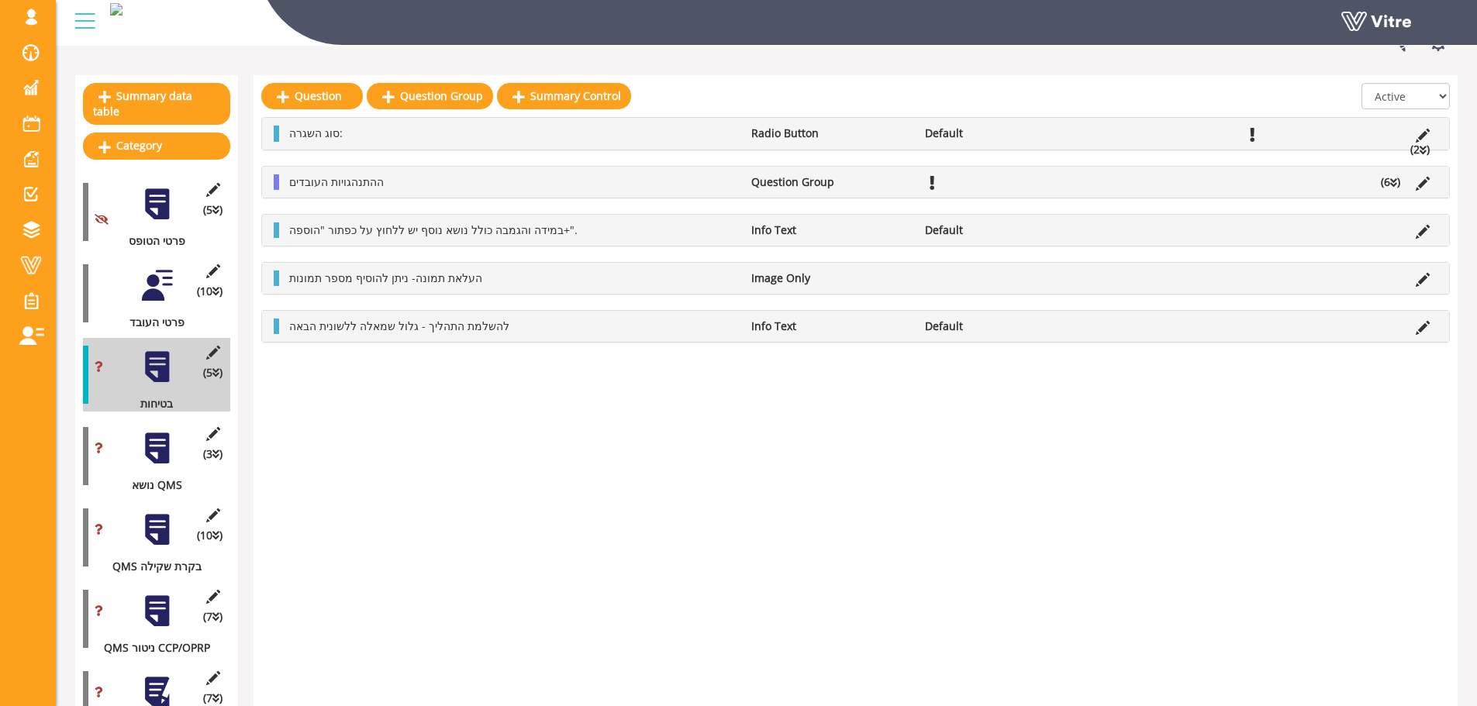
click at [1395, 183] on icon at bounding box center [1393, 183] width 7 height 11
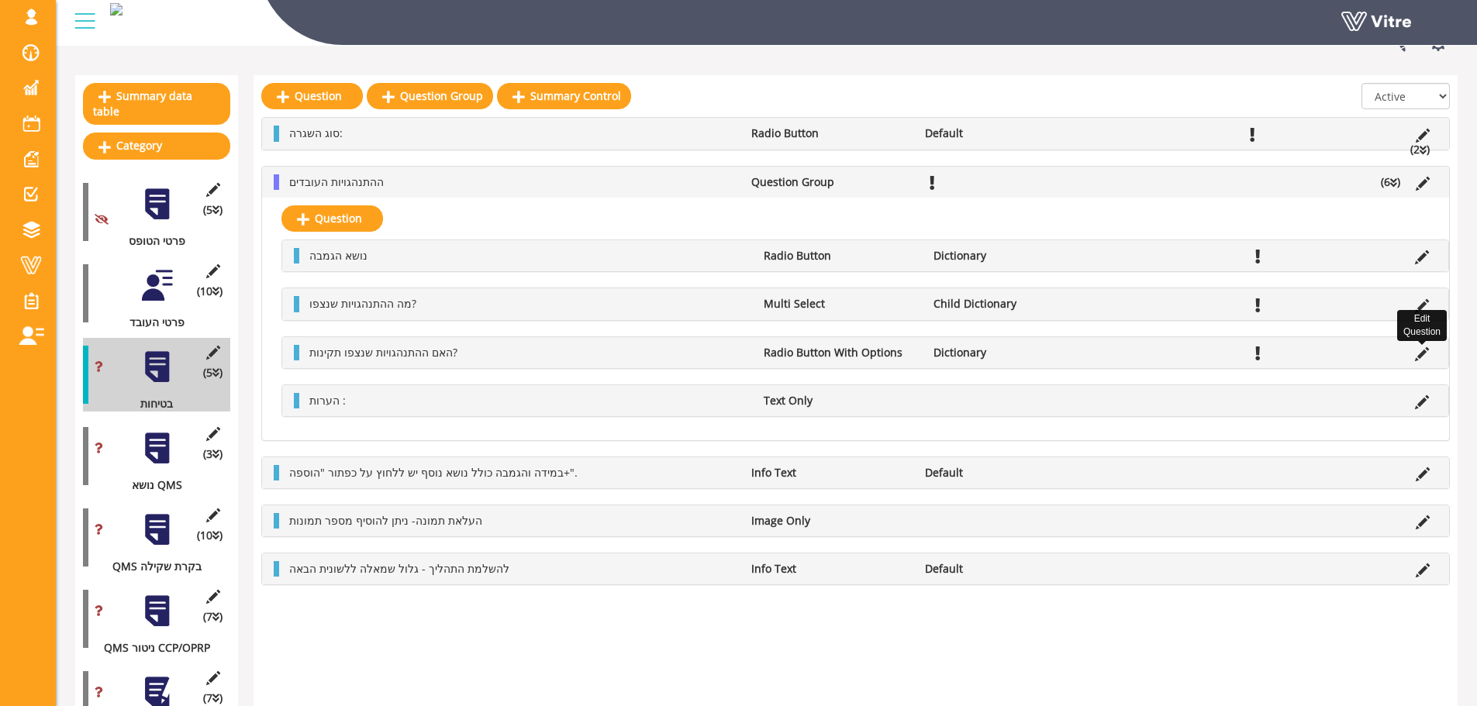
click at [1418, 356] on icon at bounding box center [1422, 354] width 14 height 14
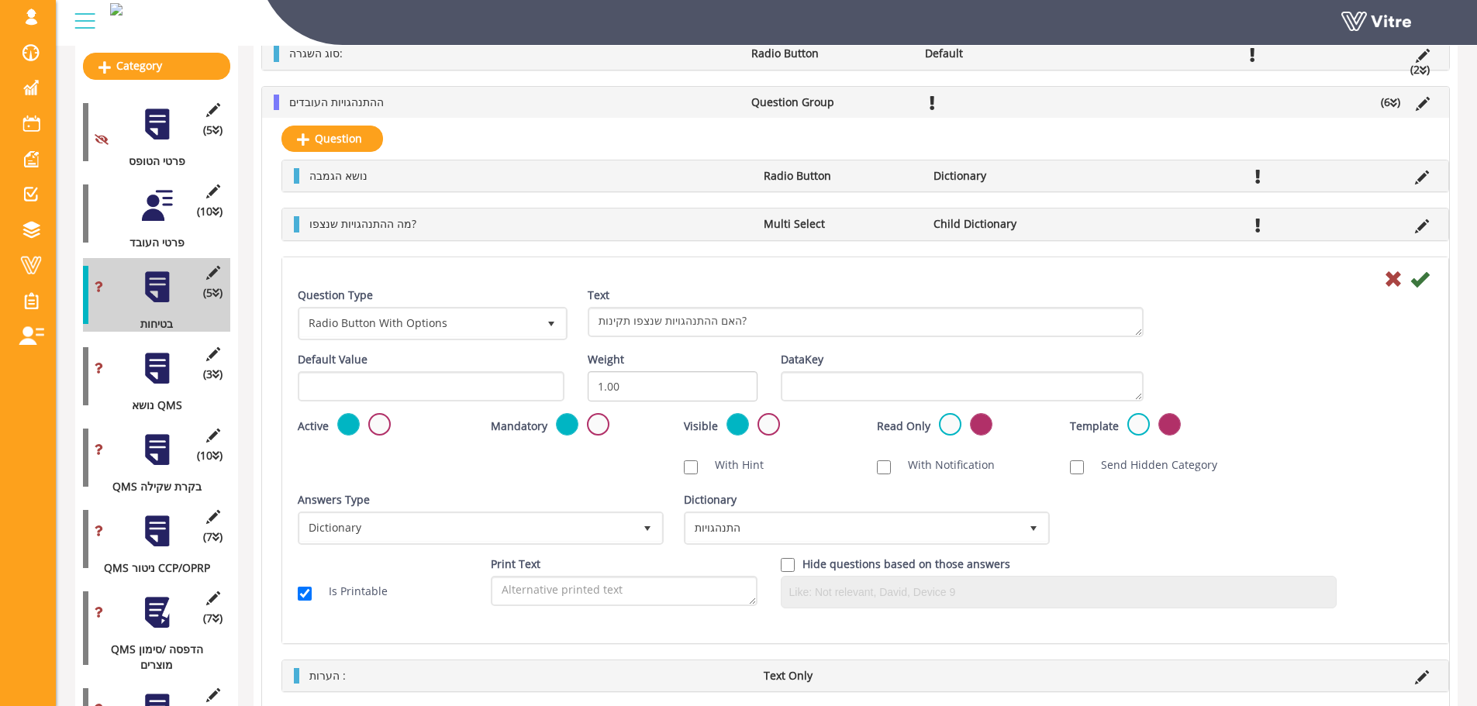
scroll to position [0, 0]
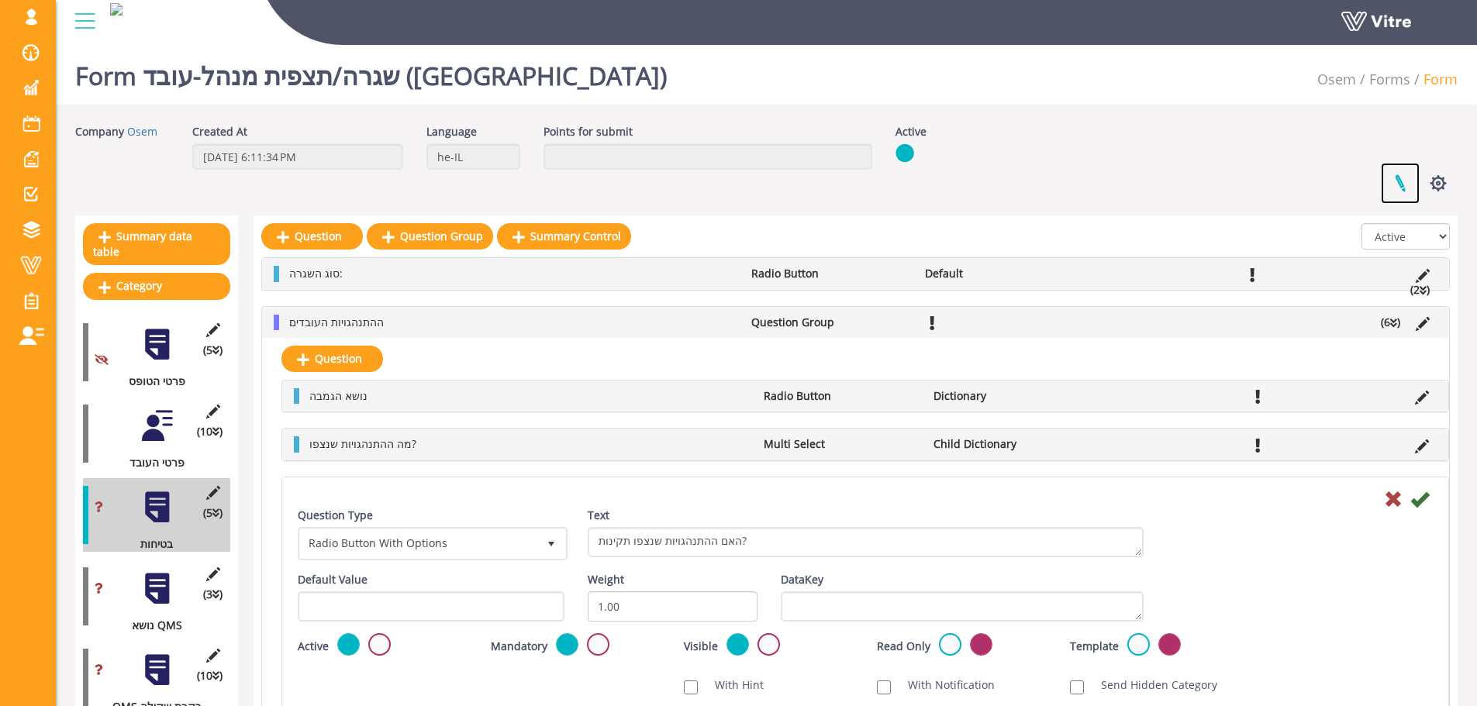
click at [1410, 188] on link at bounding box center [1400, 183] width 39 height 41
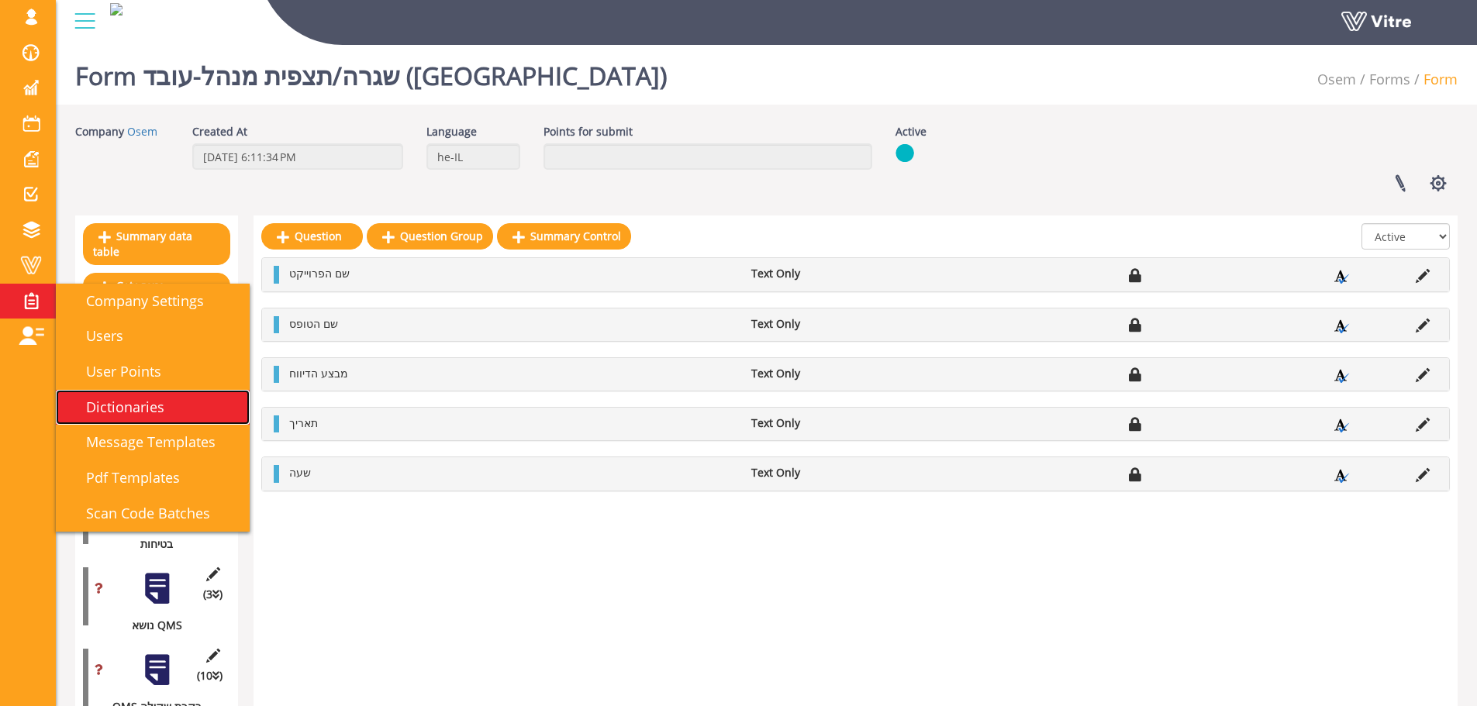
click at [129, 397] on link "Dictionaries" at bounding box center [153, 408] width 194 height 36
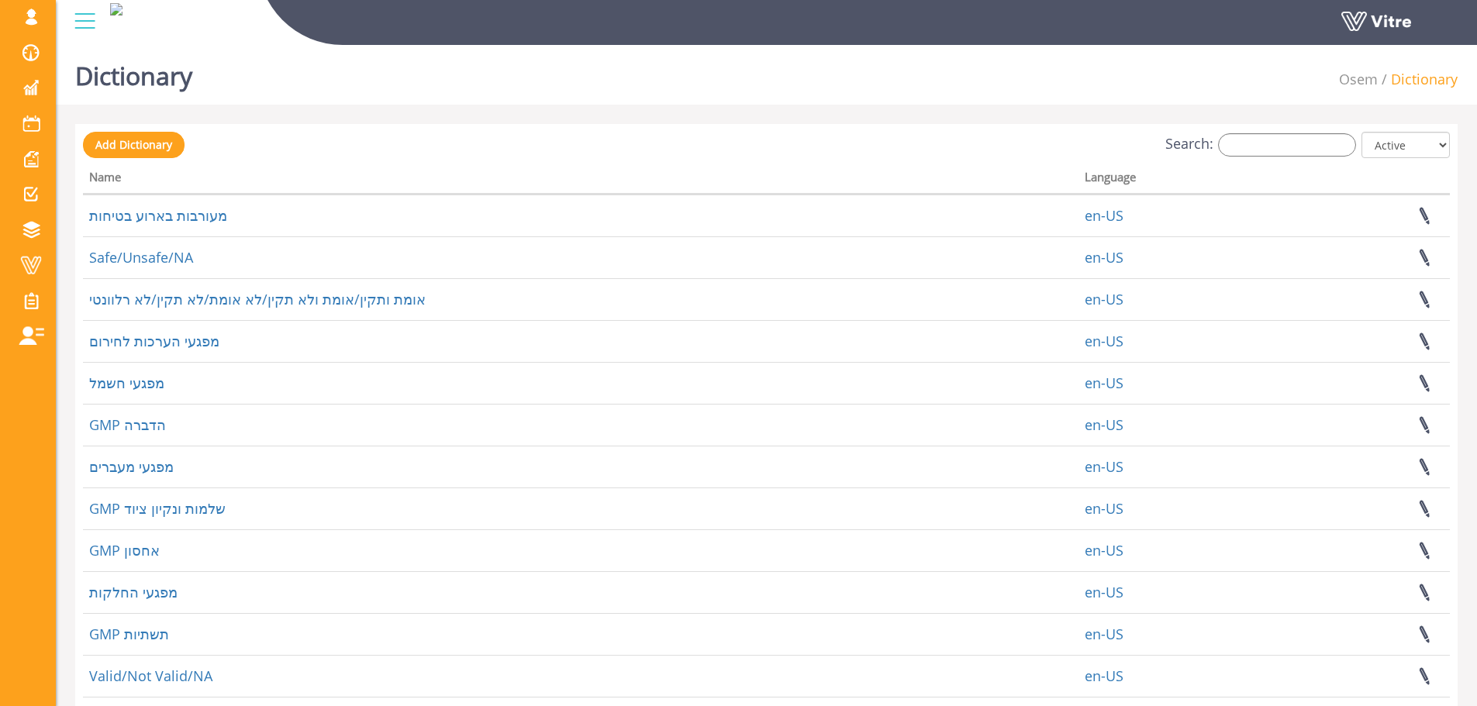
click at [1276, 159] on div "Search: All Active Not Active" at bounding box center [766, 146] width 1367 height 29
click at [1280, 149] on input "Search:" at bounding box center [1287, 144] width 138 height 23
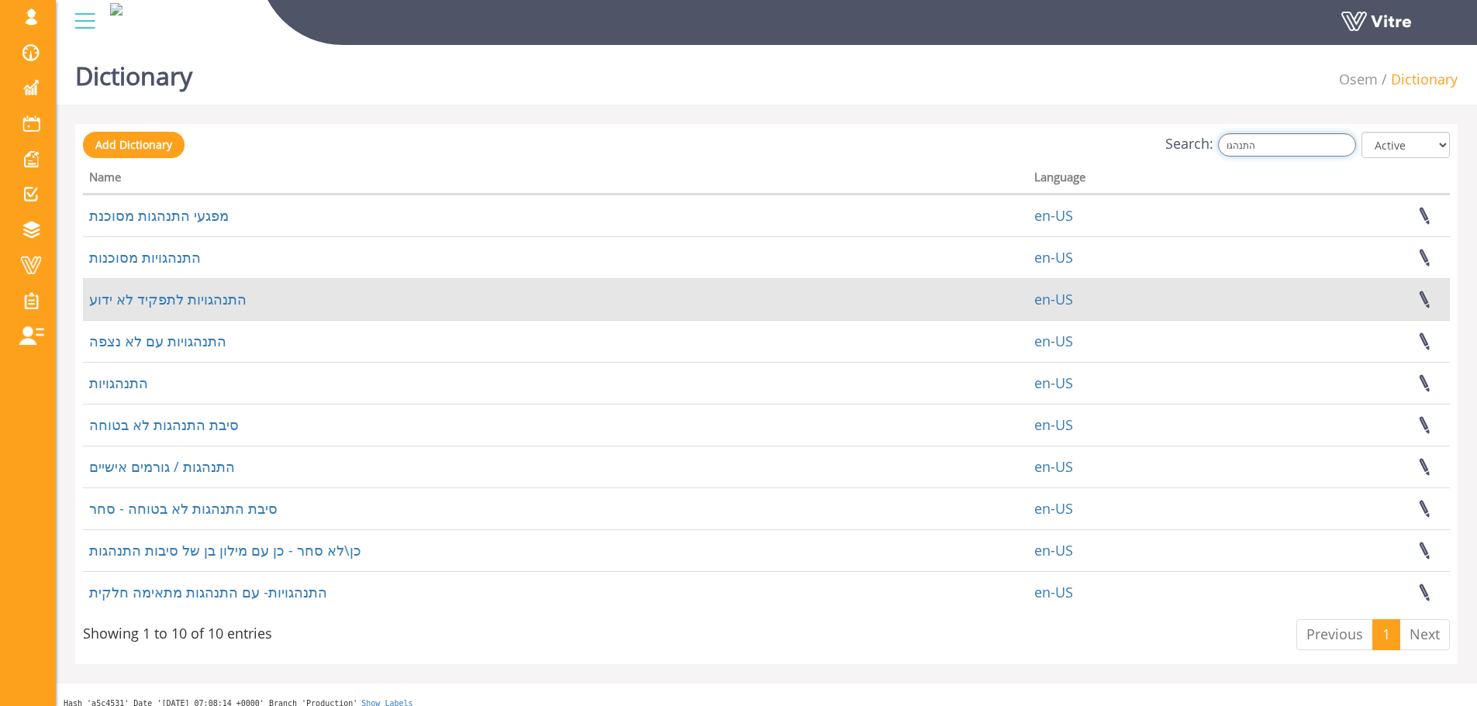
type input "התנהגו"
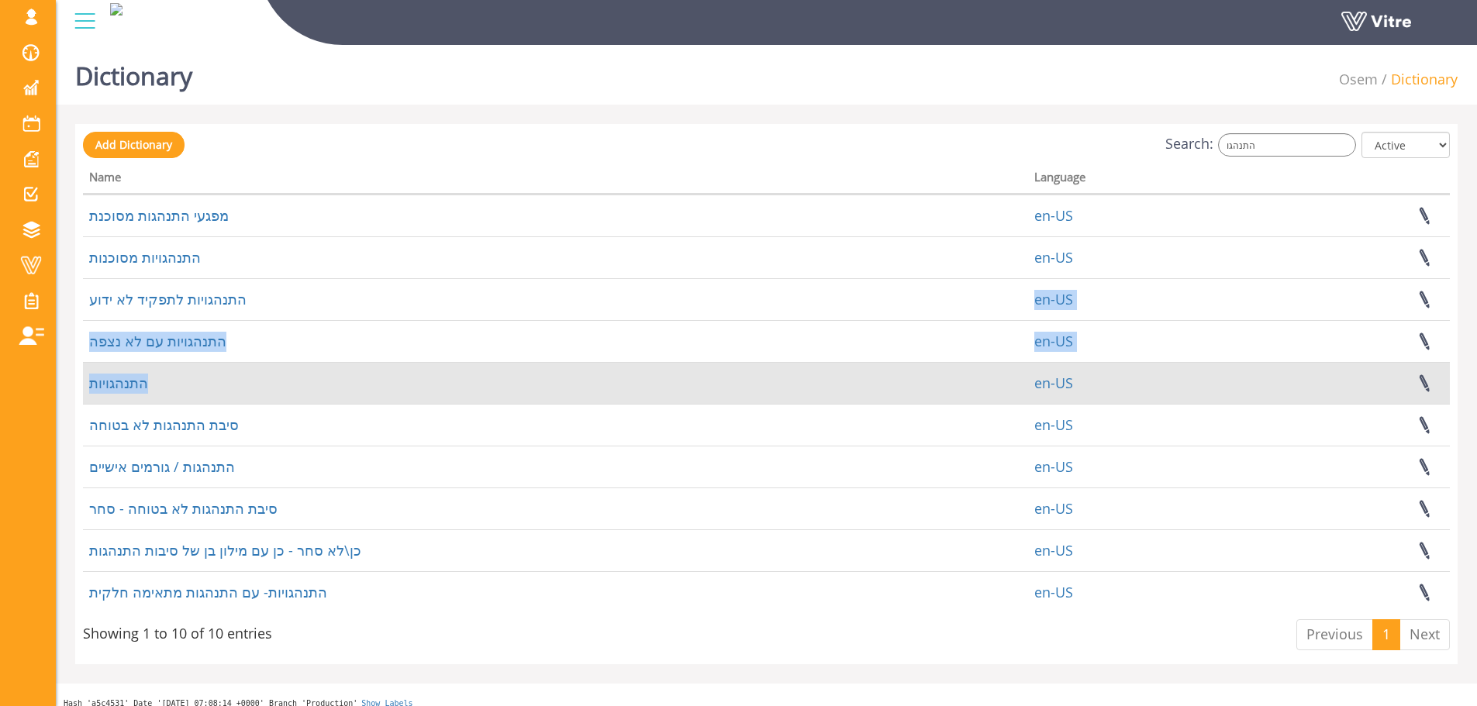
drag, startPoint x: 756, startPoint y: 288, endPoint x: 402, endPoint y: 395, distance: 369.9
click at [417, 388] on tbody "מפגעי התנהגות מסוכנת en-US התנהגויות מסוכנות en-US התנהגויות לתפקיד לא ידוע en-…" at bounding box center [766, 404] width 1367 height 419
click at [136, 381] on link "התנהגויות" at bounding box center [118, 383] width 59 height 19
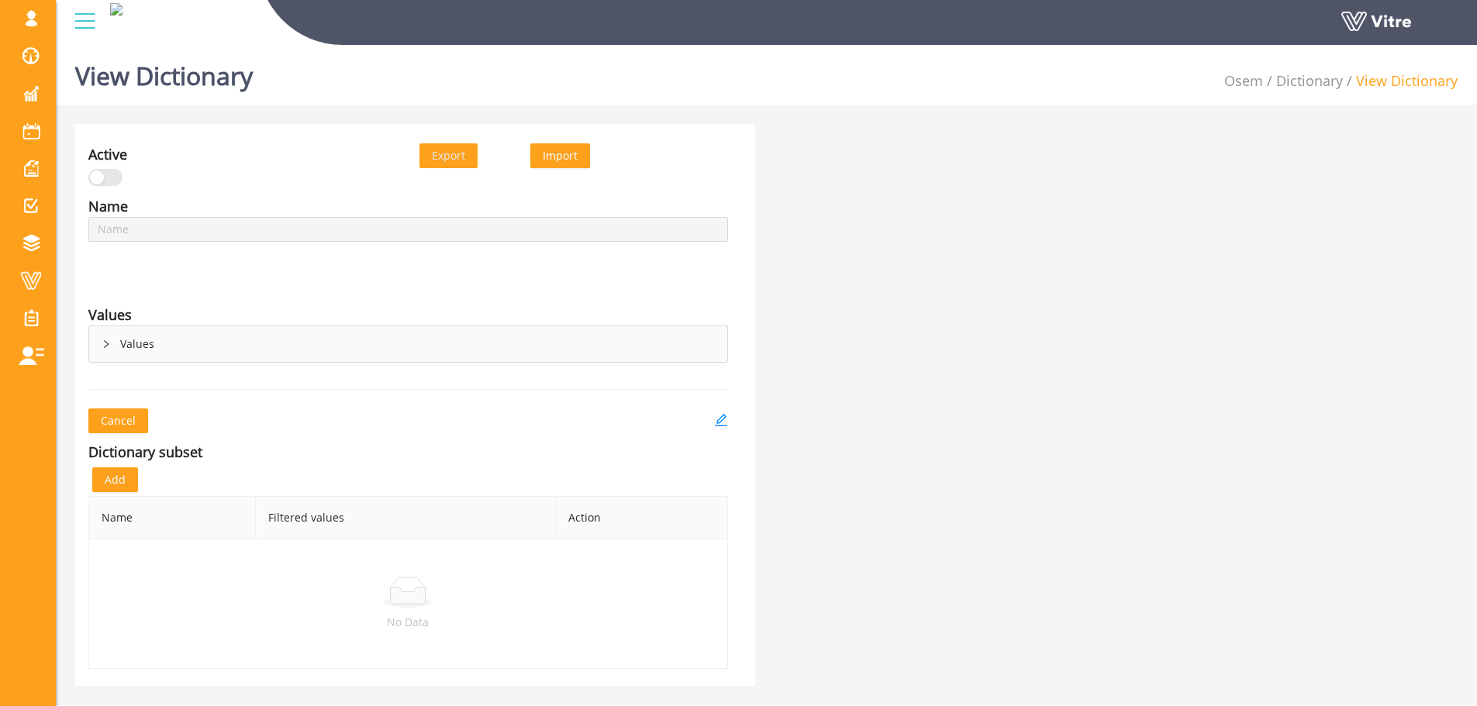
type input "התנהגויות"
click at [103, 333] on div "Values" at bounding box center [408, 344] width 638 height 36
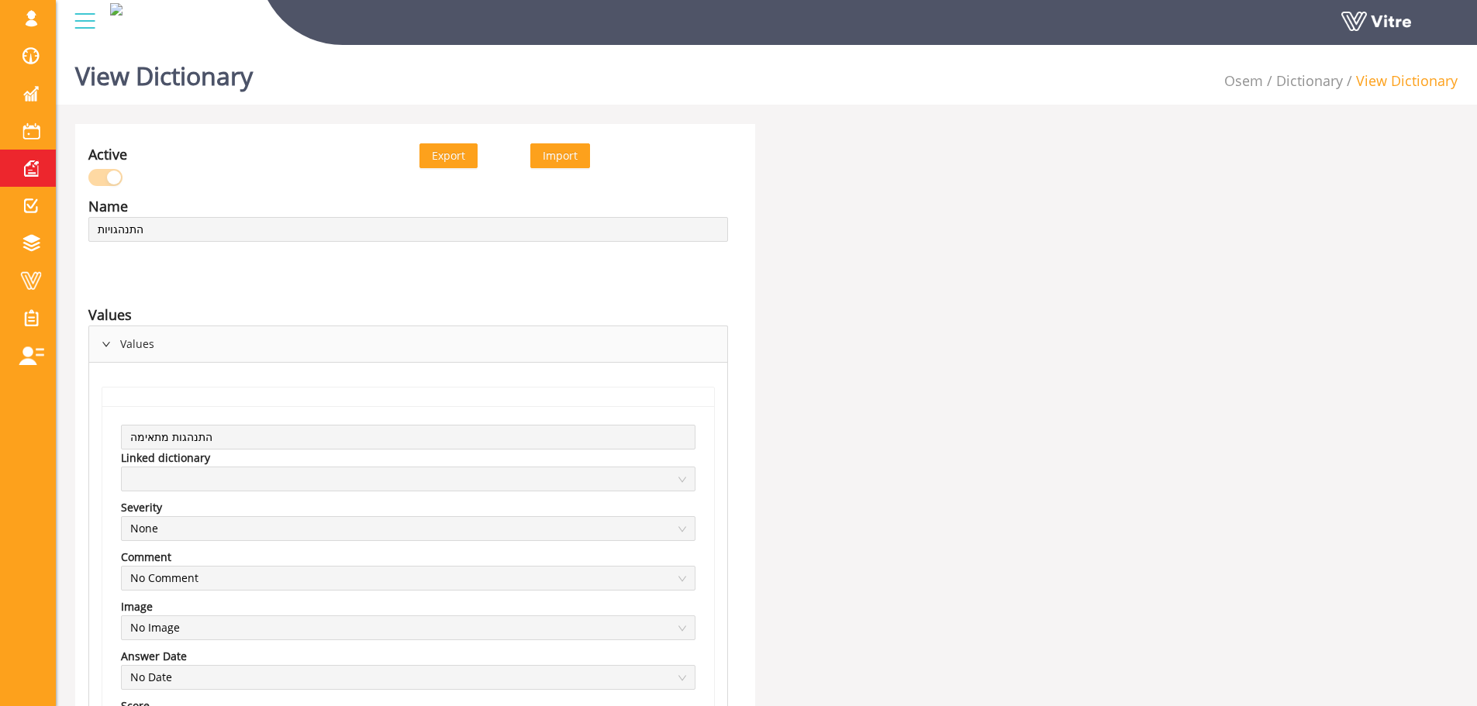
click at [13, 163] on span at bounding box center [31, 168] width 39 height 19
click at [42, 171] on span at bounding box center [31, 168] width 39 height 19
click at [47, 170] on span at bounding box center [31, 168] width 39 height 19
click at [47, 170] on li "Answer a Form" at bounding box center [28, 168] width 56 height 37
click at [47, 170] on span at bounding box center [31, 168] width 39 height 19
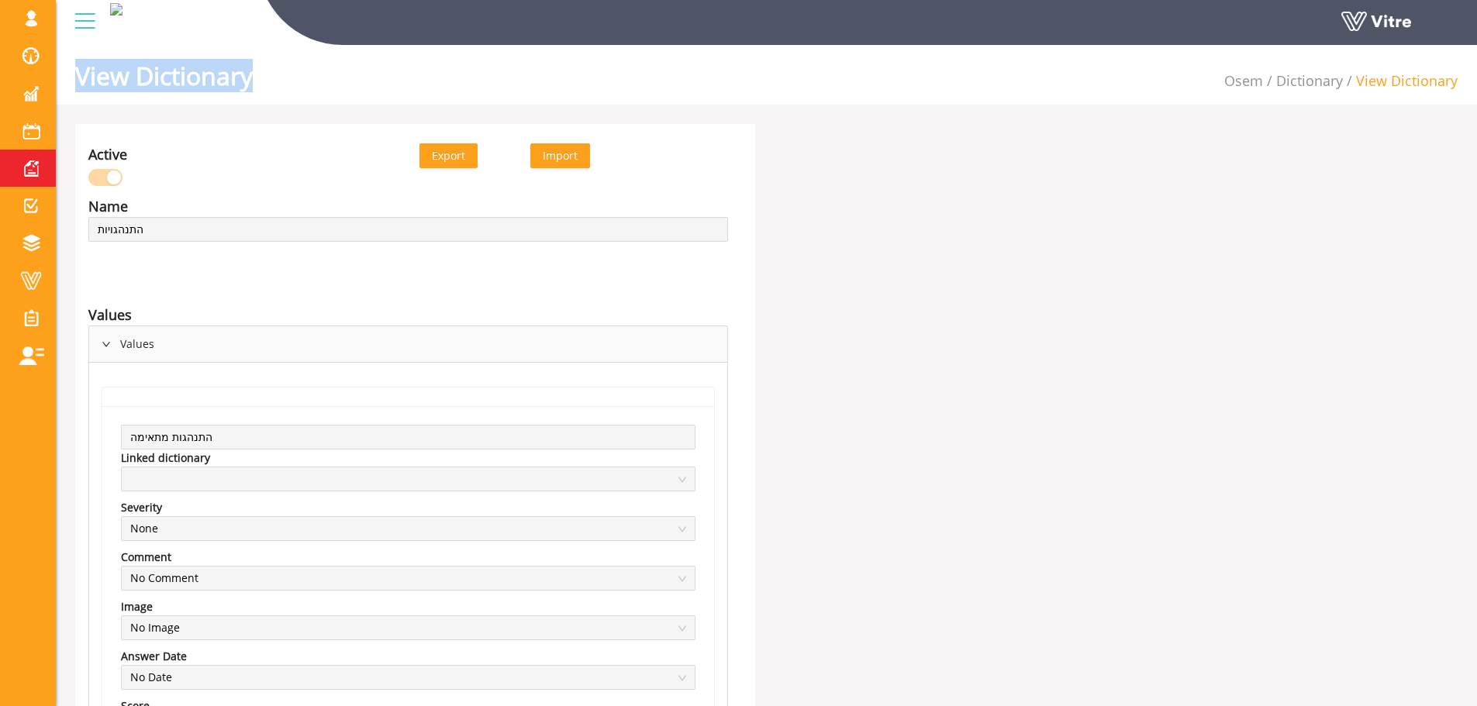
click at [47, 170] on li "Answer a Form" at bounding box center [28, 168] width 56 height 37
click at [47, 170] on span at bounding box center [31, 168] width 39 height 19
click at [46, 167] on span at bounding box center [31, 168] width 39 height 19
click at [46, 167] on li "Answer a Form" at bounding box center [28, 168] width 56 height 37
click at [45, 125] on span at bounding box center [31, 131] width 39 height 19
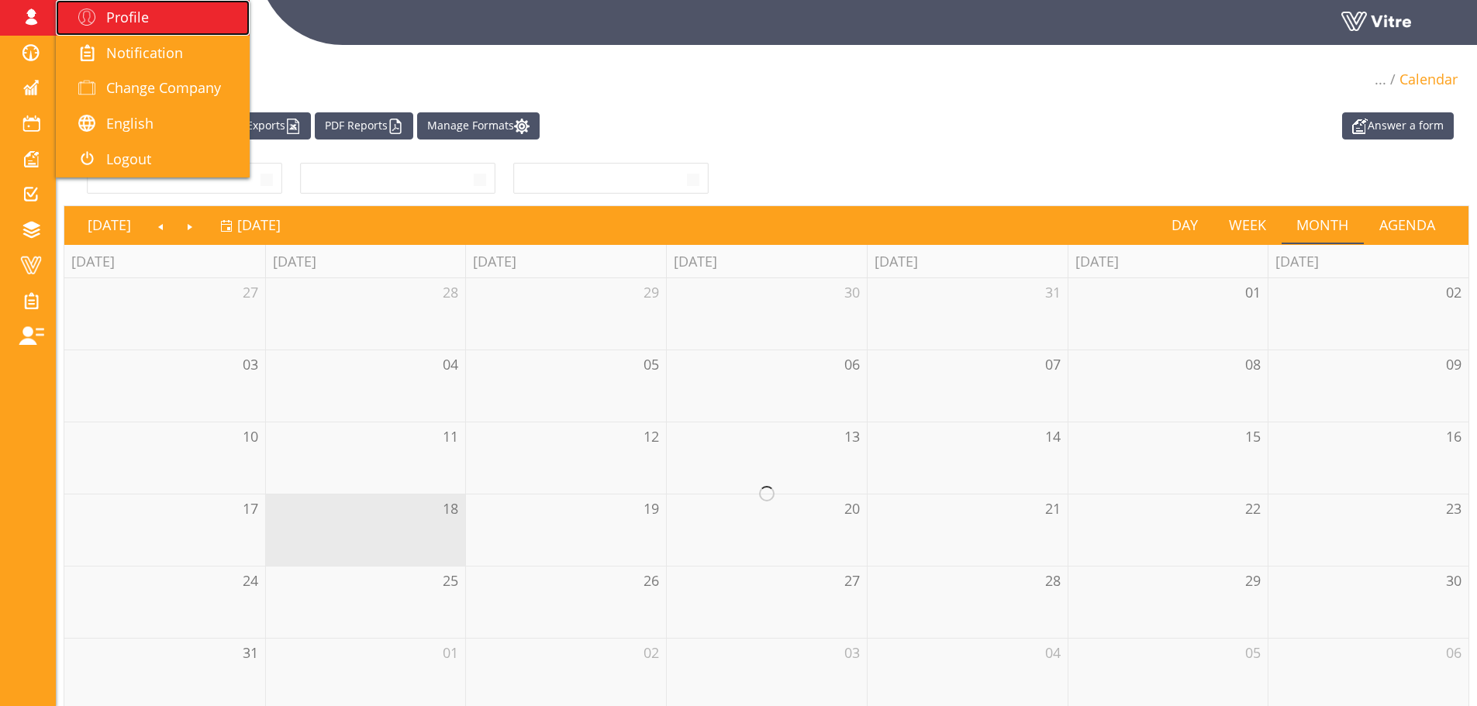
click at [71, 21] on span at bounding box center [86, 17] width 39 height 19
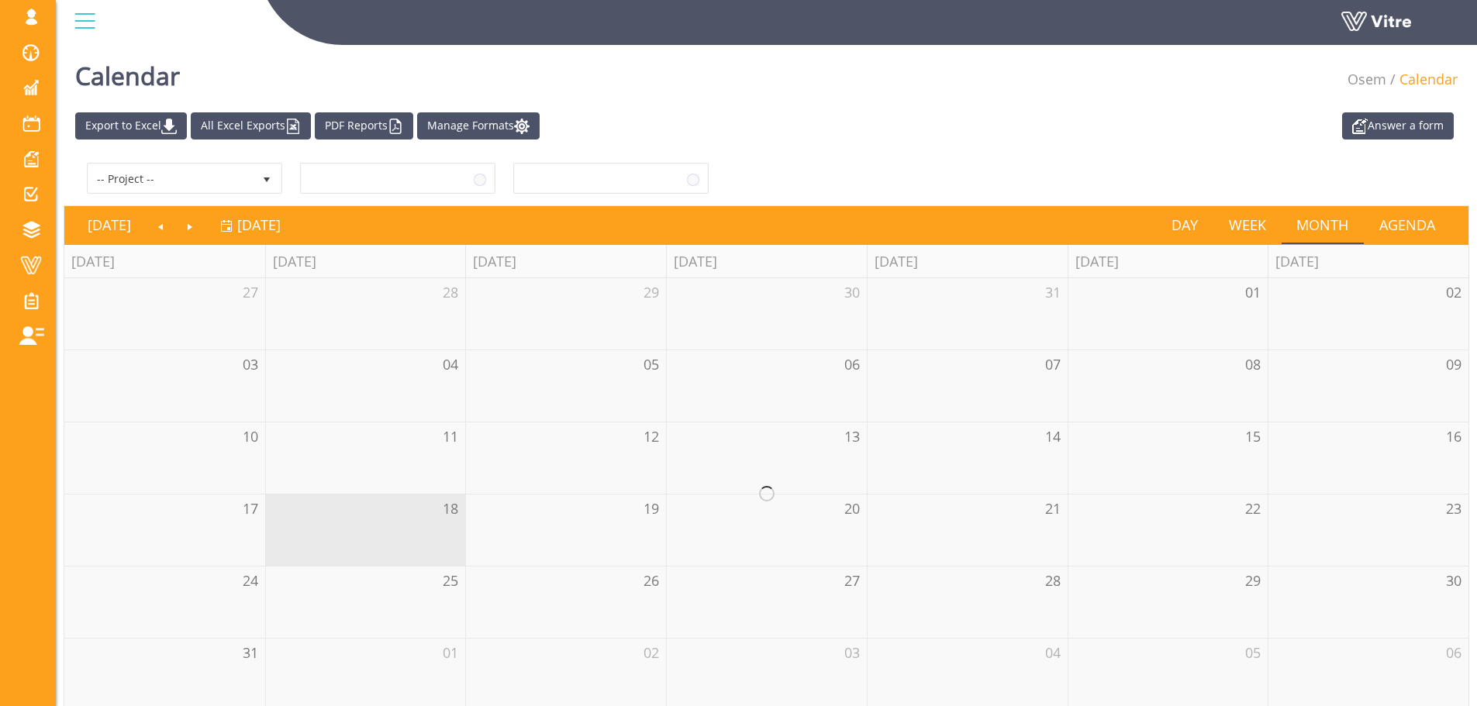
click at [86, 27] on div at bounding box center [84, 21] width 35 height 42
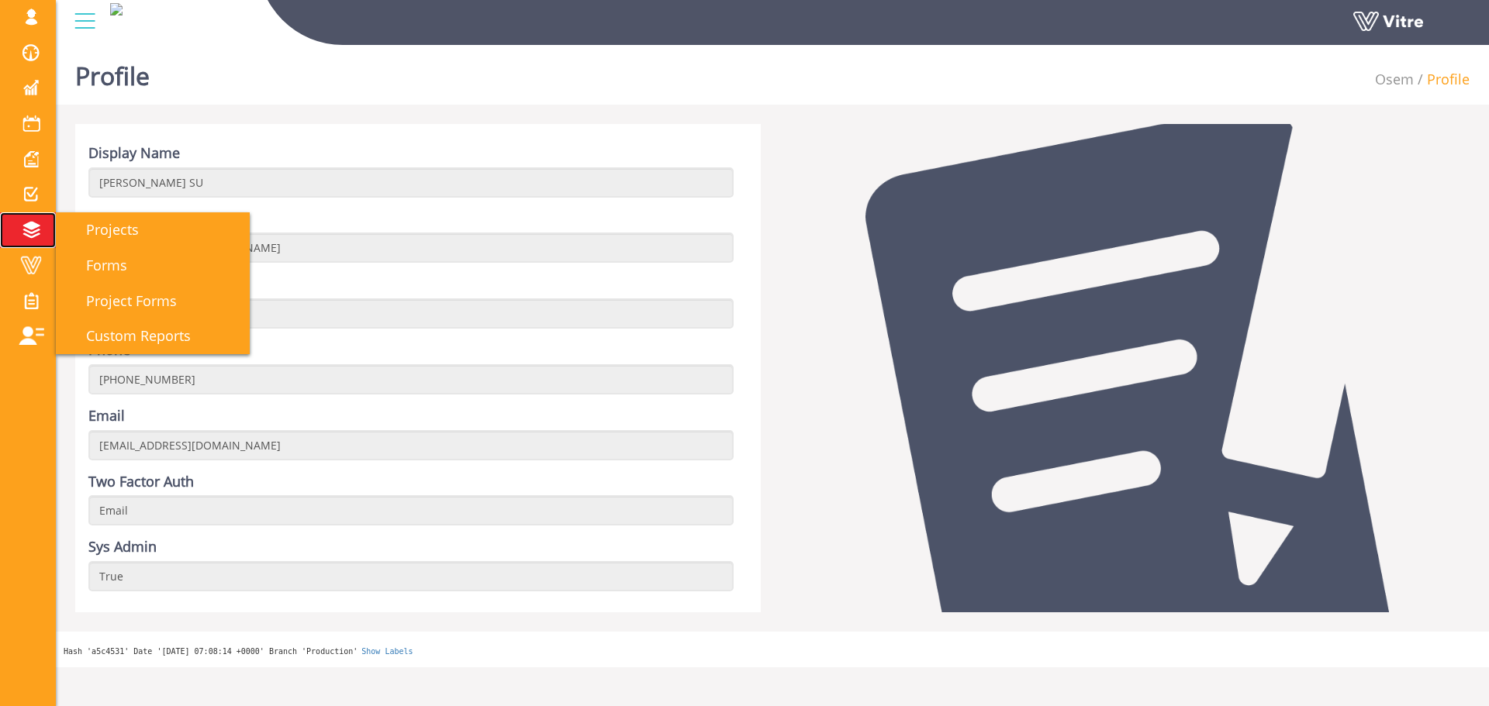
click at [43, 217] on link "Projects" at bounding box center [28, 230] width 56 height 36
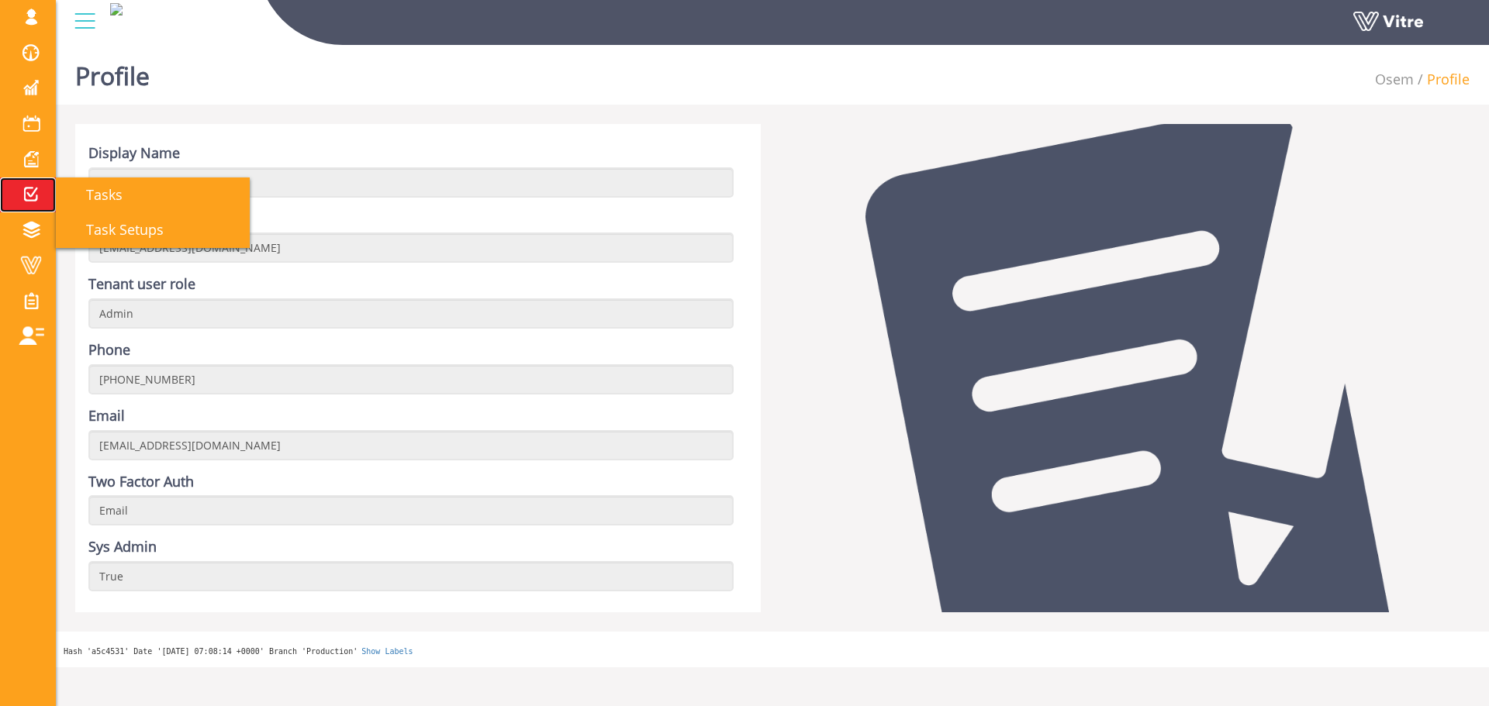
click at [19, 191] on span at bounding box center [31, 194] width 39 height 19
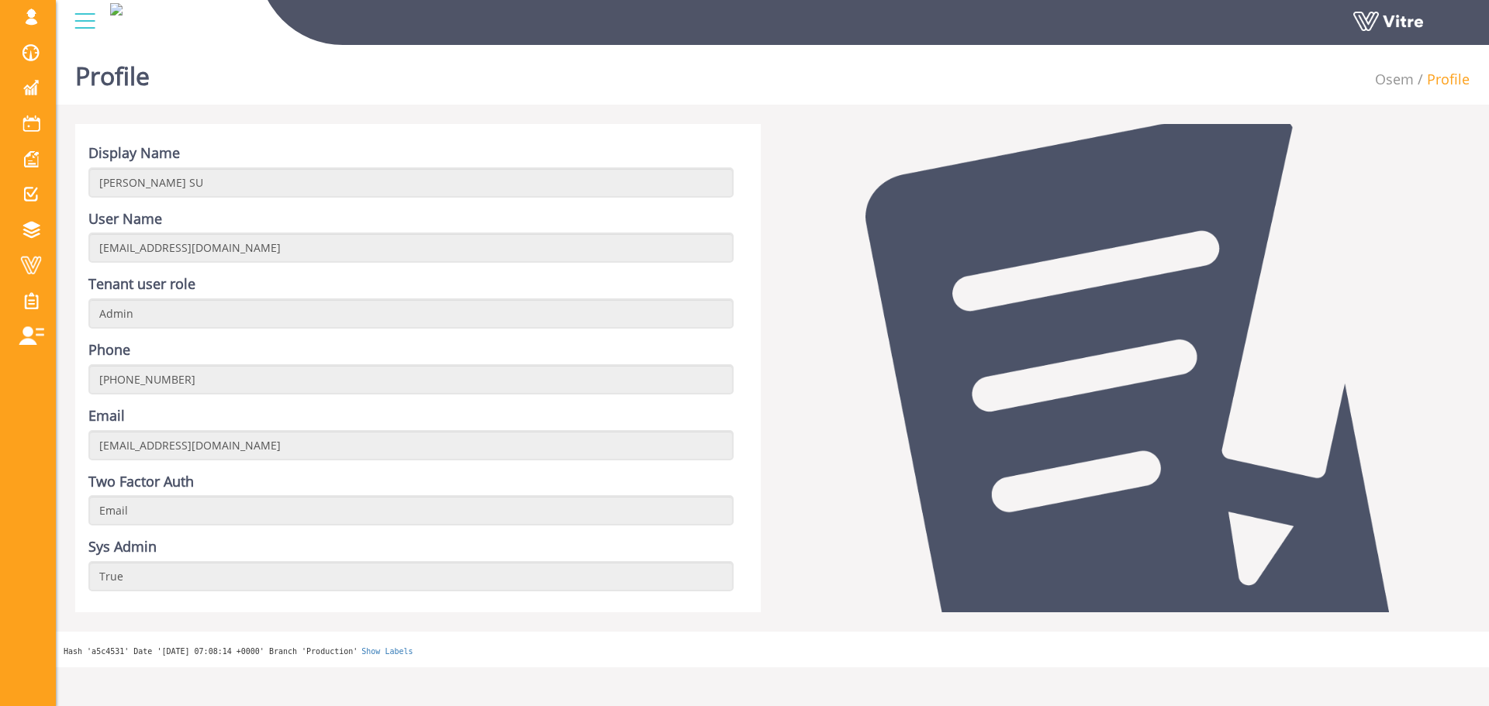
click at [101, 36] on div at bounding box center [84, 21] width 35 height 42
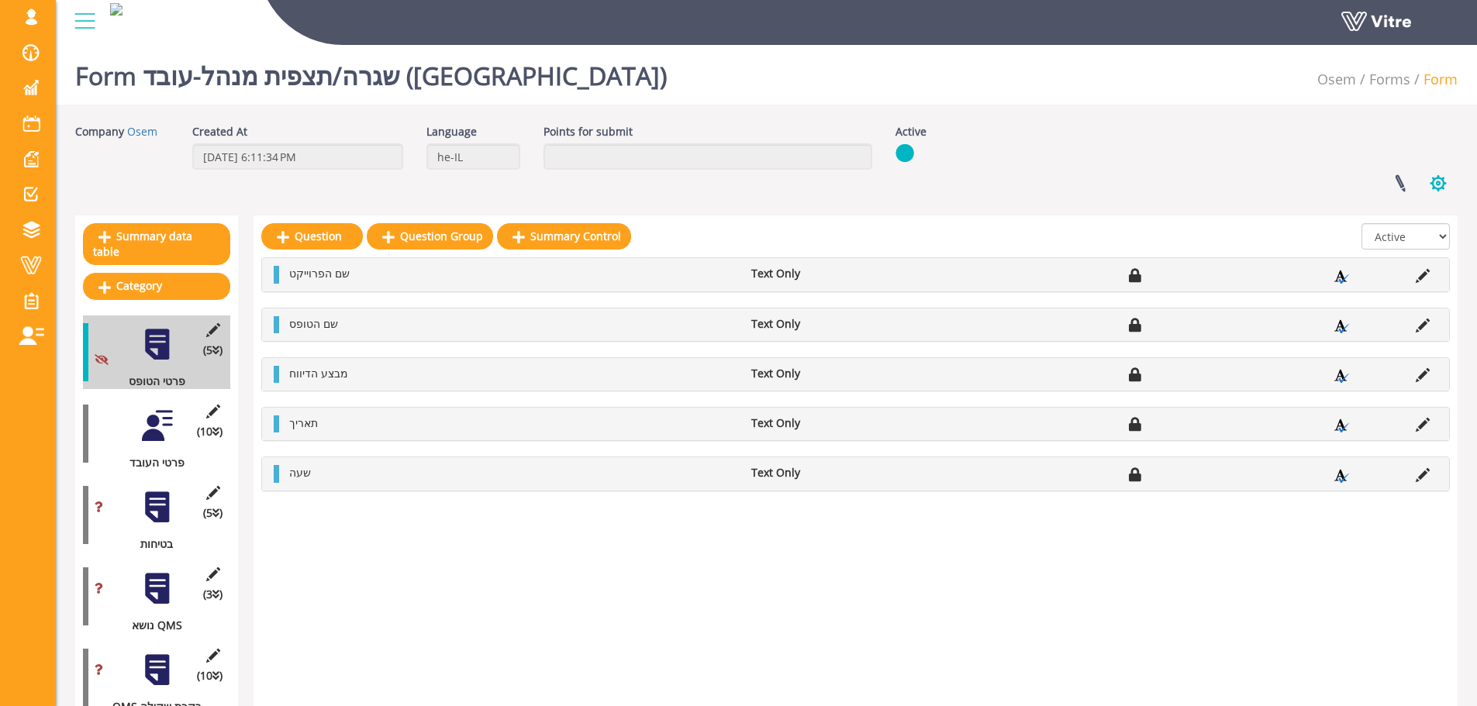
drag, startPoint x: 1426, startPoint y: 186, endPoint x: 1421, endPoint y: 203, distance: 17.9
click at [1427, 187] on button "button" at bounding box center [1438, 183] width 39 height 41
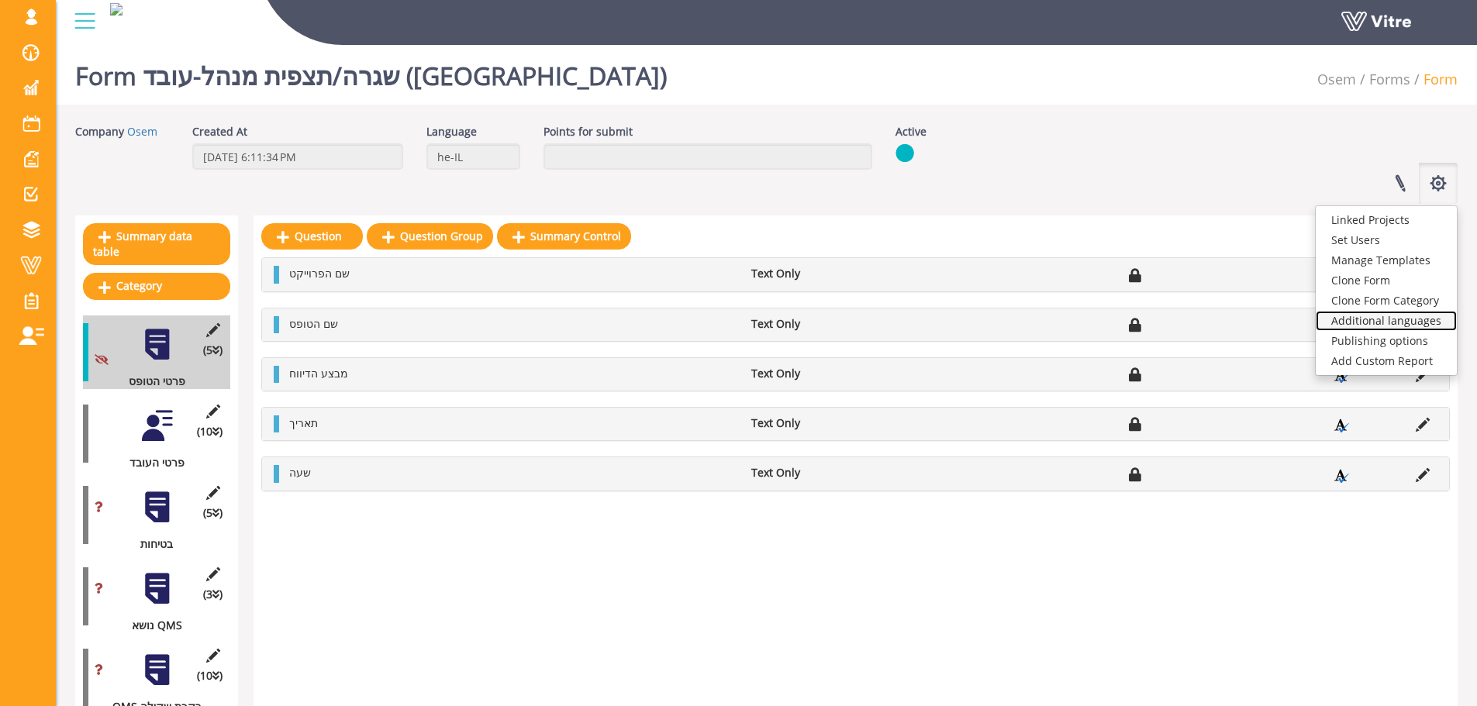
click at [1406, 327] on link "Additional languages" at bounding box center [1386, 321] width 141 height 20
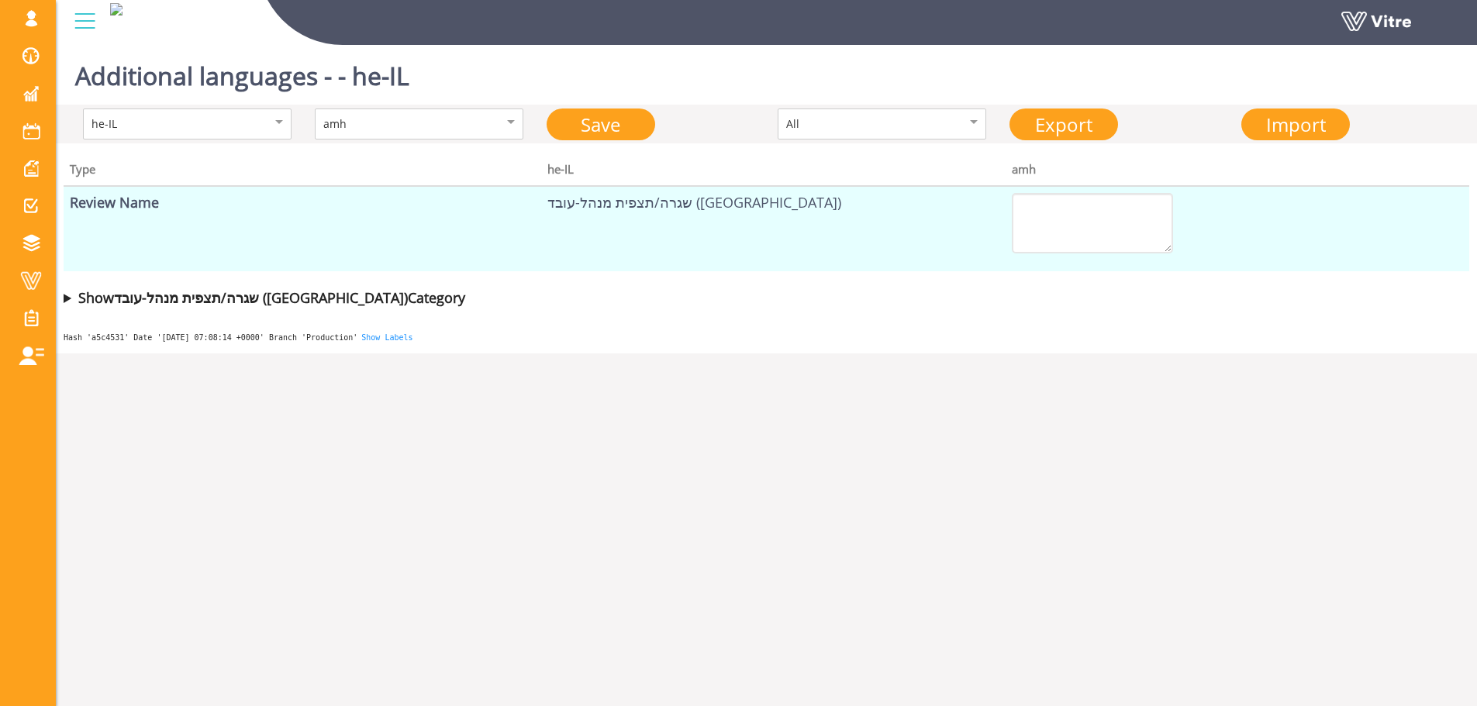
click at [389, 142] on div "he-IL amh Save All Export Import" at bounding box center [766, 124] width 1421 height 39
click at [396, 136] on div "amh" at bounding box center [419, 124] width 209 height 31
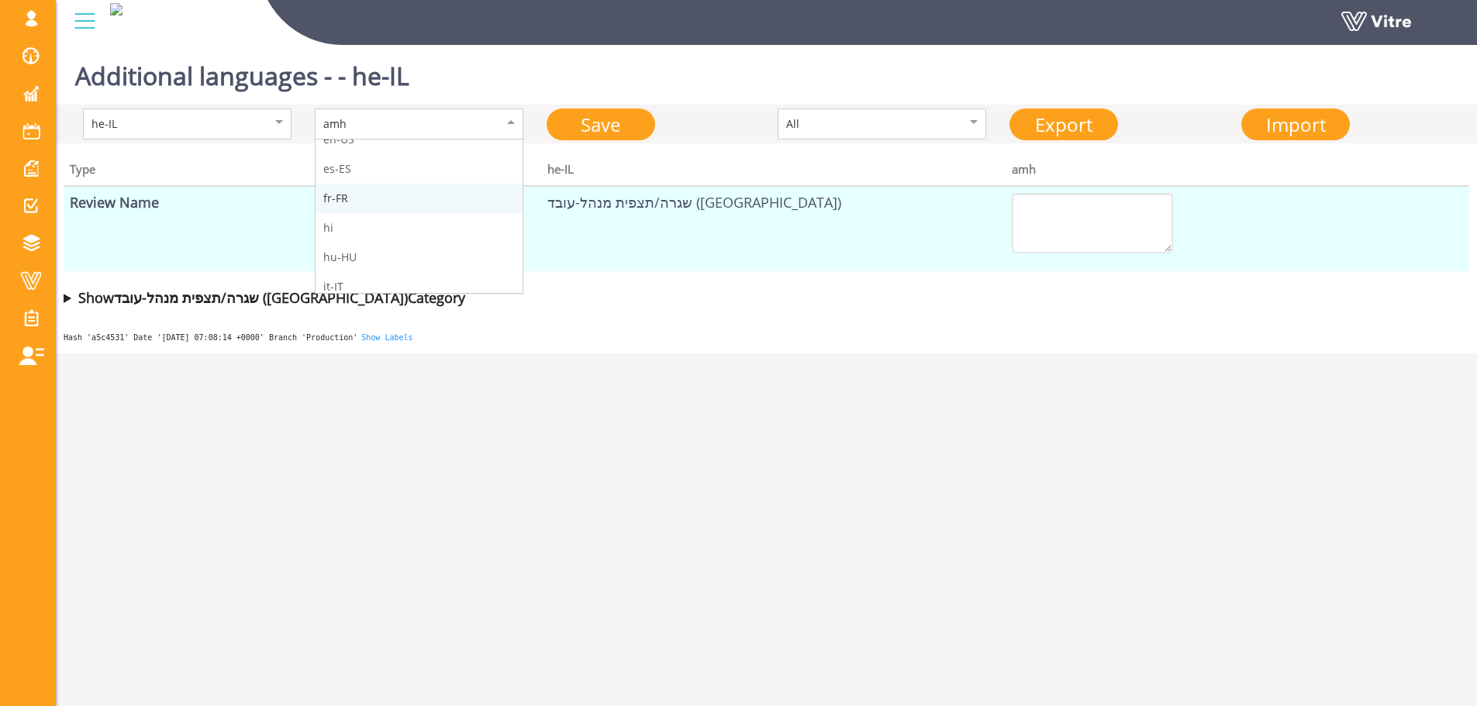
scroll to position [78, 0]
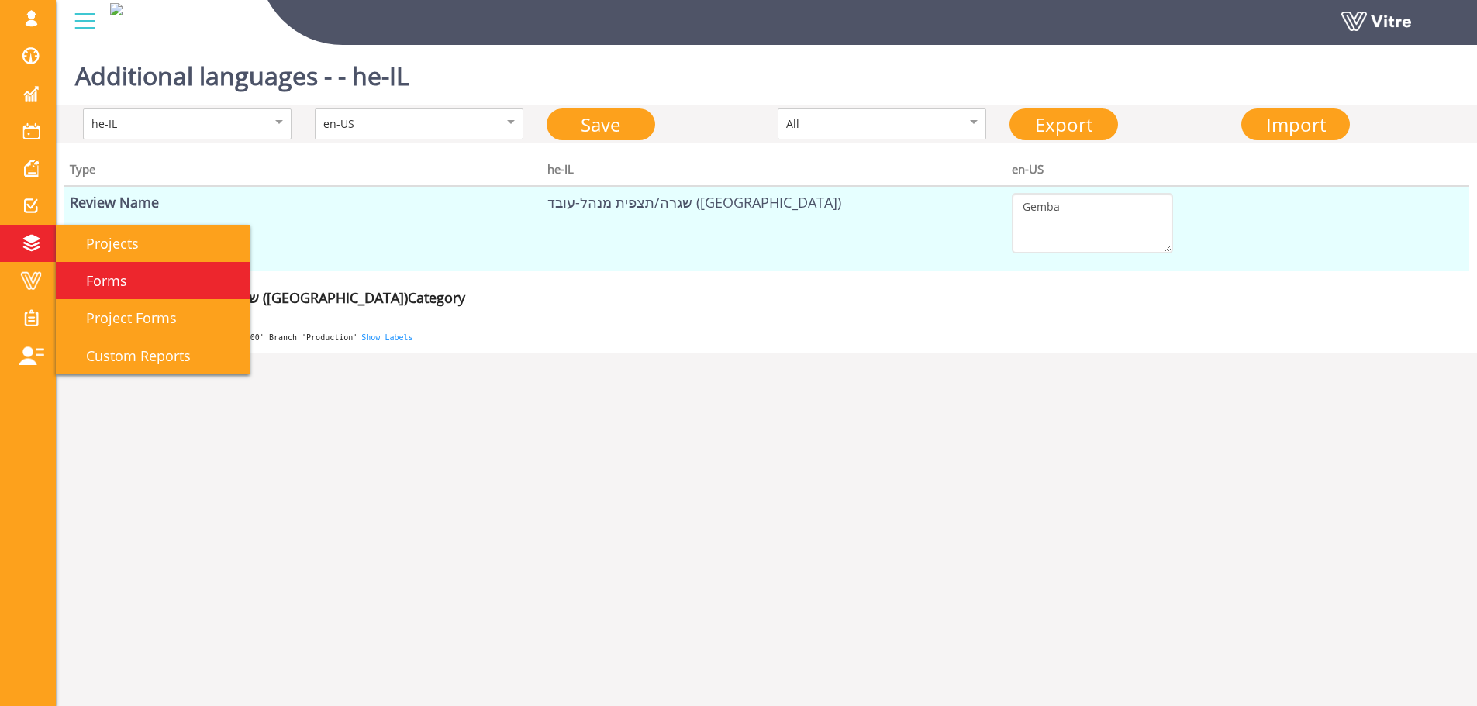
click at [112, 267] on link "Forms" at bounding box center [153, 280] width 194 height 37
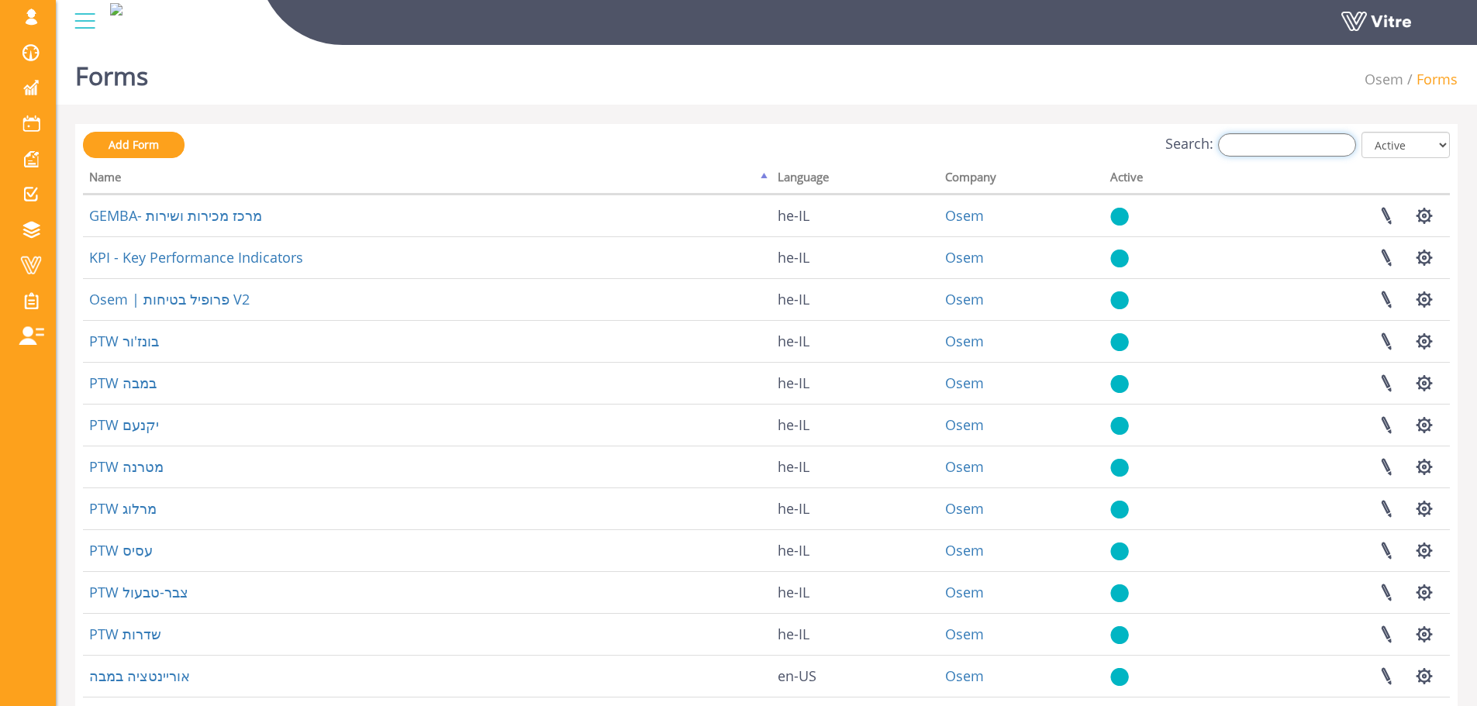
click at [1270, 143] on input "Search:" at bounding box center [1287, 144] width 138 height 23
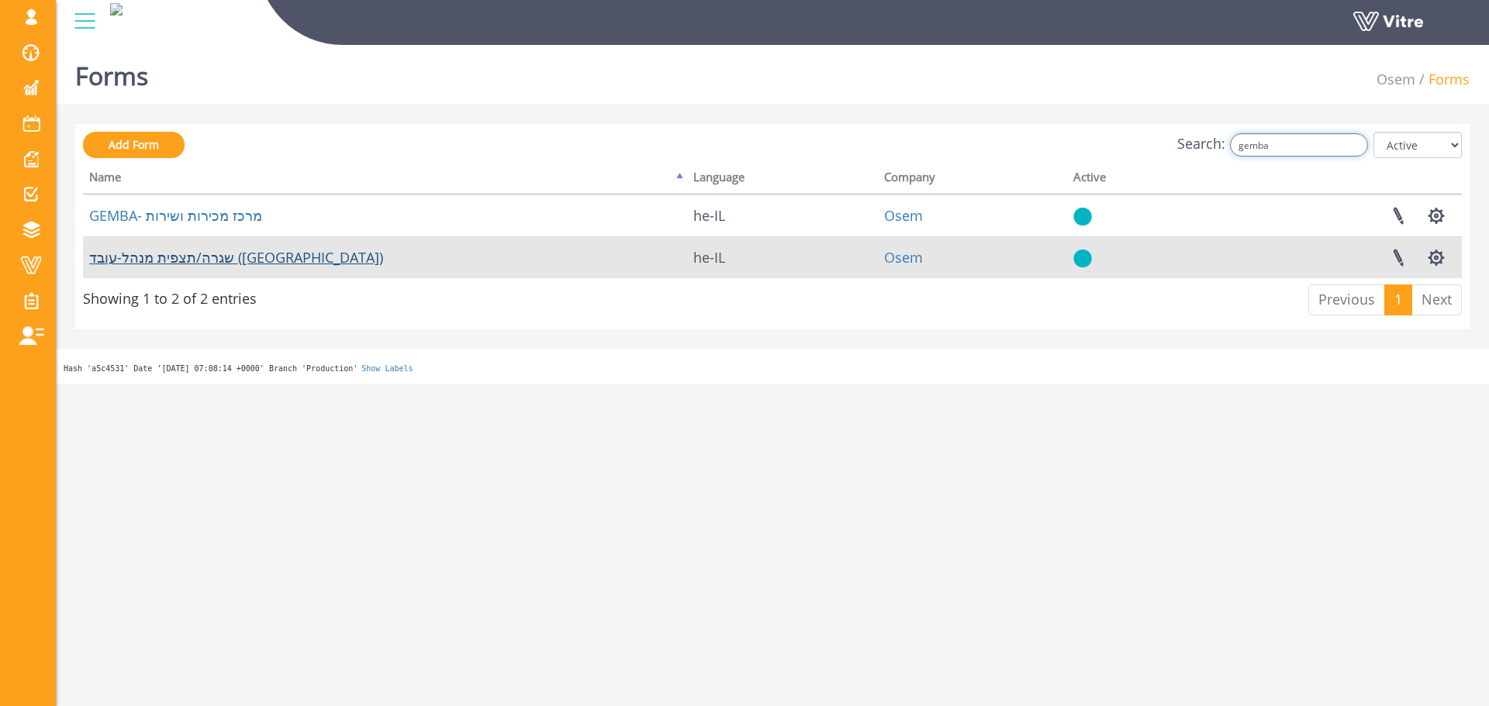
type input "gemba"
click at [236, 254] on link "שגרה/תצפית מנהל-עובד ([GEOGRAPHIC_DATA])" at bounding box center [236, 257] width 294 height 19
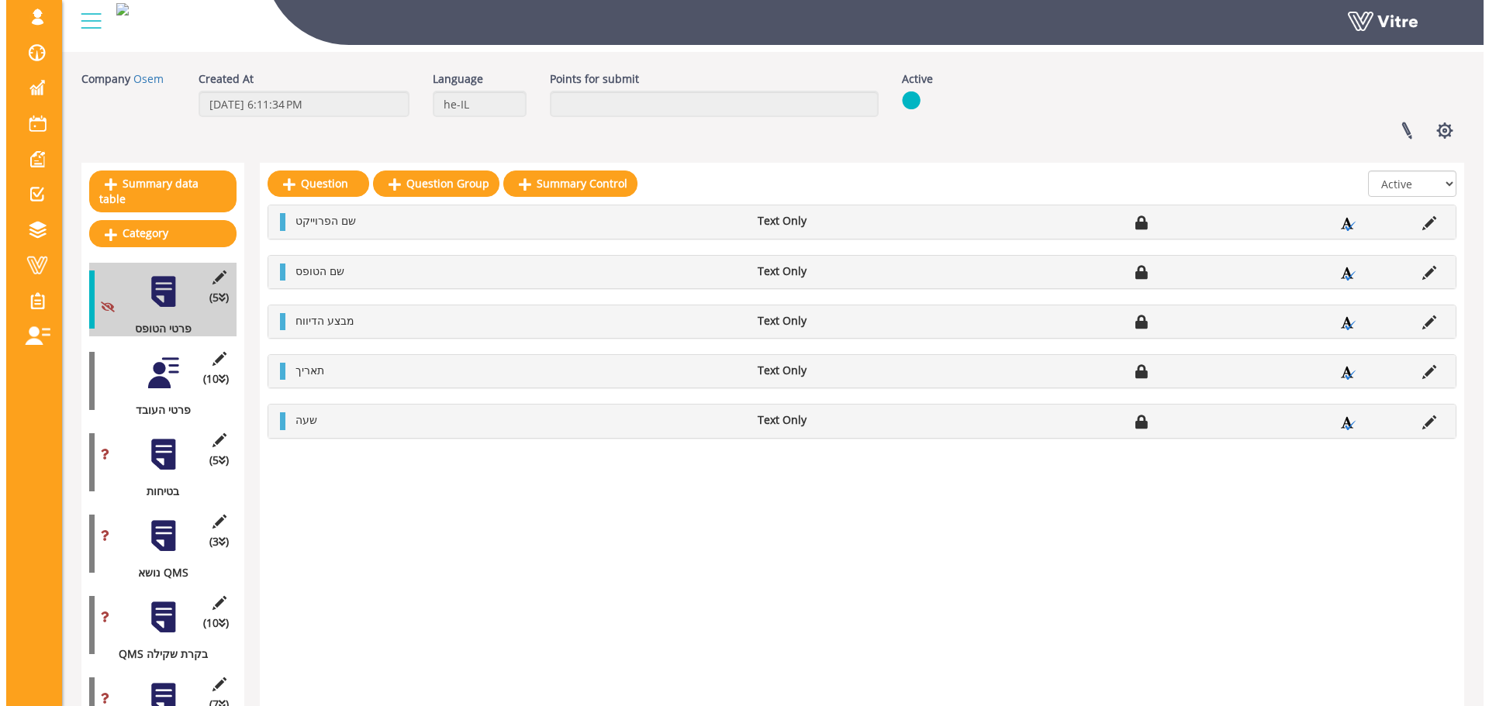
scroll to position [78, 0]
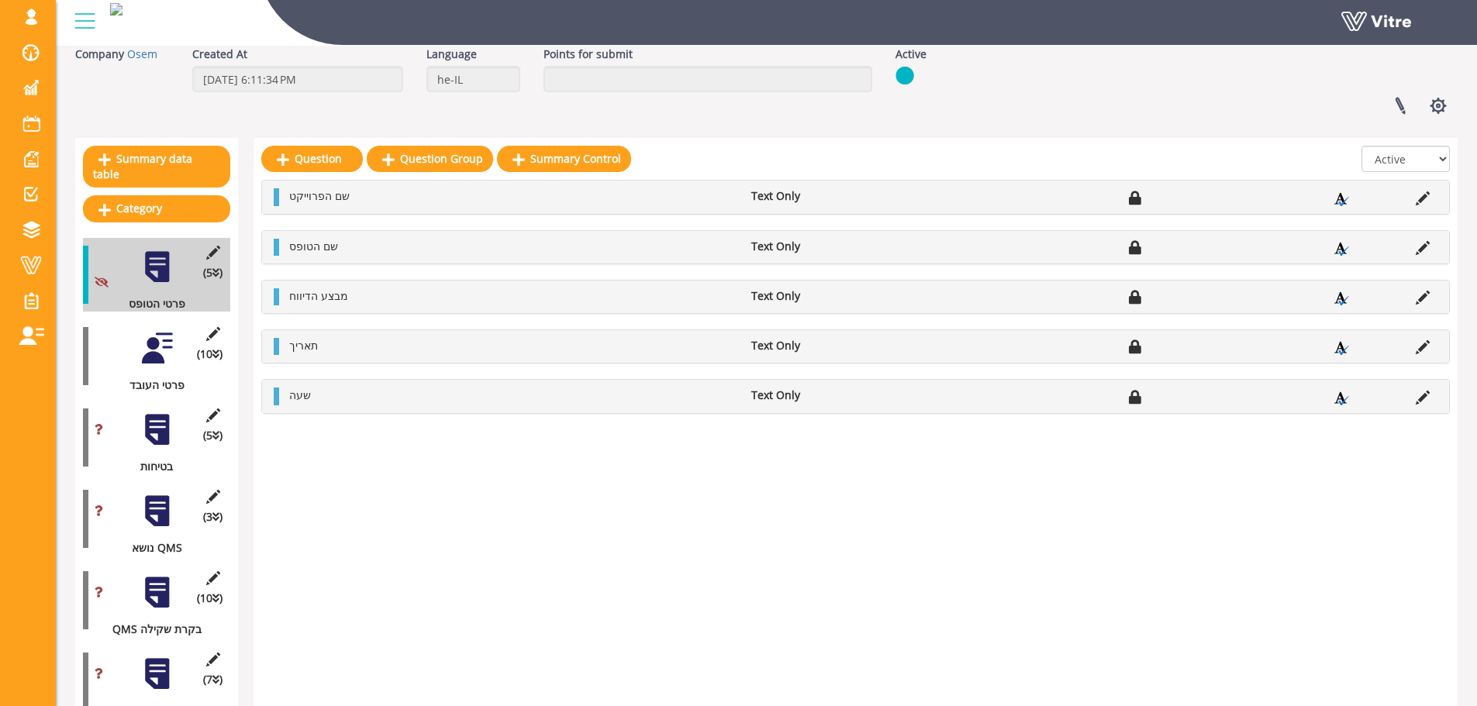
click at [158, 424] on div at bounding box center [157, 430] width 35 height 35
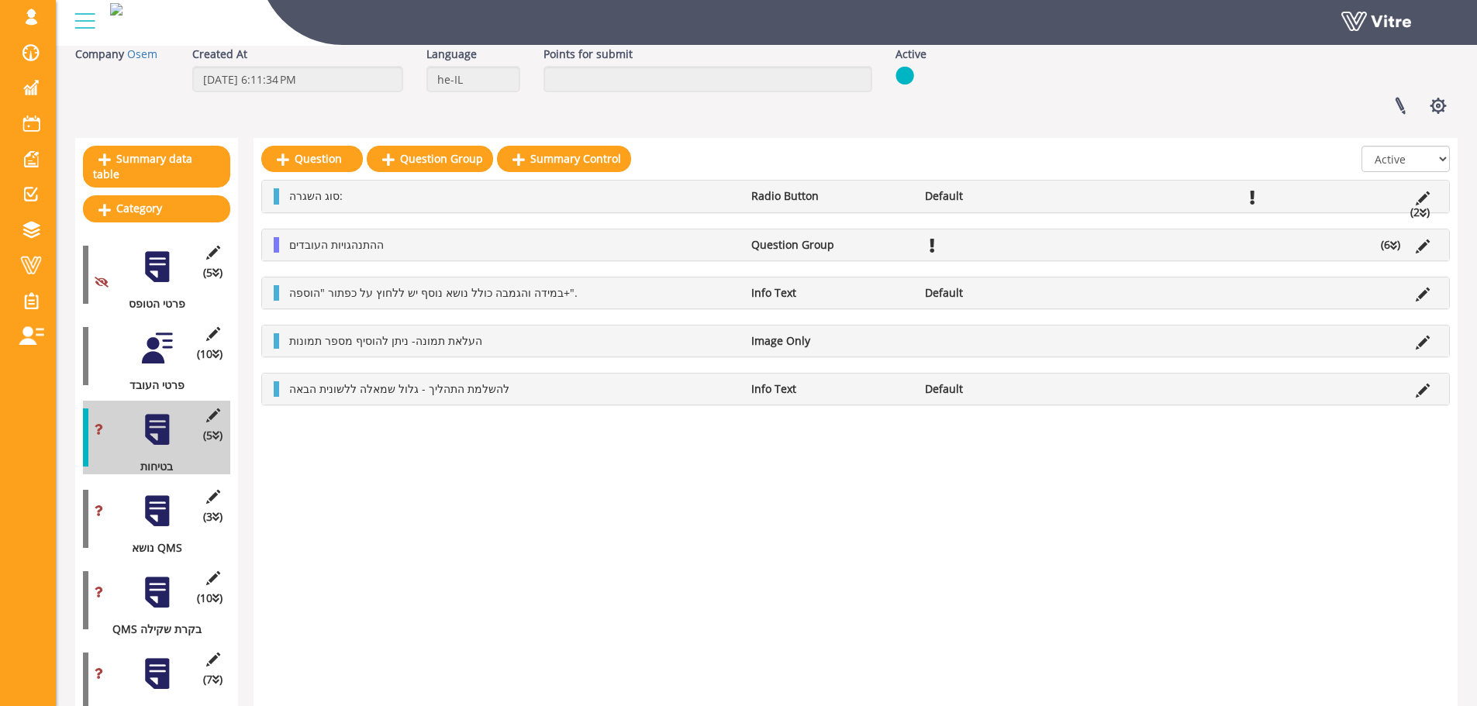
click at [215, 409] on div "(5 ) בטיחות" at bounding box center [156, 438] width 147 height 74
click at [214, 409] on icon at bounding box center [212, 416] width 19 height 14
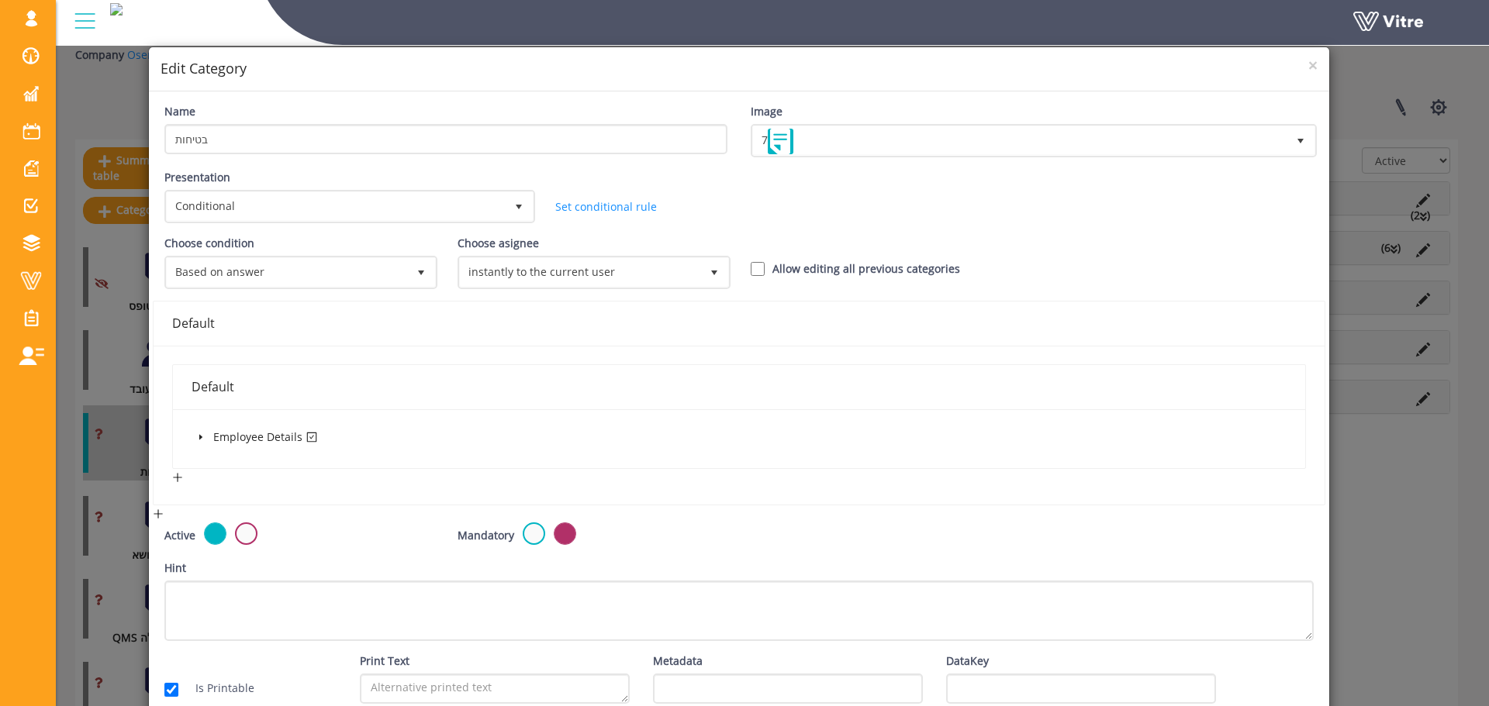
click at [198, 439] on icon "caret-down" at bounding box center [199, 437] width 3 height 5
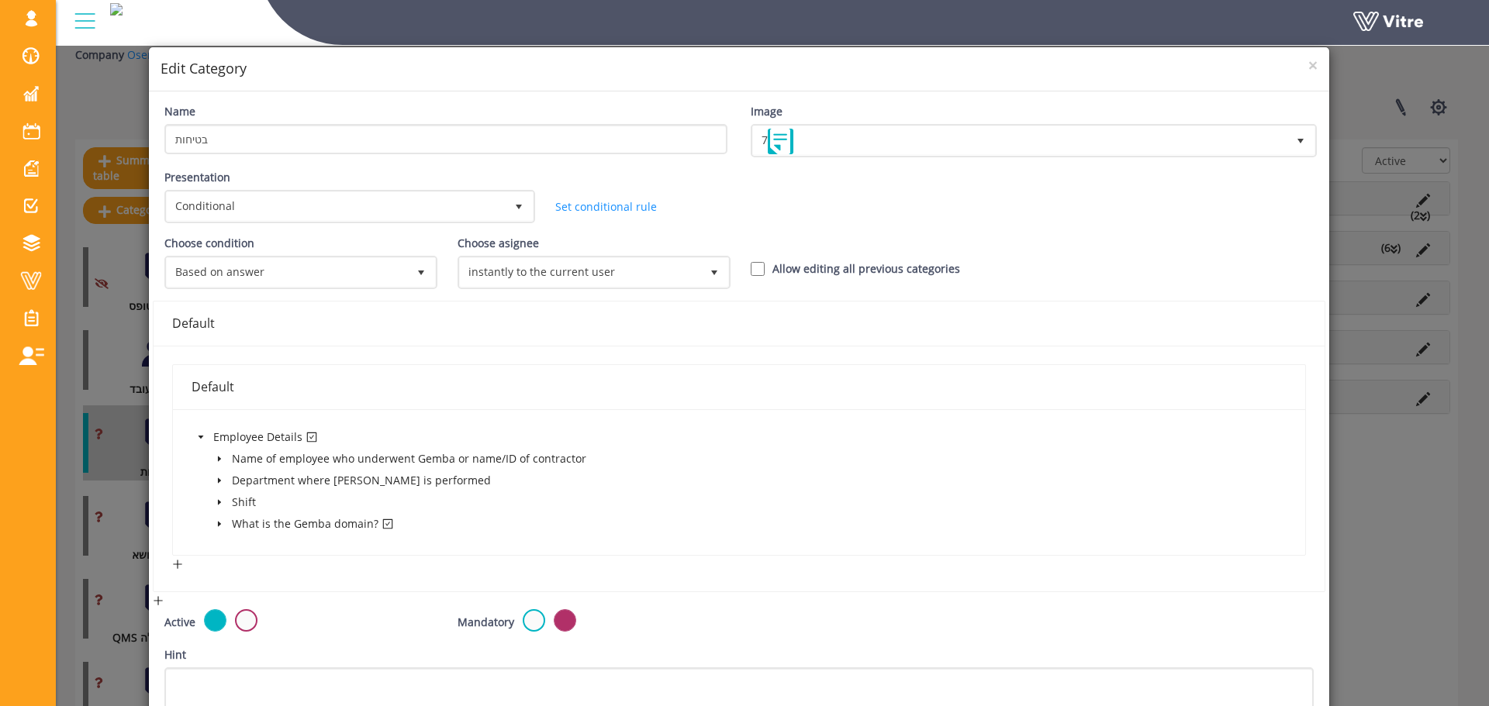
click at [224, 525] on span at bounding box center [219, 524] width 19 height 19
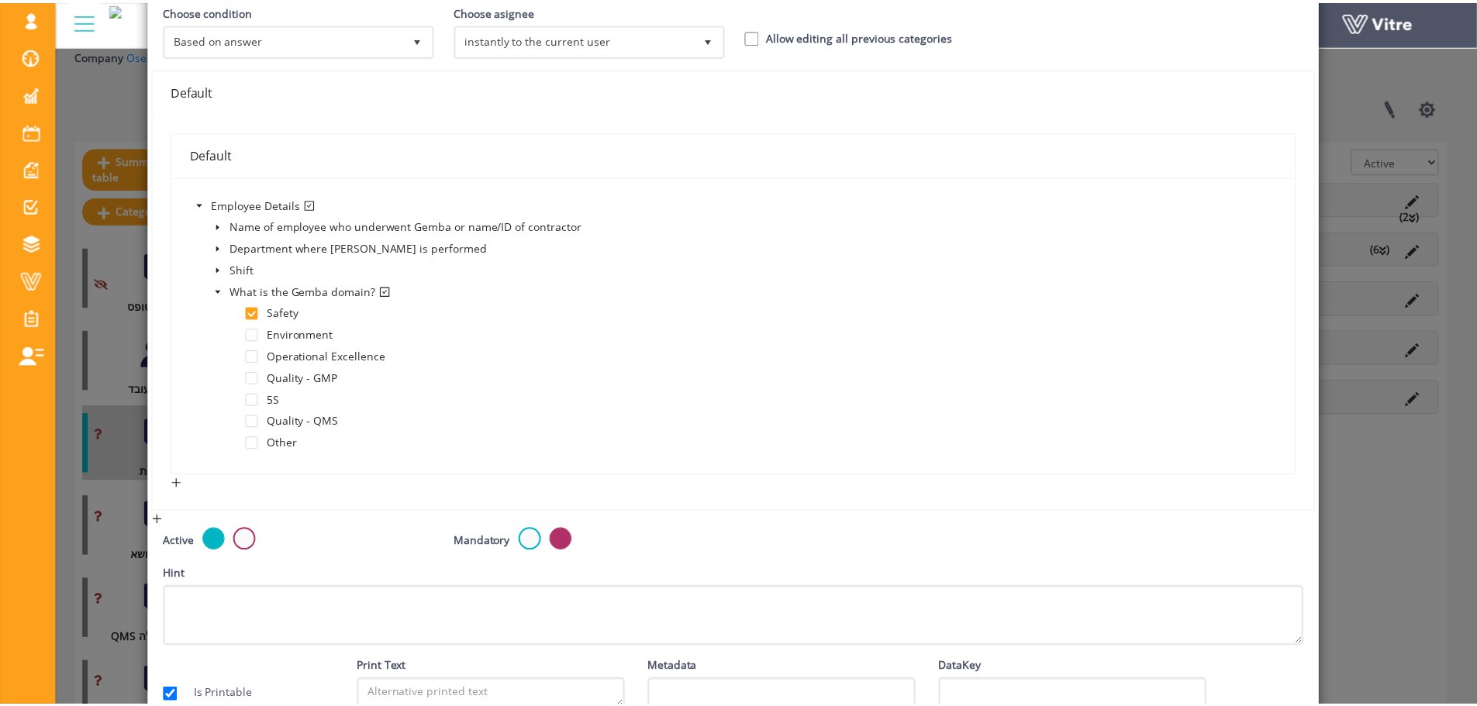
scroll to position [0, 0]
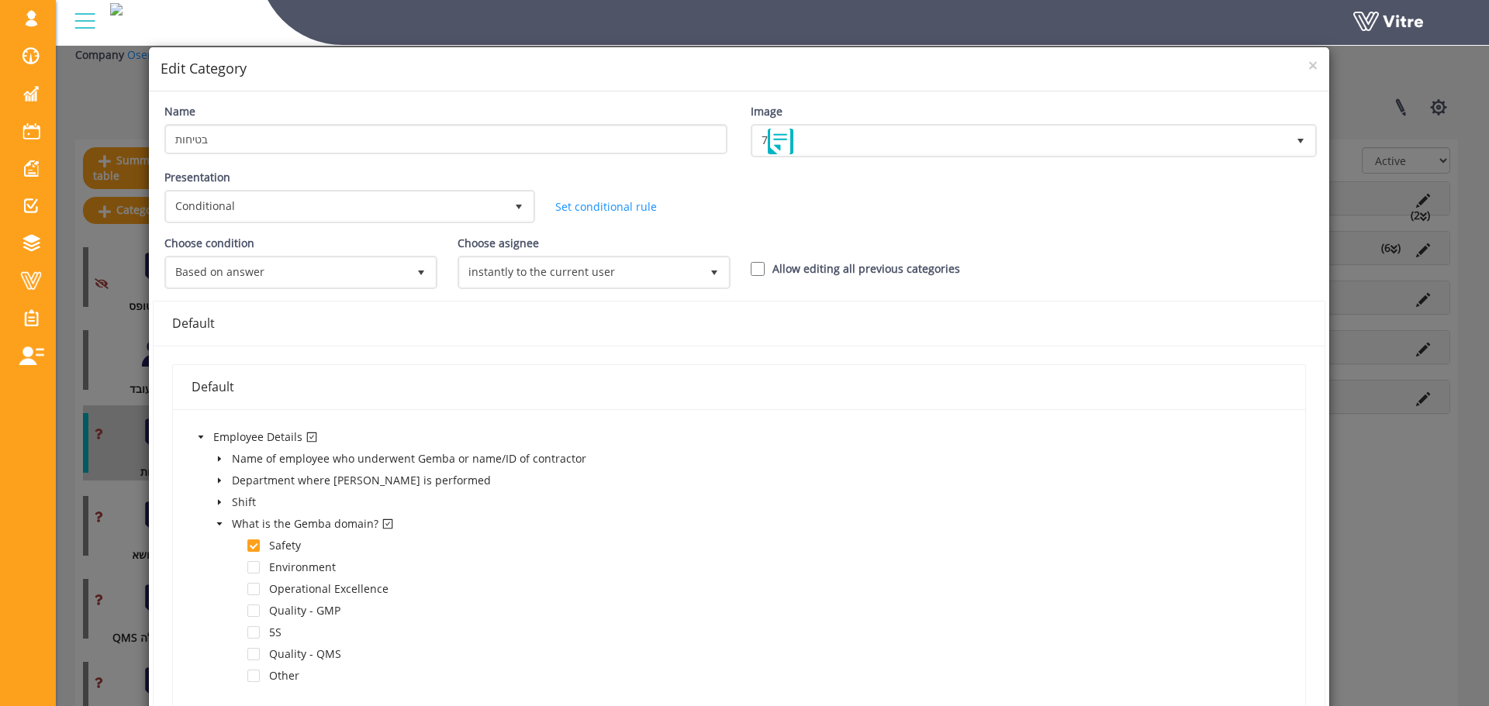
click at [1307, 70] on div "× Edit Category" at bounding box center [739, 69] width 1180 height 44
click at [1308, 75] on span "×" at bounding box center [1312, 65] width 9 height 22
